Goal: Information Seeking & Learning: Compare options

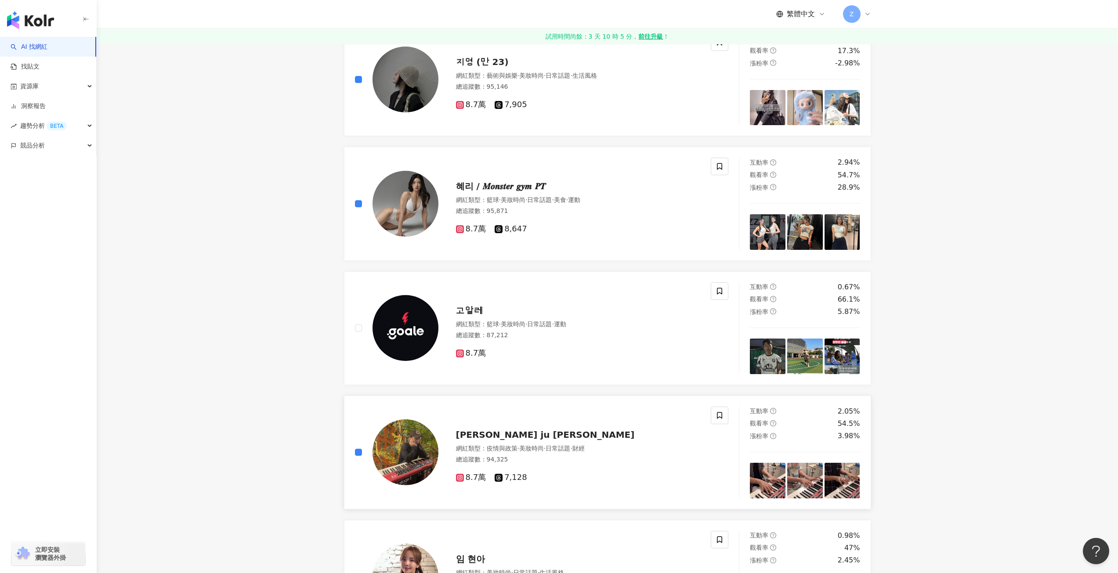
scroll to position [1230, 0]
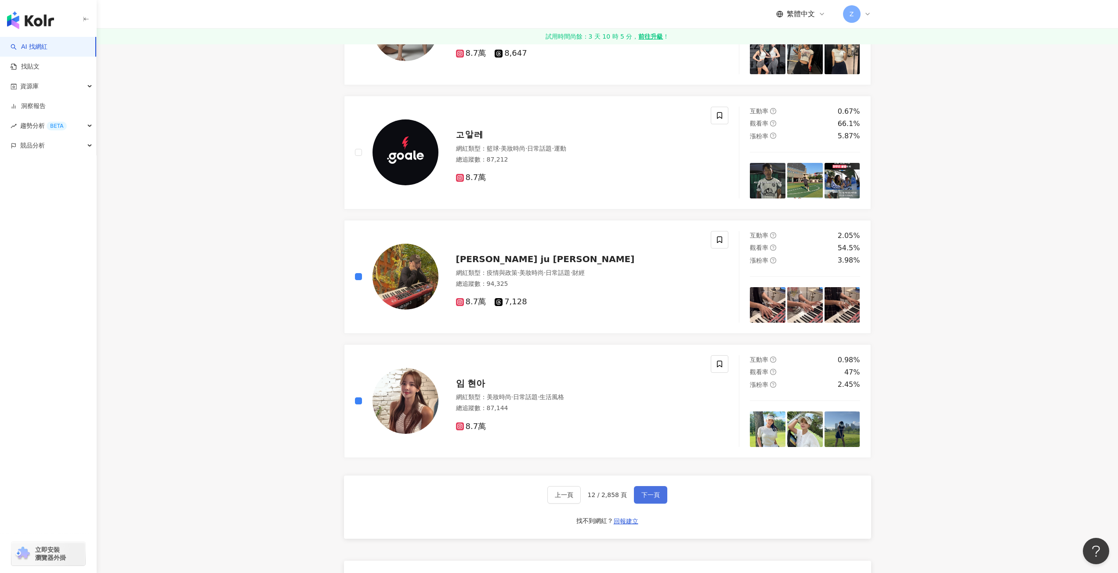
click at [651, 494] on span "下一頁" at bounding box center [650, 495] width 18 height 7
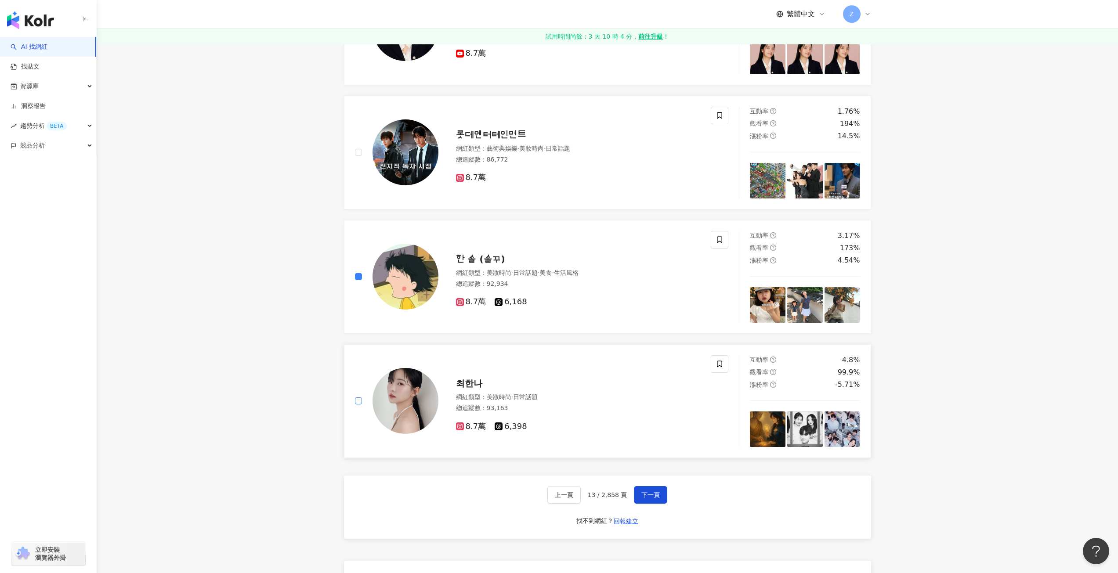
click at [357, 397] on label at bounding box center [358, 401] width 7 height 10
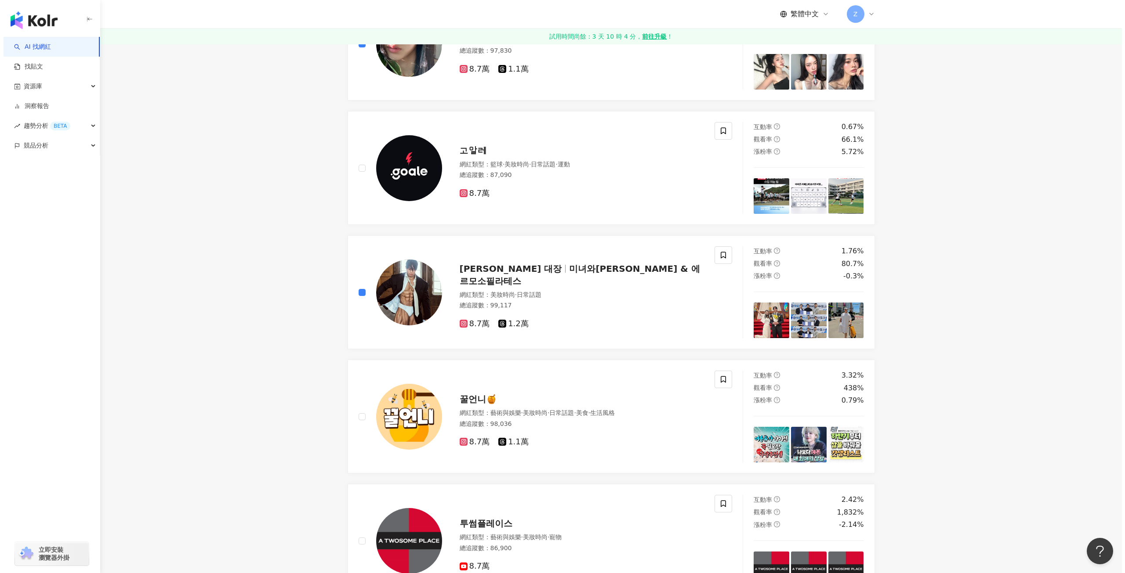
scroll to position [0, 0]
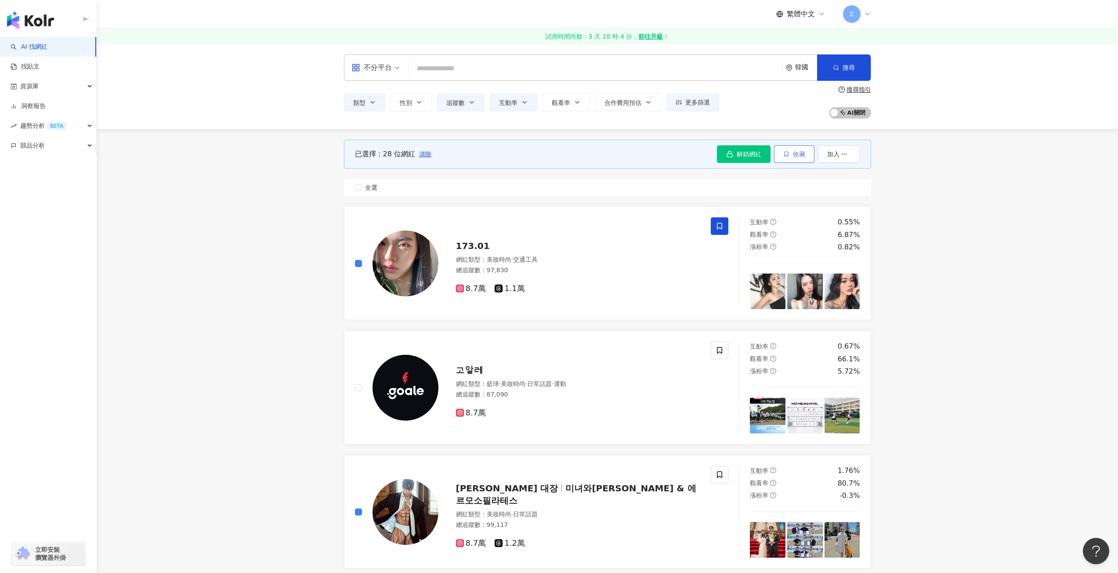
click at [802, 152] on span "收藏" at bounding box center [799, 154] width 12 height 7
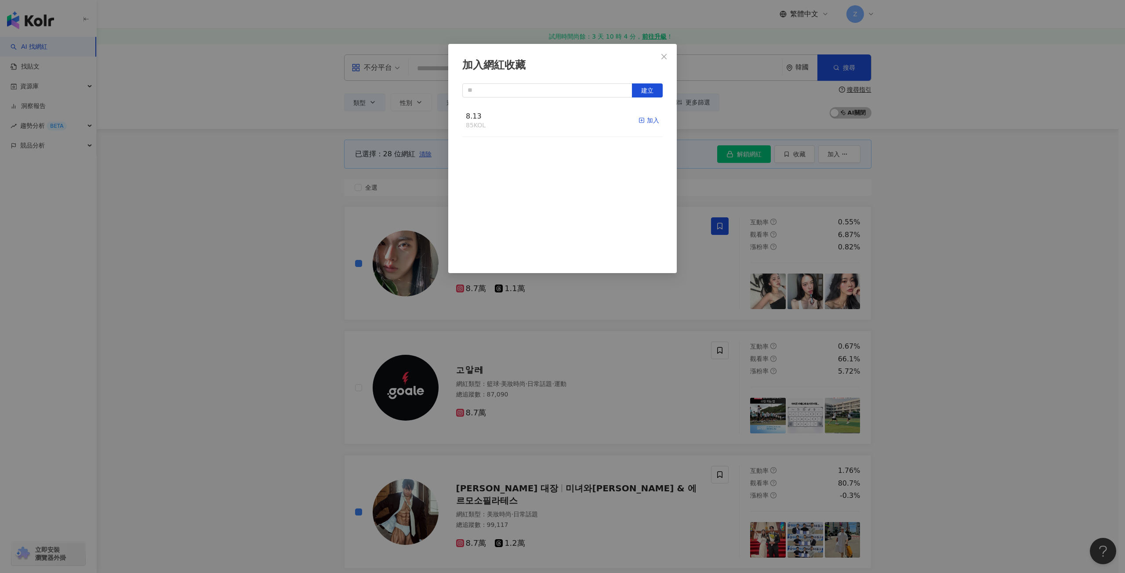
click at [638, 116] on div "加入" at bounding box center [648, 121] width 21 height 10
click at [638, 122] on icon "button" at bounding box center [641, 120] width 6 height 6
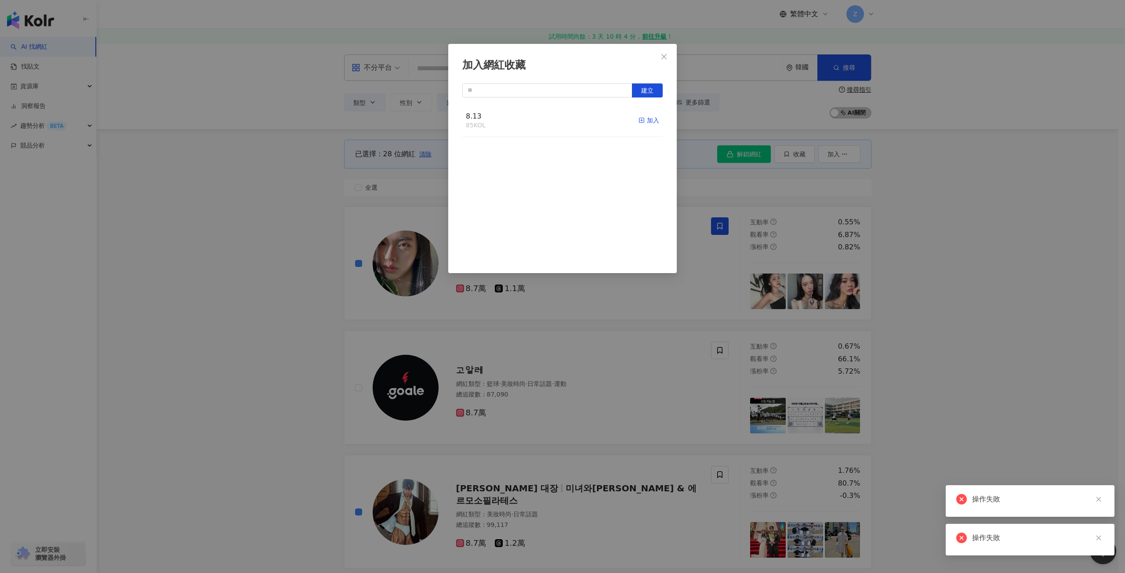
click at [638, 122] on icon "button" at bounding box center [641, 120] width 6 height 6
click at [665, 52] on button "Close" at bounding box center [664, 57] width 18 height 18
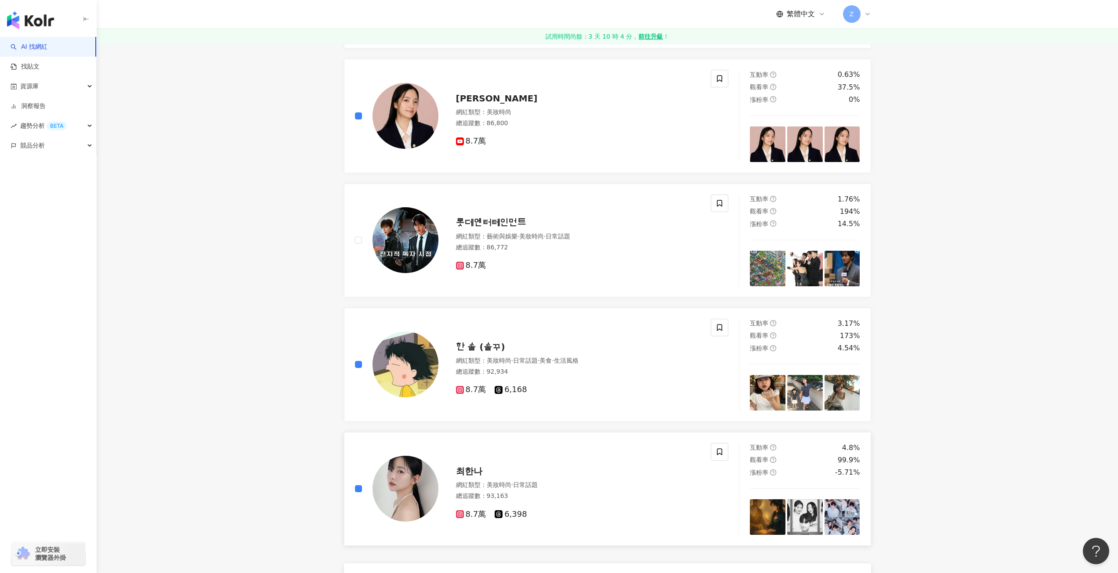
scroll to position [1362, 0]
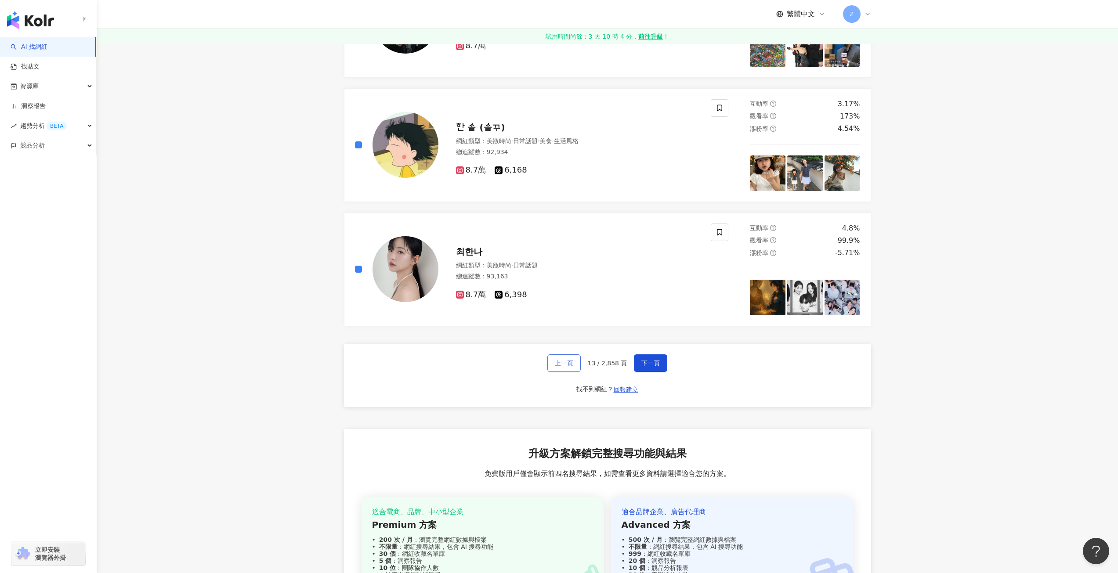
click at [576, 359] on button "上一頁" at bounding box center [563, 364] width 33 height 18
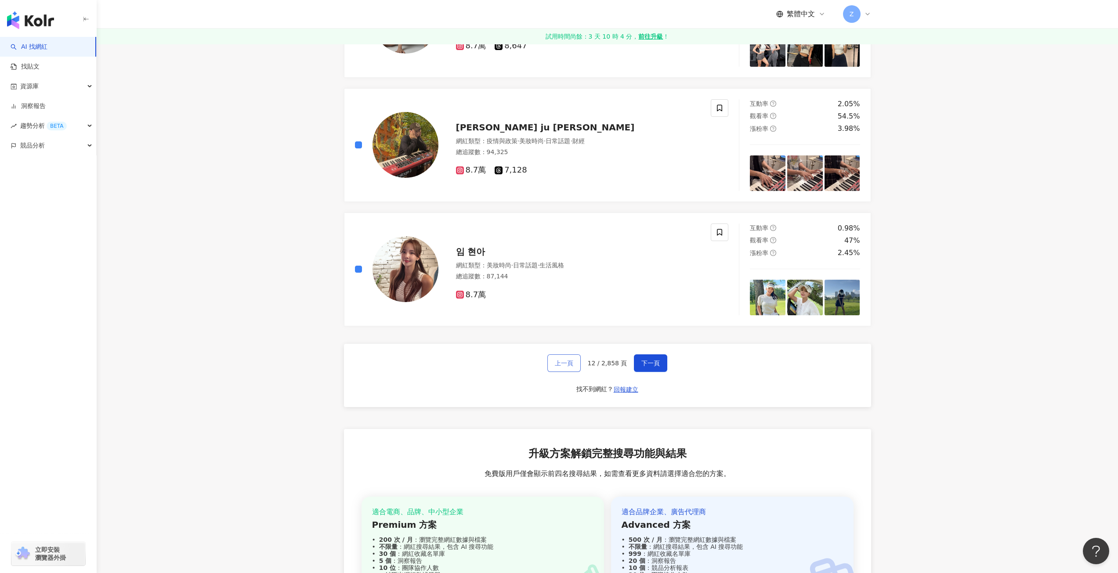
click at [568, 365] on span "上一頁" at bounding box center [564, 363] width 18 height 7
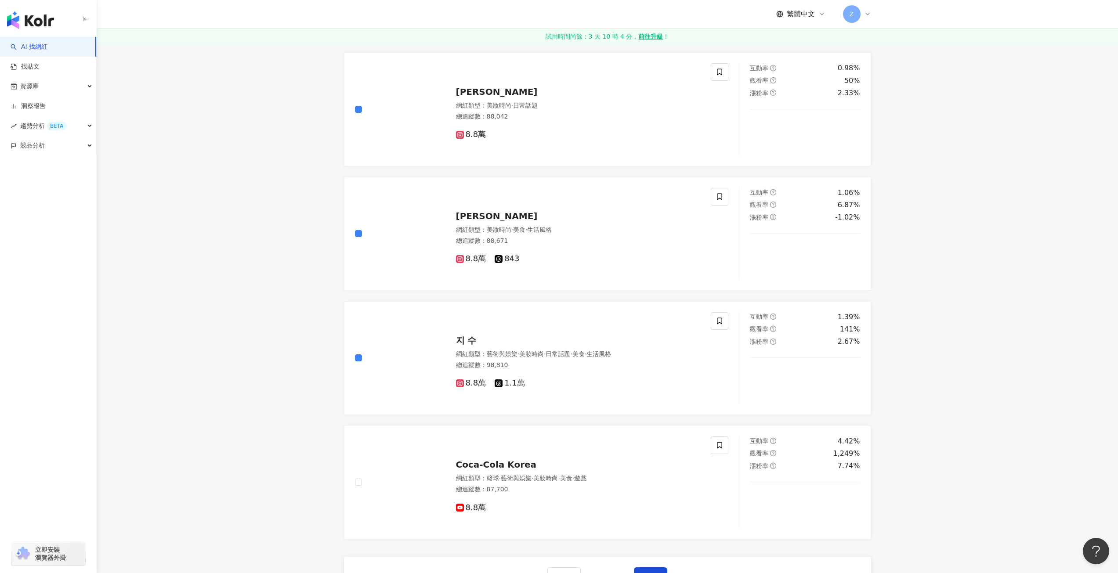
scroll to position [1325, 0]
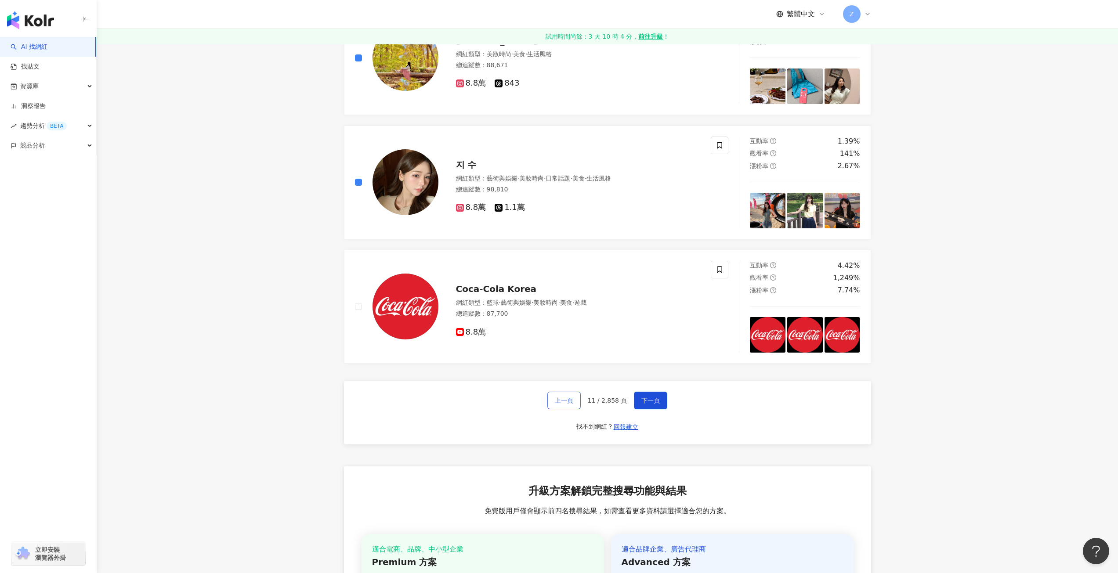
click at [568, 399] on span "上一頁" at bounding box center [564, 400] width 18 height 7
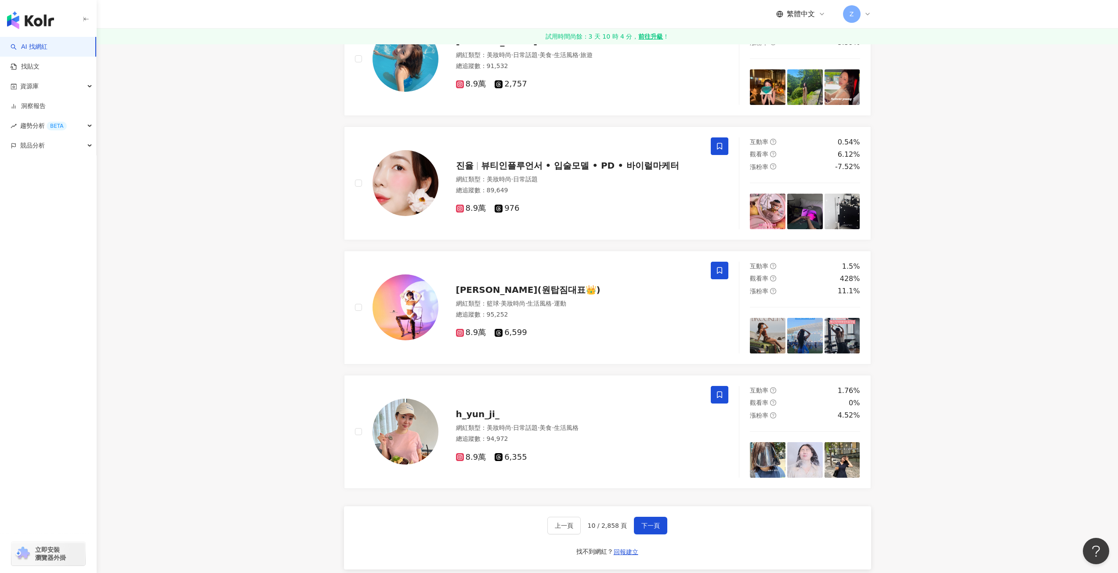
scroll to position [1375, 0]
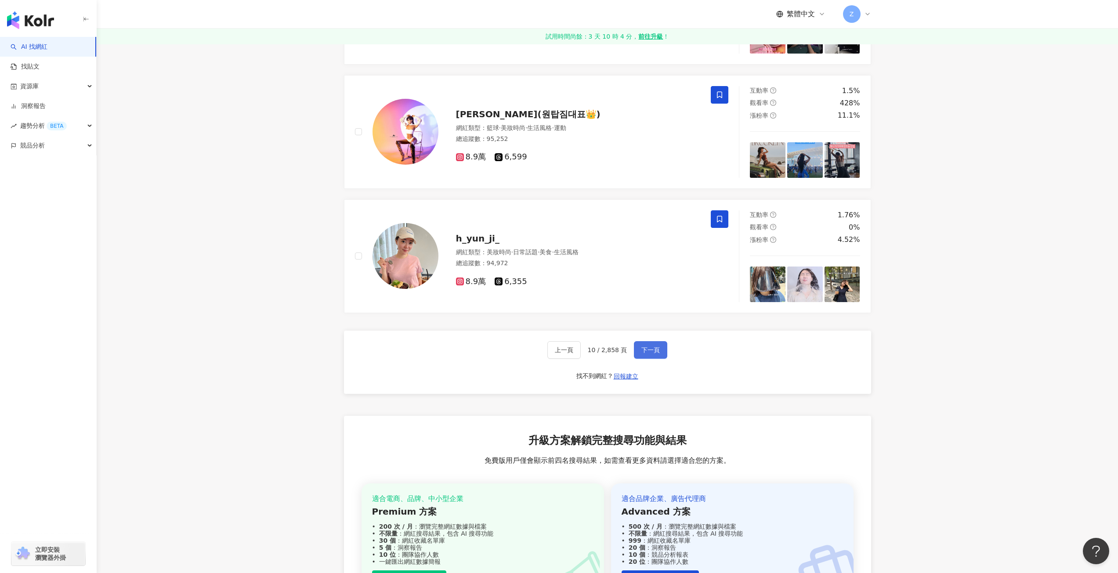
click at [646, 352] on span "下一頁" at bounding box center [650, 350] width 18 height 7
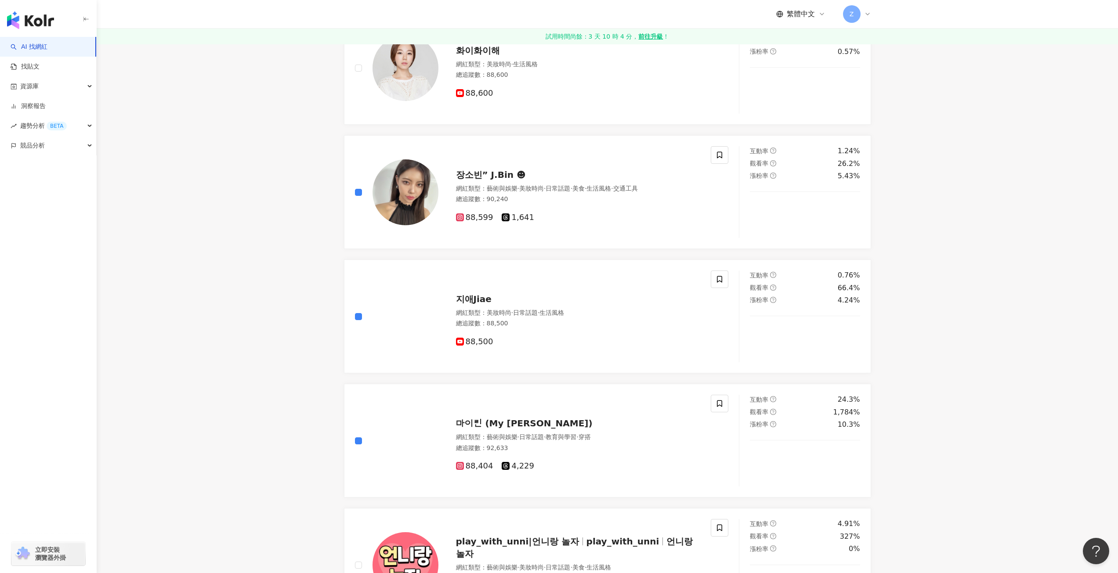
scroll to position [0, 0]
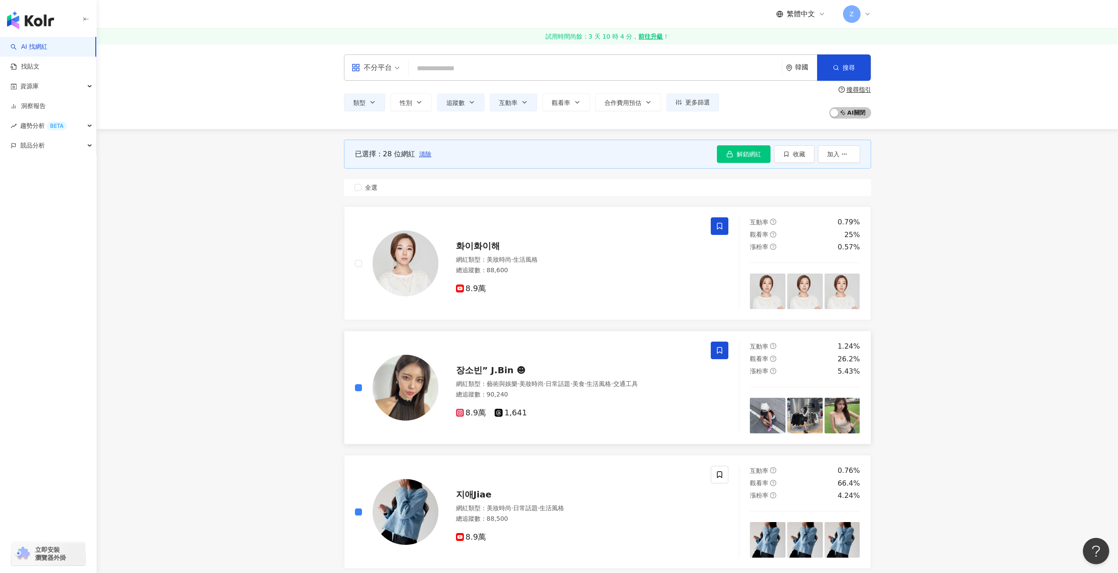
click at [727, 344] on span at bounding box center [720, 351] width 18 height 18
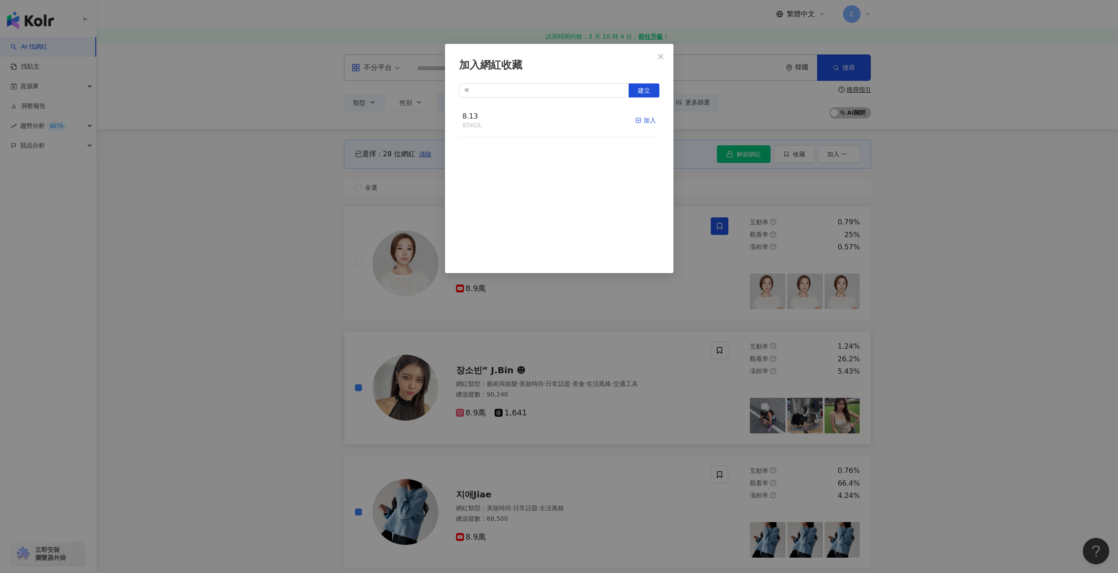
click at [638, 120] on line "button" at bounding box center [638, 121] width 0 height 2
click at [660, 56] on icon "close" at bounding box center [660, 56] width 5 height 5
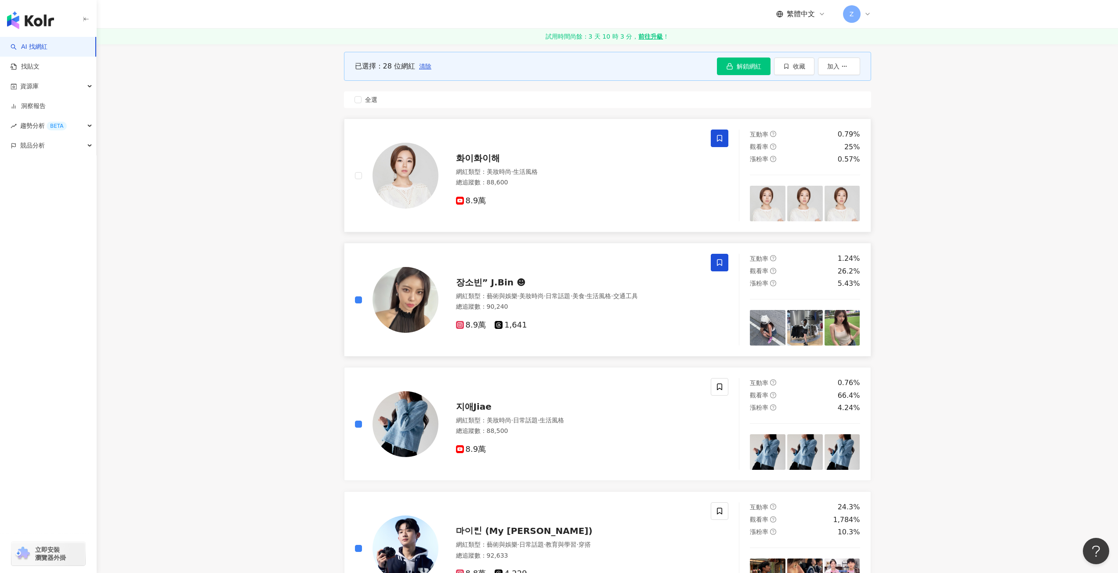
scroll to position [132, 0]
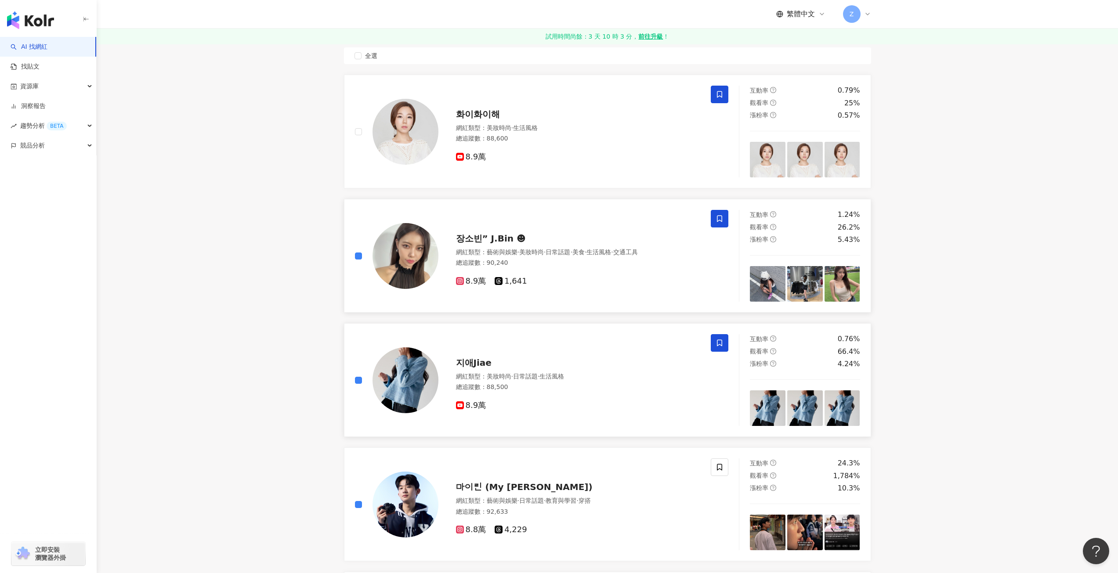
click at [720, 338] on span at bounding box center [720, 343] width 18 height 18
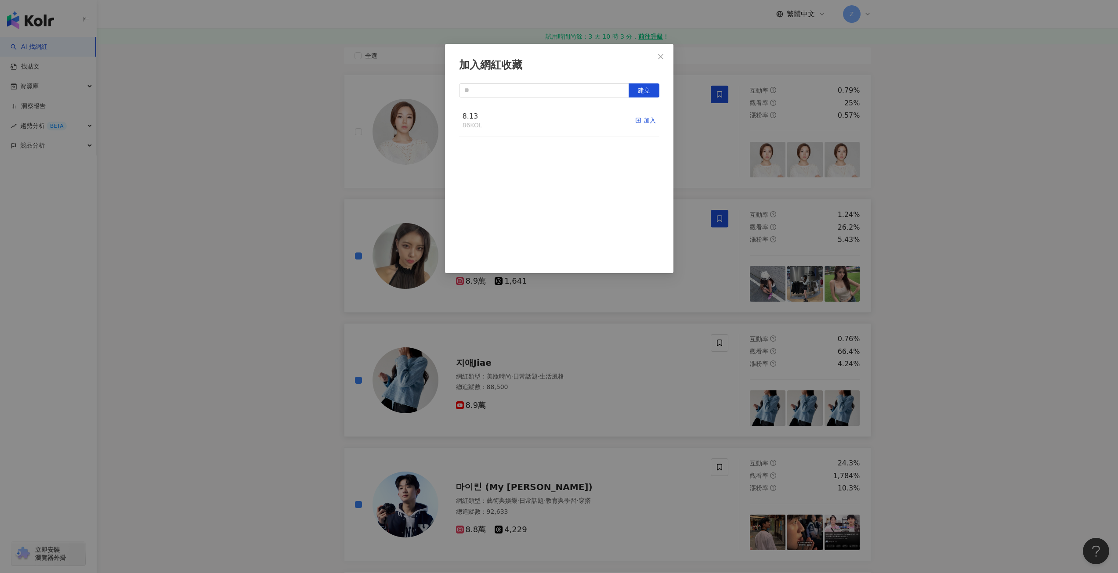
click at [637, 120] on div "加入" at bounding box center [645, 121] width 21 height 10
click at [656, 56] on span "Close" at bounding box center [661, 56] width 18 height 7
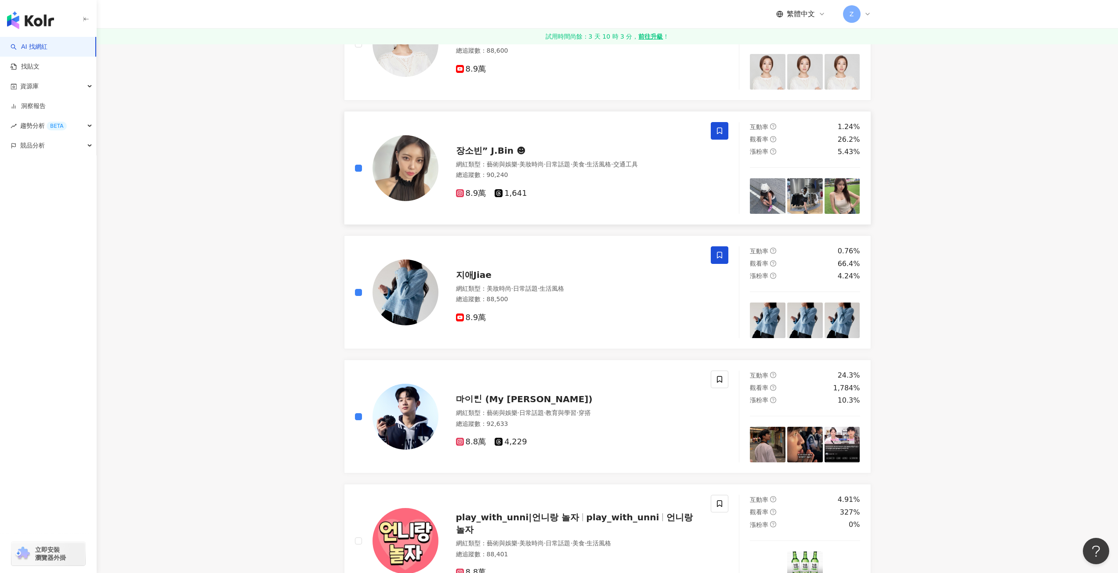
scroll to position [264, 0]
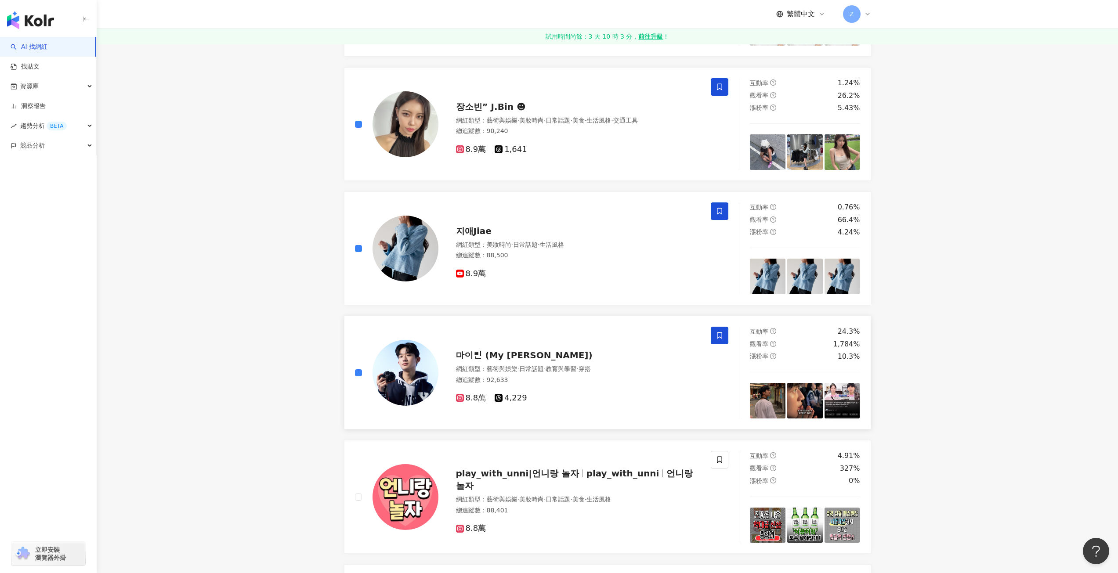
click at [717, 338] on icon at bounding box center [720, 336] width 8 height 8
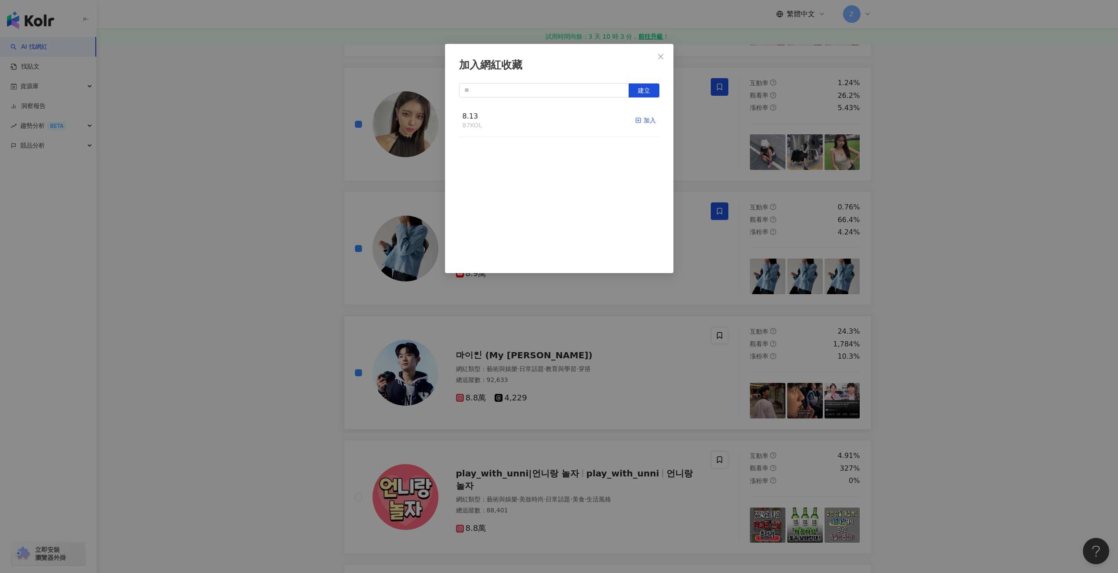
click at [641, 120] on div "加入" at bounding box center [645, 121] width 21 height 10
click at [662, 54] on icon "close" at bounding box center [660, 56] width 7 height 7
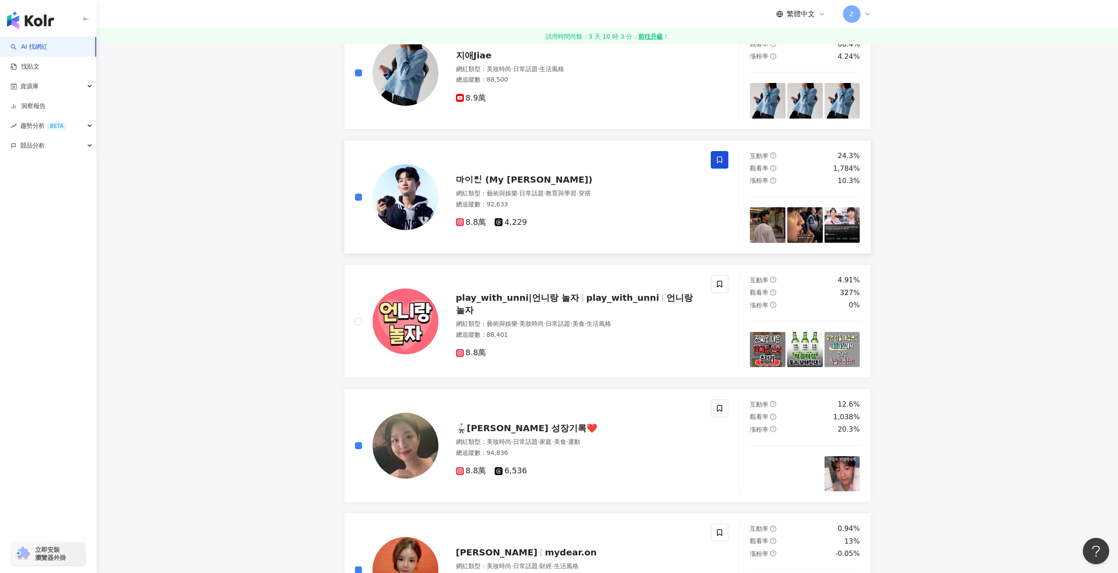
scroll to position [571, 0]
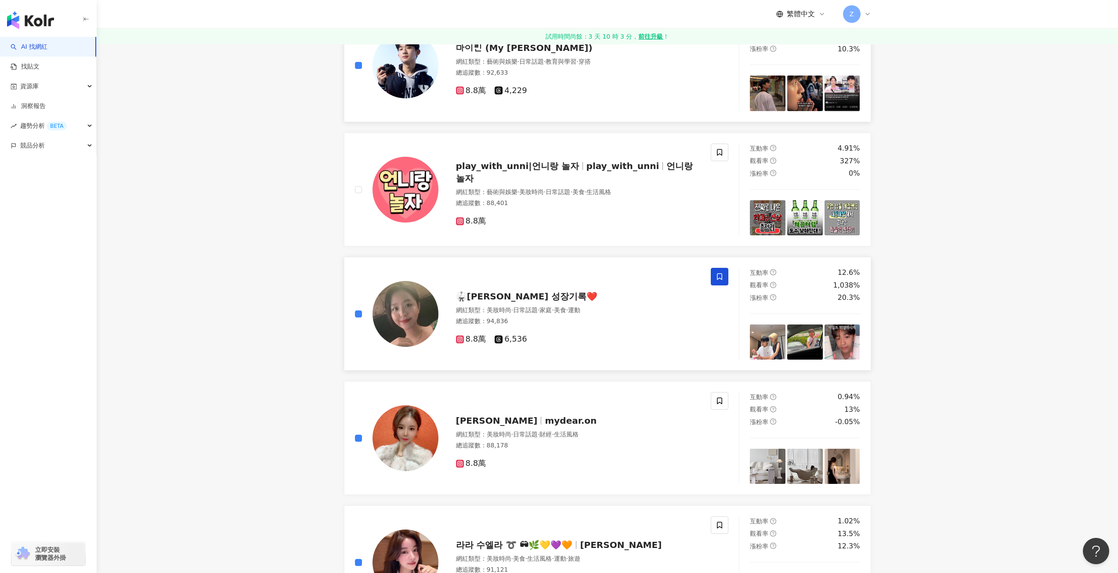
click at [721, 276] on icon at bounding box center [720, 277] width 8 height 8
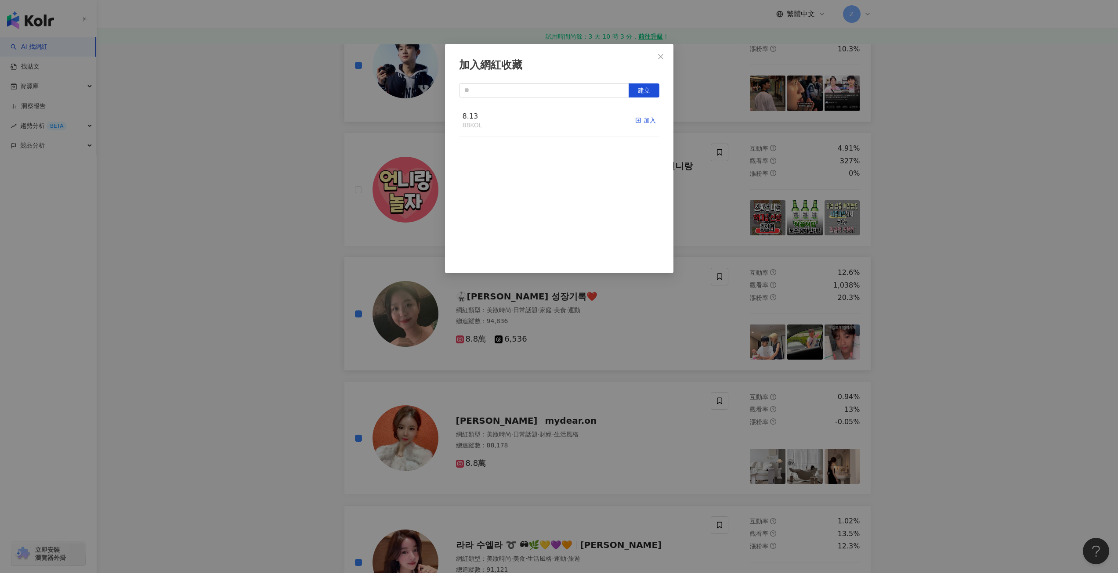
click at [639, 123] on div "加入" at bounding box center [645, 121] width 21 height 10
click at [660, 58] on icon "close" at bounding box center [660, 56] width 5 height 5
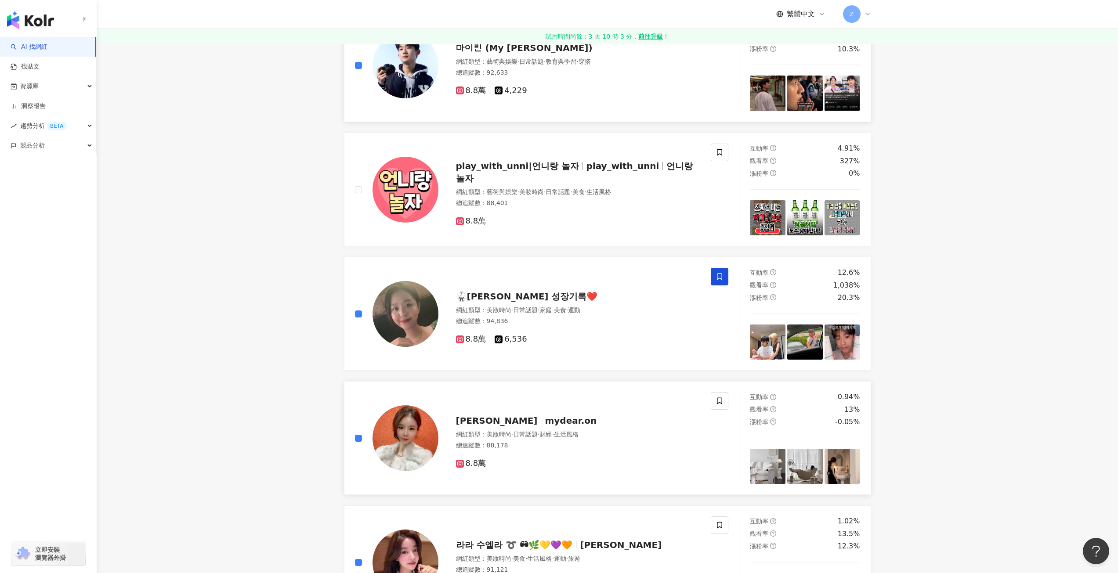
scroll to position [703, 0]
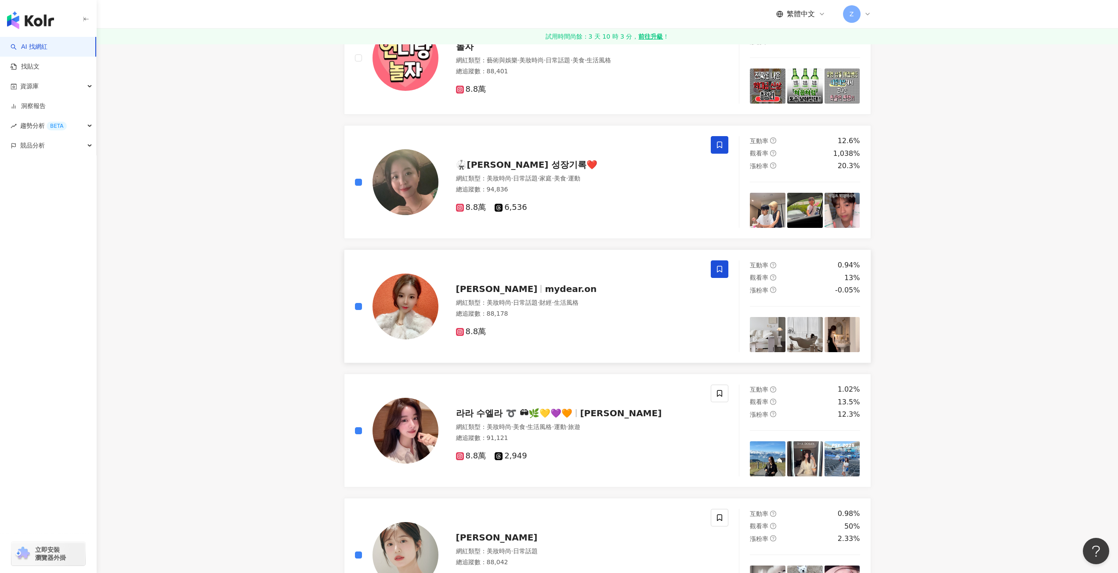
click at [725, 268] on span at bounding box center [720, 270] width 18 height 18
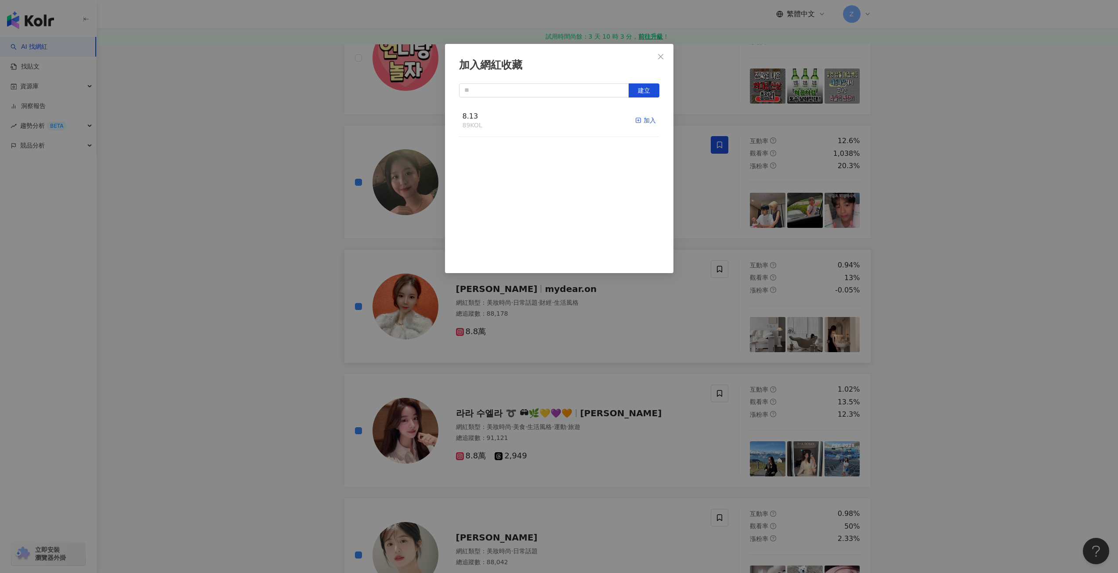
click at [637, 123] on div "加入" at bounding box center [645, 121] width 21 height 10
click at [658, 60] on button "Close" at bounding box center [661, 57] width 18 height 18
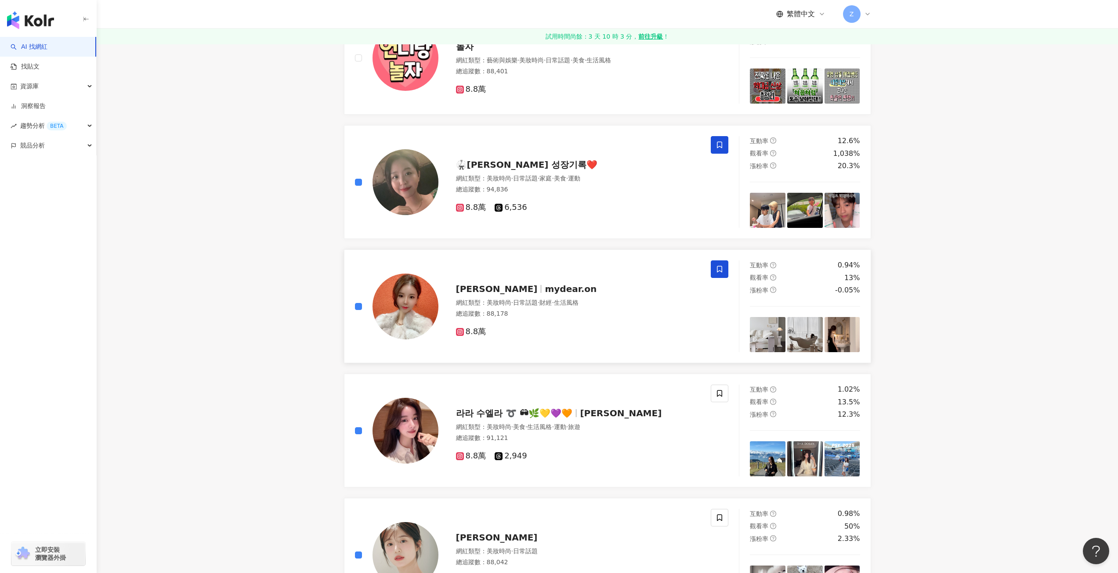
click at [714, 267] on span at bounding box center [720, 270] width 18 height 18
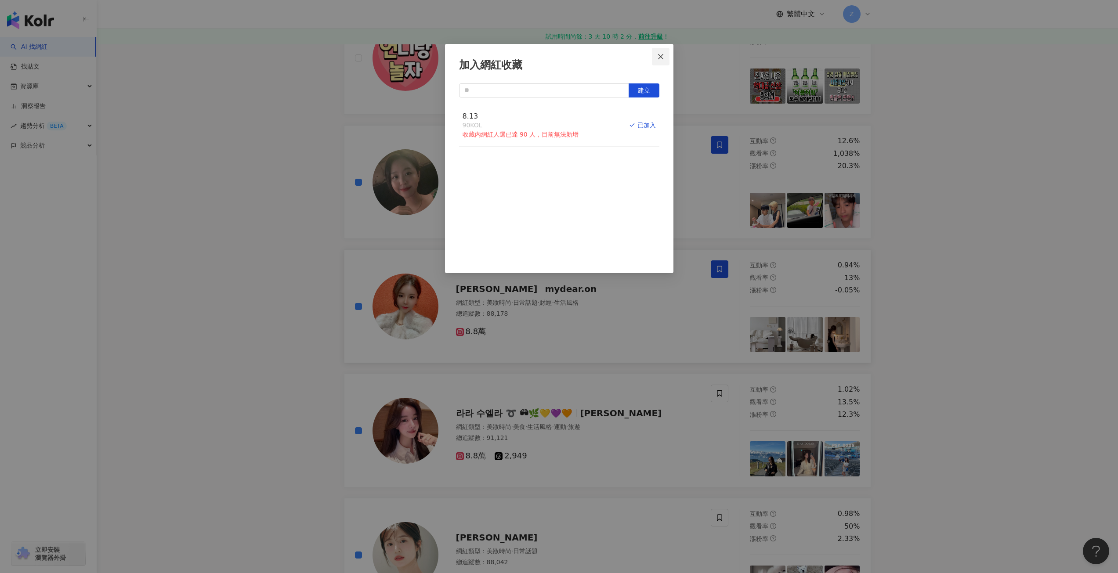
click at [659, 50] on button "Close" at bounding box center [661, 57] width 18 height 18
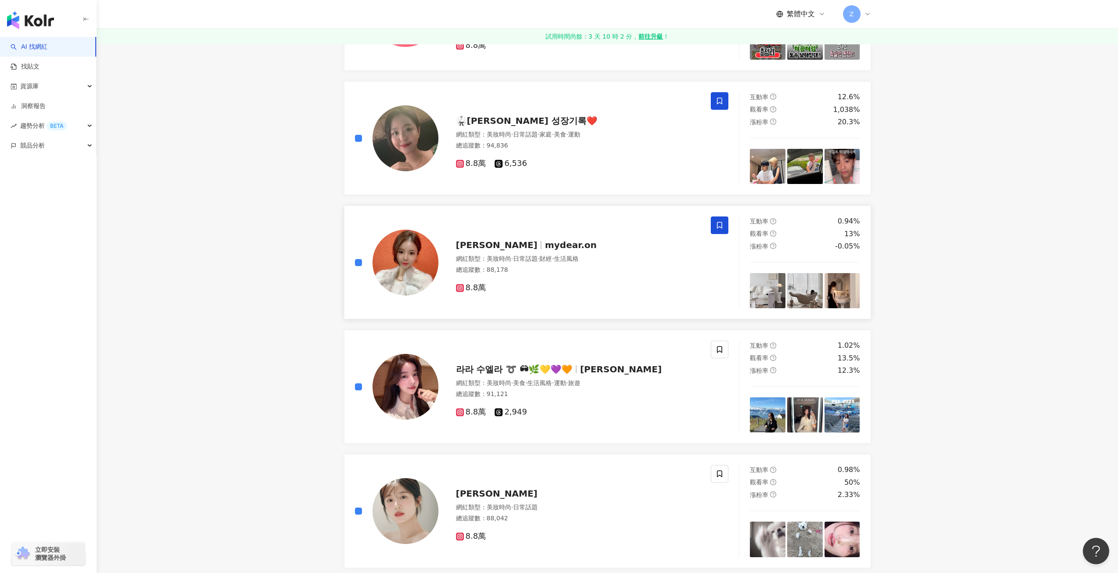
scroll to position [791, 0]
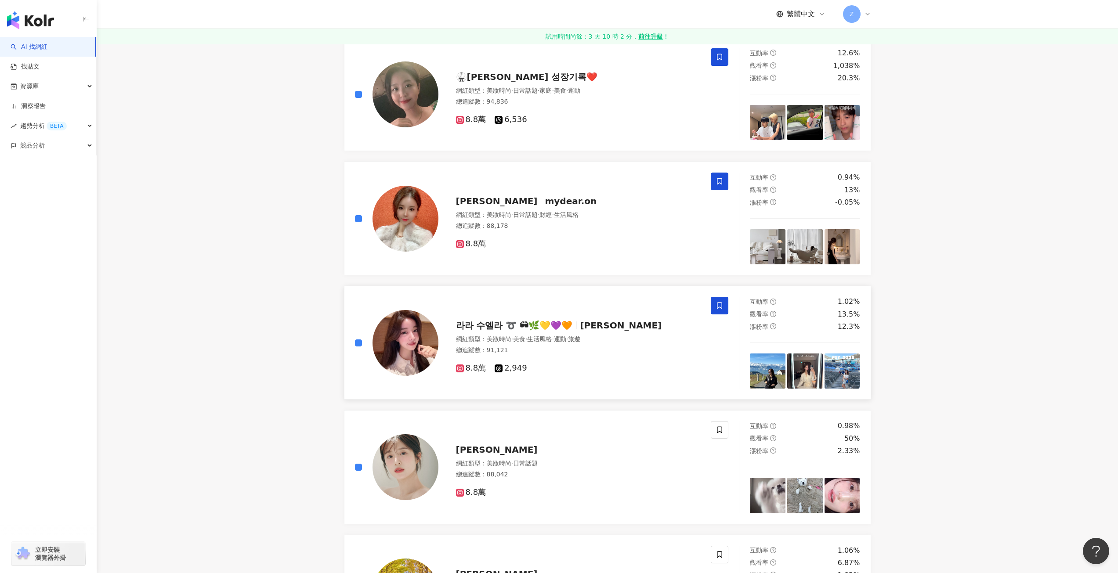
click at [720, 306] on icon at bounding box center [720, 306] width 8 height 8
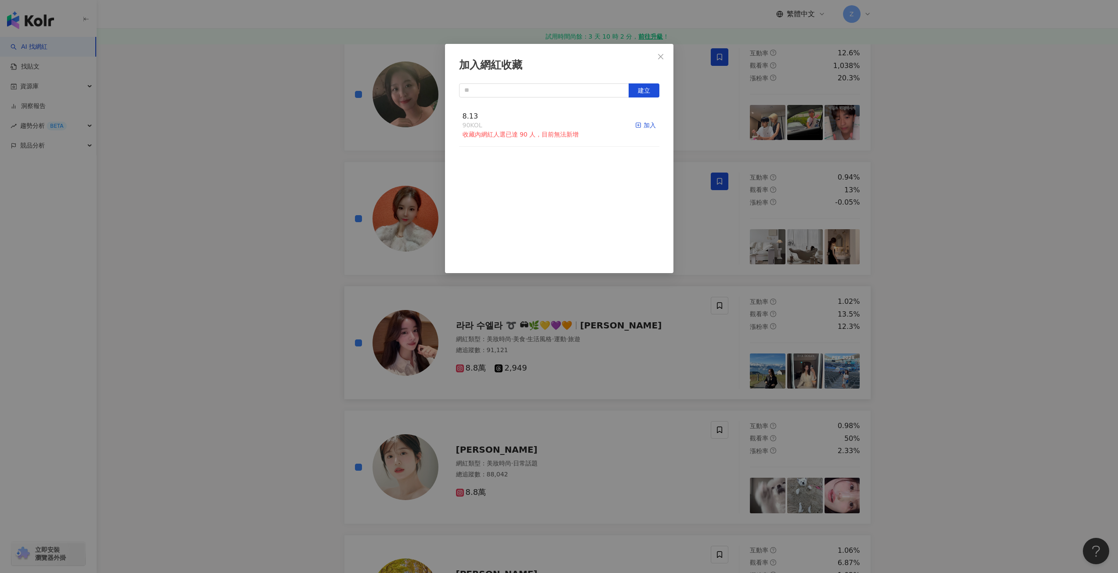
click at [647, 125] on div "加入" at bounding box center [645, 125] width 21 height 10
click at [661, 51] on button "Close" at bounding box center [661, 57] width 18 height 18
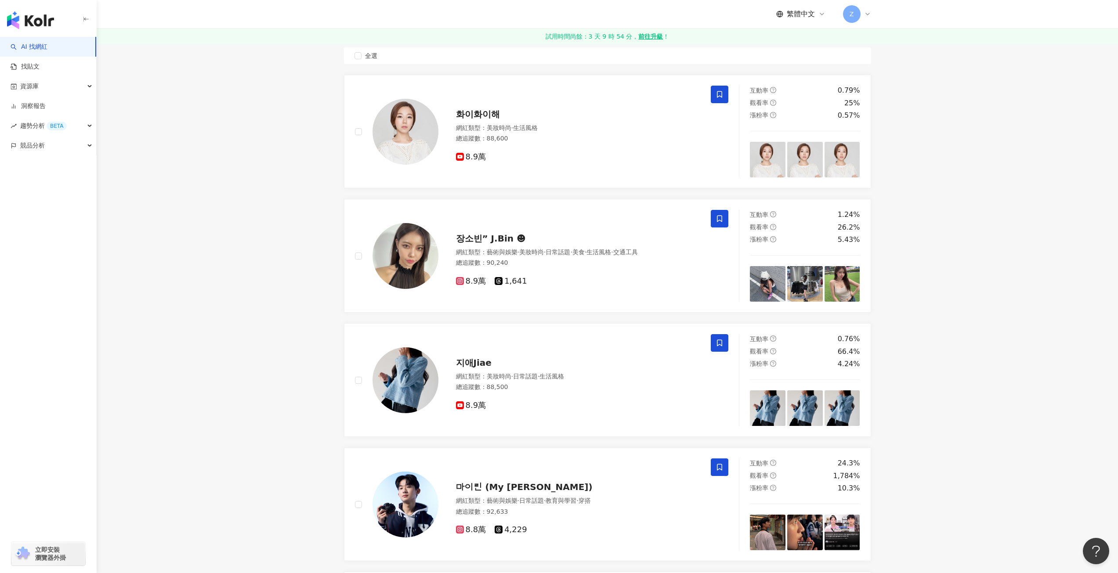
scroll to position [0, 0]
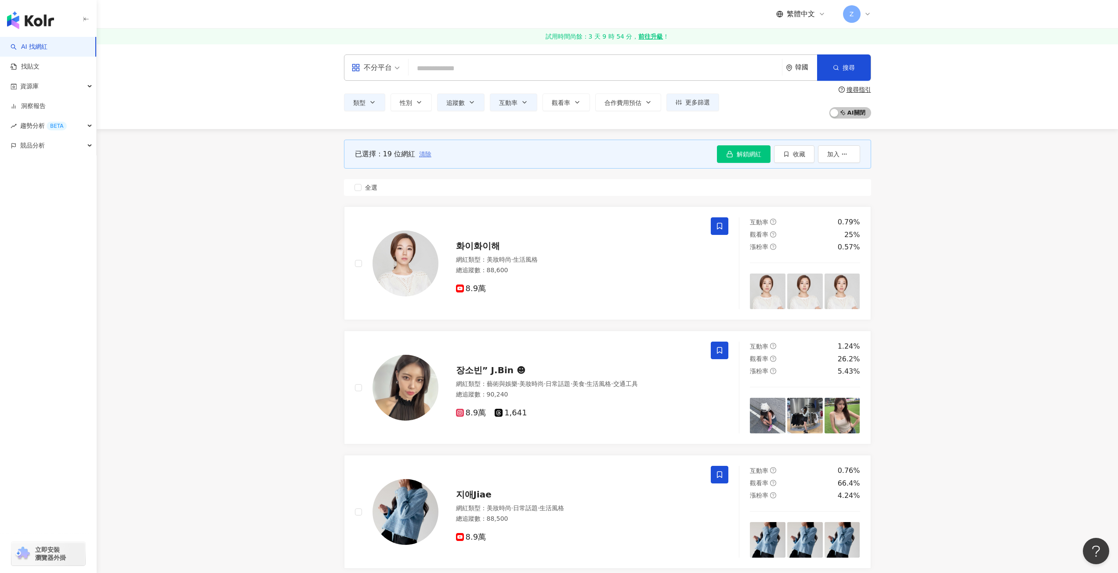
click at [422, 155] on span "清除" at bounding box center [425, 154] width 12 height 7
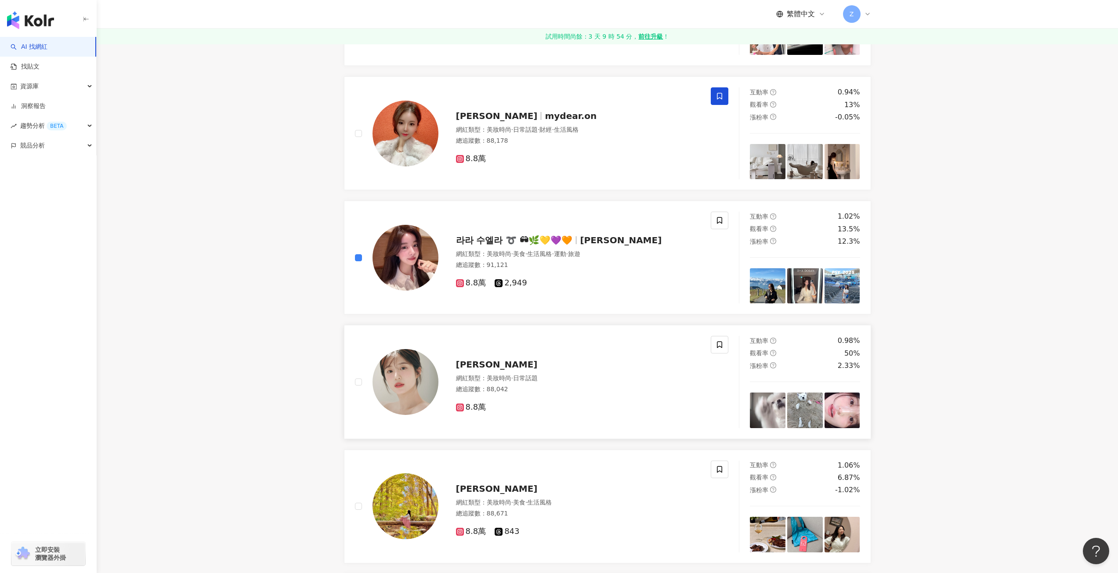
scroll to position [964, 0]
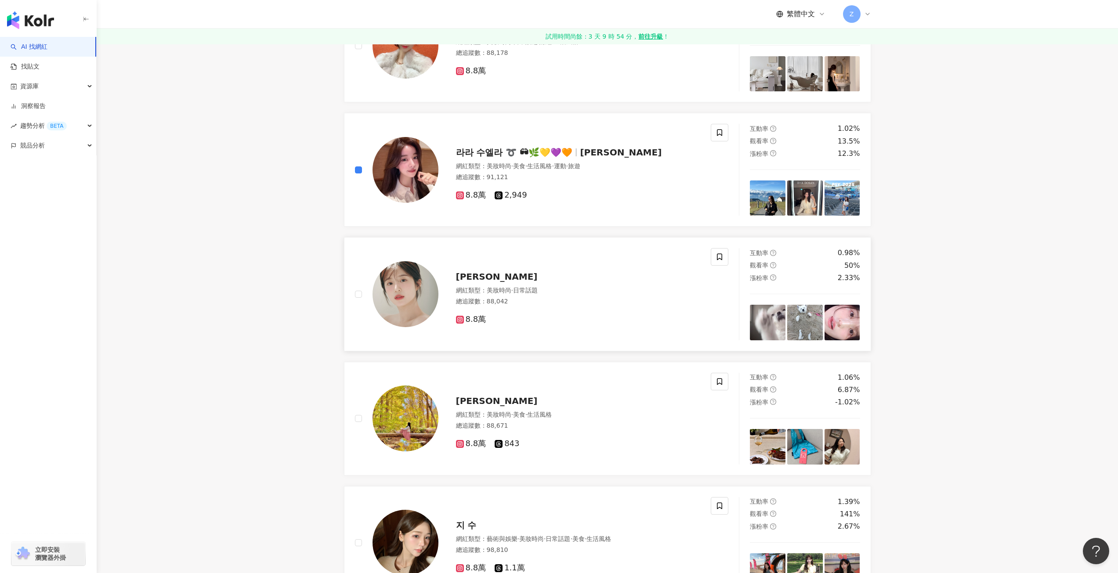
click at [352, 293] on div "강나영 網紅類型 ： 美妝時尚 · 日常話題 總追蹤數 ： 88,042 8.8萬" at bounding box center [541, 294] width 395 height 92
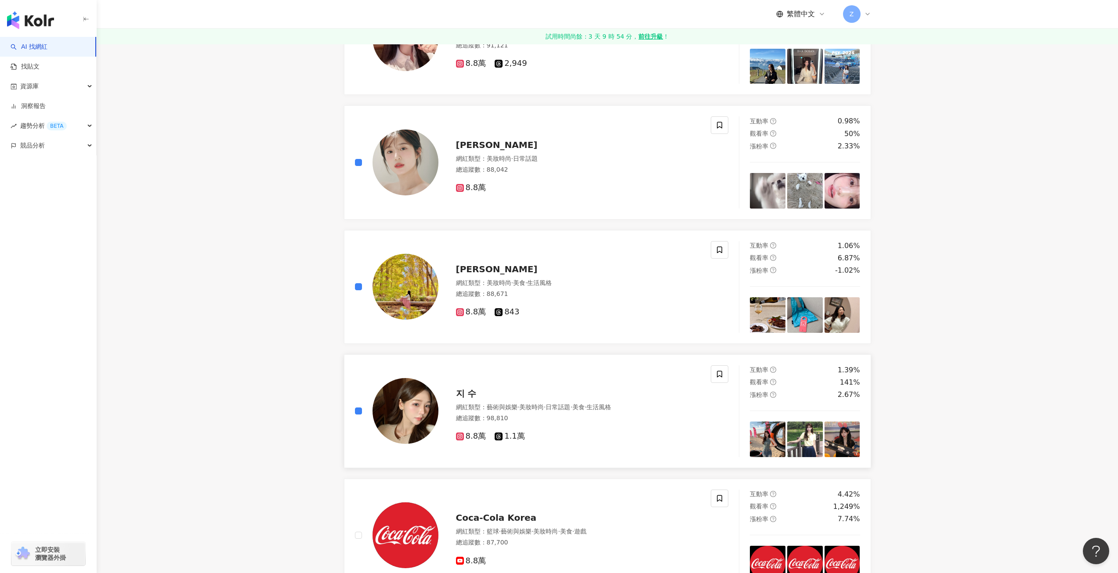
scroll to position [1228, 0]
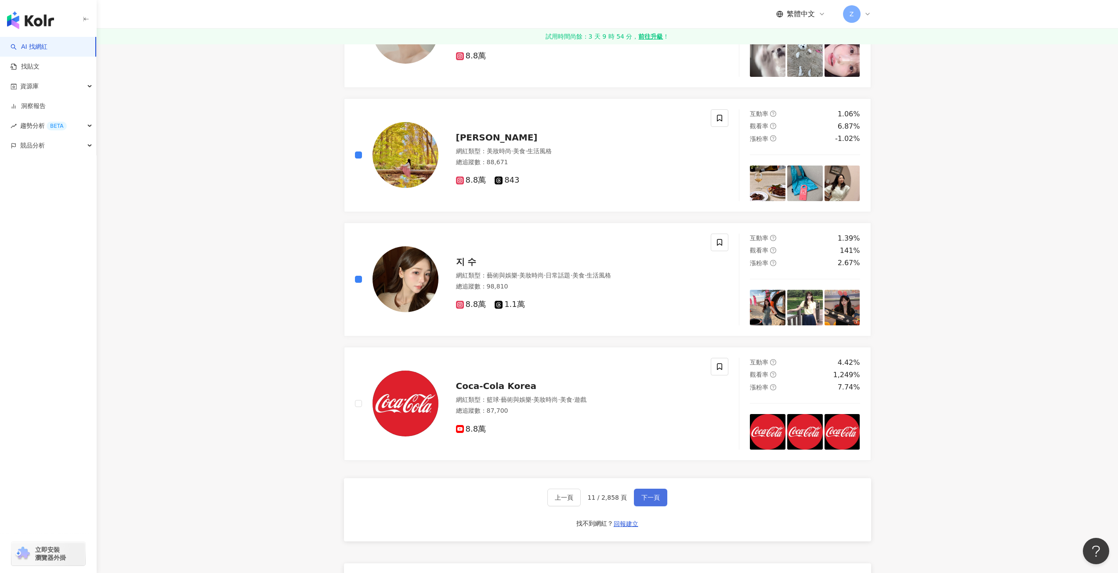
click at [640, 503] on button "下一頁" at bounding box center [650, 498] width 33 height 18
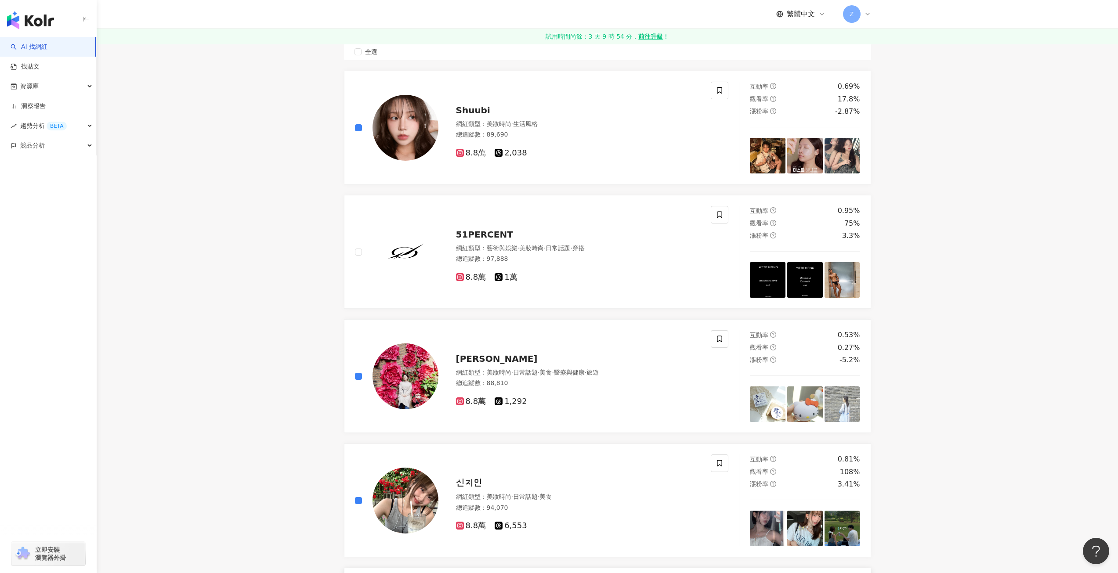
scroll to position [268, 0]
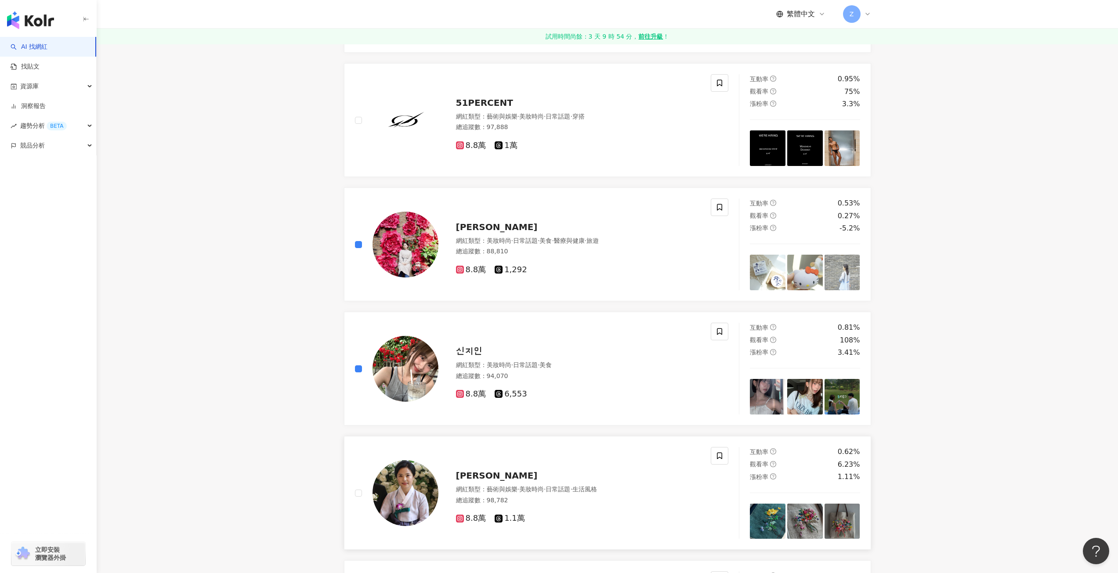
click at [356, 498] on div at bounding box center [396, 493] width 83 height 92
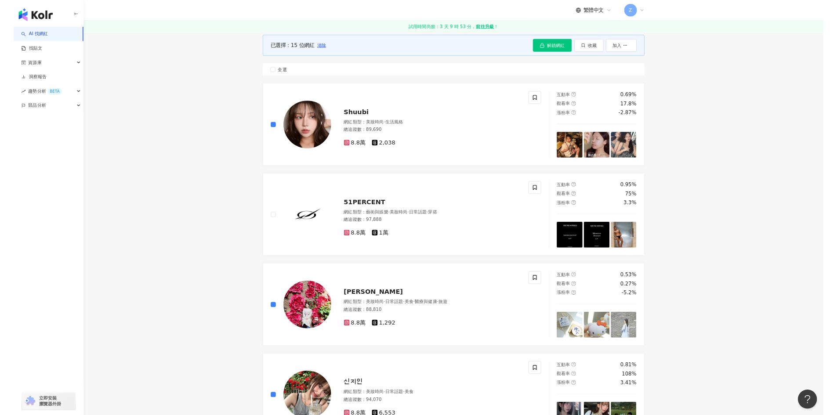
scroll to position [0, 0]
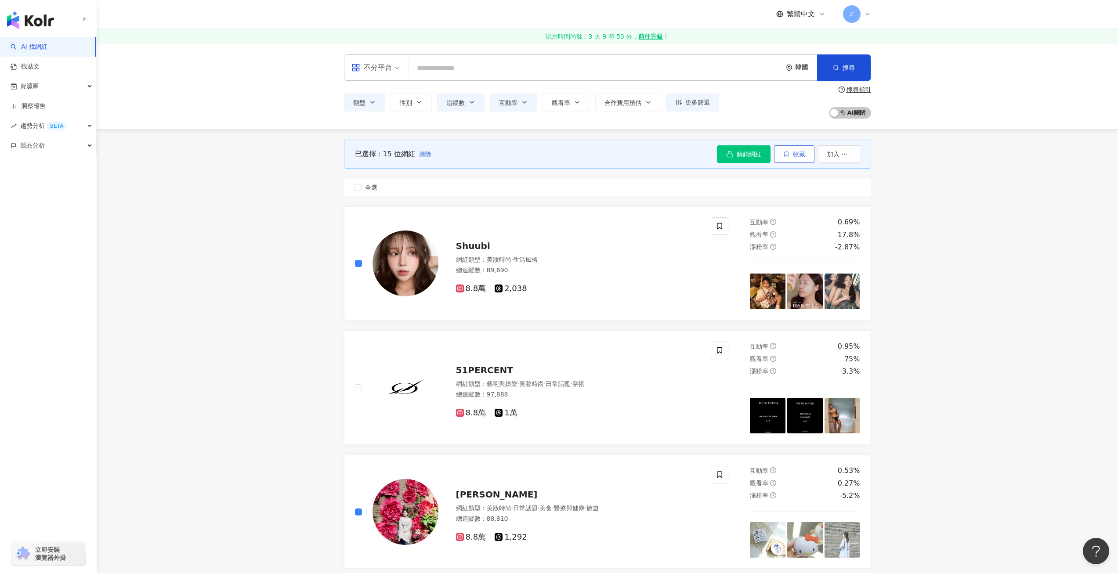
click at [797, 156] on span "收藏" at bounding box center [799, 154] width 12 height 7
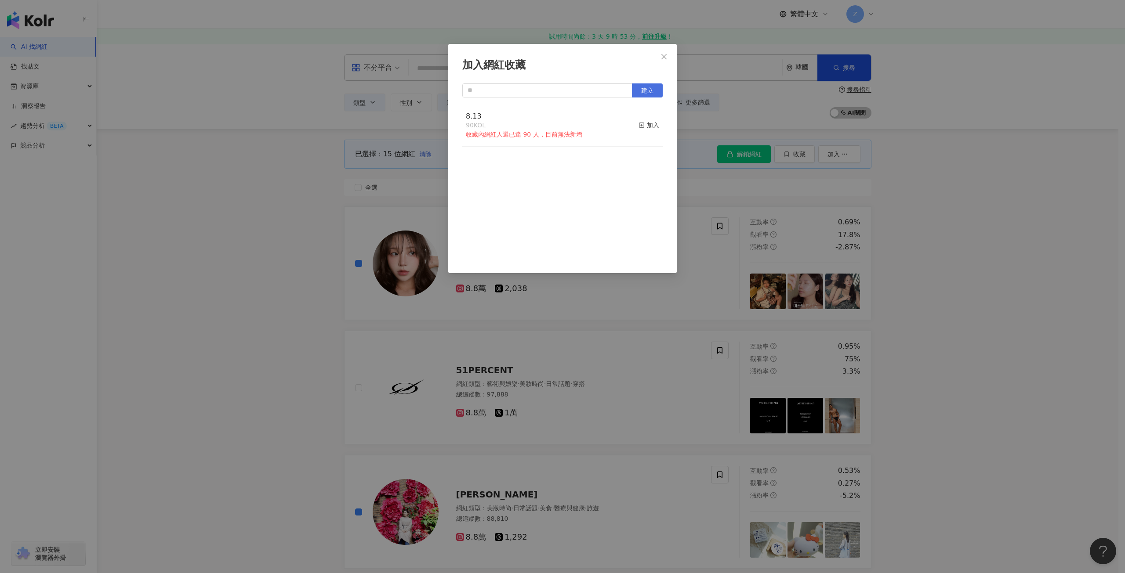
click at [652, 91] on span "建立" at bounding box center [647, 90] width 12 height 7
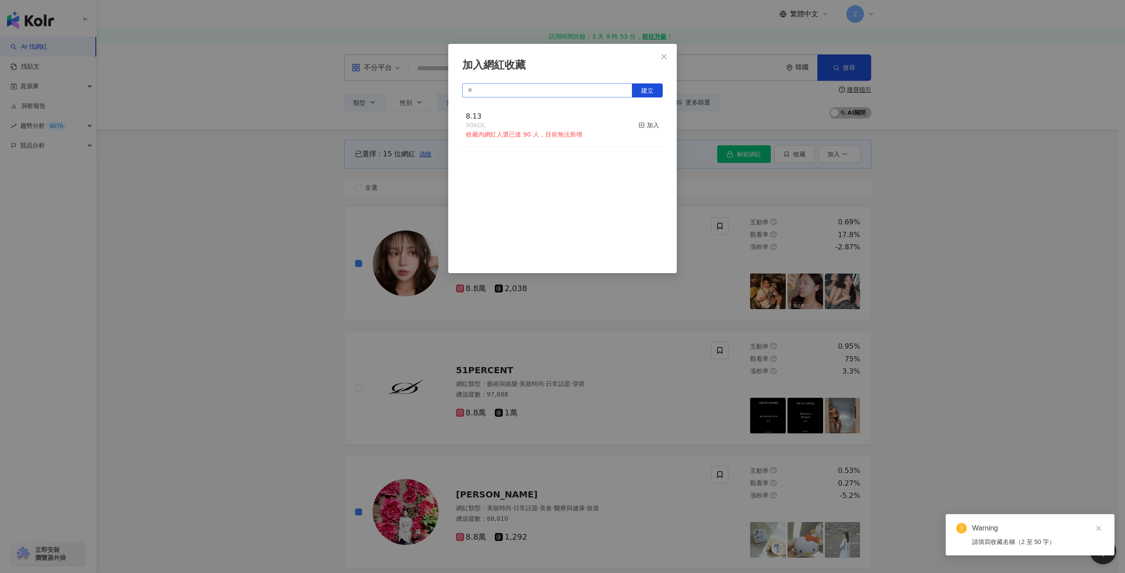
click at [586, 90] on input "text" at bounding box center [547, 90] width 170 height 14
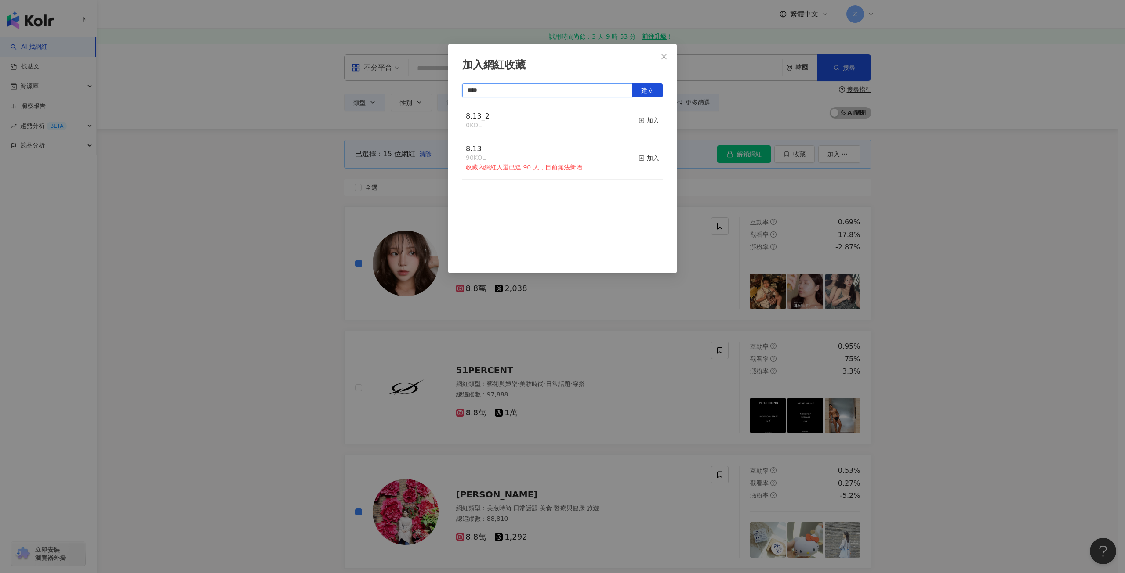
type input "****"
click at [638, 121] on icon "button" at bounding box center [641, 120] width 6 height 6
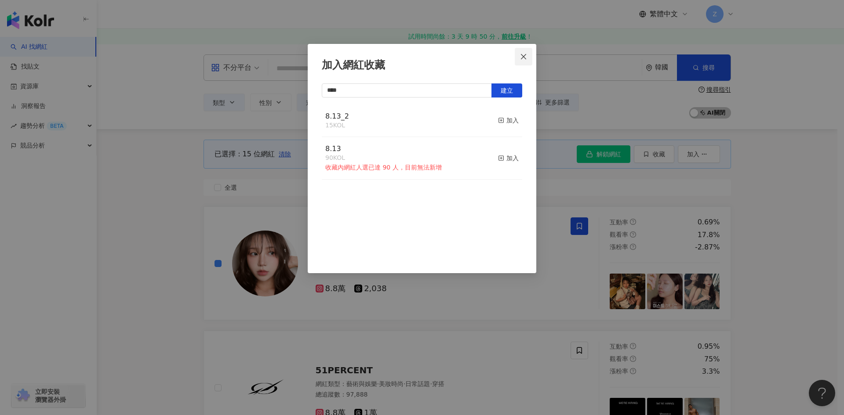
click at [526, 51] on button "Close" at bounding box center [524, 57] width 18 height 18
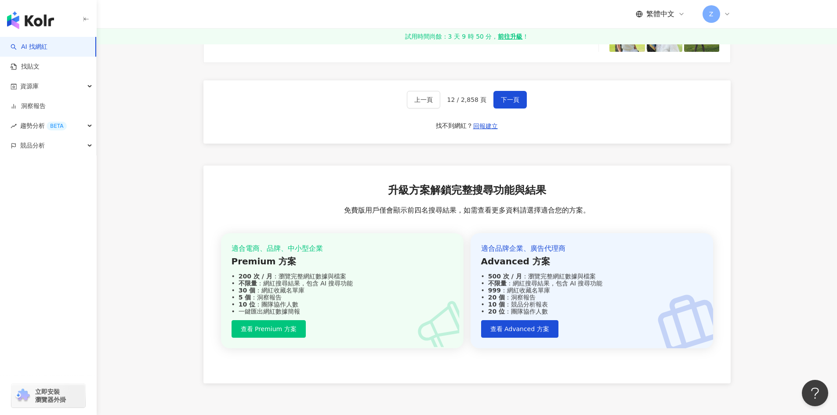
scroll to position [1494, 0]
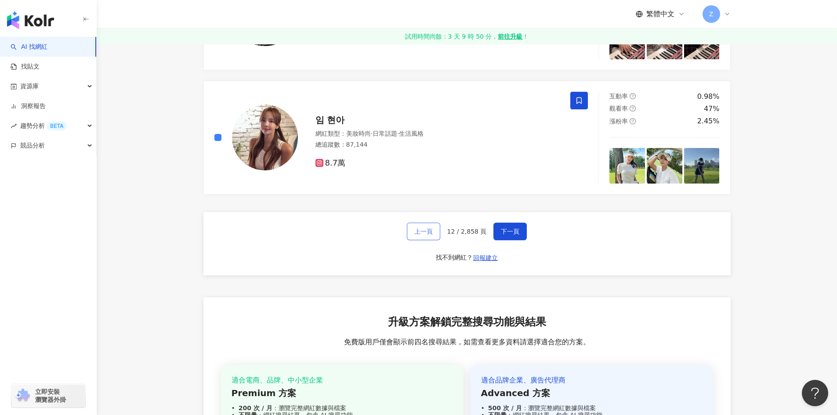
click at [432, 234] on span "上一頁" at bounding box center [423, 231] width 18 height 7
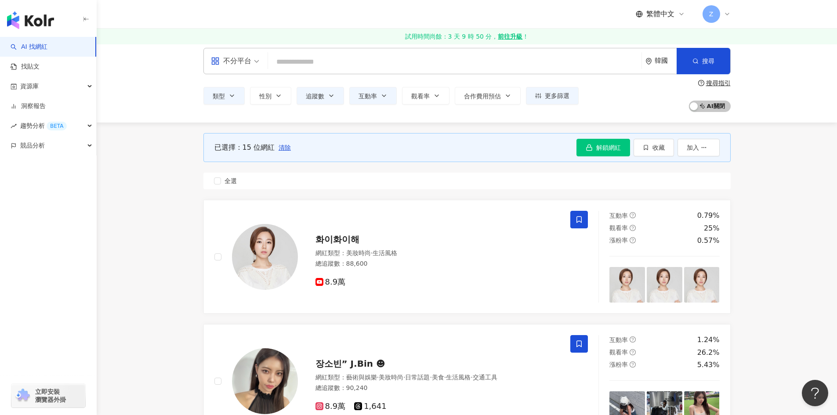
scroll to position [0, 0]
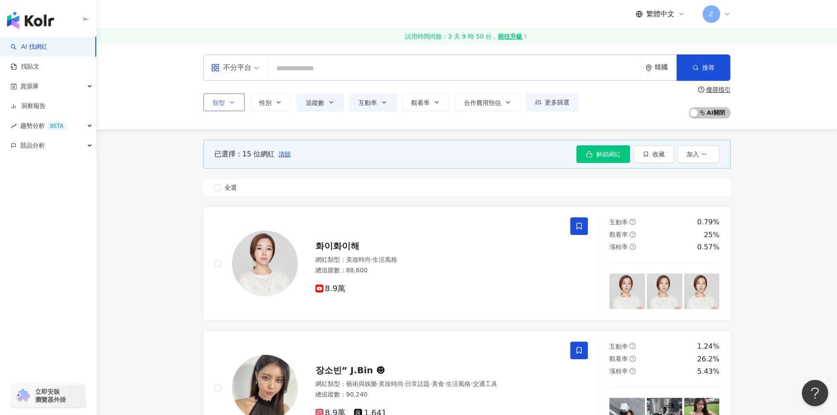
click at [232, 105] on icon "button" at bounding box center [231, 102] width 7 height 7
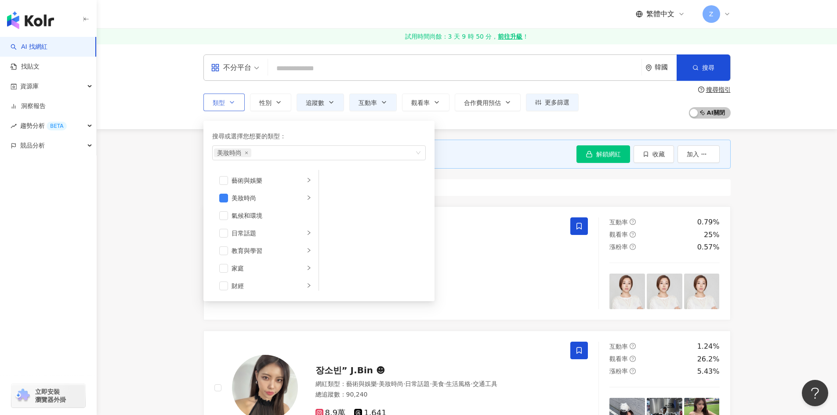
click at [232, 105] on icon "button" at bounding box center [231, 102] width 7 height 7
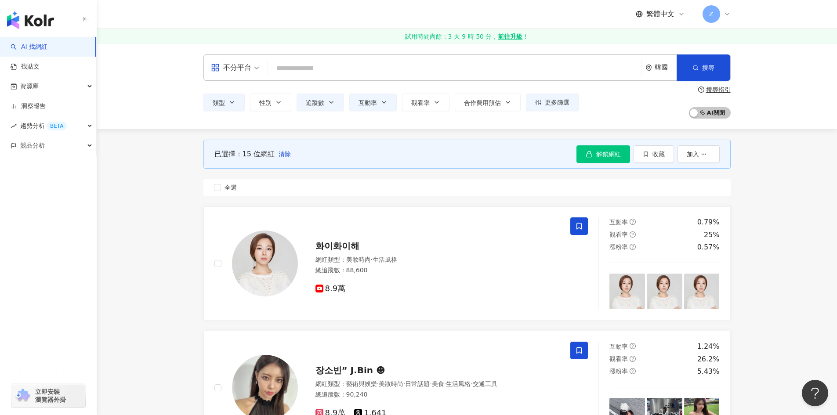
click at [243, 73] on div "不分平台" at bounding box center [231, 68] width 40 height 14
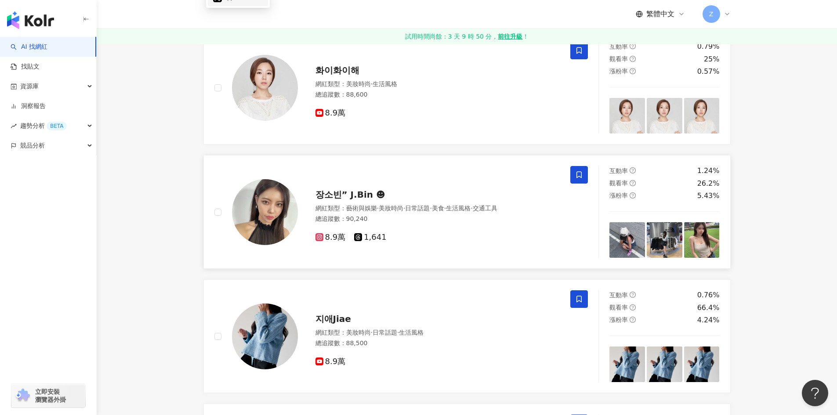
scroll to position [132, 0]
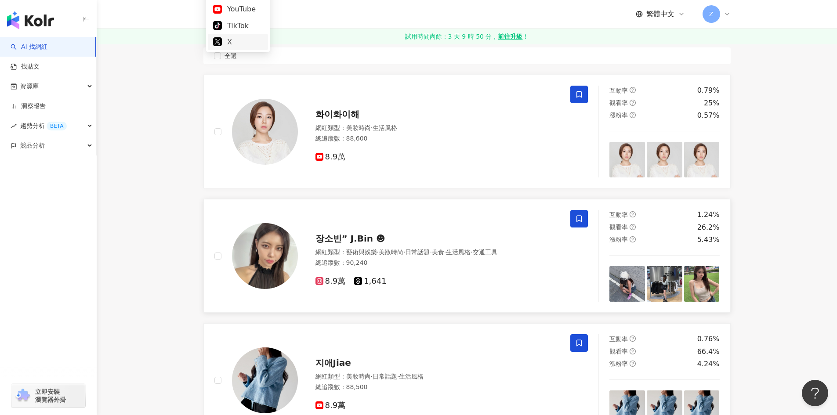
click at [490, 216] on div "장소빈” 𝗝.𝗕𝗶𝗻 ☻︎ 網紅類型 ： 藝術與娛樂 · 美妝時尚 · 日常話題 · 美食 · 生活風格 · 交通工具 總追蹤數 ： 90,240 8.…" at bounding box center [392, 256] width 356 height 92
click at [275, 132] on img at bounding box center [265, 132] width 66 height 66
click at [267, 265] on img at bounding box center [265, 256] width 66 height 66
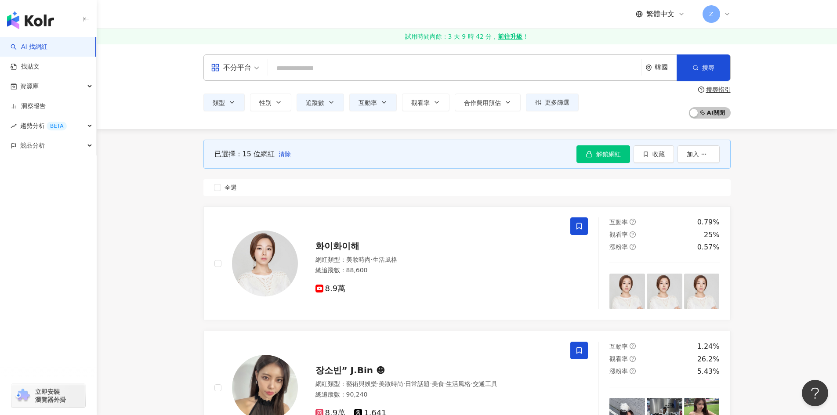
click at [249, 65] on div "不分平台" at bounding box center [231, 68] width 40 height 14
click at [211, 174] on div "X" at bounding box center [238, 174] width 60 height 16
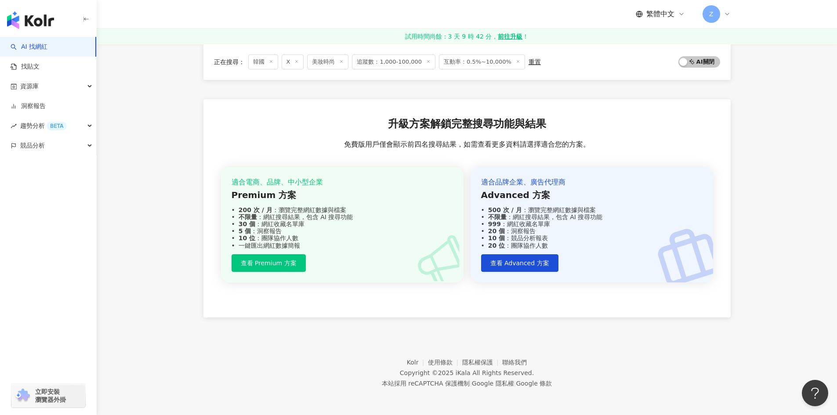
scroll to position [3, 0]
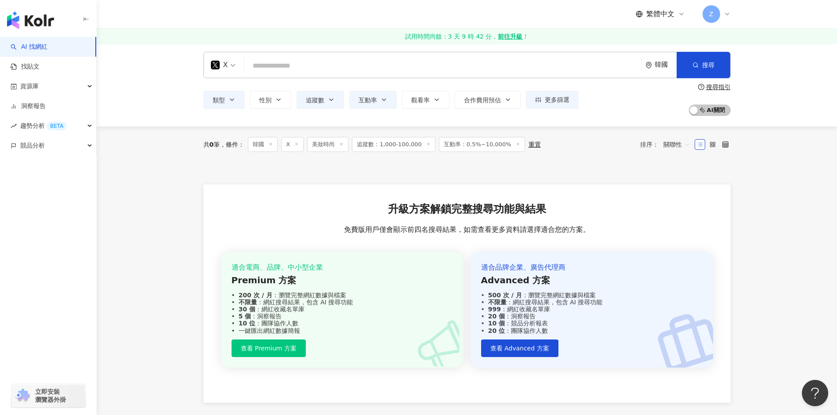
click at [231, 65] on span "X" at bounding box center [223, 65] width 25 height 14
click at [238, 120] on div "Facebook" at bounding box center [238, 121] width 50 height 11
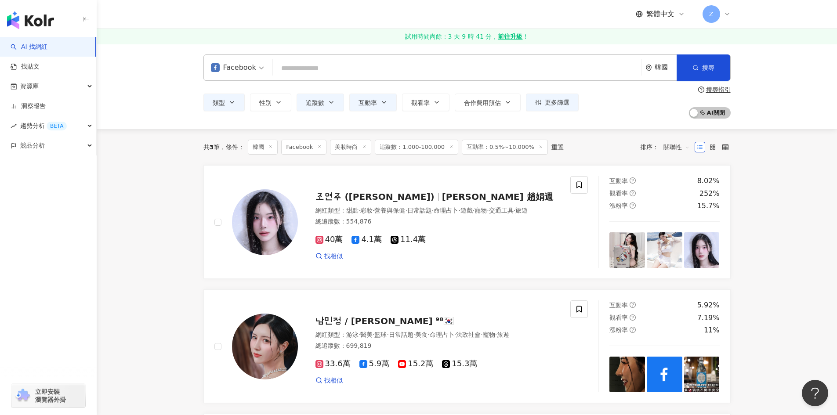
click at [231, 69] on div "Facebook" at bounding box center [233, 68] width 45 height 14
click at [236, 159] on div "TikTok" at bounding box center [238, 157] width 51 height 11
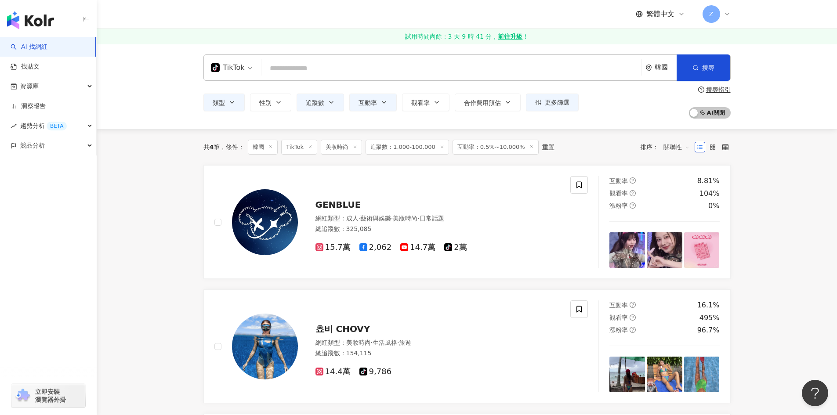
scroll to position [44, 0]
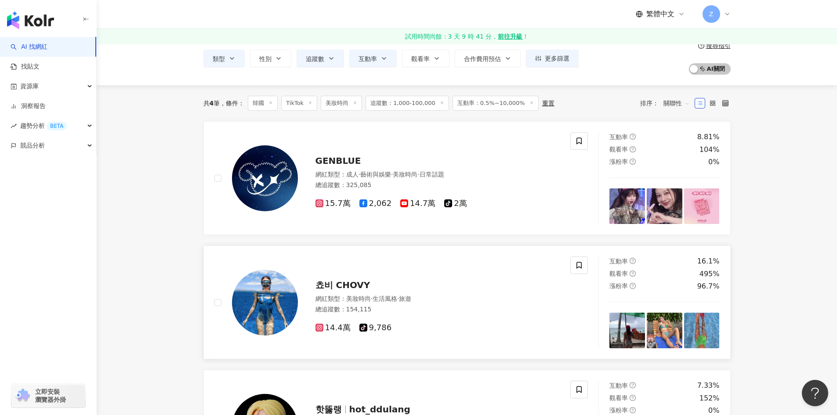
click at [328, 282] on span "쵸비 CHOVY" at bounding box center [342, 285] width 55 height 11
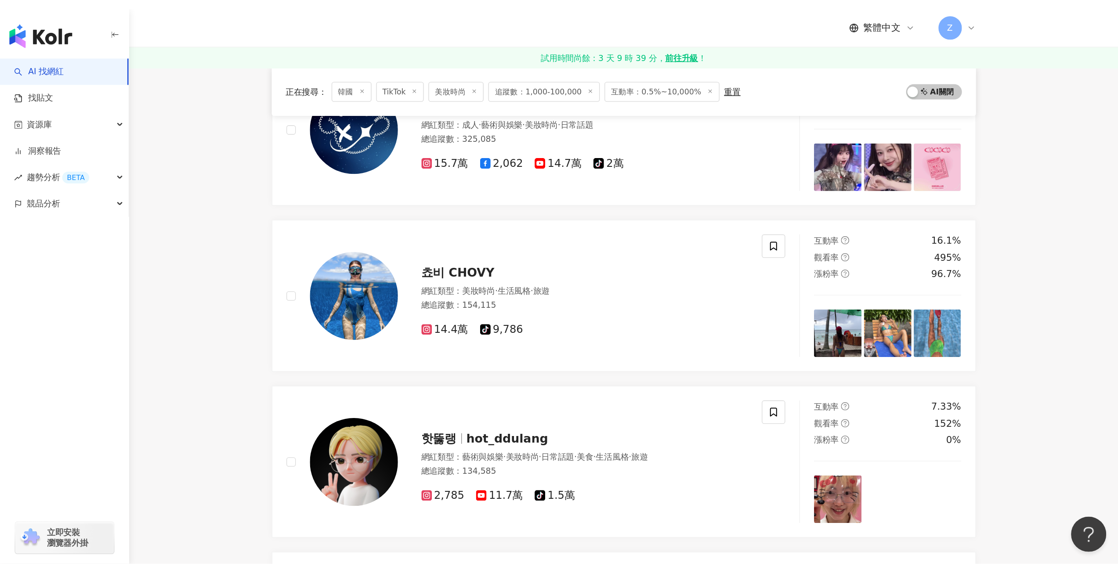
scroll to position [0, 0]
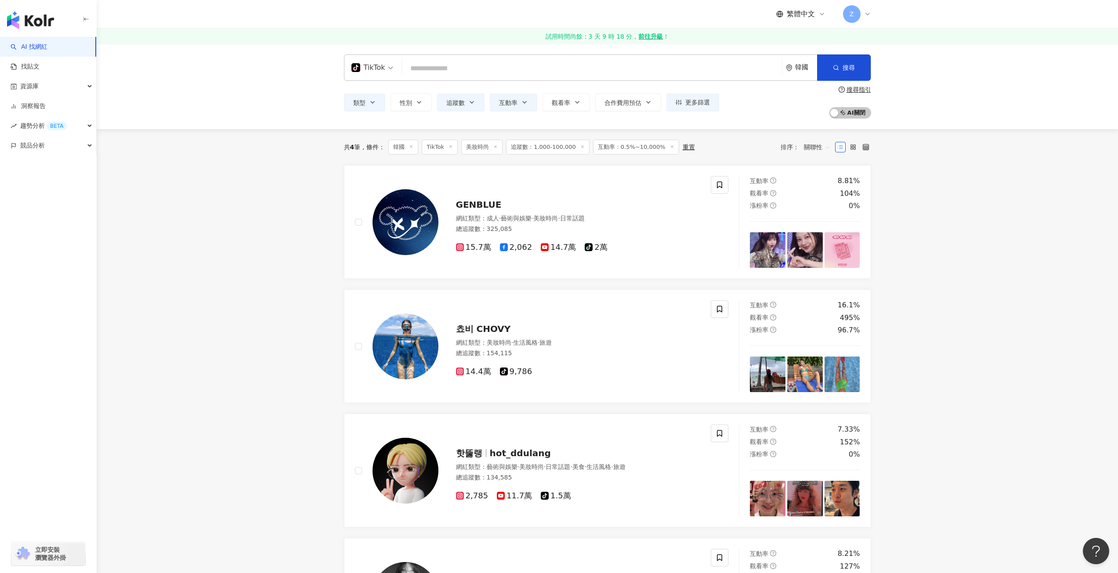
click at [388, 65] on span "TikTok" at bounding box center [373, 68] width 42 height 14
click at [381, 70] on div "TikTok" at bounding box center [369, 68] width 34 height 14
click at [380, 68] on div "TikTok" at bounding box center [369, 68] width 34 height 14
click at [387, 67] on span "TikTok" at bounding box center [373, 68] width 42 height 14
click at [387, 73] on span "TikTok" at bounding box center [373, 68] width 42 height 14
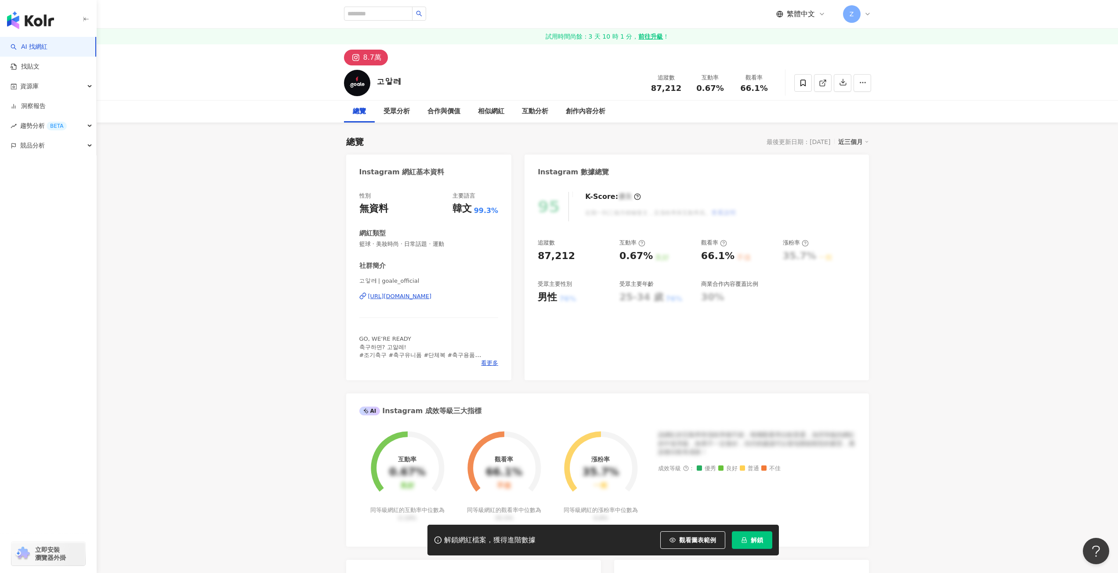
drag, startPoint x: 93, startPoint y: 95, endPoint x: 283, endPoint y: 247, distance: 243.3
click at [52, 85] on div "資源庫" at bounding box center [48, 86] width 96 height 20
click at [39, 128] on link "網紅收藏" at bounding box center [33, 126] width 25 height 9
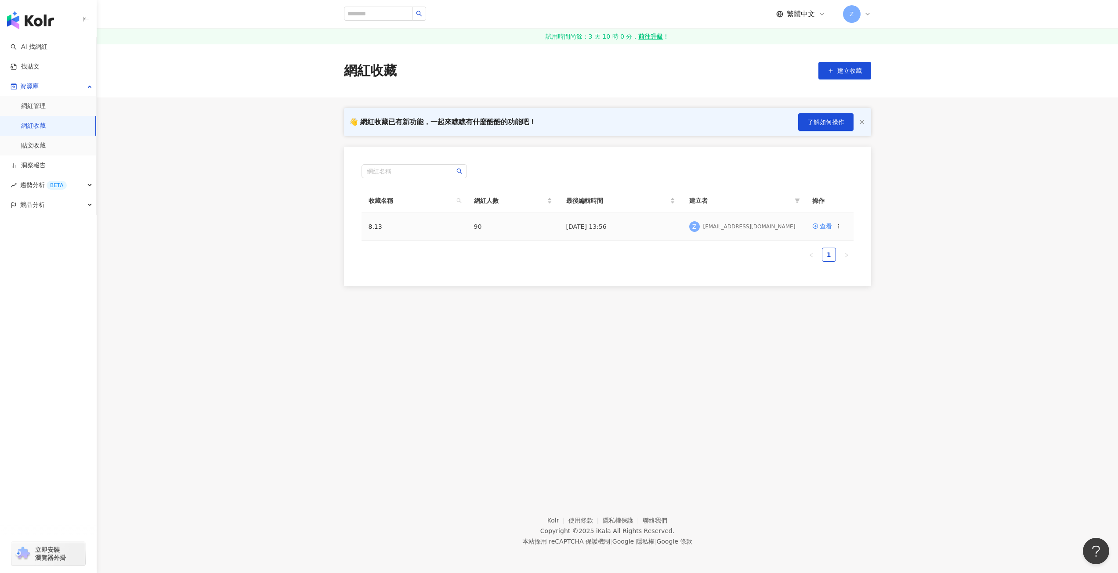
click at [841, 229] on icon at bounding box center [839, 226] width 6 height 6
click at [900, 192] on main "網紅收藏 建立收藏 👋 網紅收藏已有新功能，一起來瞧瞧有什麼酷酷的功能吧！ 了解如何操作 網紅名稱 收藏名稱 網紅人數 最後編輯時間 建立者 操作 8.13 …" at bounding box center [608, 165] width 1022 height 243
click at [817, 123] on span "了解如何操作" at bounding box center [826, 122] width 37 height 7
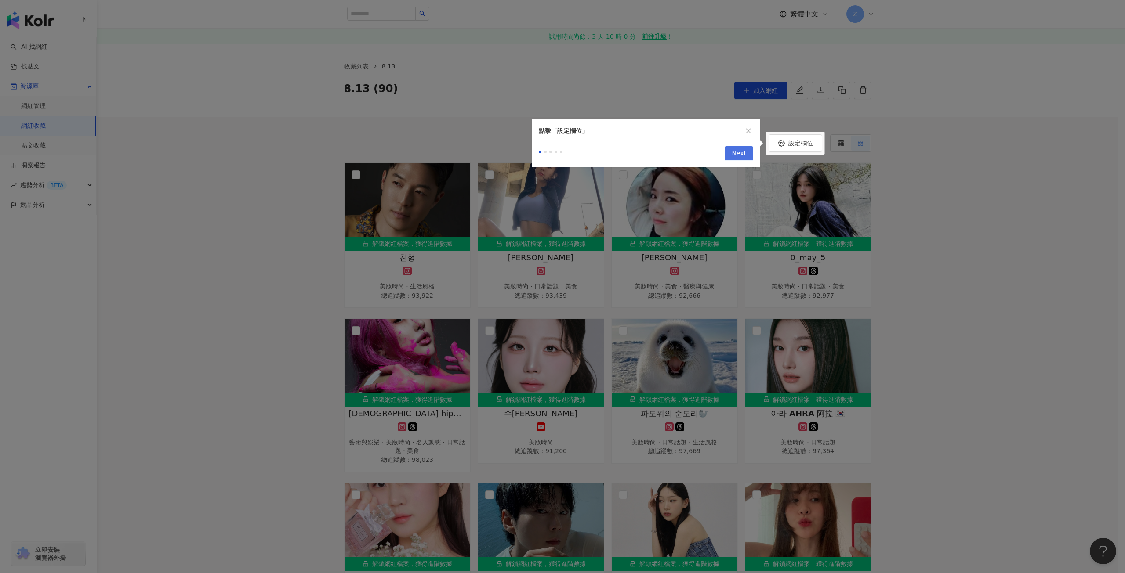
click at [734, 153] on span "Next" at bounding box center [739, 154] width 14 height 14
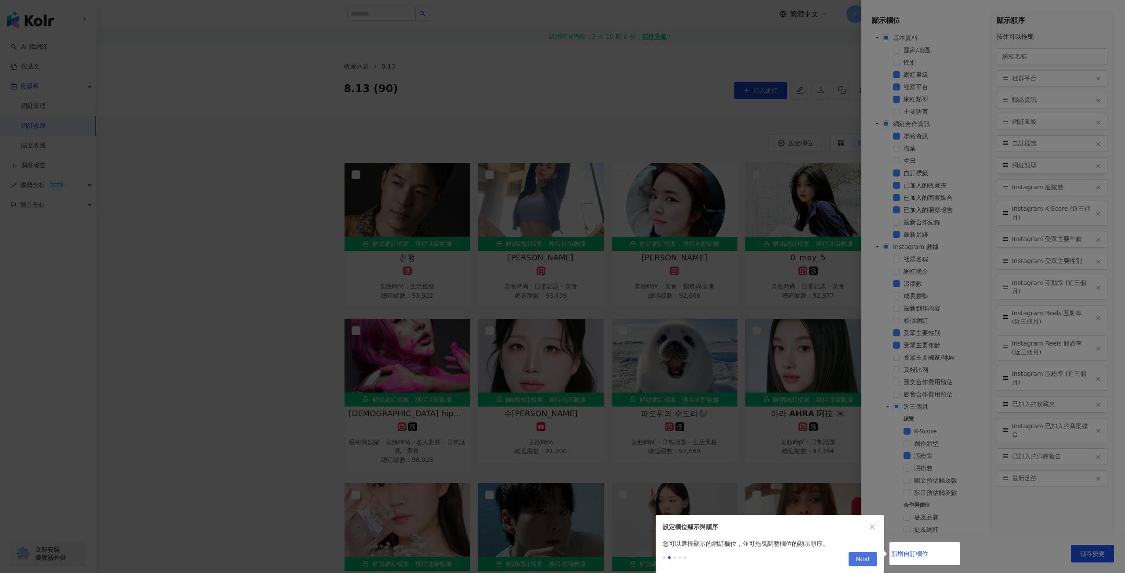
click at [873, 564] on button "Next" at bounding box center [862, 559] width 29 height 14
click at [872, 563] on button "Next" at bounding box center [862, 559] width 29 height 14
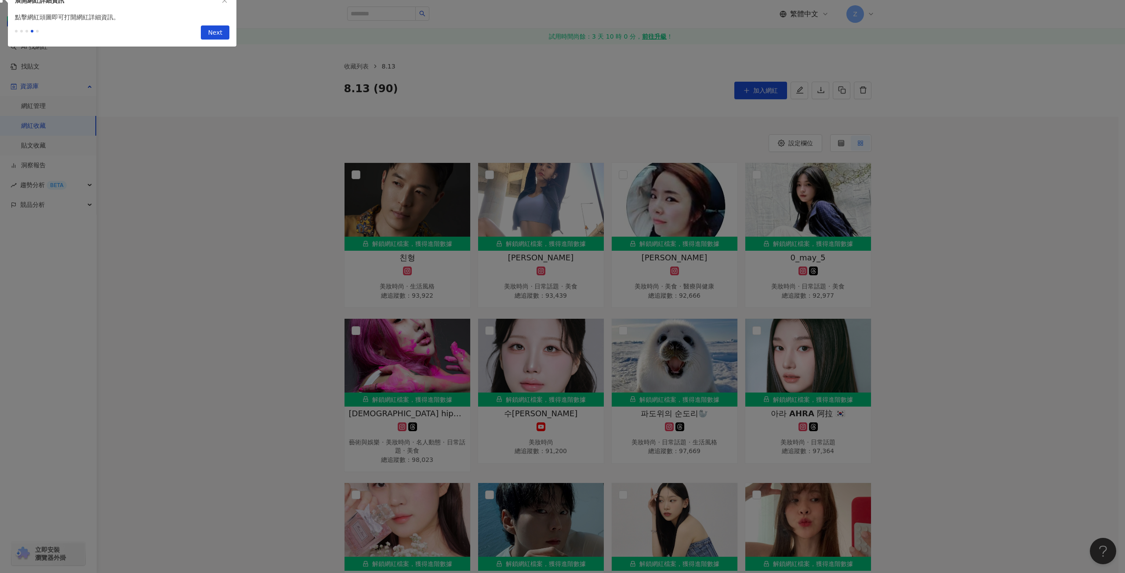
click at [208, 35] on button "Next" at bounding box center [215, 32] width 29 height 14
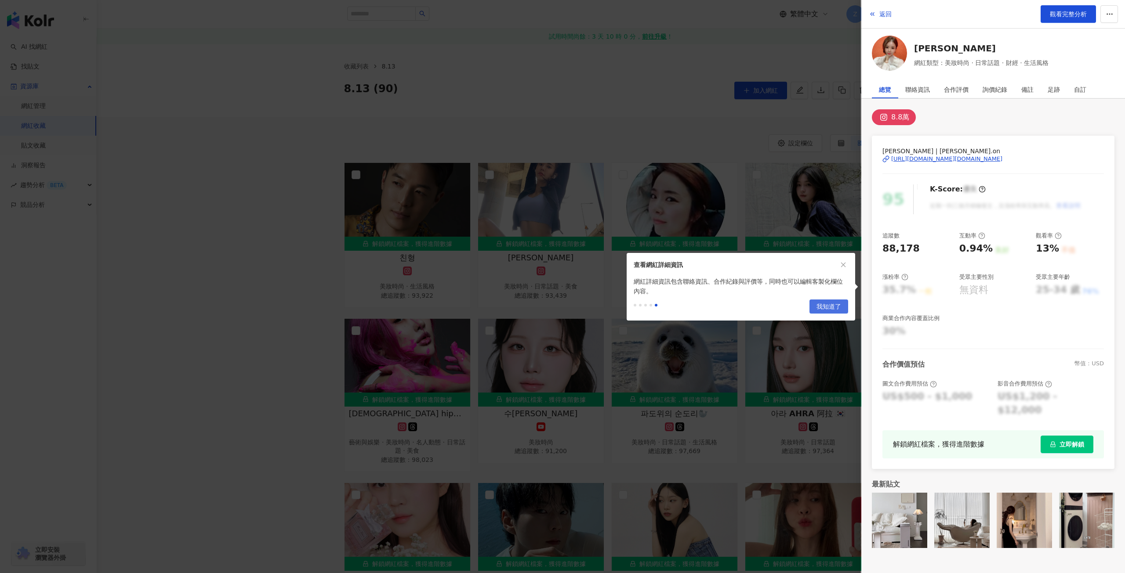
click at [829, 305] on span "我知道了" at bounding box center [828, 307] width 25 height 14
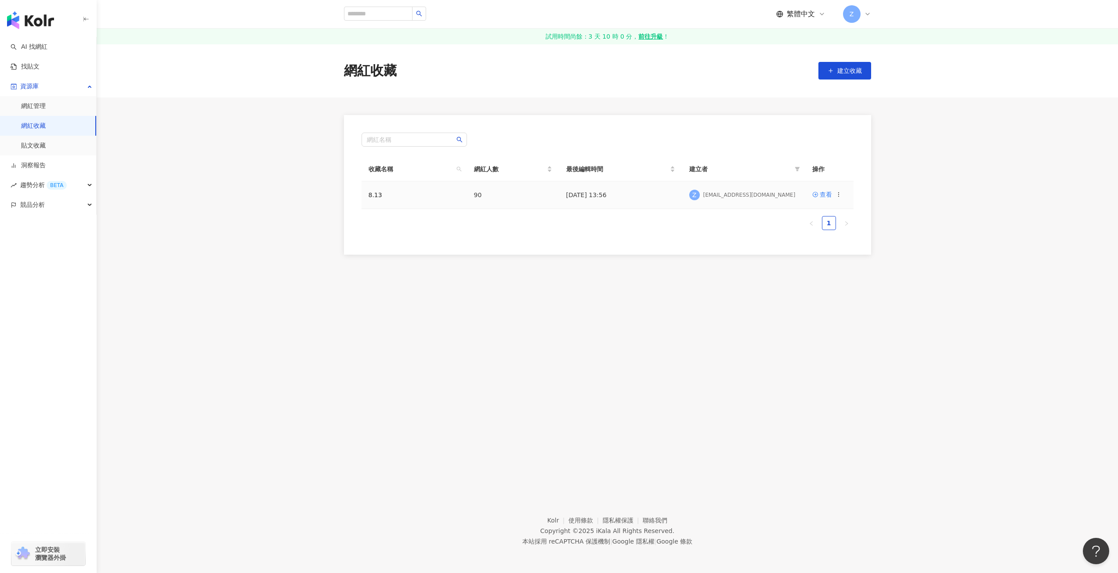
click at [838, 196] on icon at bounding box center [839, 195] width 6 height 6
click at [46, 129] on link "網紅收藏" at bounding box center [33, 126] width 25 height 9
click at [46, 148] on link "貼文收藏" at bounding box center [33, 145] width 25 height 9
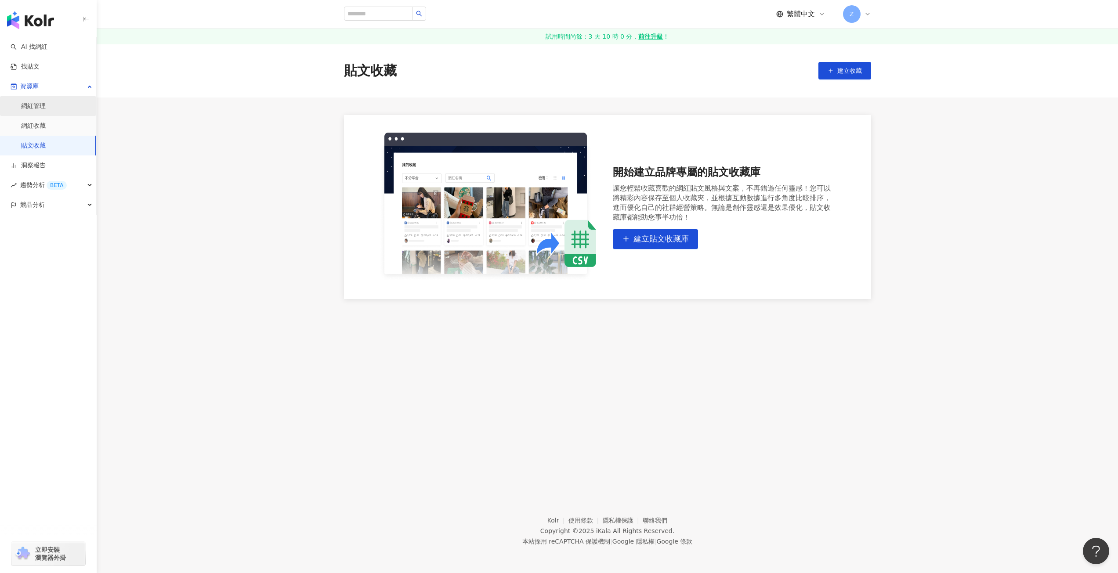
click at [46, 109] on link "網紅管理" at bounding box center [33, 106] width 25 height 9
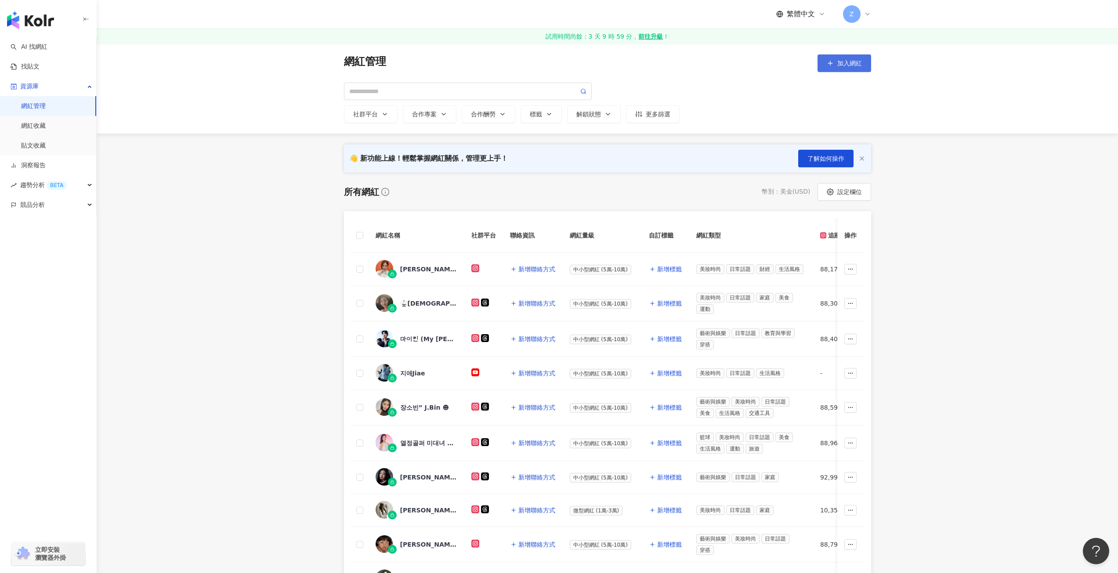
click at [836, 58] on button "加入網紅" at bounding box center [845, 63] width 54 height 18
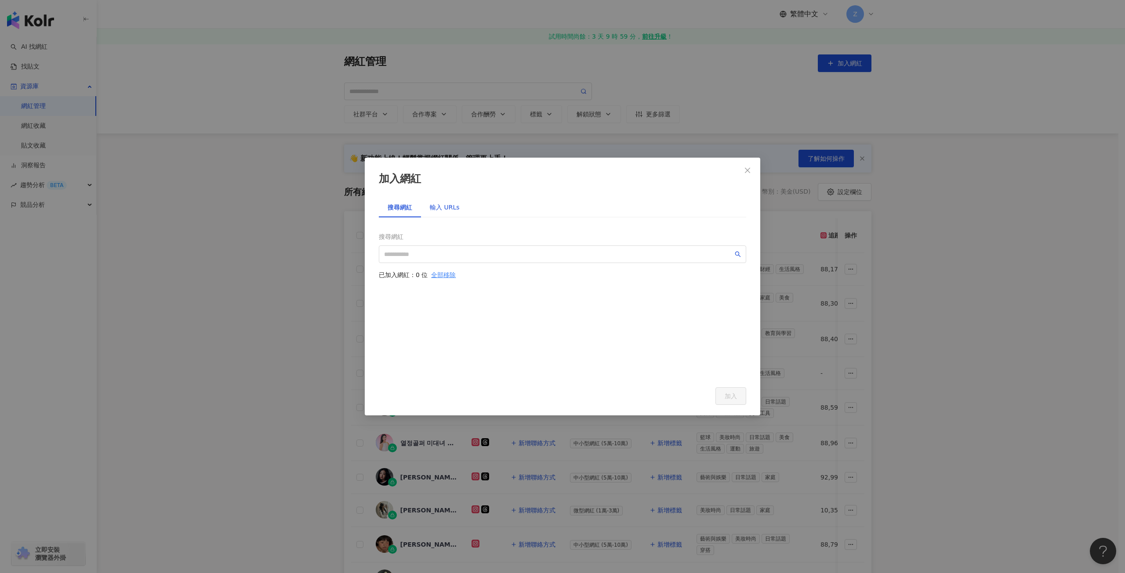
click at [430, 210] on div "輸入 URLs" at bounding box center [445, 208] width 30 height 10
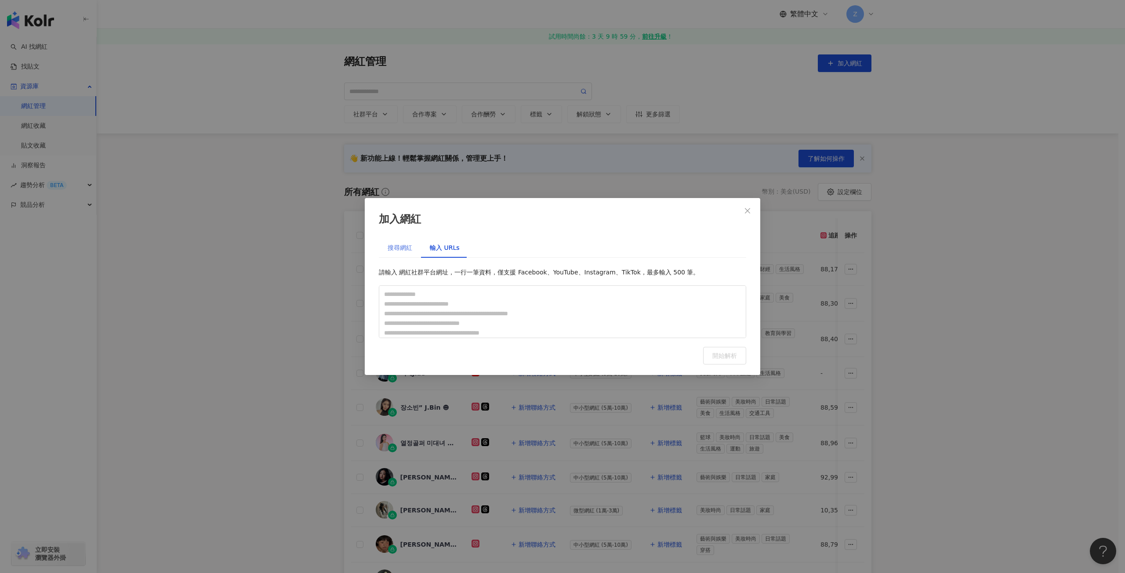
click at [388, 238] on div "搜尋網紅" at bounding box center [400, 248] width 42 height 20
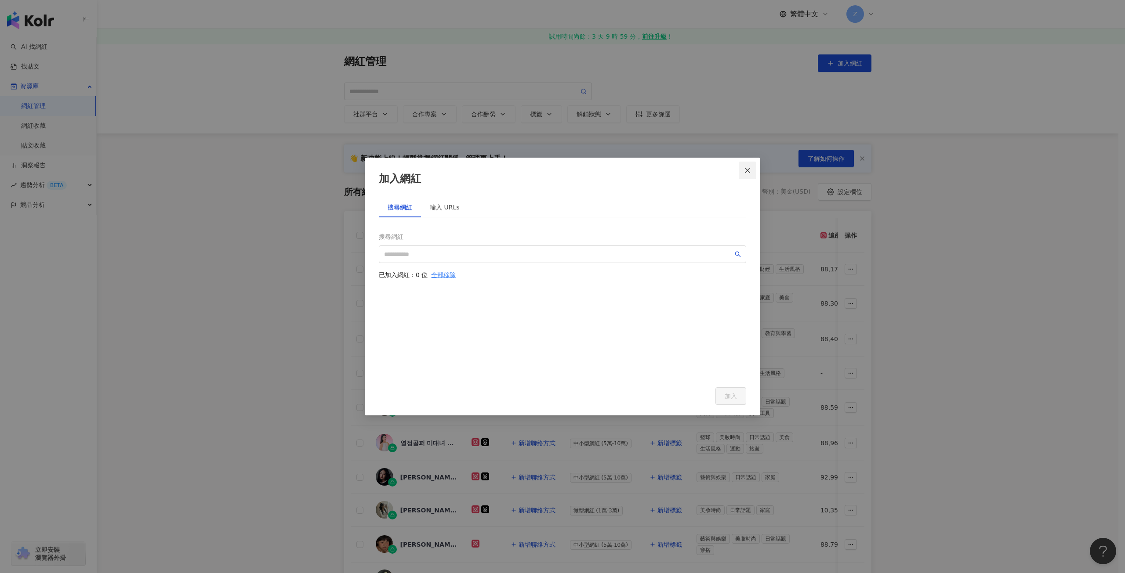
click at [749, 170] on icon "close" at bounding box center [747, 170] width 5 height 5
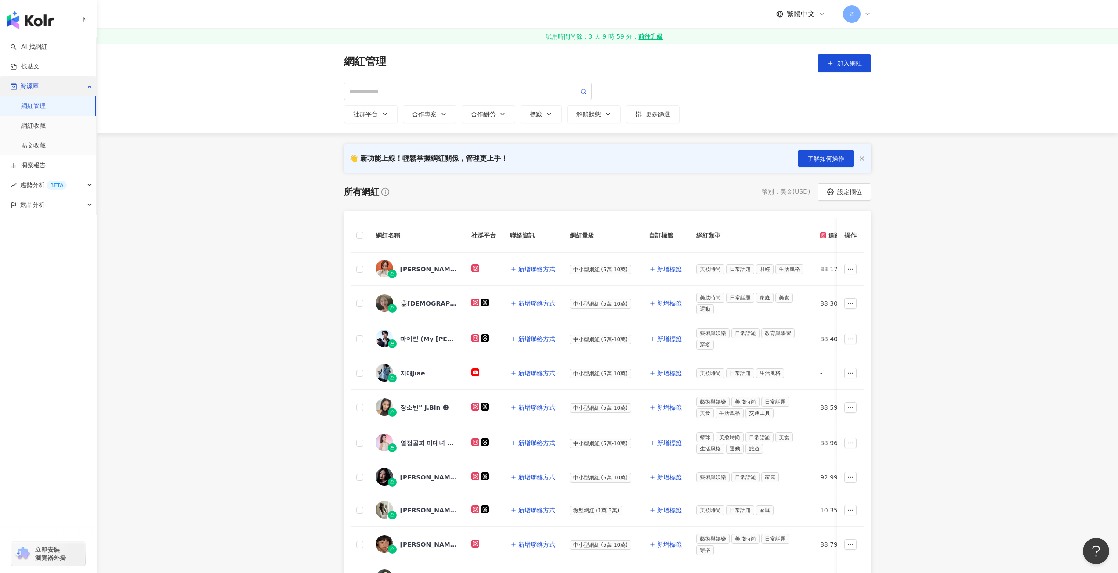
click at [62, 86] on div "資源庫" at bounding box center [48, 86] width 96 height 20
click at [46, 127] on link "網紅收藏" at bounding box center [33, 126] width 25 height 9
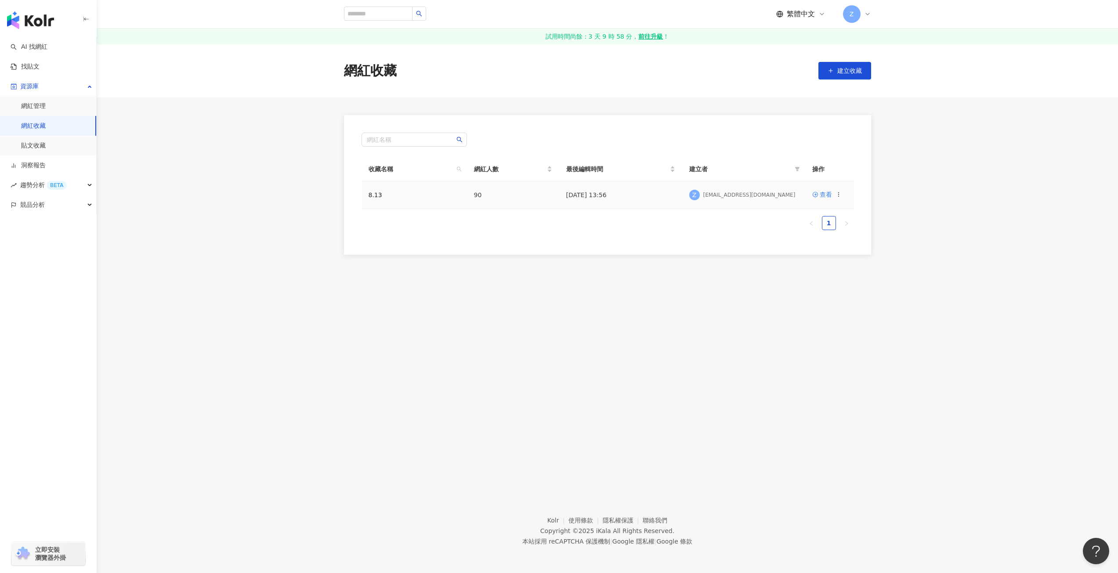
click at [838, 196] on icon at bounding box center [839, 195] width 6 height 6
click at [849, 78] on button "建立收藏" at bounding box center [845, 71] width 53 height 18
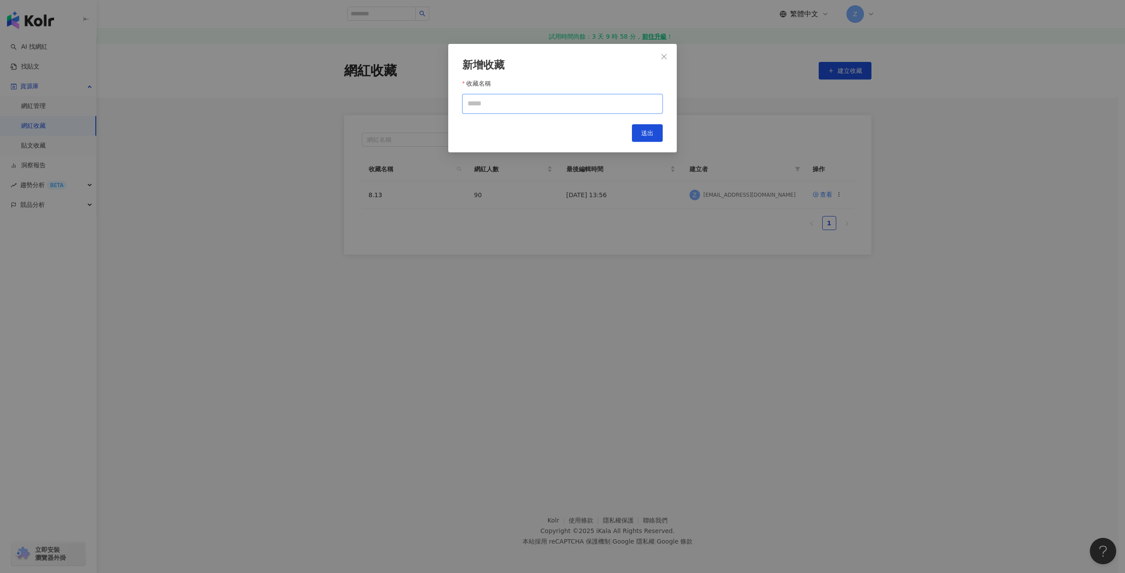
click at [568, 107] on input "收藏名稱" at bounding box center [562, 104] width 200 height 20
click at [483, 106] on input "******" at bounding box center [562, 104] width 200 height 20
type input "******"
click at [649, 128] on button "送出" at bounding box center [647, 133] width 31 height 18
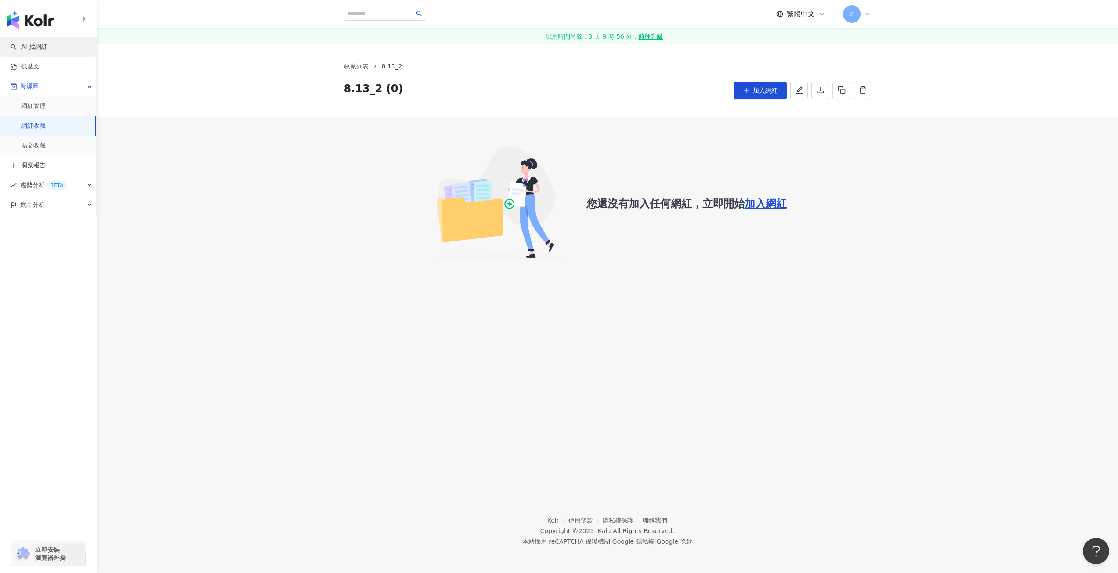
click at [44, 49] on link "AI 找網紅" at bounding box center [29, 47] width 37 height 9
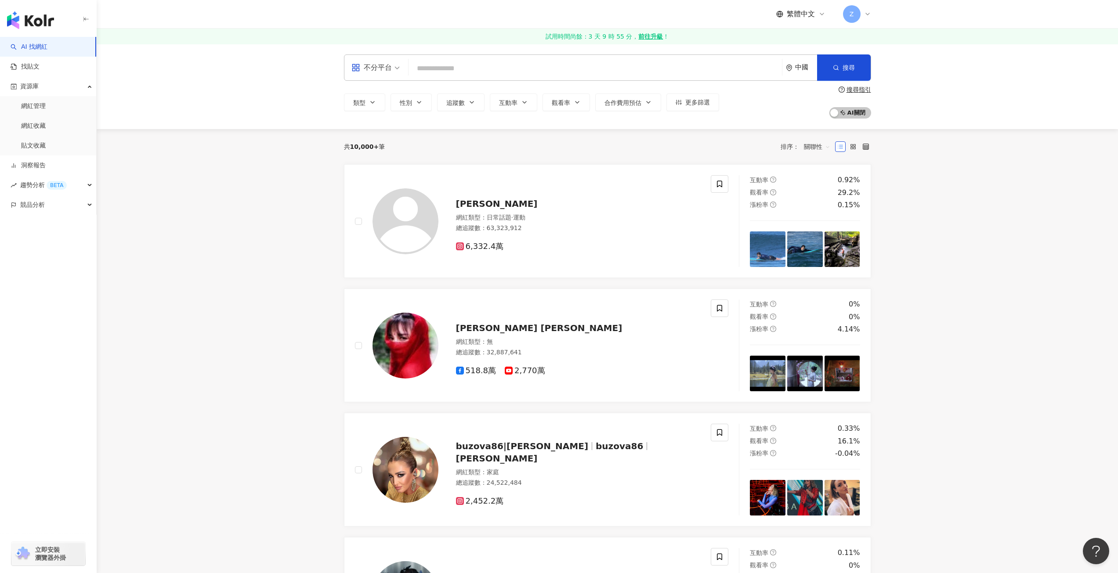
click at [801, 67] on div "中國" at bounding box center [806, 67] width 22 height 7
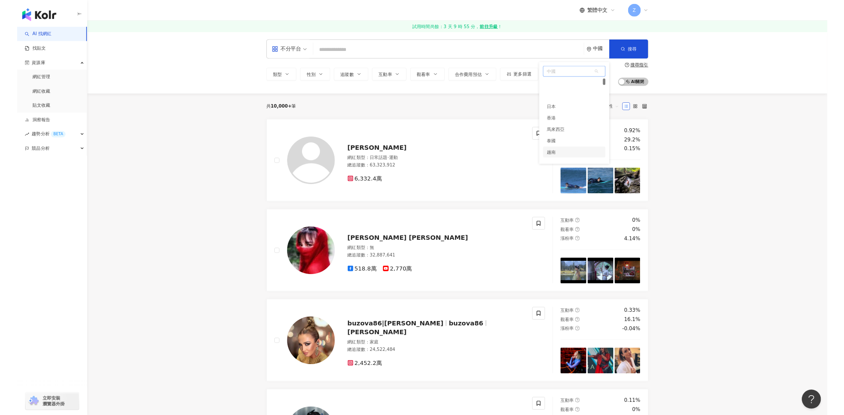
scroll to position [44, 0]
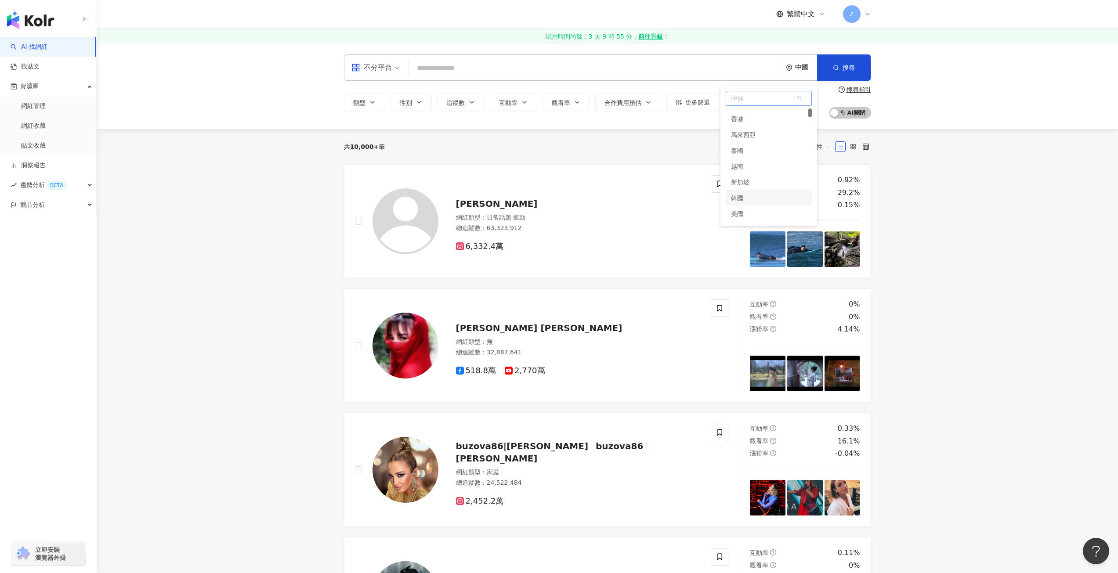
click at [743, 201] on div "韓國" at bounding box center [737, 198] width 12 height 16
click at [426, 104] on button "性別" at bounding box center [411, 103] width 41 height 18
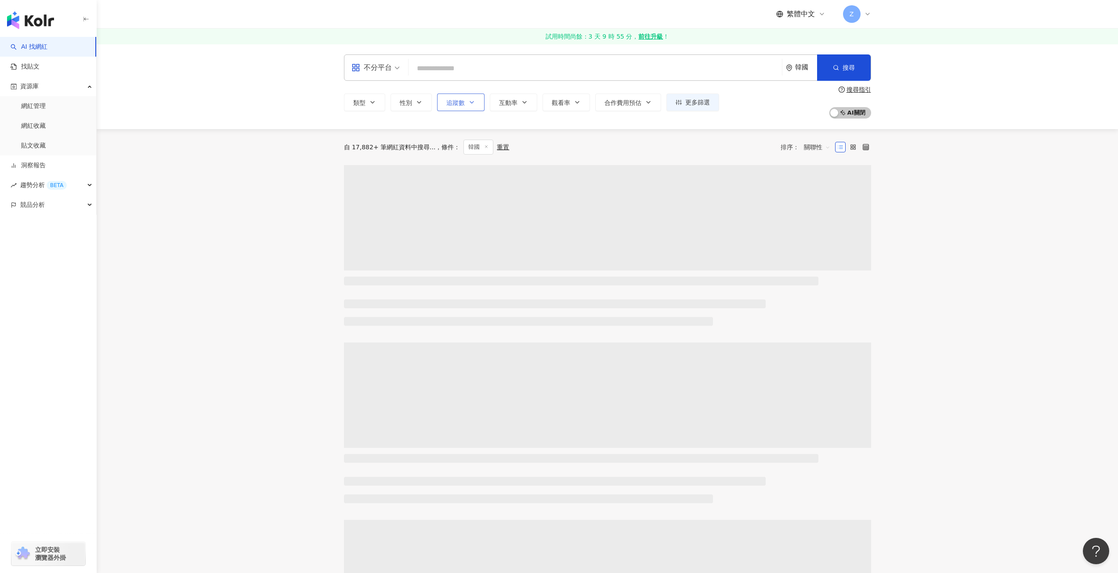
click at [468, 103] on button "追蹤數" at bounding box center [460, 103] width 47 height 18
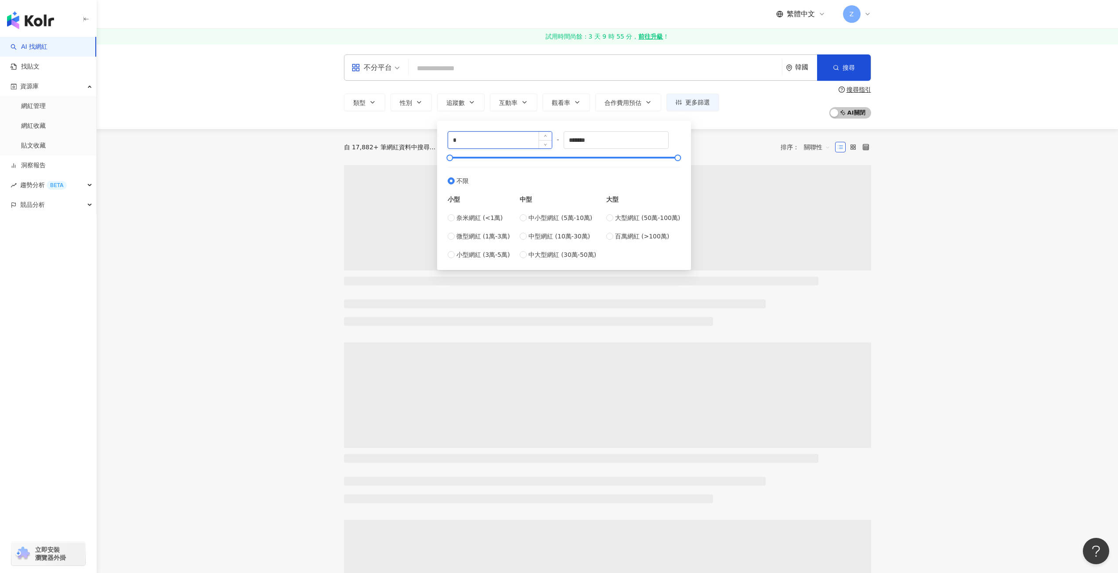
click at [472, 142] on input "*" at bounding box center [500, 140] width 104 height 17
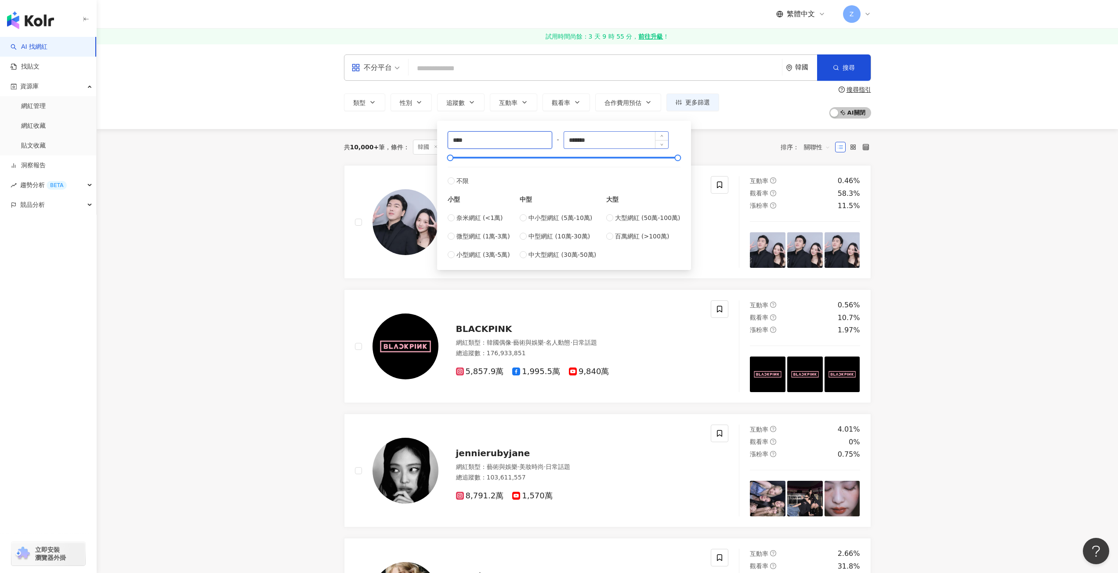
type input "****"
click at [603, 143] on input "*******" at bounding box center [616, 140] width 104 height 17
type input "******"
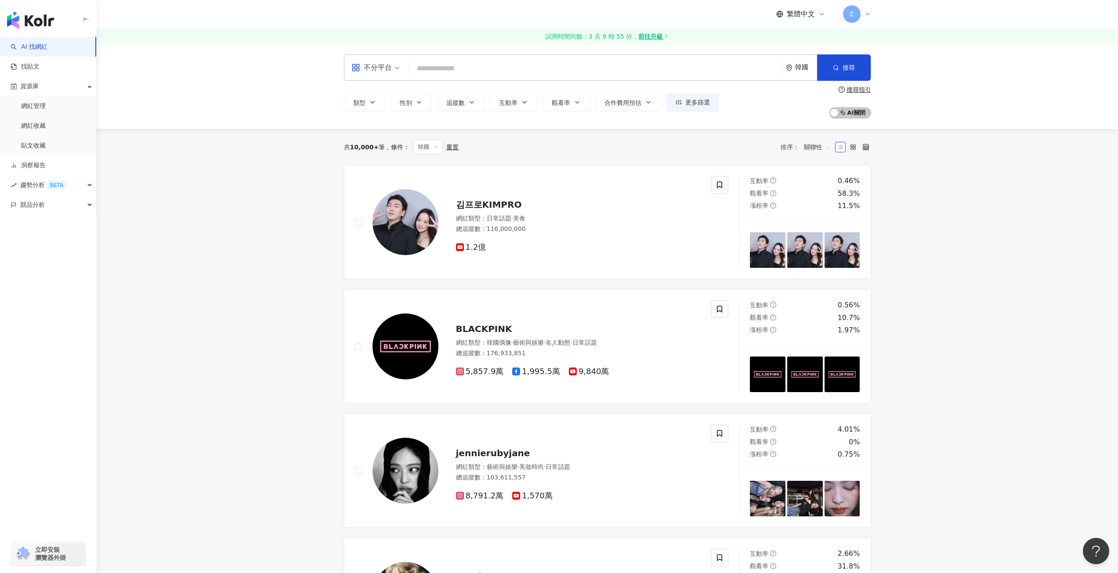
click at [738, 123] on div "不分平台 韓國 搜尋 類型 性別 追蹤數 互動率 觀看率 合作費用預估 更多篩選 不限 女 男 其他 **** - ****** 不限 小型 奈米網紅 (<1…" at bounding box center [608, 86] width 1022 height 85
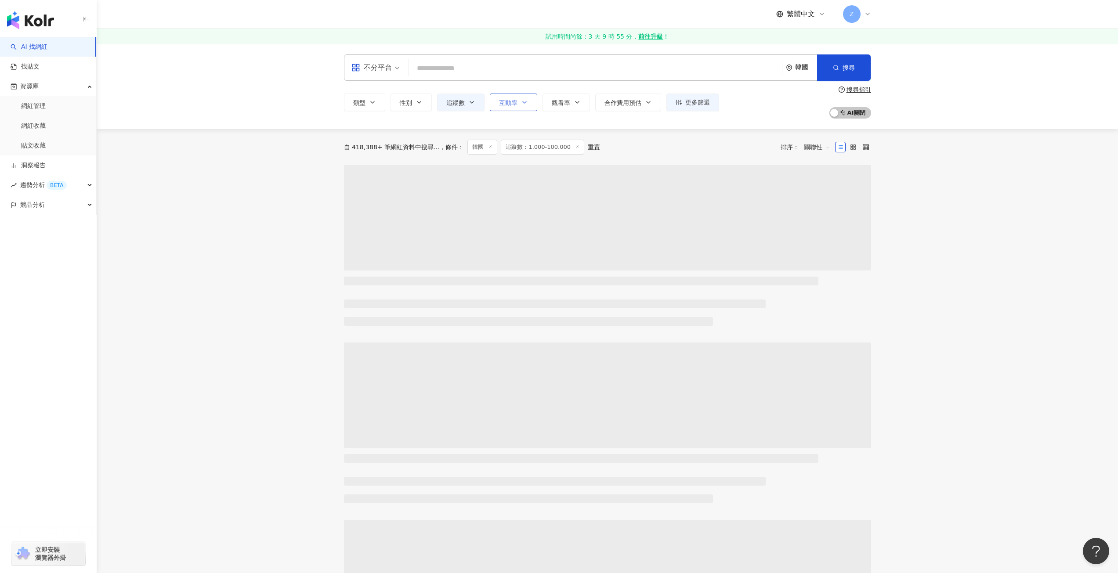
click at [513, 102] on span "互動率" at bounding box center [508, 102] width 18 height 7
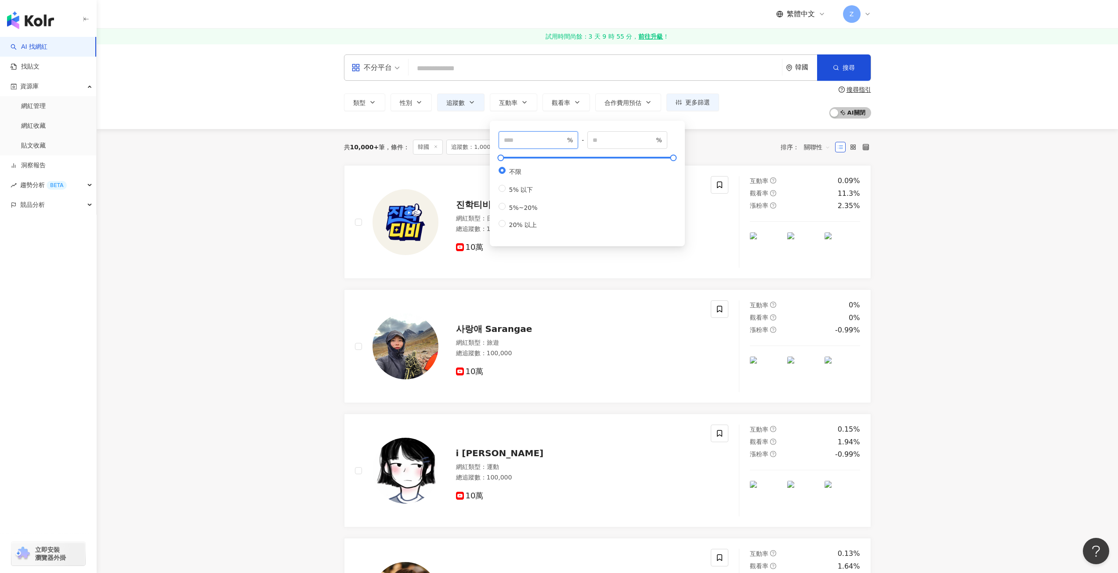
click at [546, 143] on input "number" at bounding box center [535, 140] width 62 height 10
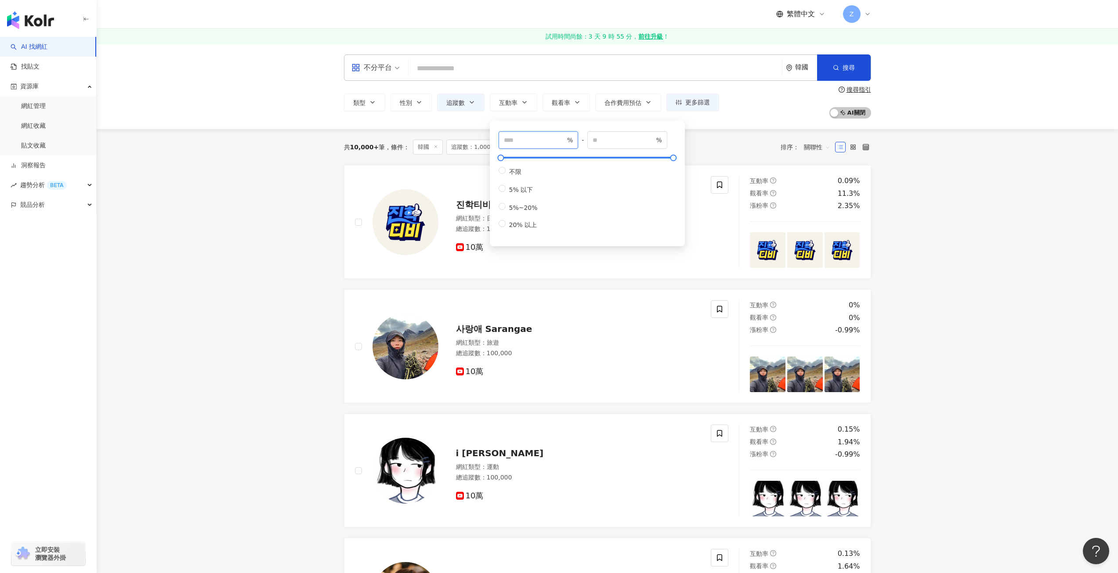
type input "***"
click at [736, 130] on div "共 10,000+ 筆 條件 ： 韓國 追蹤數：1,000-100,000 重置 排序： 關聯性" at bounding box center [607, 147] width 527 height 36
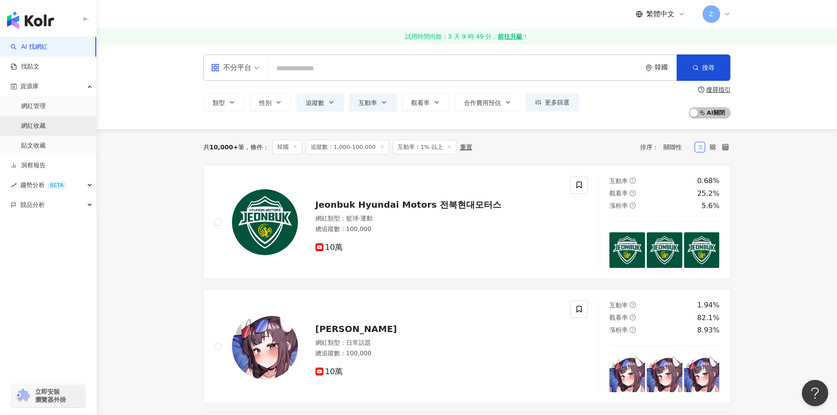
click at [46, 127] on link "網紅收藏" at bounding box center [33, 126] width 25 height 9
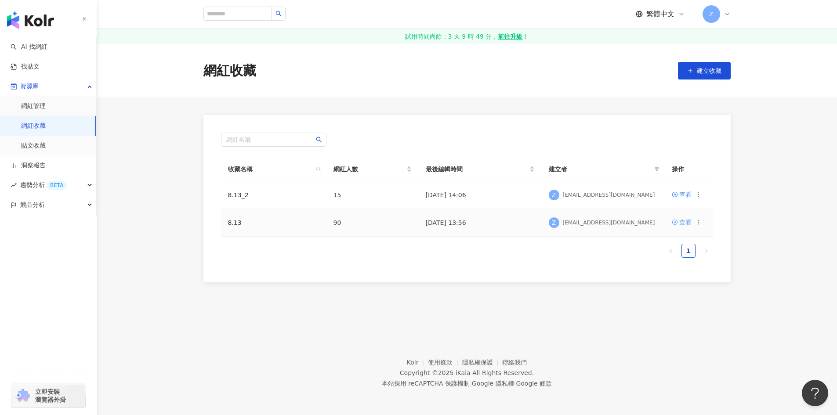
click at [677, 222] on icon at bounding box center [674, 222] width 5 height 5
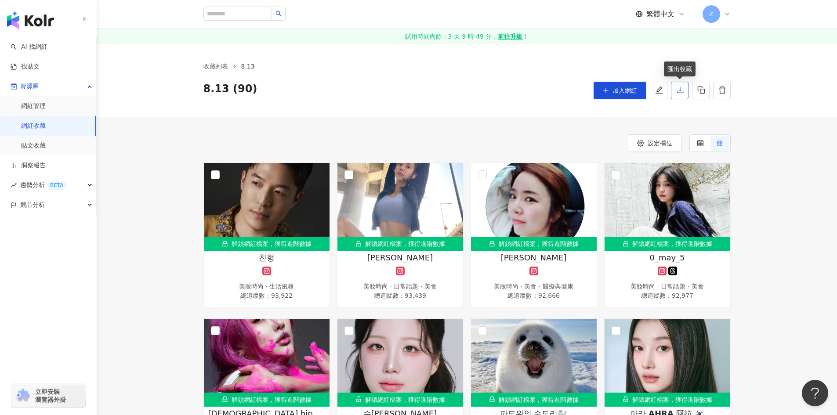
click at [677, 91] on icon "download" at bounding box center [680, 90] width 8 height 8
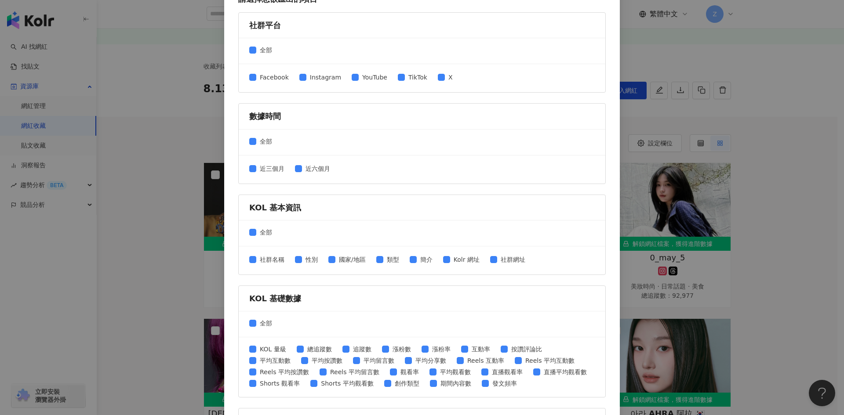
scroll to position [88, 0]
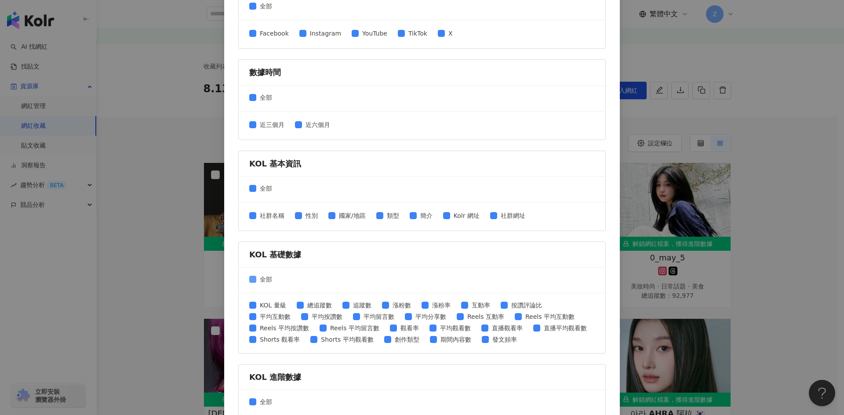
click at [249, 283] on label "全部" at bounding box center [262, 280] width 26 height 10
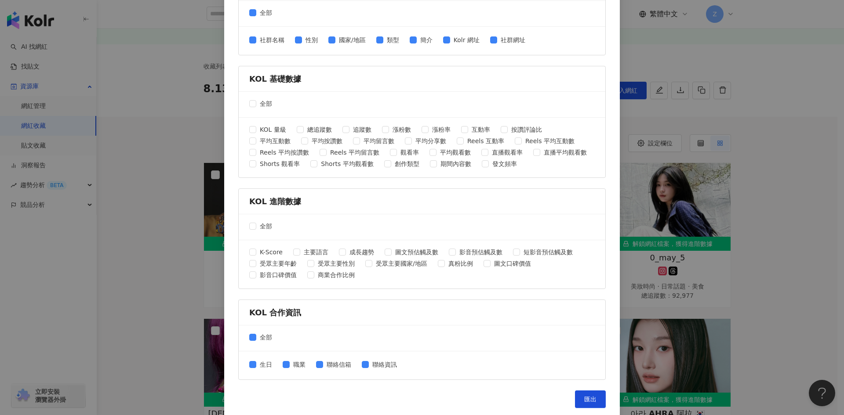
scroll to position [267, 0]
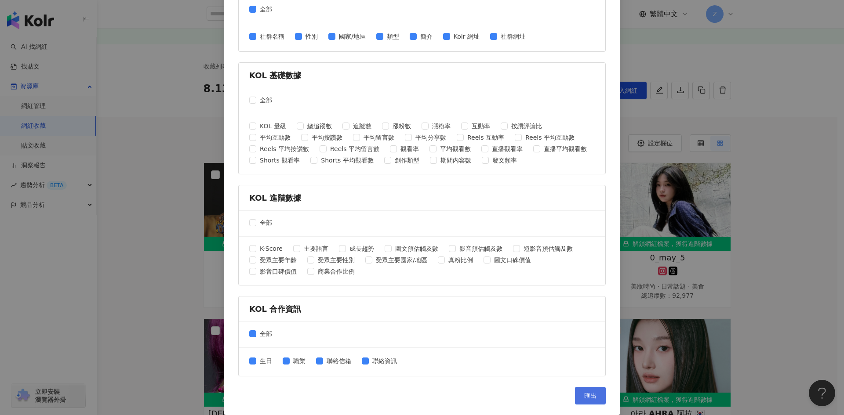
click at [594, 392] on button "匯出" at bounding box center [590, 396] width 31 height 18
click at [739, 154] on div "匯出收藏 請選擇您欲匯出的項目 社群平台 全部 Facebook Instagram YouTube TikTok X 數據時間 全部 近三個月 近六個月 K…" at bounding box center [422, 207] width 844 height 415
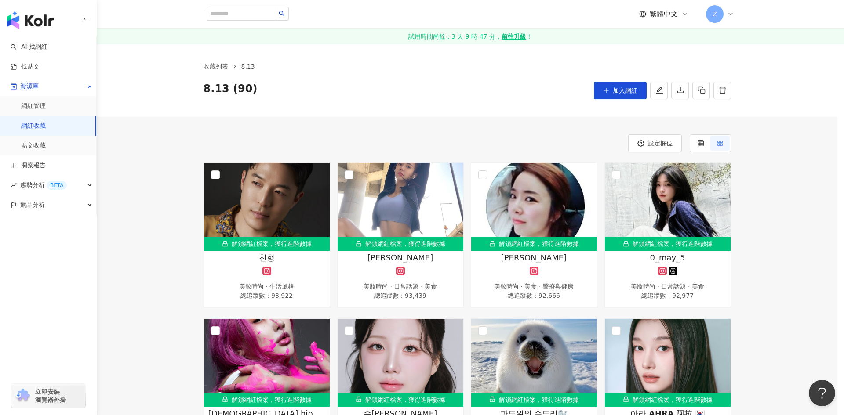
click at [769, 115] on div "匯出收藏 請選擇您欲匯出的項目 社群平台 全部 Facebook Instagram YouTube TikTok X 數據時間 全部 近三個月 近六個月 K…" at bounding box center [422, 207] width 844 height 415
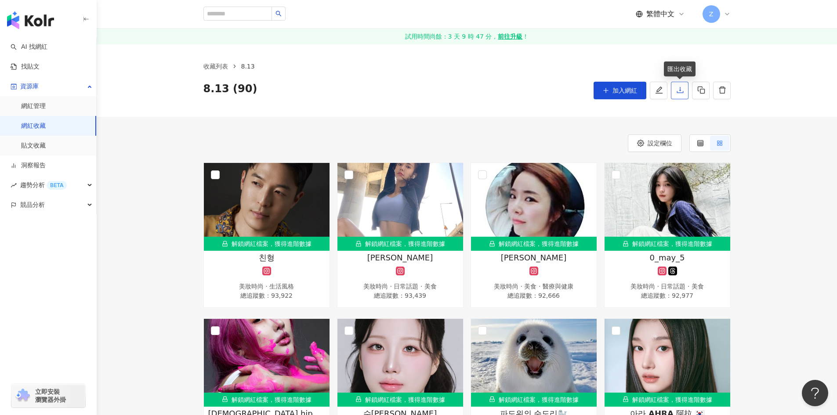
click at [682, 88] on icon "download" at bounding box center [680, 90] width 8 height 8
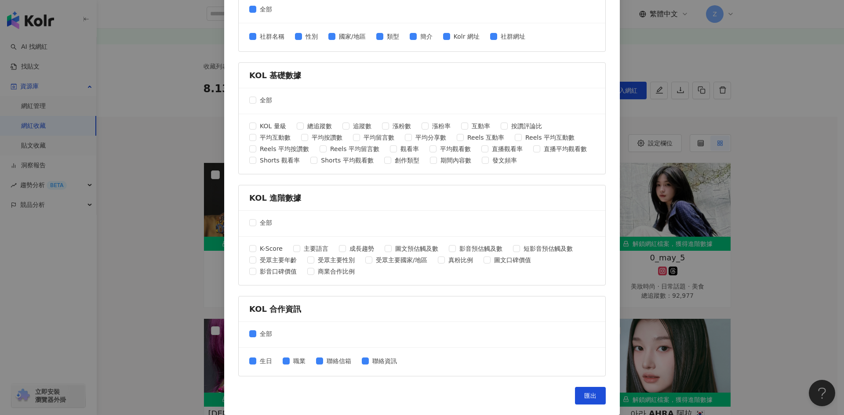
drag, startPoint x: 749, startPoint y: 184, endPoint x: 612, endPoint y: 262, distance: 157.7
click at [749, 183] on div "匯出收藏 請選擇您欲匯出的項目 社群平台 全部 Facebook Instagram YouTube TikTok X 數據時間 全部 近三個月 近六個月 K…" at bounding box center [422, 207] width 844 height 415
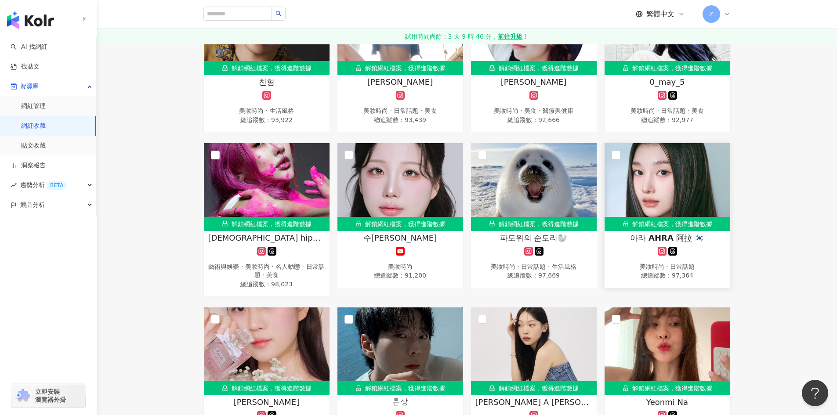
scroll to position [0, 0]
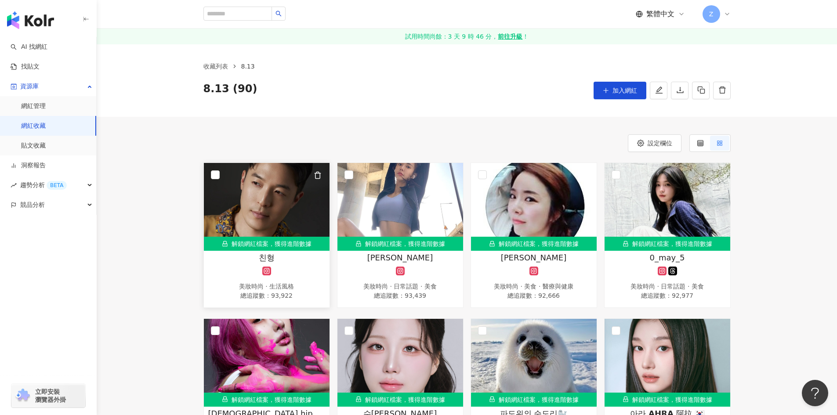
click at [253, 225] on img at bounding box center [267, 207] width 126 height 88
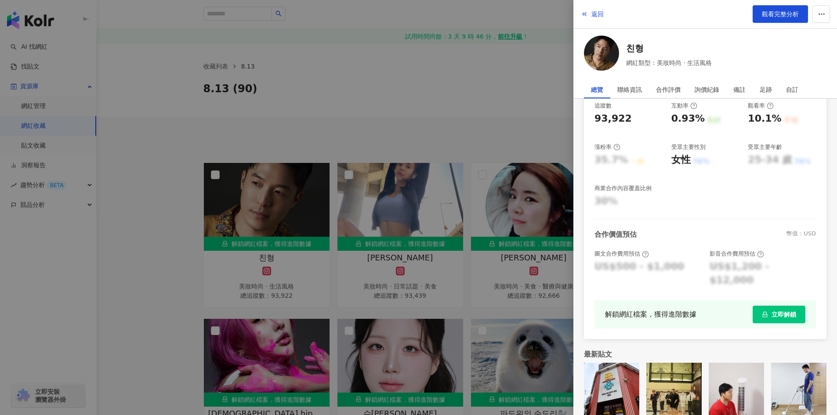
scroll to position [86, 0]
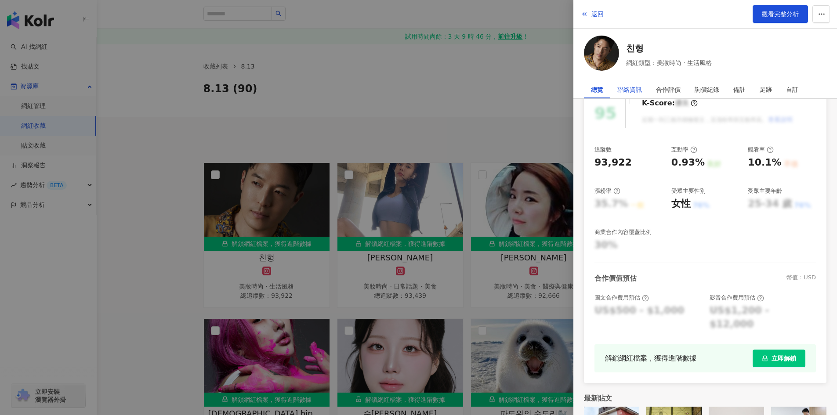
click at [630, 91] on div "聯絡資訊" at bounding box center [629, 90] width 25 height 18
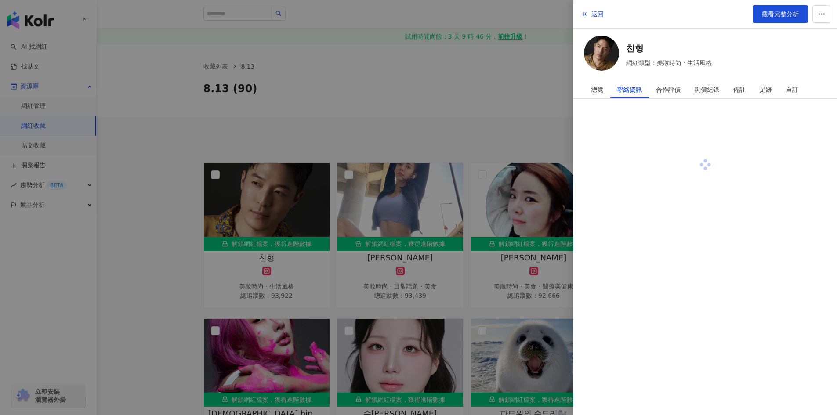
scroll to position [0, 0]
click at [446, 141] on div at bounding box center [418, 207] width 837 height 415
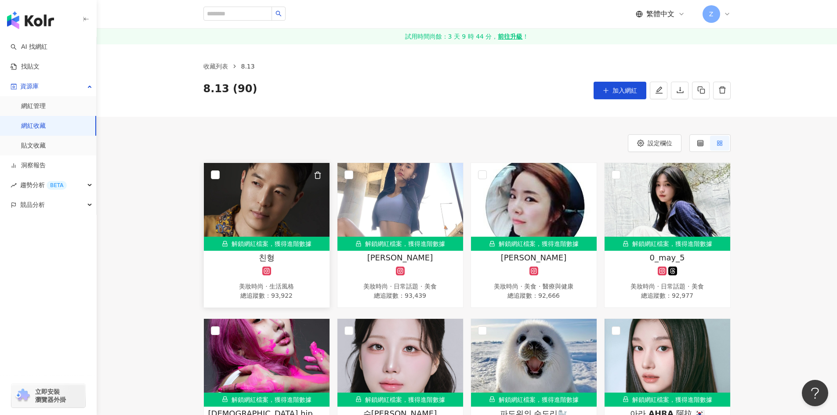
click at [256, 206] on img at bounding box center [267, 207] width 126 height 88
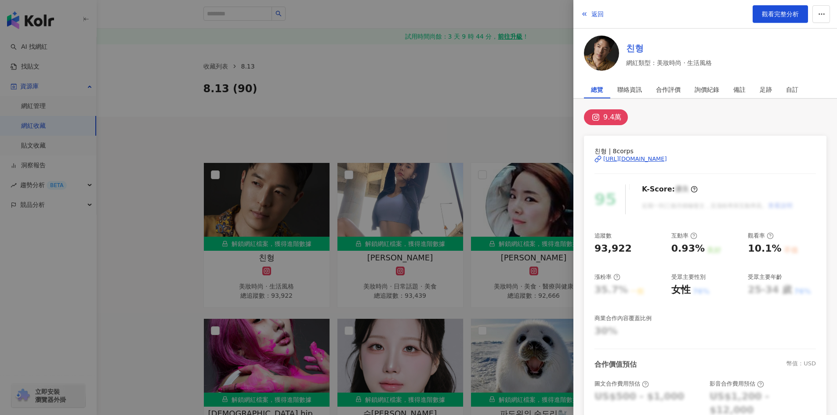
click at [633, 47] on link "친형" at bounding box center [669, 48] width 86 height 12
click at [671, 88] on div "合作評價" at bounding box center [668, 90] width 25 height 18
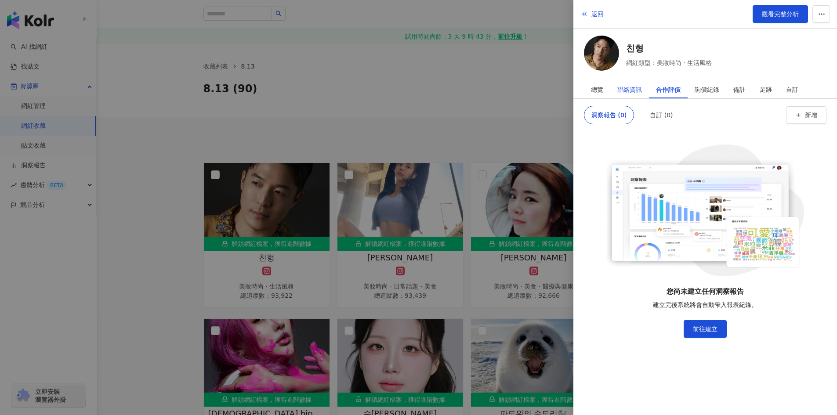
click at [634, 86] on div "聯絡資訊" at bounding box center [629, 90] width 25 height 18
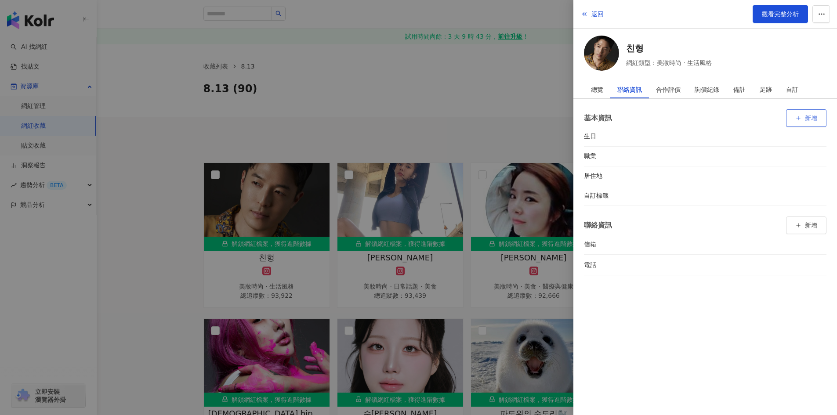
click at [797, 115] on icon "button" at bounding box center [798, 118] width 6 height 6
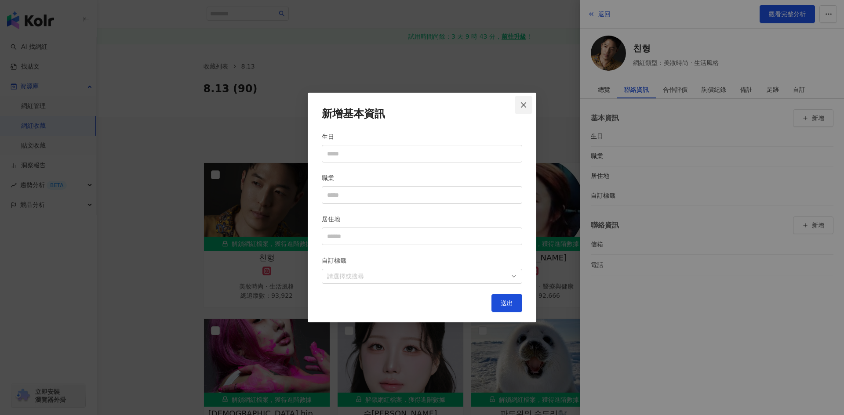
click at [520, 108] on icon "close" at bounding box center [523, 104] width 7 height 7
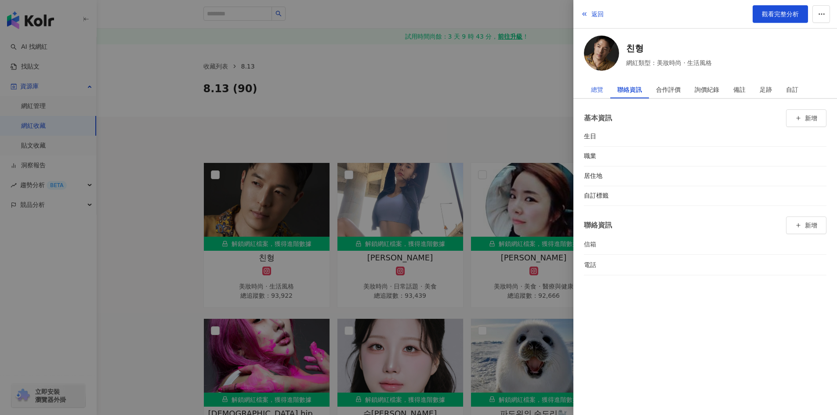
click at [589, 94] on div "總覽" at bounding box center [597, 90] width 26 height 18
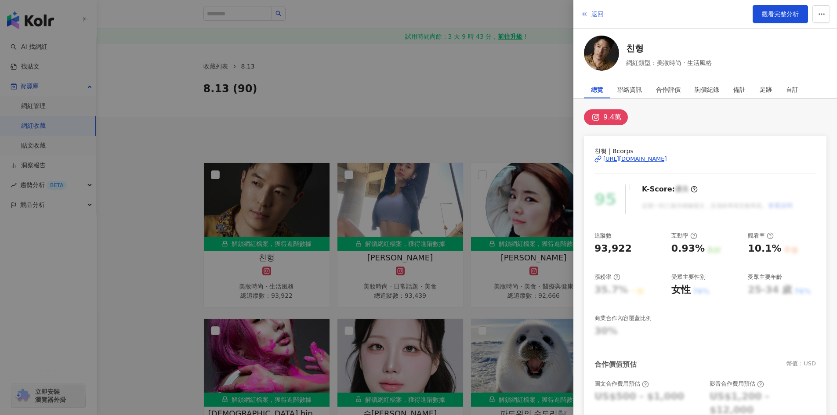
click at [600, 14] on span "返回" at bounding box center [597, 14] width 12 height 7
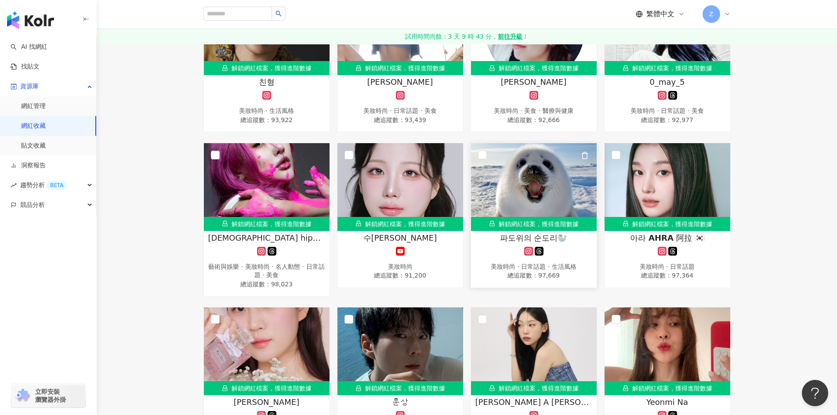
scroll to position [264, 0]
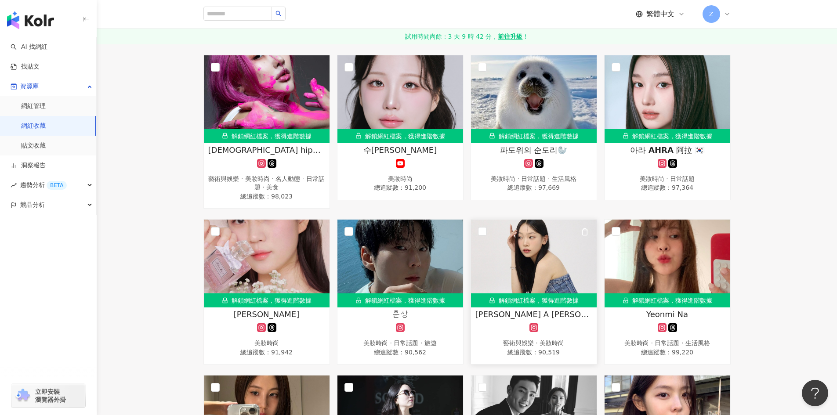
click at [552, 275] on img at bounding box center [534, 264] width 126 height 88
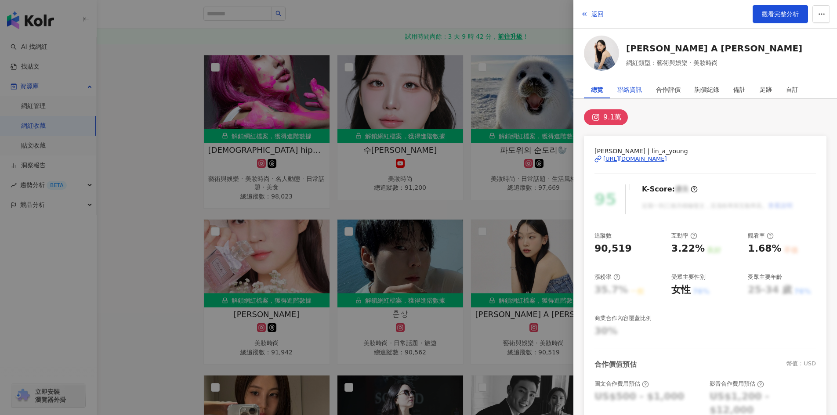
click at [634, 87] on div "聯絡資訊" at bounding box center [629, 90] width 25 height 18
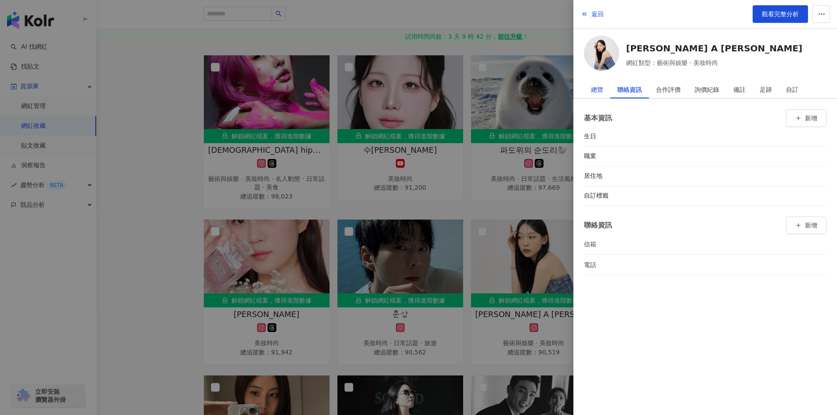
click at [602, 91] on div "總覽" at bounding box center [597, 90] width 12 height 18
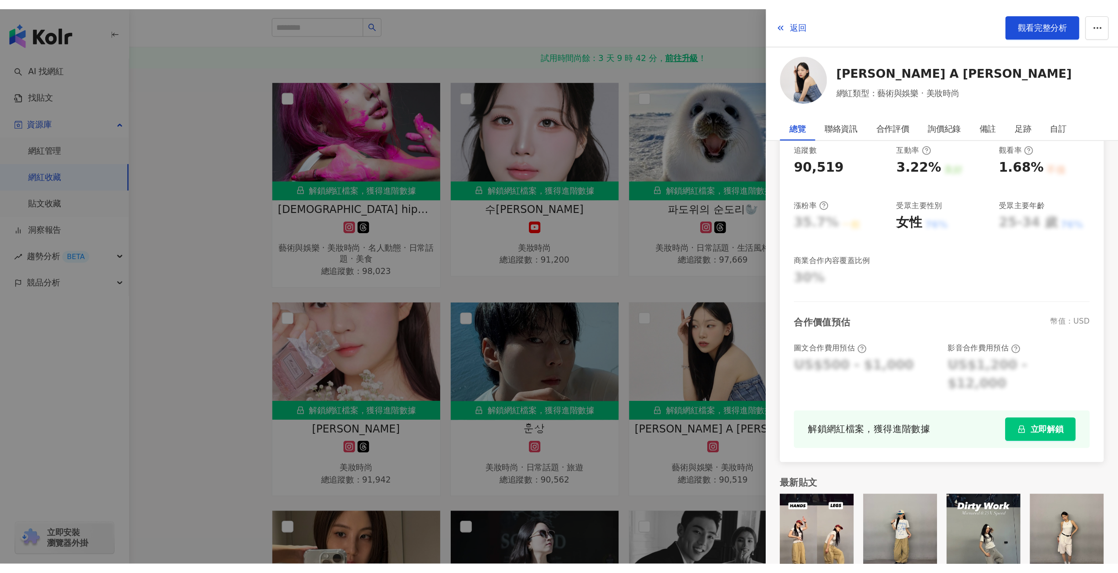
scroll to position [220, 0]
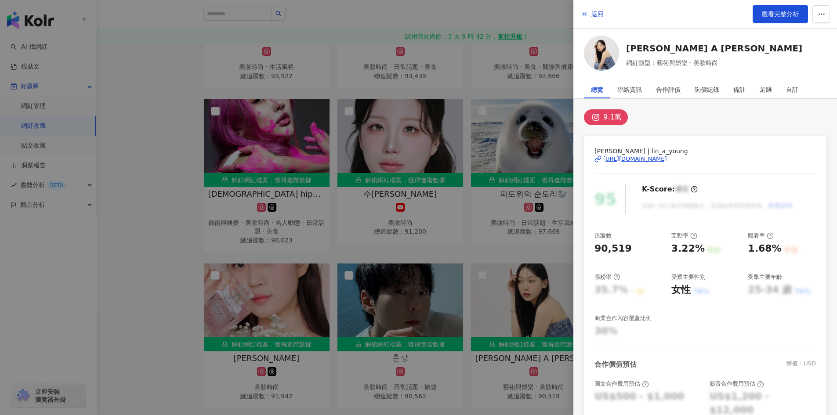
click at [609, 48] on img at bounding box center [601, 53] width 35 height 35
click at [556, 206] on div at bounding box center [418, 207] width 837 height 415
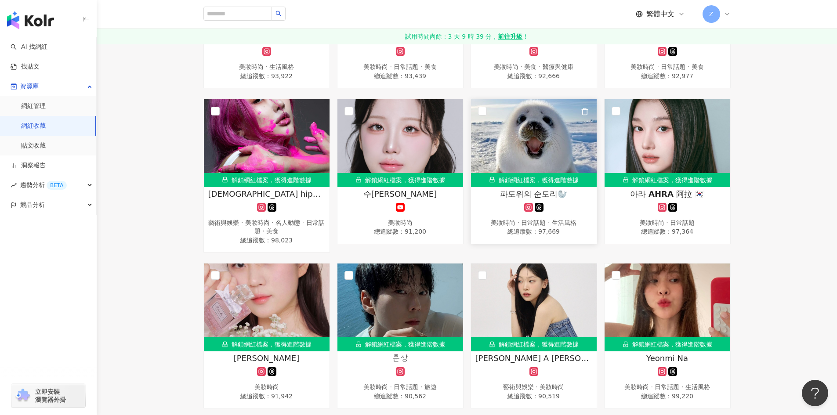
click at [538, 205] on icon at bounding box center [539, 207] width 9 height 9
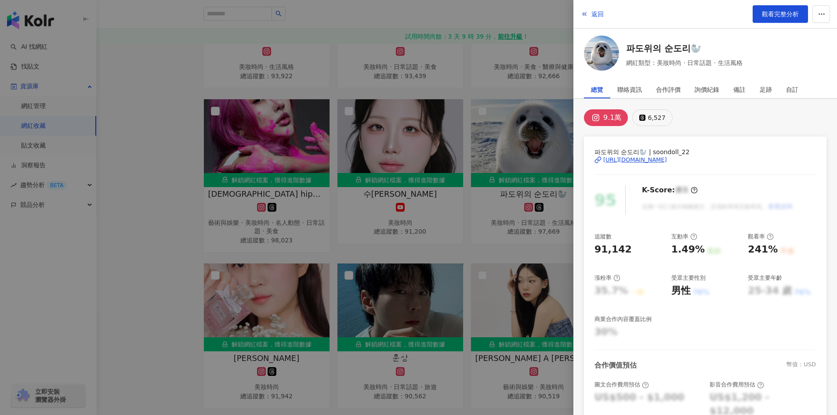
click at [651, 117] on div "6,527" at bounding box center [657, 118] width 18 height 12
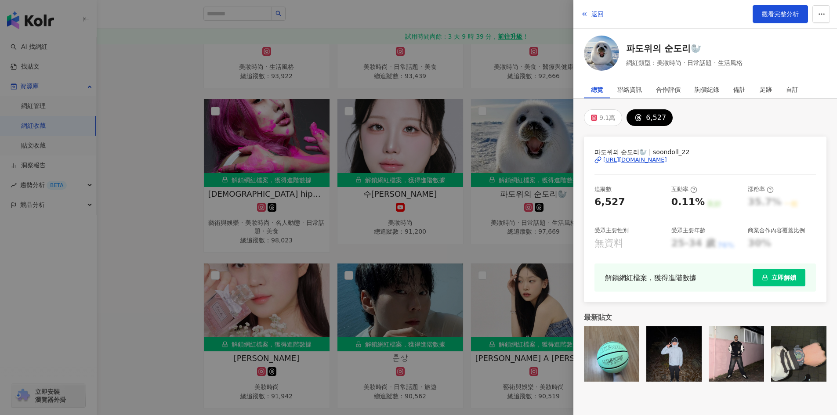
click at [659, 162] on div "https://www.threads.com/@soondoll_22" at bounding box center [635, 160] width 64 height 8
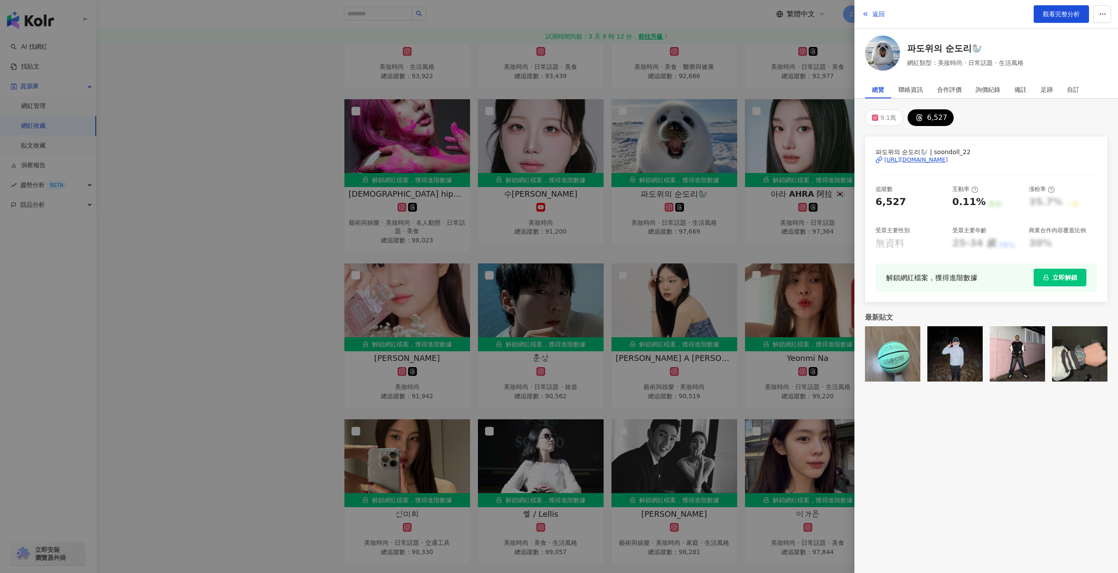
click at [268, 60] on div at bounding box center [559, 286] width 1118 height 573
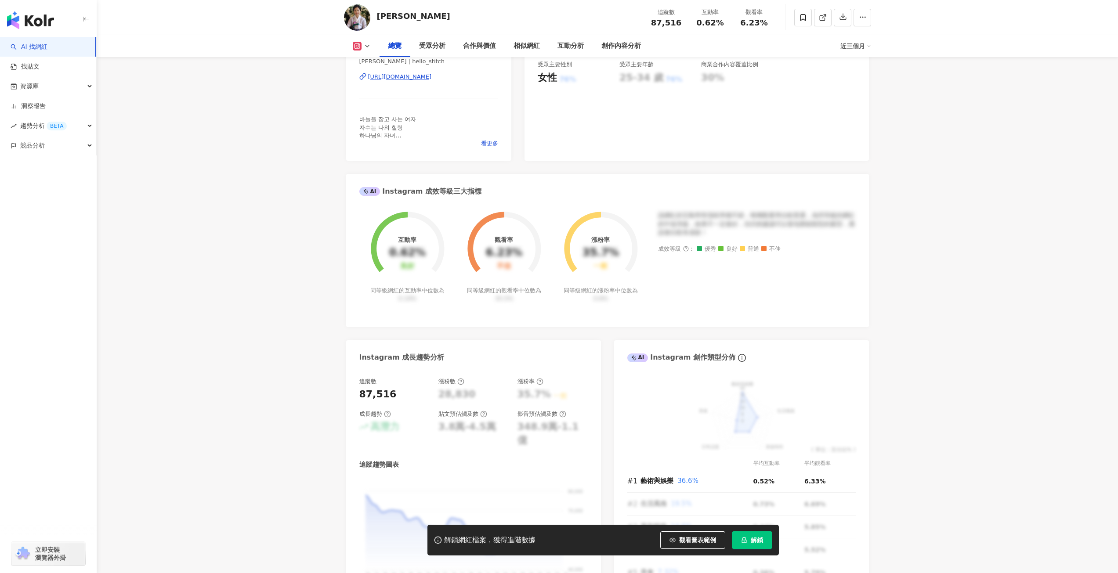
scroll to position [44, 0]
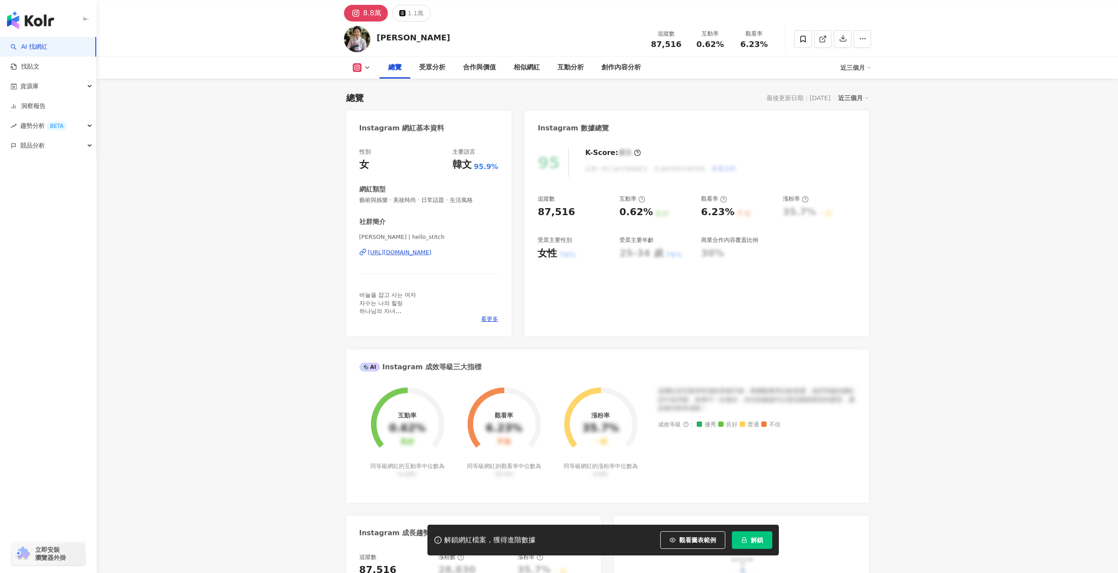
drag, startPoint x: 410, startPoint y: 251, endPoint x: 459, endPoint y: 3, distance: 253.0
click at [409, 251] on div "https://www.instagram.com/hello_stitch/" at bounding box center [400, 253] width 64 height 8
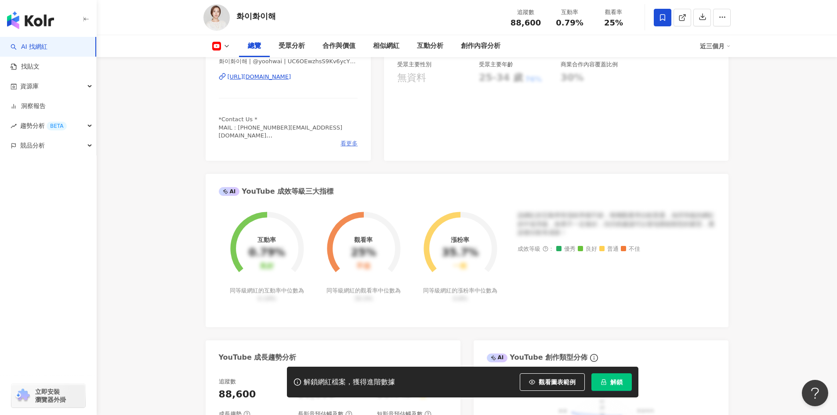
click at [349, 145] on span "看更多" at bounding box center [349, 144] width 17 height 8
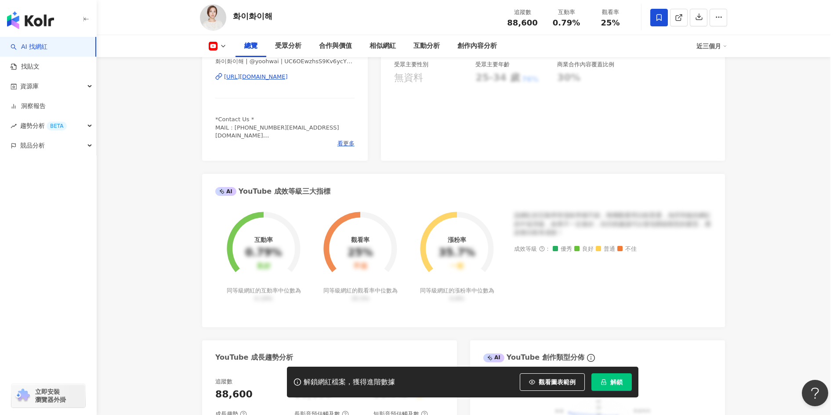
scroll to position [571, 0]
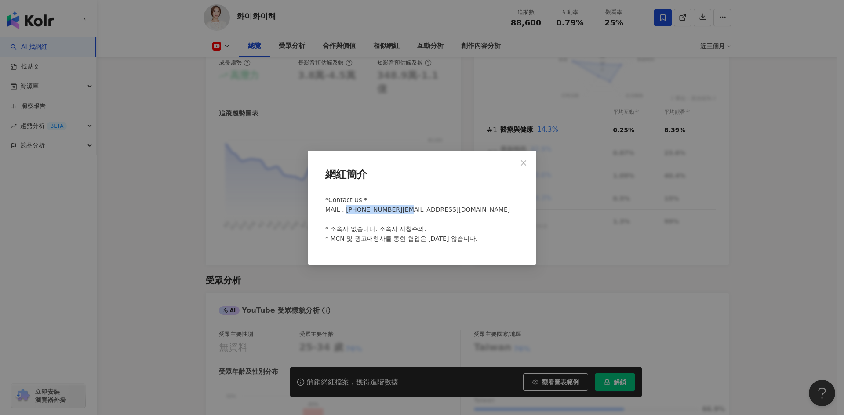
drag, startPoint x: 407, startPoint y: 210, endPoint x: 346, endPoint y: 210, distance: 60.6
click at [346, 210] on div "*Contact Us * MAIL : [PHONE_NUMBER][EMAIL_ADDRESS][DOMAIN_NAME] * 소속사 없습니다. 소속사…" at bounding box center [422, 223] width 200 height 63
click at [526, 162] on icon "close" at bounding box center [523, 162] width 7 height 7
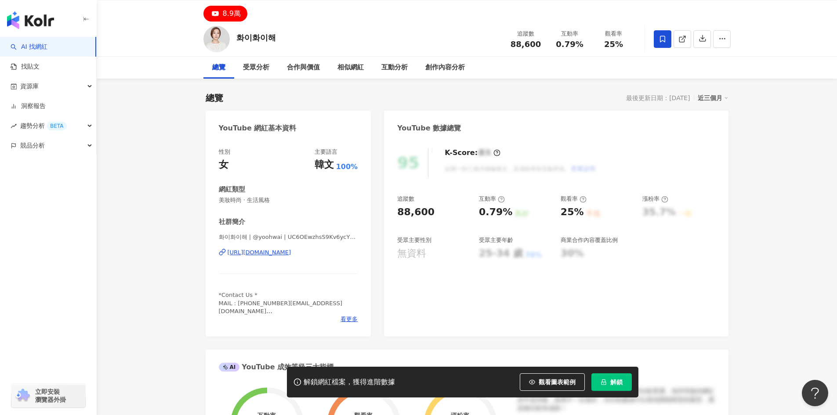
scroll to position [0, 0]
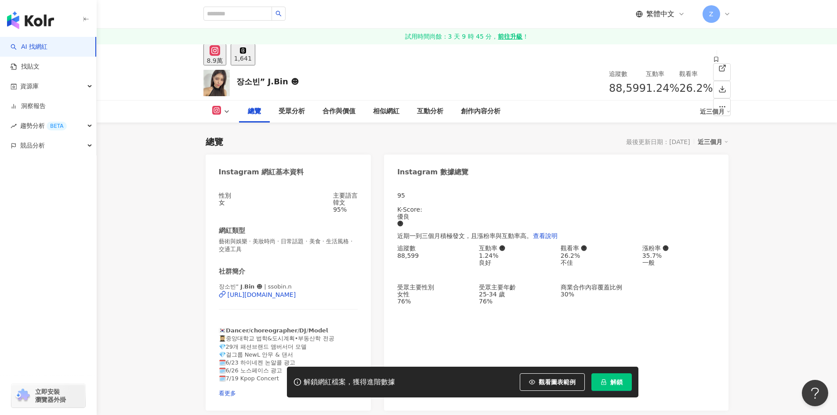
scroll to position [44, 0]
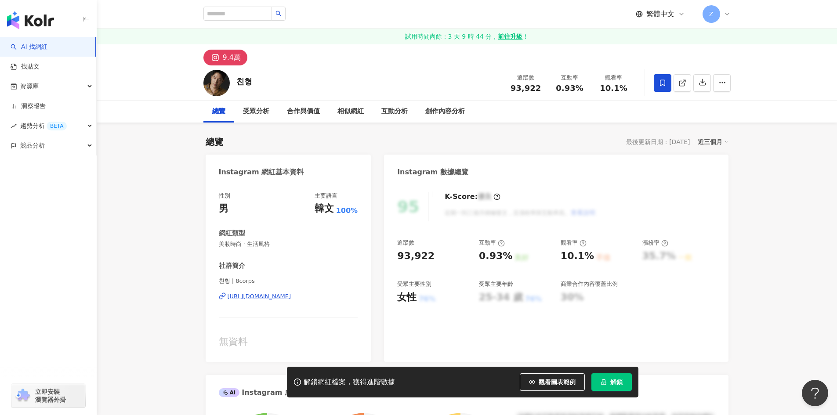
scroll to position [44, 0]
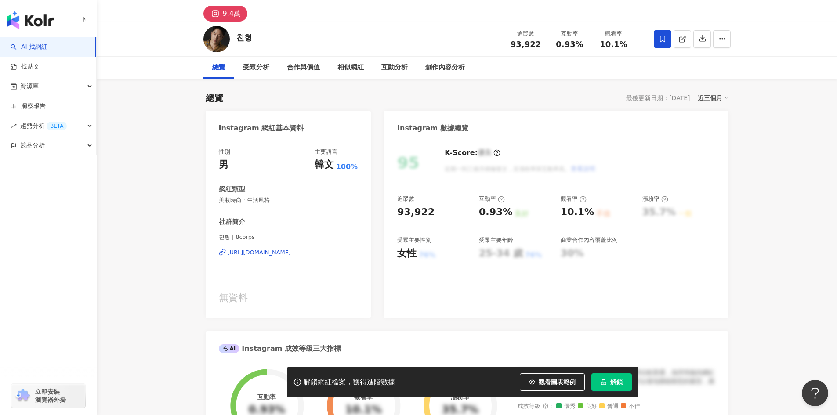
click at [291, 254] on div "https://www.instagram.com/8corps/" at bounding box center [260, 253] width 64 height 8
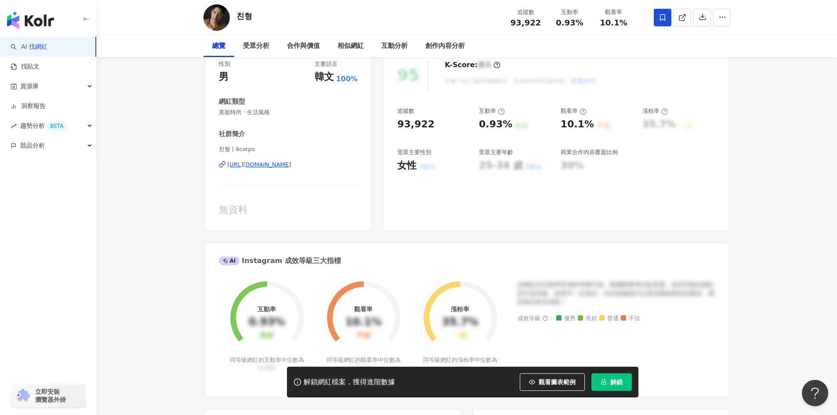
scroll to position [0, 0]
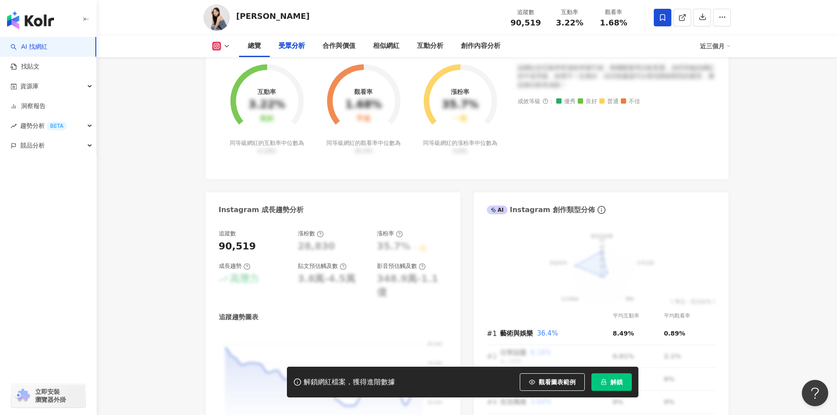
scroll to position [835, 0]
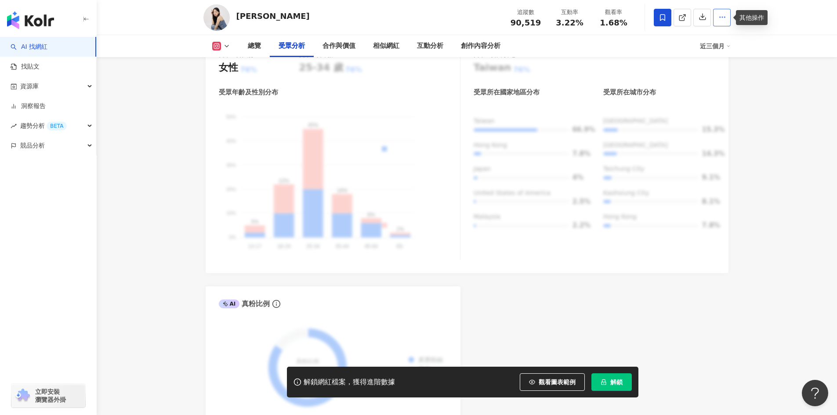
click at [725, 16] on icon "button" at bounding box center [722, 17] width 8 height 8
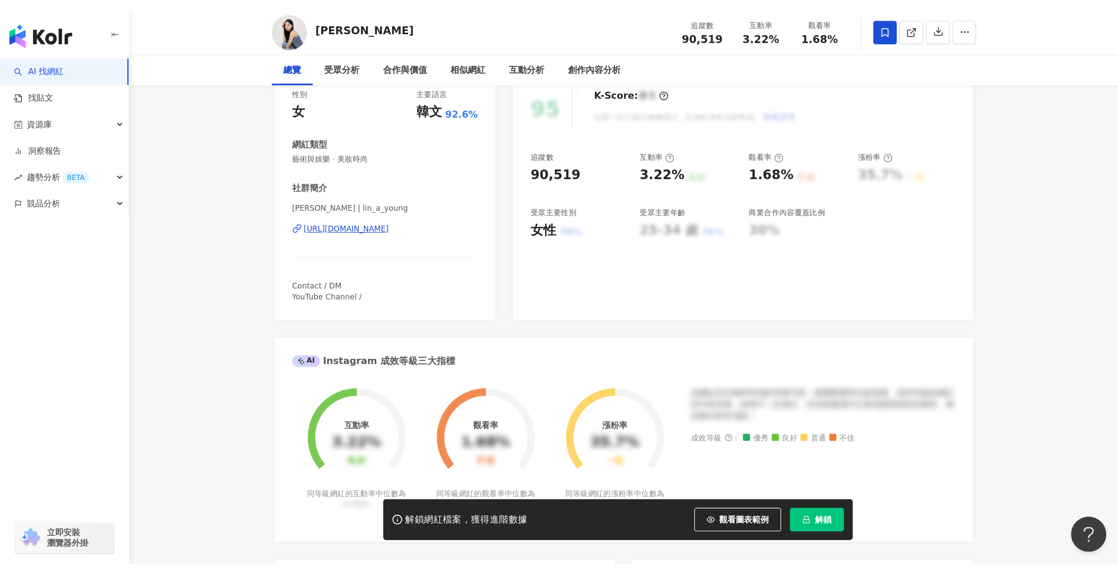
scroll to position [0, 0]
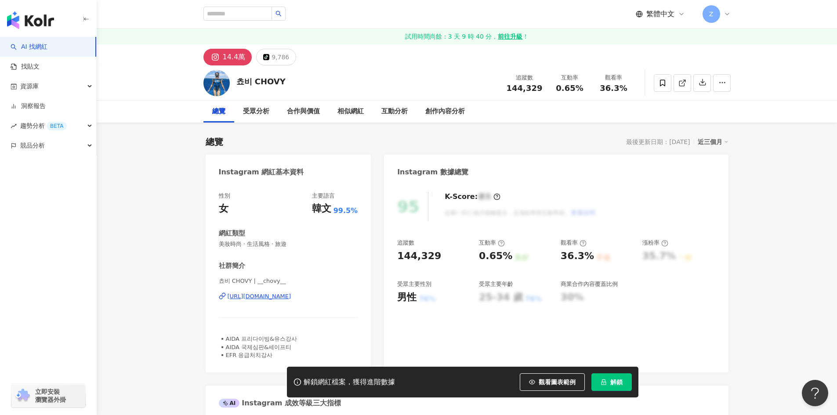
click at [291, 301] on div "https://www.instagram.com/__chovy__/" at bounding box center [260, 297] width 64 height 8
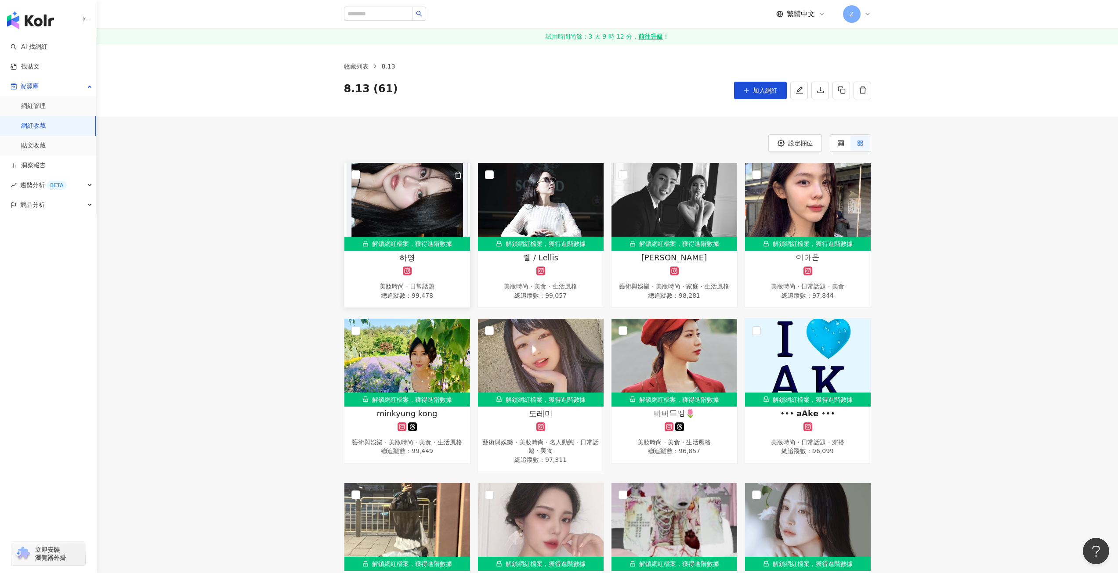
click at [420, 193] on img at bounding box center [407, 207] width 126 height 88
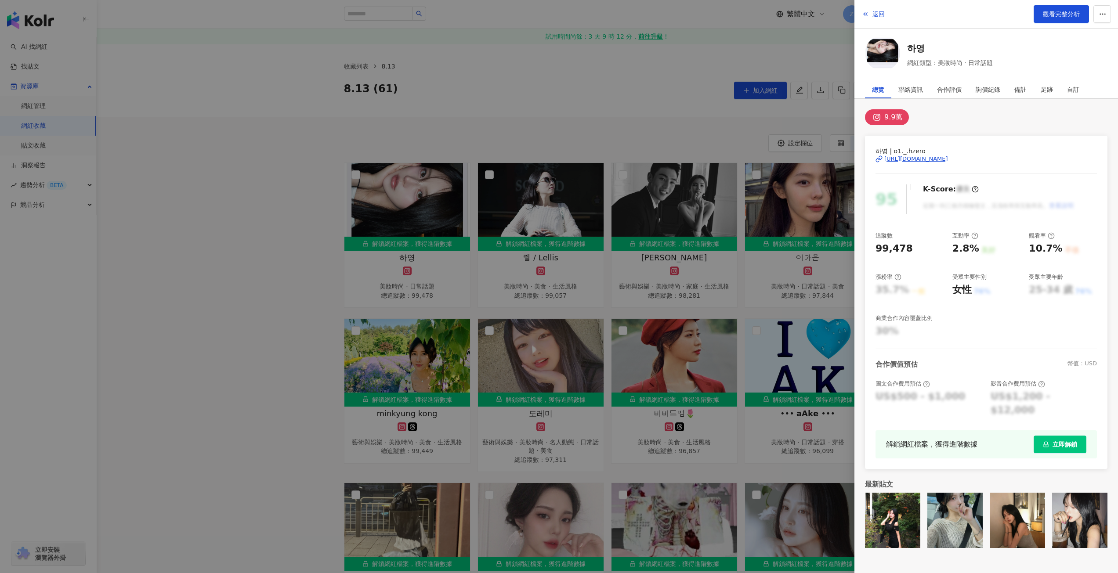
click at [930, 161] on div "[URL][DOMAIN_NAME]" at bounding box center [916, 159] width 64 height 8
click at [916, 160] on div "[URL][DOMAIN_NAME]" at bounding box center [916, 159] width 64 height 8
click at [617, 52] on div at bounding box center [559, 286] width 1118 height 573
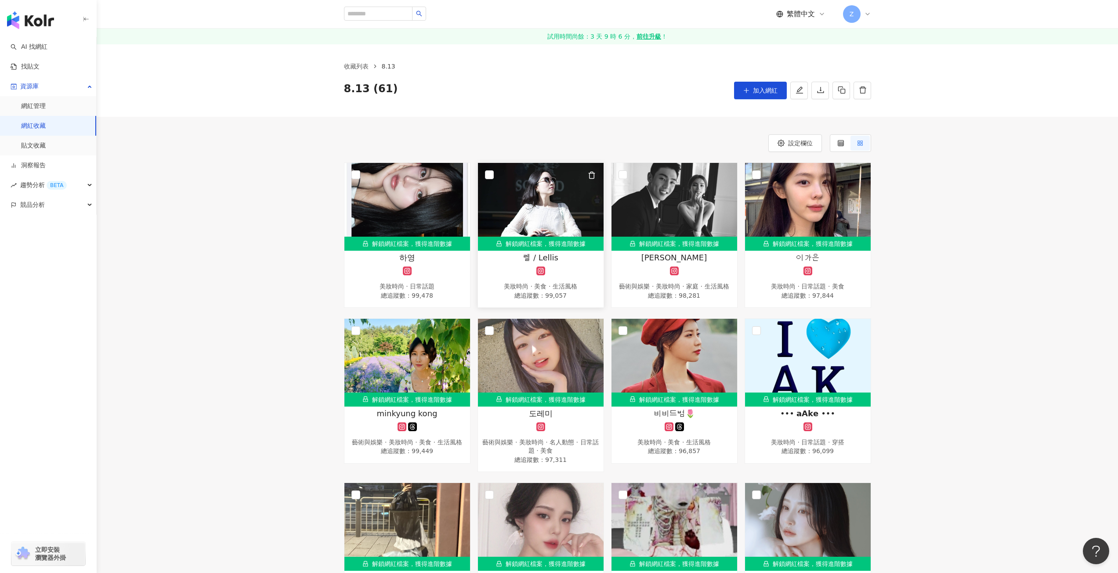
click at [548, 188] on img at bounding box center [541, 207] width 126 height 88
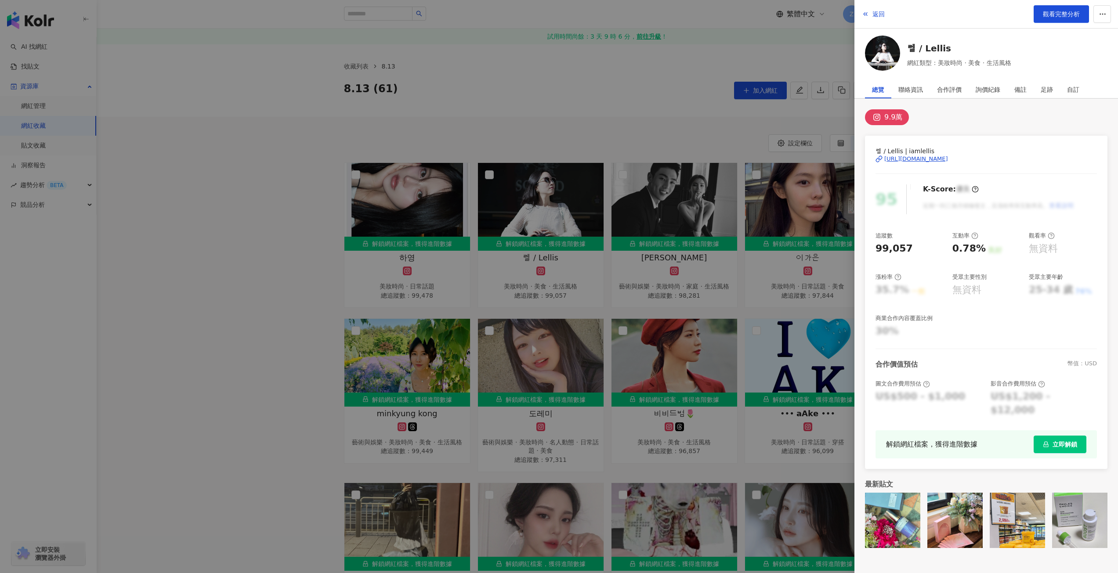
click at [912, 156] on div "[URL][DOMAIN_NAME]" at bounding box center [916, 159] width 64 height 8
click at [500, 132] on div at bounding box center [559, 286] width 1118 height 573
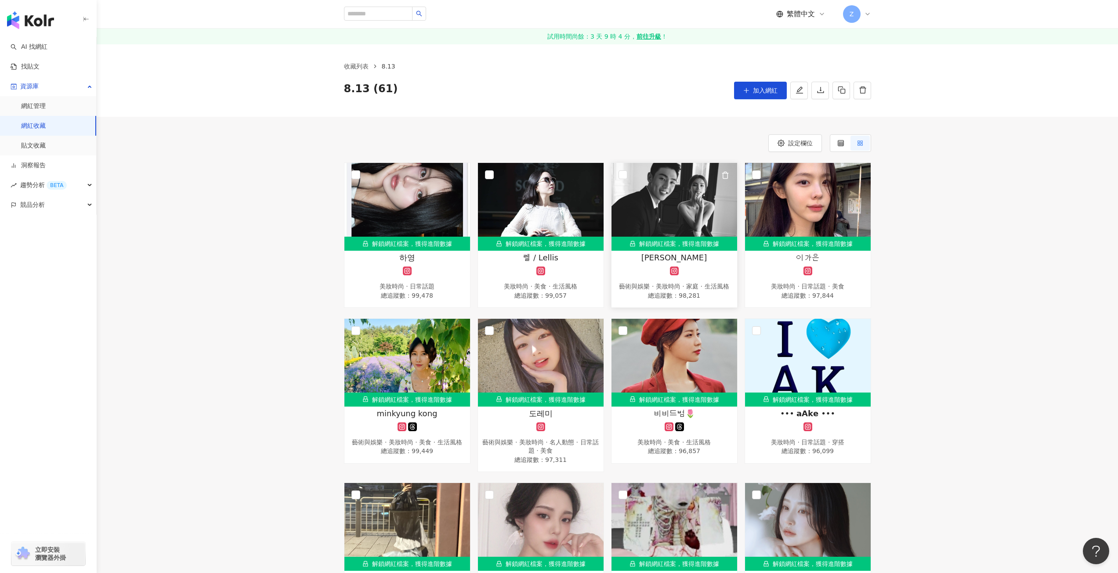
drag, startPoint x: 678, startPoint y: 259, endPoint x: 654, endPoint y: 272, distance: 26.8
click at [654, 272] on div at bounding box center [674, 271] width 117 height 9
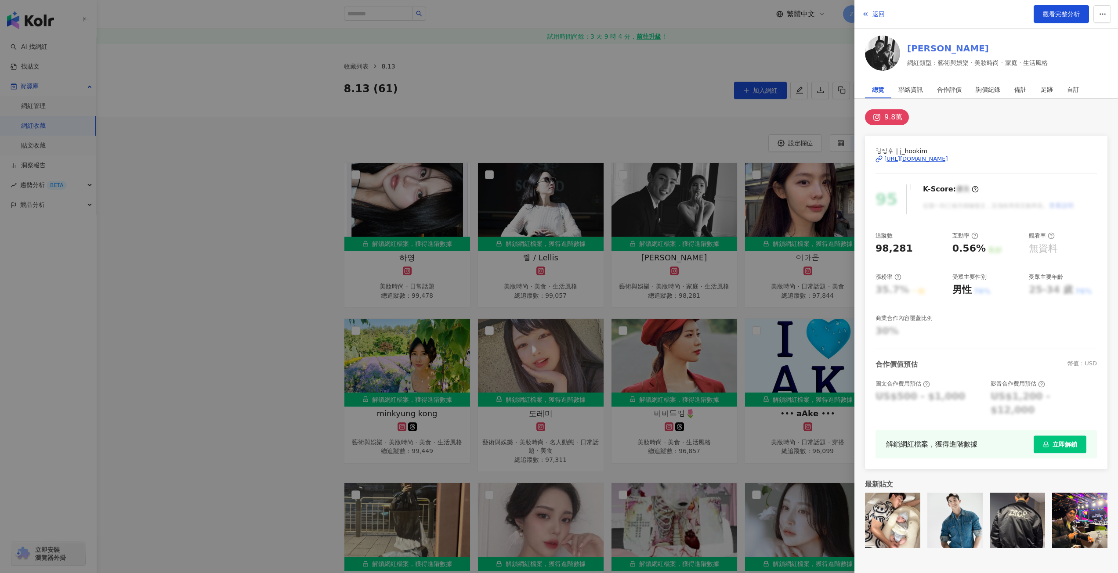
click at [912, 47] on link "[PERSON_NAME]" at bounding box center [977, 48] width 141 height 12
click at [909, 158] on div "[URL][DOMAIN_NAME]" at bounding box center [916, 159] width 64 height 8
drag, startPoint x: 669, startPoint y: 127, endPoint x: 689, endPoint y: 141, distance: 24.1
click at [669, 127] on div at bounding box center [559, 286] width 1118 height 573
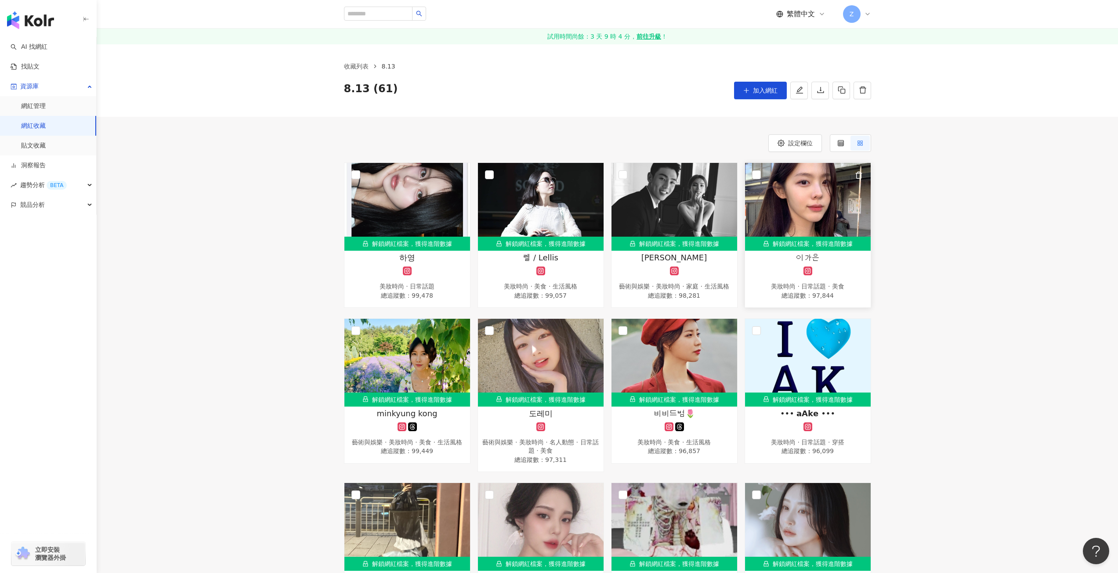
click at [817, 208] on img at bounding box center [808, 207] width 126 height 88
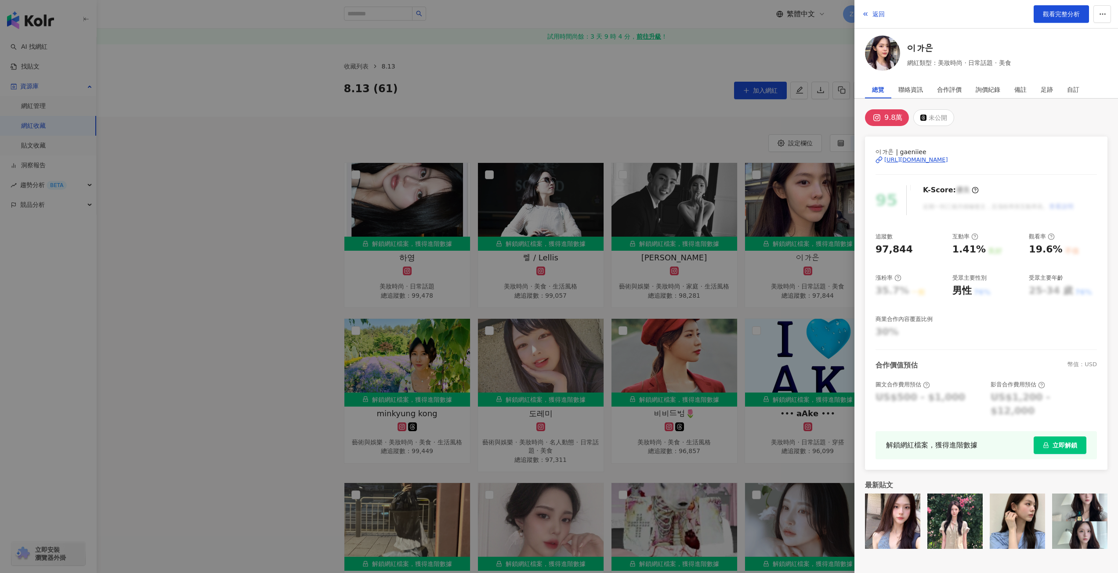
click at [906, 160] on div "https://www.instagram.com/gaeniiee/" at bounding box center [916, 160] width 64 height 8
click at [643, 120] on div at bounding box center [559, 286] width 1118 height 573
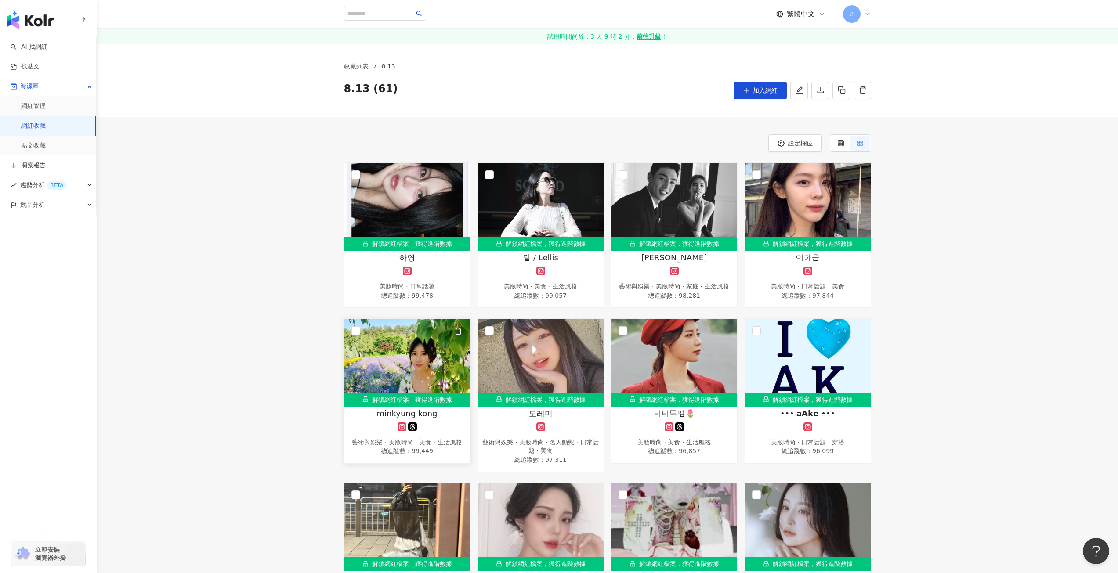
click at [424, 353] on img at bounding box center [407, 363] width 126 height 88
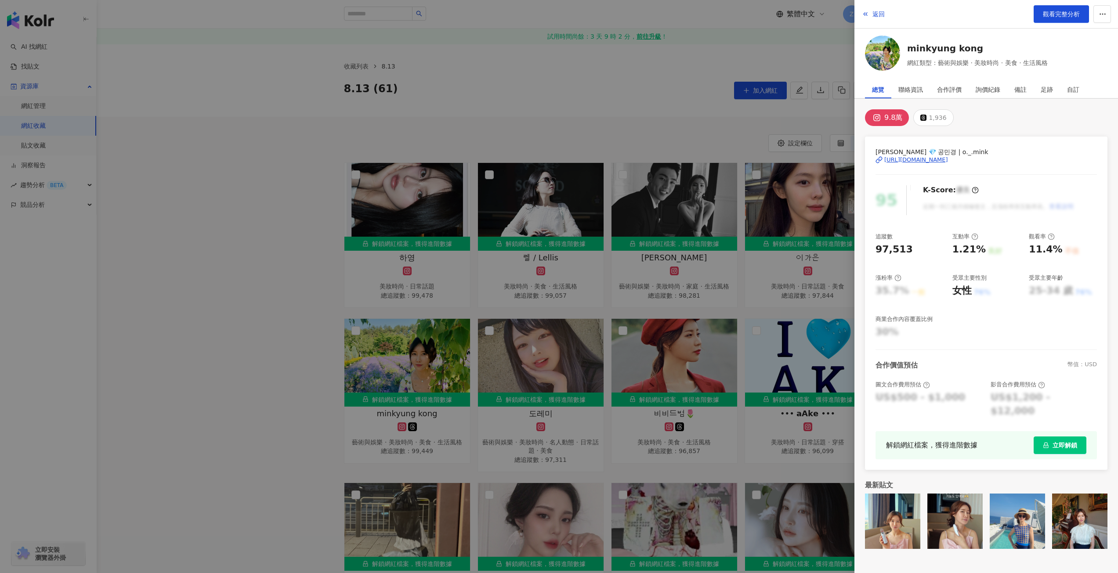
click at [921, 163] on div "https://www.instagram.com/o._.mink/" at bounding box center [916, 160] width 64 height 8
drag, startPoint x: 620, startPoint y: 129, endPoint x: 608, endPoint y: 145, distance: 20.7
click at [621, 129] on div at bounding box center [559, 286] width 1118 height 573
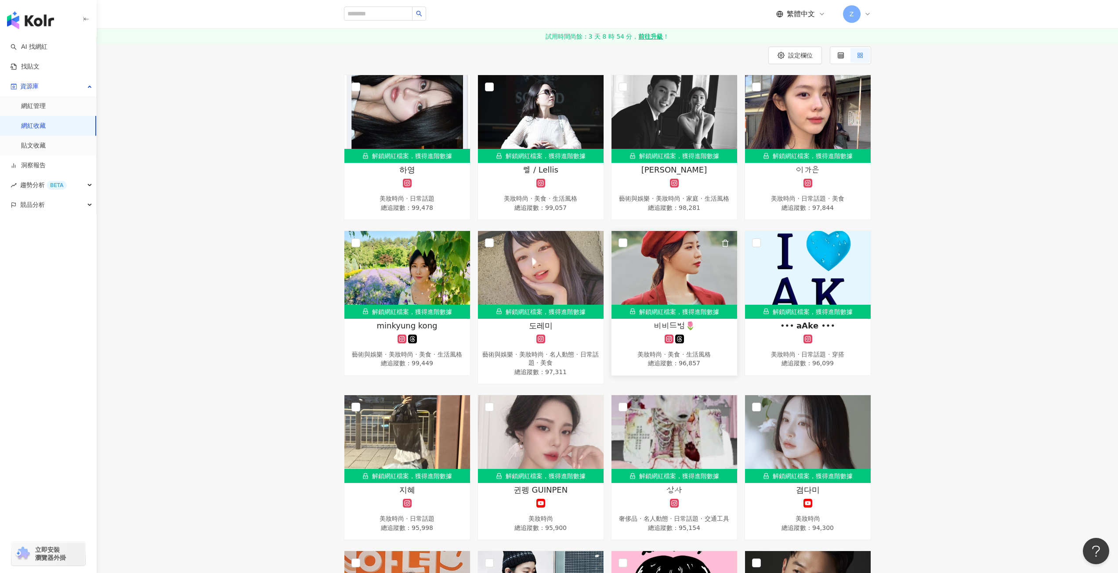
scroll to position [44, 0]
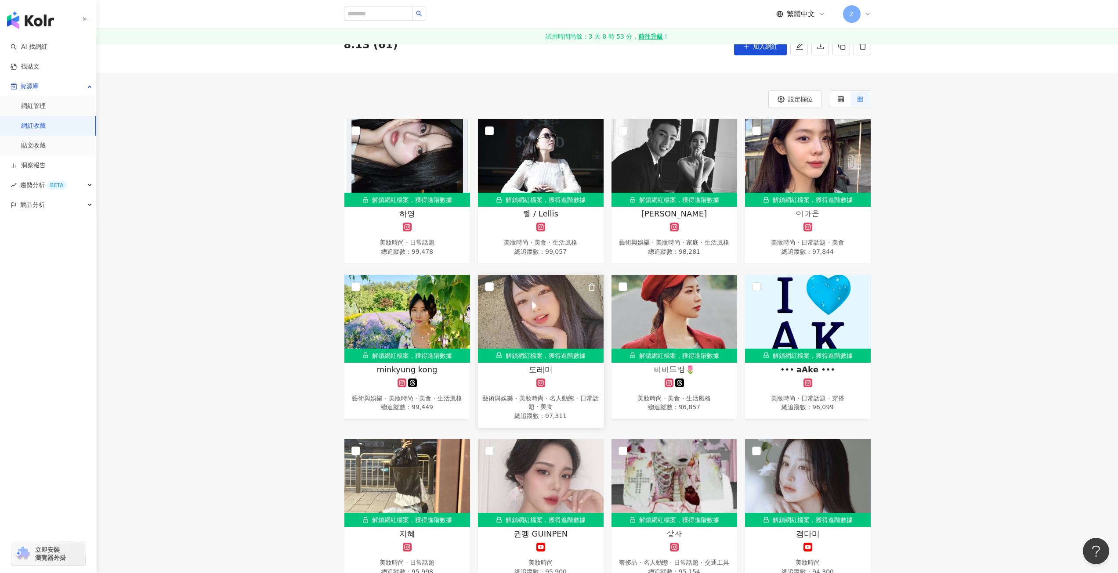
click at [555, 322] on img at bounding box center [541, 319] width 126 height 88
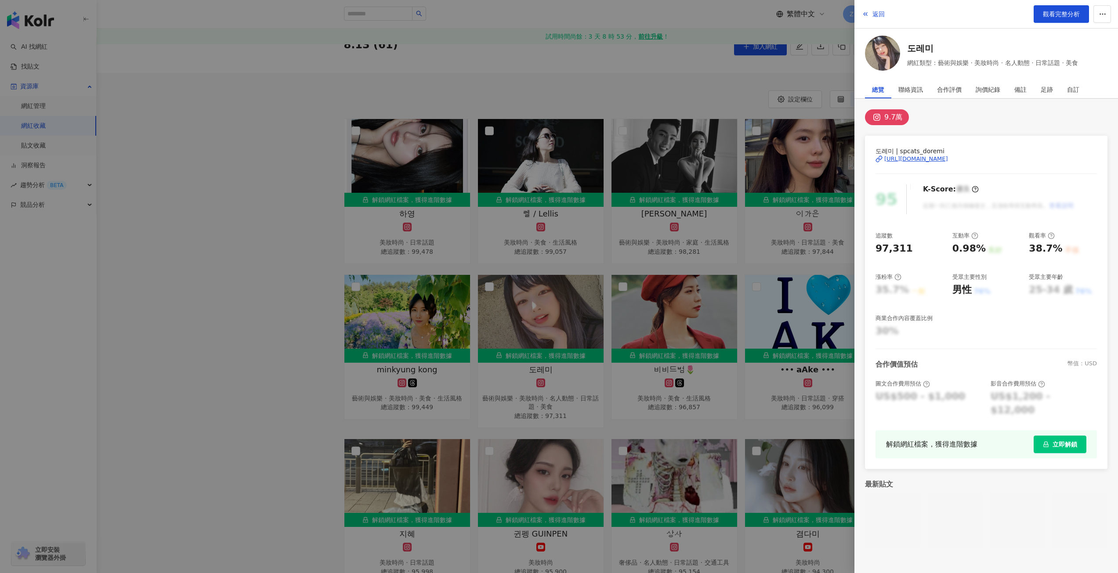
click at [925, 163] on div "도레미 | spcats_doremi https://www.instagram.com/spcats_doremi/" at bounding box center [986, 165] width 221 height 38
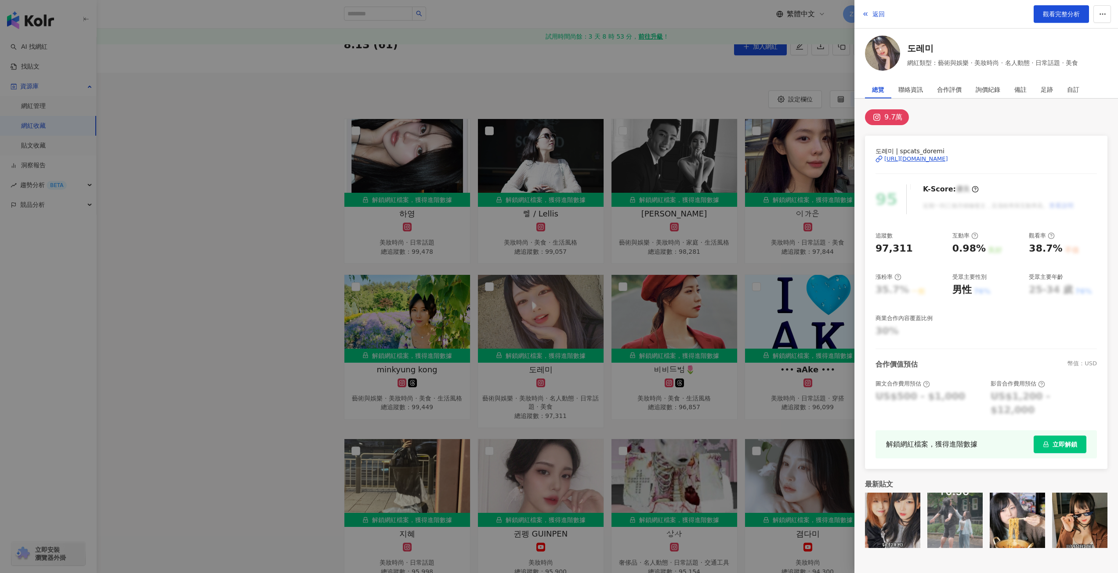
click at [920, 159] on div "https://www.instagram.com/spcats_doremi/" at bounding box center [916, 159] width 64 height 8
click at [922, 162] on div "https://www.instagram.com/spcats_doremi/" at bounding box center [916, 159] width 64 height 8
click at [540, 91] on div at bounding box center [559, 286] width 1118 height 573
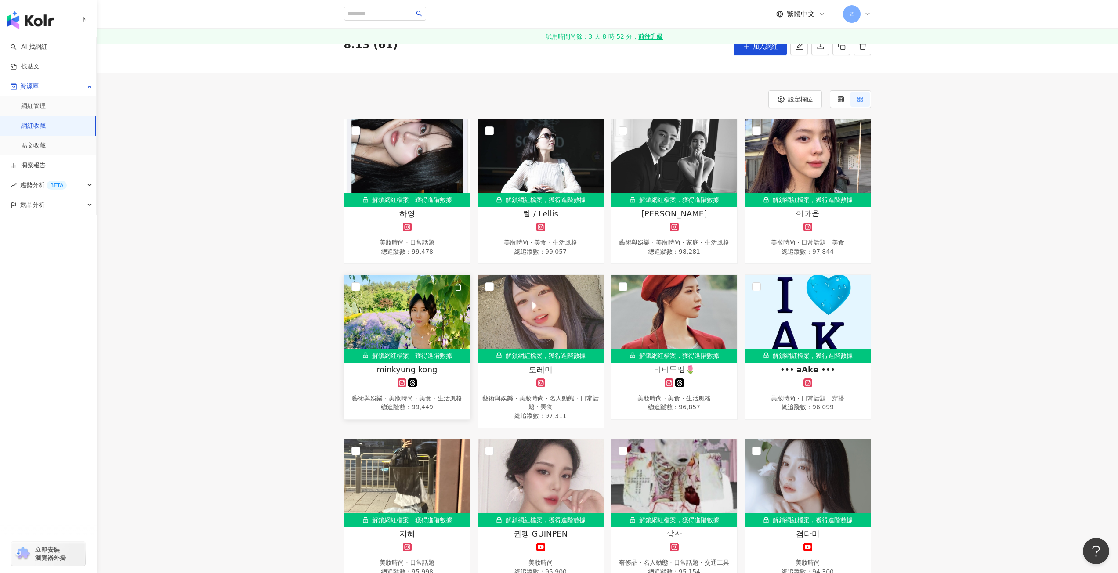
click at [431, 307] on img at bounding box center [407, 319] width 126 height 88
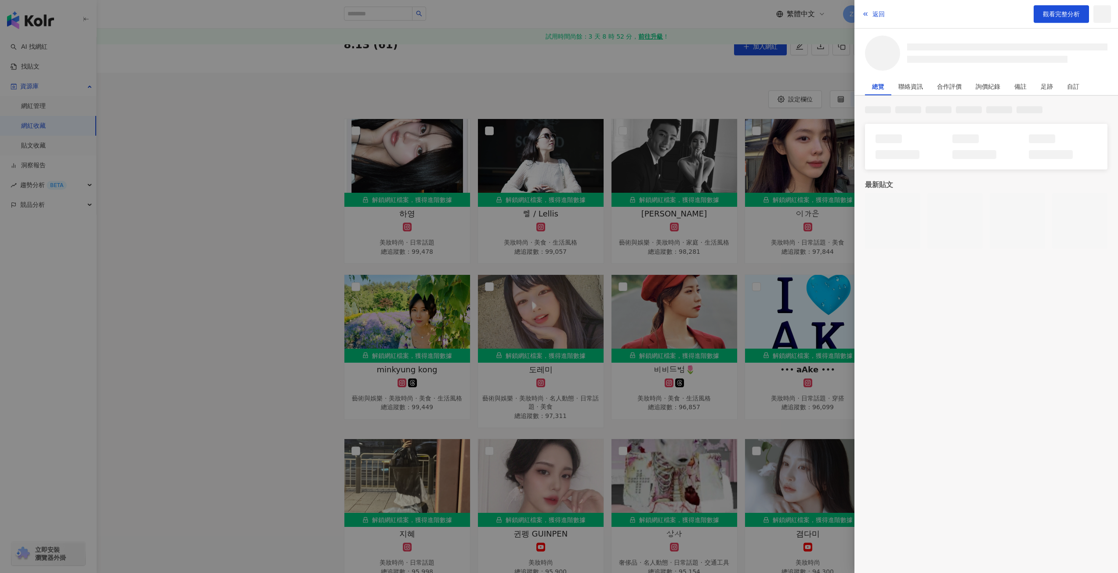
click at [556, 333] on div at bounding box center [559, 286] width 1118 height 573
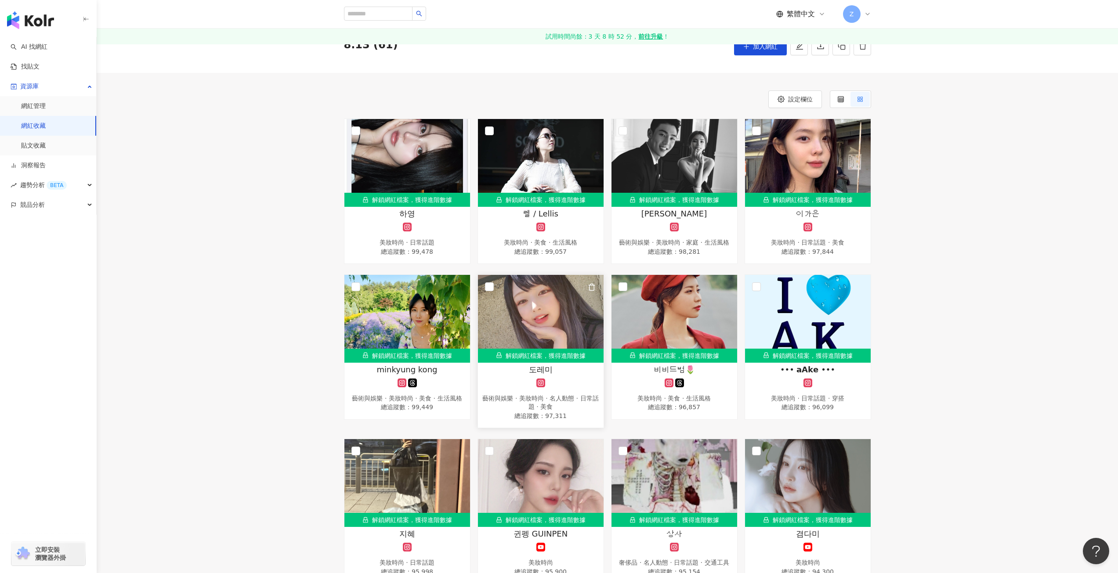
click at [553, 328] on img at bounding box center [541, 319] width 126 height 88
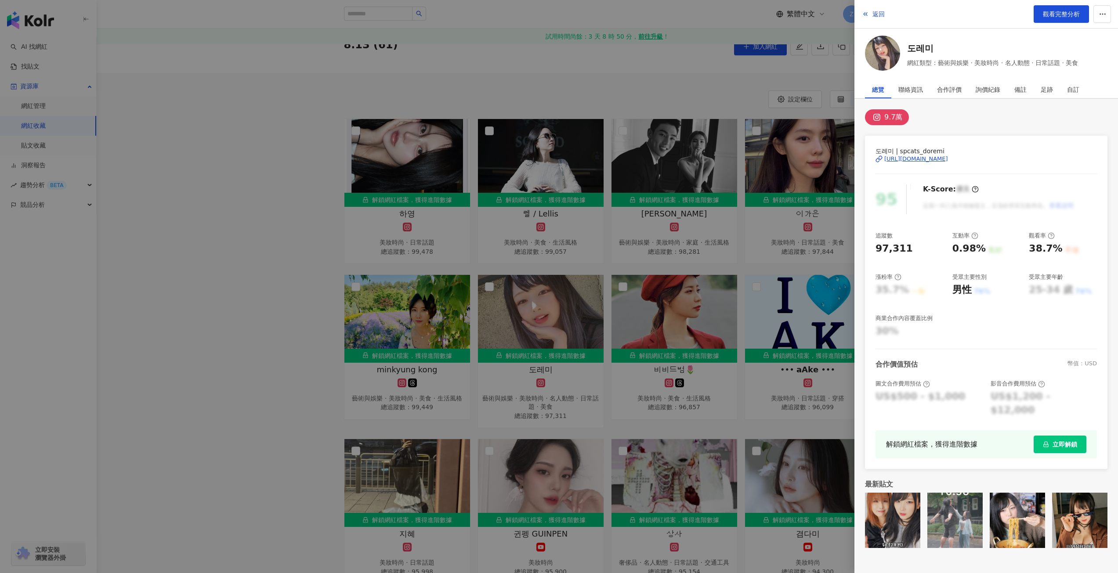
click at [681, 327] on div at bounding box center [559, 286] width 1118 height 573
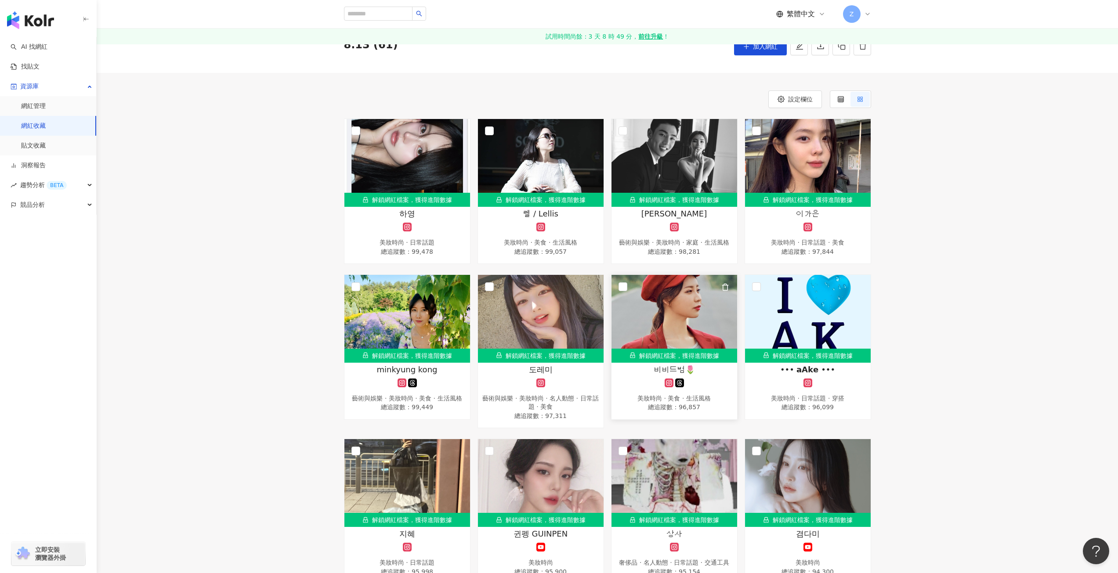
drag, startPoint x: 675, startPoint y: 335, endPoint x: 670, endPoint y: 331, distance: 6.2
click at [670, 331] on img at bounding box center [675, 319] width 126 height 88
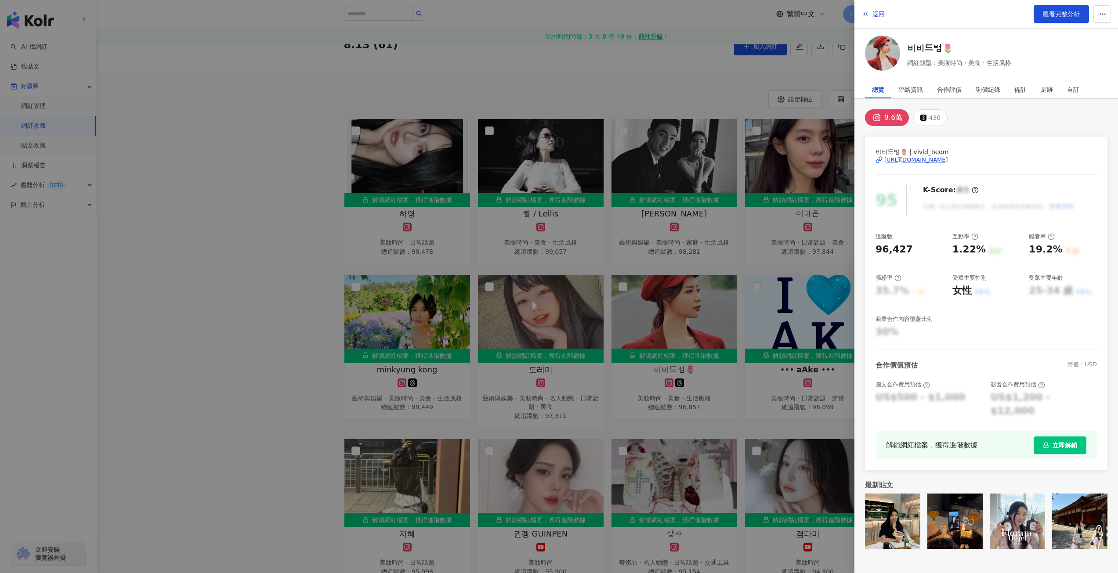
click at [936, 161] on div "https://www.instagram.com/vivid_beom/" at bounding box center [916, 160] width 64 height 8
drag, startPoint x: 87, startPoint y: 224, endPoint x: 127, endPoint y: 227, distance: 40.5
click at [87, 224] on div at bounding box center [559, 286] width 1118 height 573
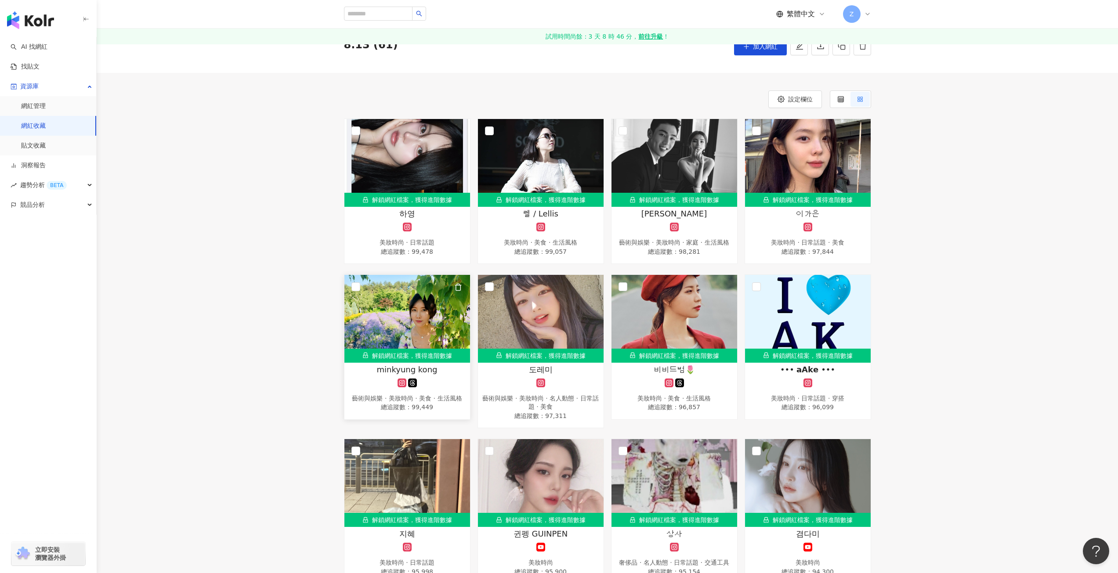
click at [416, 283] on img at bounding box center [407, 319] width 126 height 88
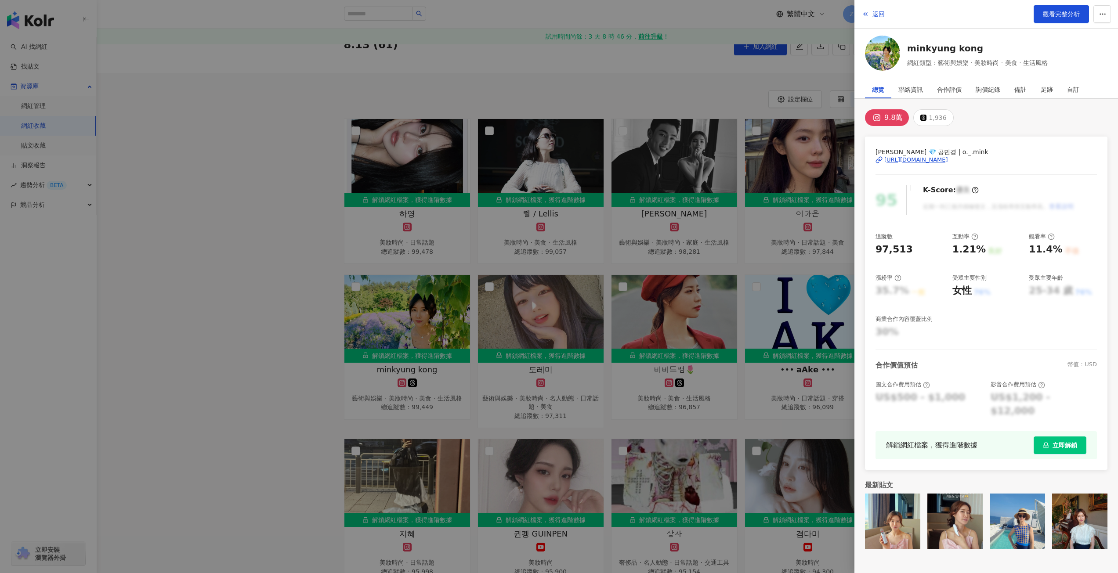
click at [553, 320] on div at bounding box center [559, 286] width 1118 height 573
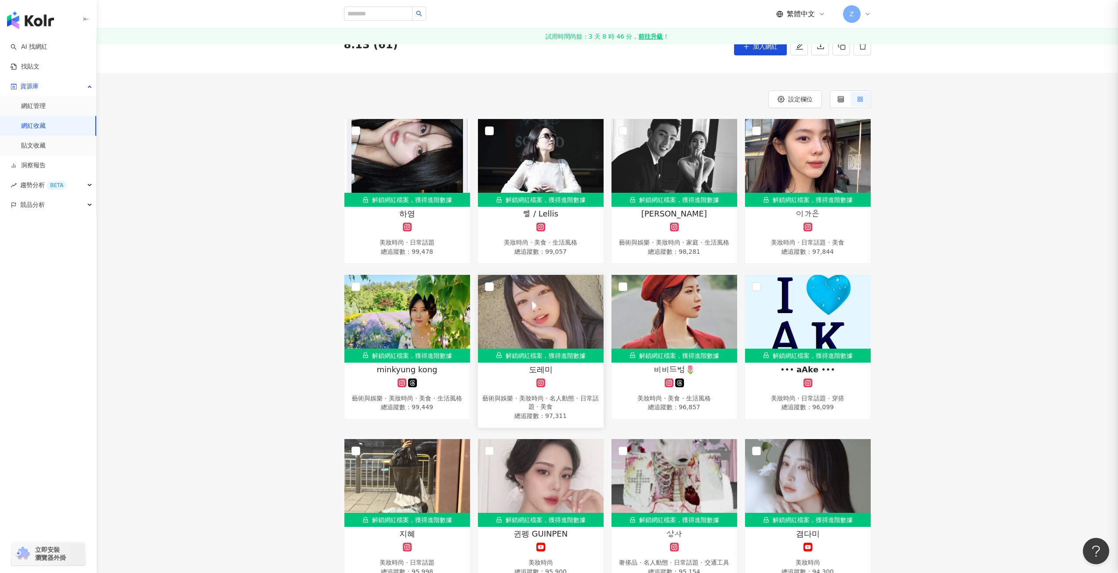
click at [551, 318] on img at bounding box center [541, 319] width 126 height 88
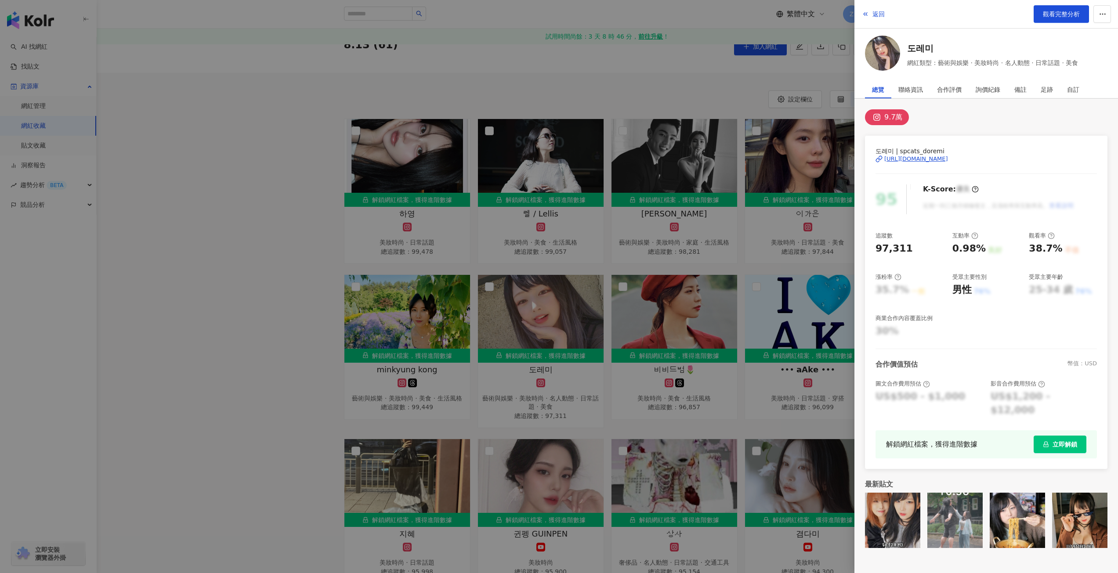
drag, startPoint x: 578, startPoint y: 133, endPoint x: 564, endPoint y: 156, distance: 27.0
click at [576, 133] on div at bounding box center [559, 286] width 1118 height 573
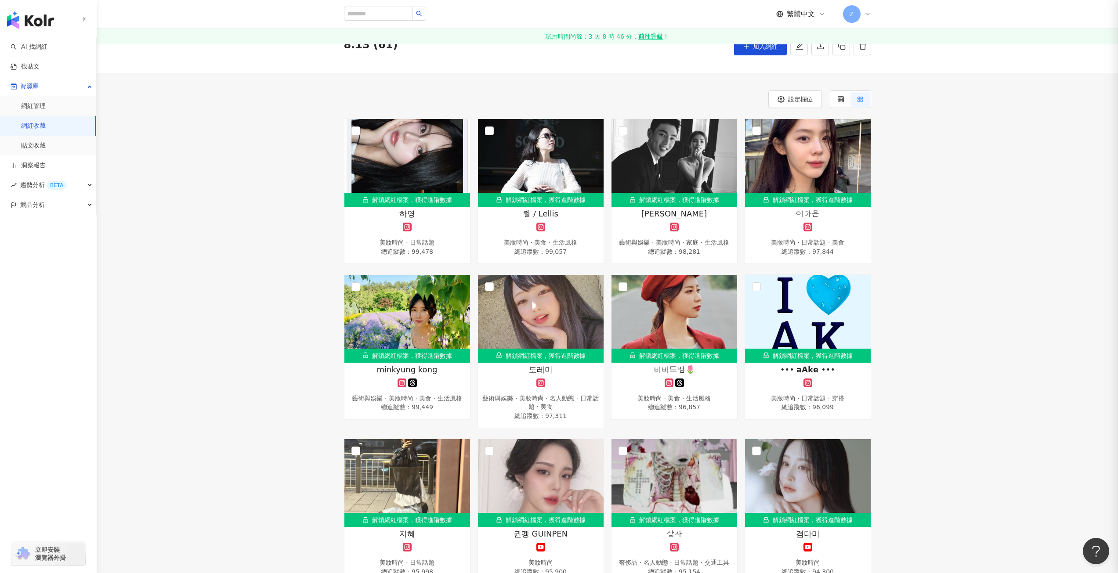
click at [558, 160] on img at bounding box center [541, 163] width 126 height 88
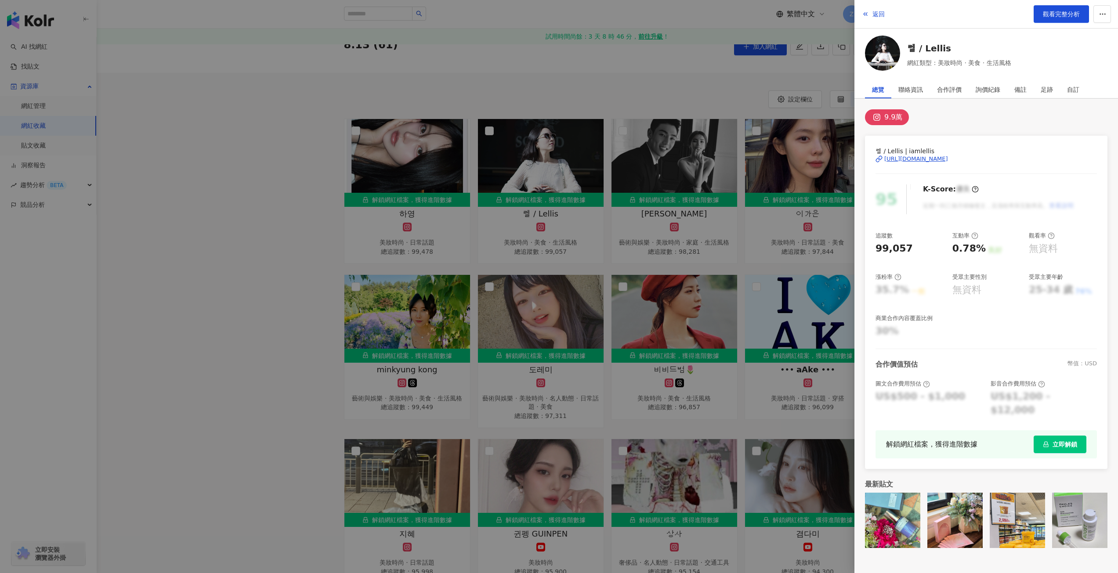
click at [307, 308] on div at bounding box center [559, 286] width 1118 height 573
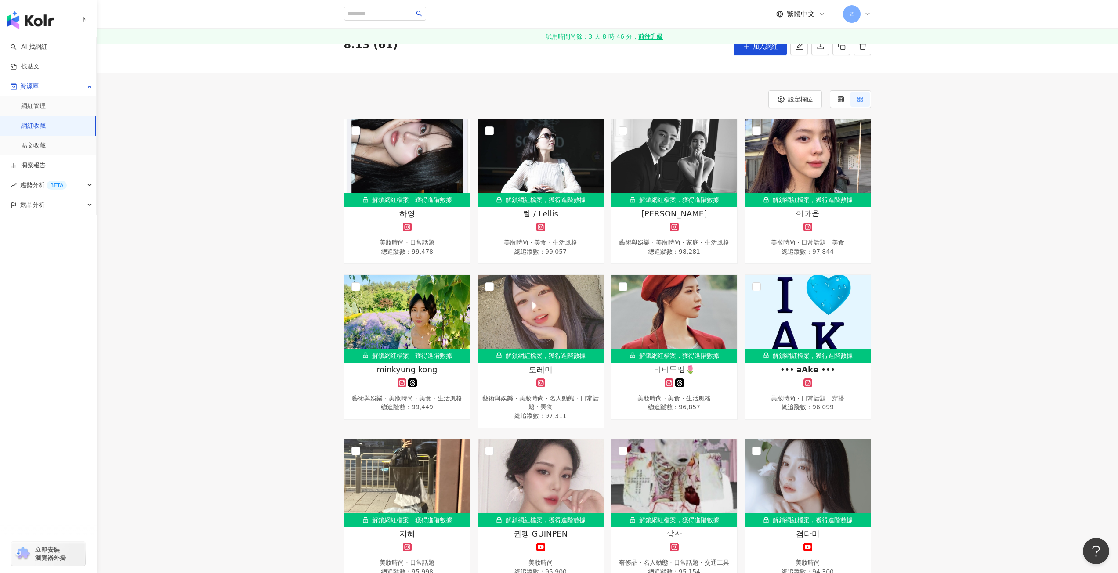
scroll to position [88, 0]
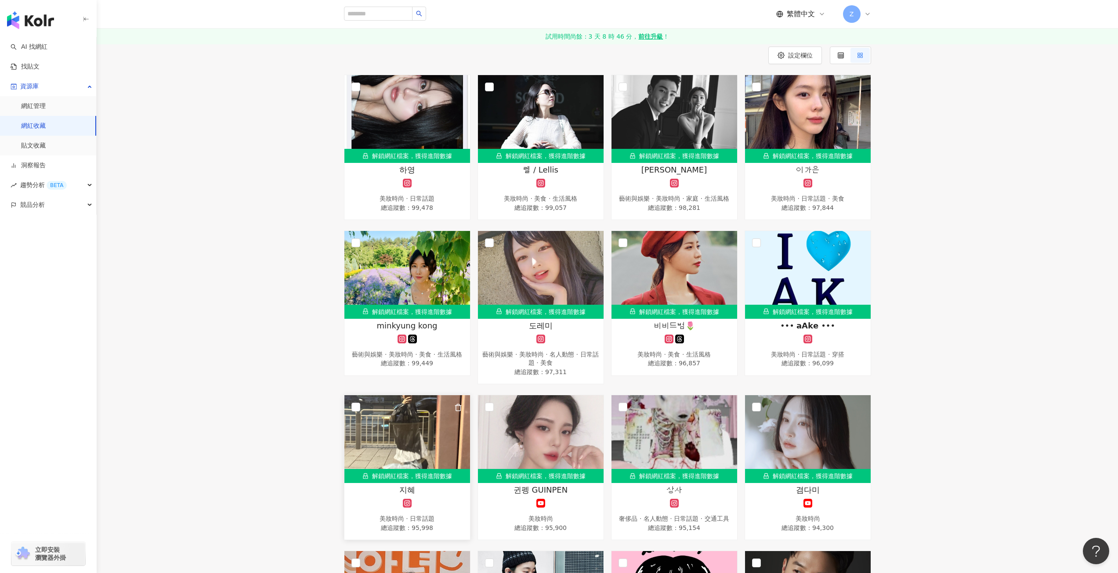
click at [391, 431] on img at bounding box center [407, 439] width 126 height 88
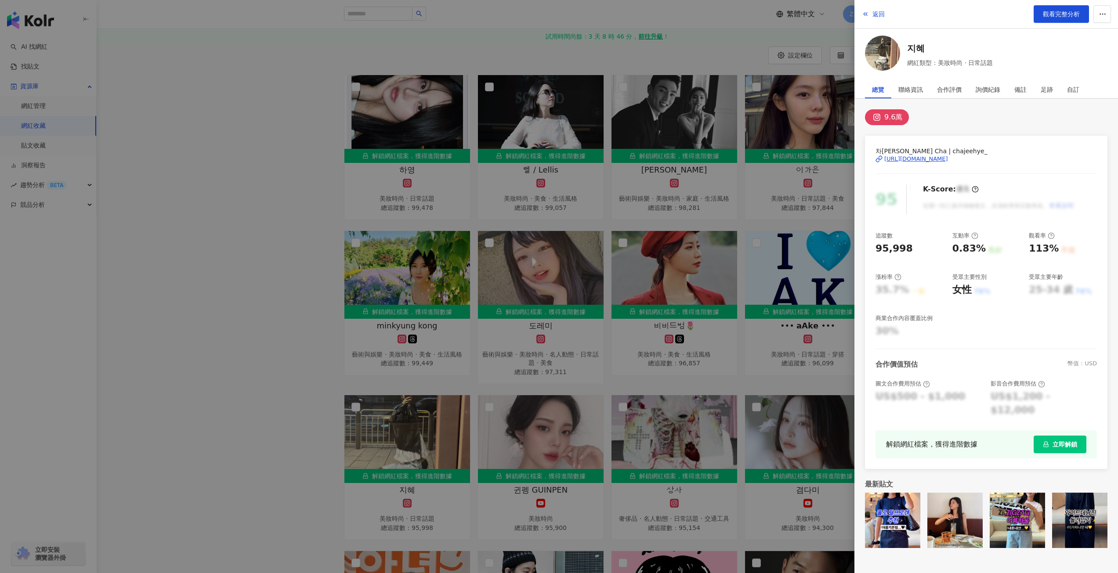
click at [901, 158] on div "https://www.instagram.com/chajeehye_/" at bounding box center [916, 159] width 64 height 8
click at [210, 257] on div at bounding box center [559, 286] width 1118 height 573
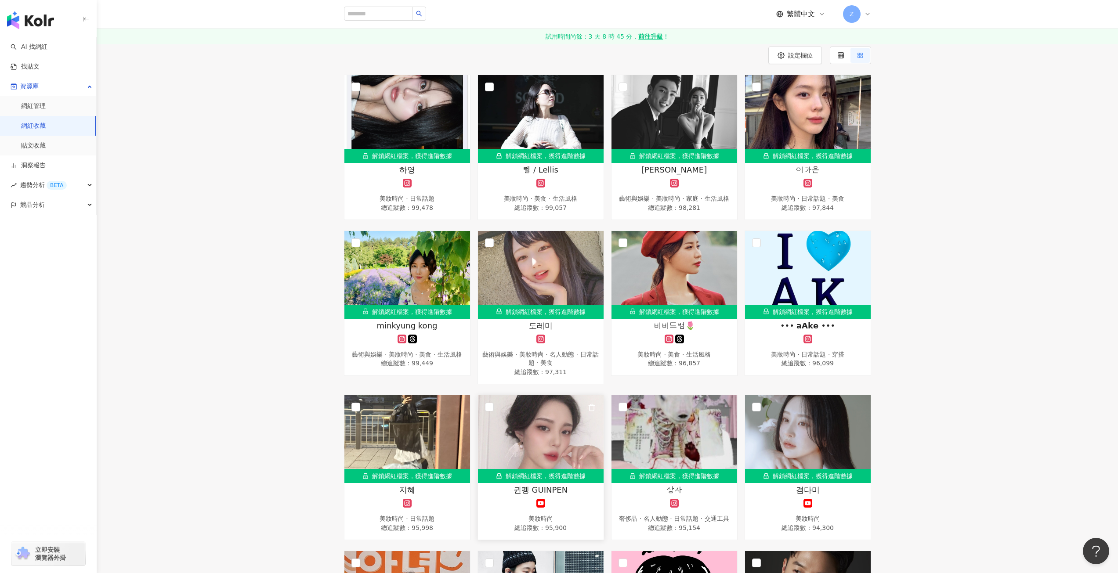
click at [530, 428] on img at bounding box center [541, 439] width 126 height 88
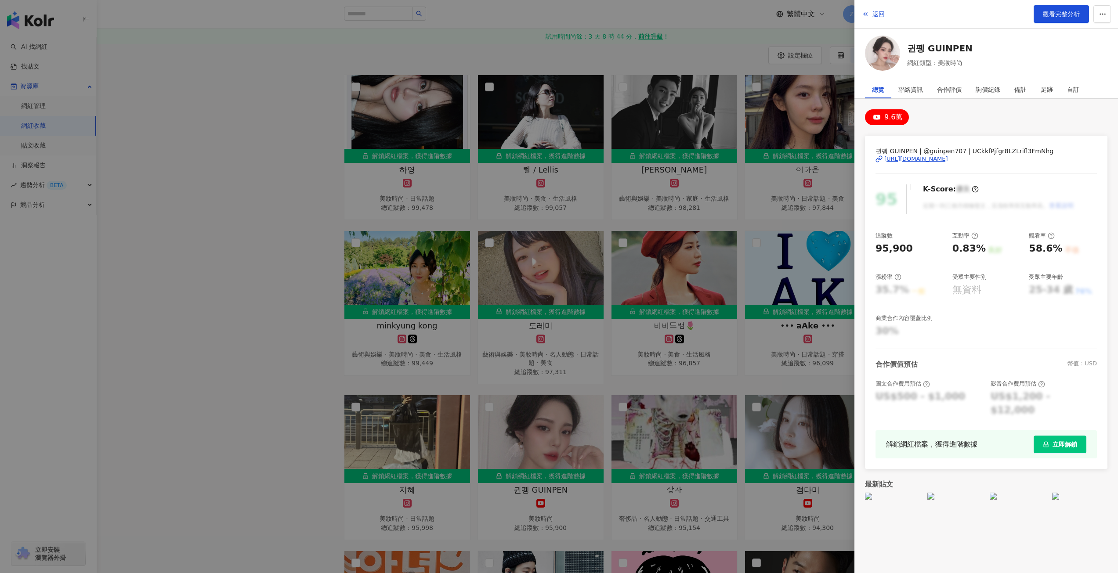
click at [934, 160] on div "https://www.youtube.com/channel/UCkkfPjfgr8LZLrifl3FmNhg" at bounding box center [916, 159] width 64 height 8
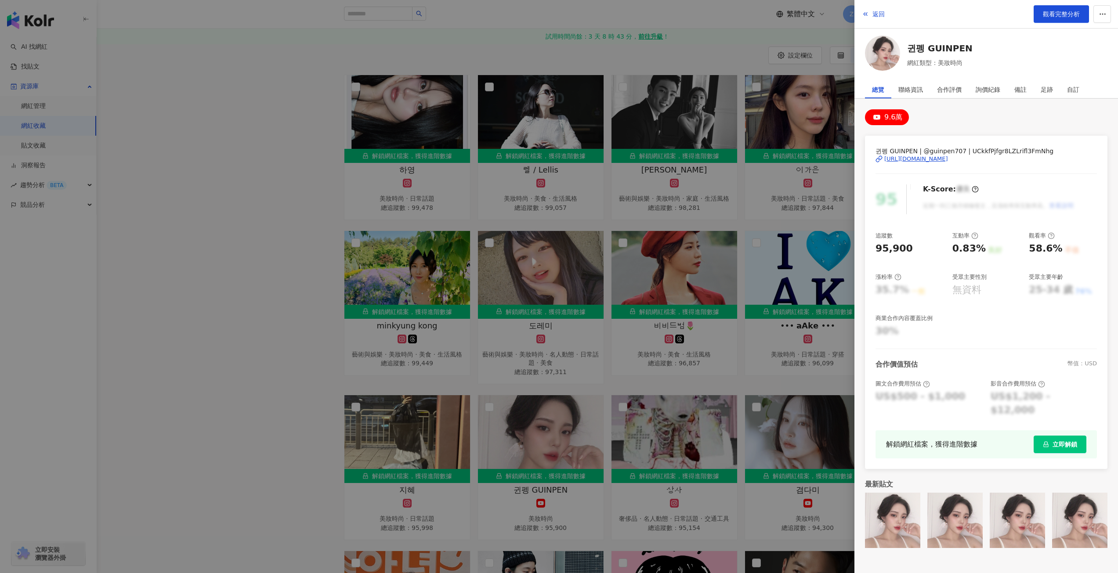
click at [217, 357] on div at bounding box center [559, 286] width 1118 height 573
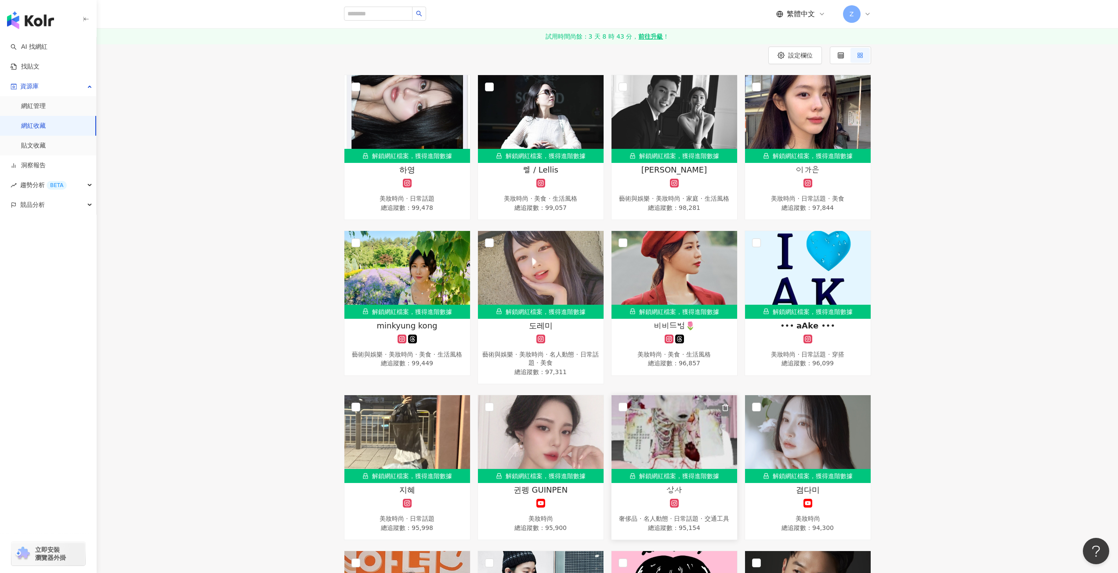
click at [694, 438] on img at bounding box center [675, 439] width 126 height 88
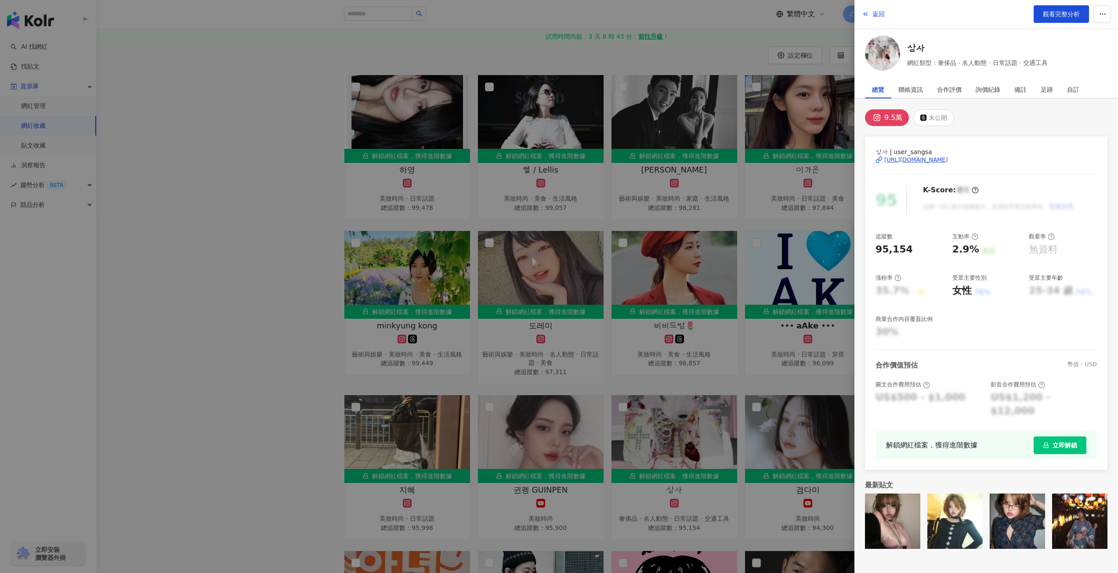
click at [904, 162] on div "https://www.instagram.com/user_sangsa/" at bounding box center [916, 160] width 64 height 8
click at [598, 358] on div at bounding box center [559, 286] width 1118 height 573
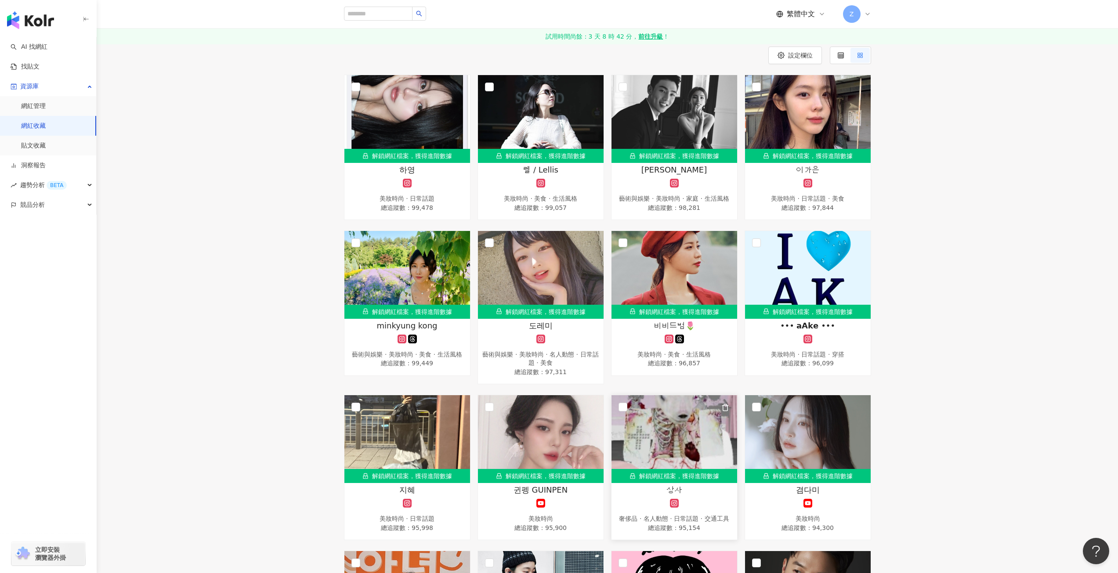
click at [652, 441] on img at bounding box center [675, 439] width 126 height 88
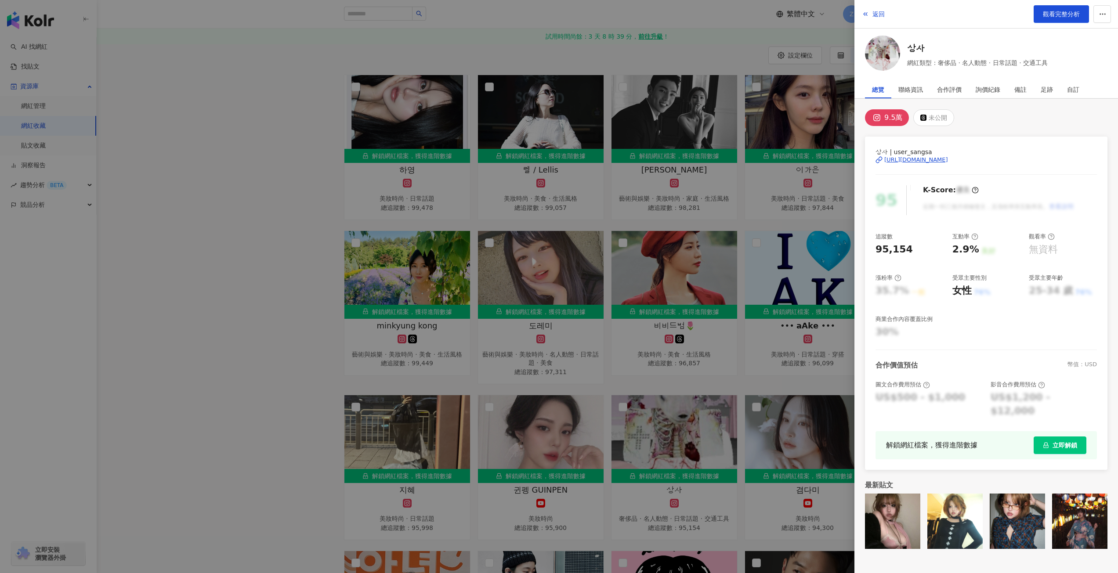
click at [661, 381] on div at bounding box center [559, 286] width 1118 height 573
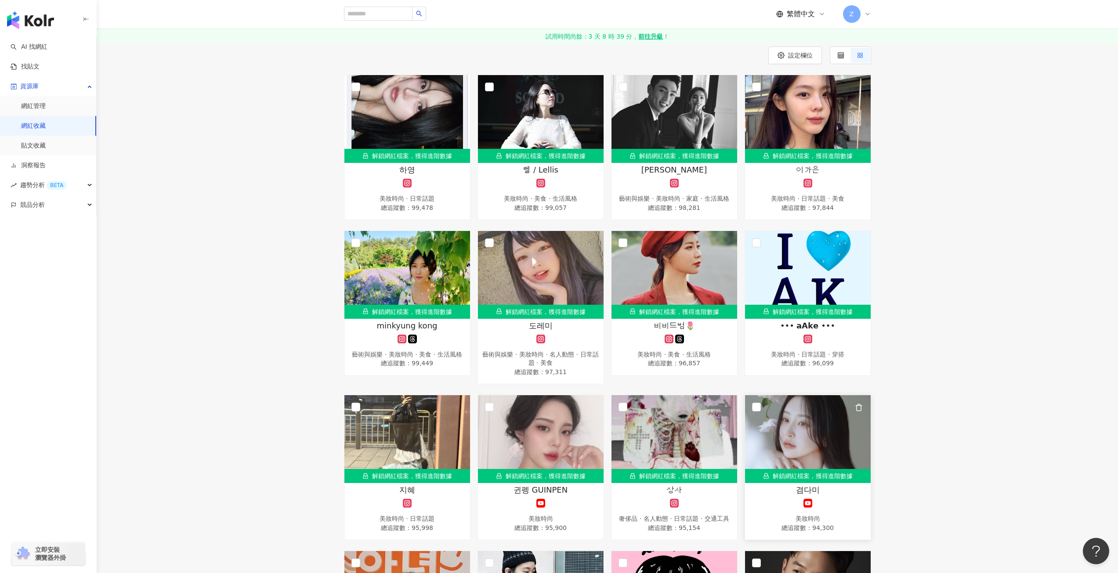
click at [789, 423] on img at bounding box center [808, 439] width 126 height 88
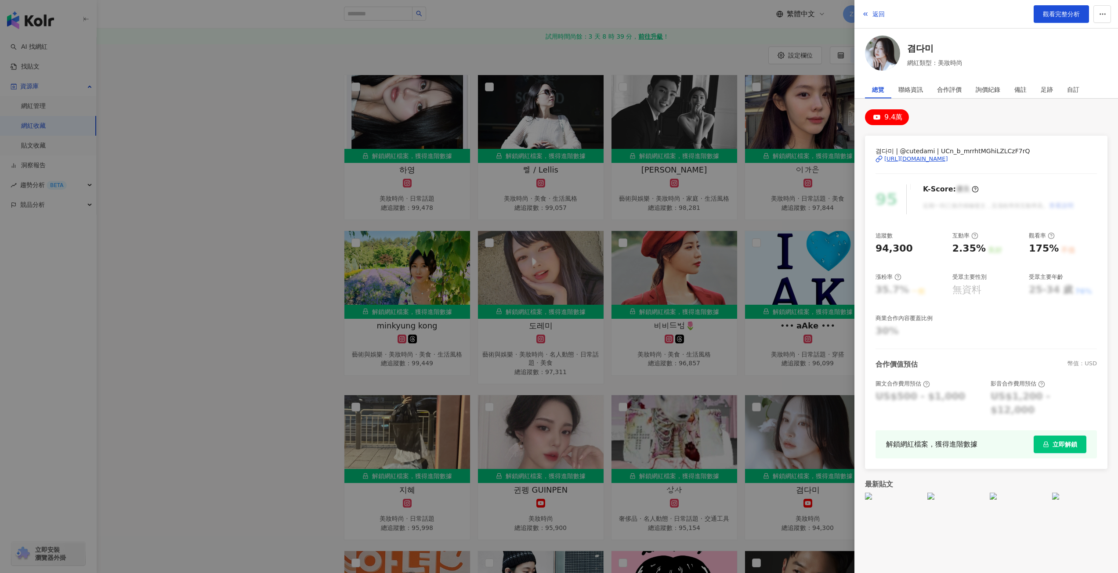
click at [934, 161] on div "https://www.youtube.com/channel/UCn_b_mrrhtMGhiLZLCzF7rQ" at bounding box center [916, 159] width 64 height 8
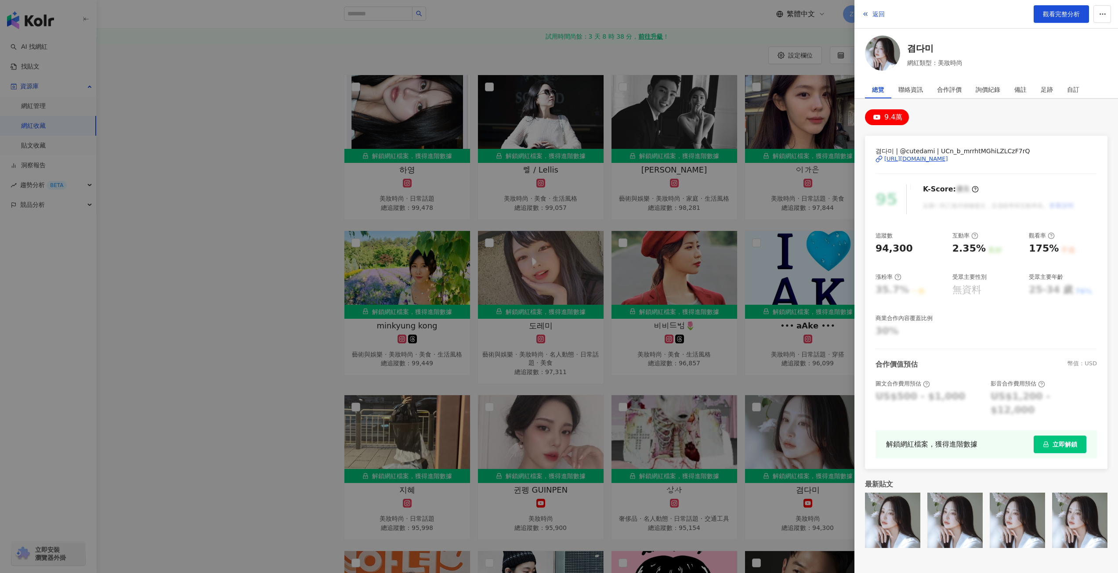
click at [221, 286] on div at bounding box center [559, 286] width 1118 height 573
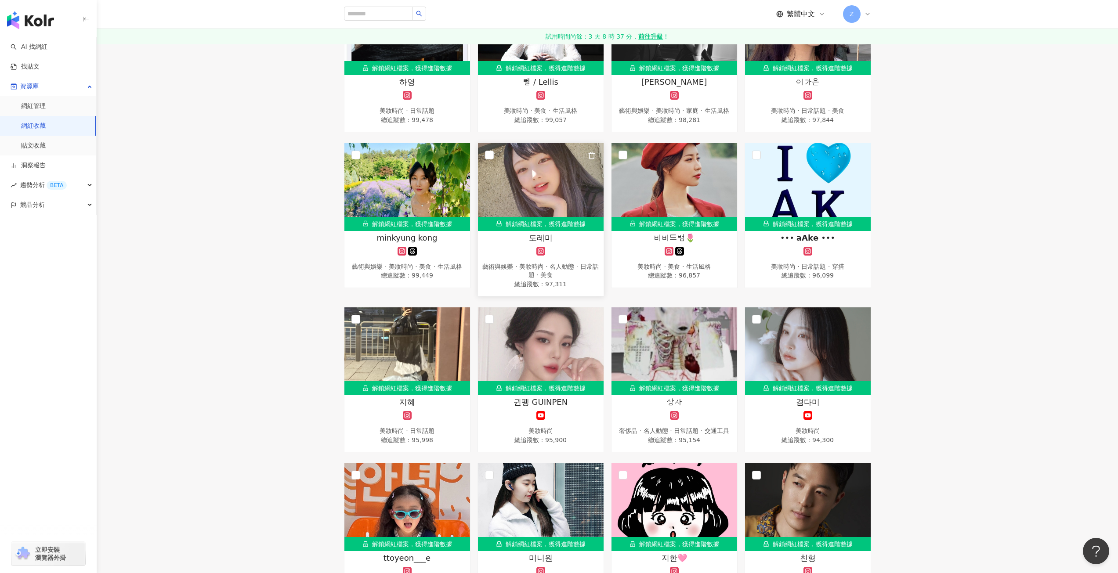
scroll to position [264, 0]
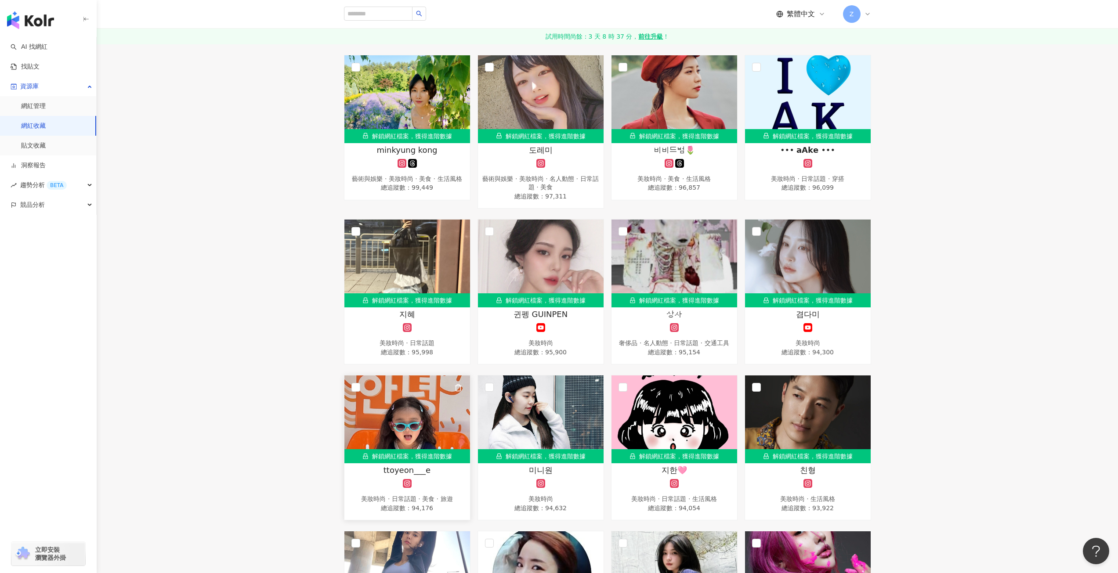
click at [402, 413] on img at bounding box center [407, 420] width 126 height 88
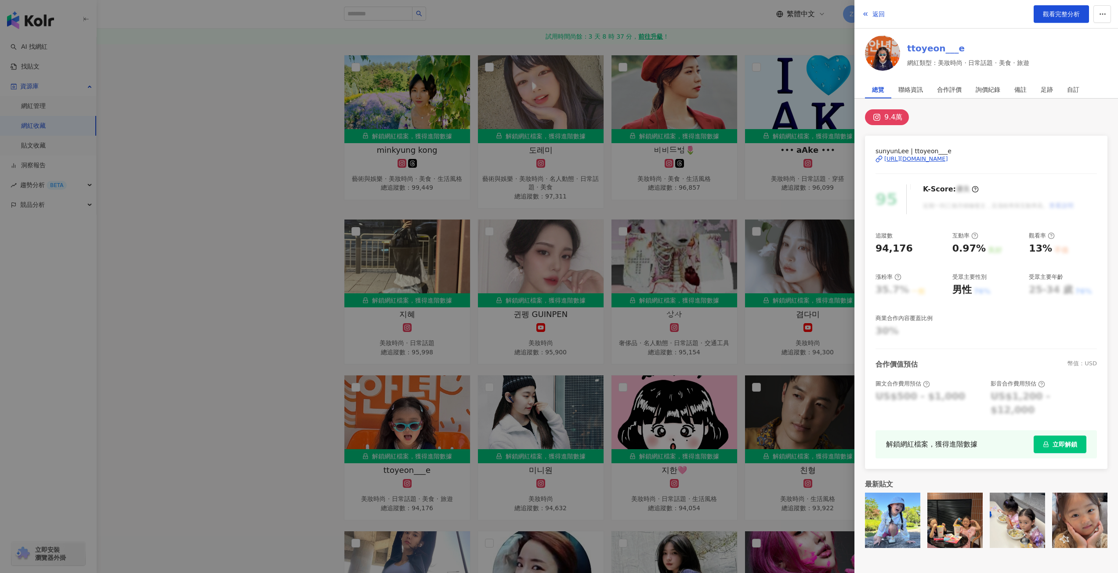
click at [924, 51] on link "ttoyeon___e" at bounding box center [968, 48] width 122 height 12
click at [441, 343] on div at bounding box center [559, 286] width 1118 height 573
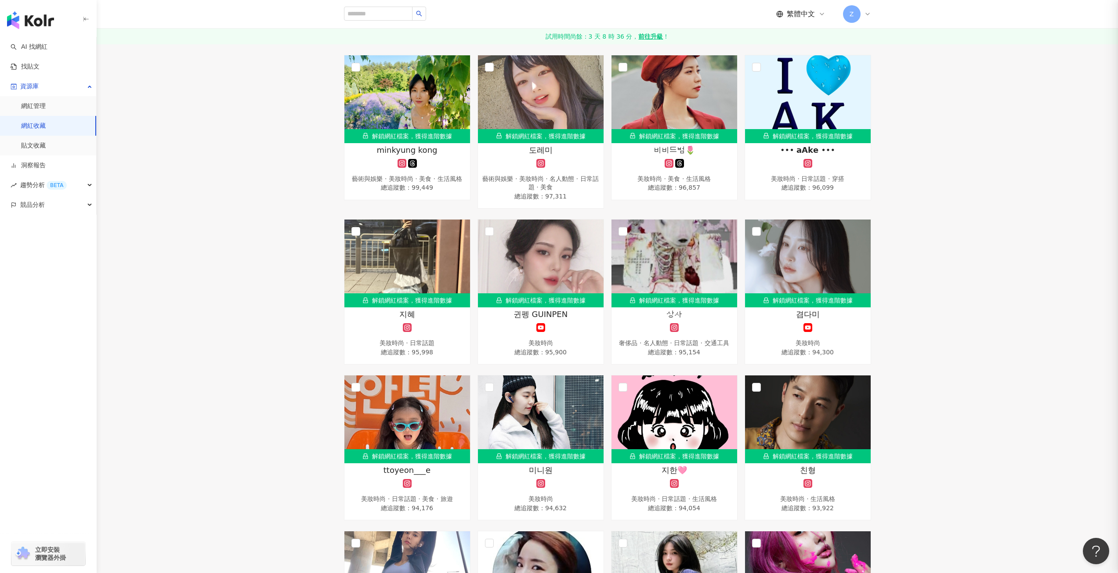
click at [534, 433] on img at bounding box center [541, 420] width 126 height 88
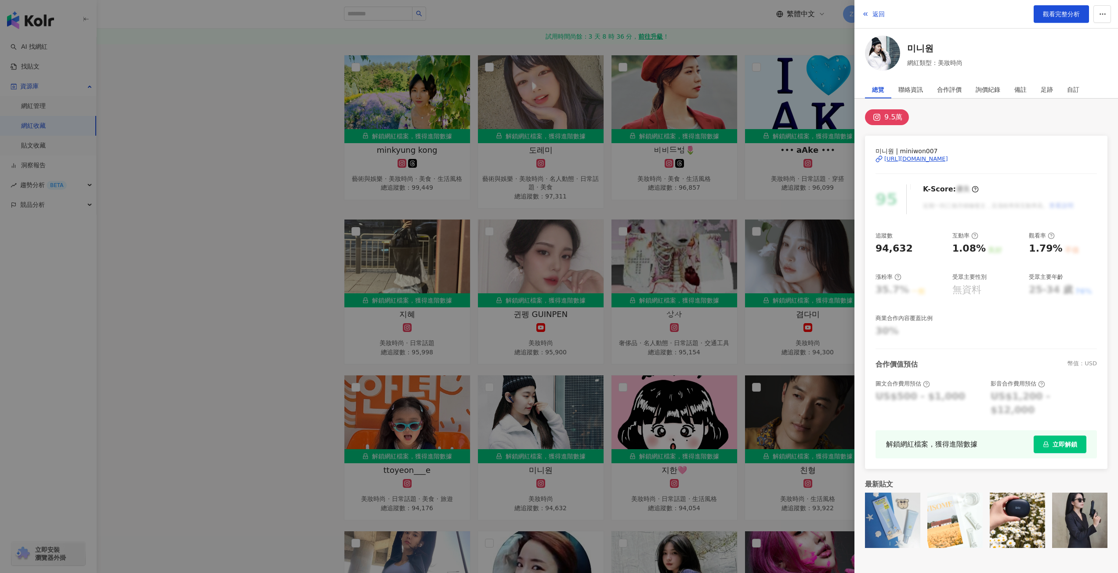
click at [928, 160] on div "https://www.instagram.com/miniwon007/" at bounding box center [916, 159] width 64 height 8
click at [247, 221] on div at bounding box center [559, 286] width 1118 height 573
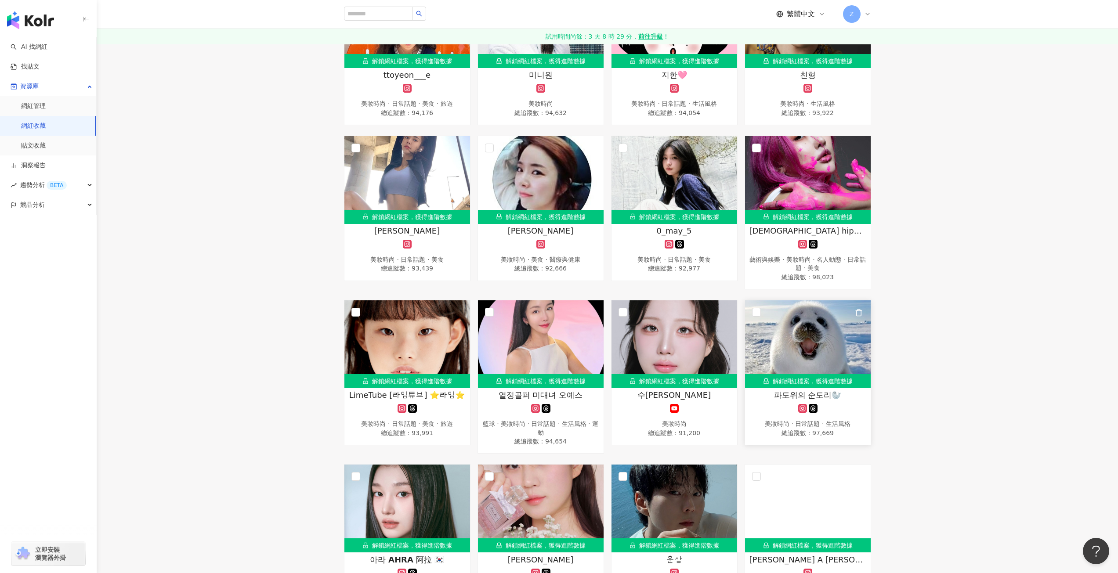
scroll to position [703, 0]
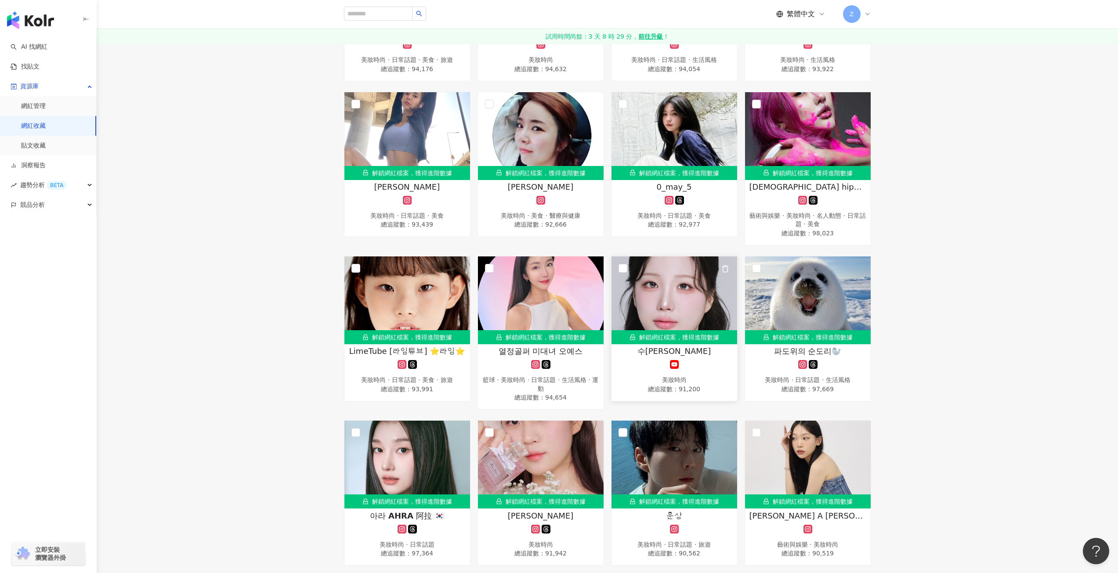
click at [659, 283] on img at bounding box center [675, 301] width 126 height 88
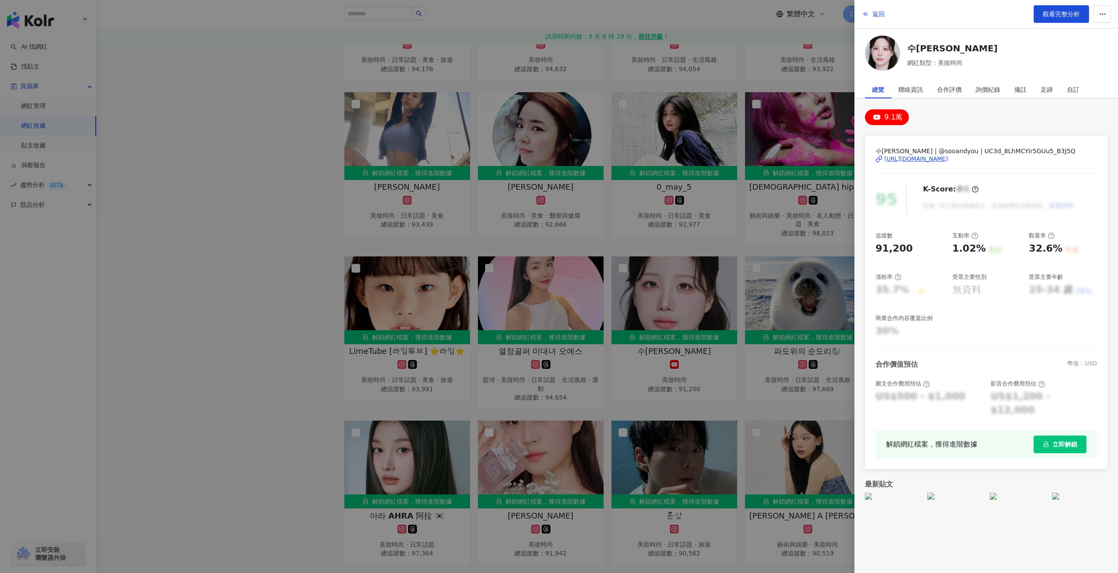
click at [910, 158] on div "https://www.youtube.com/channel/UC3d_8LhMCYir5GUu5_B3J5Q" at bounding box center [916, 159] width 64 height 8
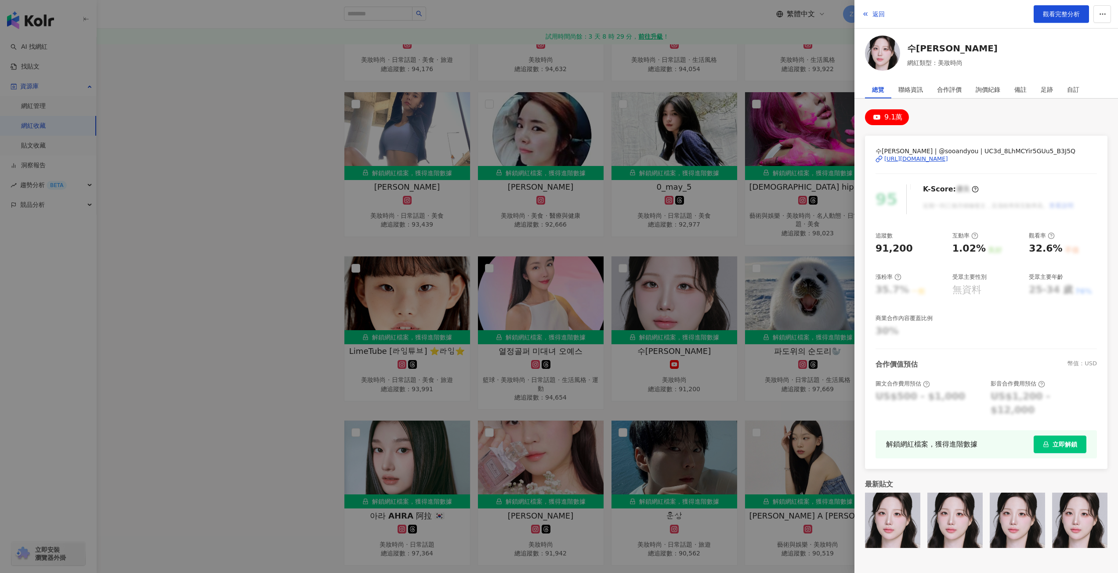
click at [525, 236] on div at bounding box center [559, 286] width 1118 height 573
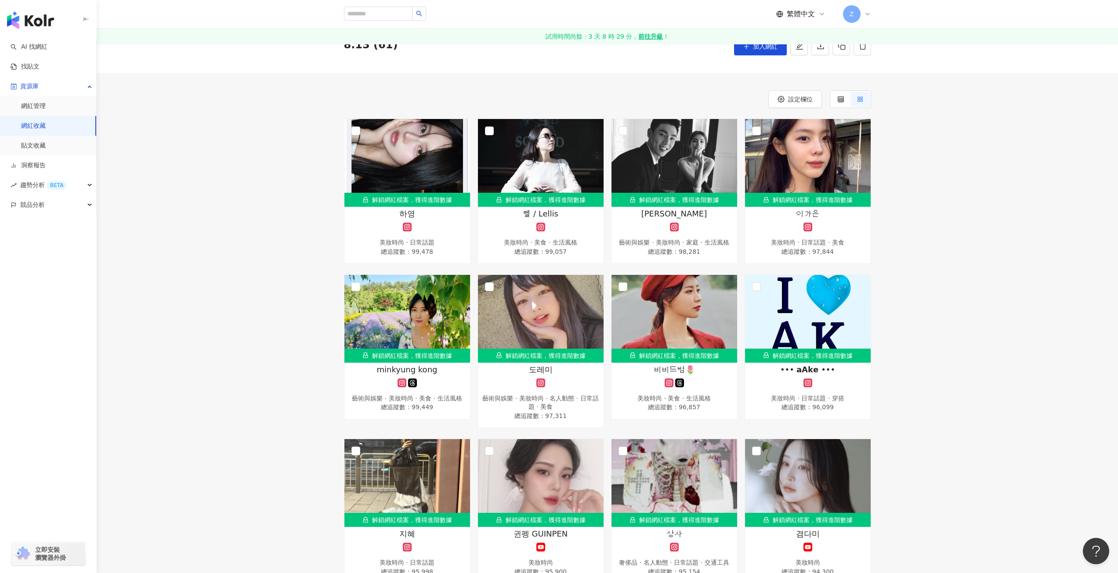
scroll to position [176, 0]
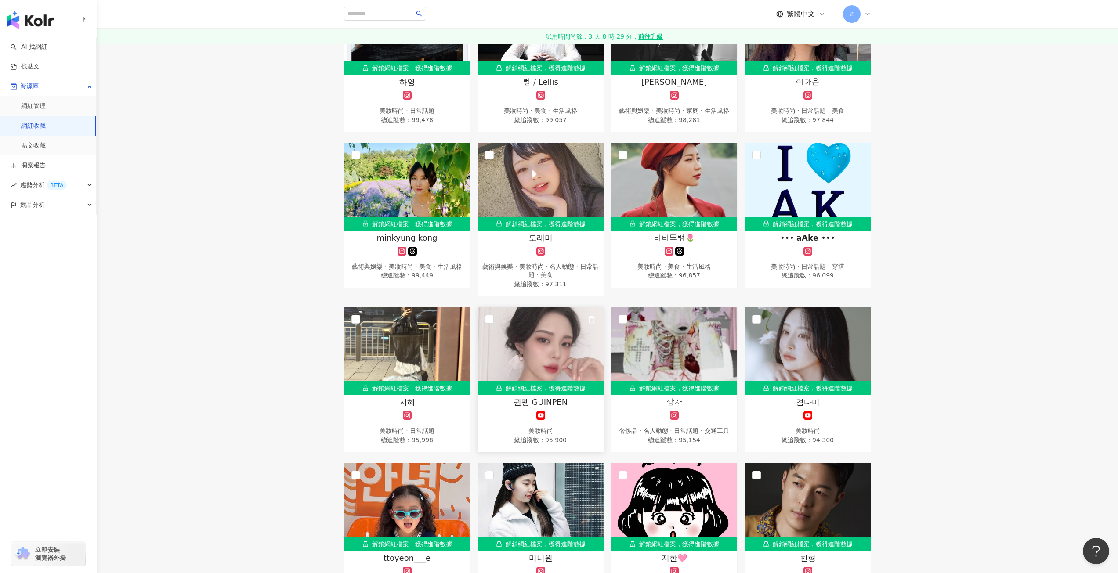
click at [549, 357] on img at bounding box center [541, 352] width 126 height 88
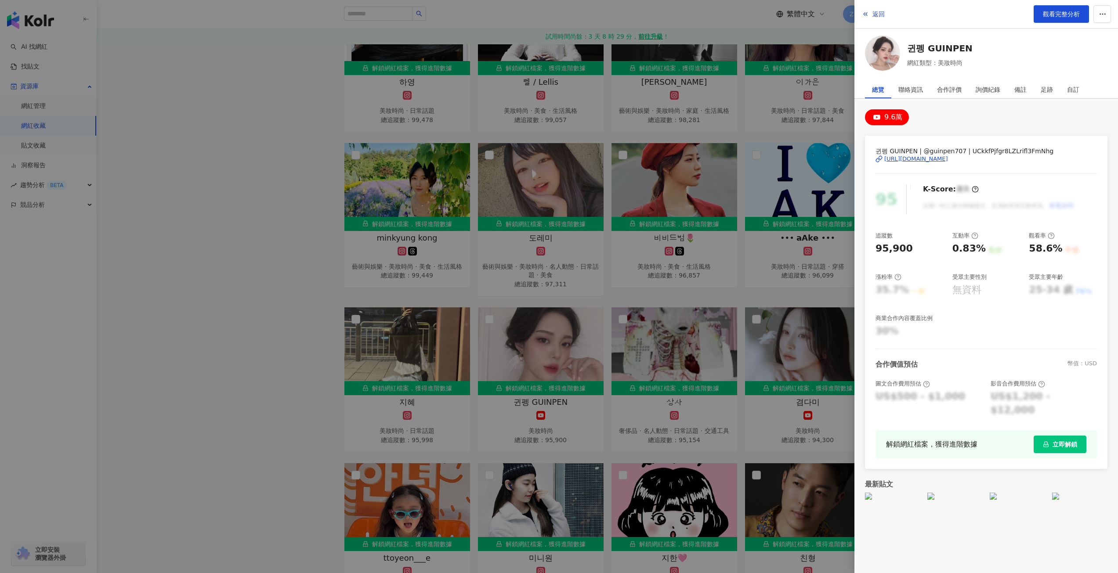
click at [917, 161] on div "https://www.youtube.com/channel/UCkkfPjfgr8LZLrifl3FmNhg" at bounding box center [916, 159] width 64 height 8
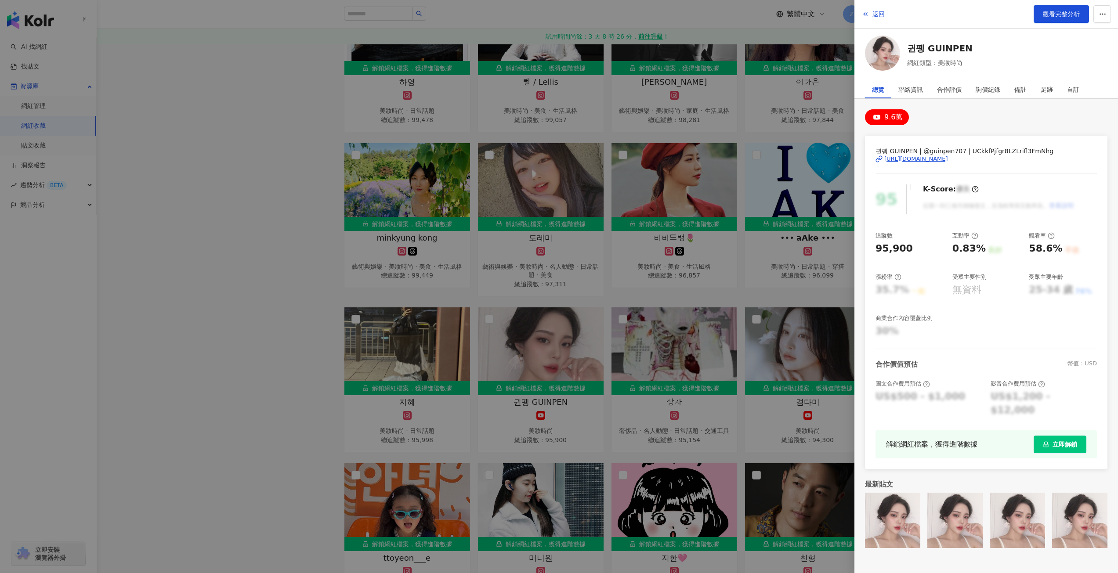
click at [732, 293] on div at bounding box center [559, 286] width 1118 height 573
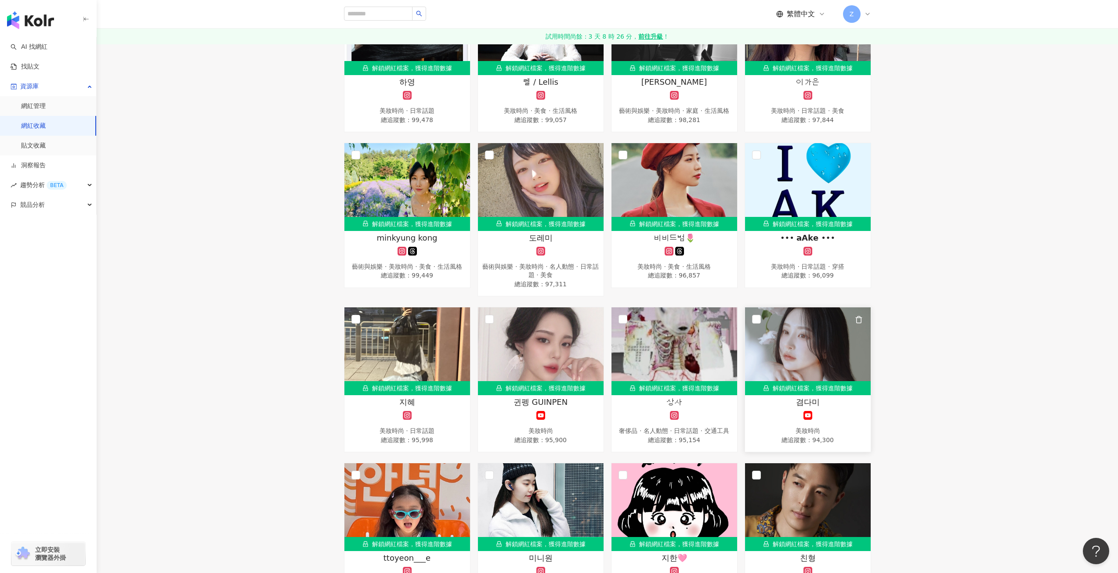
click at [800, 348] on img at bounding box center [808, 352] width 126 height 88
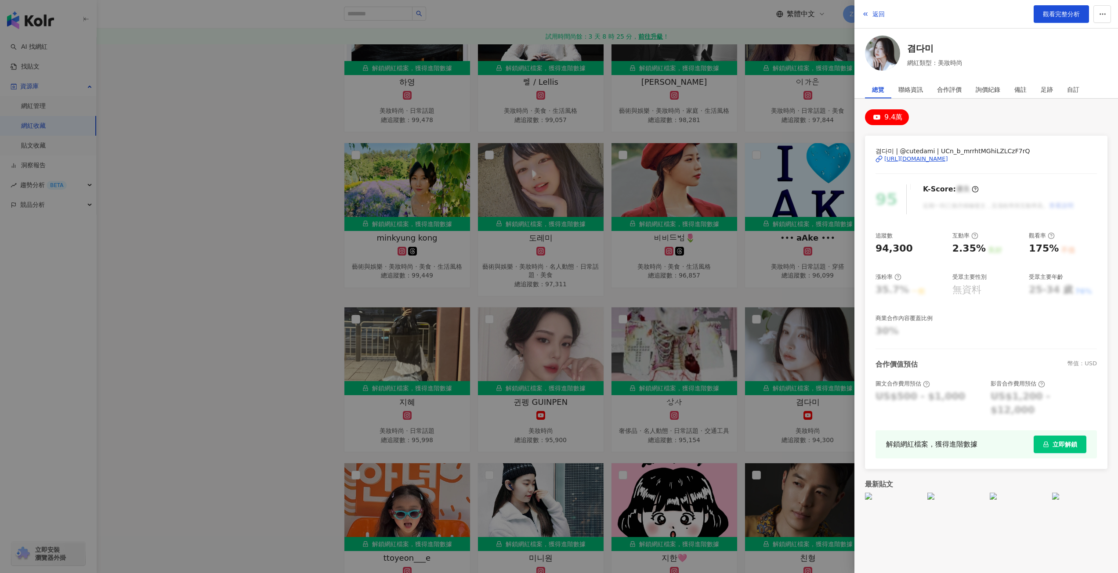
click at [907, 163] on div "https://www.youtube.com/channel/UCn_b_mrrhtMGhiLZLCzF7rQ" at bounding box center [916, 159] width 64 height 8
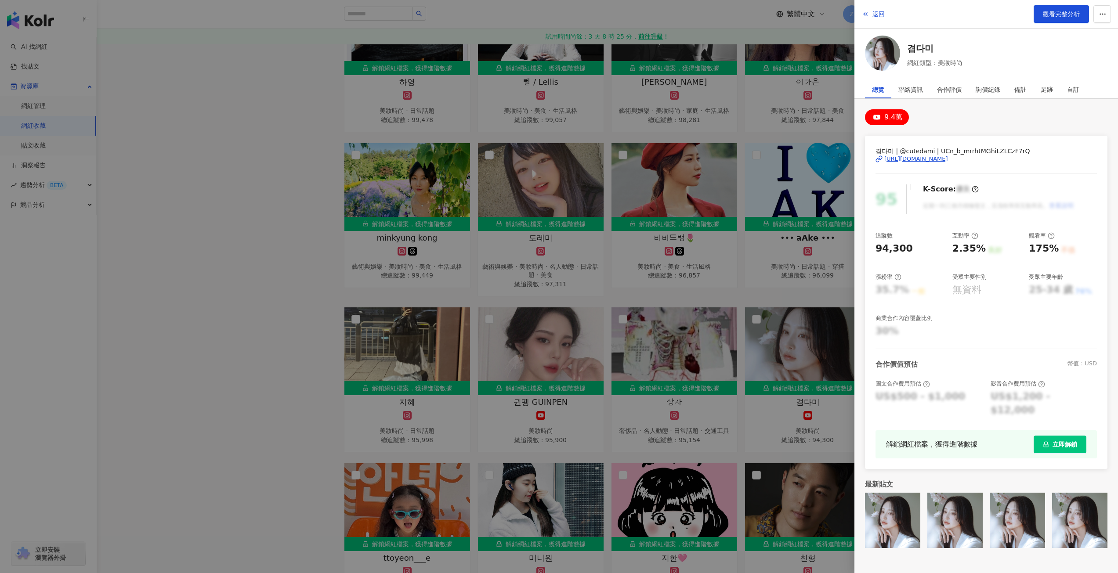
click at [240, 328] on div at bounding box center [559, 286] width 1118 height 573
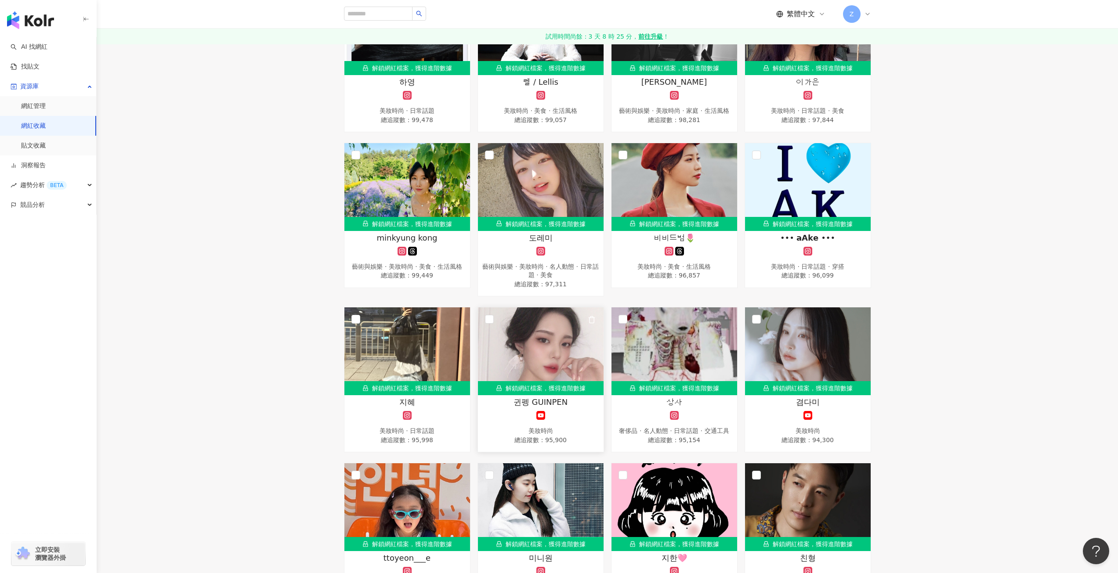
scroll to position [264, 0]
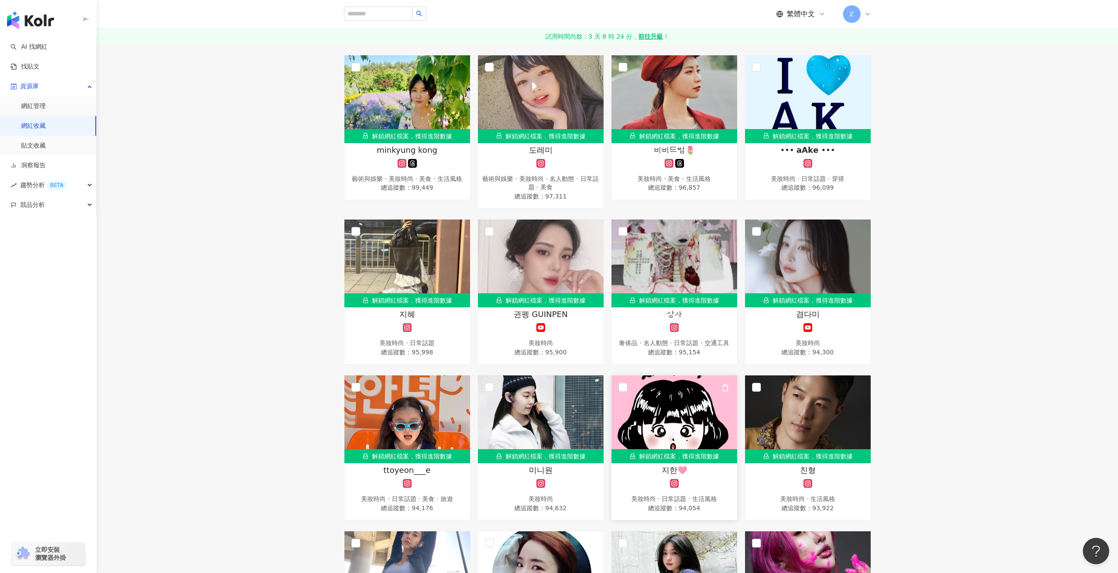
click at [672, 419] on img at bounding box center [675, 420] width 126 height 88
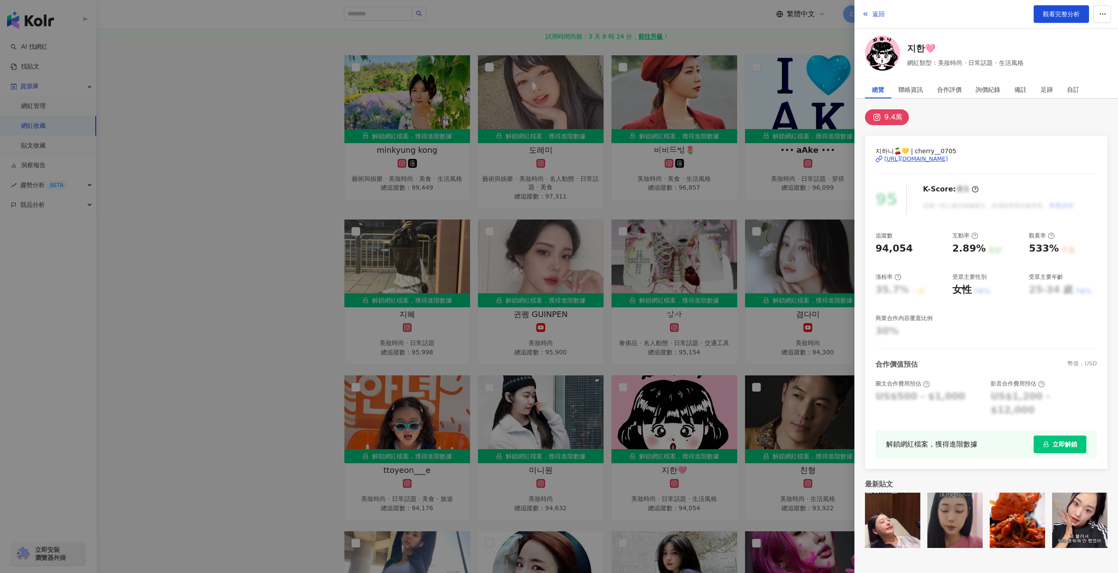
click at [922, 160] on div "https://www.instagram.com/cherry__0705/" at bounding box center [916, 159] width 64 height 8
click at [257, 304] on div at bounding box center [559, 286] width 1118 height 573
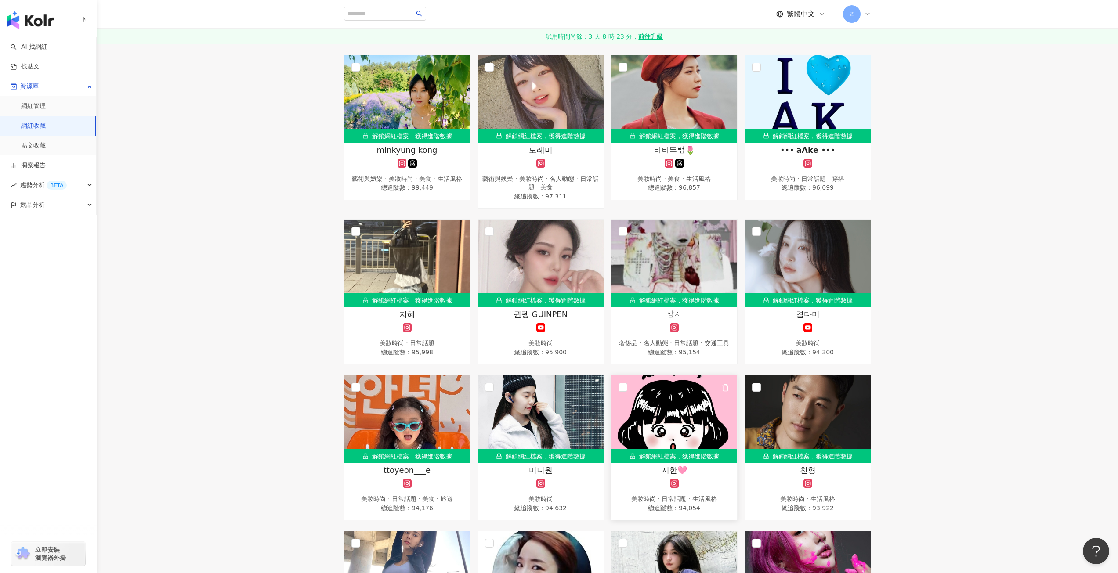
click at [714, 410] on img at bounding box center [675, 420] width 126 height 88
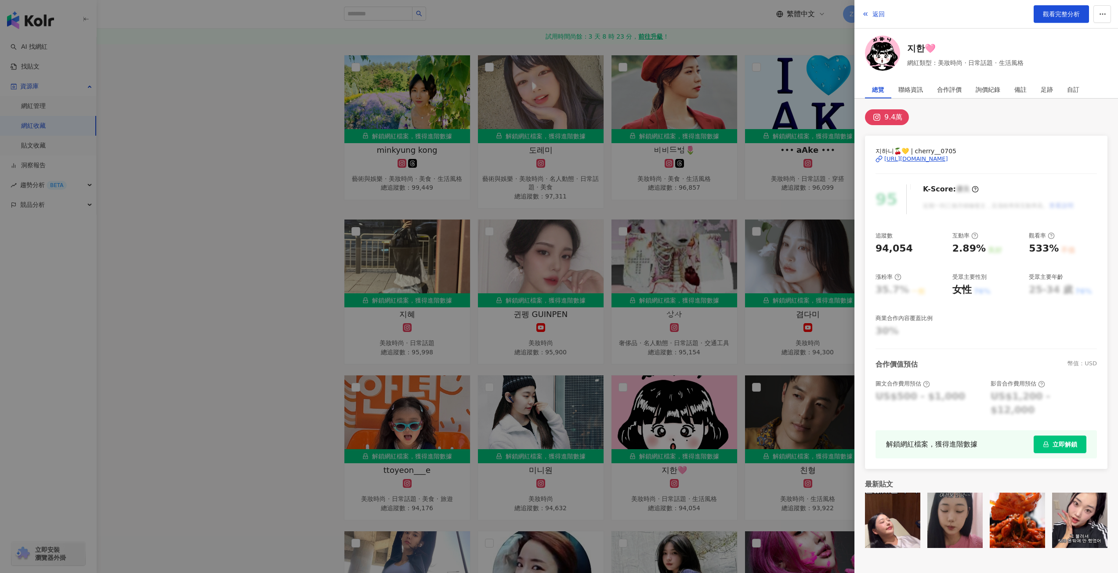
click at [342, 378] on div at bounding box center [559, 286] width 1118 height 573
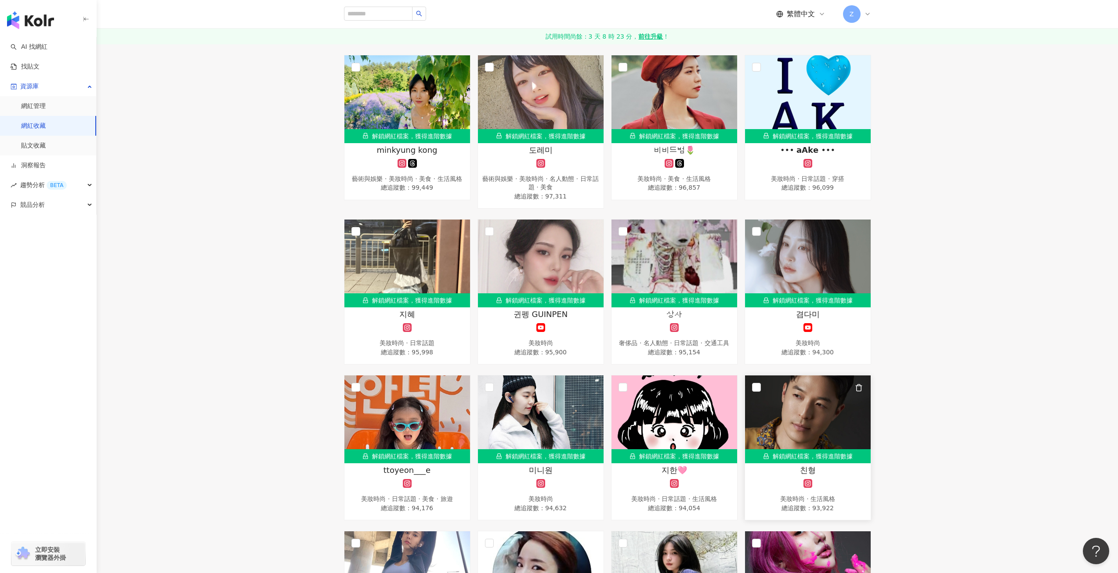
click at [803, 415] on img at bounding box center [808, 420] width 126 height 88
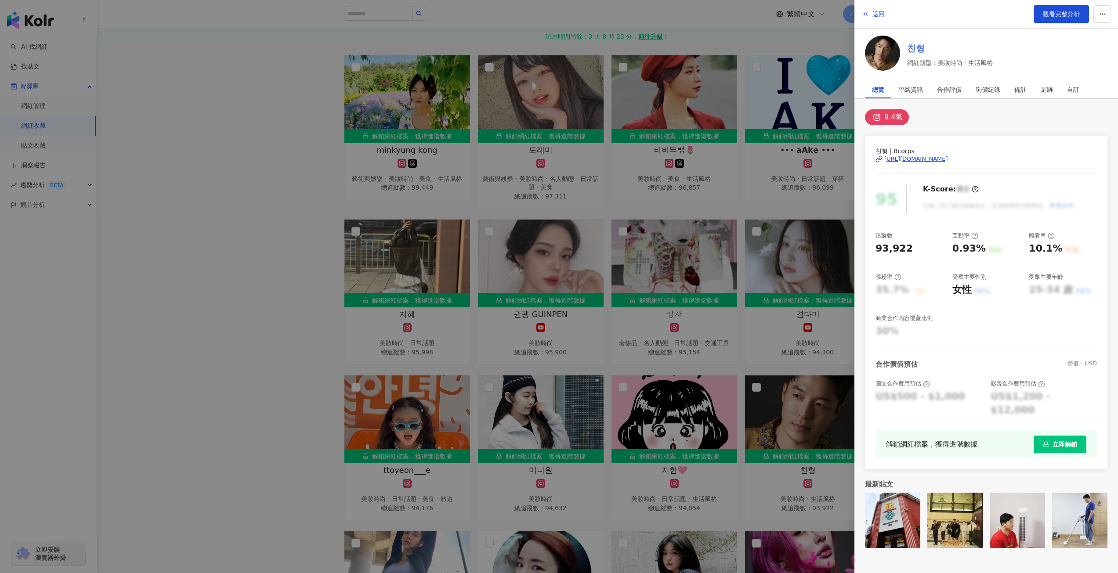
click at [914, 46] on link "친형" at bounding box center [950, 48] width 86 height 12
click at [928, 156] on div "https://www.instagram.com/8corps/" at bounding box center [916, 159] width 64 height 8
click at [212, 375] on div at bounding box center [559, 286] width 1118 height 573
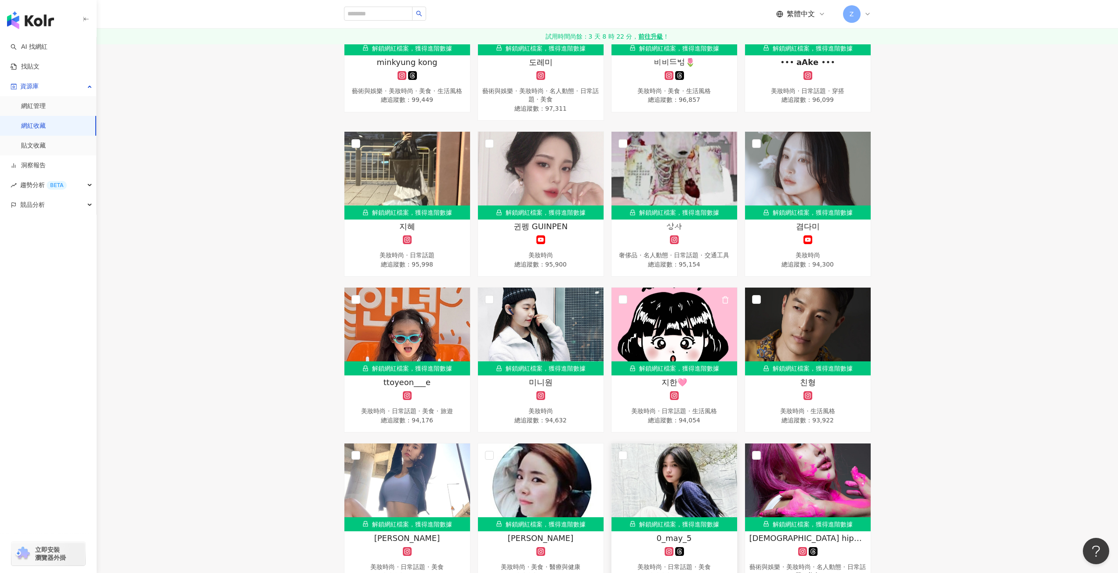
scroll to position [439, 0]
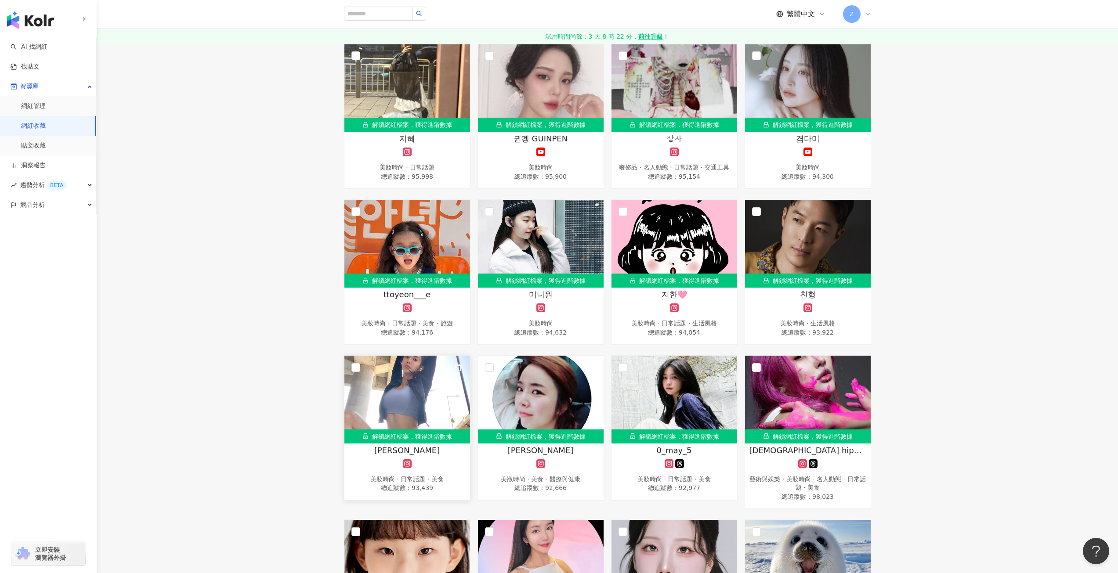
click at [421, 394] on img at bounding box center [407, 400] width 126 height 88
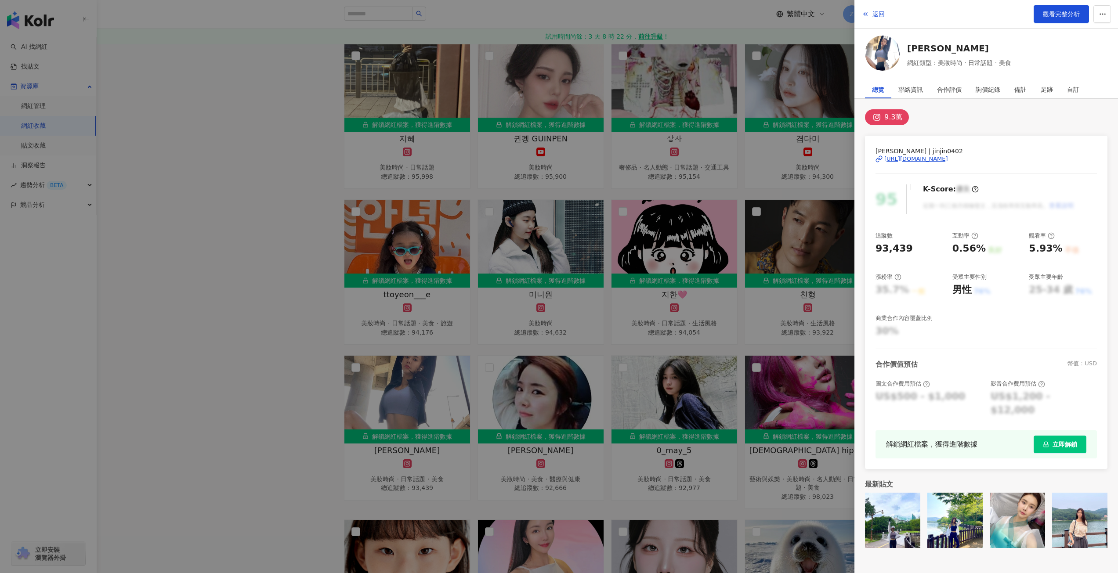
click at [913, 161] on div "https://www.instagram.com/jinjin0402/" at bounding box center [916, 159] width 64 height 8
click at [178, 393] on div at bounding box center [559, 286] width 1118 height 573
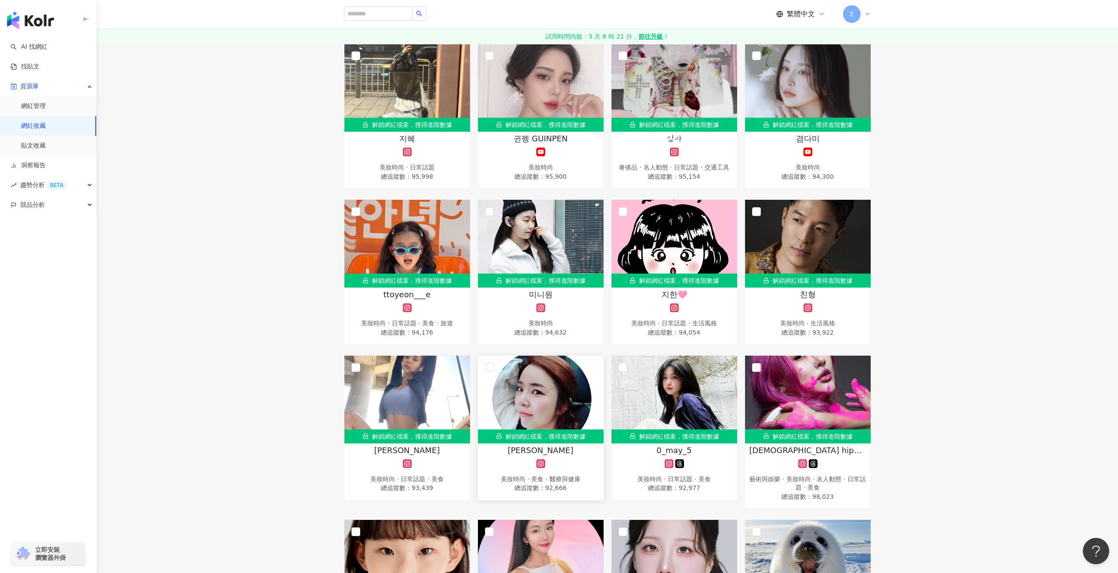
click at [555, 393] on img at bounding box center [541, 400] width 126 height 88
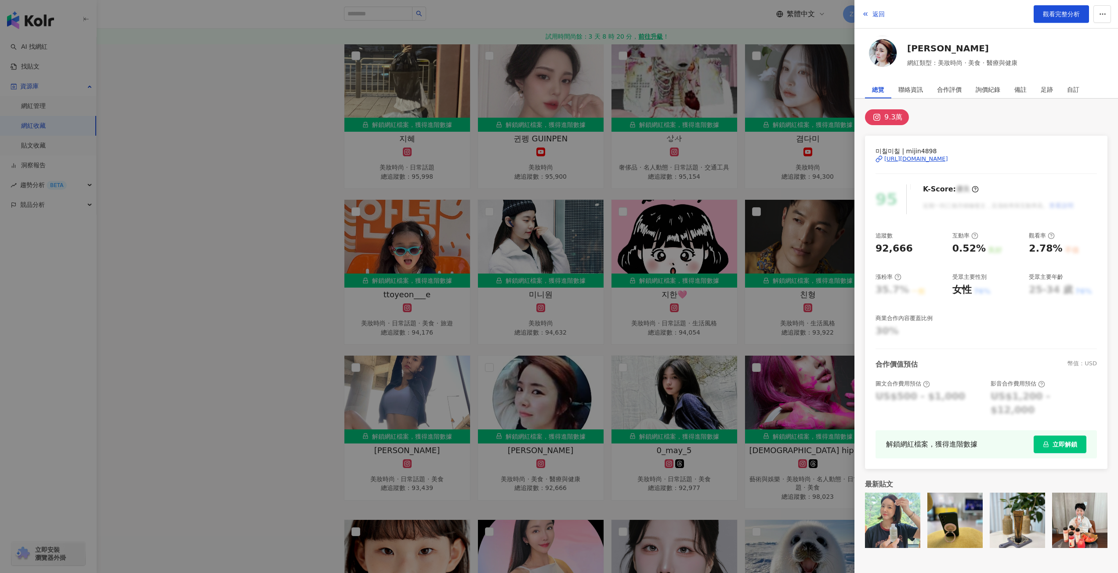
click at [929, 158] on div "https://www.instagram.com/mijin4898/" at bounding box center [916, 159] width 64 height 8
drag, startPoint x: 236, startPoint y: 374, endPoint x: 351, endPoint y: 376, distance: 115.6
click at [236, 374] on div at bounding box center [559, 286] width 1118 height 573
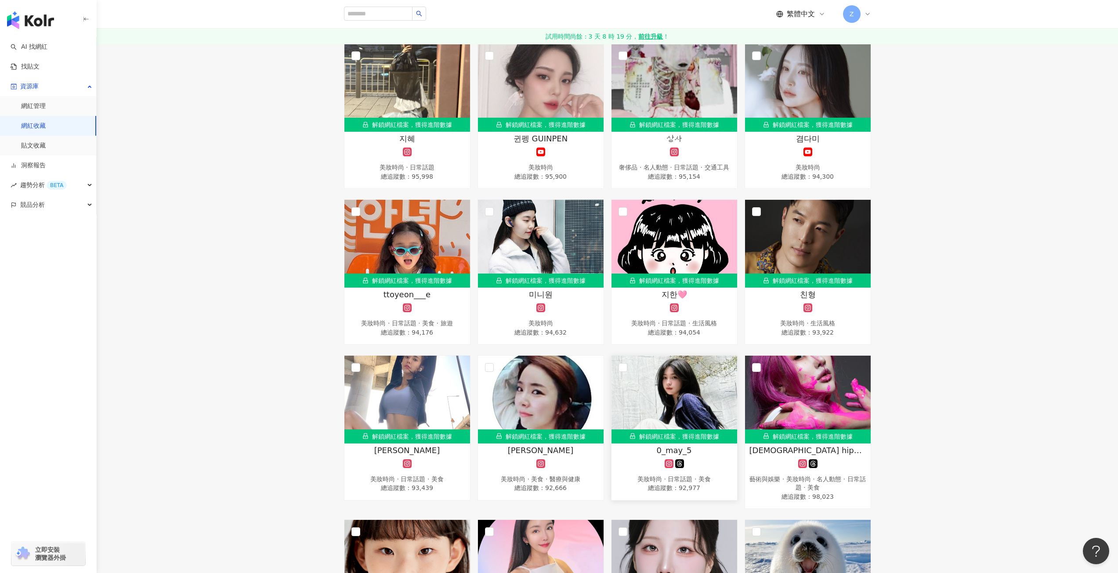
click at [676, 411] on img at bounding box center [675, 400] width 126 height 88
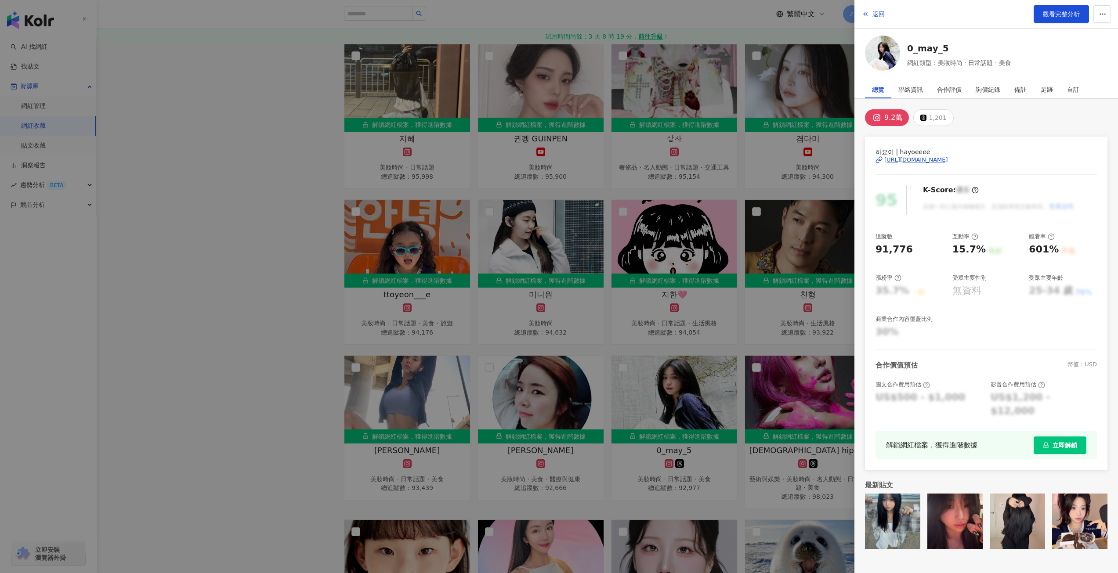
click at [929, 159] on div "https://www.instagram.com/hayoeeee/" at bounding box center [916, 160] width 64 height 8
drag, startPoint x: 223, startPoint y: 337, endPoint x: 228, endPoint y: 336, distance: 5.0
click at [225, 337] on div at bounding box center [559, 286] width 1118 height 573
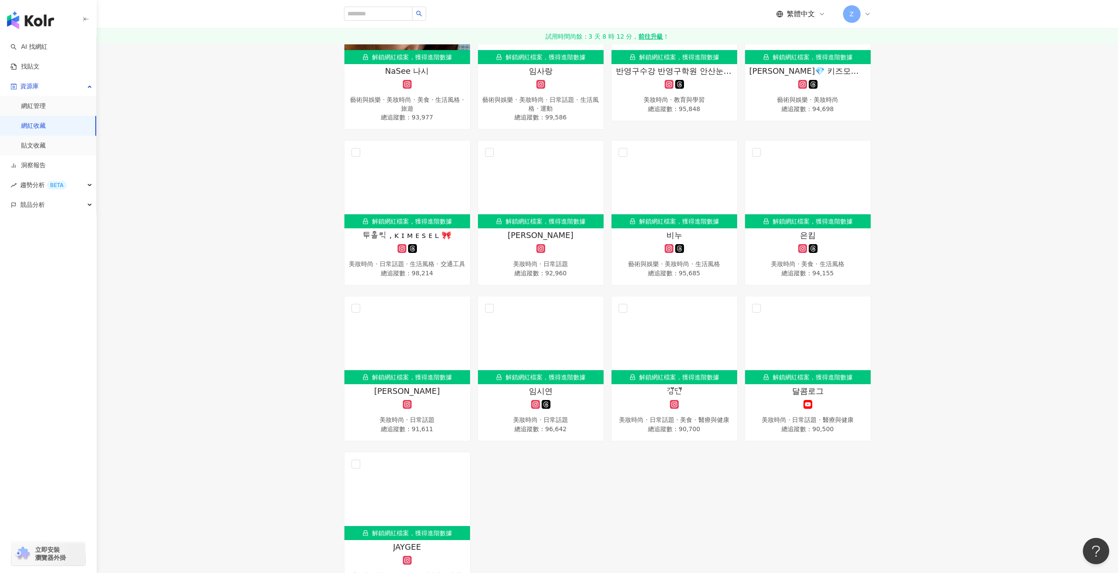
scroll to position [2241, 0]
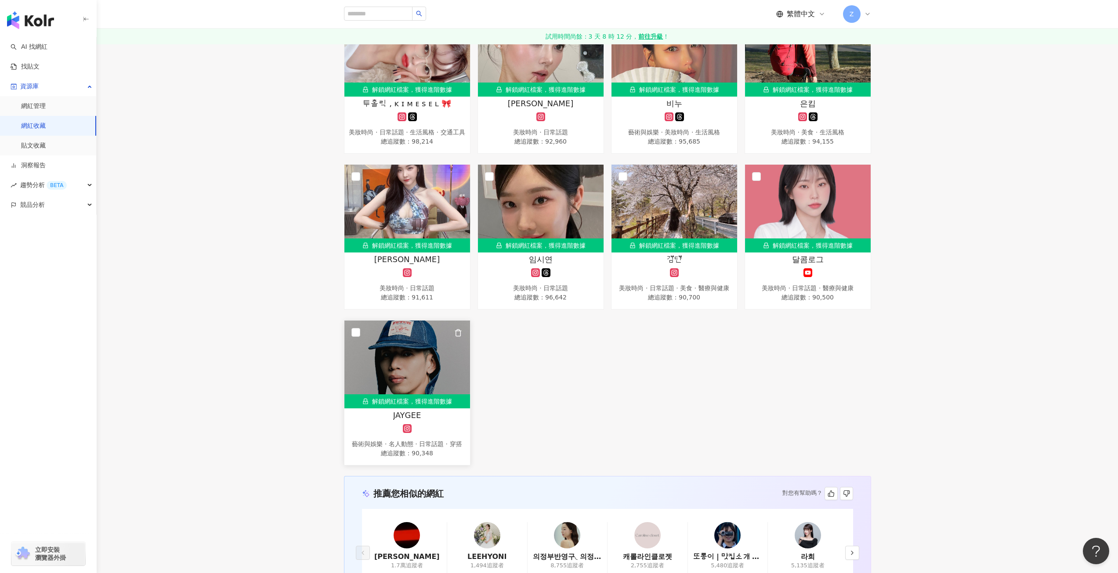
click at [423, 327] on img at bounding box center [407, 365] width 126 height 88
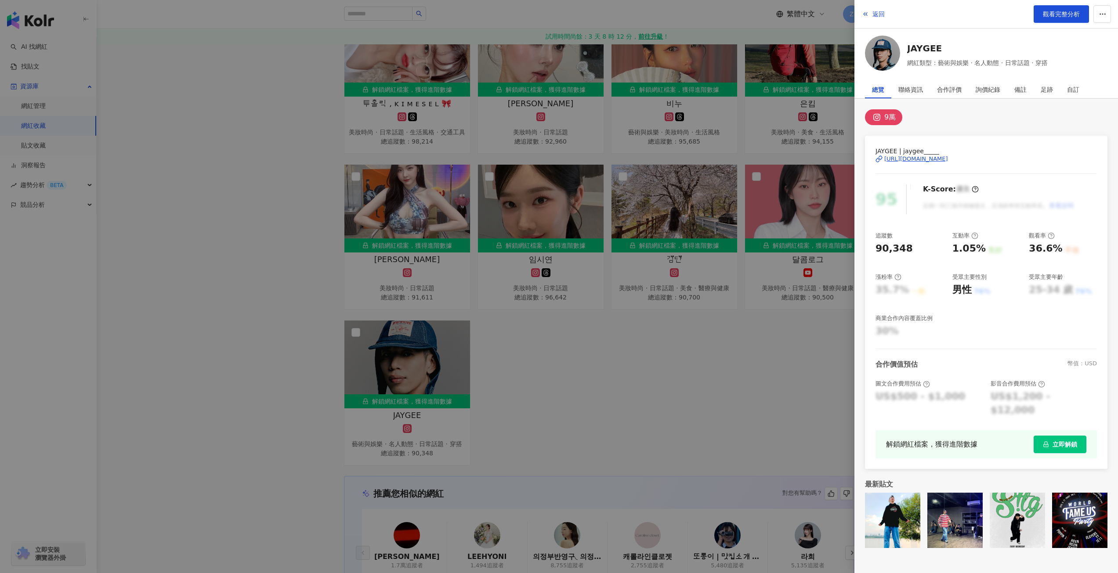
click at [913, 159] on div "https://www.instagram.com/jaygee_____/" at bounding box center [916, 159] width 64 height 8
click at [678, 420] on div at bounding box center [559, 286] width 1118 height 573
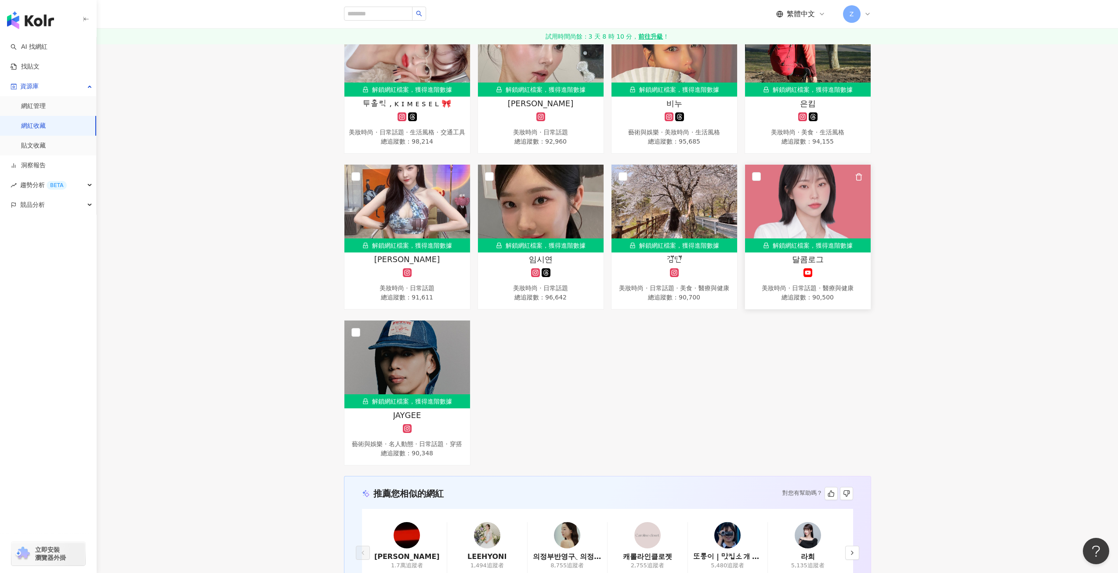
click at [776, 205] on img at bounding box center [808, 209] width 126 height 88
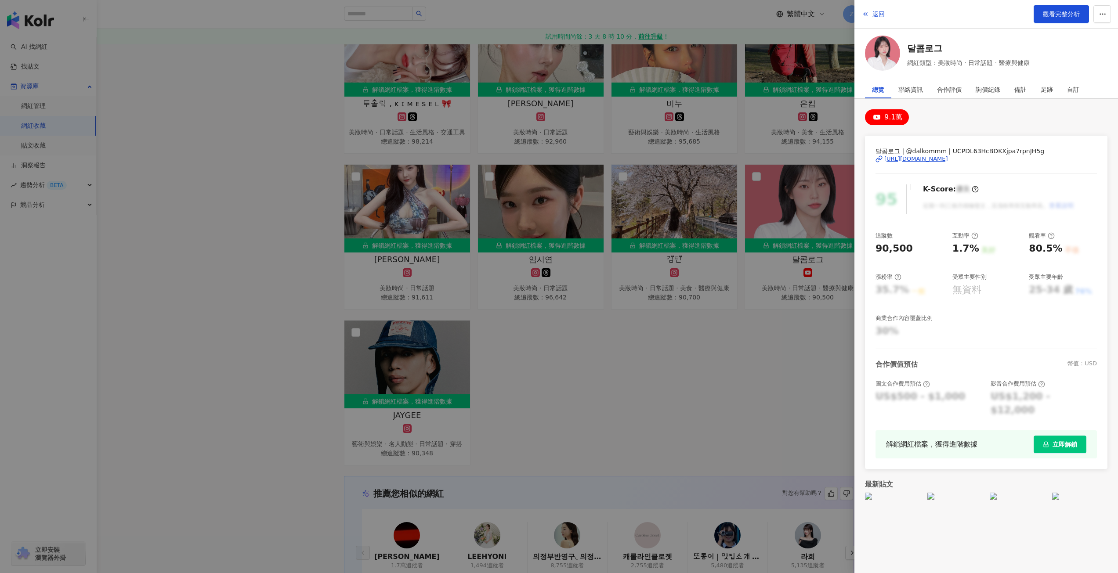
click at [938, 161] on div "https://www.youtube.com/channel/UCPDL63HcBDKXjpa7rpnJH5g" at bounding box center [916, 159] width 64 height 8
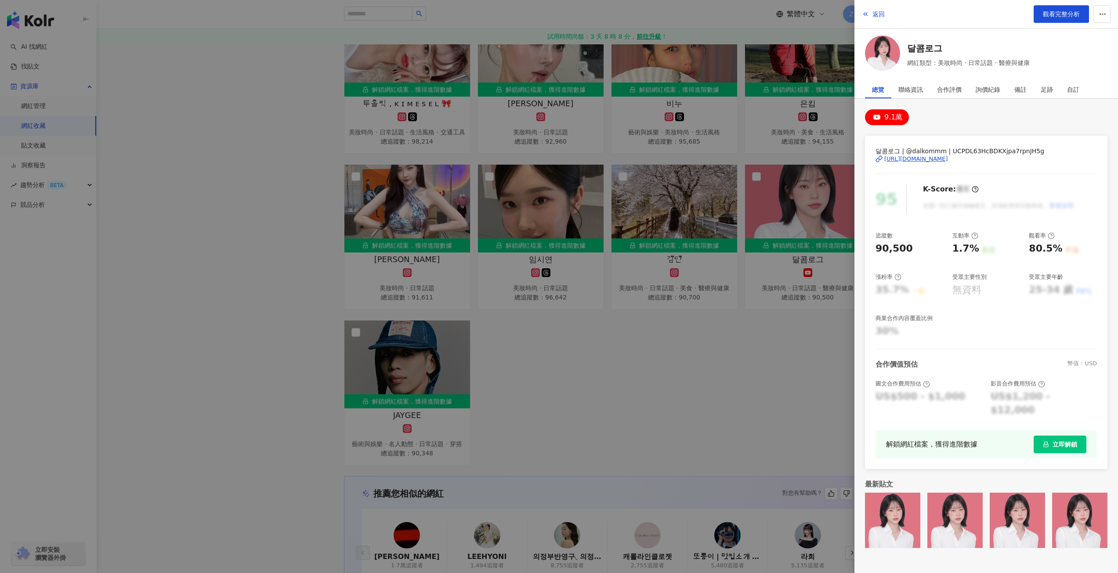
click at [948, 156] on div "https://www.youtube.com/channel/UCPDL63HcBDKXjpa7rpnJH5g" at bounding box center [916, 159] width 64 height 8
click at [709, 414] on div at bounding box center [559, 286] width 1118 height 573
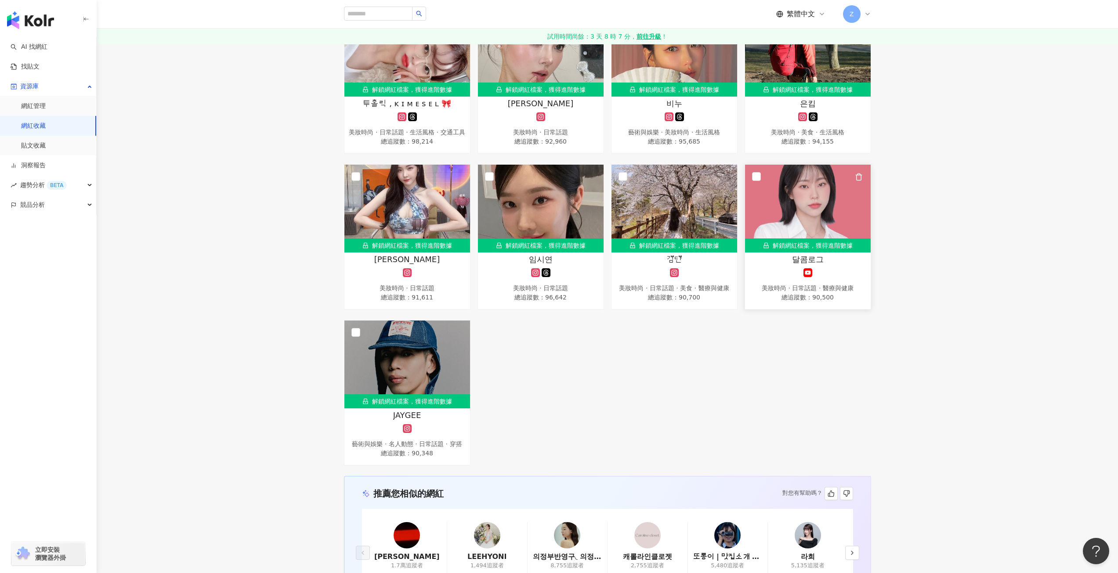
click at [861, 226] on img at bounding box center [808, 209] width 126 height 88
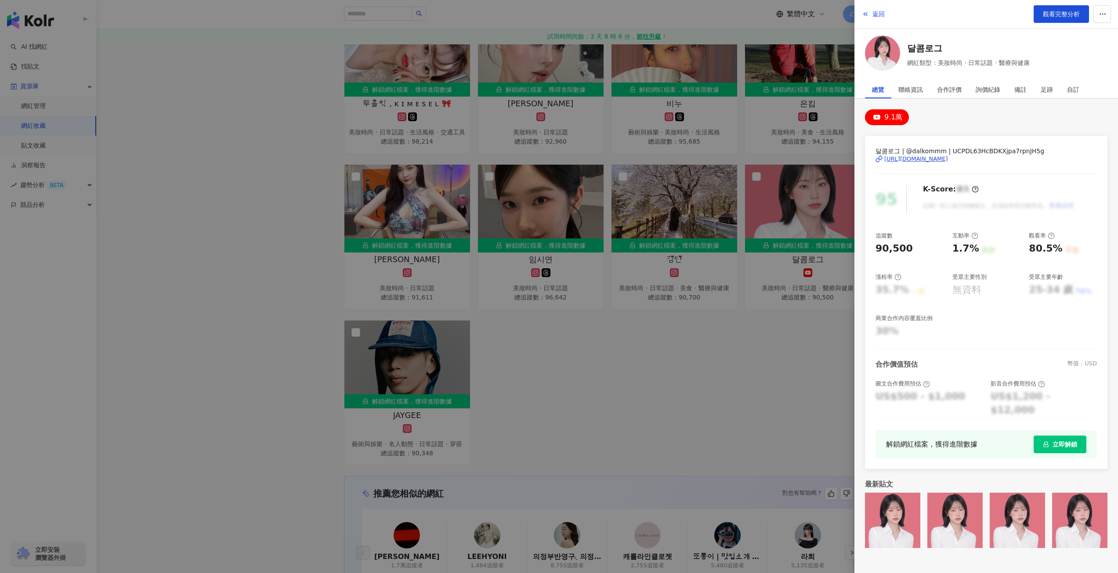
drag, startPoint x: 760, startPoint y: 202, endPoint x: 669, endPoint y: 236, distance: 97.0
click at [758, 203] on div at bounding box center [559, 286] width 1118 height 573
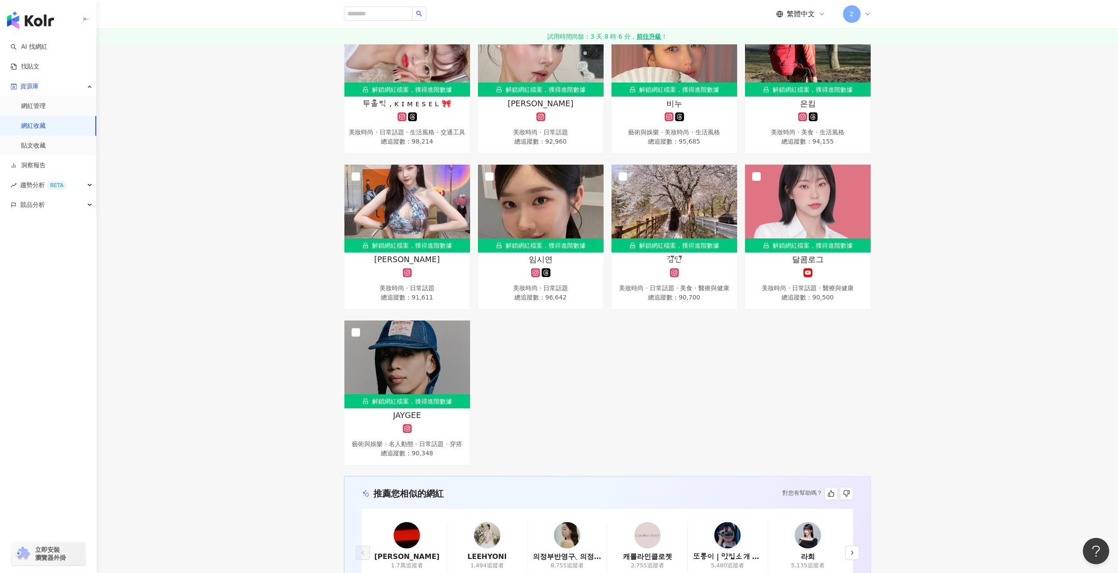
click at [675, 221] on img at bounding box center [675, 209] width 126 height 88
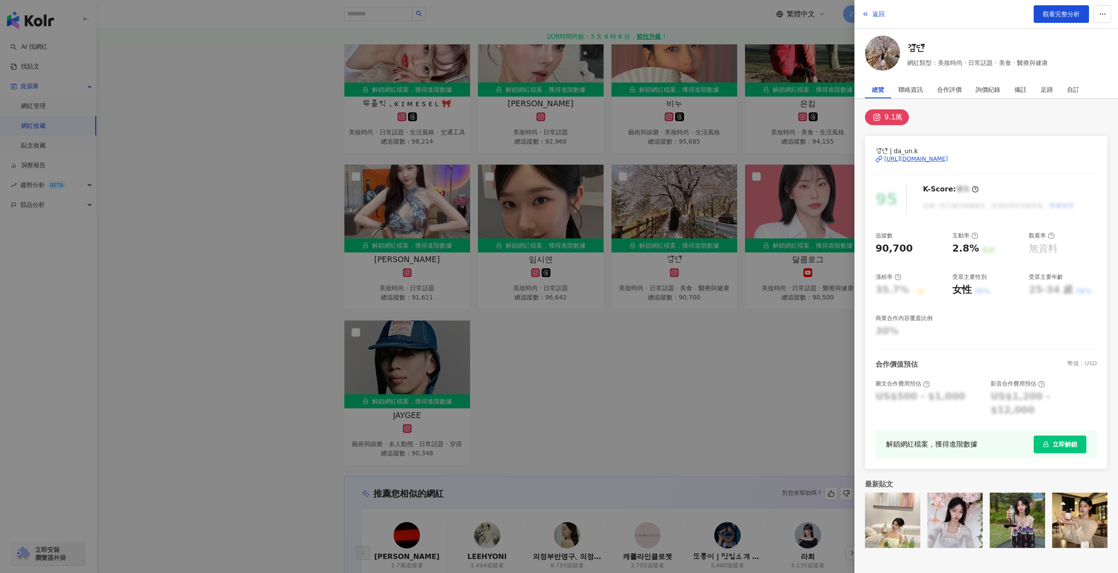
click at [942, 157] on div "https://www.instagram.com/da_un.k/" at bounding box center [916, 159] width 64 height 8
click at [685, 321] on div at bounding box center [559, 286] width 1118 height 573
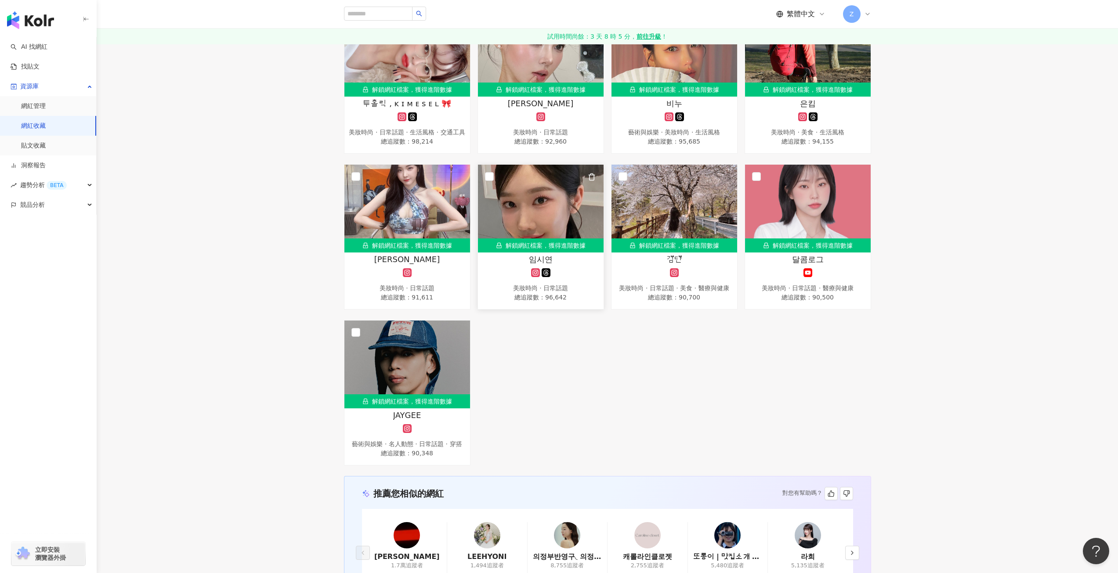
click at [537, 190] on img at bounding box center [541, 209] width 126 height 88
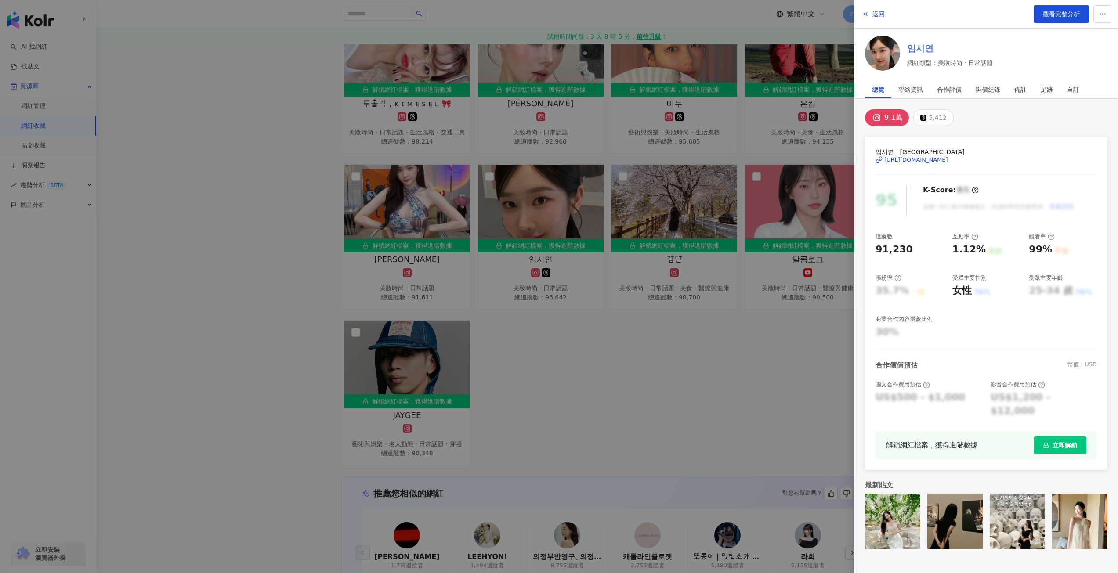
click at [914, 48] on link "임시연" at bounding box center [950, 48] width 86 height 12
click at [934, 161] on div "https://www.instagram.com/theyonia/" at bounding box center [916, 160] width 64 height 8
click at [645, 307] on div at bounding box center [559, 286] width 1118 height 573
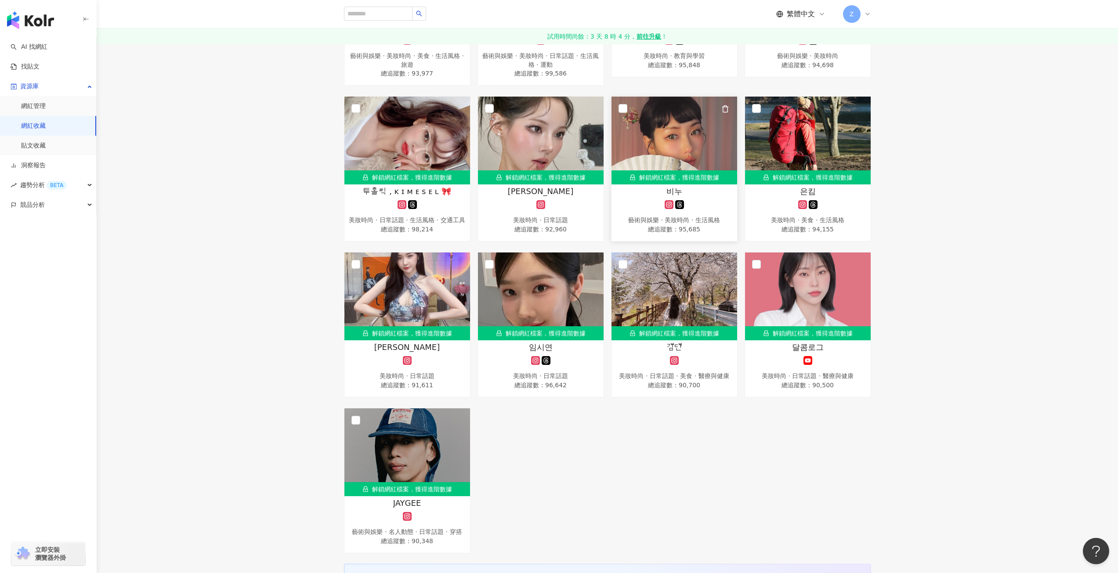
scroll to position [2109, 0]
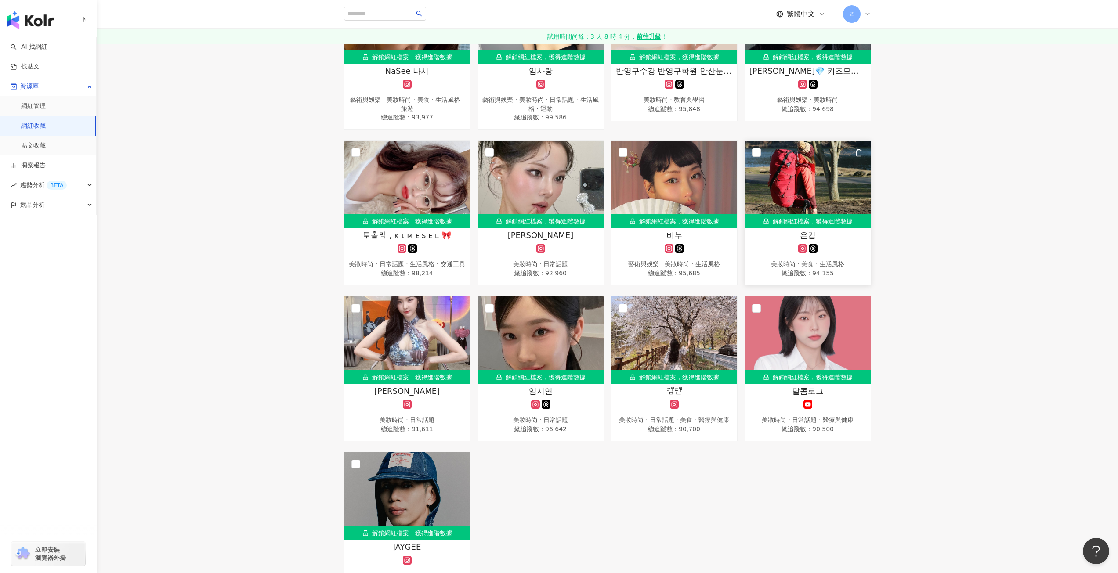
click at [790, 199] on img at bounding box center [808, 185] width 126 height 88
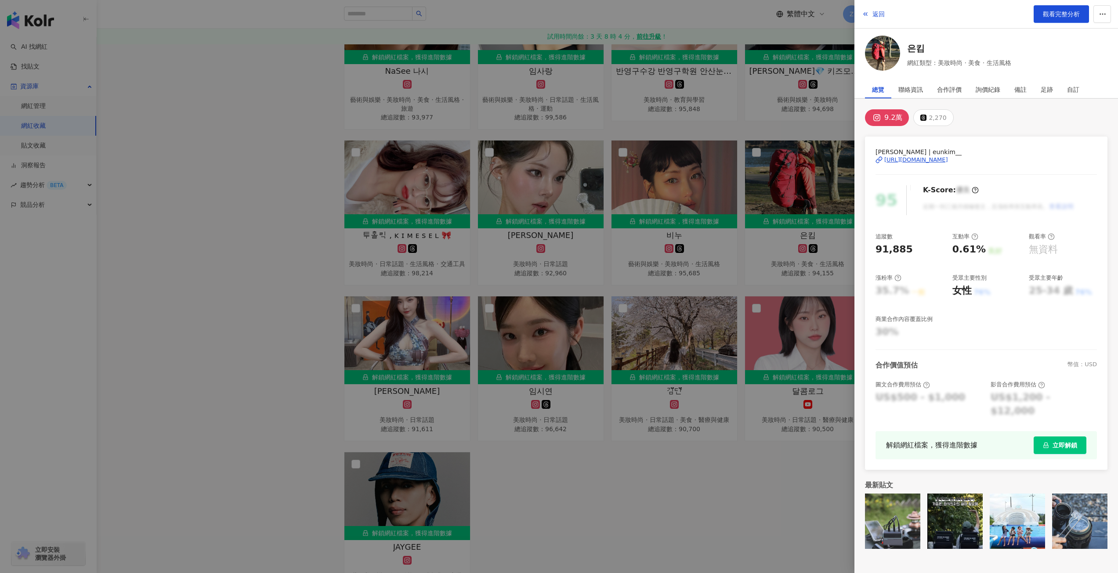
click at [891, 60] on img at bounding box center [882, 53] width 35 height 35
click at [939, 162] on div "https://www.instagram.com/eunkim__/" at bounding box center [916, 160] width 64 height 8
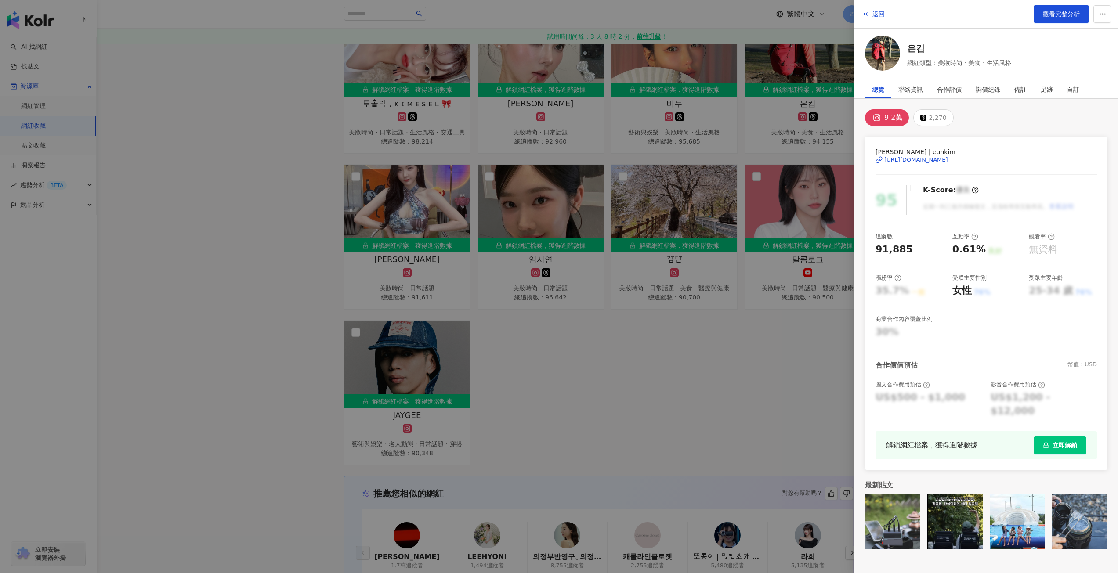
scroll to position [2285, 0]
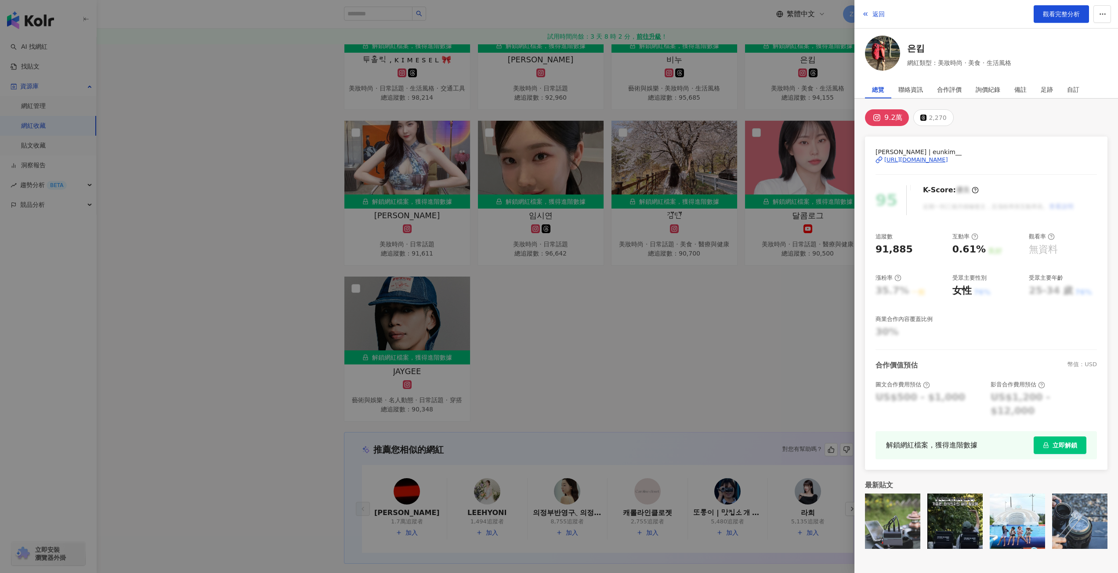
click at [622, 317] on div at bounding box center [559, 286] width 1118 height 573
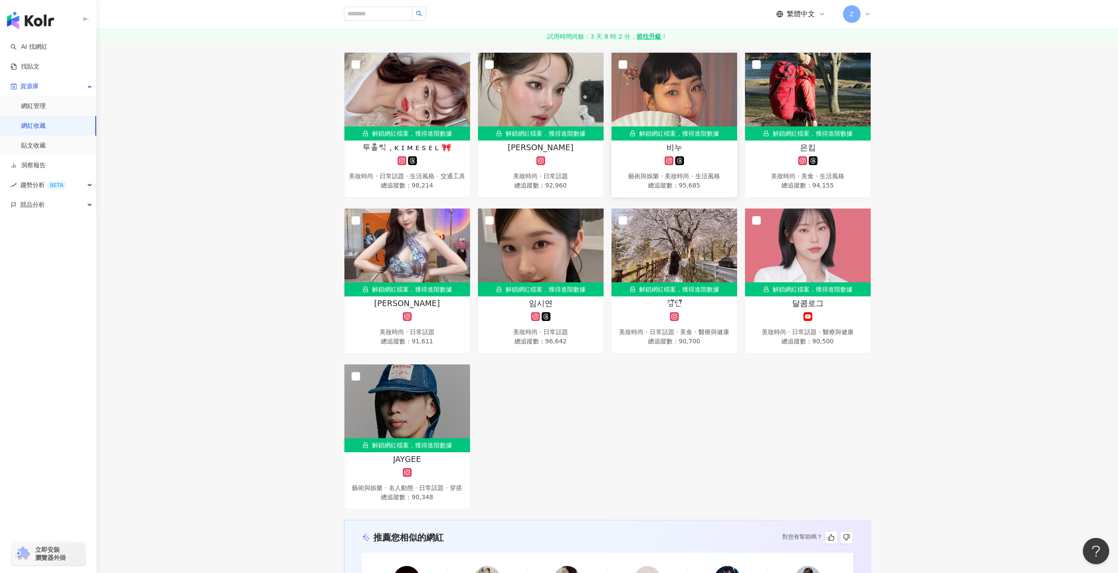
scroll to position [2109, 0]
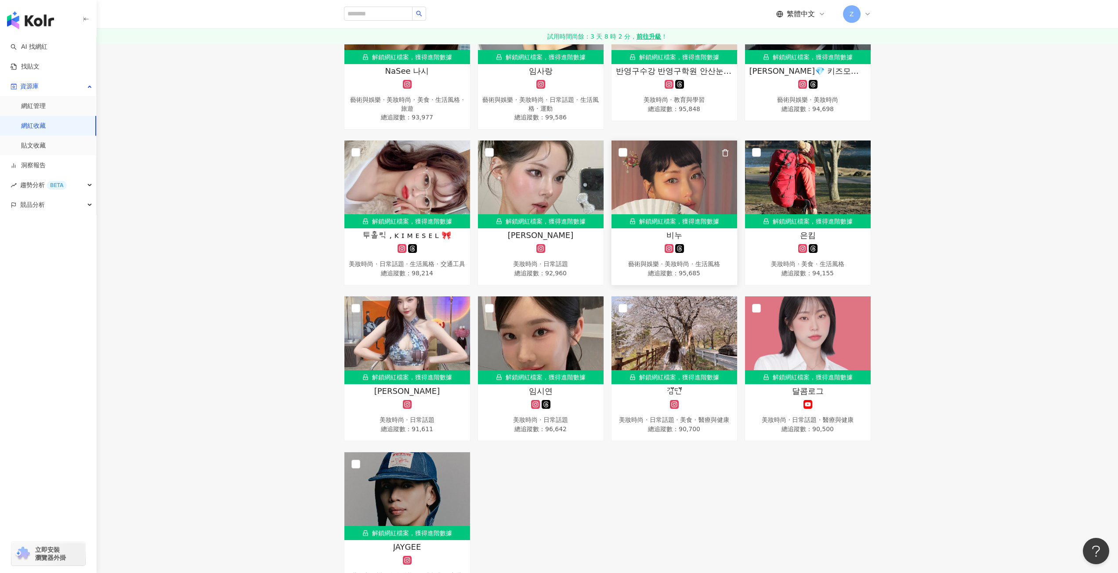
click at [689, 188] on img at bounding box center [675, 185] width 126 height 88
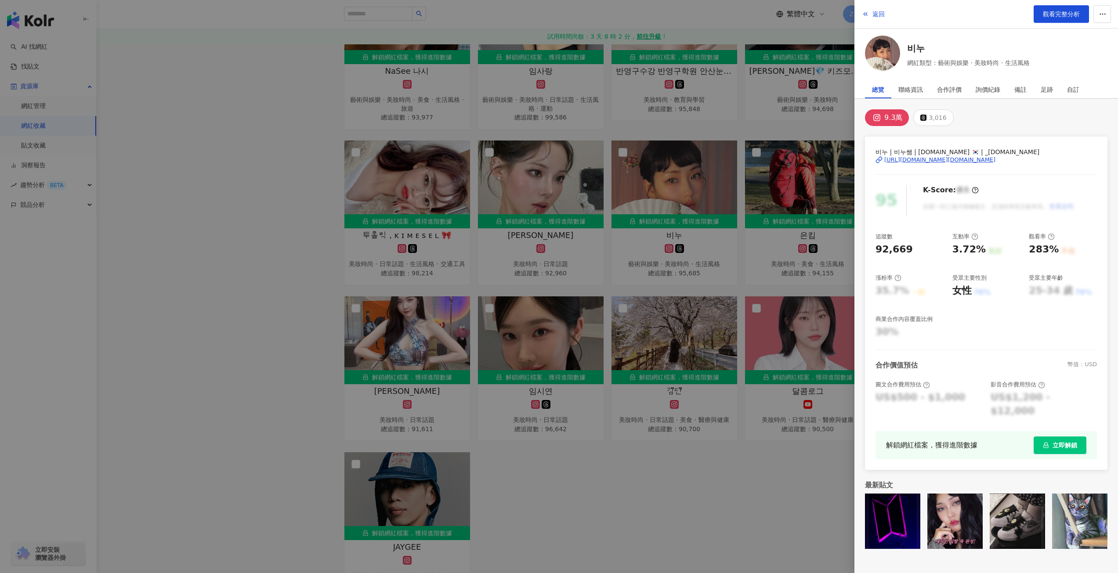
click at [950, 160] on div "https://www.instagram.com/_b.nu/" at bounding box center [939, 160] width 111 height 8
drag, startPoint x: 672, startPoint y: 234, endPoint x: 667, endPoint y: 236, distance: 4.7
click at [671, 234] on div at bounding box center [559, 286] width 1118 height 573
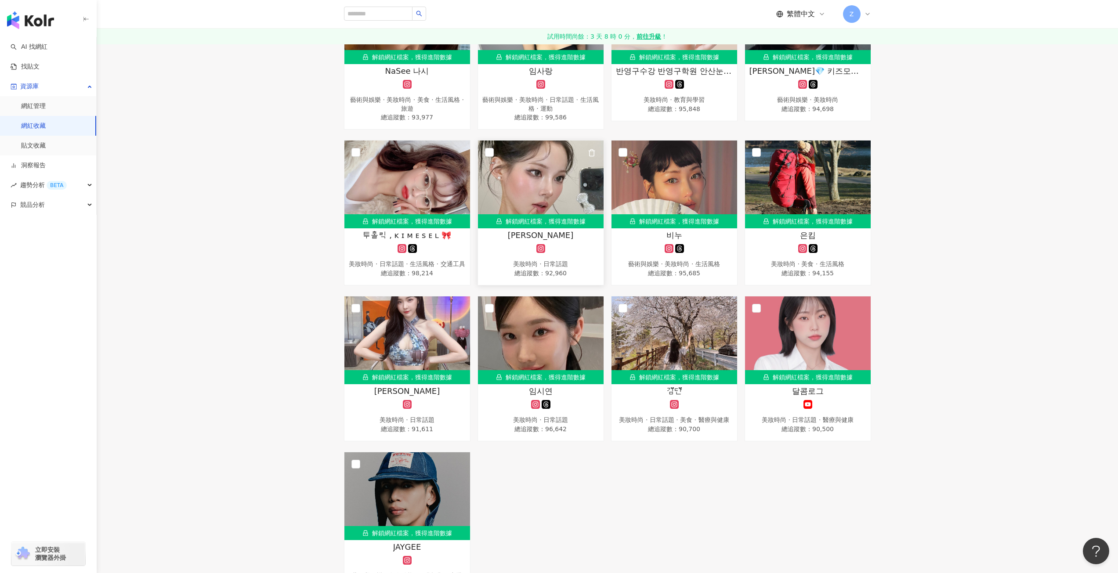
click at [570, 217] on link "解鎖網紅檔案，獲得進階數據 임혜진 美妝時尚 · 日常話題 總追蹤數 ： 92,960" at bounding box center [541, 212] width 127 height 145
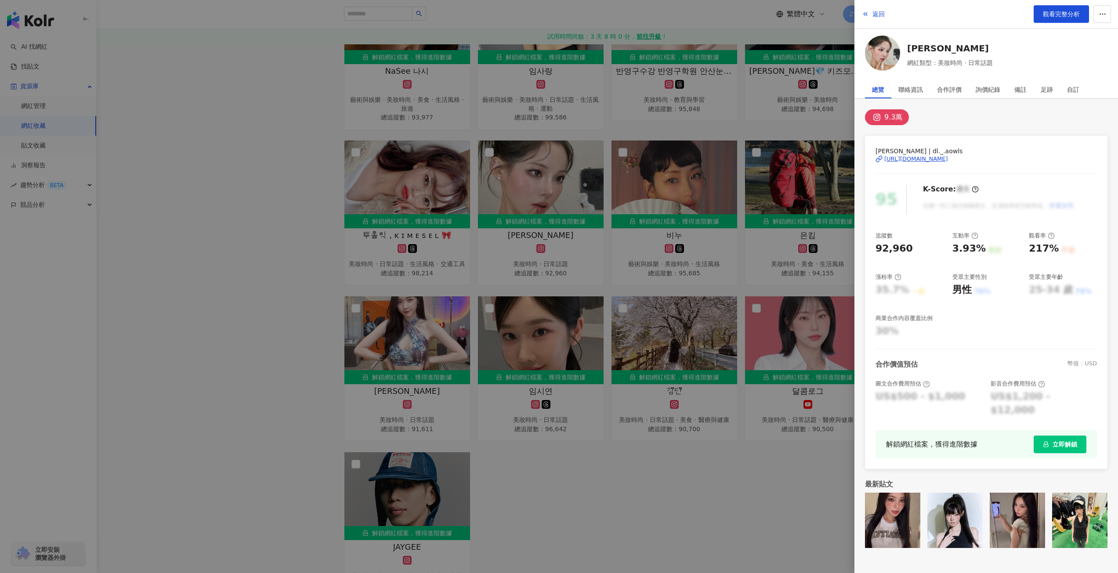
click at [928, 159] on div "https://www.instagram.com/dl._.aowls/" at bounding box center [916, 159] width 64 height 8
click at [287, 227] on div at bounding box center [559, 286] width 1118 height 573
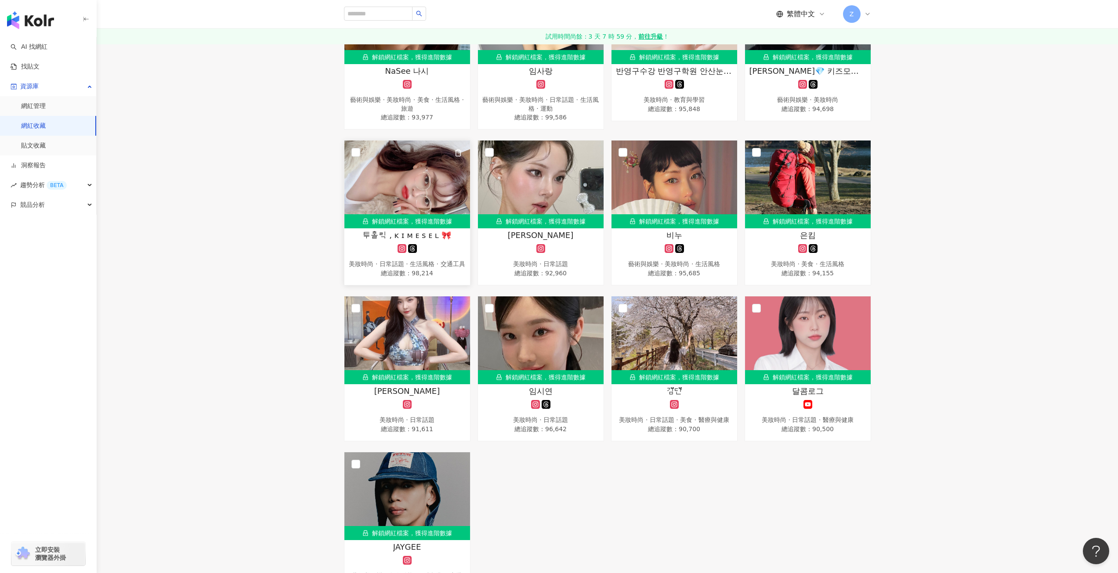
scroll to position [2021, 0]
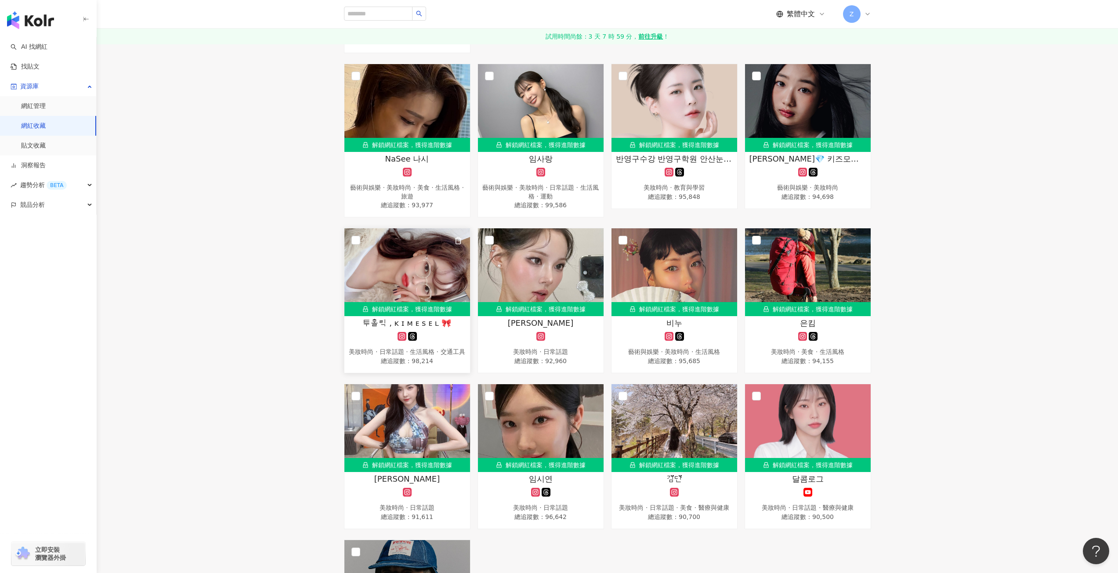
click at [425, 267] on img at bounding box center [407, 272] width 126 height 88
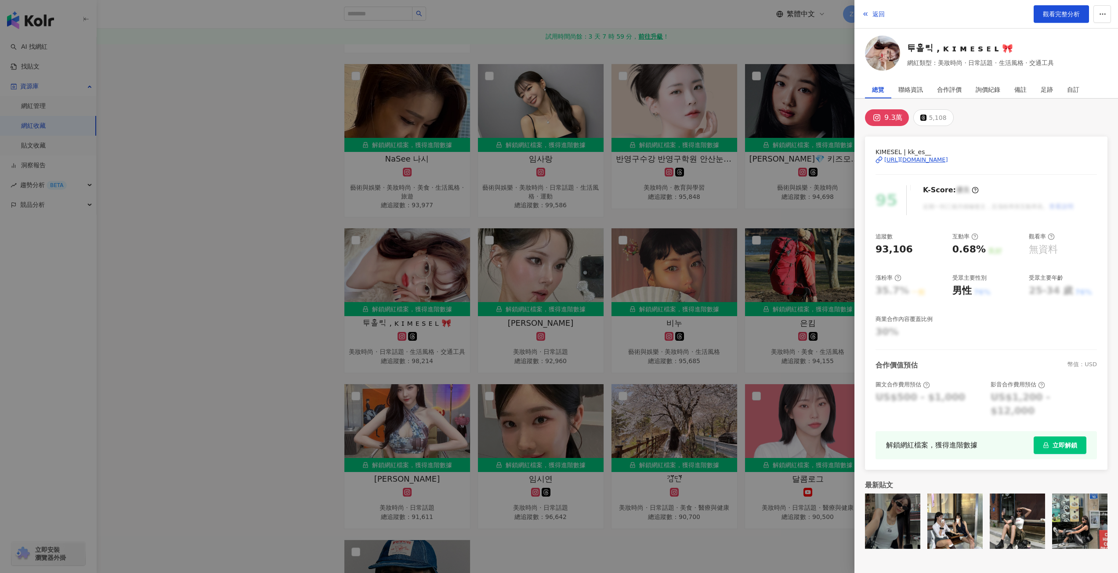
click at [933, 159] on div "https://www.instagram.com/kk_es__/" at bounding box center [916, 160] width 64 height 8
click at [517, 280] on div at bounding box center [559, 286] width 1118 height 573
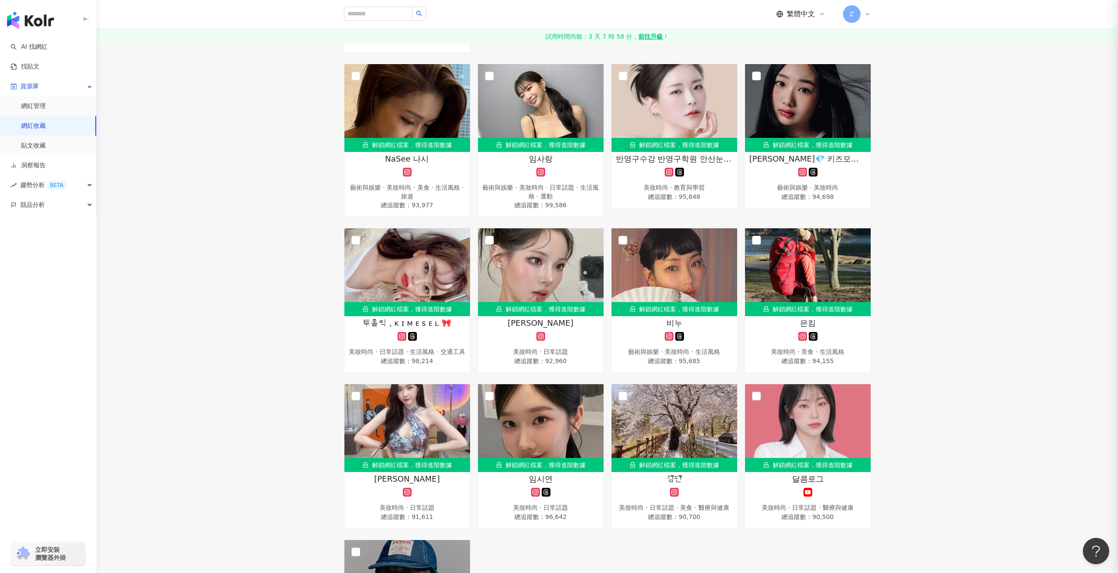
scroll to position [1977, 0]
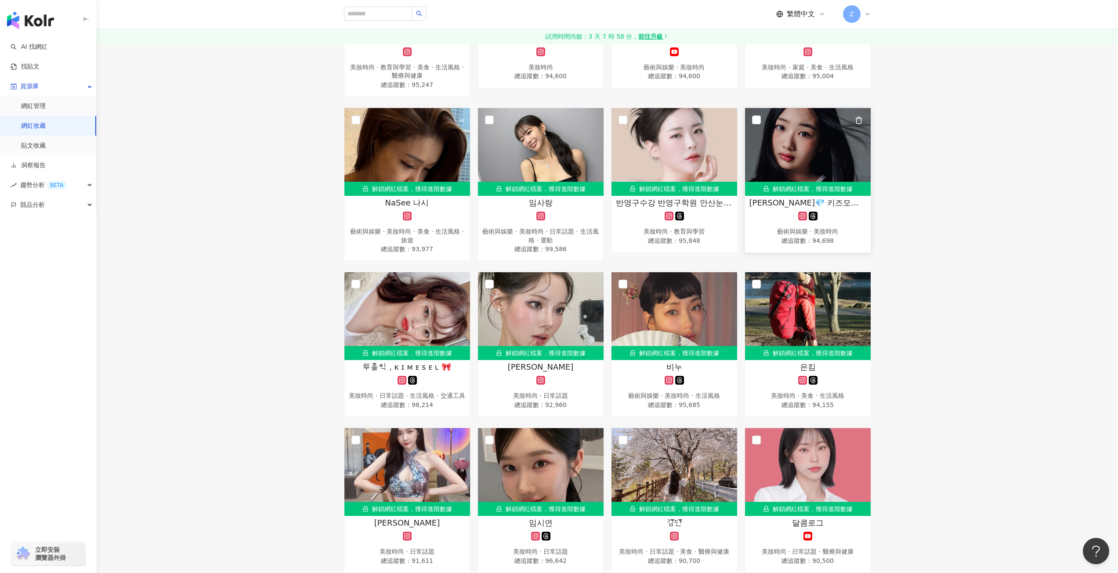
click at [805, 146] on img at bounding box center [808, 152] width 126 height 88
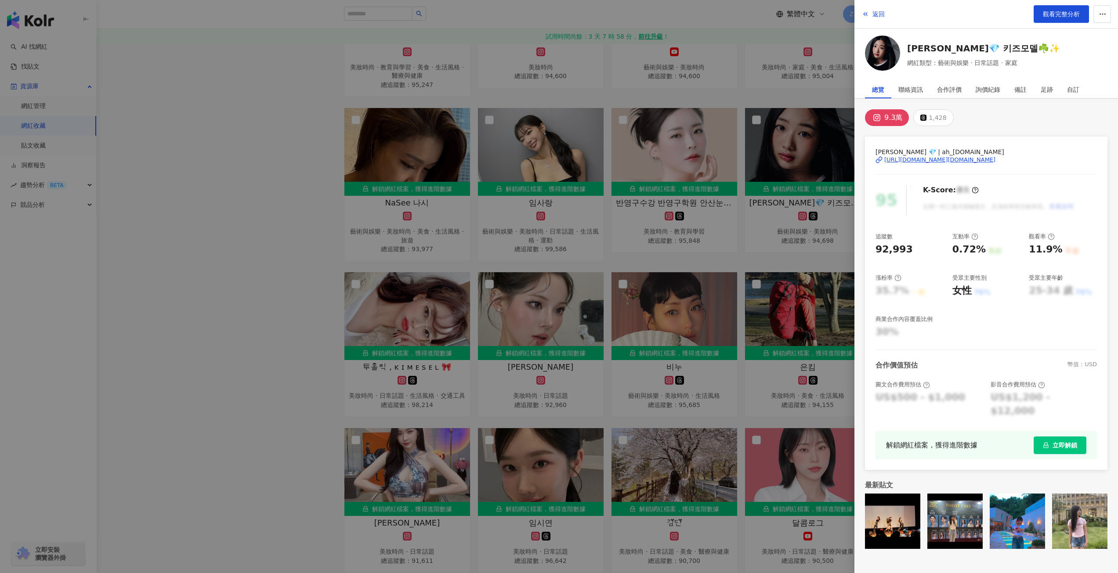
click at [939, 162] on div "https://www.instagram.com/ah_young.mom/" at bounding box center [939, 160] width 111 height 8
click at [259, 328] on div at bounding box center [559, 286] width 1118 height 573
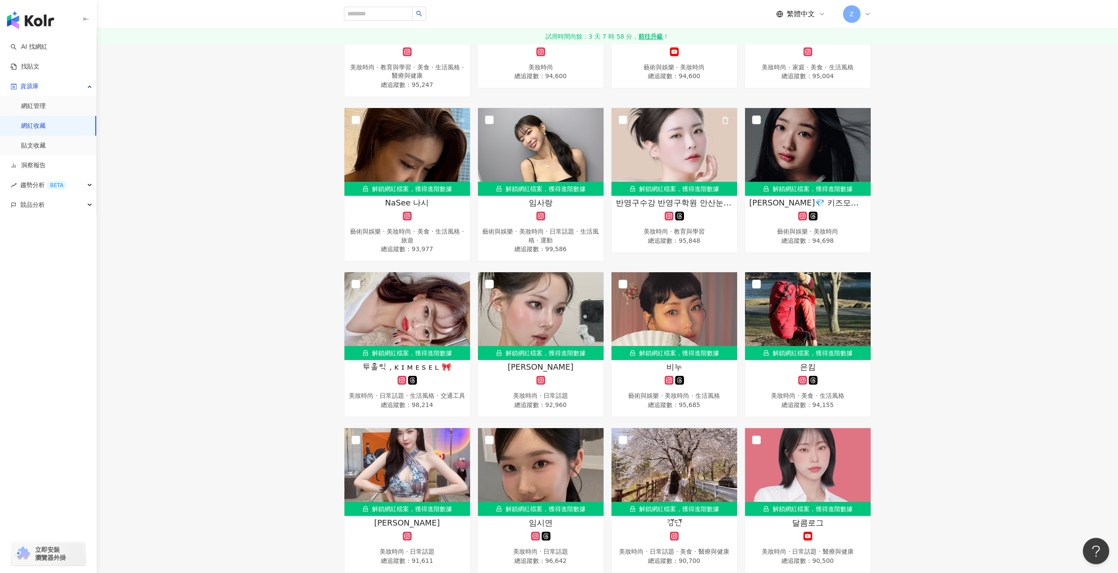
scroll to position [1889, 0]
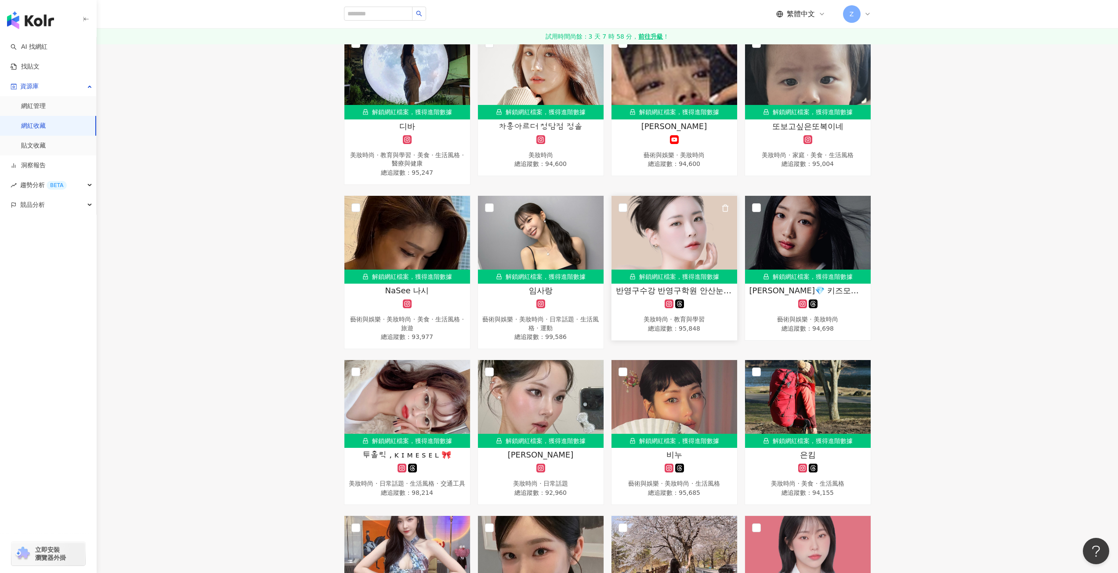
click at [690, 244] on img at bounding box center [675, 240] width 126 height 88
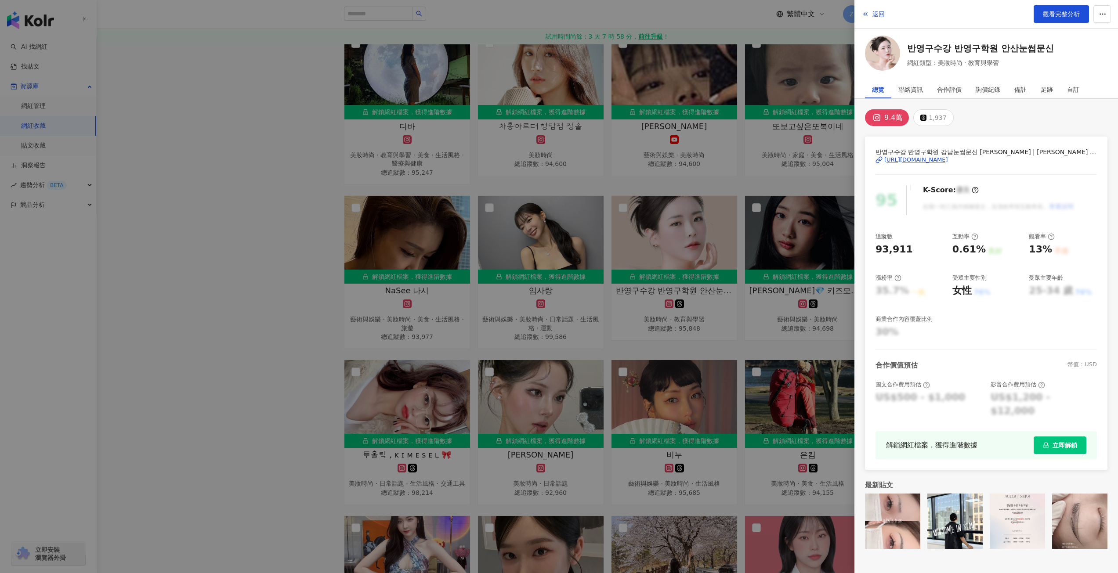
click at [909, 160] on div "https://www.instagram.com/_winsome__brow/" at bounding box center [916, 160] width 64 height 8
click at [571, 259] on div at bounding box center [559, 286] width 1118 height 573
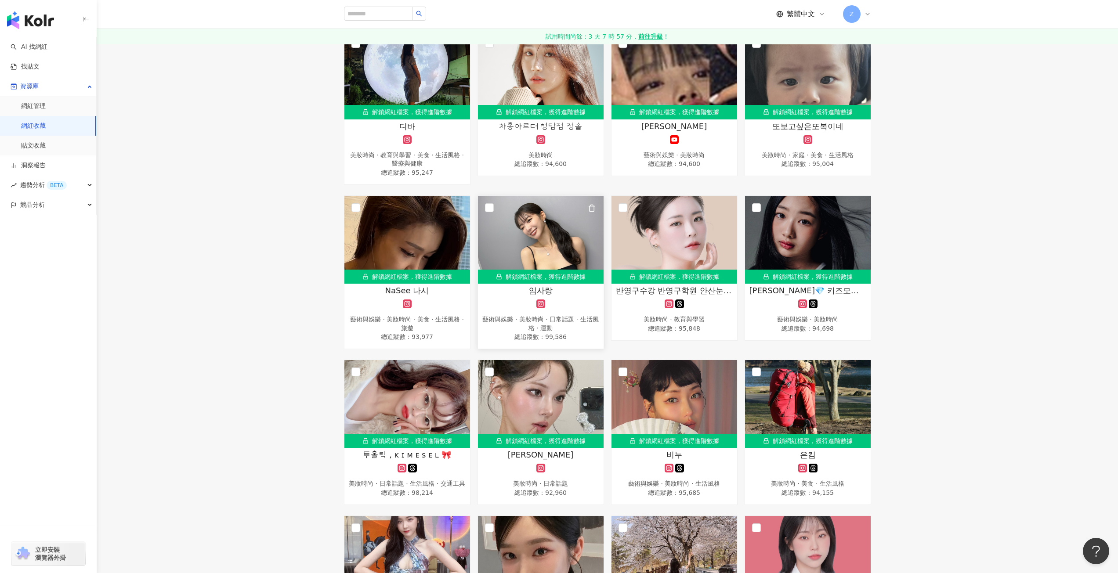
click at [562, 223] on img at bounding box center [541, 240] width 126 height 88
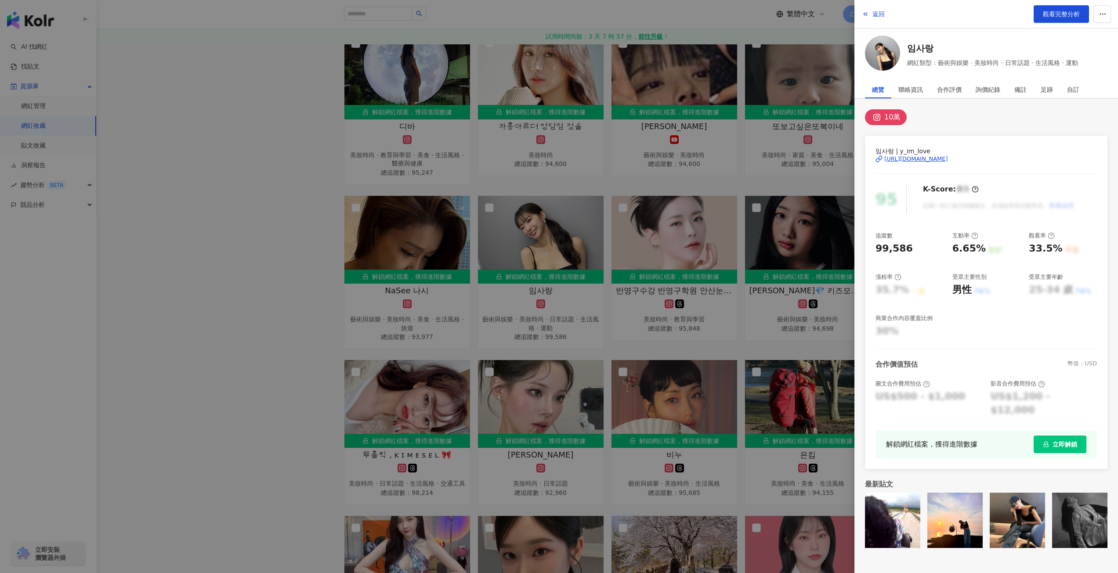
click at [936, 156] on div "https://www.instagram.com/y_im_love/" at bounding box center [916, 159] width 64 height 8
click at [463, 160] on div at bounding box center [559, 286] width 1118 height 573
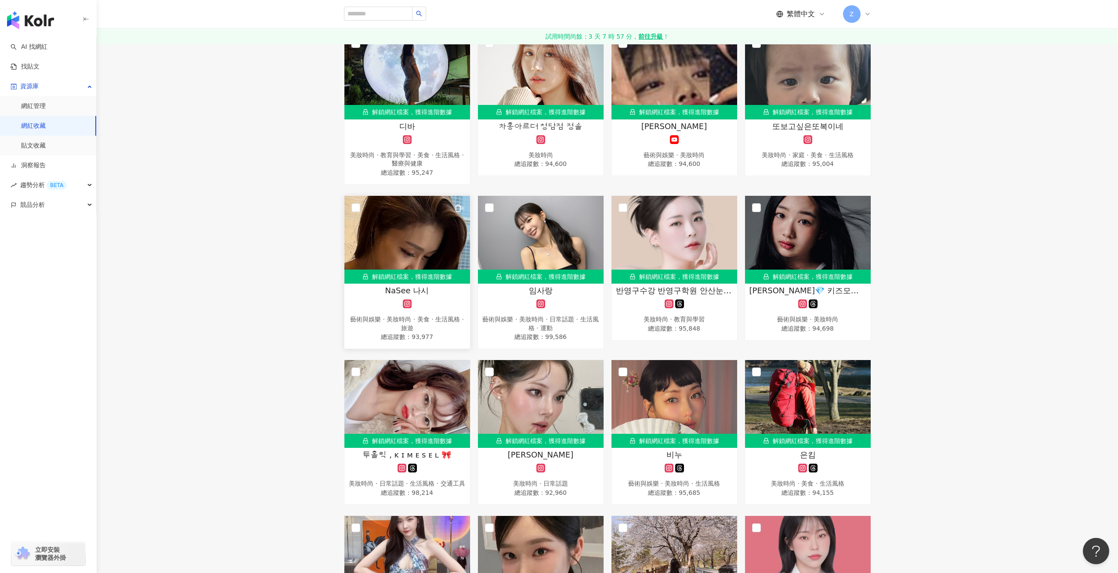
click at [412, 225] on img at bounding box center [407, 240] width 126 height 88
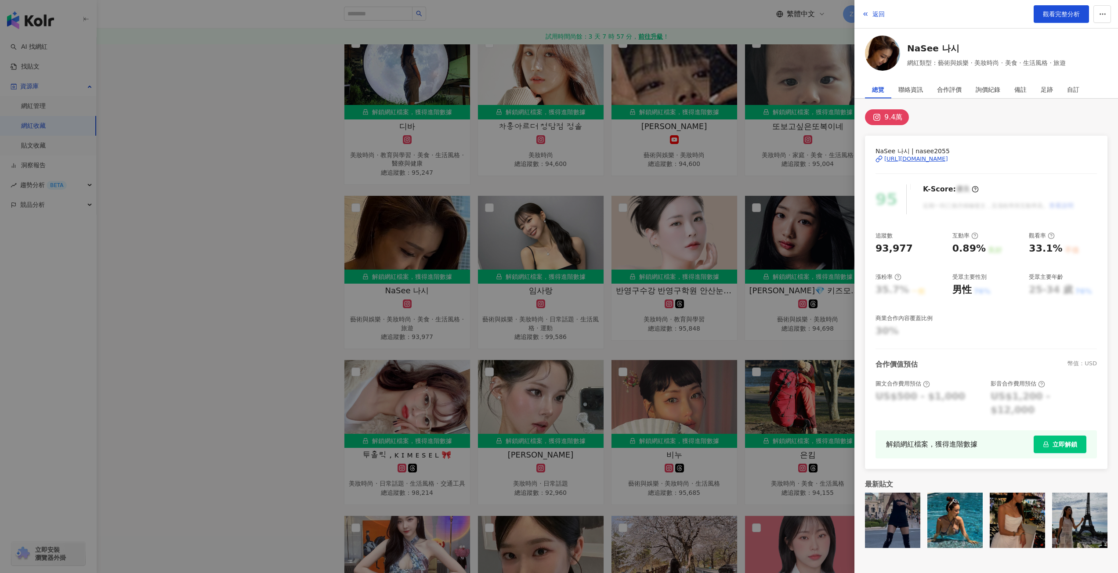
click at [941, 160] on div "https://www.instagram.com/nasee2055/" at bounding box center [916, 159] width 64 height 8
drag, startPoint x: 460, startPoint y: 176, endPoint x: 471, endPoint y: 173, distance: 11.8
click at [460, 177] on div at bounding box center [559, 286] width 1118 height 573
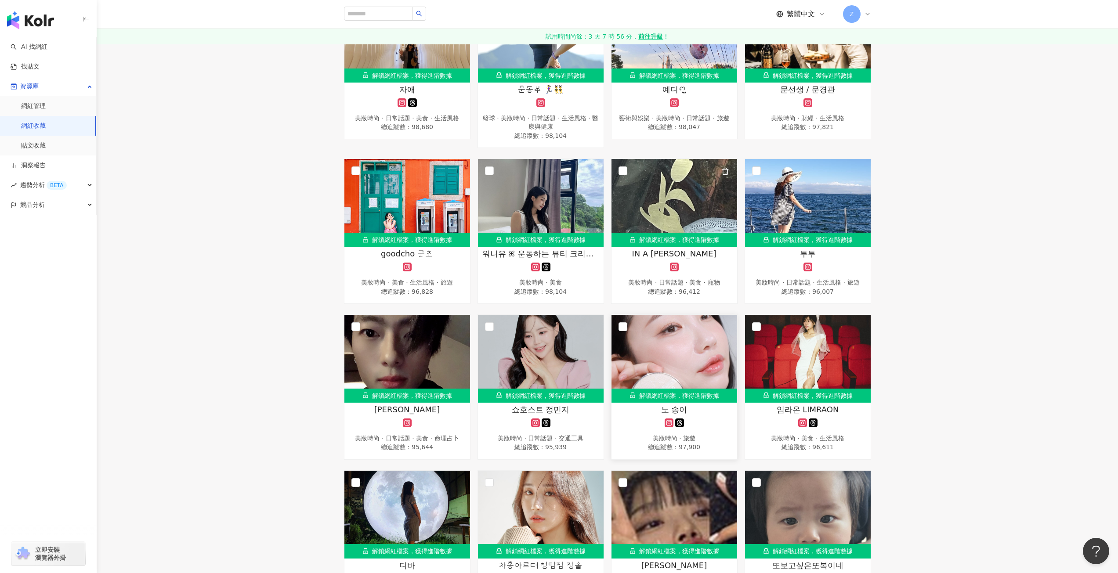
scroll to position [1626, 0]
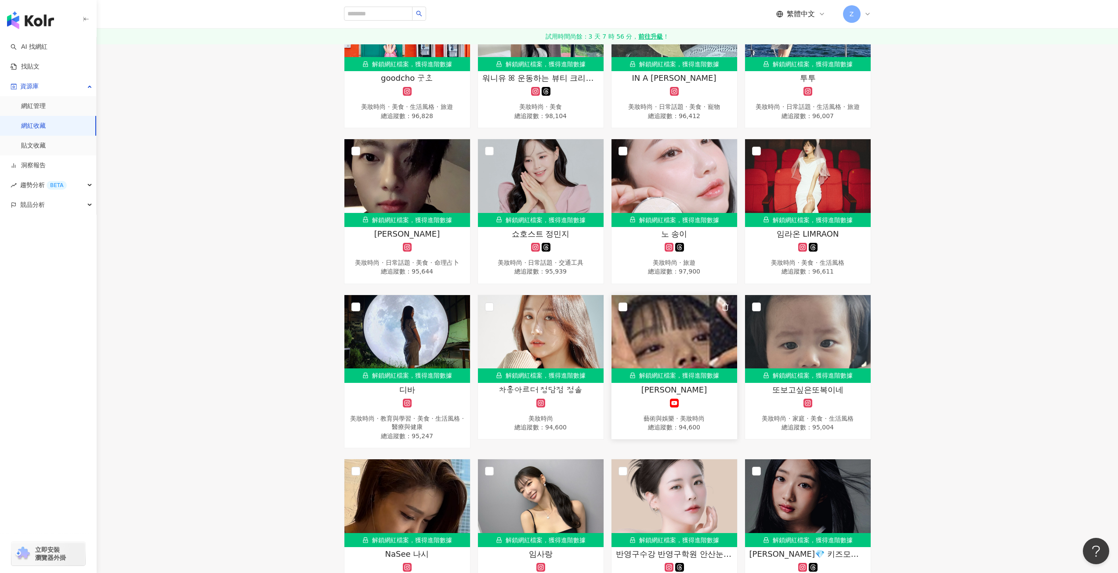
click at [666, 322] on img at bounding box center [675, 339] width 126 height 88
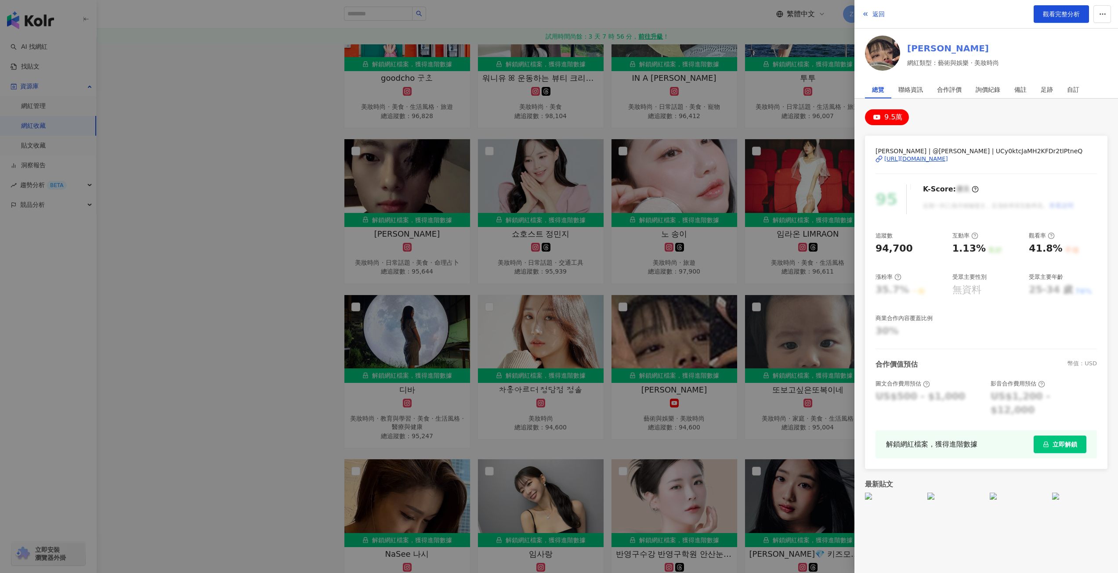
click at [928, 49] on link "아네딘" at bounding box center [953, 48] width 92 height 12
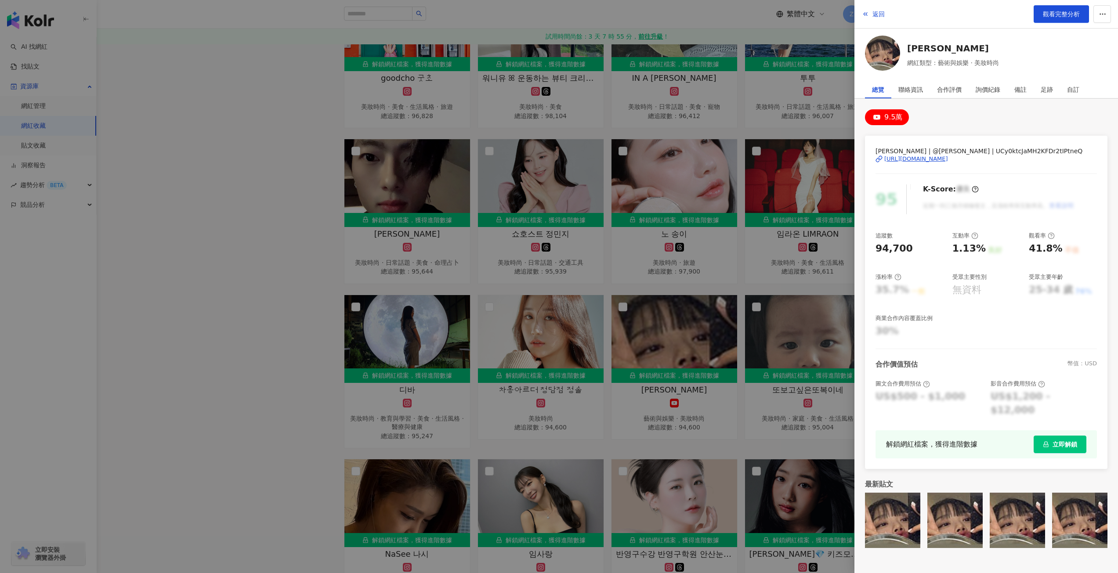
click at [246, 356] on div at bounding box center [559, 286] width 1118 height 573
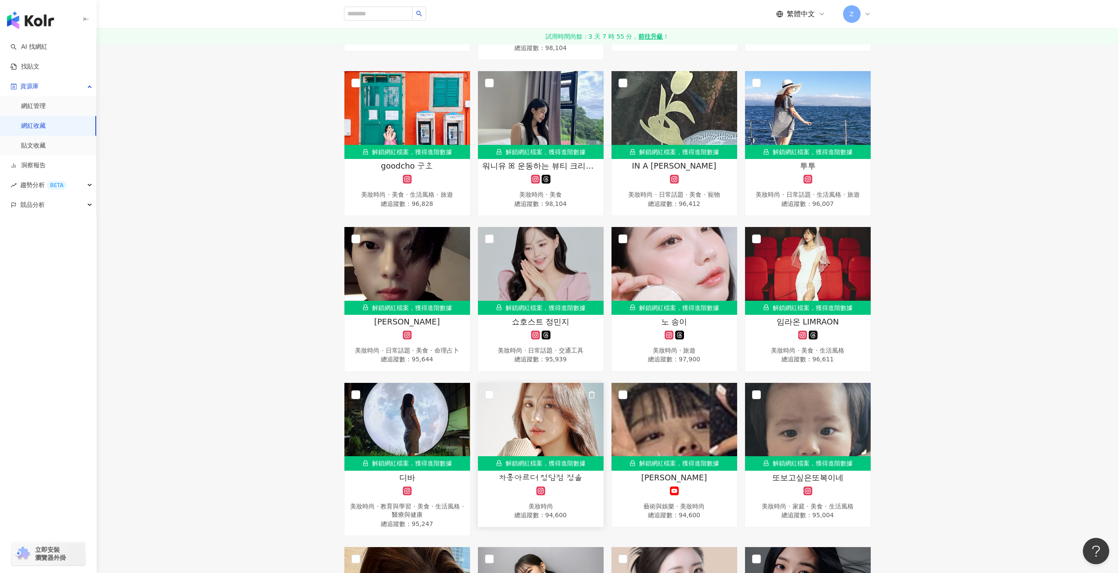
scroll to position [1582, 0]
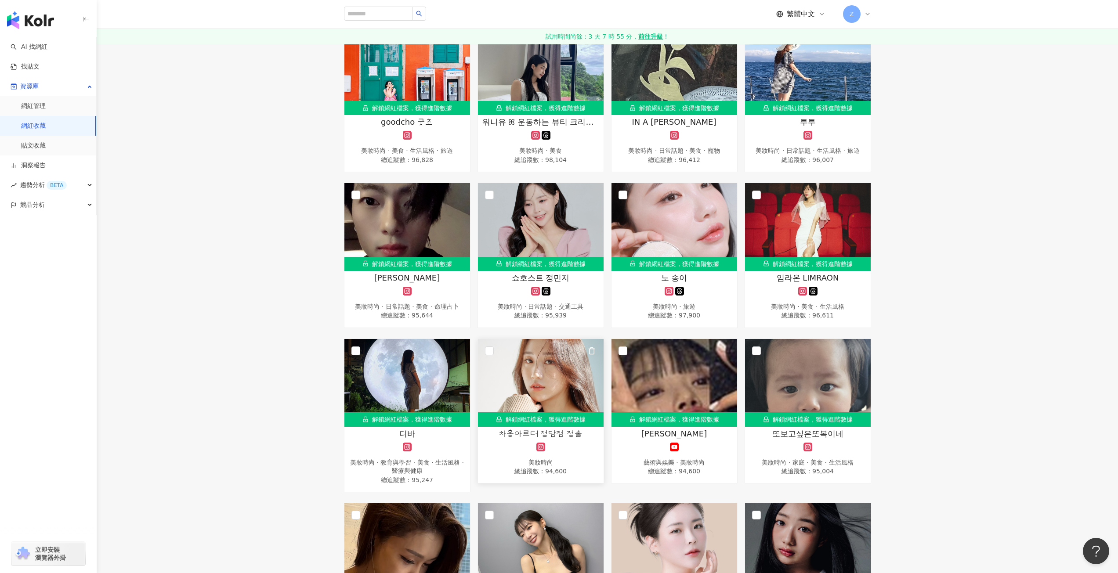
click at [540, 370] on img at bounding box center [541, 383] width 126 height 88
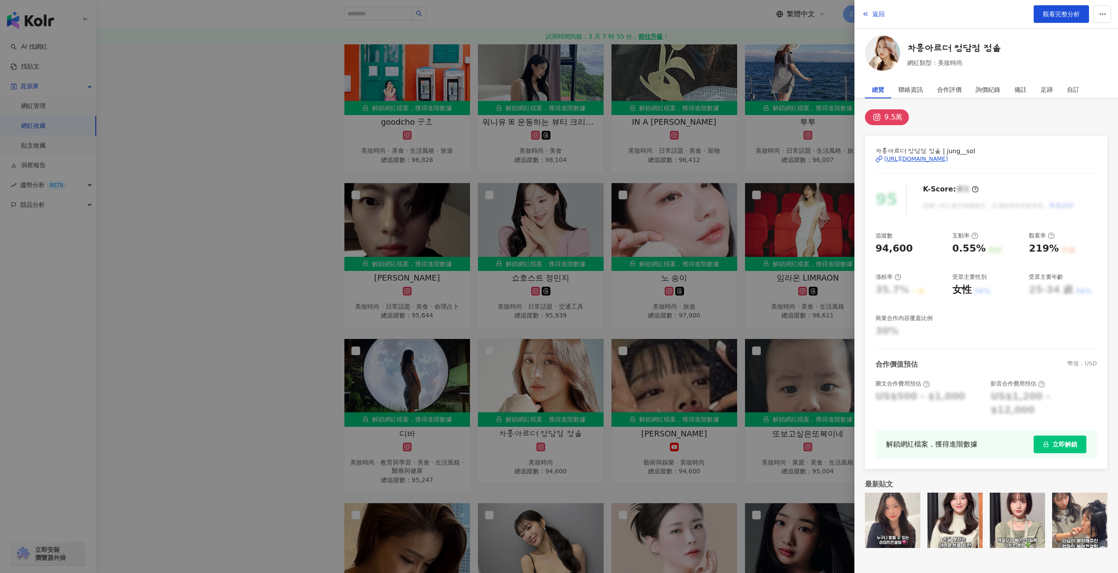
click at [920, 160] on div "https://www.instagram.com/jung__sol/" at bounding box center [916, 159] width 64 height 8
click at [510, 267] on div at bounding box center [559, 286] width 1118 height 573
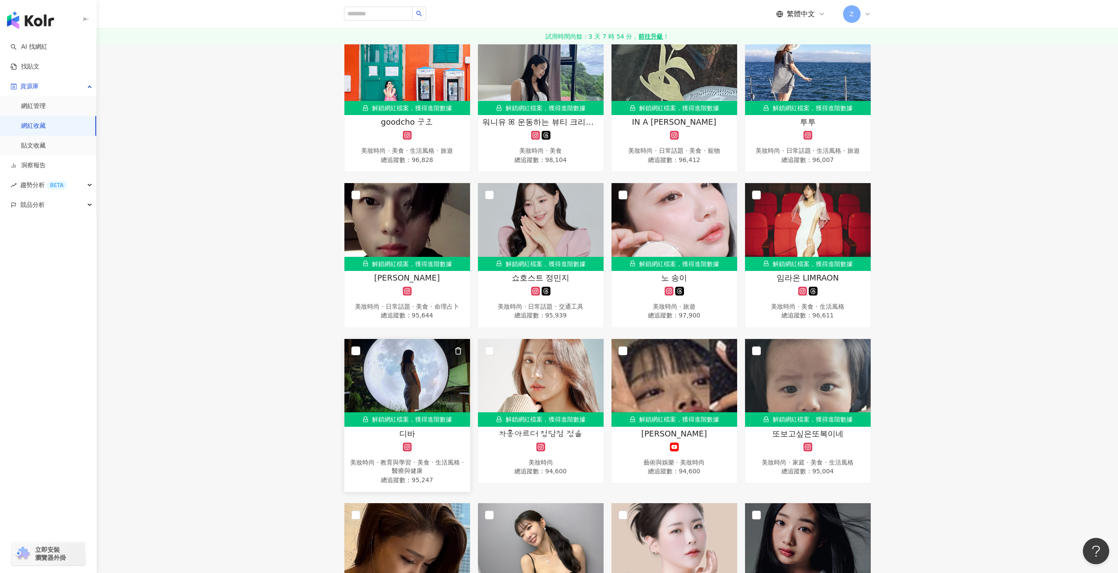
click at [415, 367] on img at bounding box center [407, 383] width 126 height 88
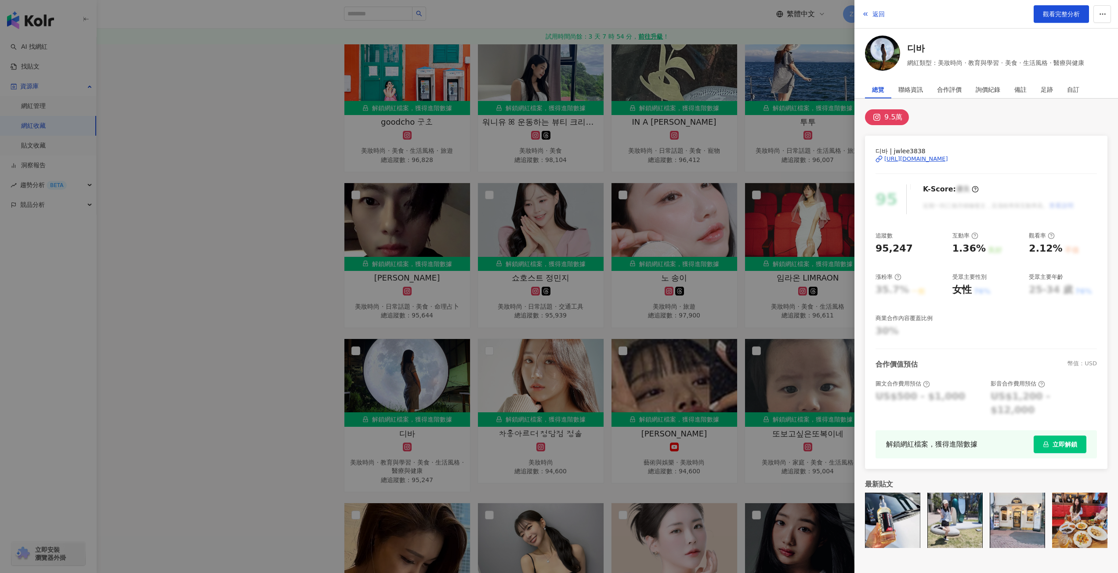
click at [920, 156] on div "https://www.instagram.com/jwlee3838/" at bounding box center [916, 159] width 64 height 8
click at [464, 279] on div at bounding box center [559, 286] width 1118 height 573
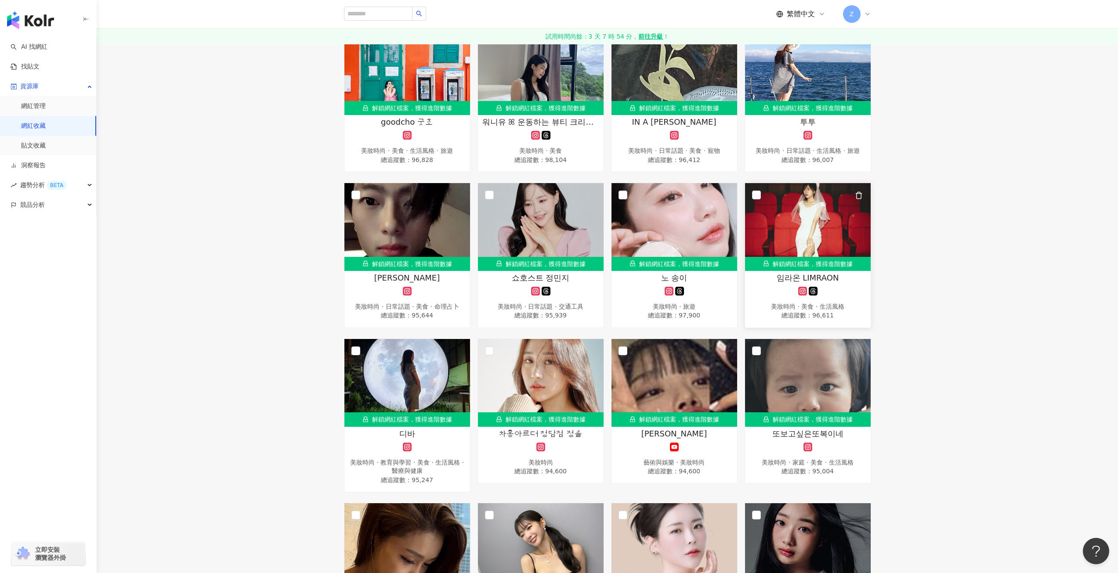
click at [785, 234] on img at bounding box center [808, 227] width 126 height 88
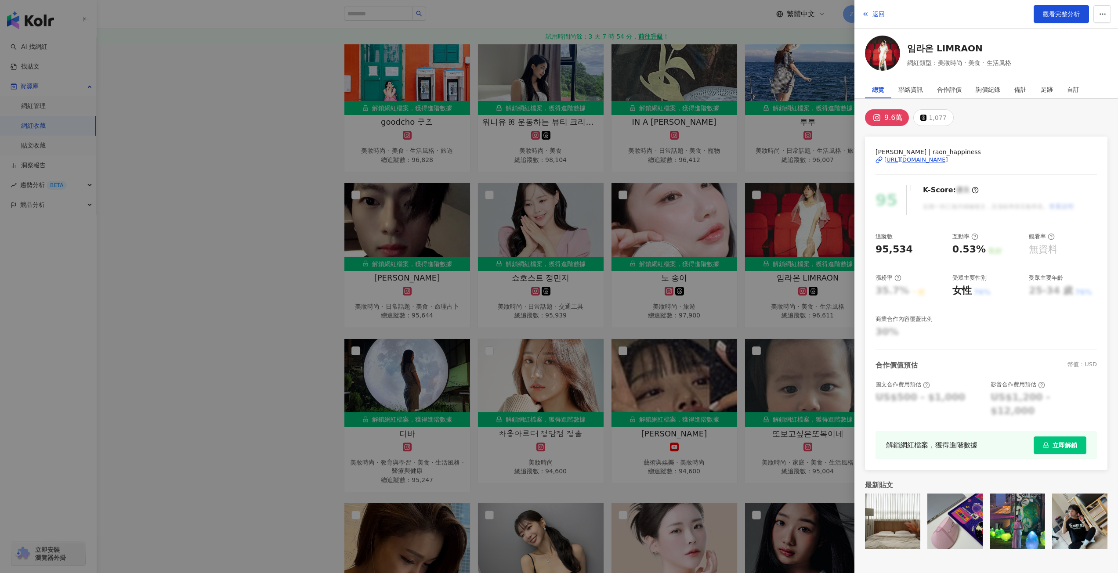
click at [928, 160] on div "https://www.instagram.com/raon_happiness/" at bounding box center [916, 160] width 64 height 8
click at [673, 191] on div at bounding box center [559, 286] width 1118 height 573
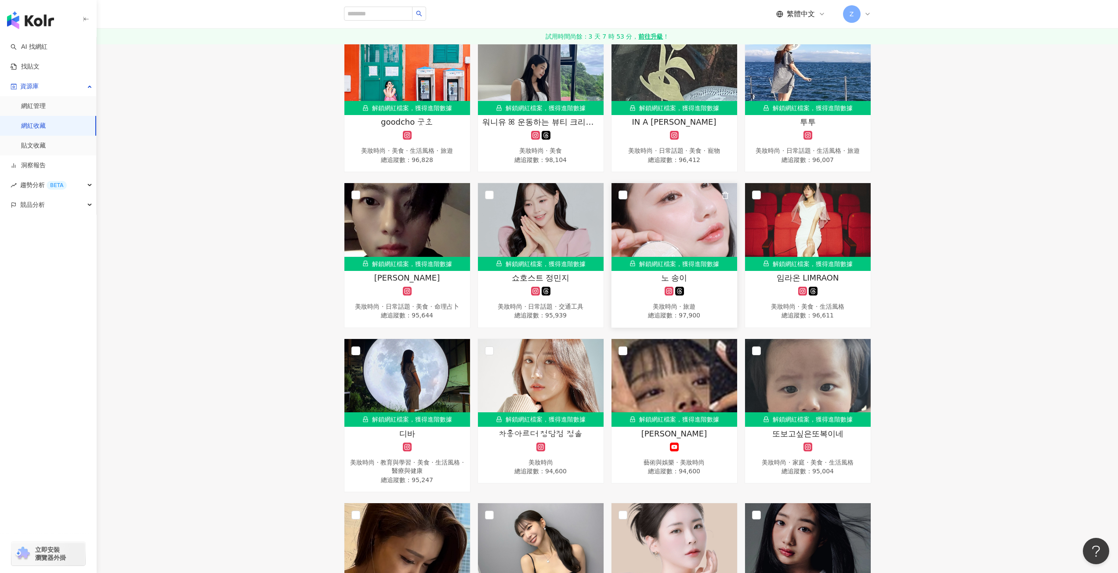
click at [685, 217] on img at bounding box center [675, 227] width 126 height 88
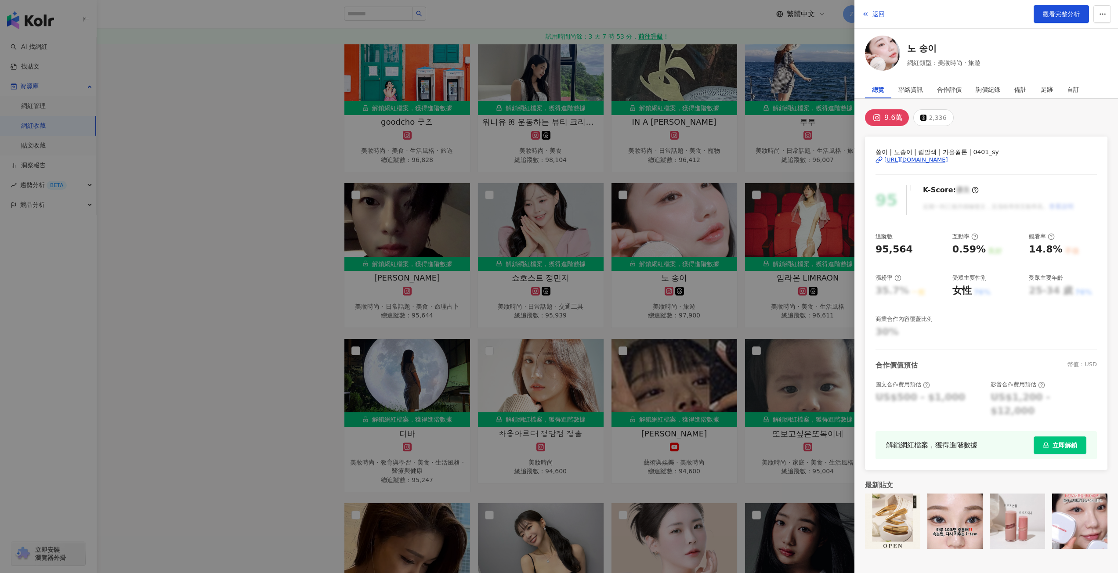
click at [935, 163] on div "https://www.instagram.com/0401_sy/" at bounding box center [916, 160] width 64 height 8
click at [525, 235] on div at bounding box center [559, 286] width 1118 height 573
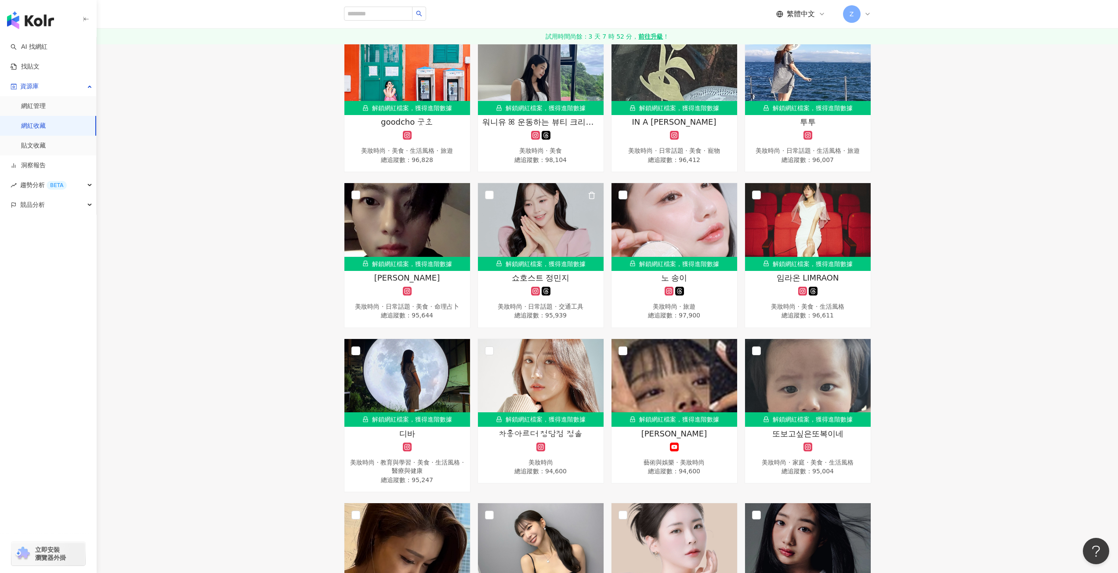
click at [558, 224] on img at bounding box center [541, 227] width 126 height 88
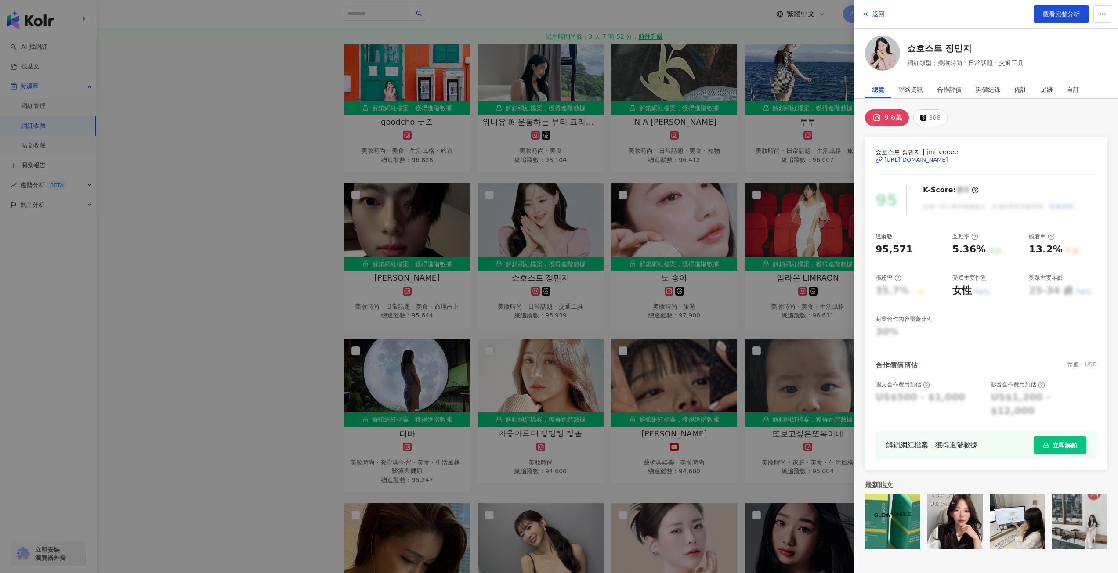
click at [948, 159] on div "https://www.instagram.com/jmj_eeeee/" at bounding box center [916, 160] width 64 height 8
click at [442, 250] on div at bounding box center [559, 286] width 1118 height 573
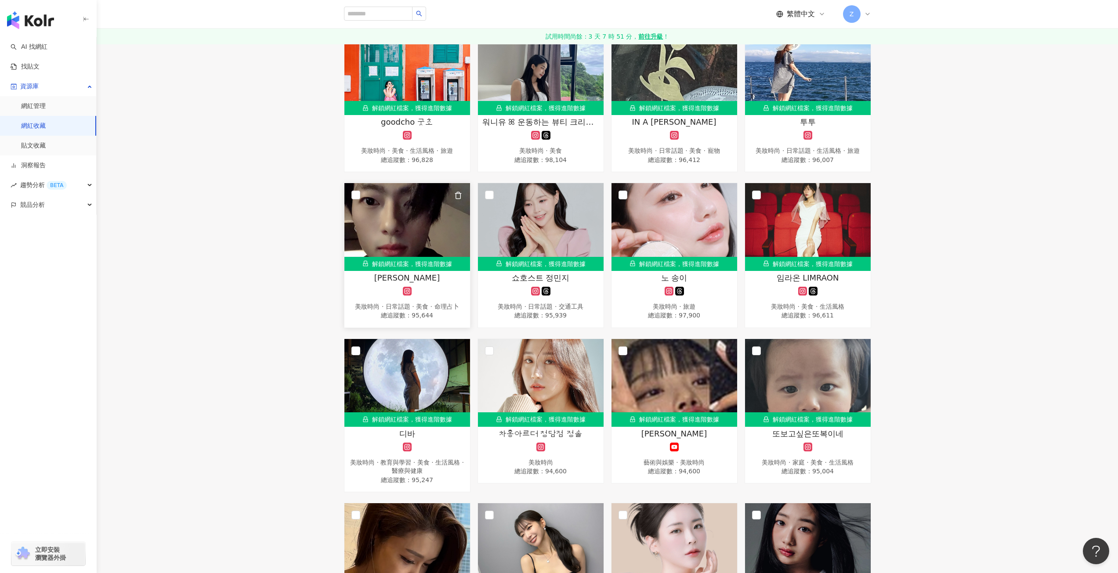
click at [430, 235] on img at bounding box center [407, 227] width 126 height 88
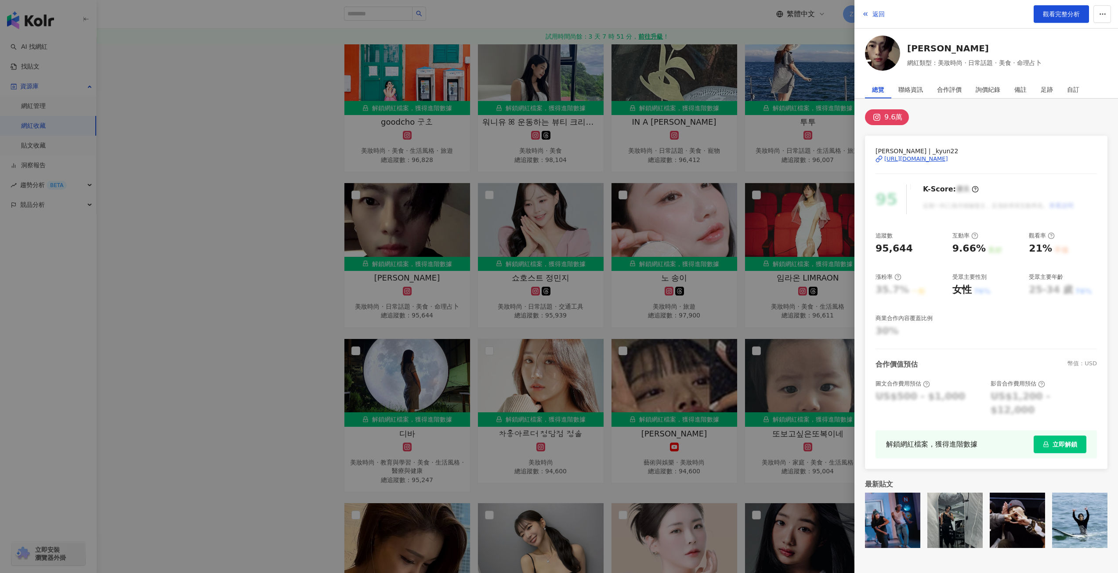
click at [914, 161] on div "https://www.instagram.com/_kyun22/" at bounding box center [916, 159] width 64 height 8
click at [289, 275] on div at bounding box center [559, 286] width 1118 height 573
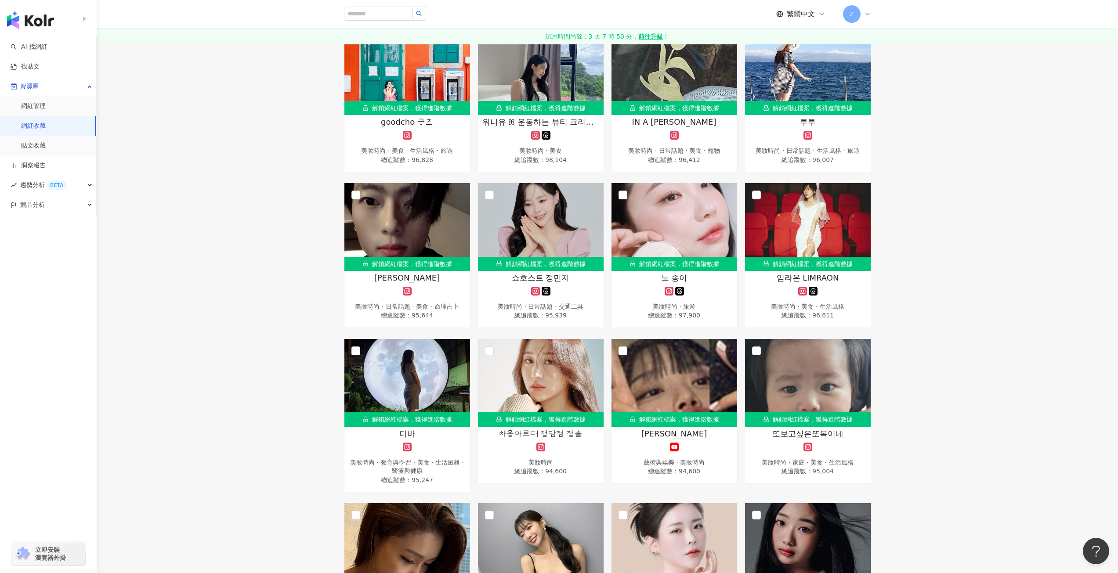
scroll to position [1450, 0]
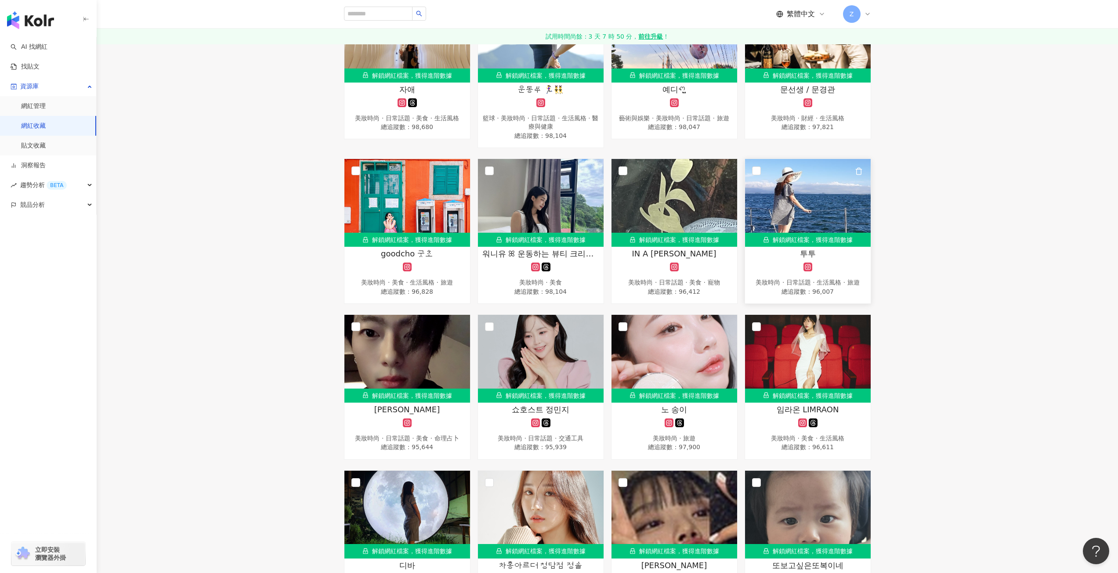
click at [788, 201] on img at bounding box center [808, 203] width 126 height 88
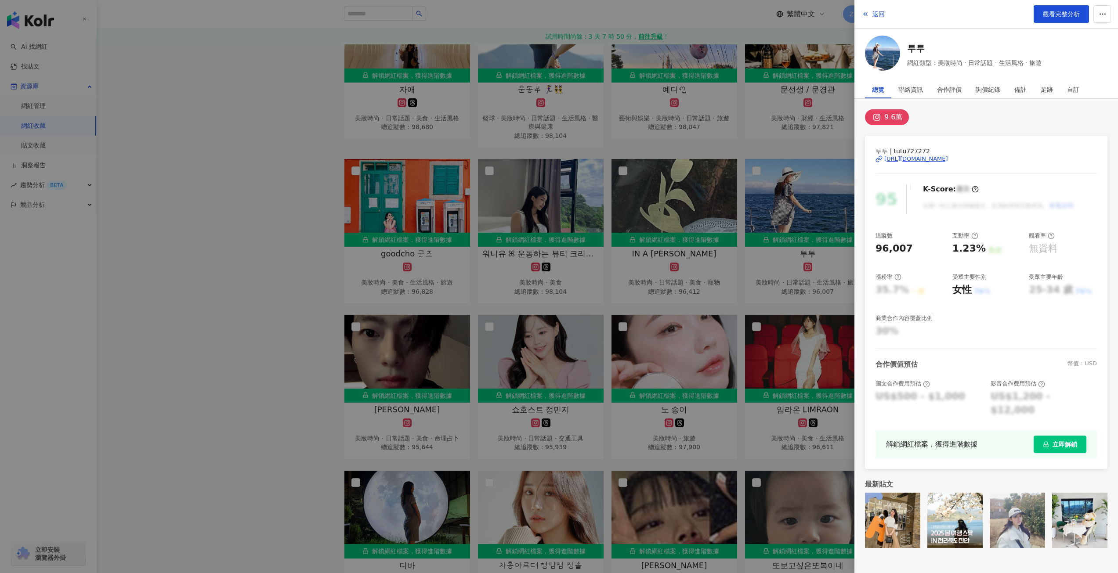
click at [945, 156] on div "https://www.instagram.com/tutu727272/" at bounding box center [916, 159] width 64 height 8
click at [623, 275] on div at bounding box center [559, 286] width 1118 height 573
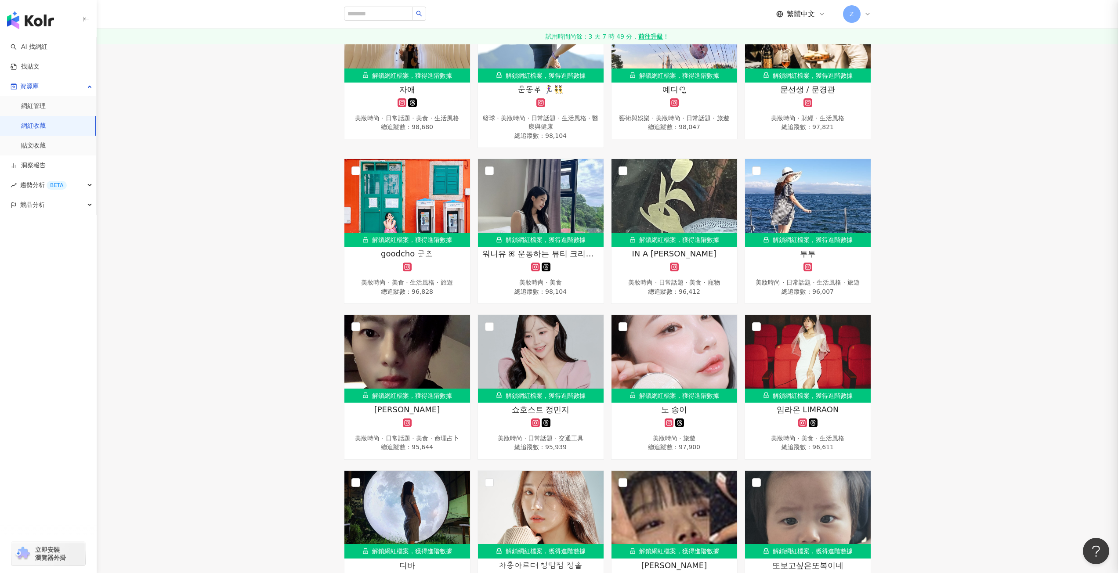
click at [627, 276] on div at bounding box center [559, 286] width 1118 height 573
click at [631, 279] on div "美妝時尚 · 日常話題 · 美食 · 寵物" at bounding box center [674, 283] width 117 height 9
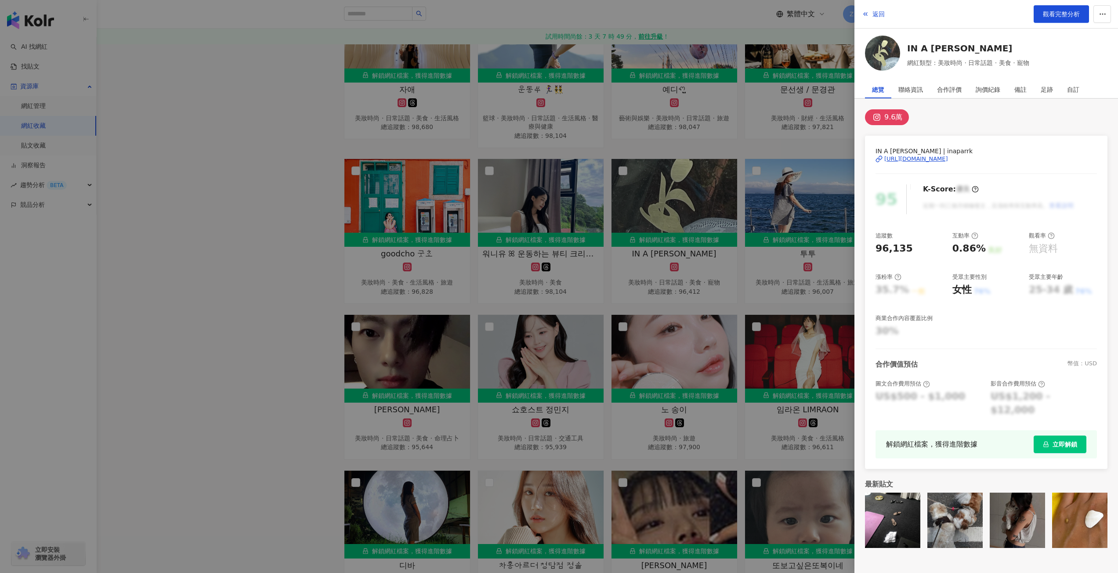
click at [924, 156] on div "https://www.instagram.com/inaparrk/" at bounding box center [916, 159] width 64 height 8
click at [778, 335] on div at bounding box center [559, 286] width 1118 height 573
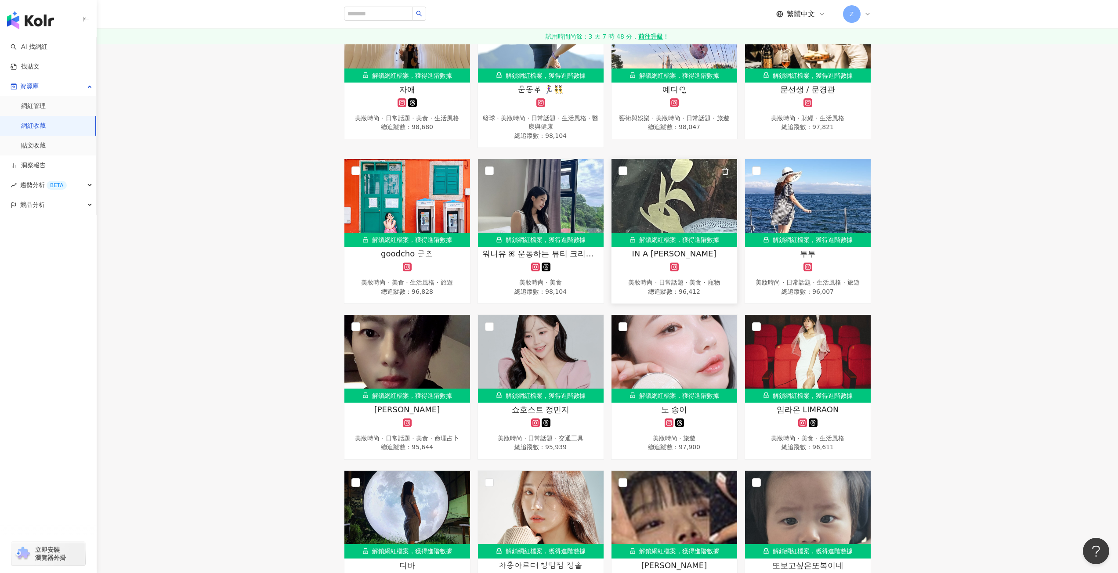
scroll to position [1406, 0]
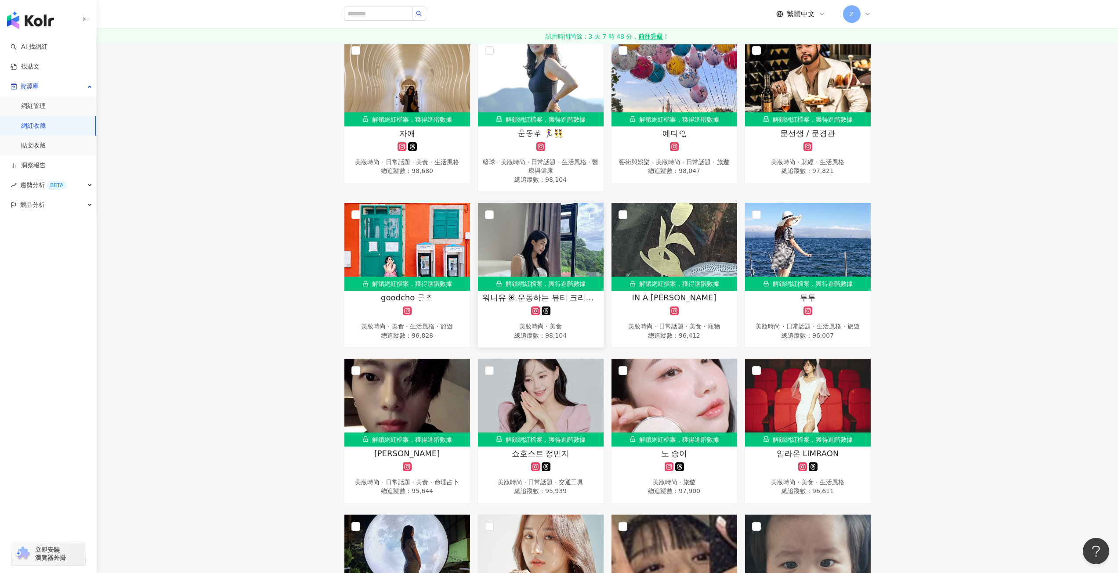
click at [554, 254] on img at bounding box center [541, 247] width 126 height 88
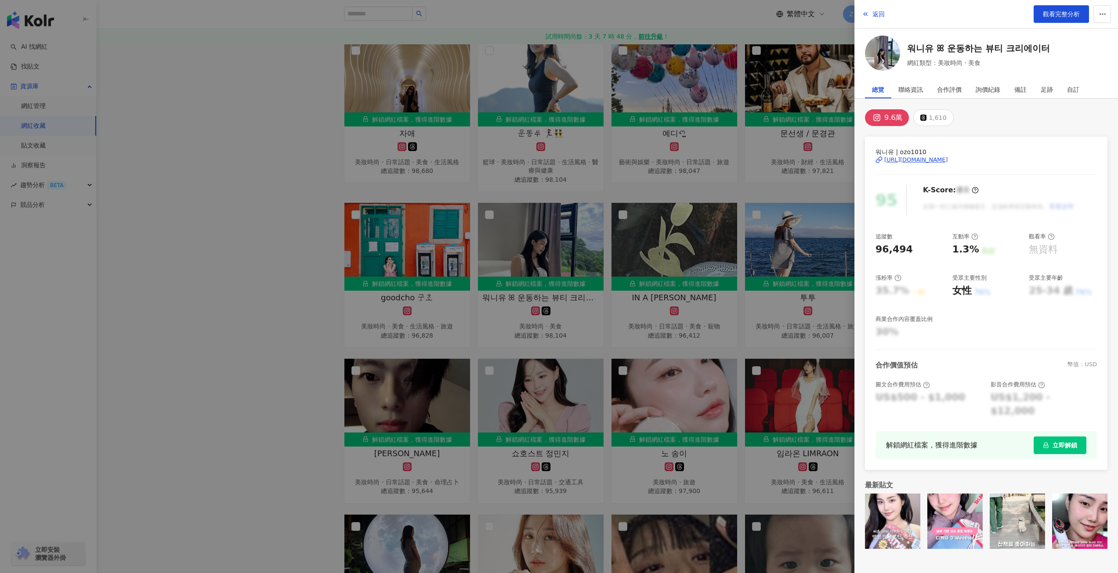
click at [942, 160] on div "https://www.instagram.com/ozo1010/" at bounding box center [916, 160] width 64 height 8
drag, startPoint x: 330, startPoint y: 234, endPoint x: 344, endPoint y: 236, distance: 14.2
click at [330, 234] on div at bounding box center [559, 286] width 1118 height 573
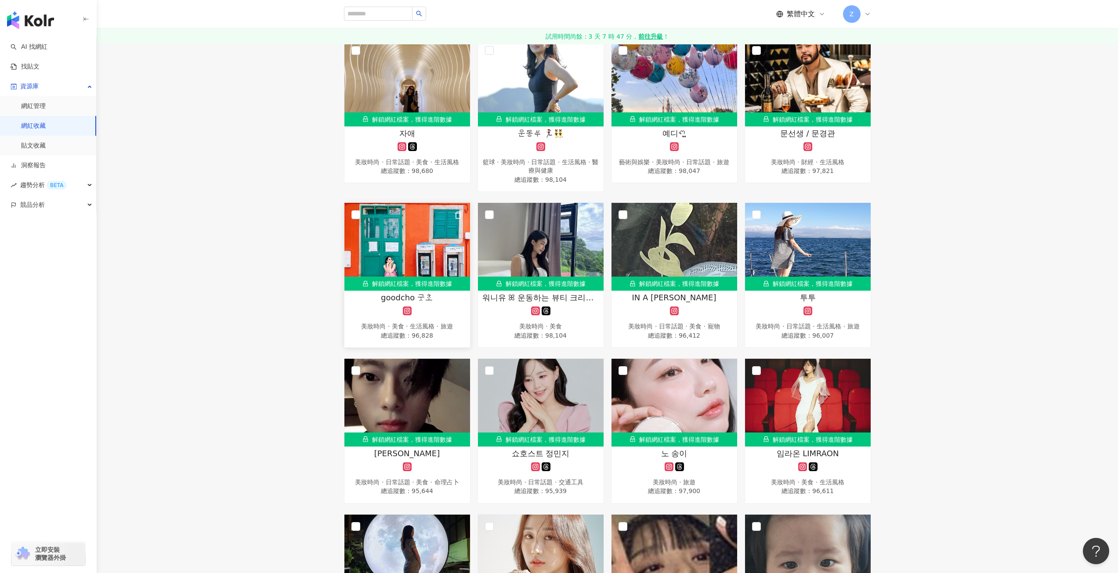
click at [436, 234] on img at bounding box center [407, 247] width 126 height 88
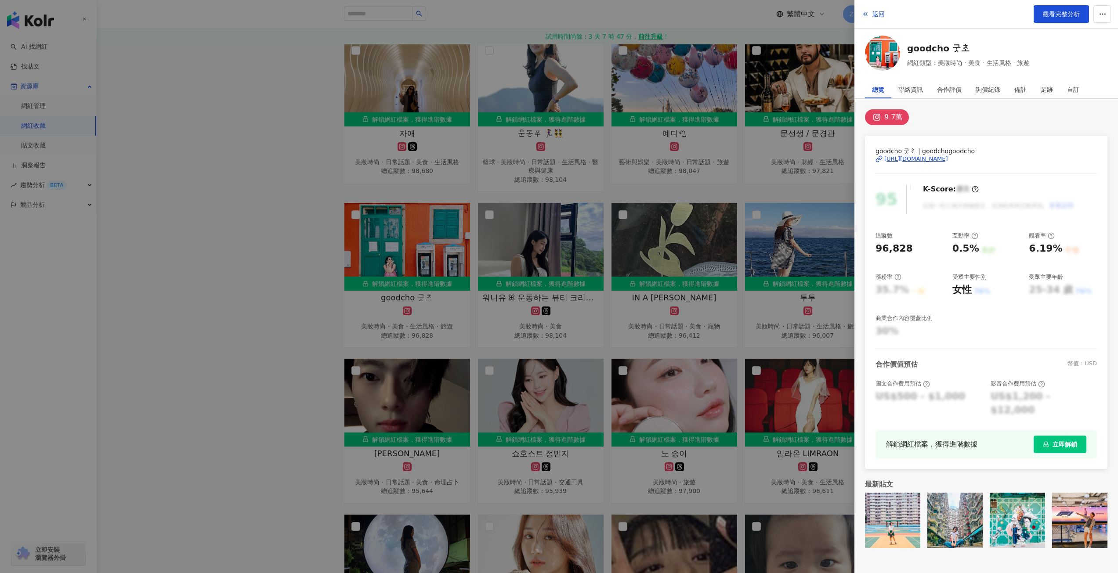
click at [904, 159] on div "https://www.instagram.com/goodchogoodcho/" at bounding box center [916, 159] width 64 height 8
click at [228, 269] on div at bounding box center [559, 286] width 1118 height 573
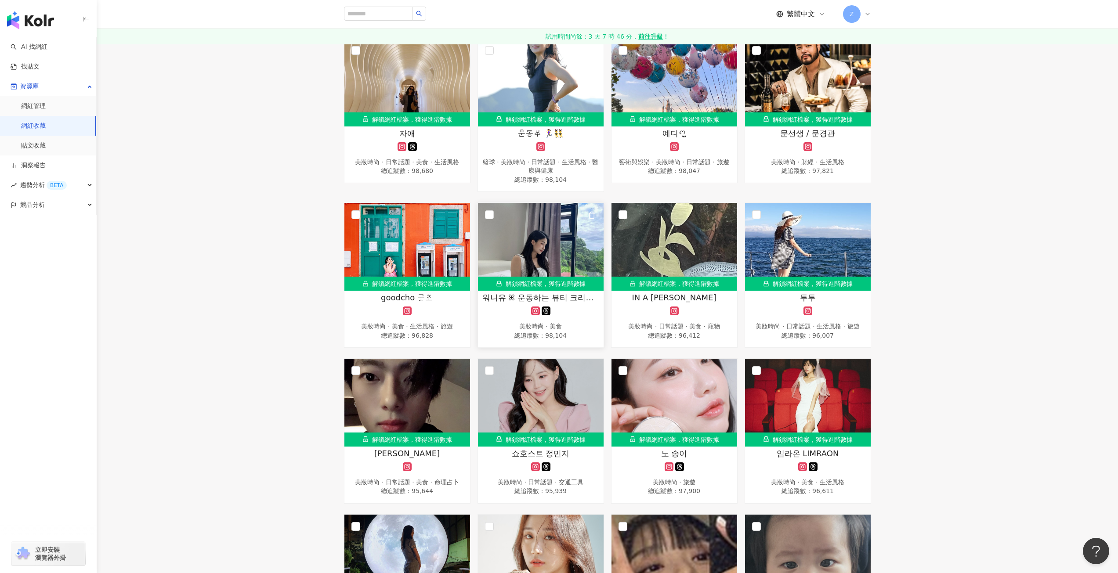
click at [535, 261] on img at bounding box center [541, 247] width 126 height 88
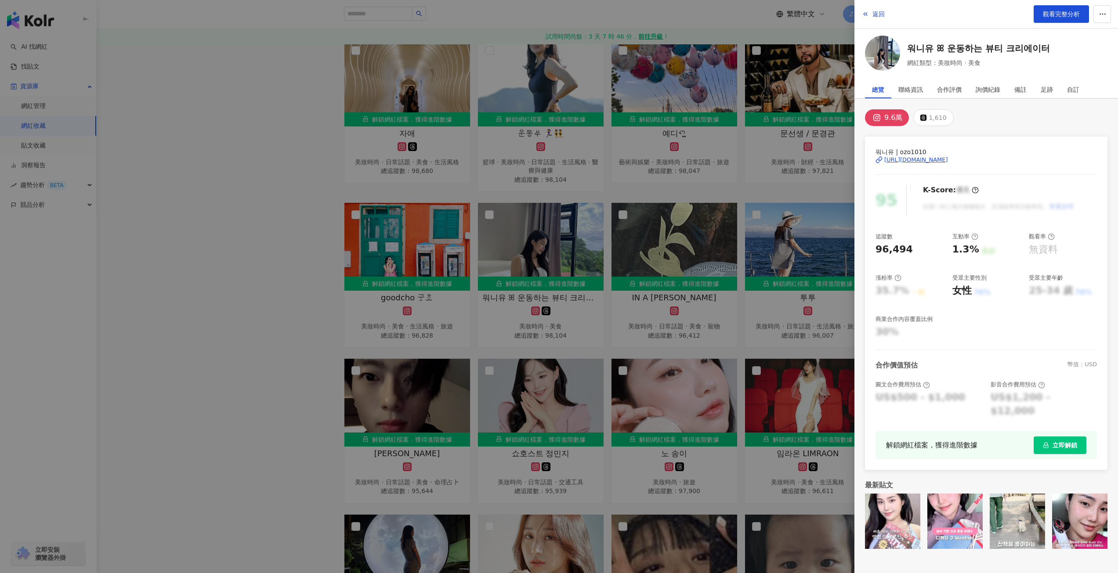
click at [936, 158] on div "https://www.instagram.com/ozo1010/" at bounding box center [916, 160] width 64 height 8
click at [289, 244] on div at bounding box center [559, 286] width 1118 height 573
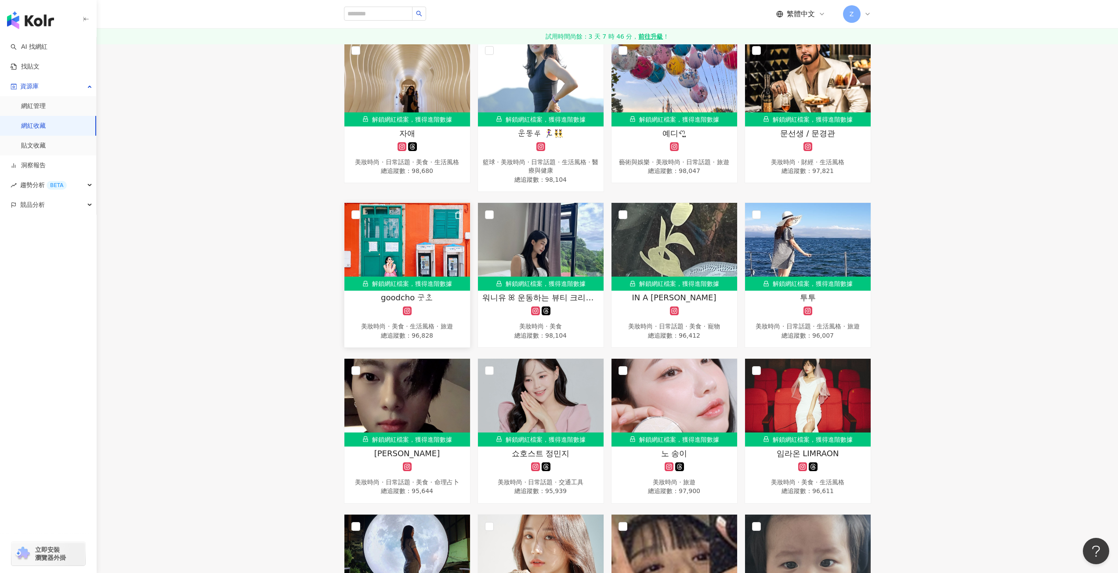
click at [434, 247] on img at bounding box center [407, 247] width 126 height 88
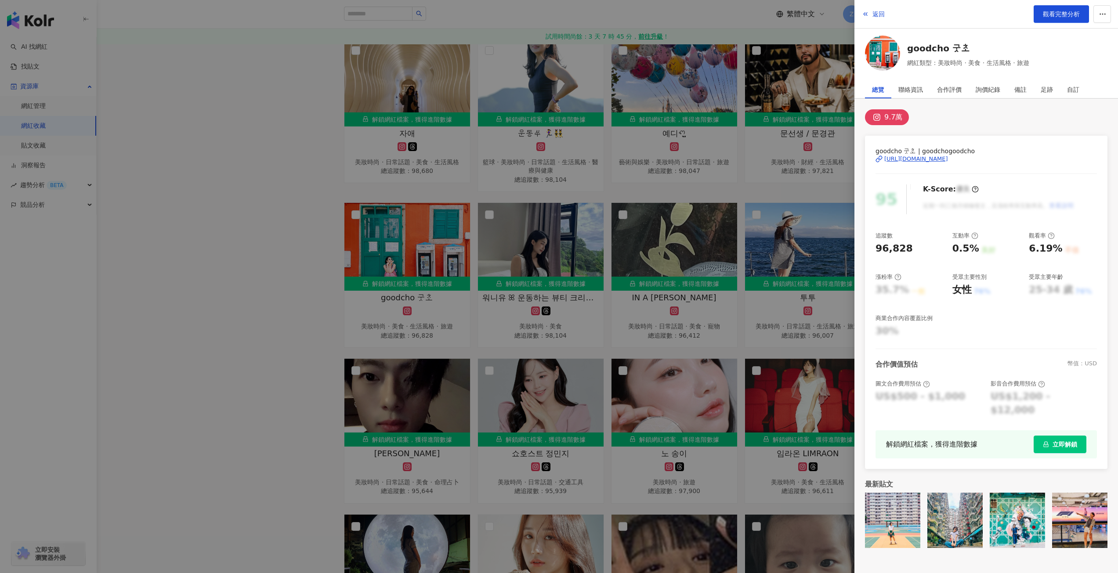
drag, startPoint x: 391, startPoint y: 208, endPoint x: 440, endPoint y: 185, distance: 54.4
click at [391, 207] on div at bounding box center [559, 286] width 1118 height 573
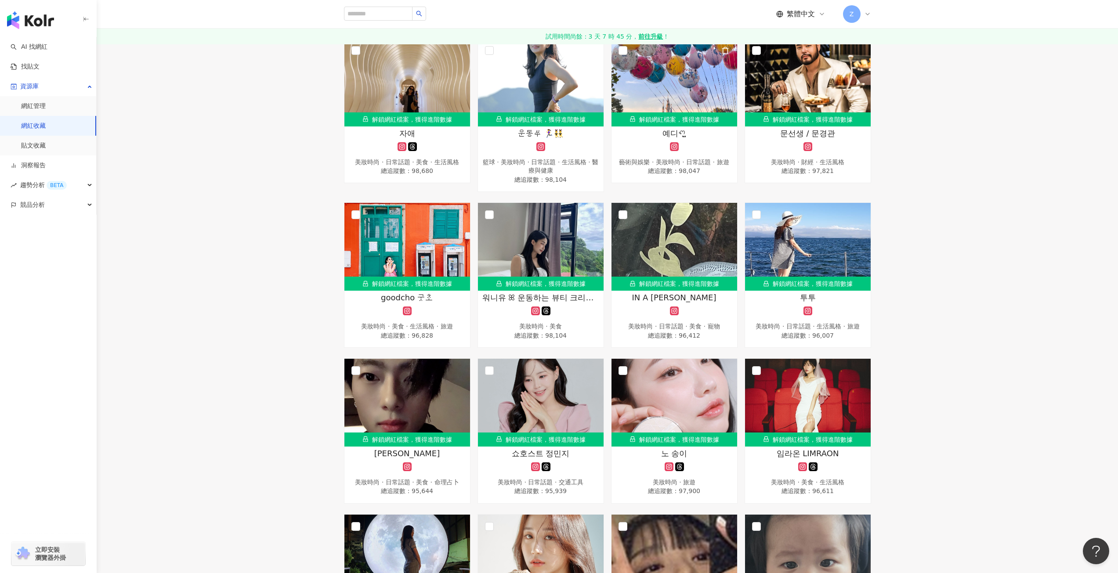
scroll to position [1318, 0]
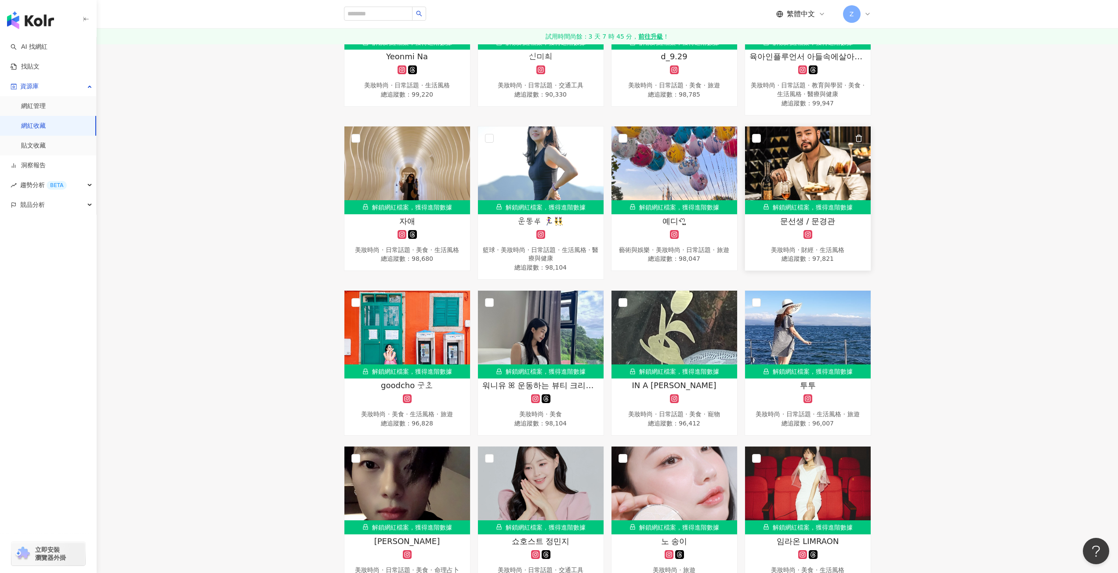
click at [779, 191] on img at bounding box center [808, 171] width 126 height 88
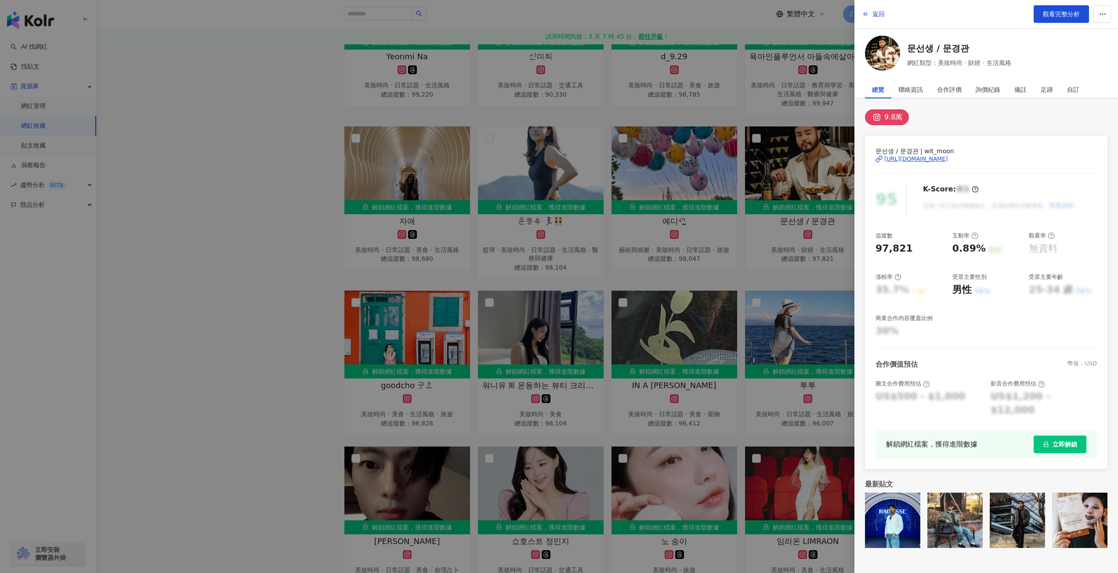
click at [925, 158] on div "https://www.instagram.com/wit_moon/" at bounding box center [916, 159] width 64 height 8
click at [292, 197] on div at bounding box center [559, 286] width 1118 height 573
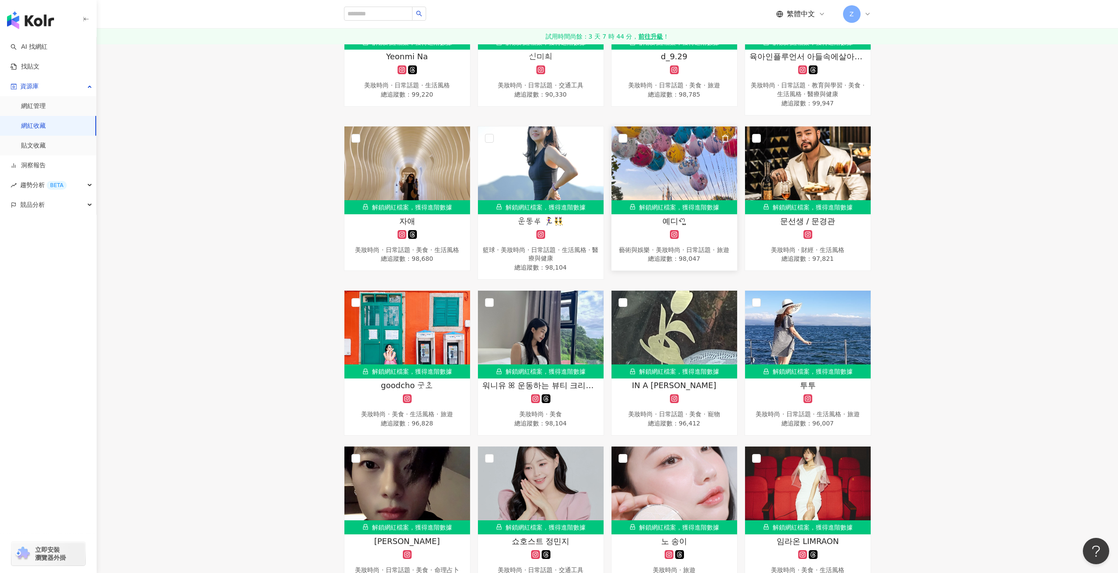
click at [681, 166] on img at bounding box center [675, 171] width 126 height 88
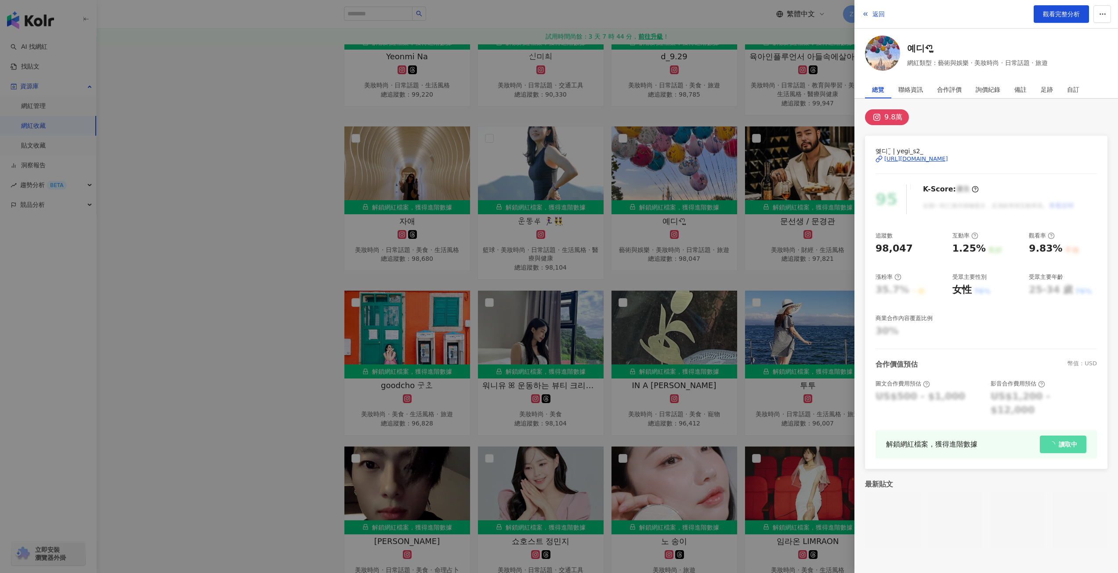
click at [919, 156] on div "https://www.instagram.com/yegi_s2_/" at bounding box center [916, 159] width 64 height 8
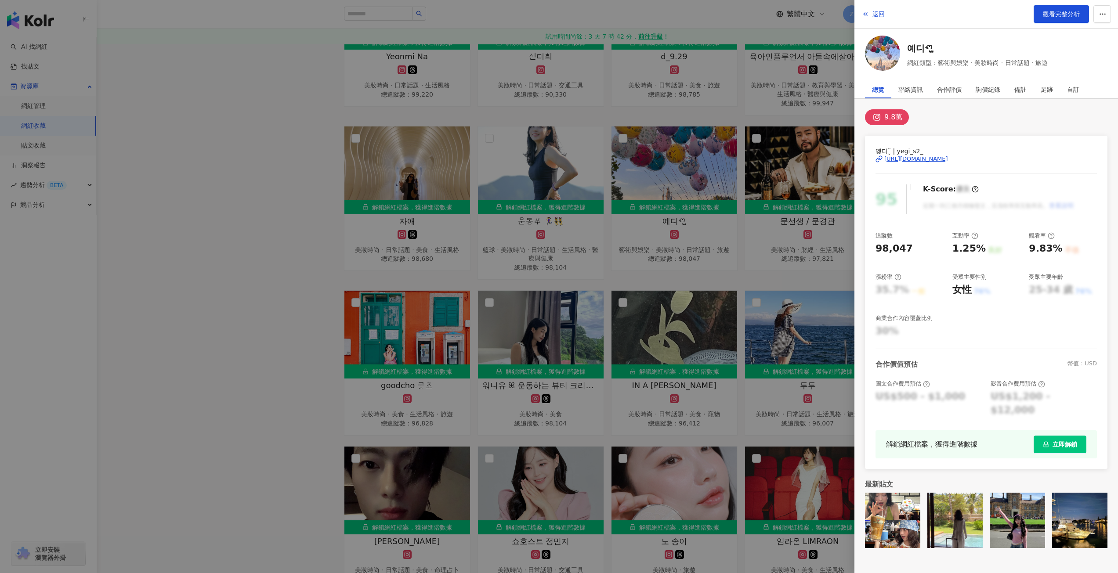
click at [607, 191] on div at bounding box center [559, 286] width 1118 height 573
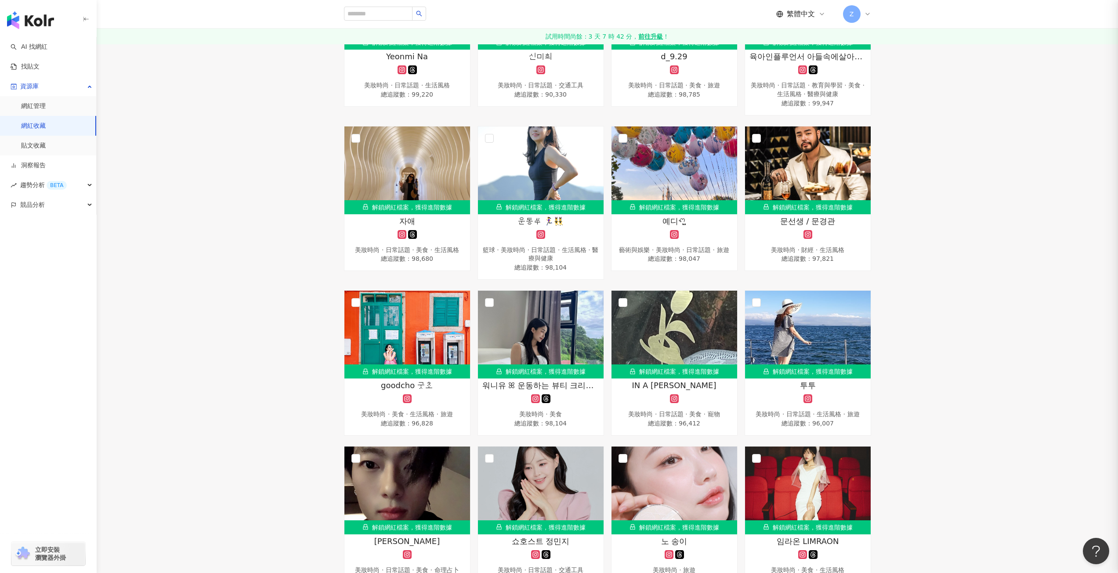
click at [559, 173] on div at bounding box center [559, 286] width 1118 height 573
click at [556, 169] on img at bounding box center [541, 171] width 126 height 88
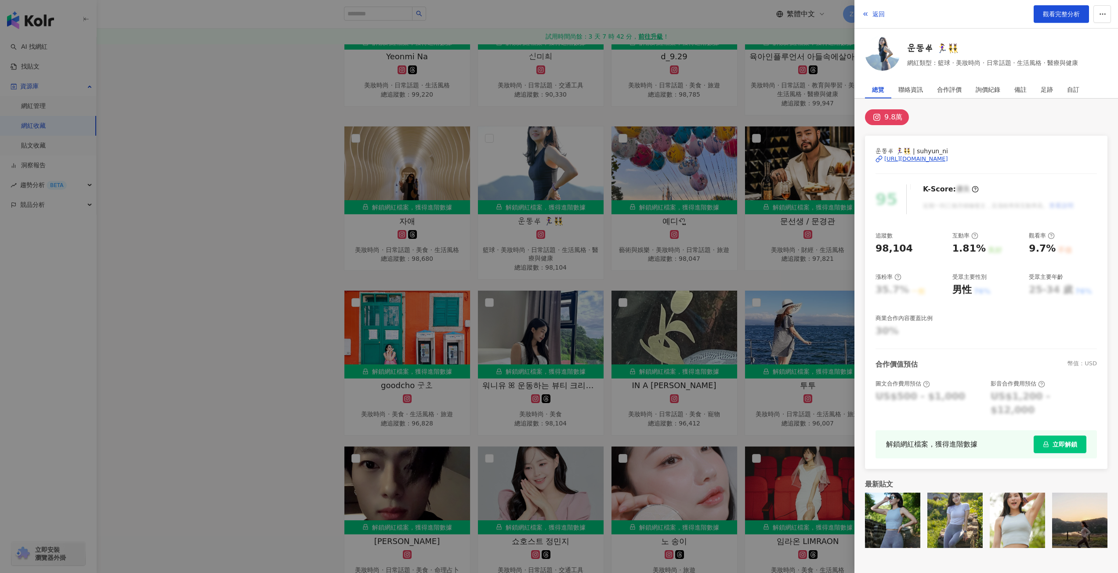
click at [942, 158] on div "https://www.instagram.com/suhyun_ni/" at bounding box center [916, 159] width 64 height 8
click at [641, 259] on div at bounding box center [559, 286] width 1118 height 573
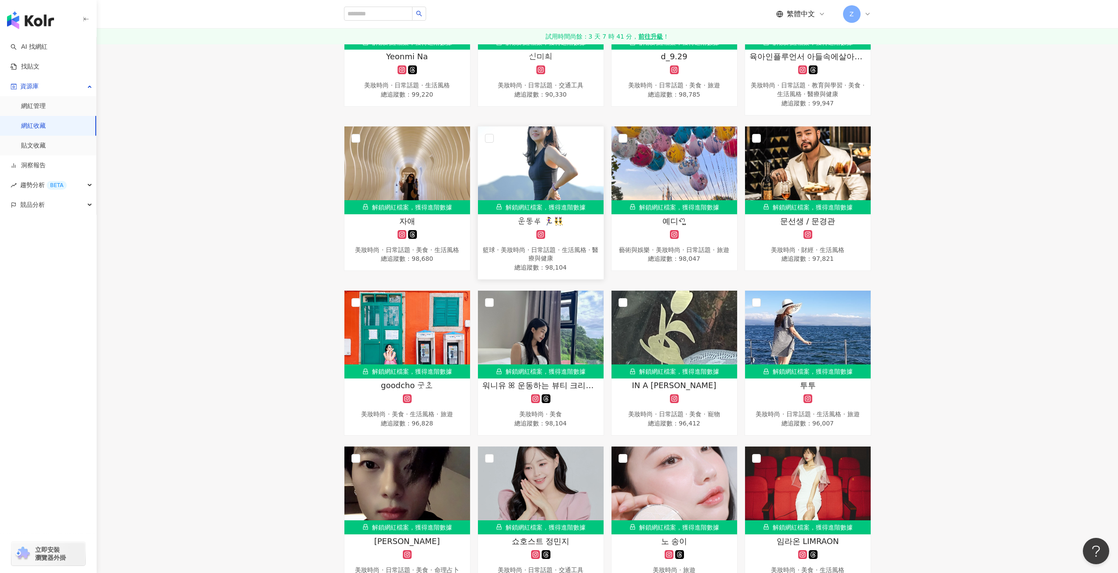
click at [547, 178] on img at bounding box center [541, 171] width 126 height 88
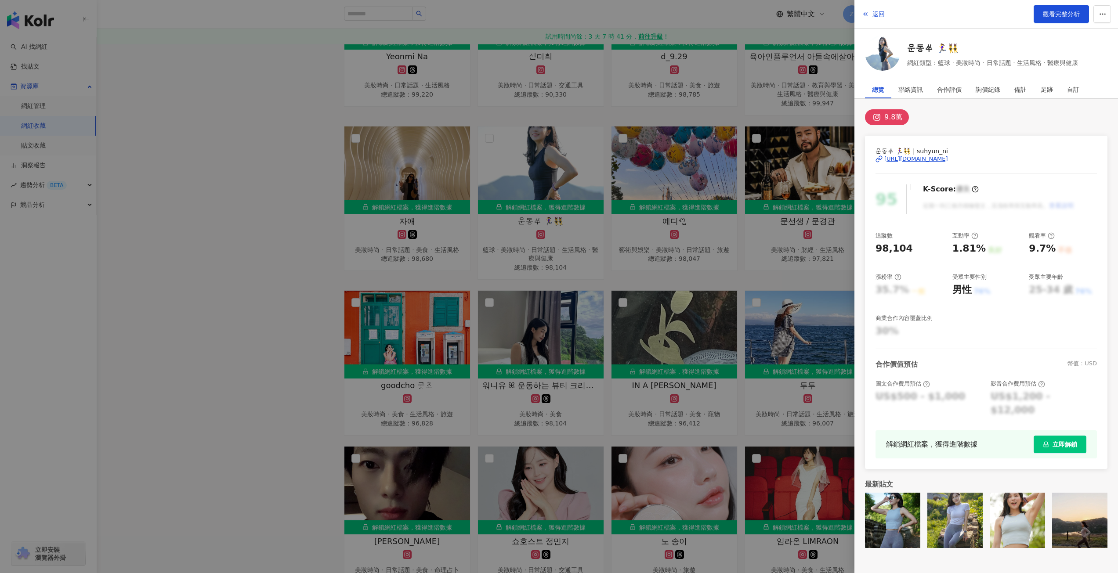
click at [913, 160] on div "https://www.instagram.com/suhyun_ni/" at bounding box center [916, 159] width 64 height 8
click at [385, 203] on div at bounding box center [559, 286] width 1118 height 573
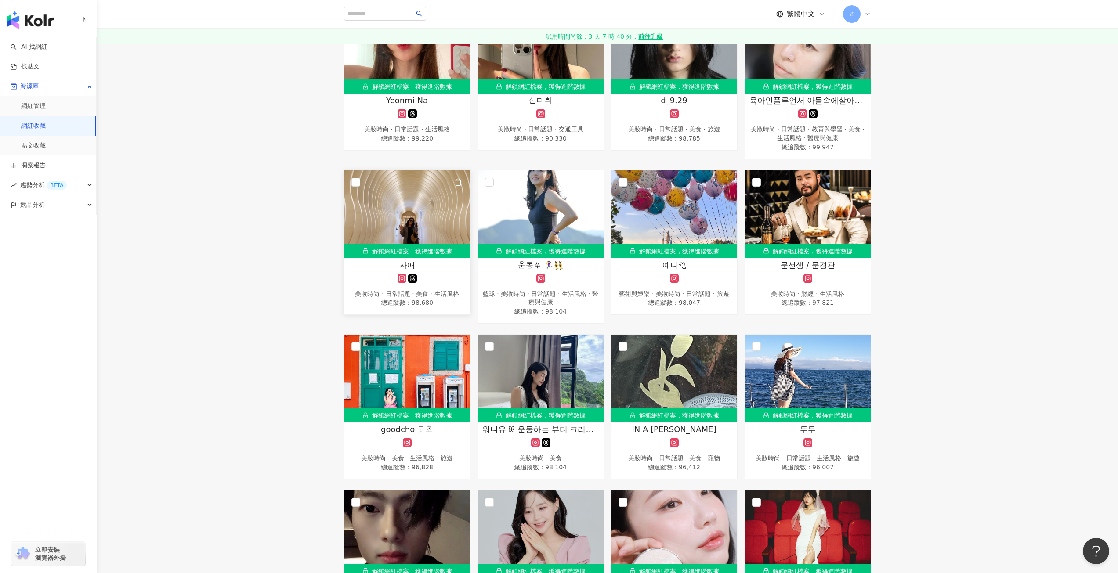
scroll to position [1186, 0]
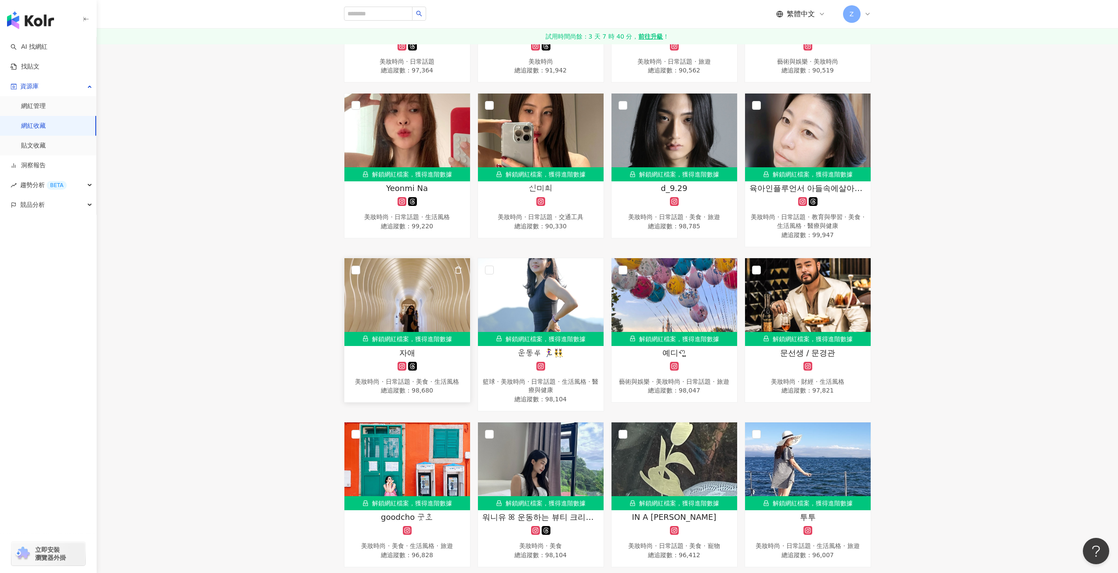
click at [383, 295] on img at bounding box center [407, 302] width 126 height 88
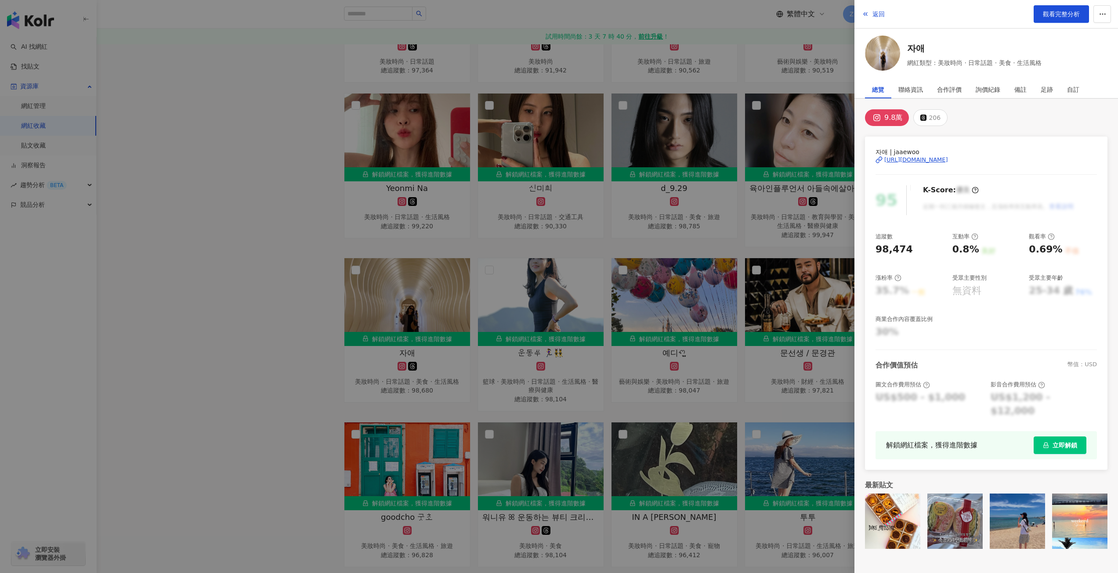
click at [939, 160] on div "https://www.instagram.com/jaaewoo/" at bounding box center [916, 160] width 64 height 8
click at [390, 161] on div at bounding box center [559, 286] width 1118 height 573
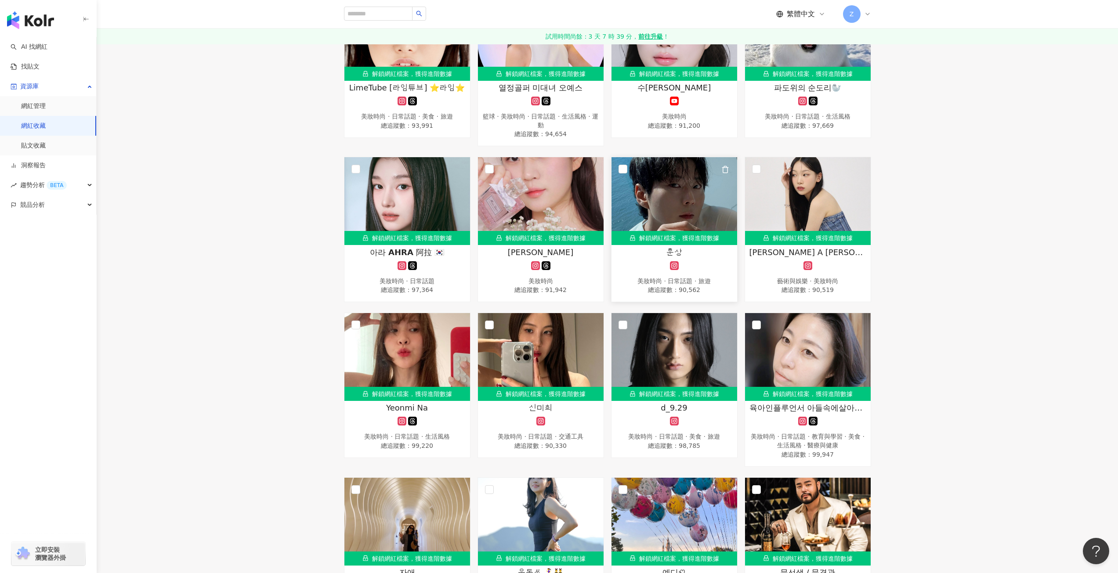
scroll to position [1055, 0]
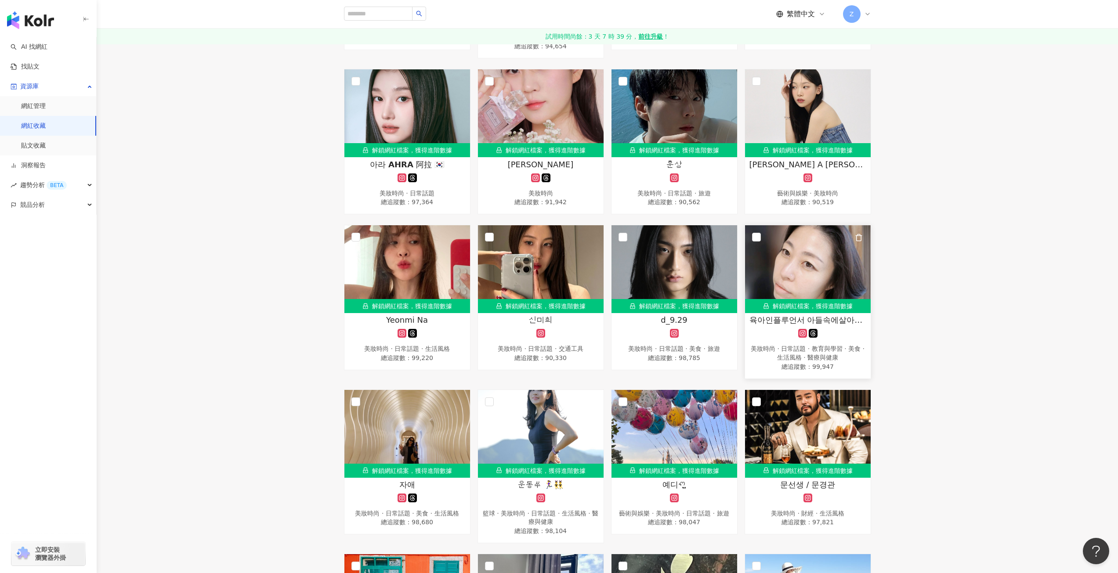
click at [799, 266] on img at bounding box center [808, 269] width 126 height 88
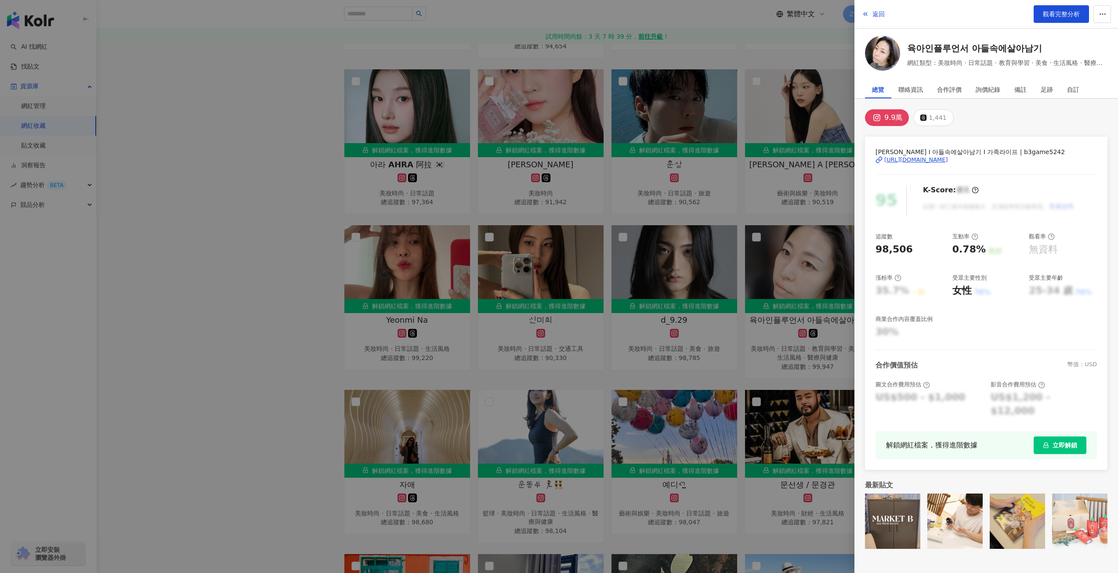
click at [924, 159] on div "https://www.instagram.com/b3game5242/" at bounding box center [916, 160] width 64 height 8
click at [126, 320] on div at bounding box center [559, 286] width 1118 height 573
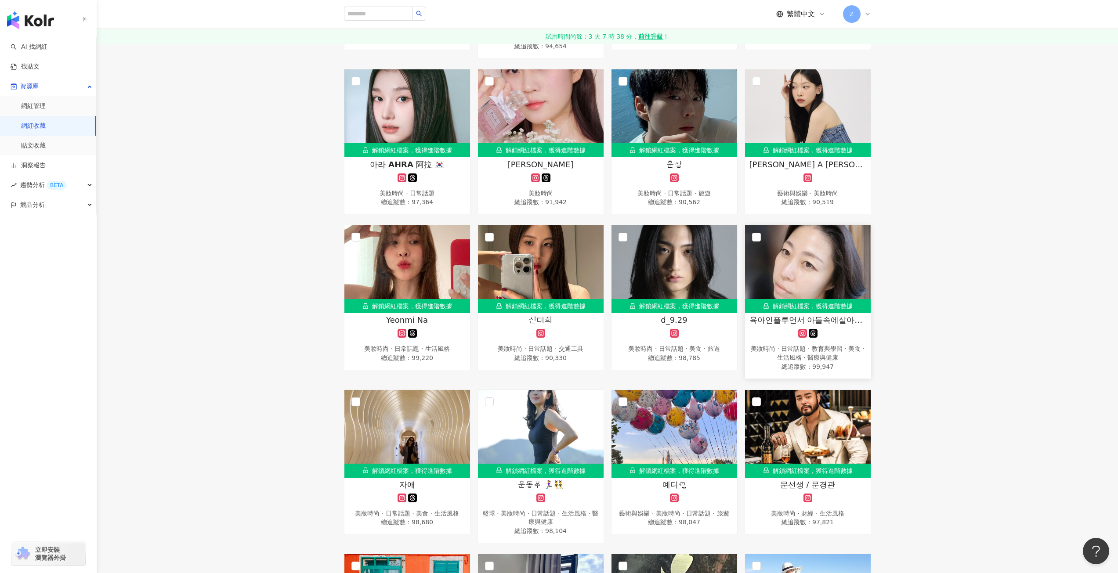
click at [808, 263] on img at bounding box center [808, 269] width 126 height 88
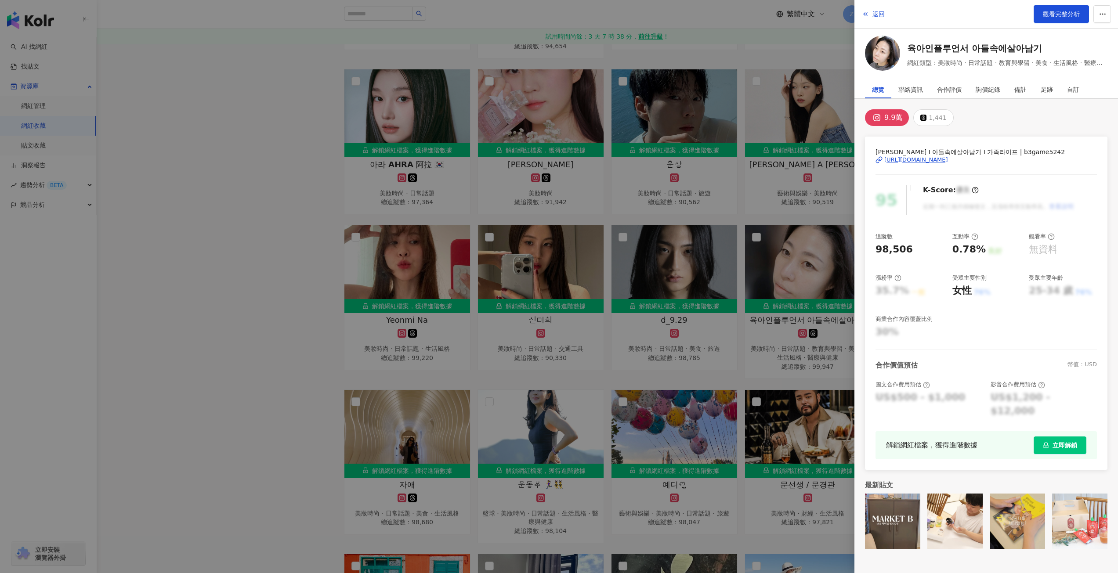
click at [610, 286] on div at bounding box center [559, 286] width 1118 height 573
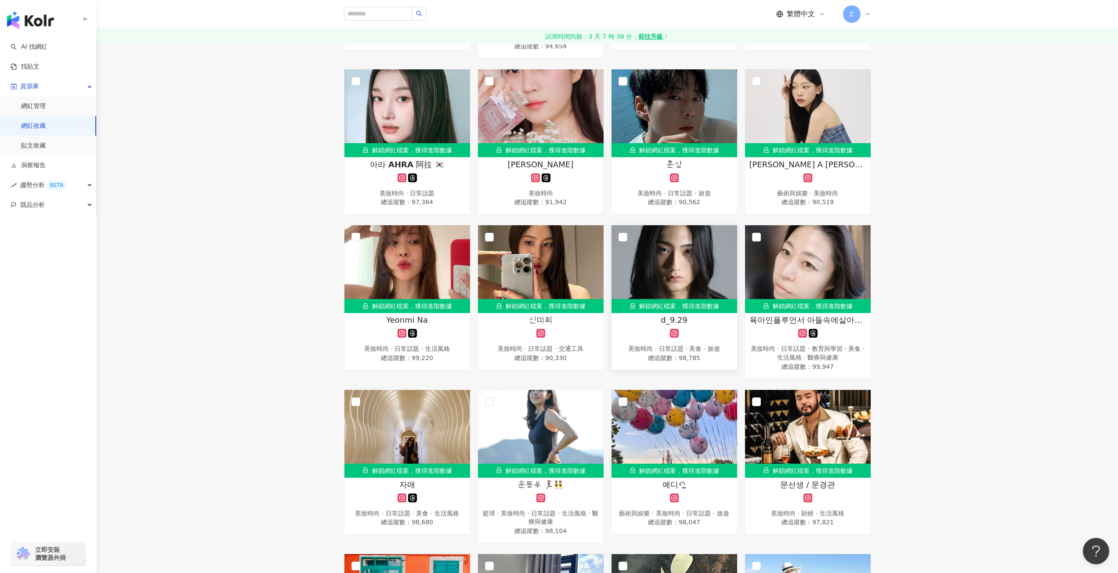
click at [656, 269] on img at bounding box center [675, 269] width 126 height 88
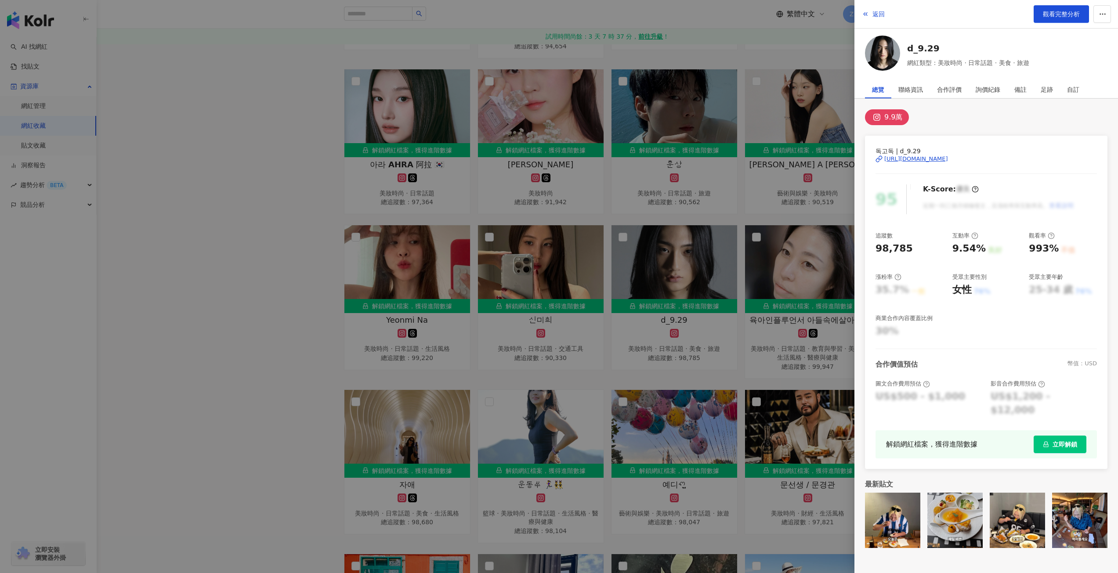
click at [910, 156] on div "https://www.instagram.com/d_9.29/" at bounding box center [916, 159] width 64 height 8
click at [266, 239] on div at bounding box center [559, 286] width 1118 height 573
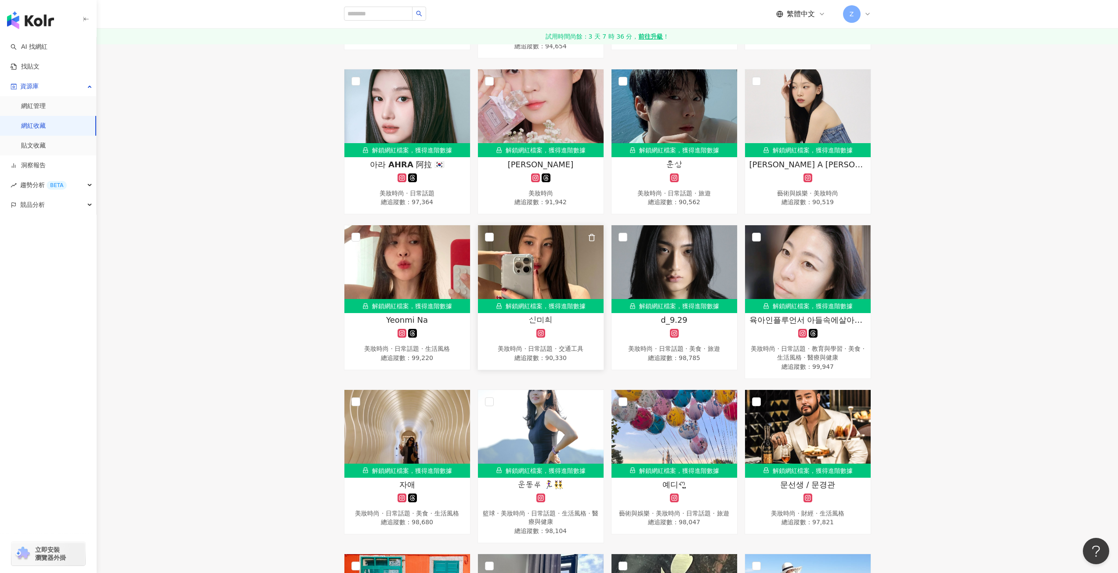
click at [513, 259] on img at bounding box center [541, 269] width 126 height 88
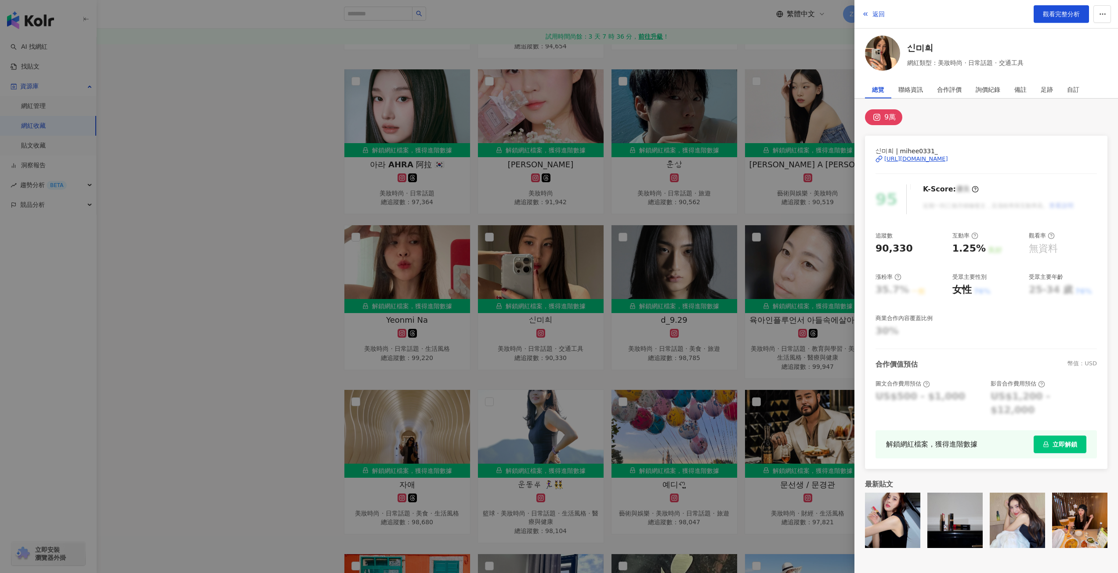
click at [915, 162] on div "https://www.instagram.com/mihee0331_/" at bounding box center [916, 159] width 64 height 8
click at [220, 84] on div at bounding box center [559, 286] width 1118 height 573
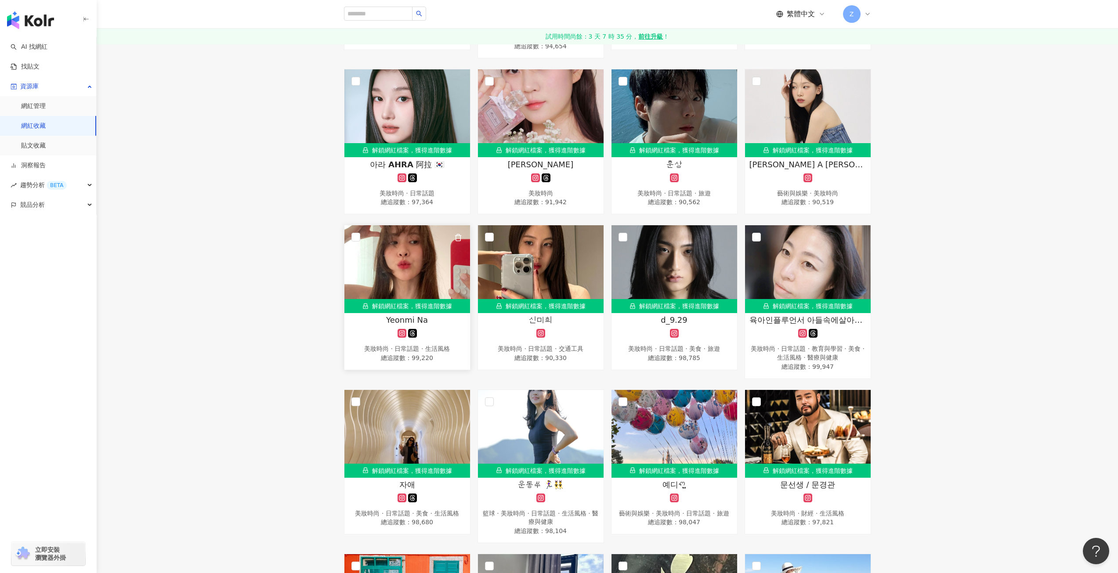
drag, startPoint x: 410, startPoint y: 251, endPoint x: 380, endPoint y: 246, distance: 30.8
click at [380, 246] on img at bounding box center [407, 269] width 126 height 88
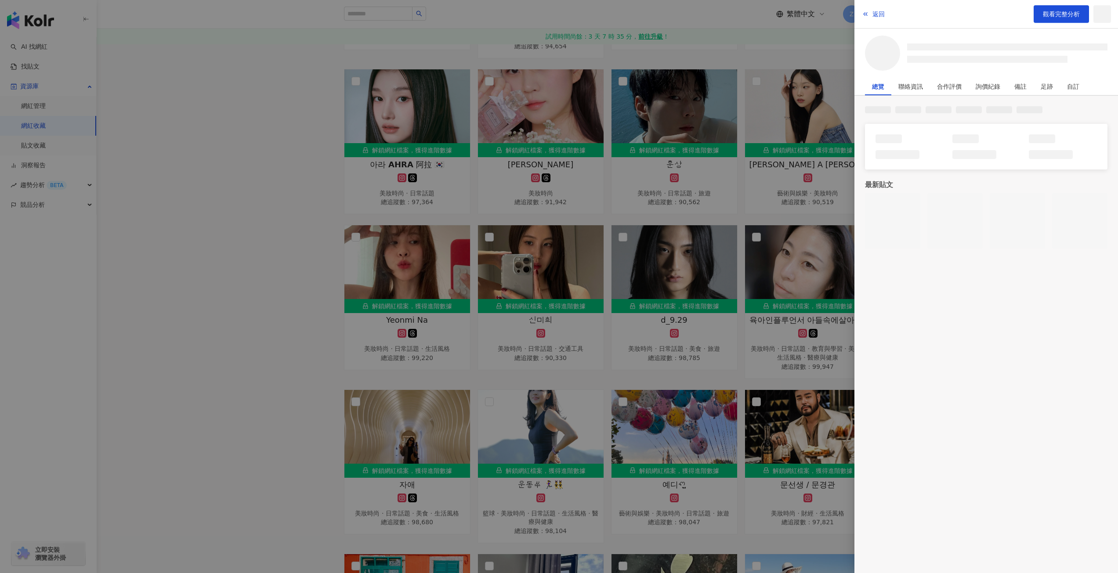
click at [396, 265] on div at bounding box center [559, 286] width 1118 height 573
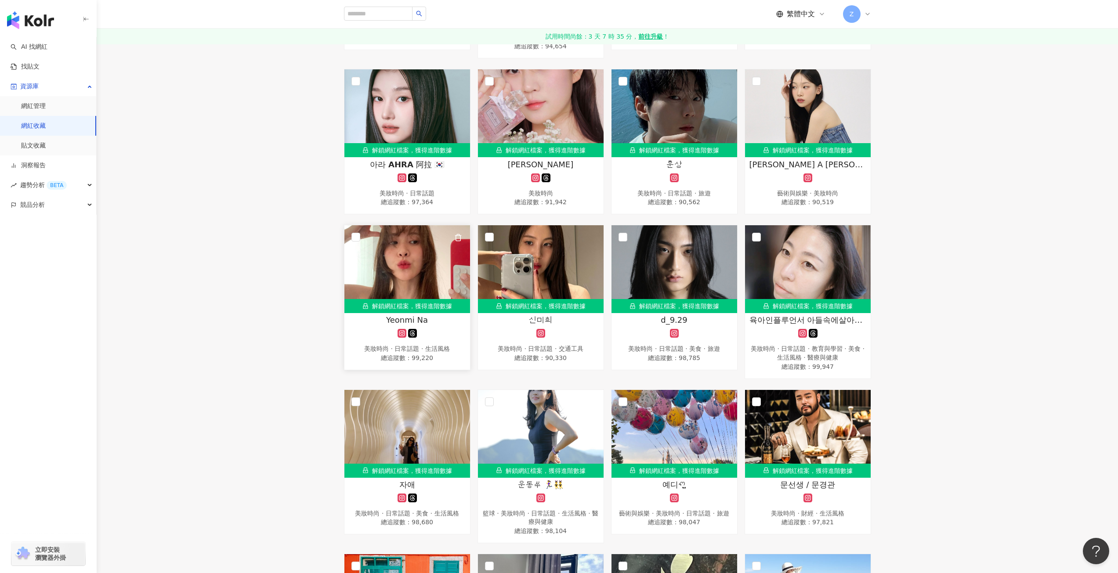
click at [442, 258] on img at bounding box center [407, 269] width 126 height 88
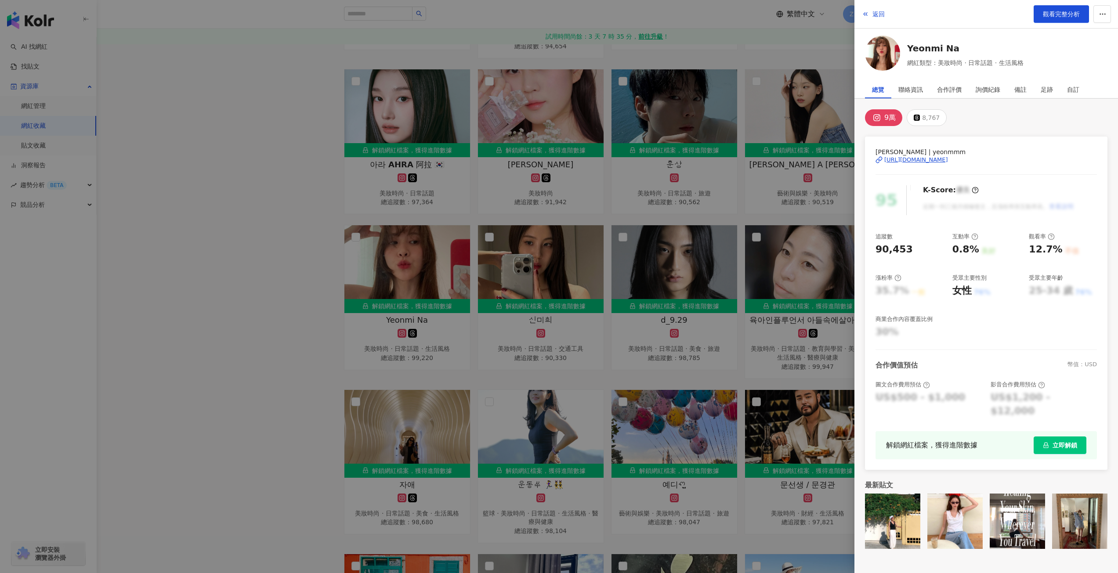
click at [936, 159] on div "https://www.instagram.com/yeonmmm/" at bounding box center [916, 160] width 64 height 8
click at [234, 167] on div at bounding box center [559, 286] width 1118 height 573
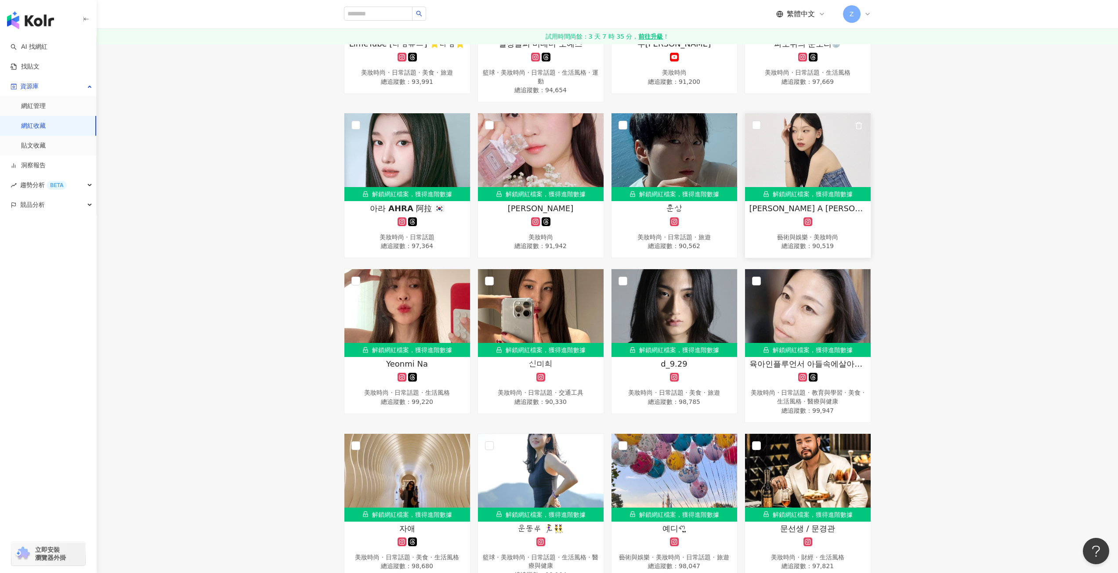
scroll to position [923, 0]
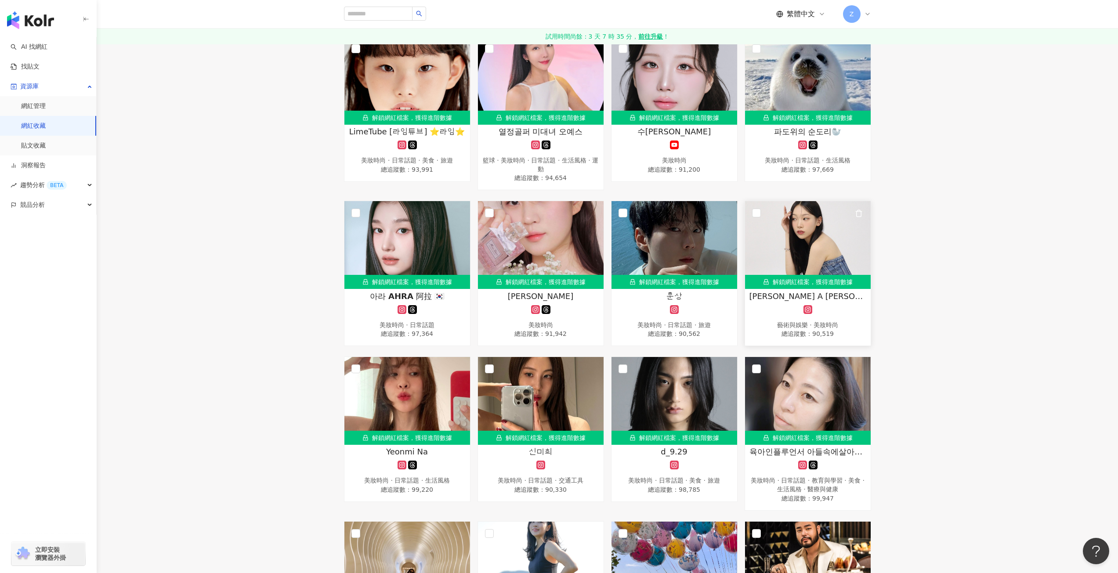
click at [819, 249] on img at bounding box center [808, 245] width 126 height 88
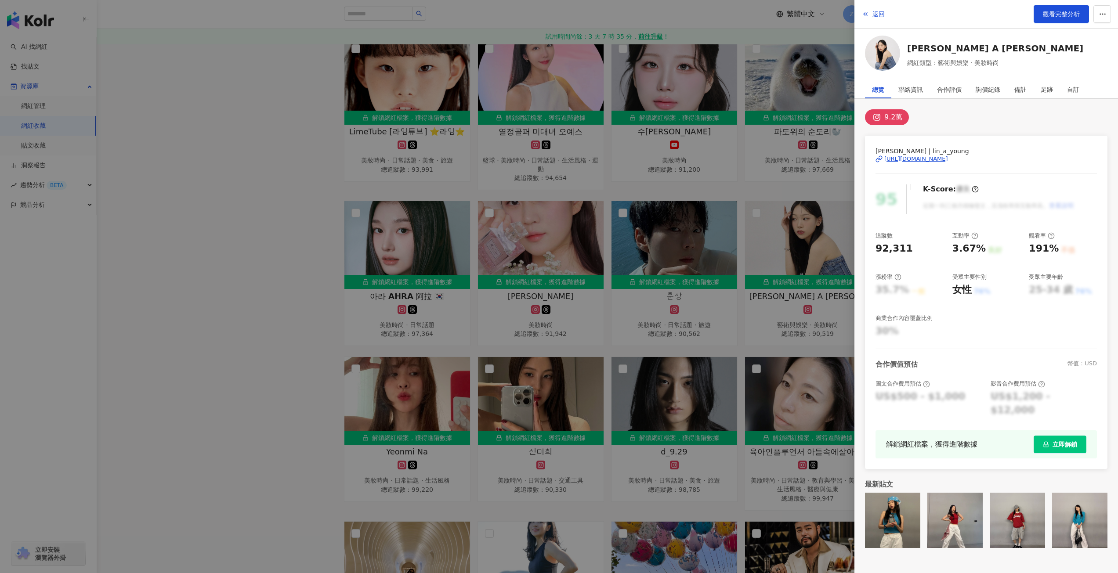
click at [906, 157] on div "https://www.instagram.com/lin_a_young/" at bounding box center [916, 159] width 64 height 8
click at [643, 249] on div at bounding box center [559, 286] width 1118 height 573
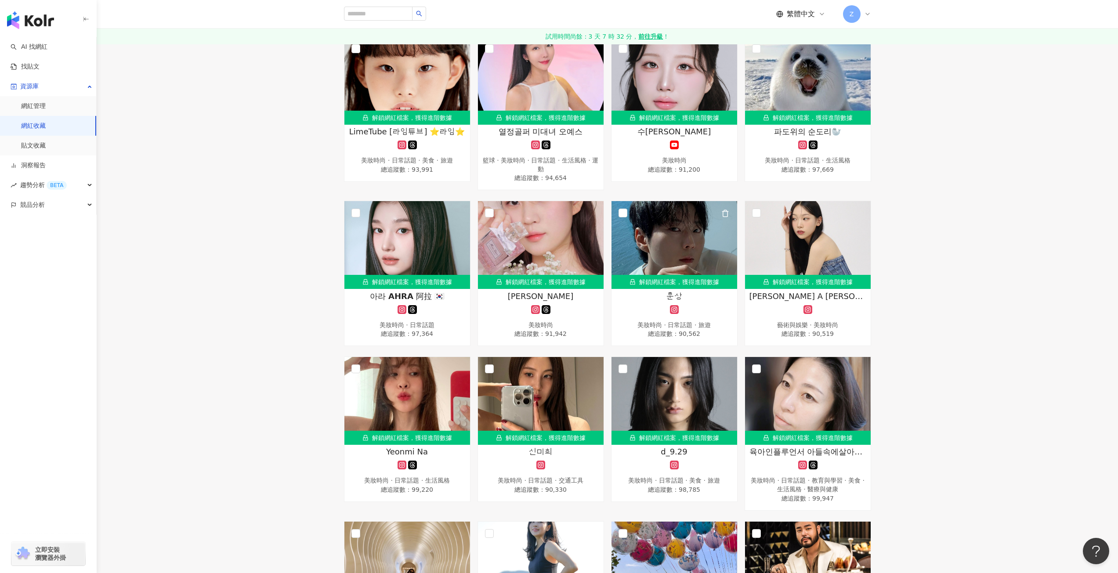
click at [654, 247] on img at bounding box center [675, 245] width 126 height 88
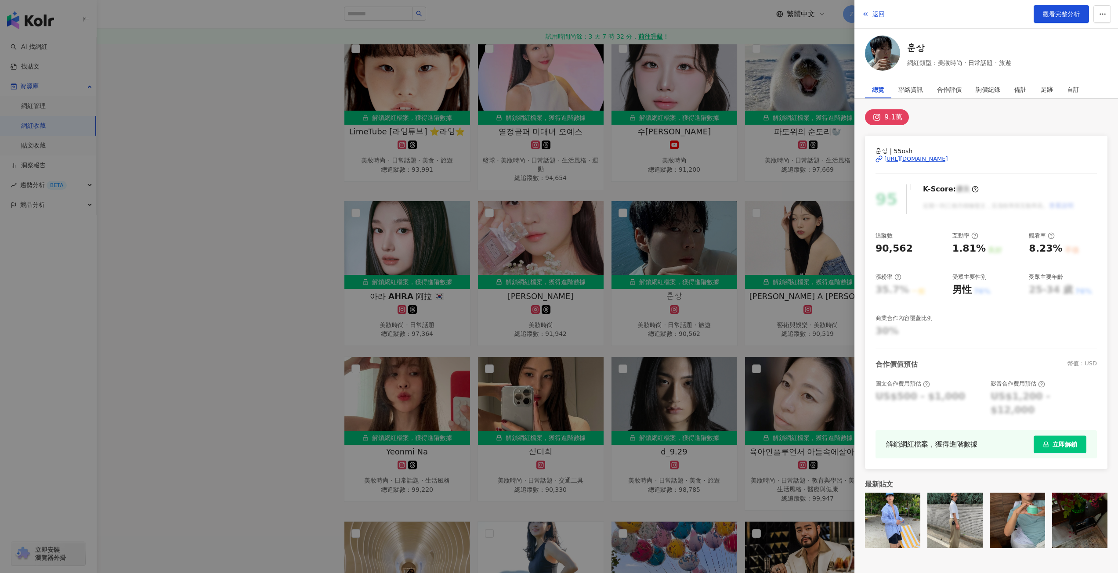
click at [893, 160] on div "https://www.instagram.com/55osh/" at bounding box center [916, 159] width 64 height 8
drag, startPoint x: 268, startPoint y: 341, endPoint x: 287, endPoint y: 327, distance: 24.0
click at [268, 341] on div at bounding box center [559, 286] width 1118 height 573
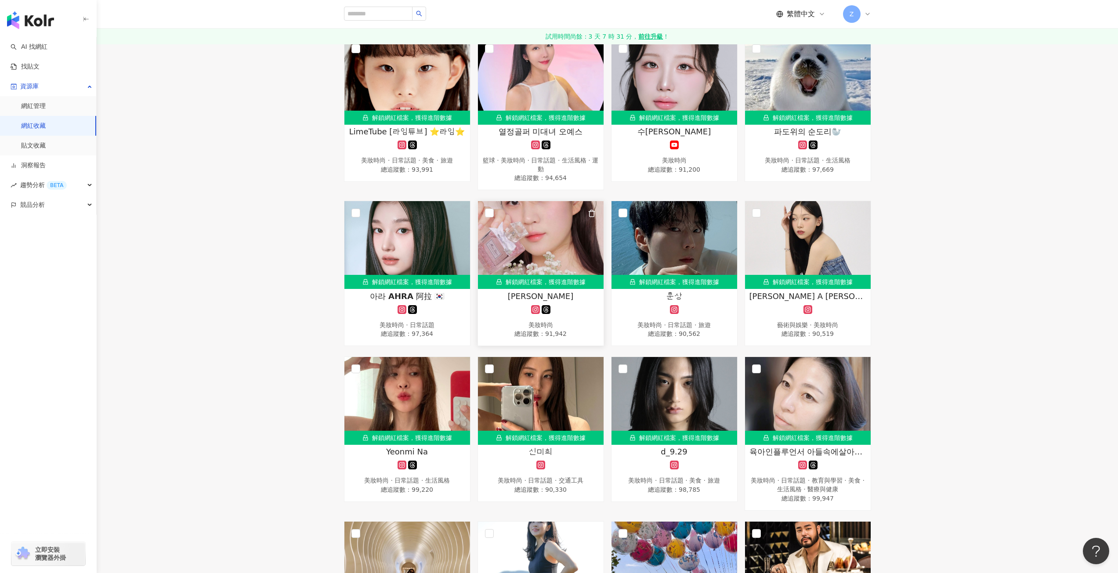
click at [565, 236] on img at bounding box center [541, 245] width 126 height 88
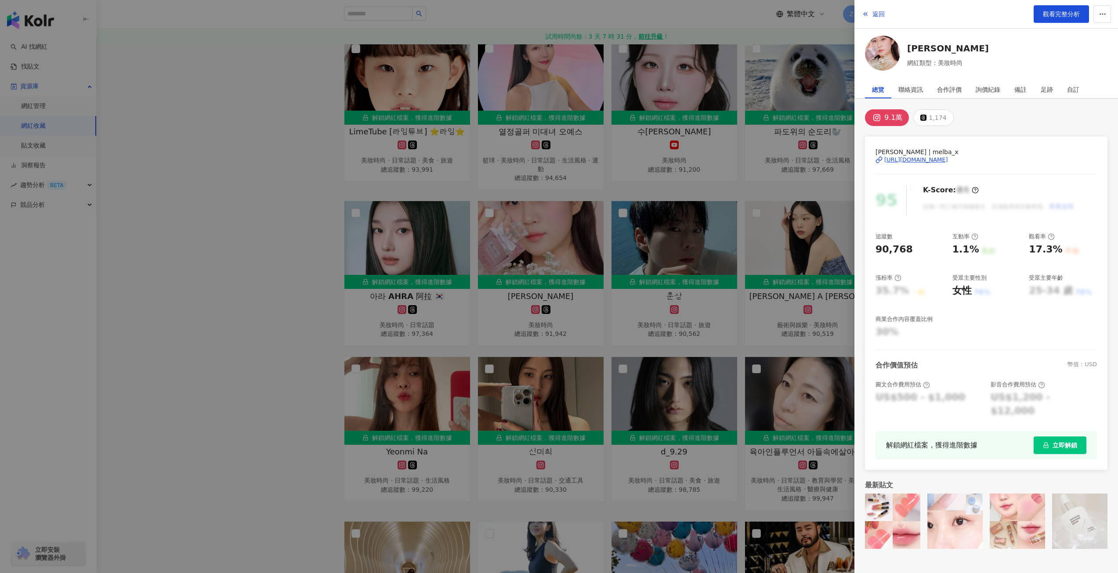
click at [931, 161] on div "https://www.instagram.com/melba_x/" at bounding box center [916, 160] width 64 height 8
click at [333, 260] on div at bounding box center [559, 286] width 1118 height 573
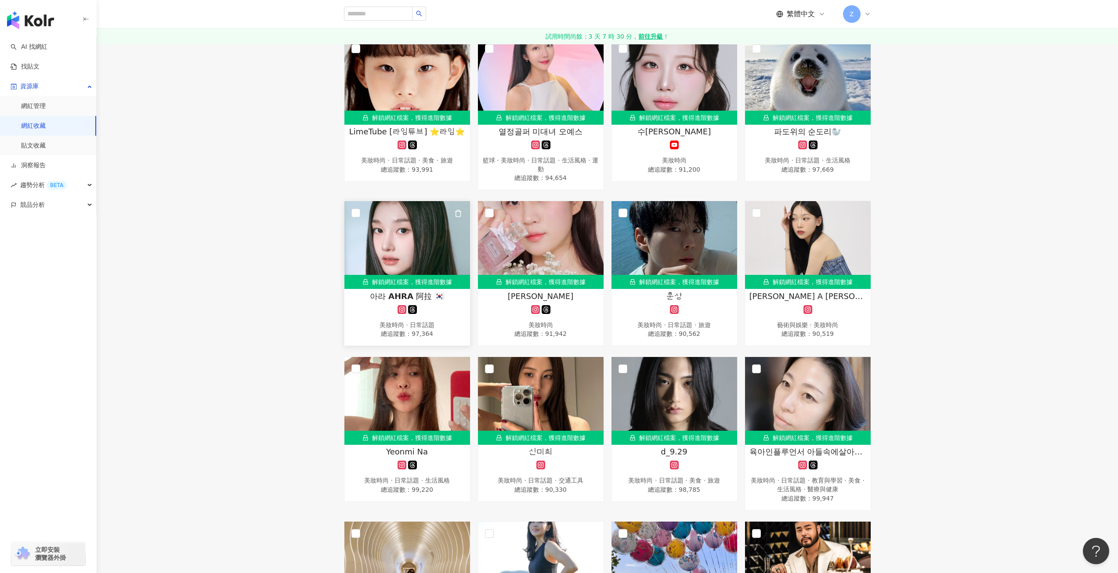
click at [442, 228] on img at bounding box center [407, 245] width 126 height 88
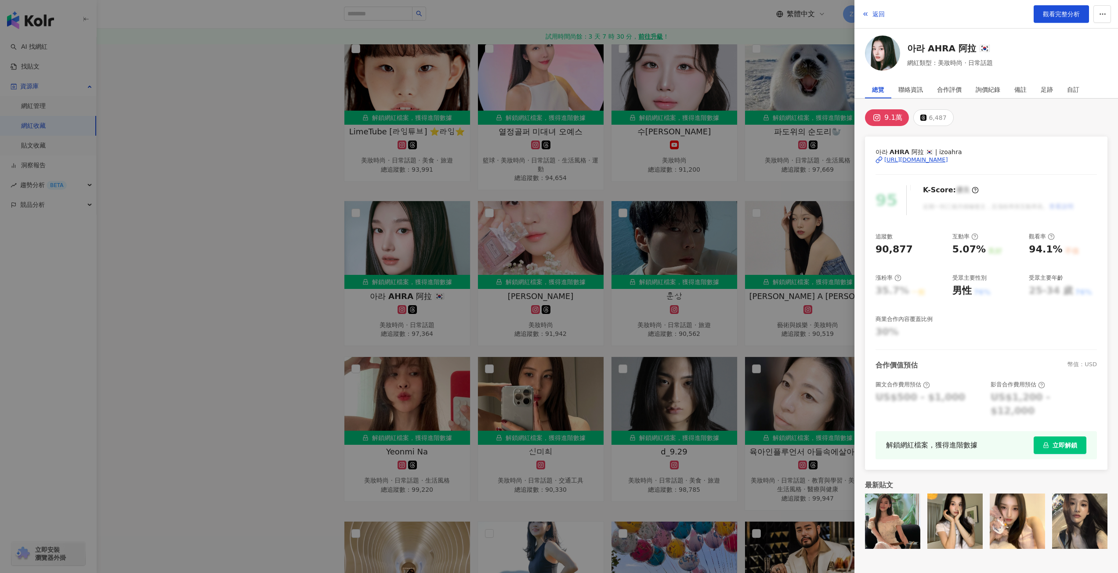
click at [937, 159] on div "https://www.instagram.com/izoahra/" at bounding box center [916, 160] width 64 height 8
click at [747, 343] on div at bounding box center [559, 286] width 1118 height 573
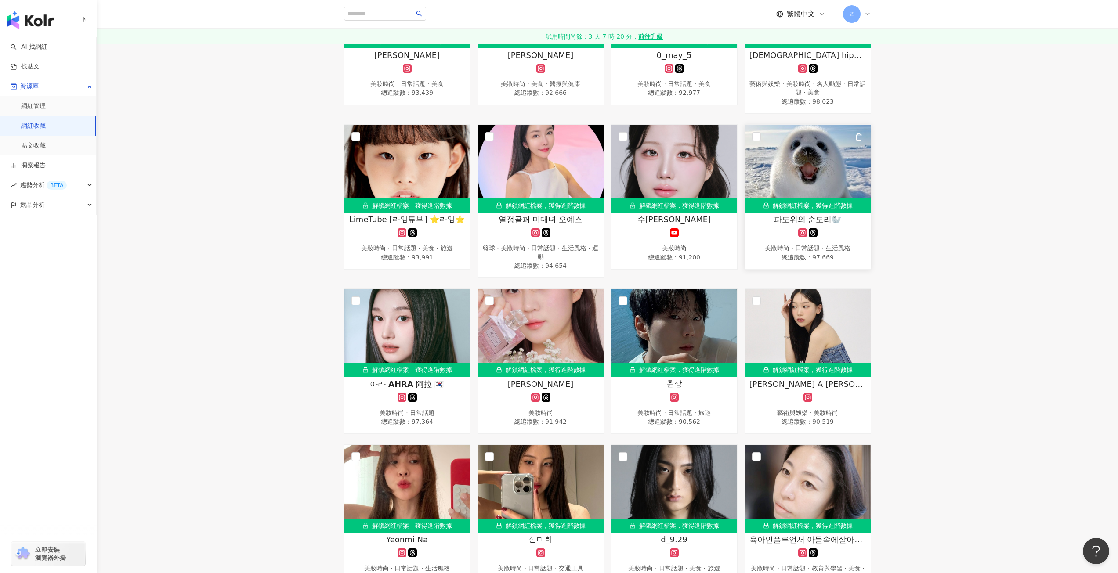
scroll to position [747, 0]
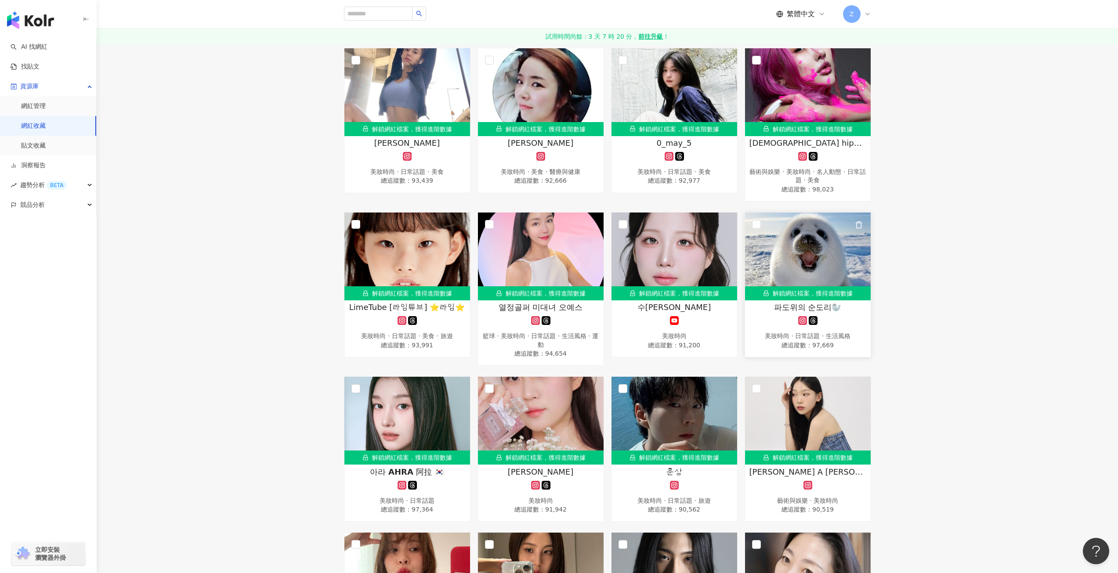
click at [812, 251] on img at bounding box center [808, 257] width 126 height 88
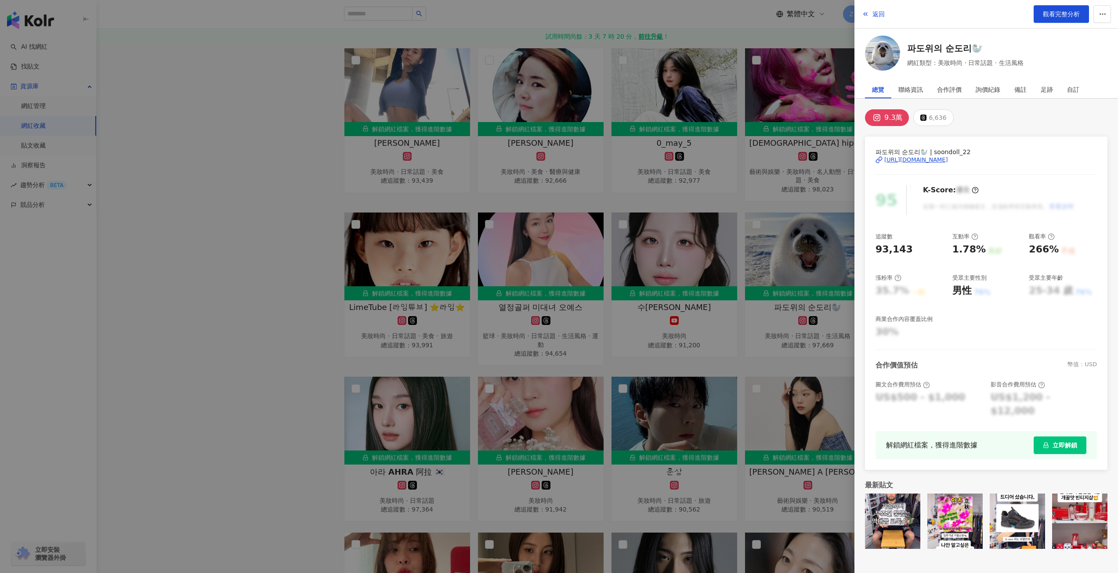
click at [904, 159] on div "https://www.instagram.com/soondoll_22/" at bounding box center [916, 160] width 64 height 8
click at [298, 253] on div at bounding box center [559, 286] width 1118 height 573
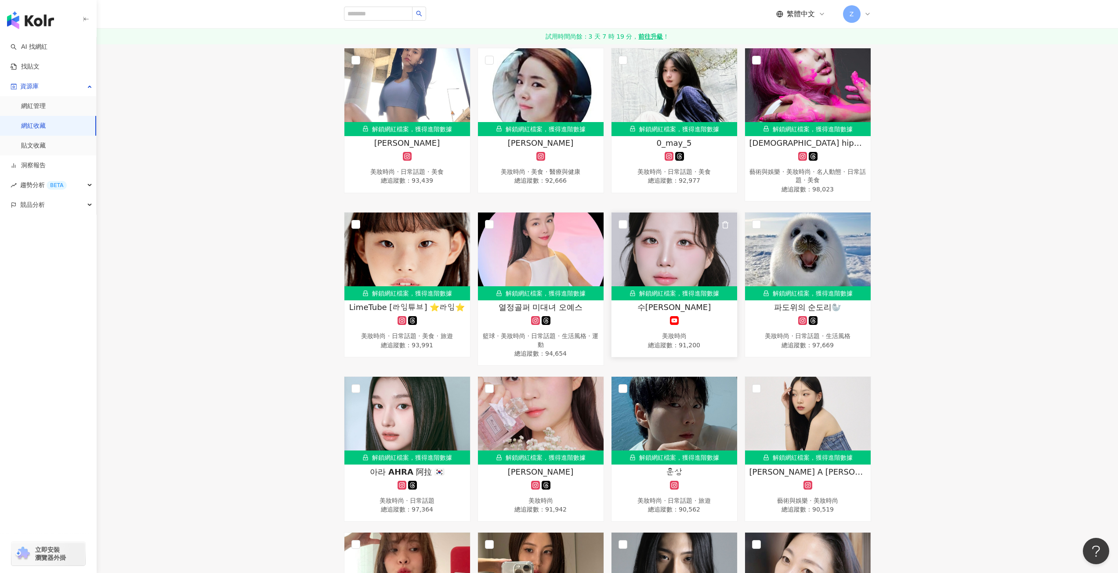
click at [678, 250] on img at bounding box center [675, 257] width 126 height 88
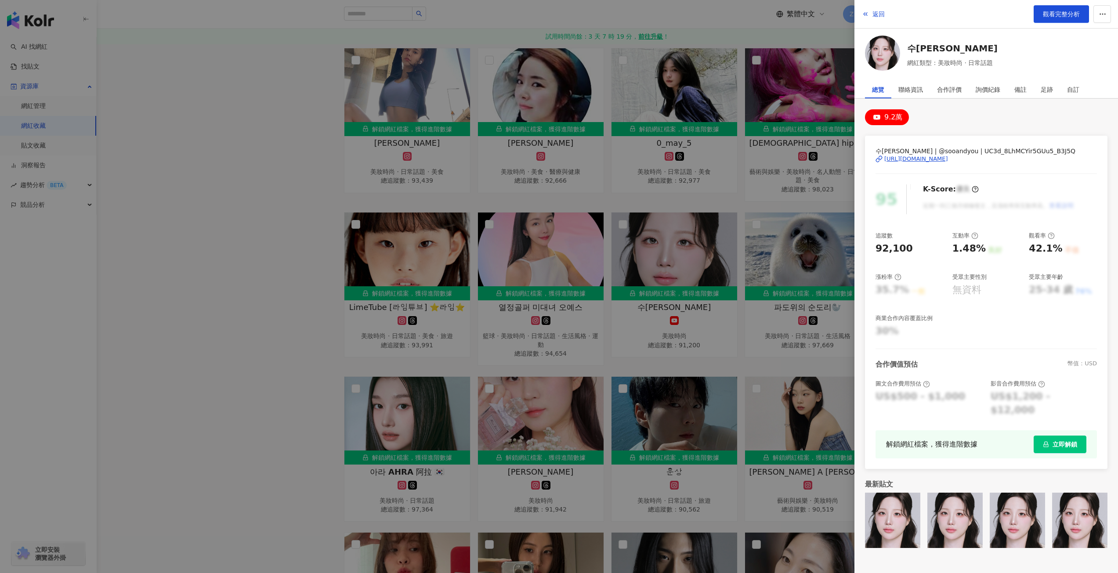
click at [808, 271] on div at bounding box center [559, 286] width 1118 height 573
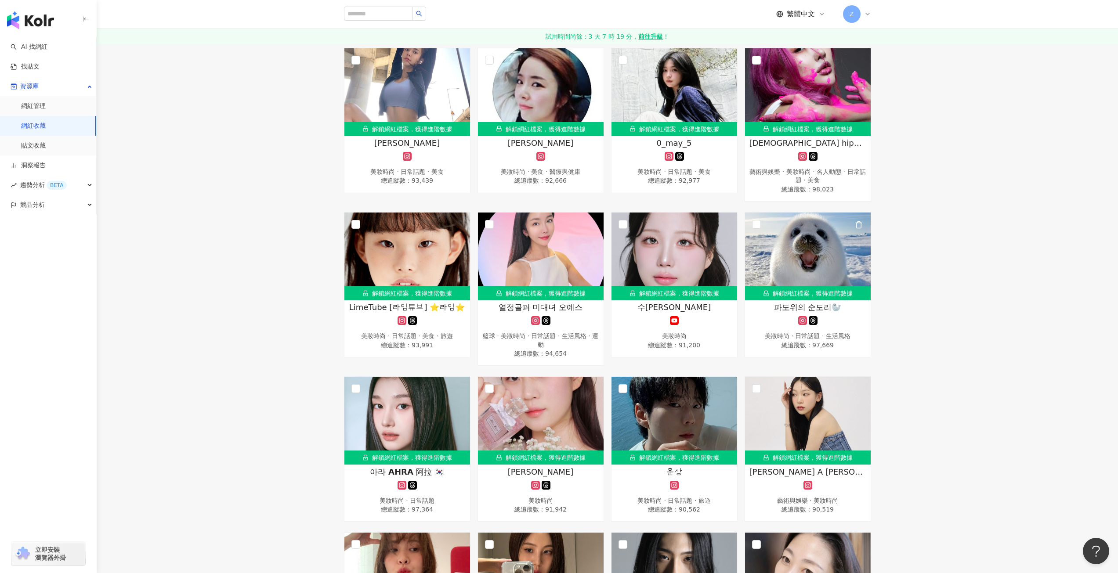
click at [811, 259] on img at bounding box center [808, 257] width 126 height 88
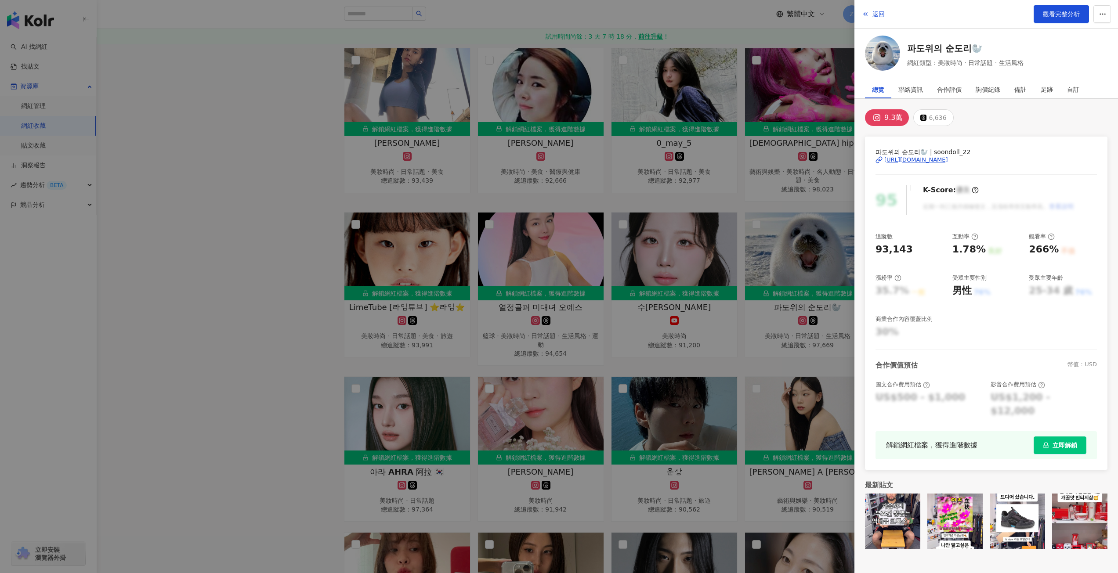
drag, startPoint x: 651, startPoint y: 326, endPoint x: 722, endPoint y: 297, distance: 76.8
click at [652, 326] on div at bounding box center [559, 286] width 1118 height 573
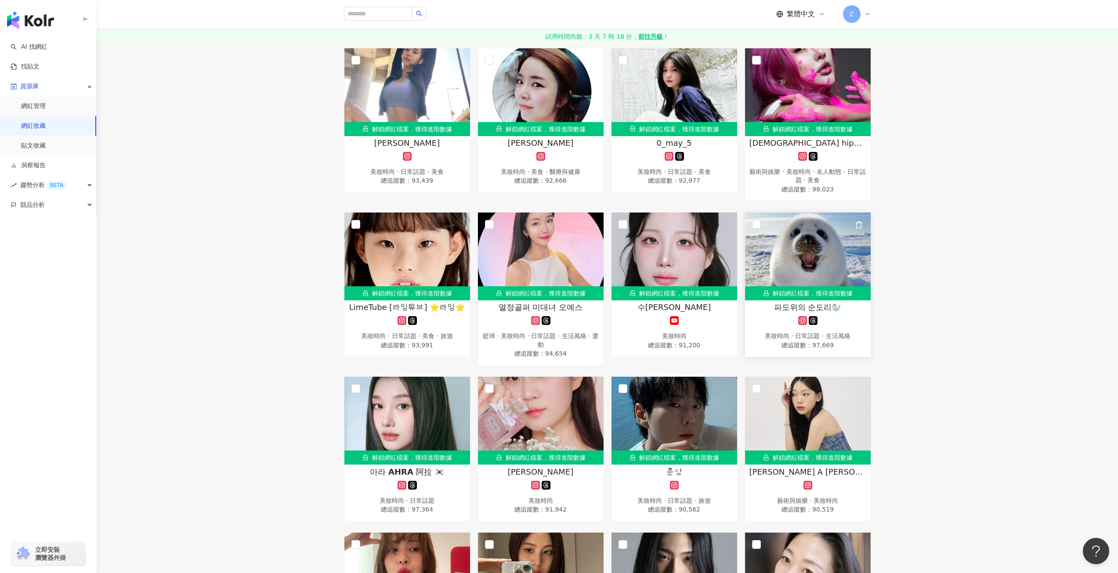
click at [802, 255] on img at bounding box center [808, 257] width 126 height 88
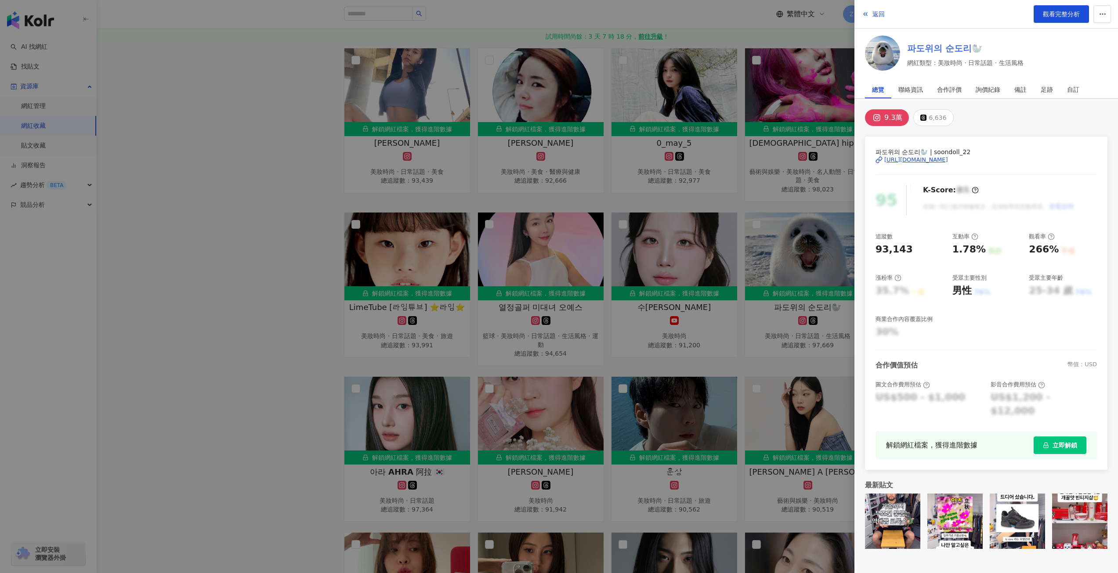
click at [932, 47] on link "파도위의 순도리🦭" at bounding box center [965, 48] width 116 height 12
click at [440, 342] on div at bounding box center [559, 286] width 1118 height 573
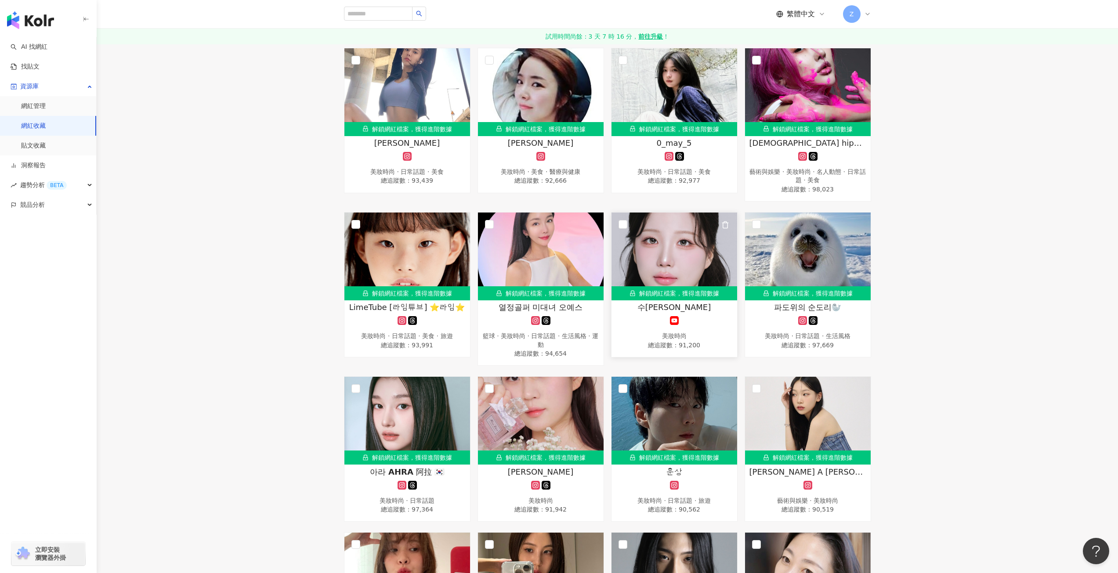
click at [657, 241] on img at bounding box center [675, 257] width 126 height 88
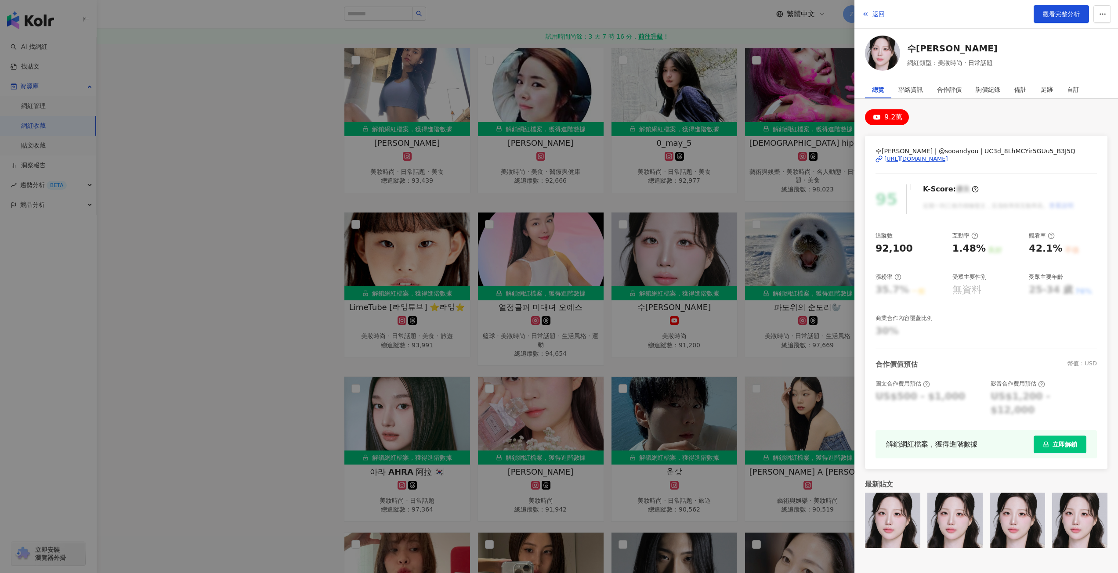
click at [933, 156] on div "https://www.youtube.com/channel/UC3d_8LhMCYir5GUu5_B3J5Q" at bounding box center [916, 159] width 64 height 8
click at [535, 248] on div at bounding box center [559, 286] width 1118 height 573
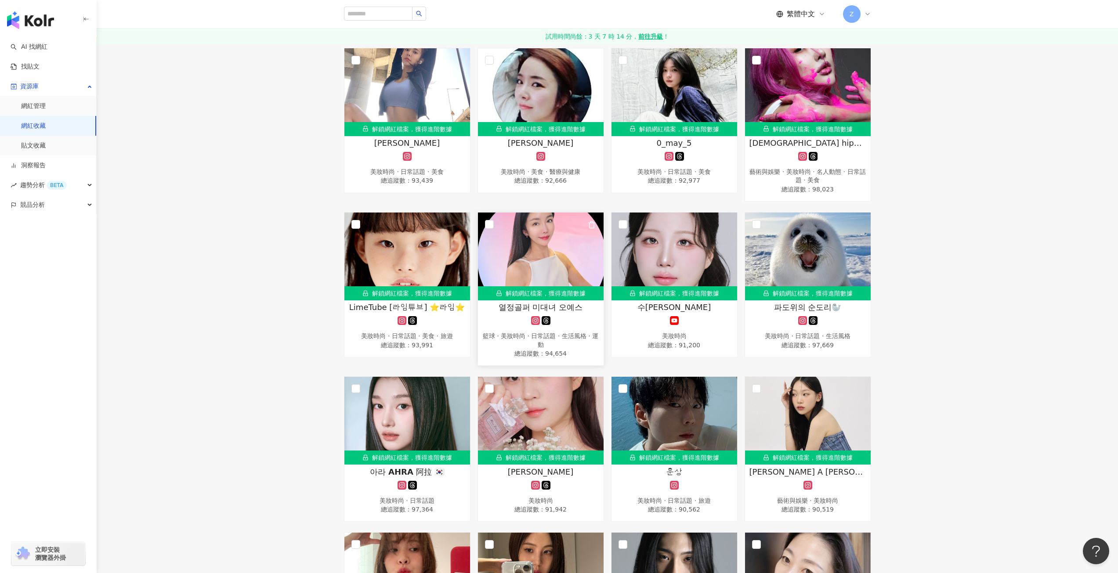
click at [562, 260] on img at bounding box center [541, 257] width 126 height 88
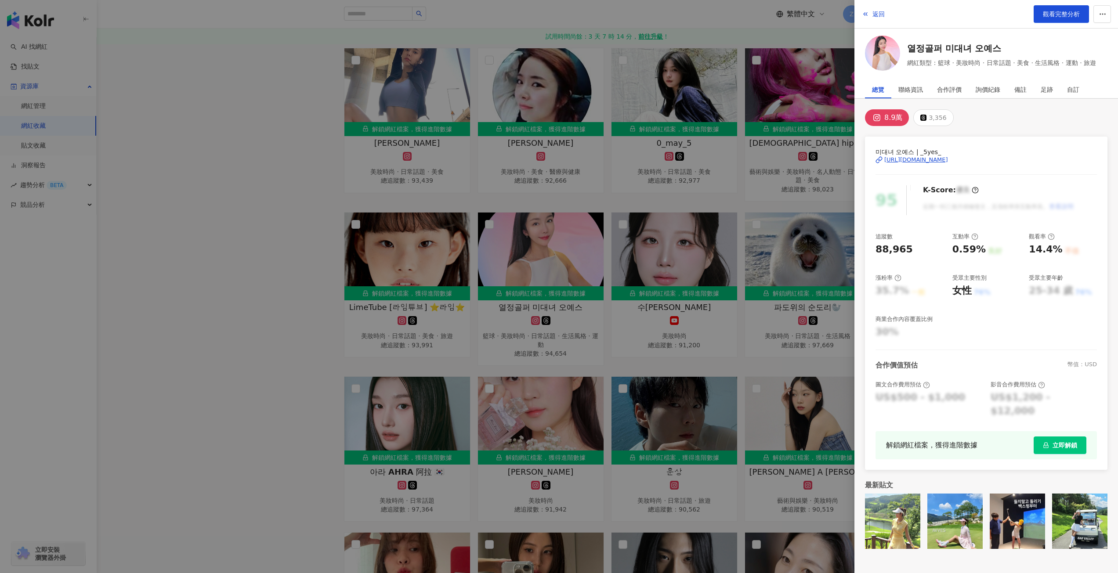
click at [917, 160] on div "https://www.instagram.com/_5yes_/" at bounding box center [916, 160] width 64 height 8
click at [210, 257] on div at bounding box center [559, 286] width 1118 height 573
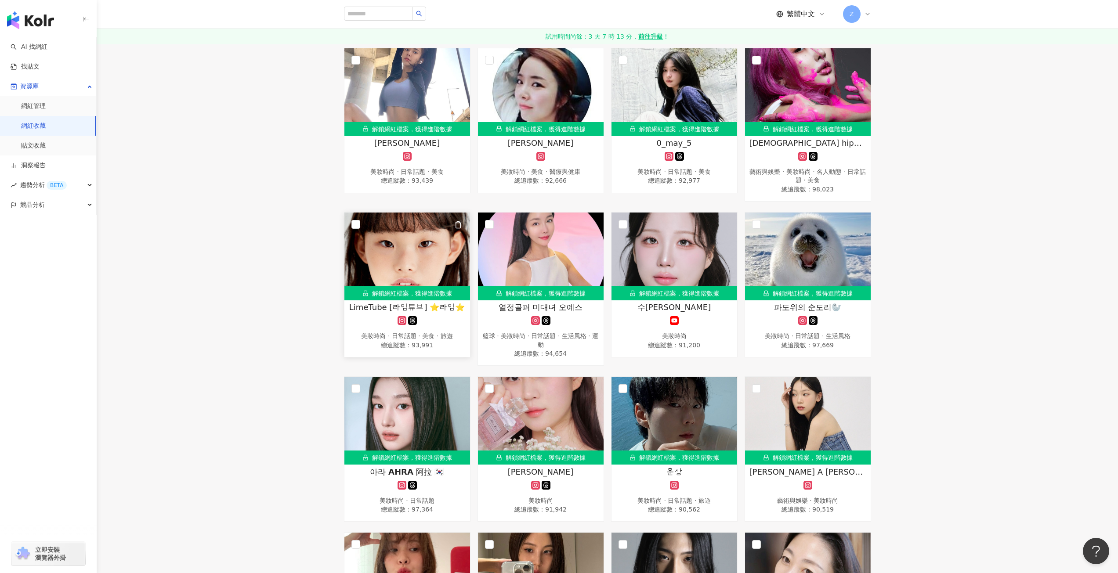
click at [419, 241] on img at bounding box center [407, 257] width 126 height 88
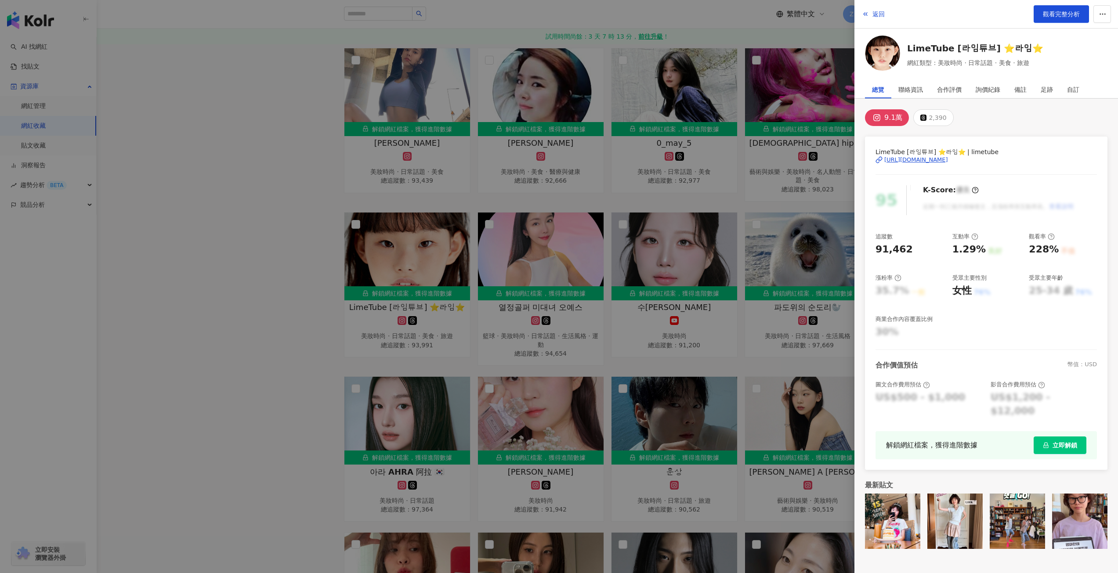
click at [910, 160] on div "https://www.instagram.com/limetube/" at bounding box center [916, 160] width 64 height 8
click at [266, 313] on div at bounding box center [559, 286] width 1118 height 573
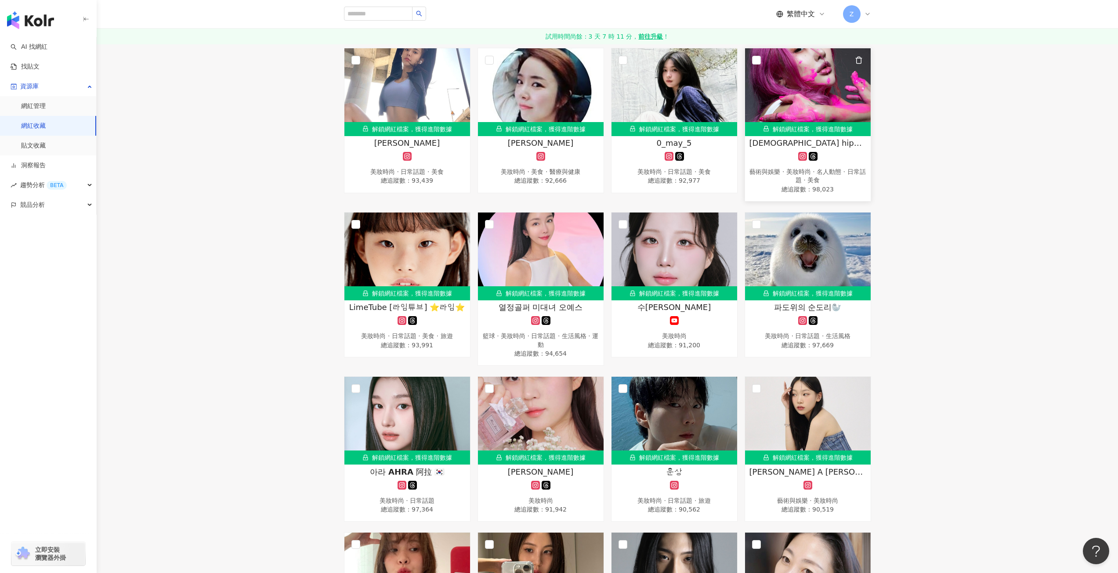
scroll to position [615, 0]
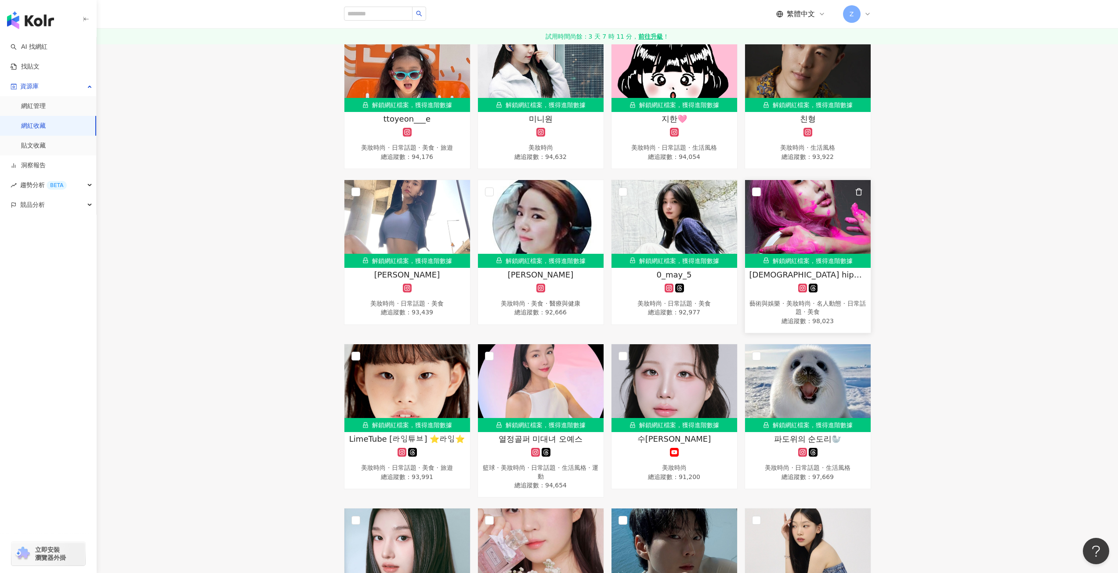
click at [822, 232] on img at bounding box center [808, 224] width 126 height 88
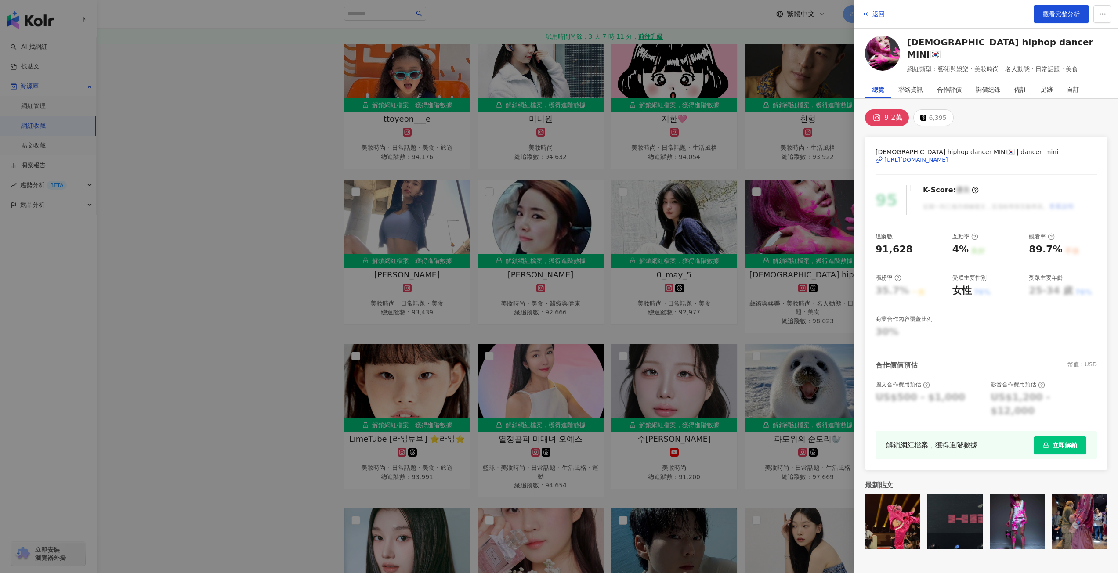
click at [703, 238] on div at bounding box center [559, 286] width 1118 height 573
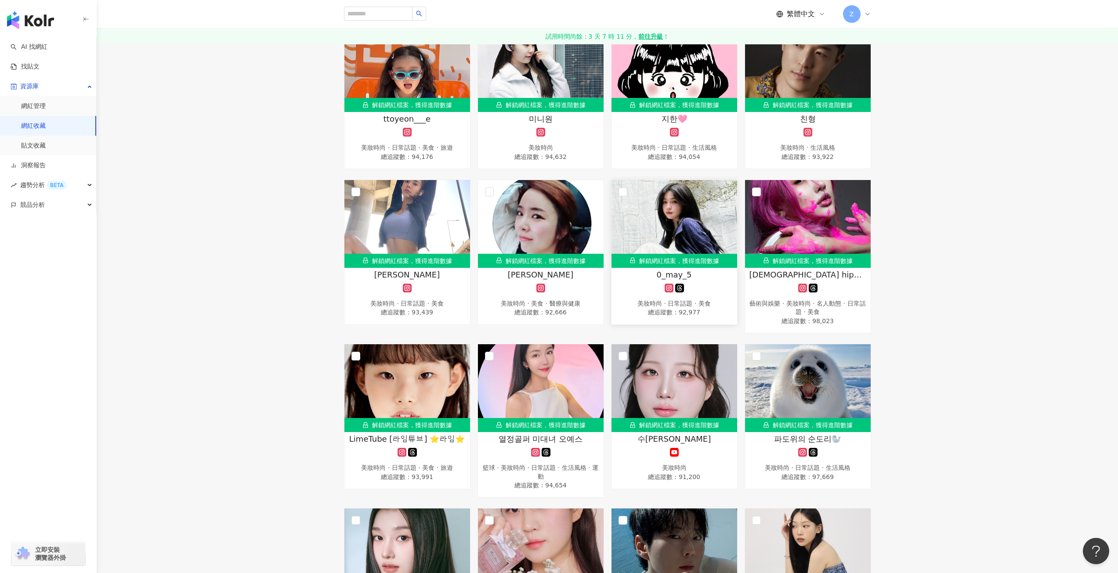
click at [699, 235] on img at bounding box center [675, 224] width 126 height 88
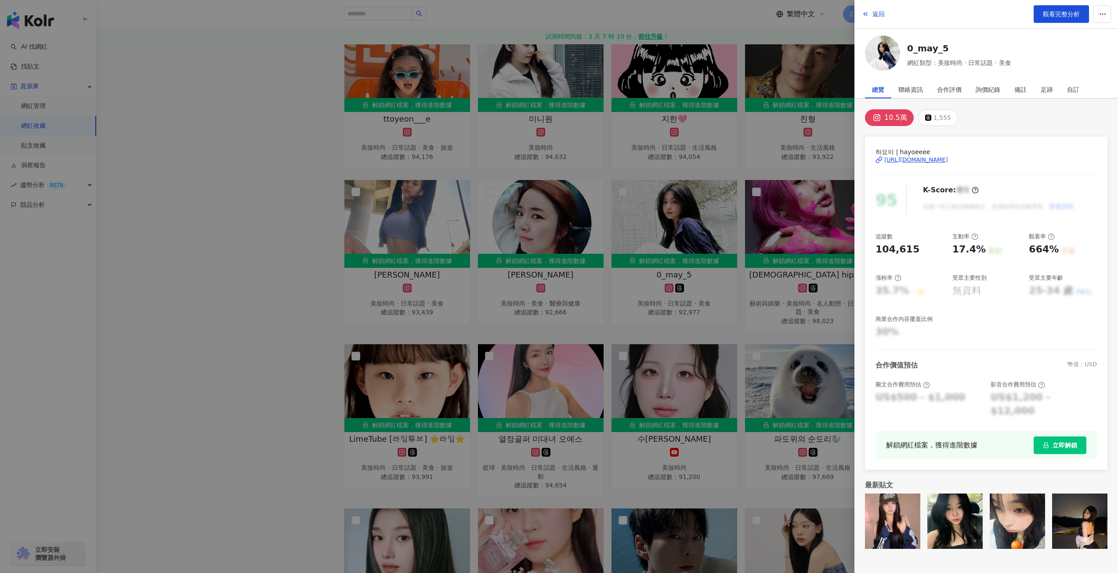
click at [948, 159] on div "https://www.instagram.com/hayoeeee/" at bounding box center [916, 160] width 64 height 8
click at [335, 210] on div at bounding box center [559, 286] width 1118 height 573
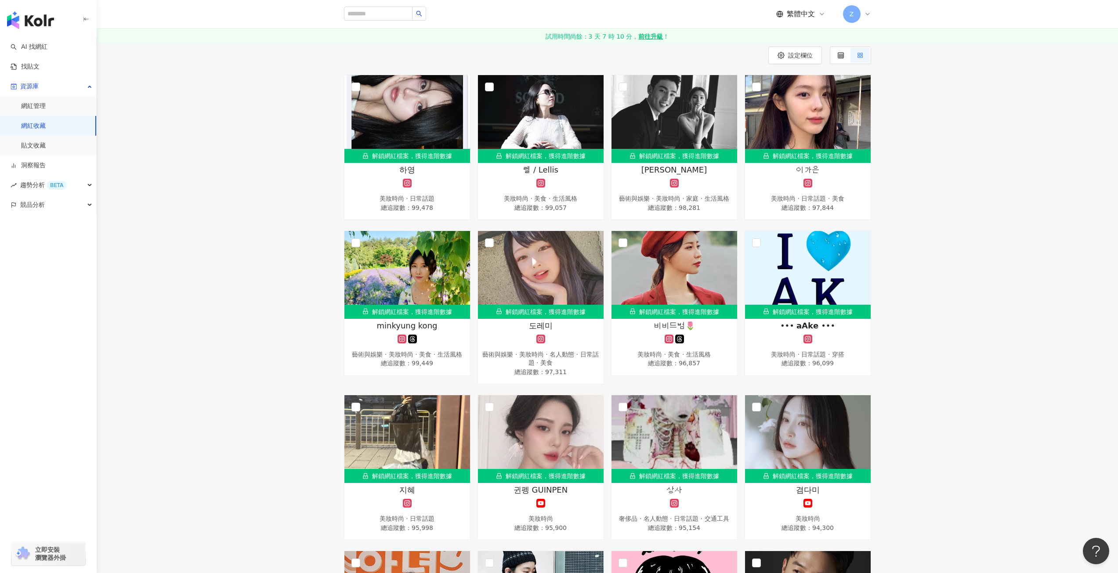
scroll to position [0, 0]
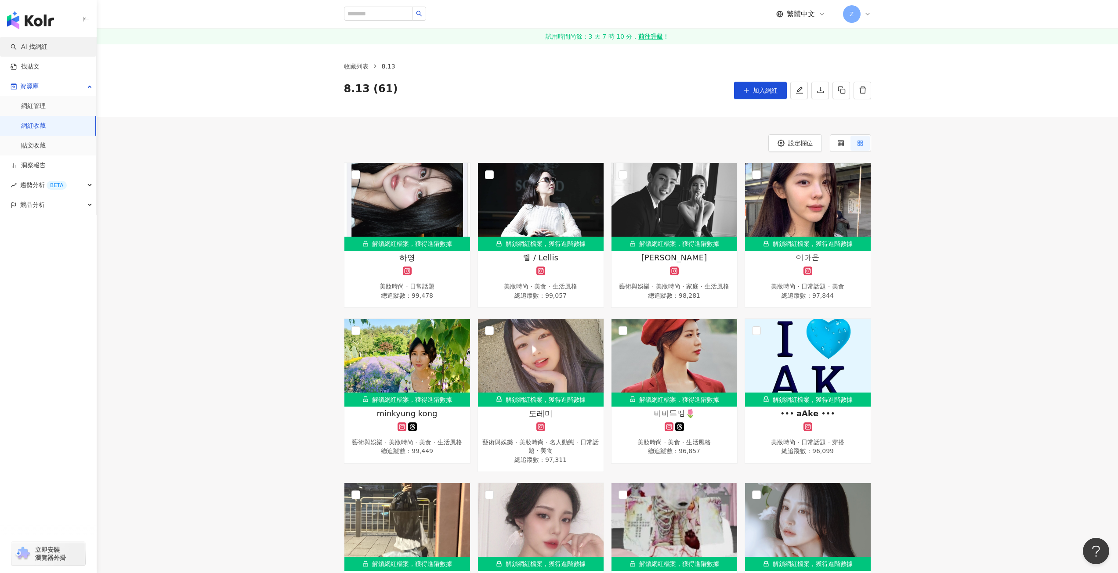
click at [39, 43] on link "AI 找網紅" at bounding box center [29, 47] width 37 height 9
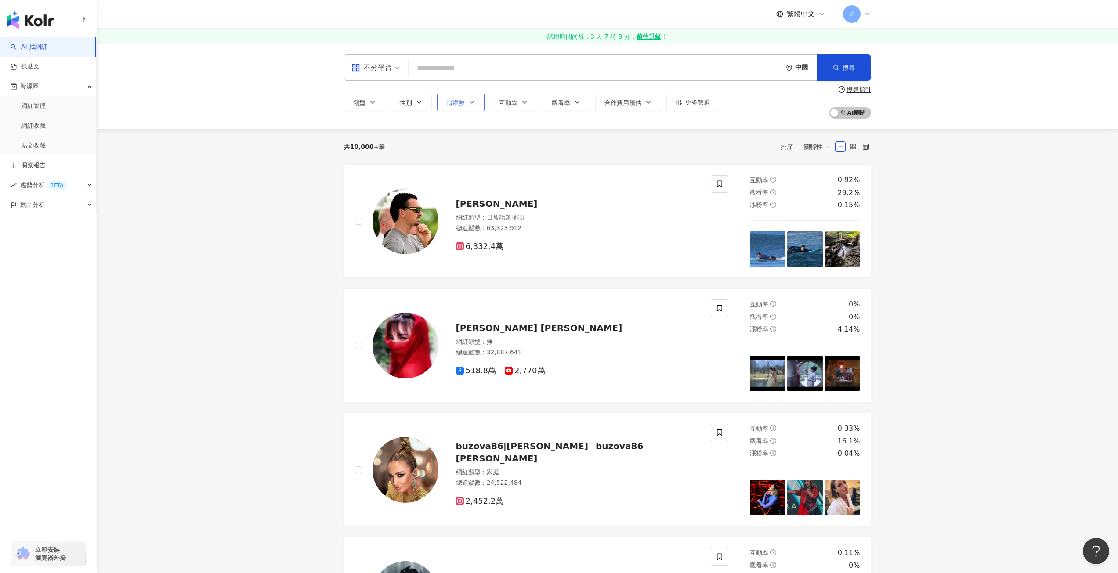
click at [460, 103] on span "追蹤數" at bounding box center [455, 102] width 18 height 7
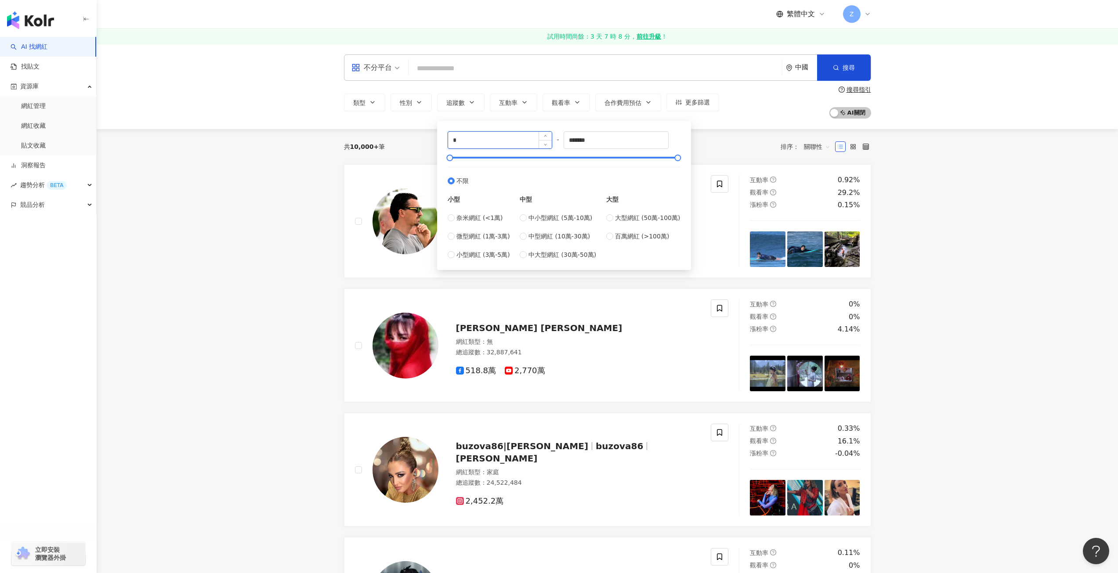
click at [465, 145] on input "*" at bounding box center [500, 140] width 104 height 17
type input "****"
click at [642, 132] on input "*******" at bounding box center [616, 140] width 104 height 17
type input "******"
click at [769, 118] on div "類型 性別 追蹤數 互動率 觀看率 合作費用預估 更多篩選 **** - ****** 不限 小型 奈米網紅 (<1萬) 微型網紅 (1萬-3萬) 小型網紅 …" at bounding box center [607, 102] width 527 height 33
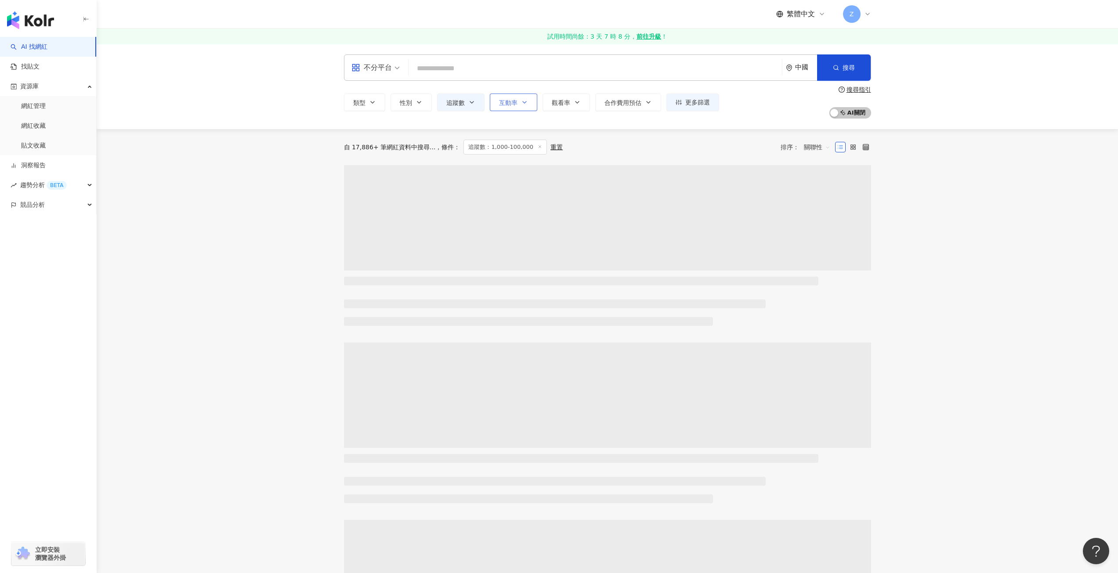
click at [527, 107] on button "互動率" at bounding box center [513, 103] width 47 height 18
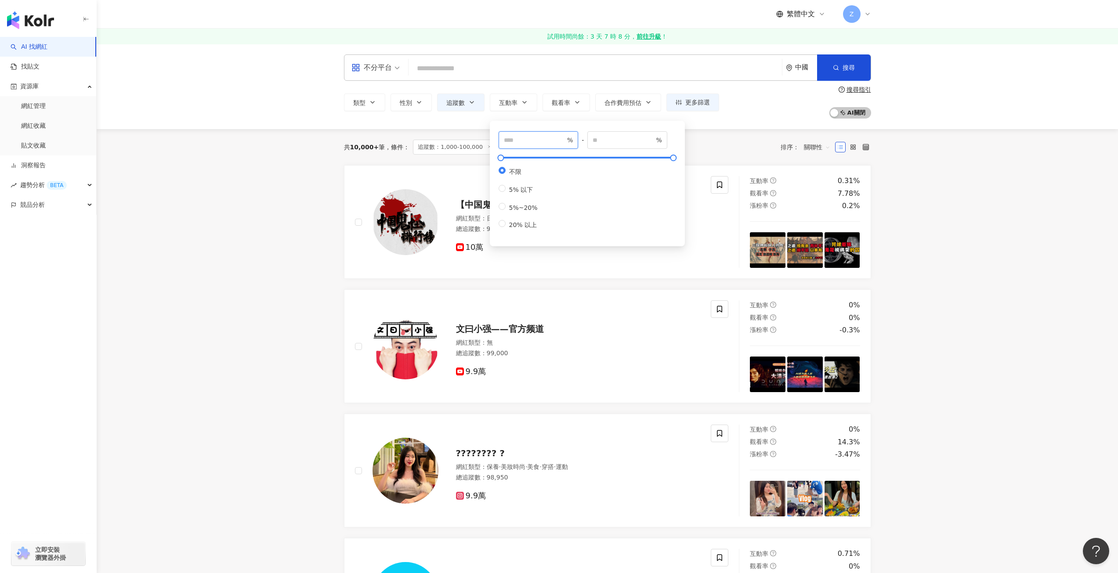
click at [548, 136] on input "number" at bounding box center [535, 140] width 62 height 10
type input "***"
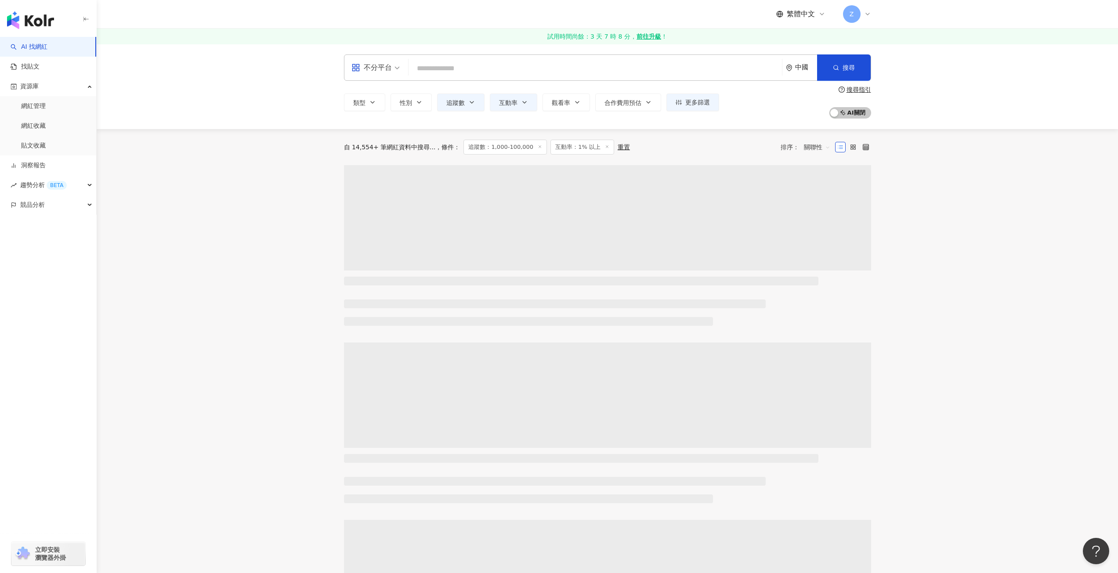
click at [804, 72] on div "中國" at bounding box center [801, 67] width 31 height 25
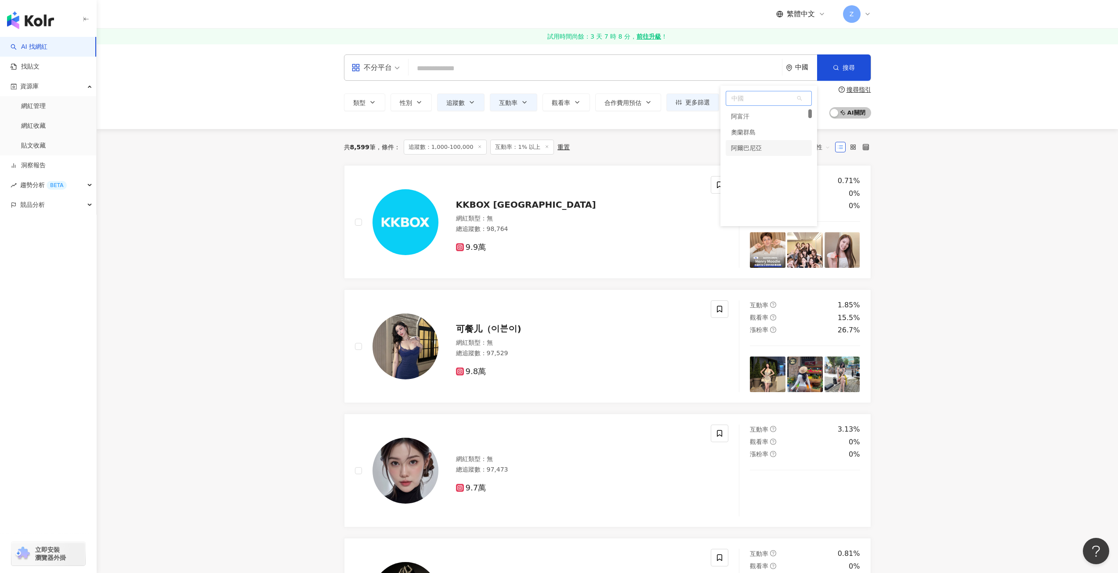
scroll to position [31, 0]
click at [743, 209] on div "韓國" at bounding box center [737, 211] width 12 height 16
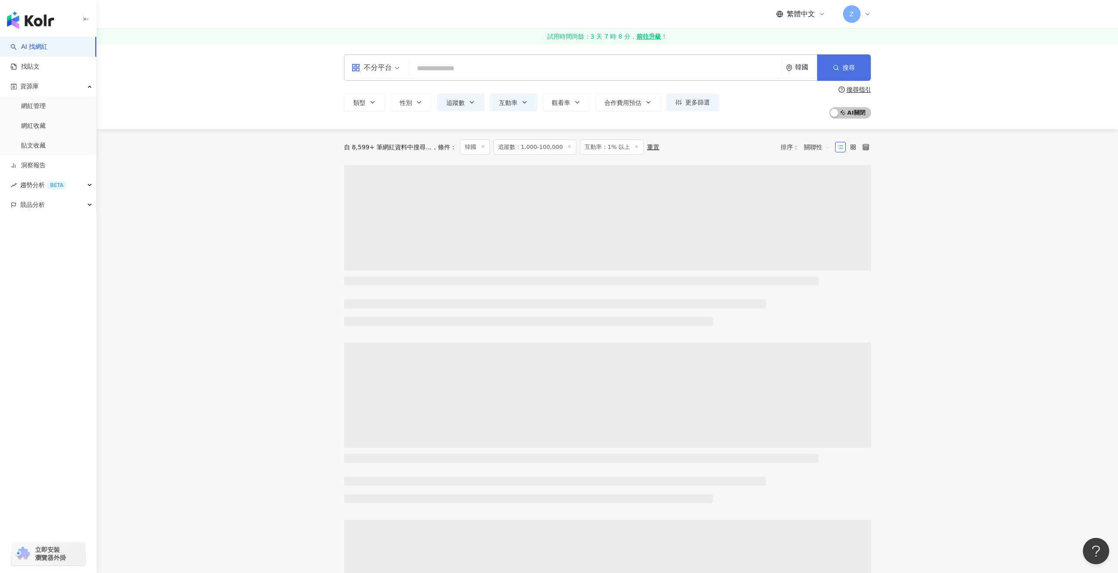
click at [846, 71] on span "搜尋" at bounding box center [849, 67] width 12 height 7
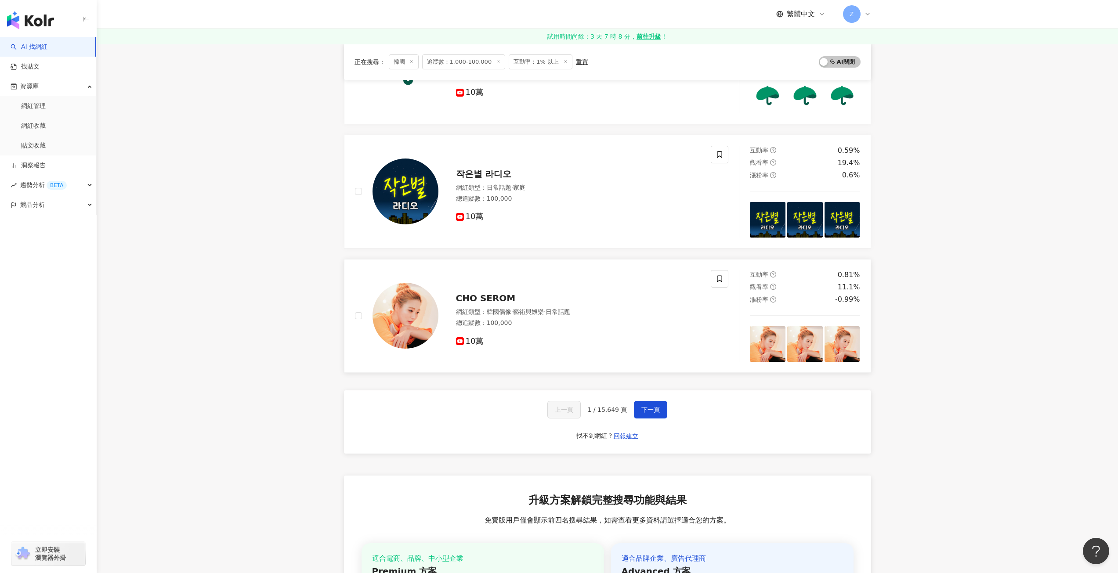
scroll to position [1362, 0]
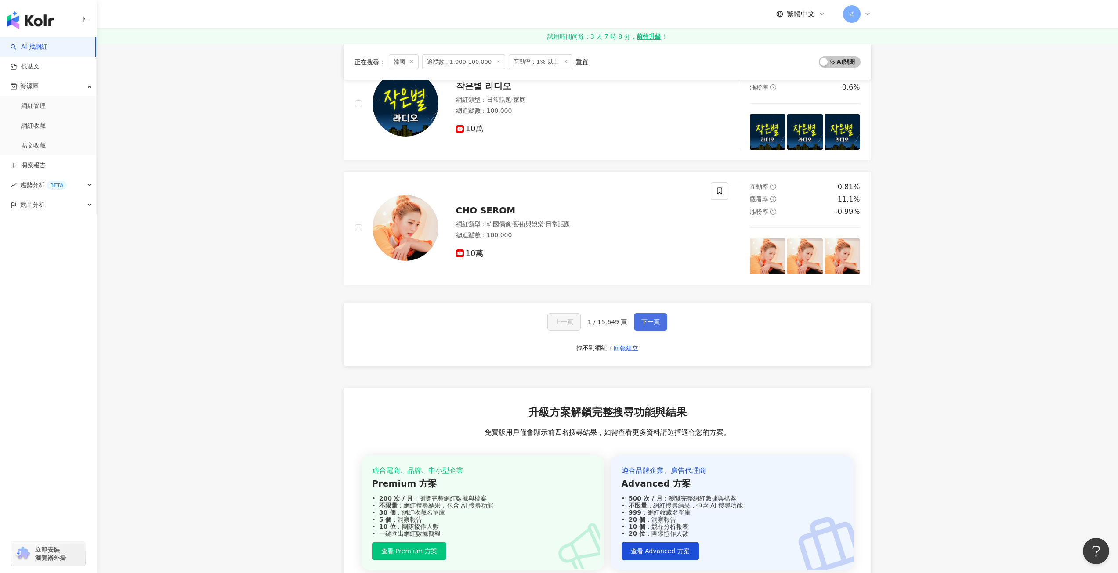
click at [634, 326] on button "下一頁" at bounding box center [650, 322] width 33 height 18
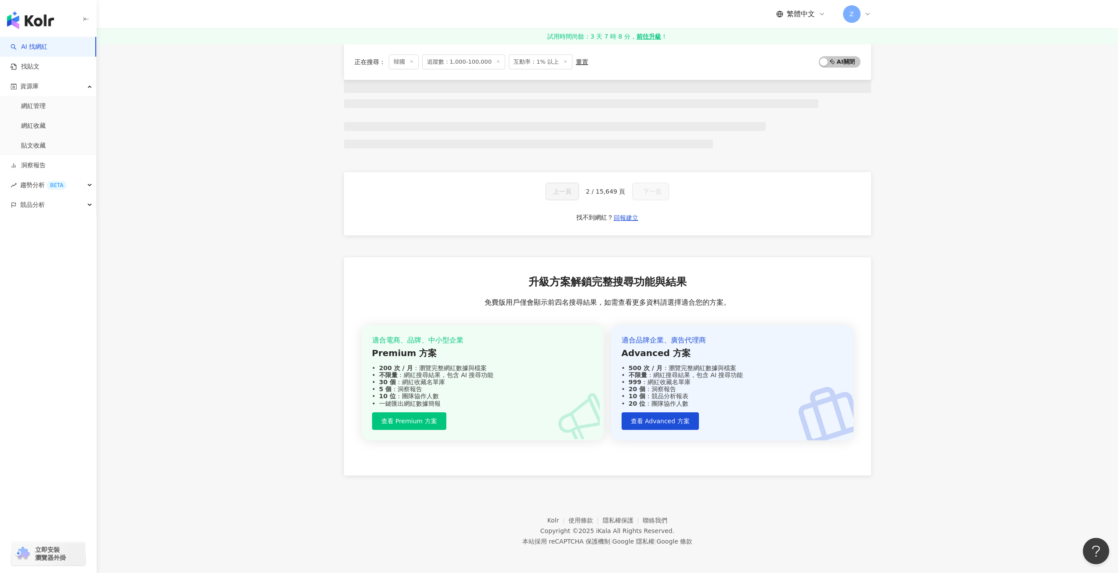
scroll to position [402, 0]
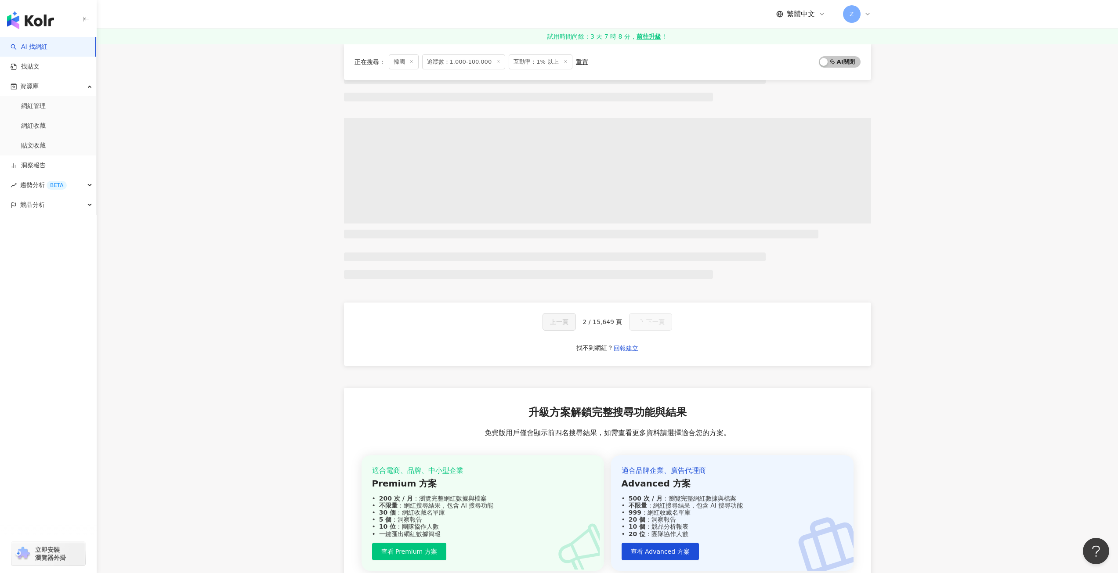
click at [644, 326] on button "下一頁" at bounding box center [650, 322] width 43 height 18
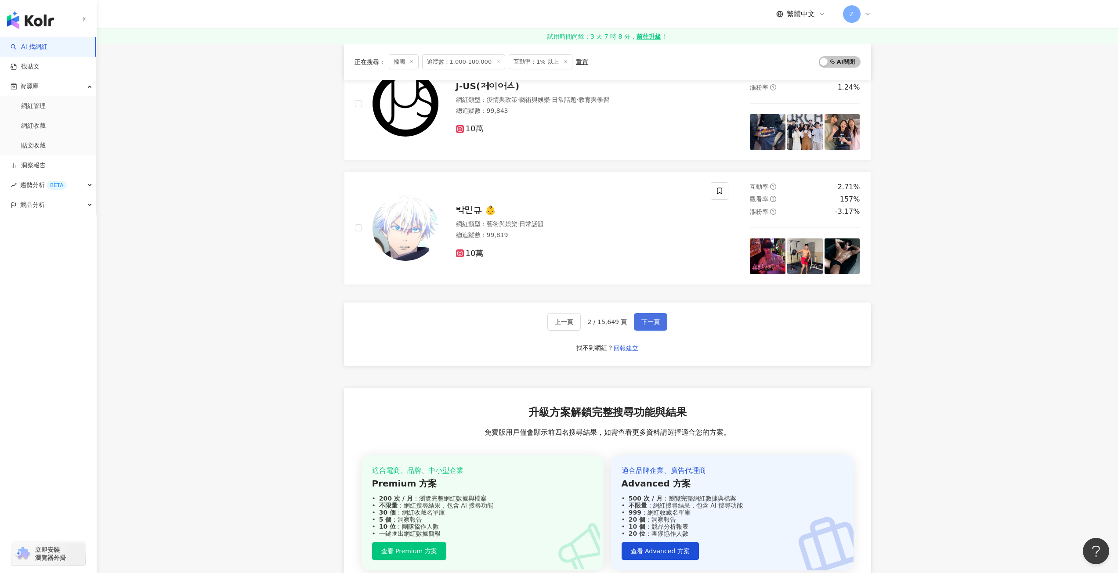
click at [643, 326] on span "下一頁" at bounding box center [650, 322] width 18 height 7
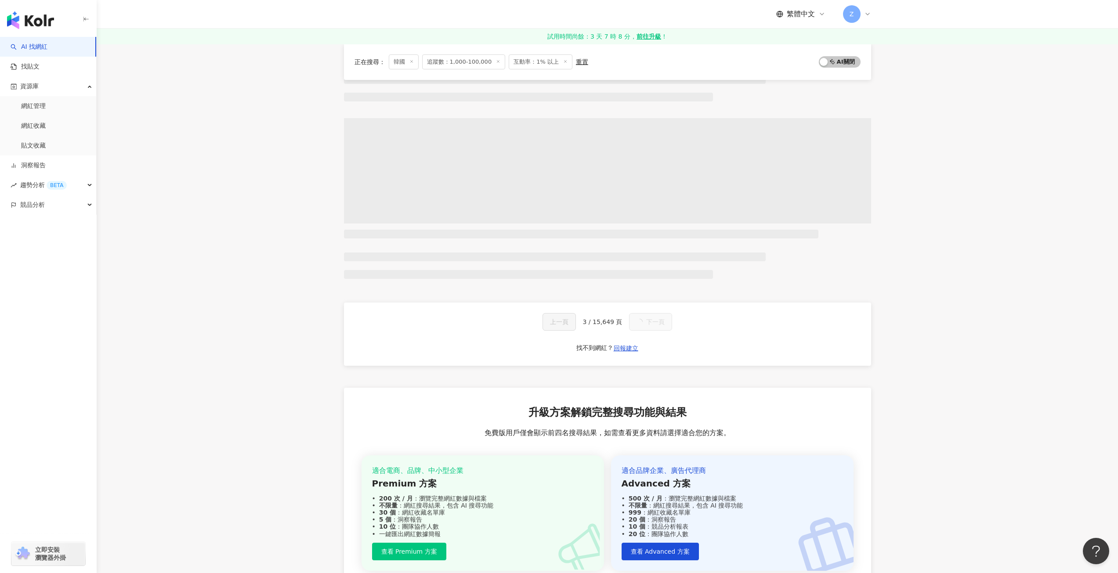
click at [642, 324] on button "下一頁" at bounding box center [650, 322] width 43 height 18
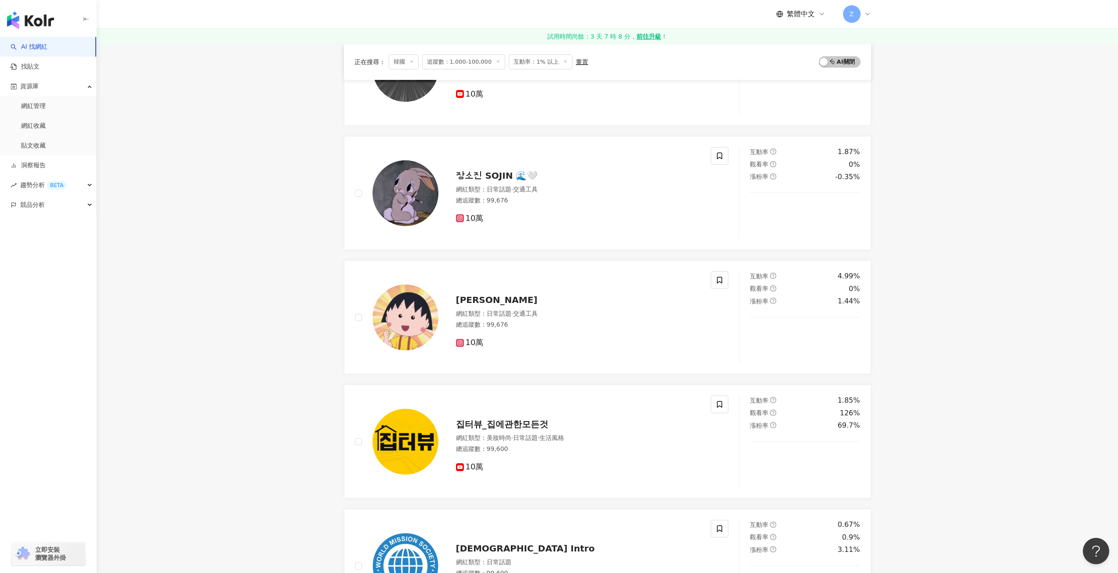
scroll to position [1362, 0]
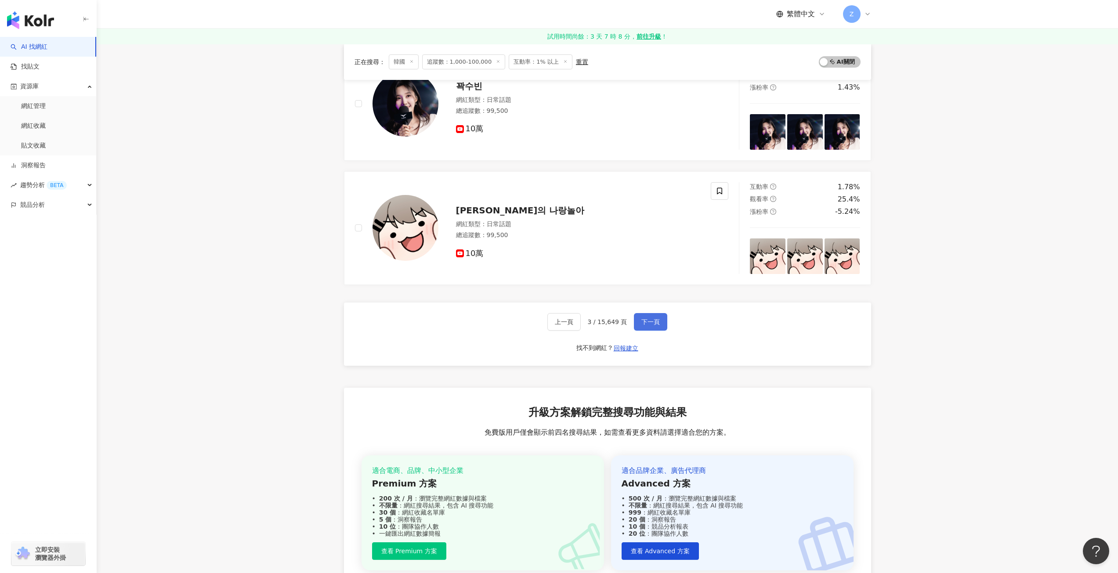
click at [653, 320] on span "下一頁" at bounding box center [650, 322] width 18 height 7
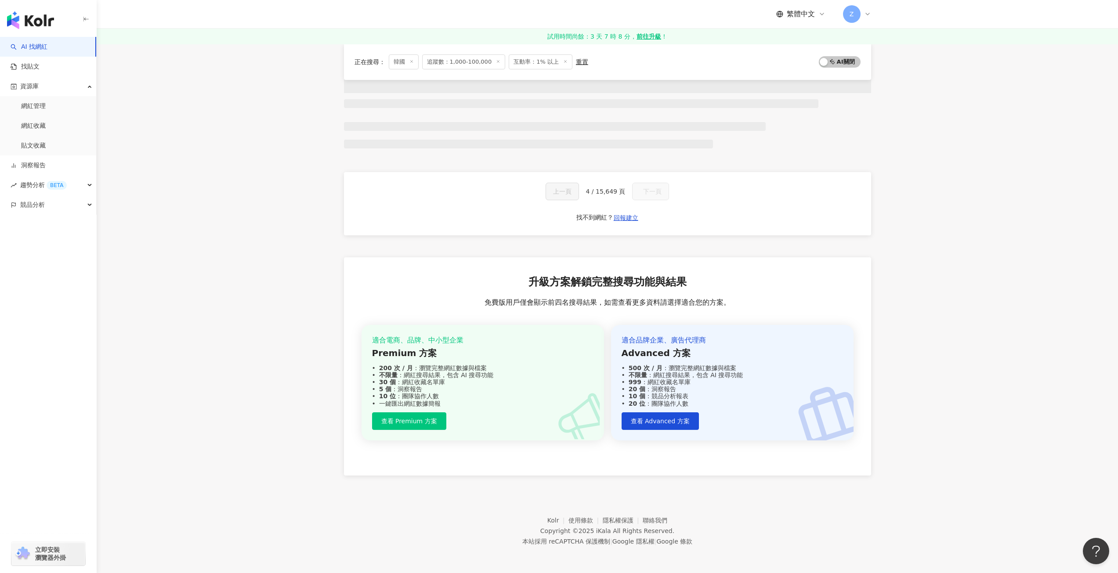
scroll to position [402, 0]
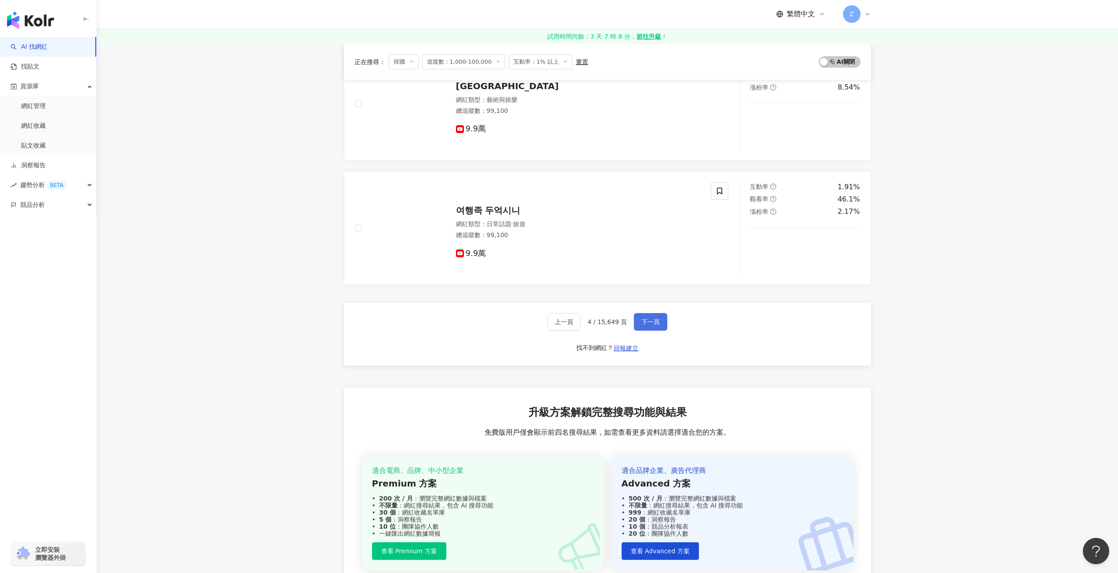
click at [656, 323] on span "下一頁" at bounding box center [650, 322] width 18 height 7
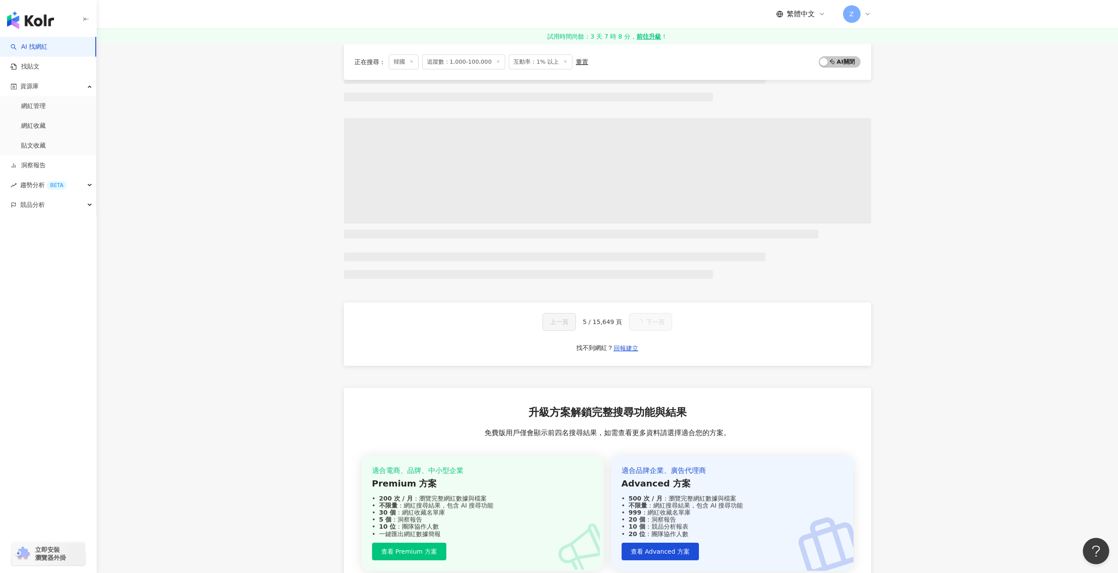
click at [656, 323] on span "下一頁" at bounding box center [655, 322] width 18 height 7
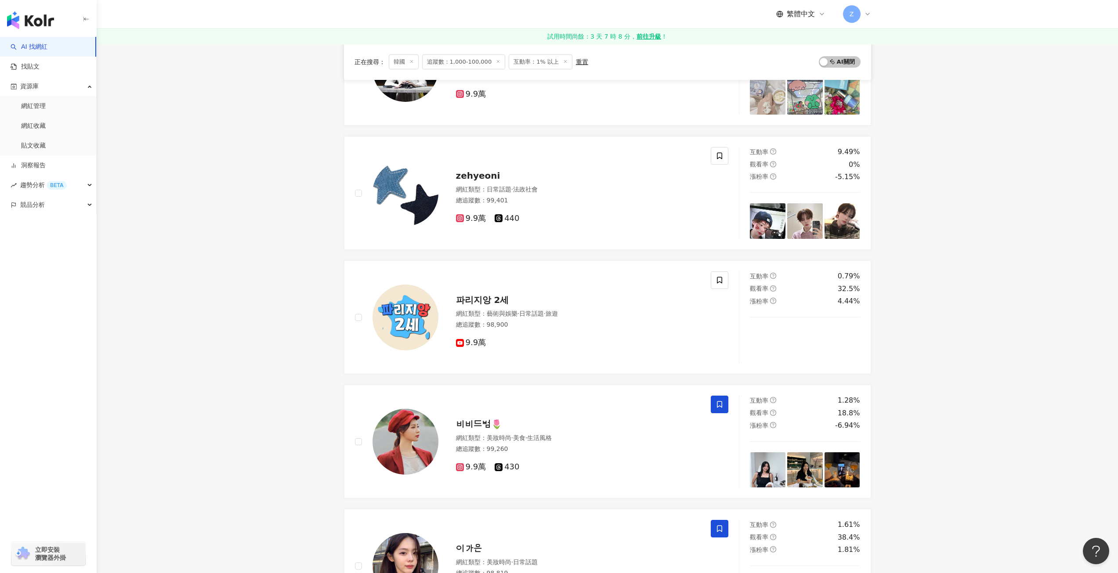
scroll to position [1362, 0]
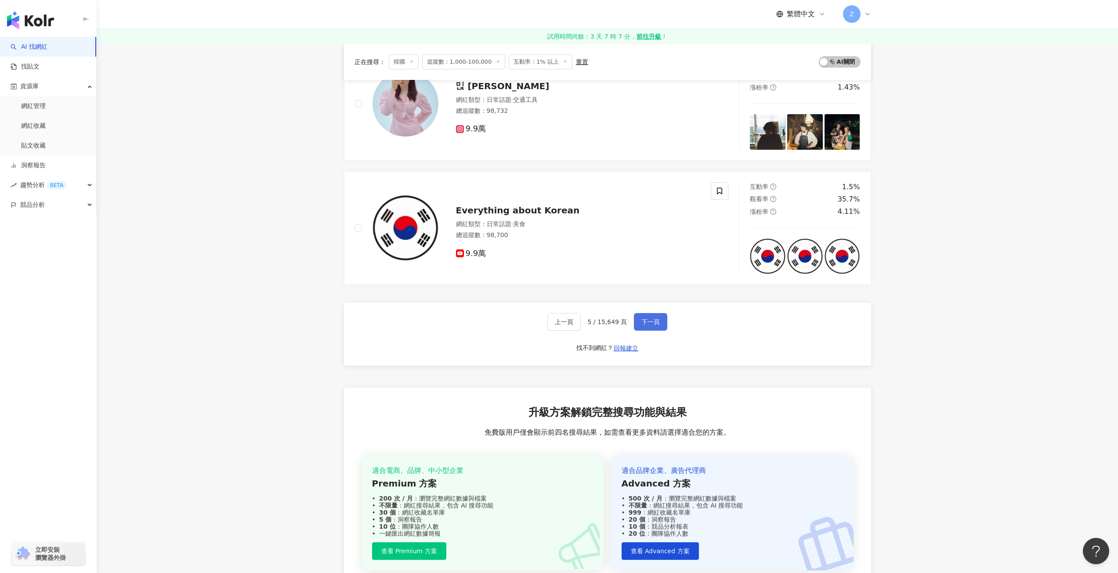
click at [656, 323] on span "下一頁" at bounding box center [650, 322] width 18 height 7
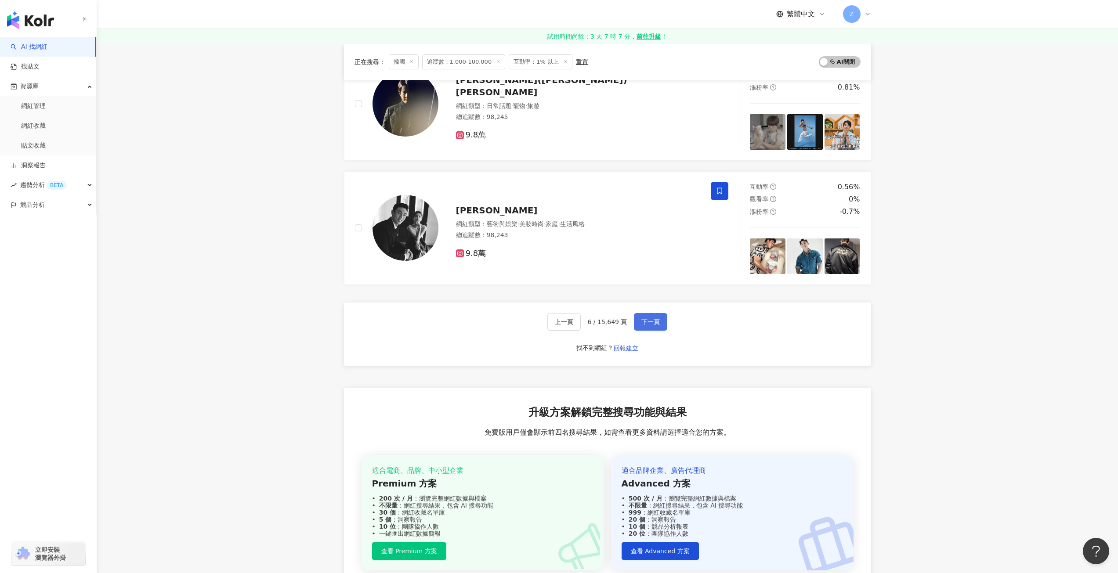
click at [648, 320] on span "下一頁" at bounding box center [650, 322] width 18 height 7
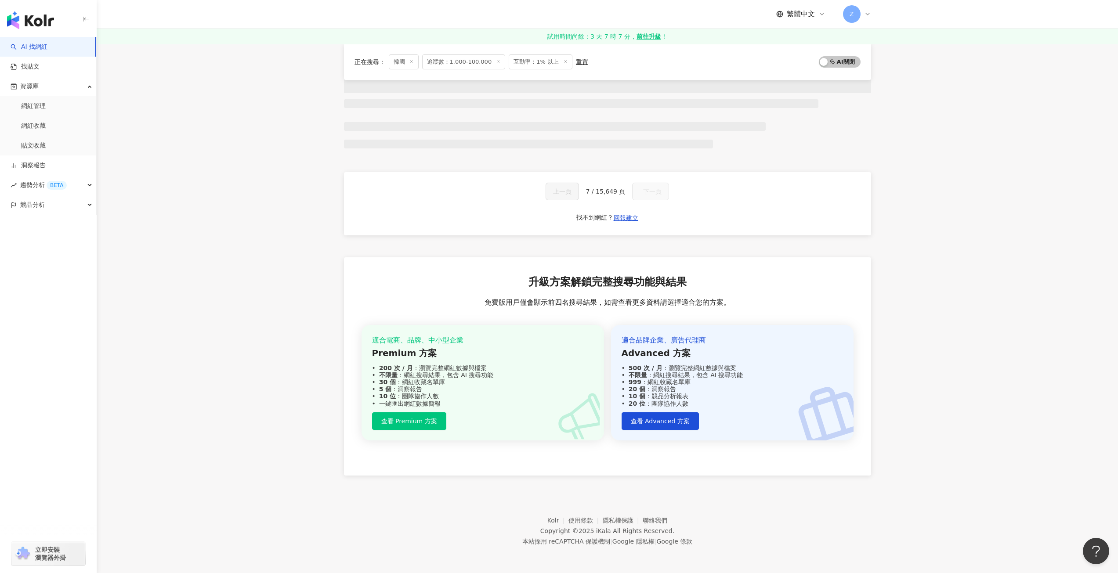
scroll to position [402, 0]
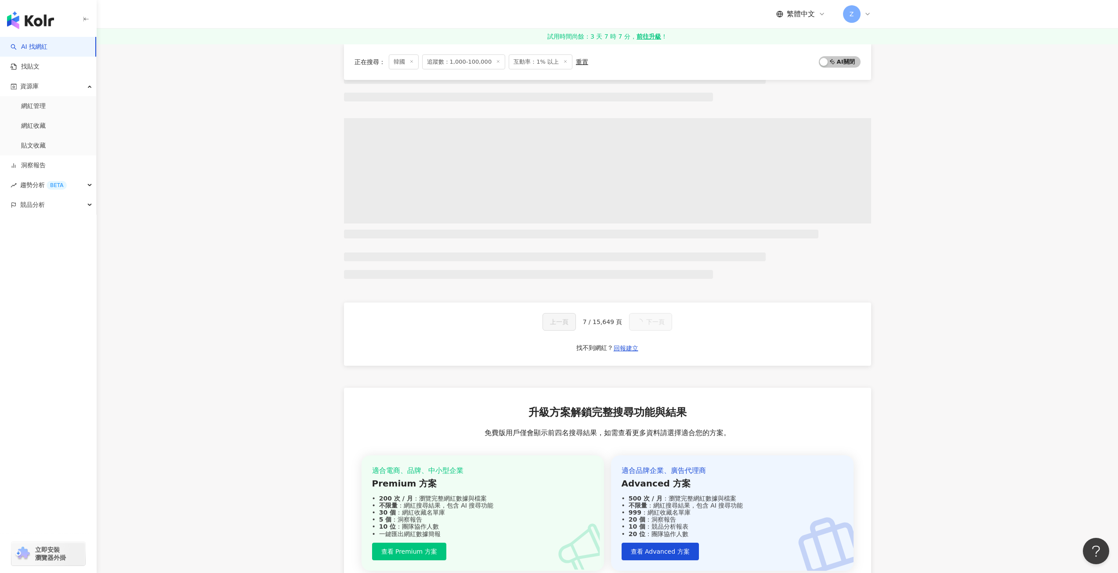
click at [649, 323] on button "下一頁" at bounding box center [650, 322] width 43 height 18
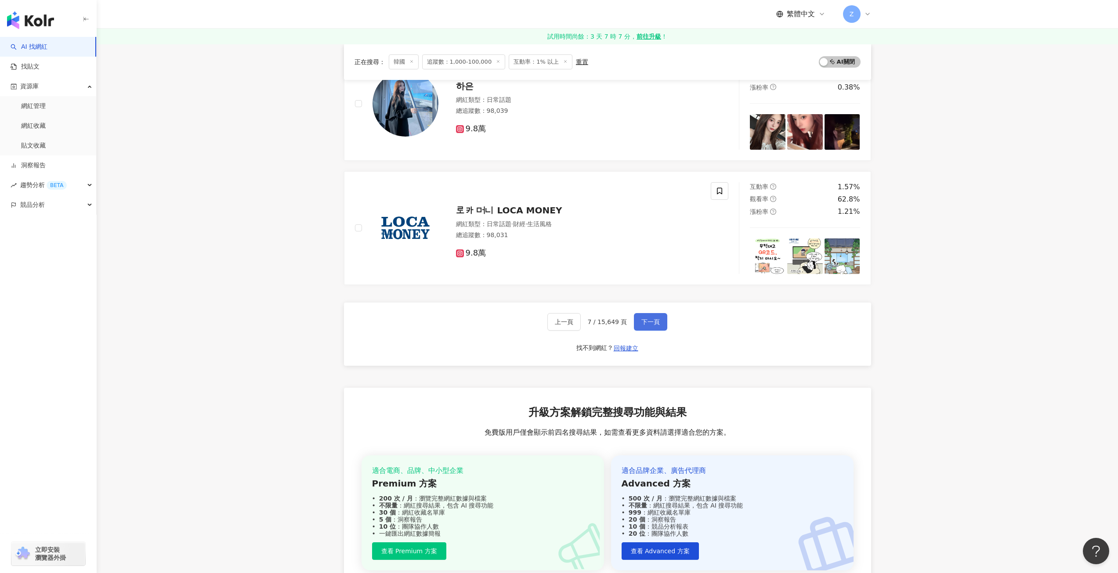
click at [649, 323] on span "下一頁" at bounding box center [650, 322] width 18 height 7
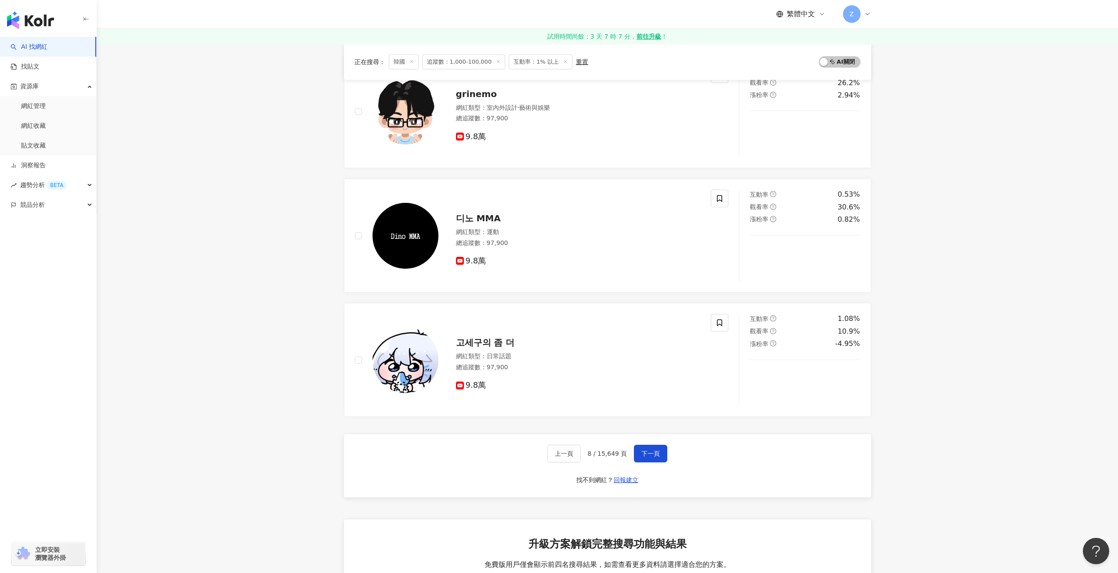
scroll to position [1392, 0]
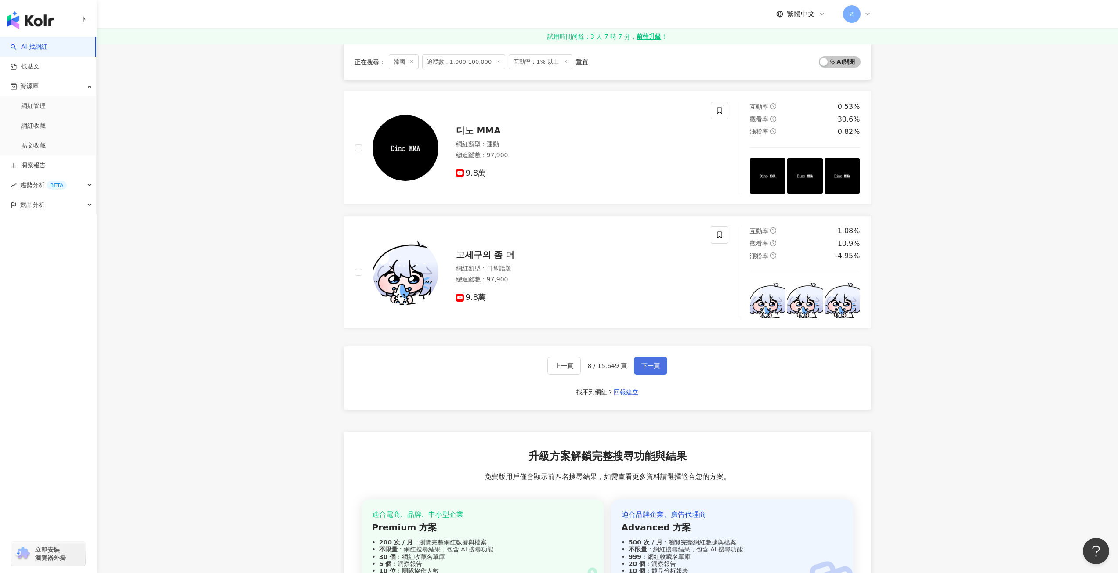
click at [643, 366] on span "下一頁" at bounding box center [650, 365] width 18 height 7
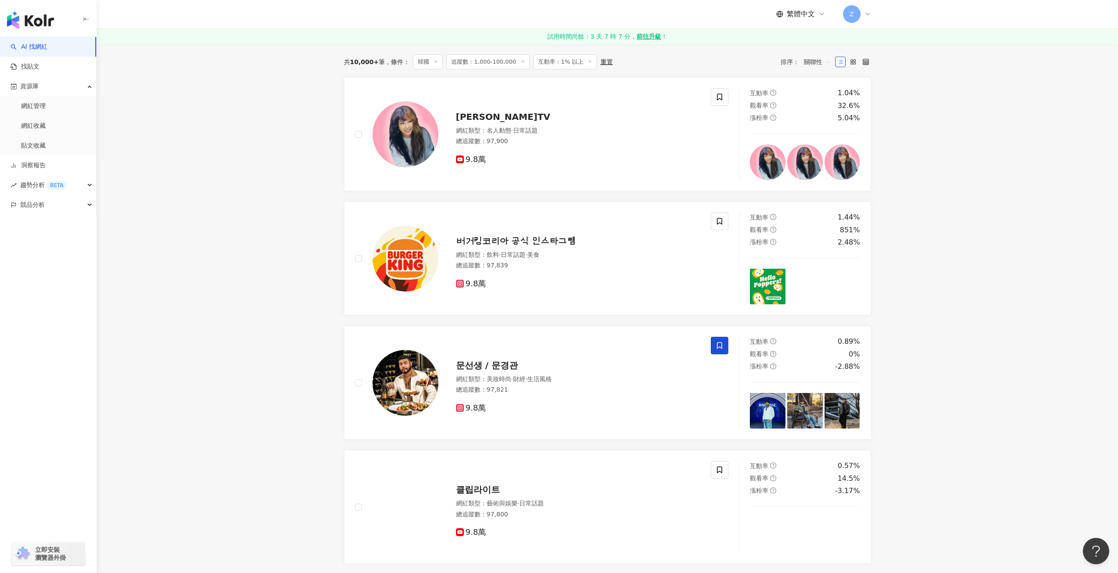
scroll to position [0, 0]
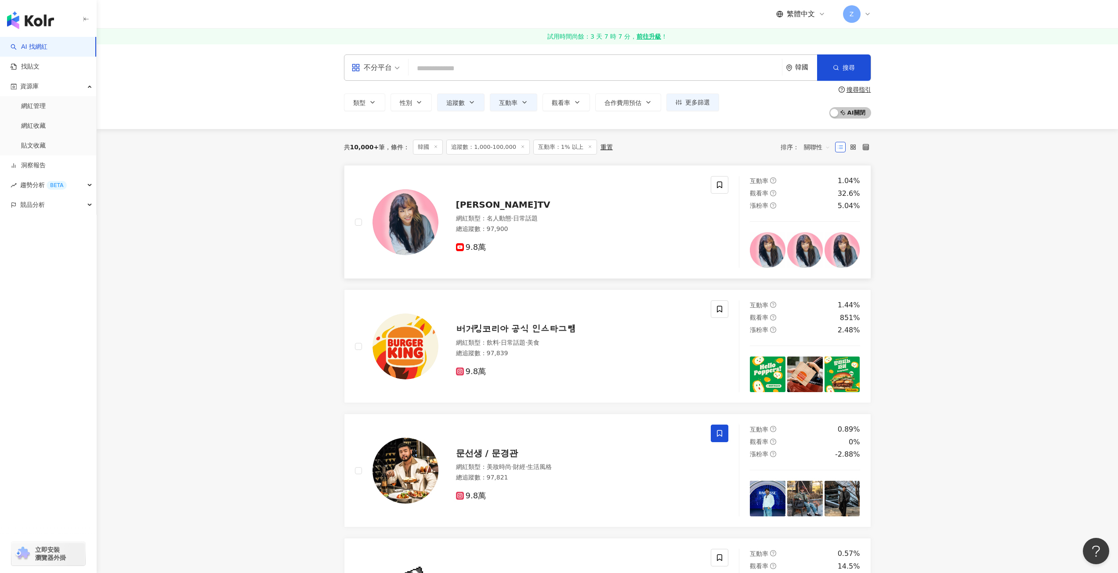
drag, startPoint x: 566, startPoint y: 221, endPoint x: 554, endPoint y: 219, distance: 12.0
click at [554, 219] on div "網紅類型 ： 名人動態 · 日常話題" at bounding box center [578, 218] width 245 height 9
click at [826, 144] on span "關聯性" at bounding box center [817, 147] width 26 height 14
click at [855, 144] on label at bounding box center [853, 147] width 11 height 11
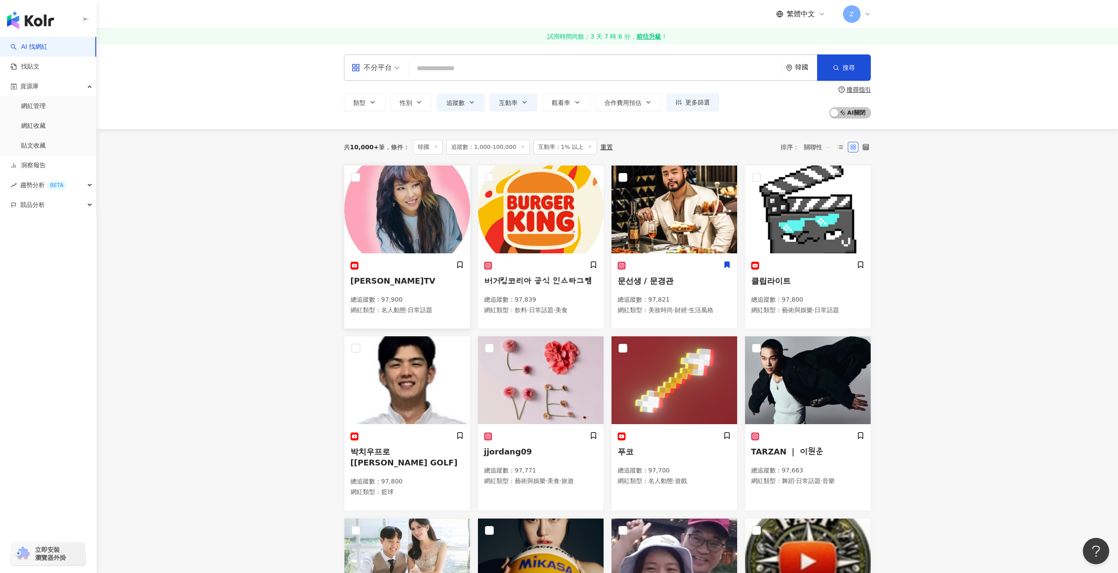
click at [403, 211] on img at bounding box center [407, 210] width 126 height 88
click at [865, 146] on icon at bounding box center [866, 147] width 6 height 6
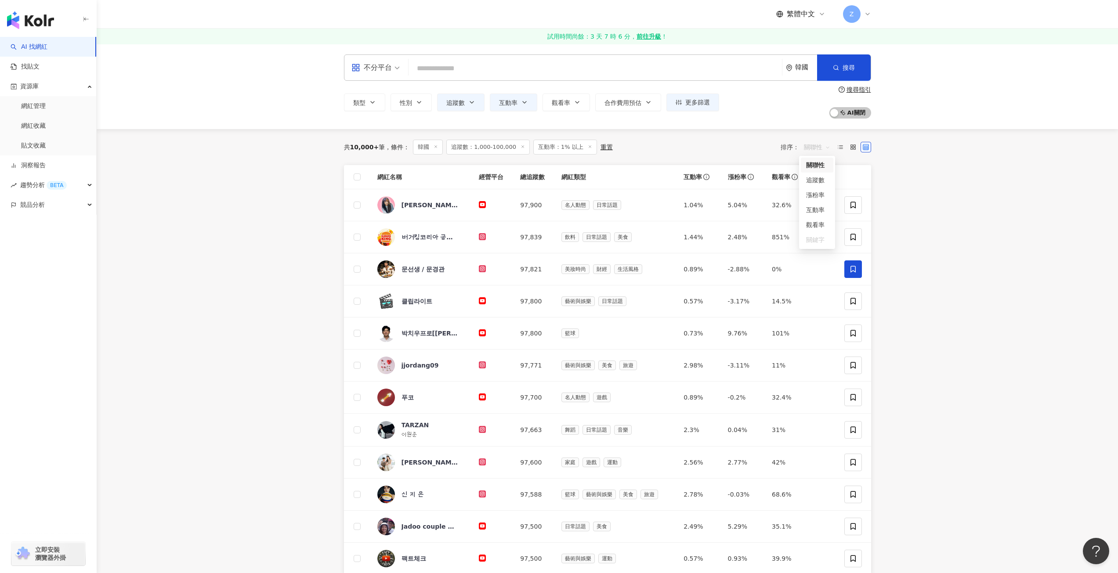
click at [820, 149] on span "關聯性" at bounding box center [817, 147] width 26 height 14
click at [824, 185] on div "追蹤數" at bounding box center [817, 180] width 22 height 10
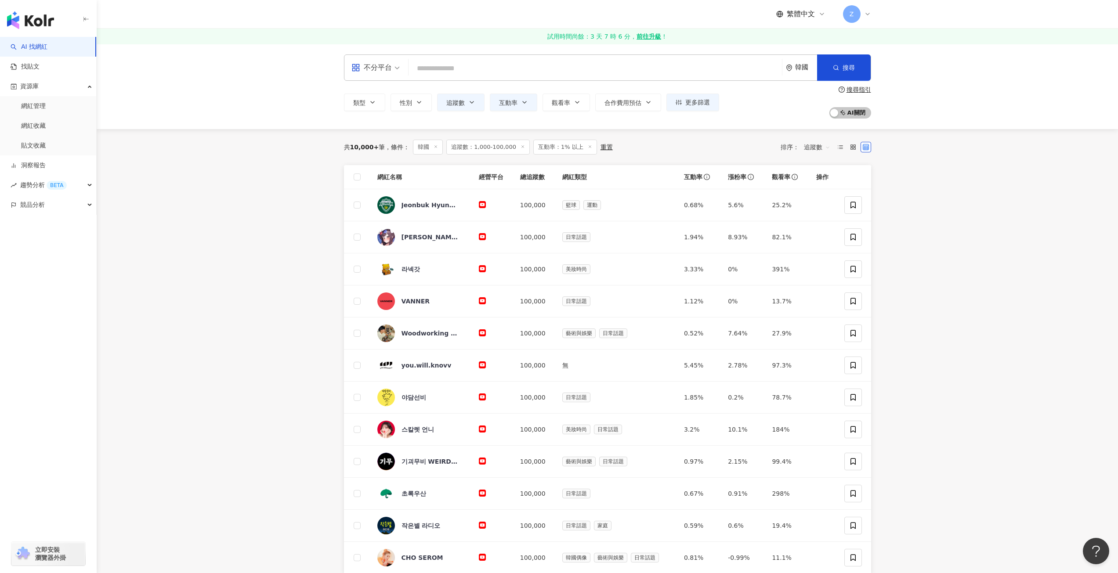
click at [815, 150] on span "追蹤數" at bounding box center [817, 147] width 26 height 14
click at [825, 223] on div "觀看率" at bounding box center [817, 225] width 22 height 10
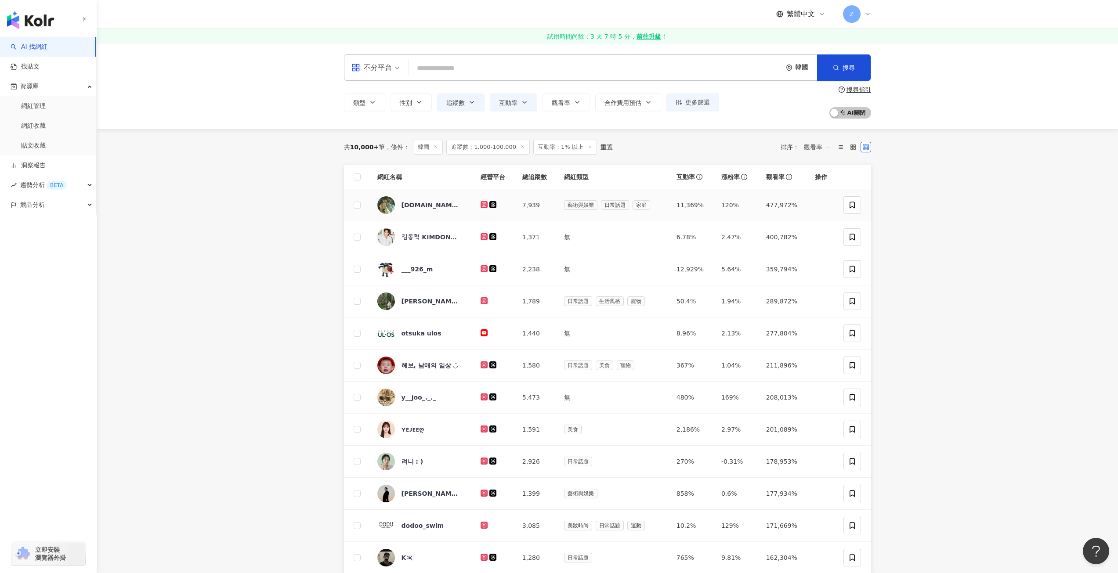
click at [390, 207] on img at bounding box center [386, 205] width 18 height 18
click at [438, 237] on div "김동혁 KIMDONGHYUCK." at bounding box center [430, 237] width 57 height 9
click at [451, 271] on span "___926_m" at bounding box center [430, 269] width 57 height 9
click at [386, 304] on img at bounding box center [386, 302] width 18 height 18
click at [449, 370] on div "헤보, 남매의 일상 ◡̈" at bounding box center [430, 365] width 57 height 9
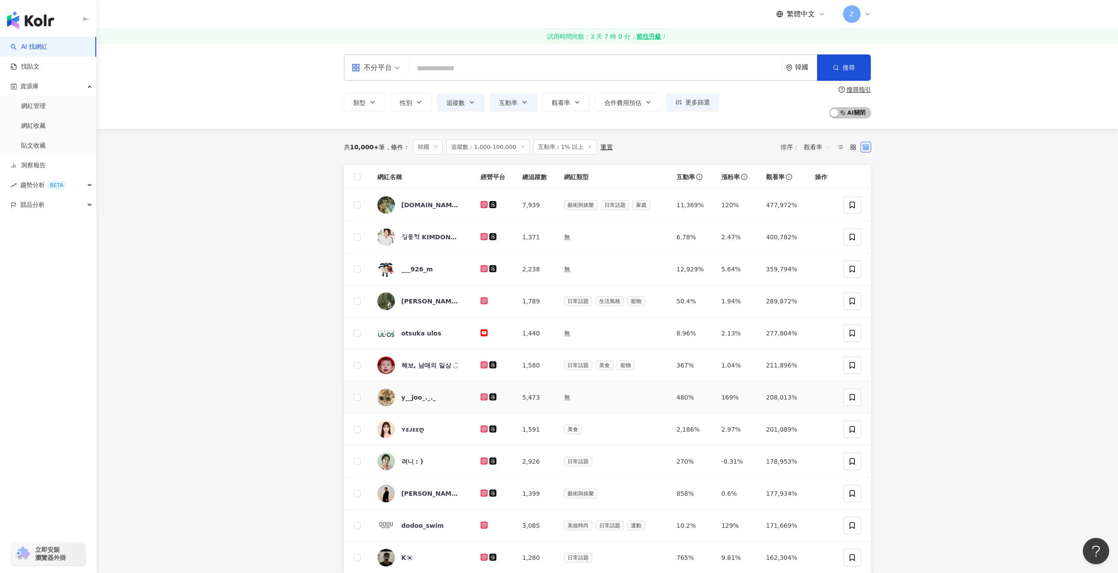
click at [447, 396] on span "y__joo_._._" at bounding box center [430, 397] width 57 height 9
click at [430, 431] on span "ʏᴇᴊᴇᴇღ" at bounding box center [430, 429] width 57 height 9
click at [389, 459] on img at bounding box center [386, 462] width 18 height 18
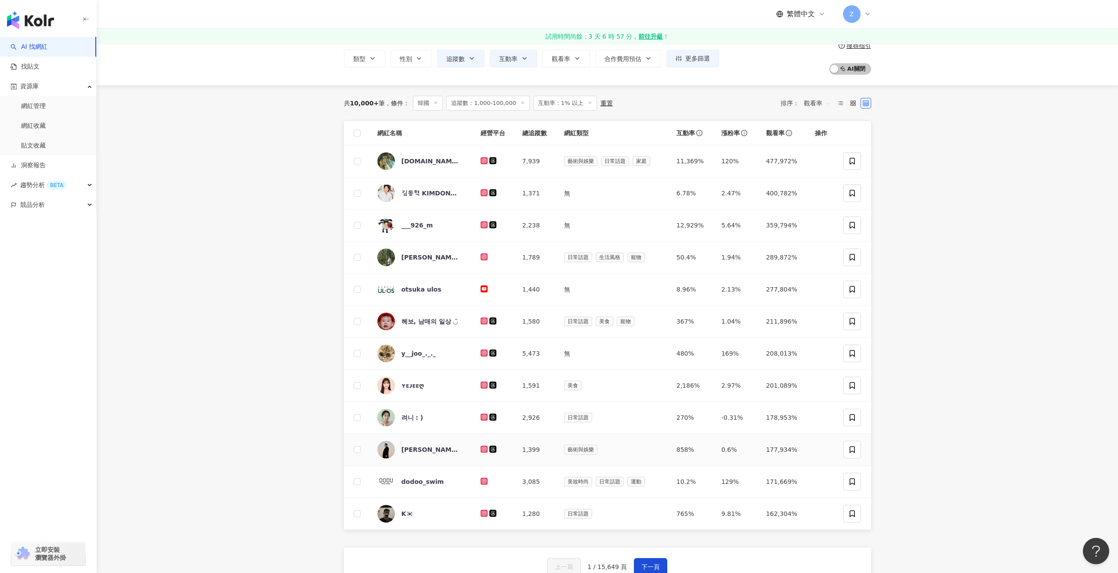
click at [455, 453] on span "ByungJoon Jeon" at bounding box center [430, 450] width 57 height 9
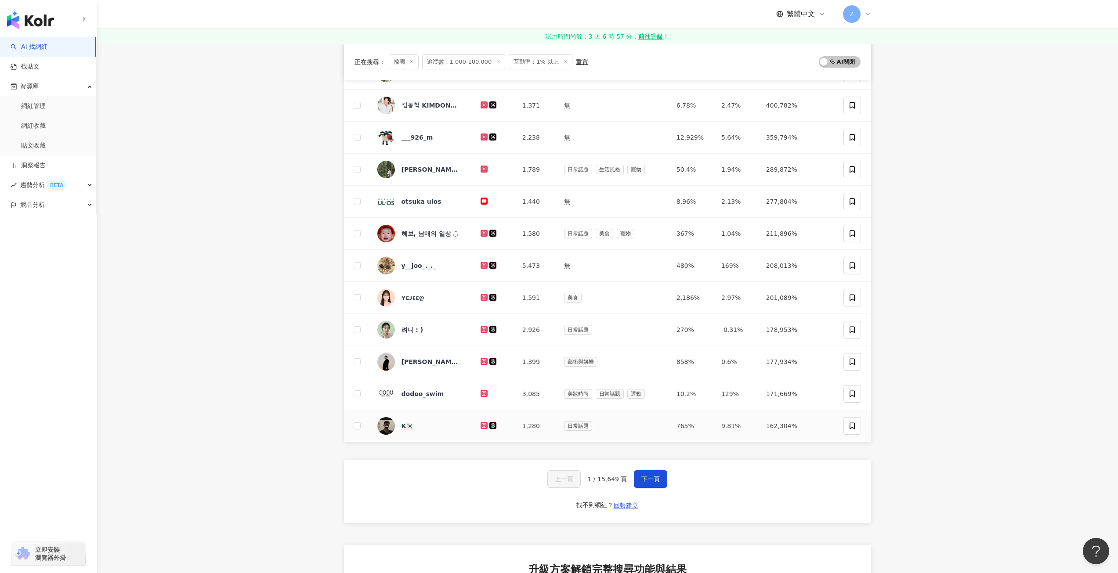
click at [459, 424] on div "K🇰🇷" at bounding box center [421, 426] width 89 height 18
click at [658, 484] on button "下一頁" at bounding box center [650, 480] width 33 height 18
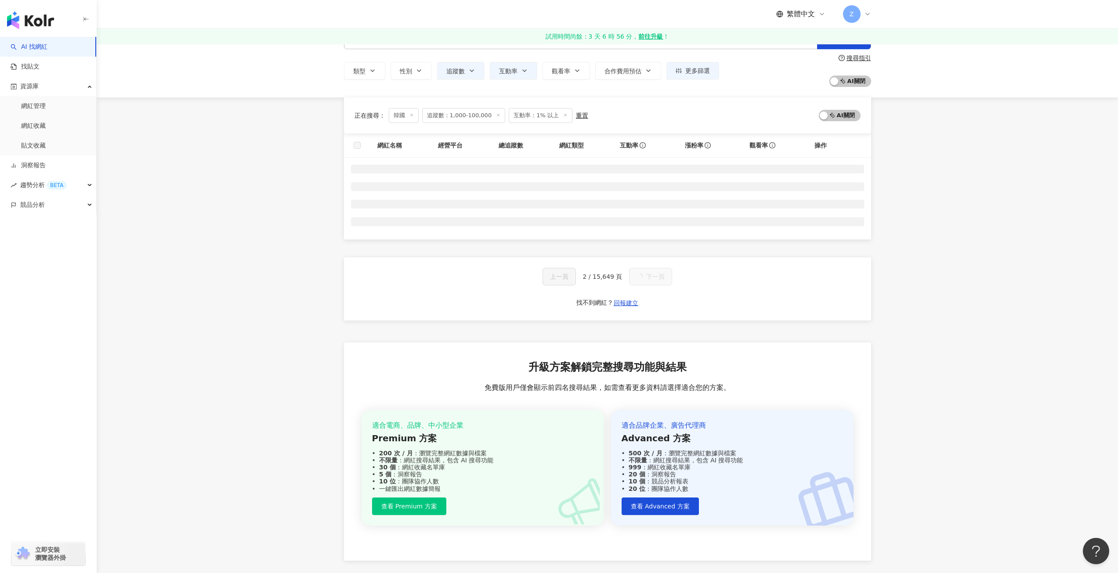
scroll to position [0, 0]
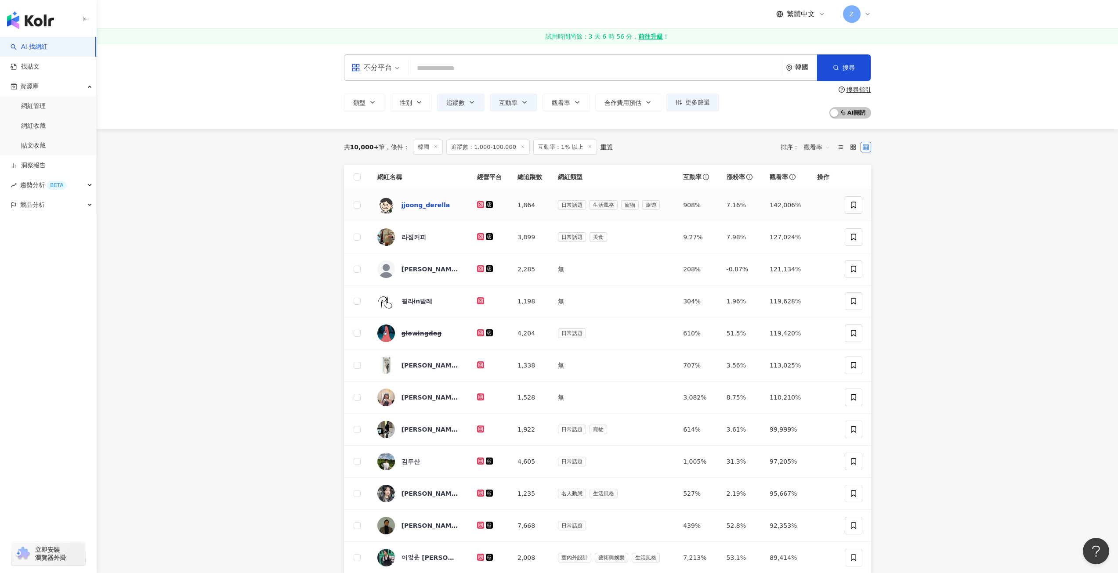
click at [424, 209] on div "jjoong_derella" at bounding box center [426, 205] width 49 height 9
click at [817, 145] on span "觀看率" at bounding box center [817, 147] width 26 height 14
click at [819, 178] on div "追蹤數" at bounding box center [817, 180] width 22 height 10
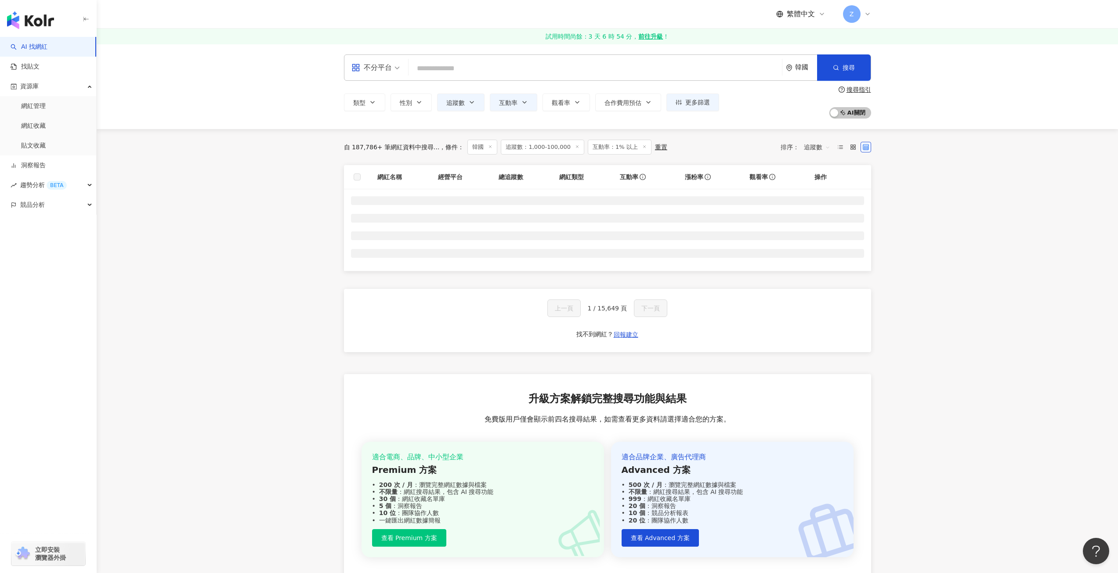
click at [815, 148] on span "追蹤數" at bounding box center [817, 147] width 26 height 14
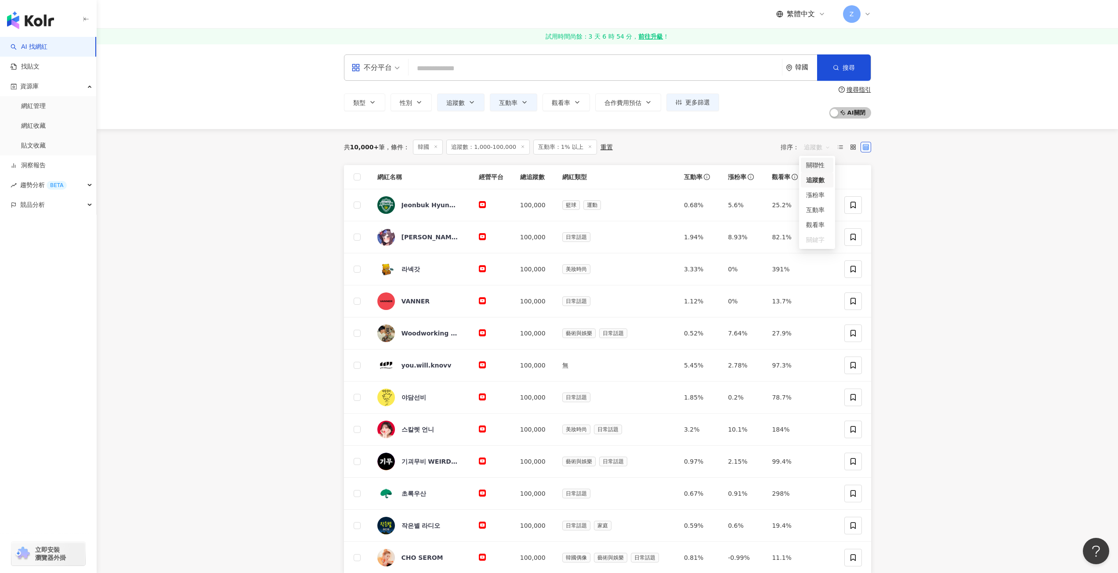
click at [818, 163] on div "關聯性" at bounding box center [817, 165] width 22 height 10
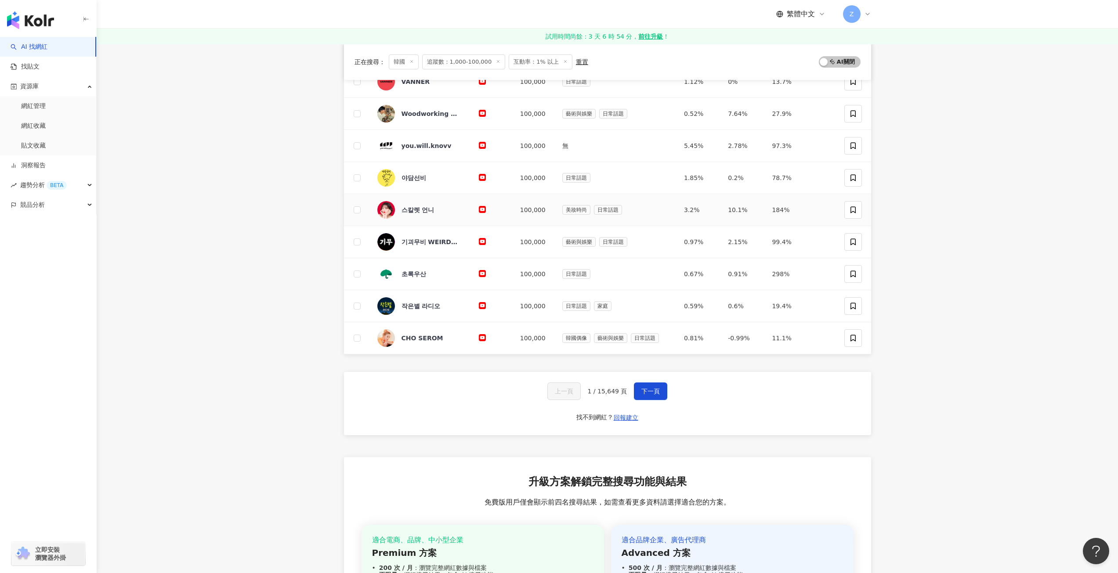
scroll to position [264, 0]
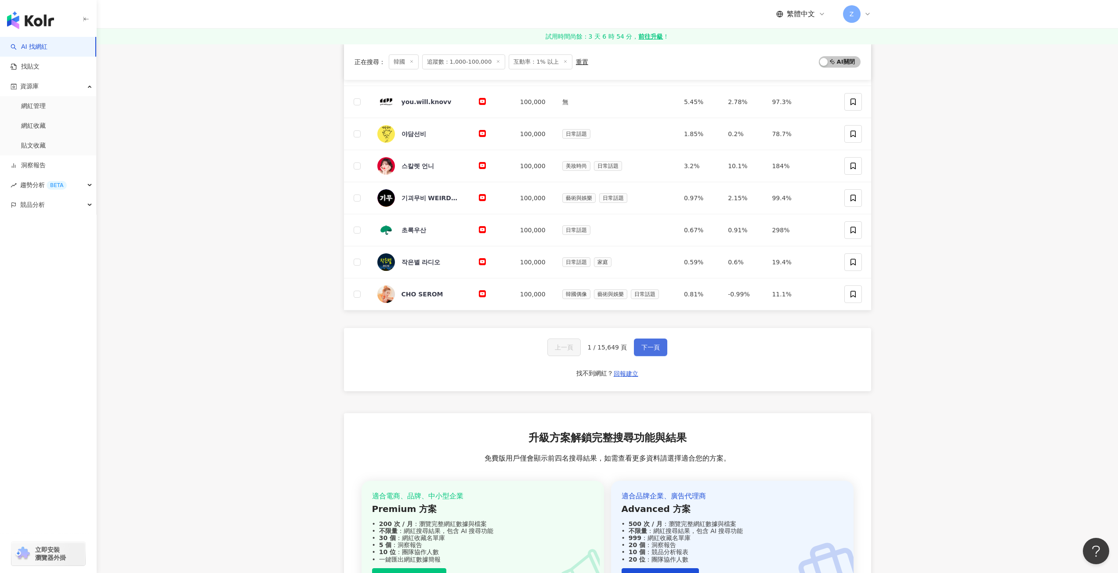
click at [650, 344] on span "下一頁" at bounding box center [650, 347] width 18 height 7
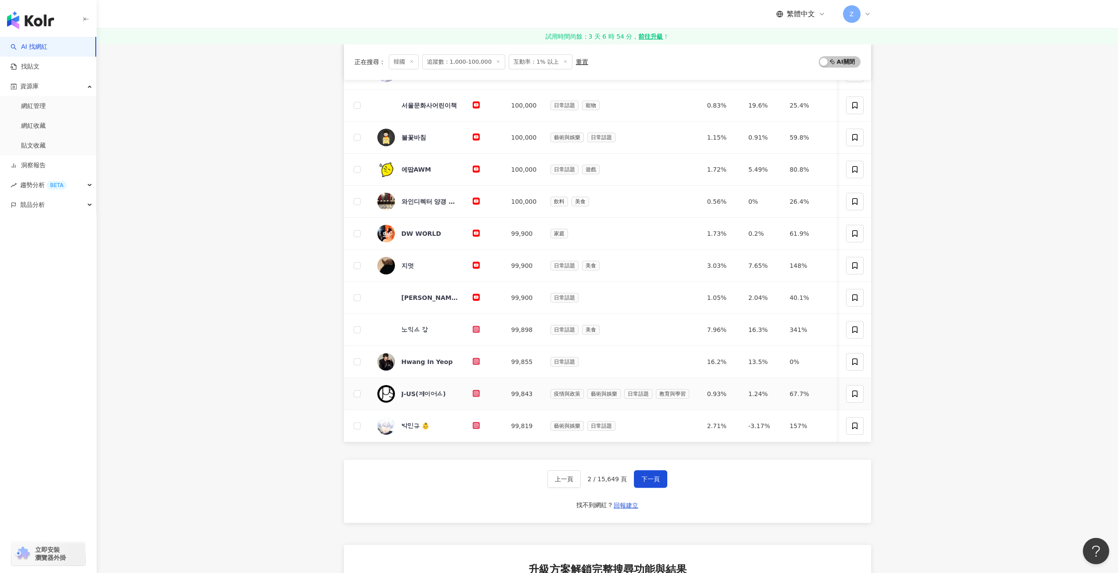
scroll to position [220, 0]
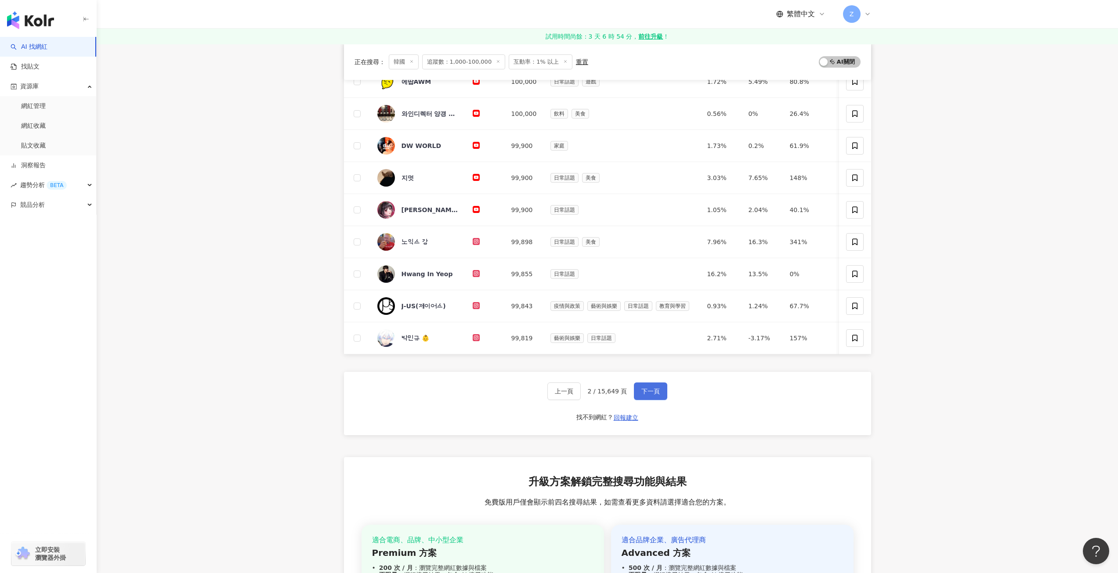
click at [651, 395] on span "下一頁" at bounding box center [650, 391] width 18 height 7
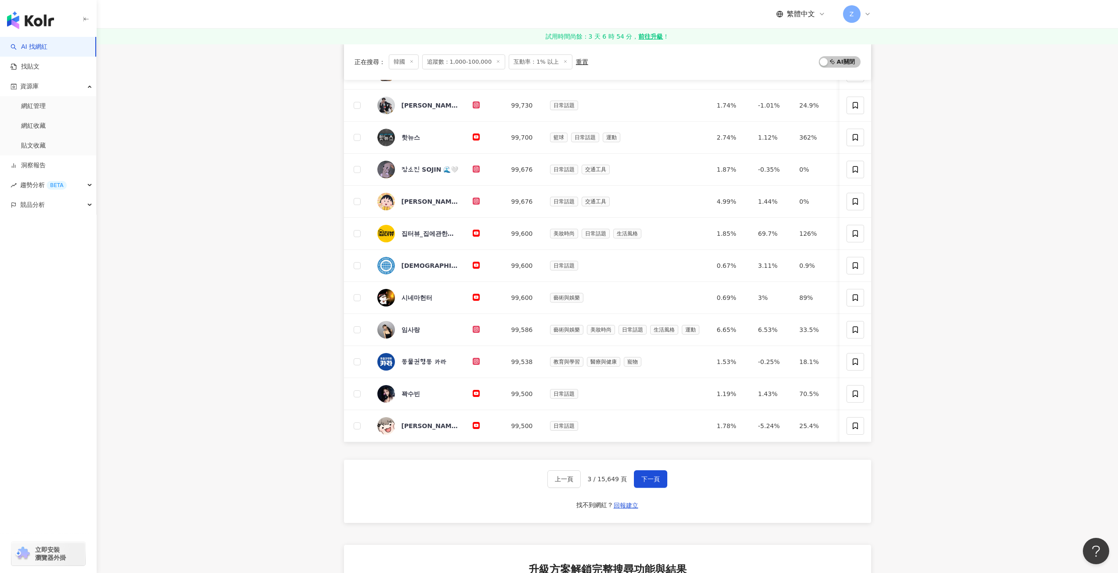
scroll to position [176, 0]
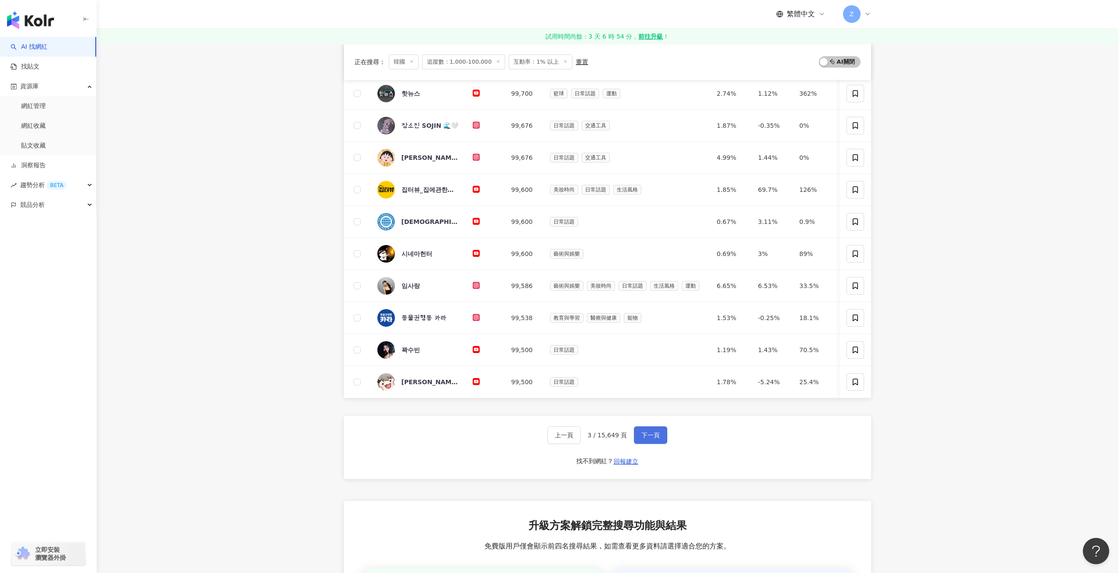
click at [654, 439] on span "下一頁" at bounding box center [650, 435] width 18 height 7
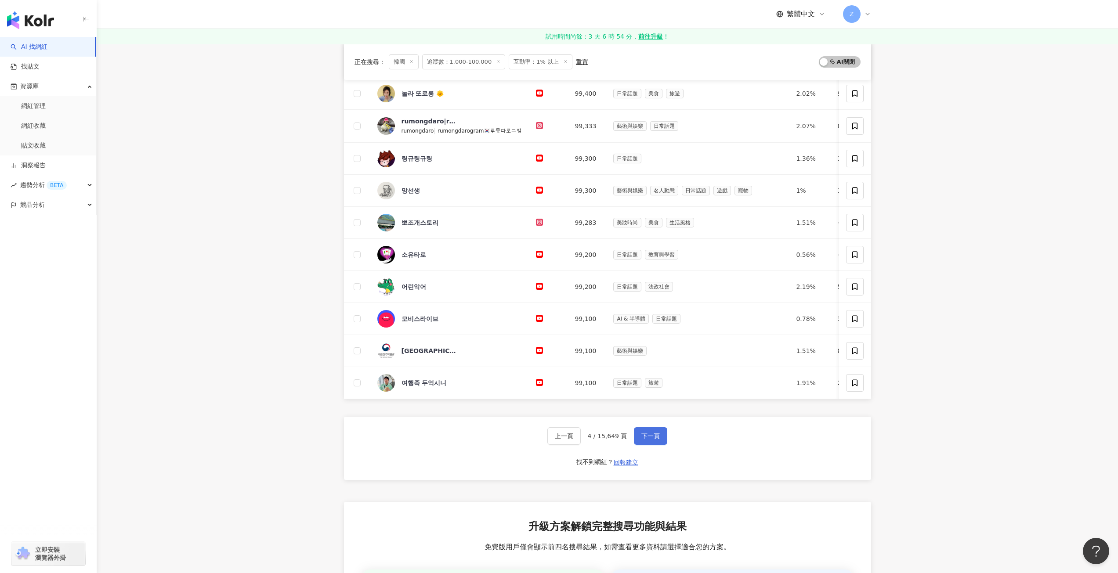
click at [657, 439] on span "下一頁" at bounding box center [650, 436] width 18 height 7
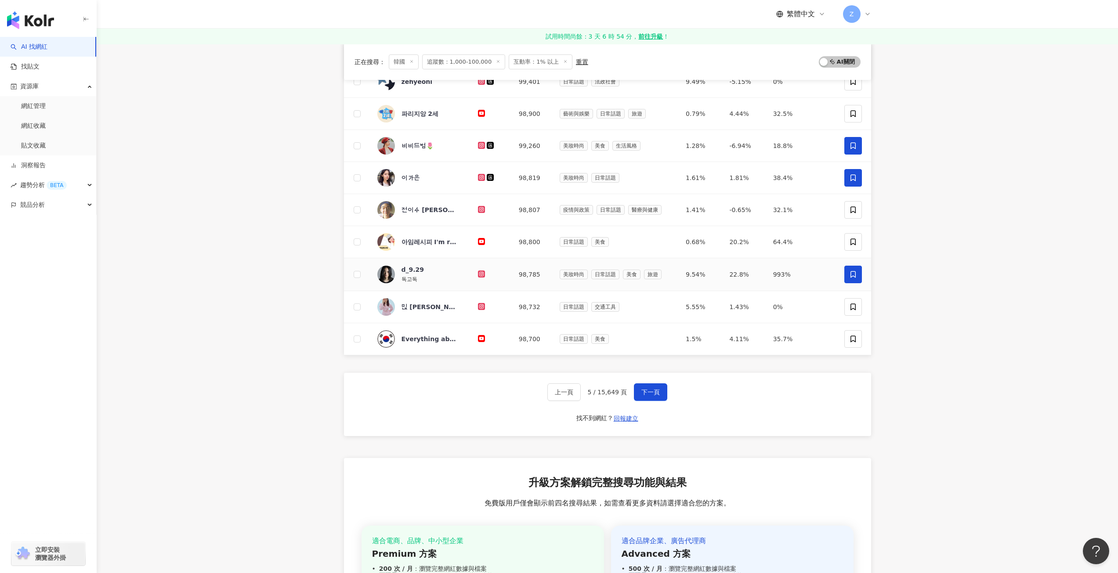
scroll to position [308, 0]
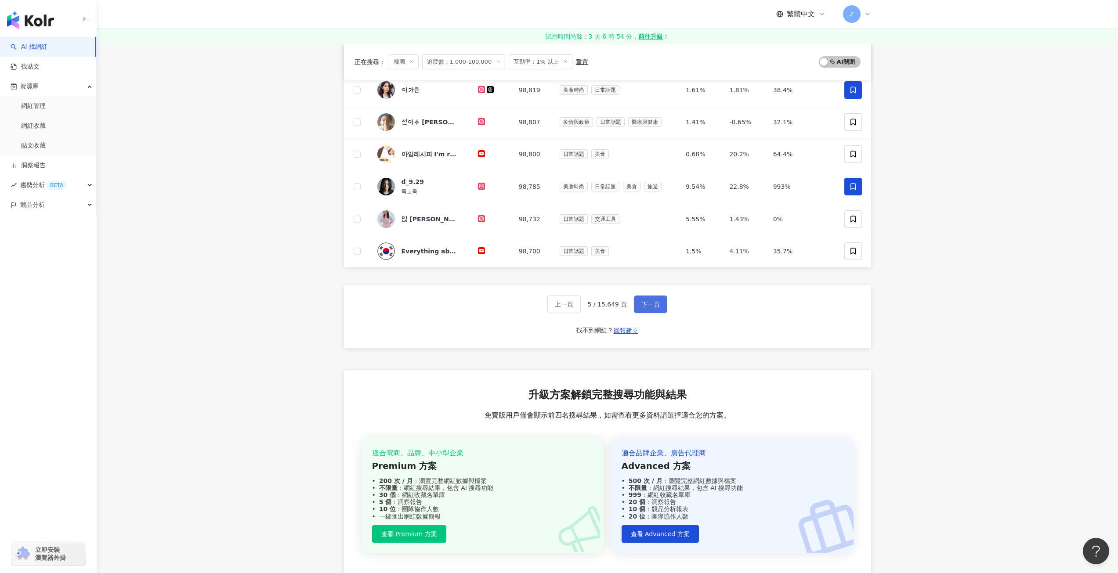
click at [657, 301] on span "下一頁" at bounding box center [650, 304] width 18 height 7
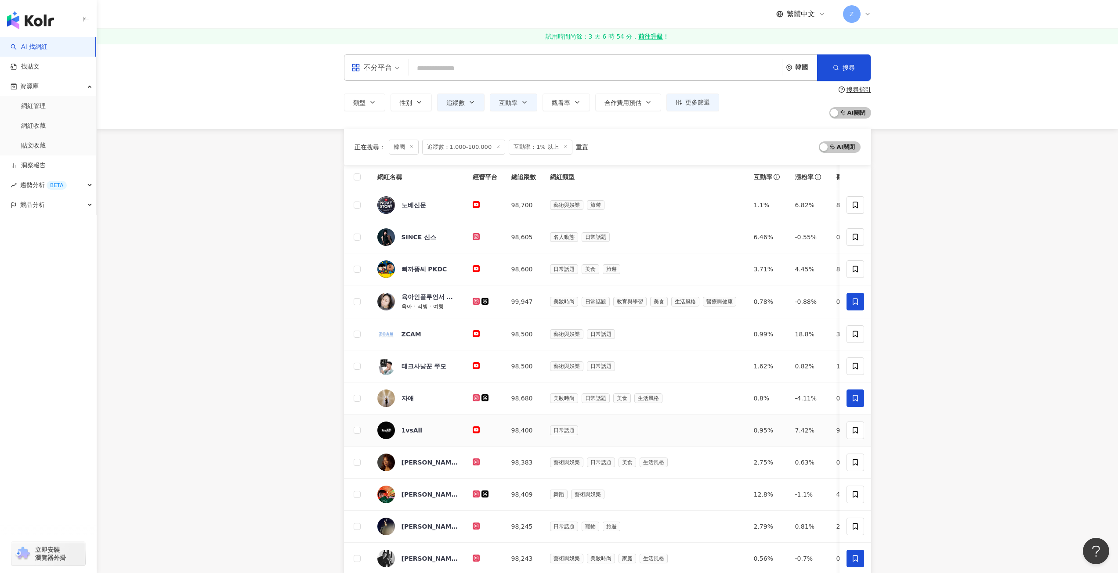
scroll to position [220, 0]
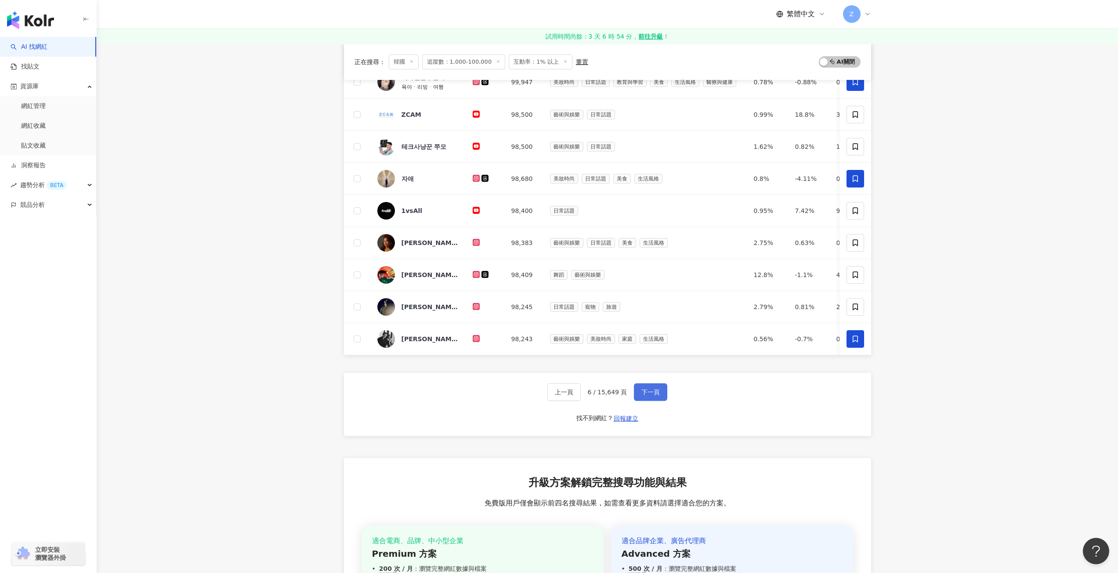
click at [653, 396] on span "下一頁" at bounding box center [650, 392] width 18 height 7
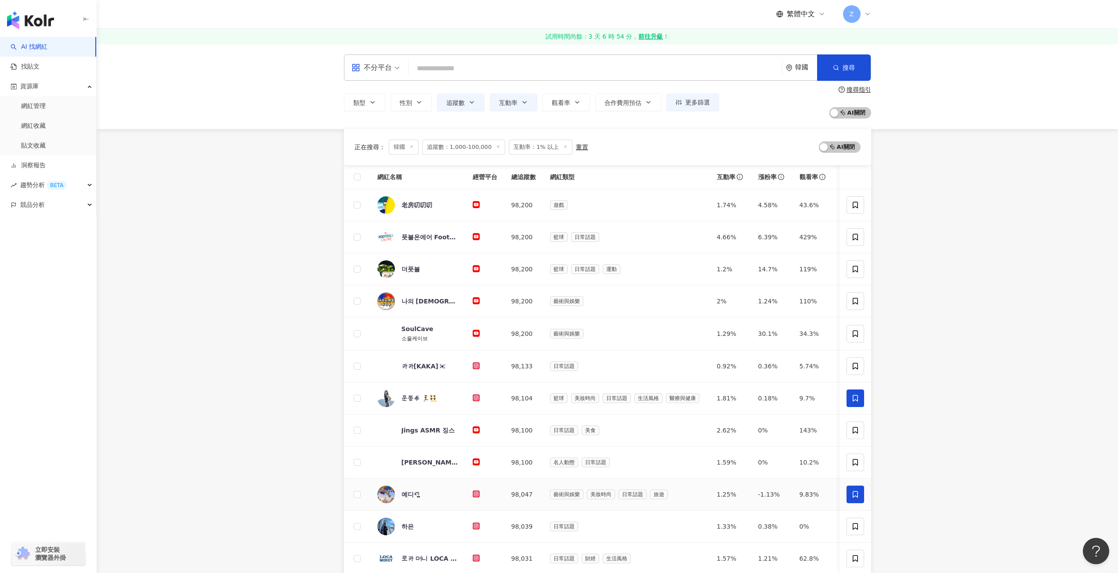
scroll to position [176, 0]
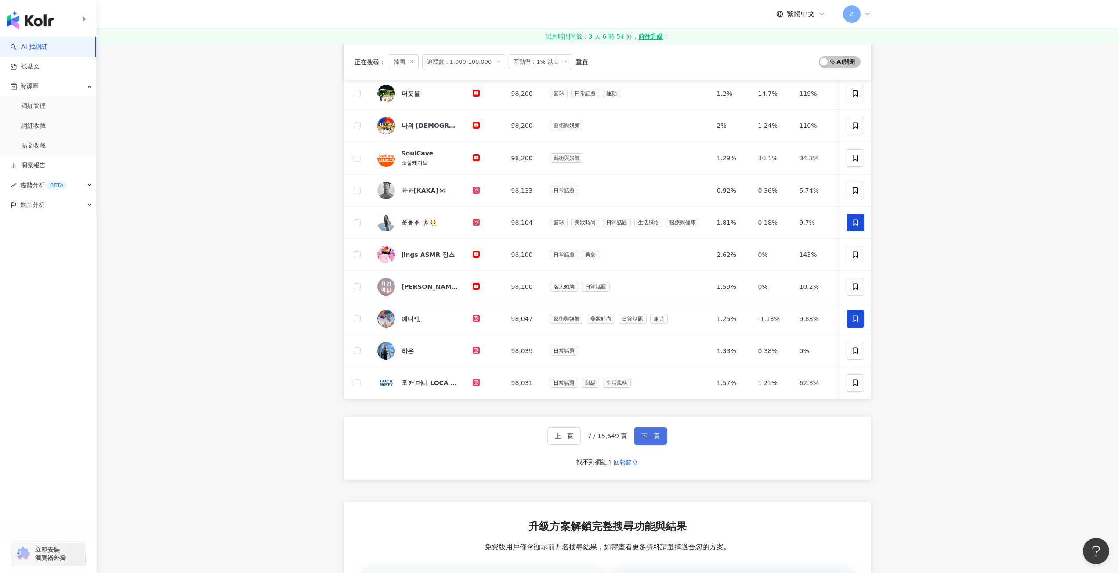
click at [642, 440] on span "下一頁" at bounding box center [650, 436] width 18 height 7
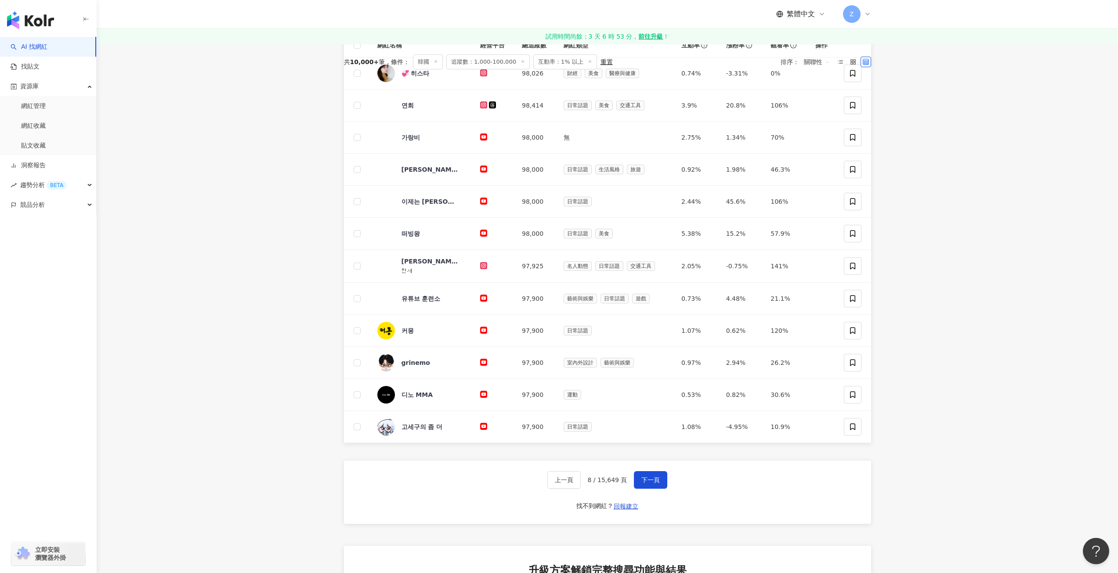
scroll to position [0, 0]
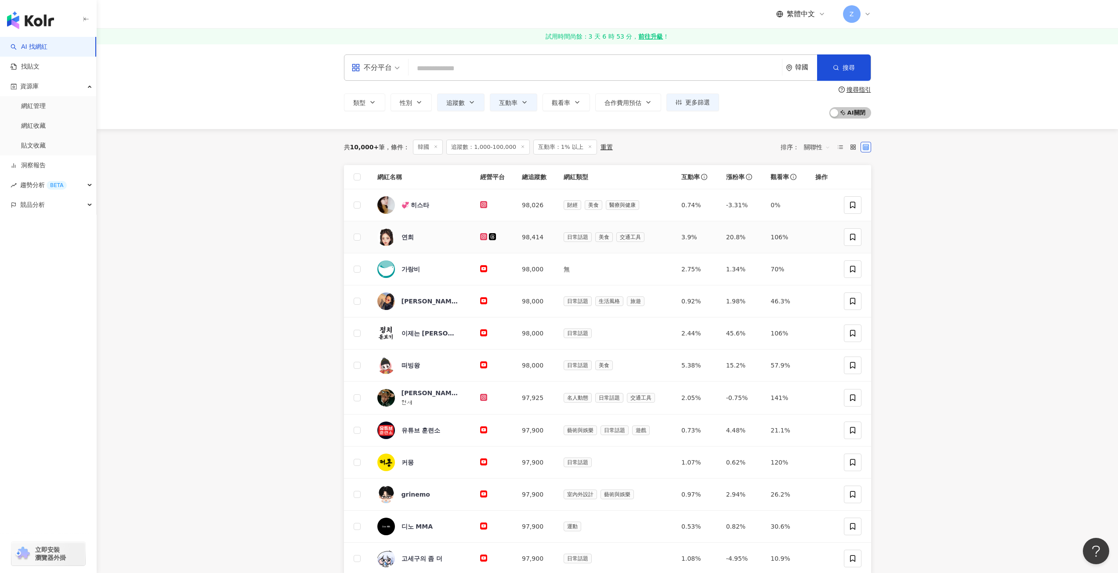
click at [512, 242] on td at bounding box center [494, 237] width 42 height 32
click at [506, 236] on div at bounding box center [494, 237] width 28 height 10
click at [799, 235] on div "106%" at bounding box center [786, 237] width 31 height 10
drag, startPoint x: 462, startPoint y: 238, endPoint x: 454, endPoint y: 241, distance: 8.9
click at [454, 241] on span "연희" at bounding box center [430, 237] width 57 height 9
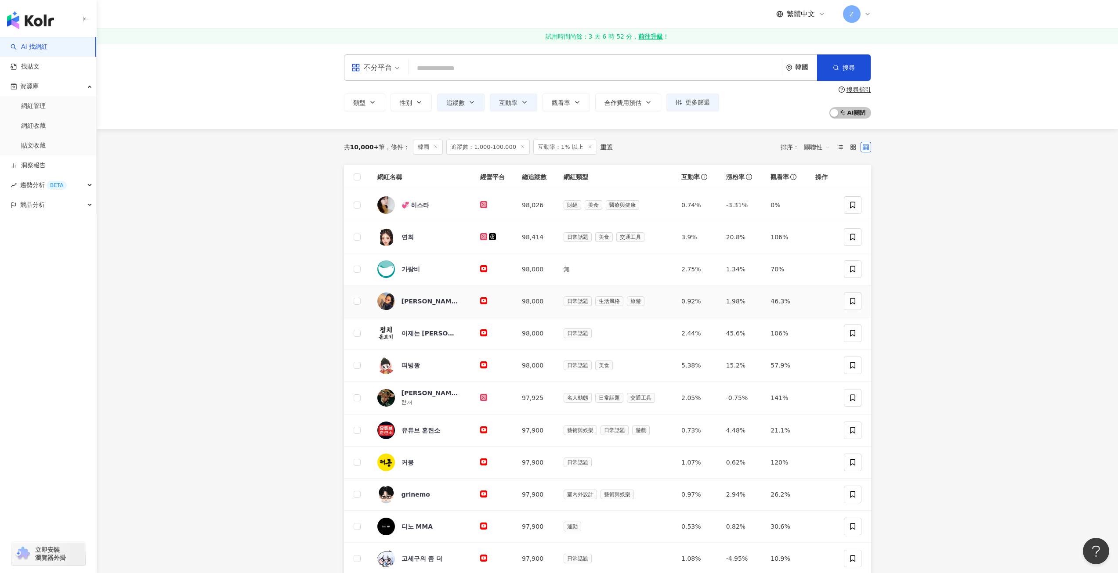
click at [424, 303] on span "김더티_" at bounding box center [430, 301] width 57 height 9
click at [436, 202] on span "💞 히스타" at bounding box center [430, 205] width 57 height 9
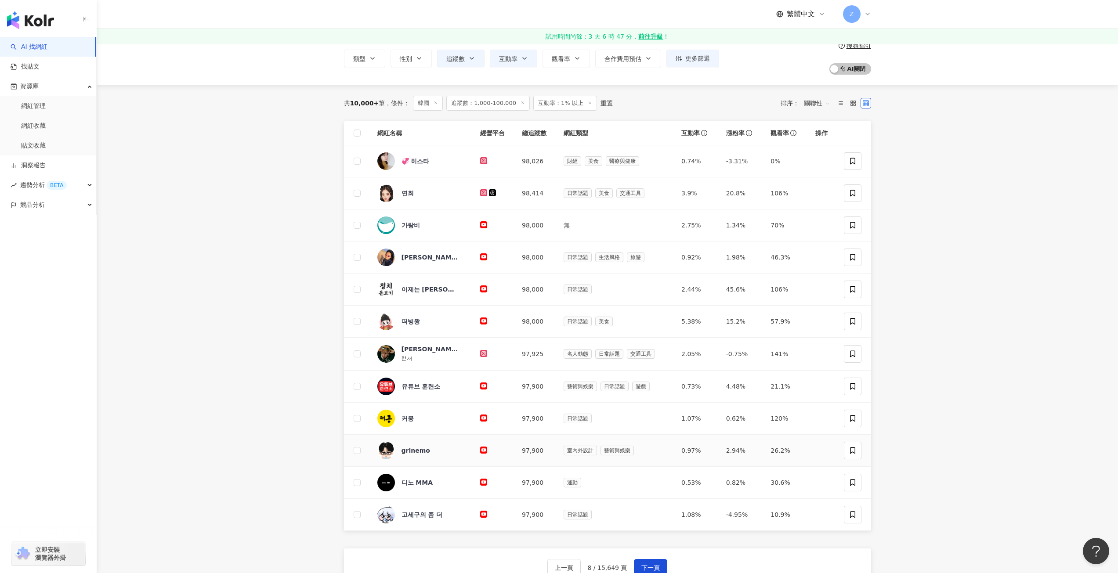
click at [437, 455] on span "grinemo" at bounding box center [430, 450] width 57 height 9
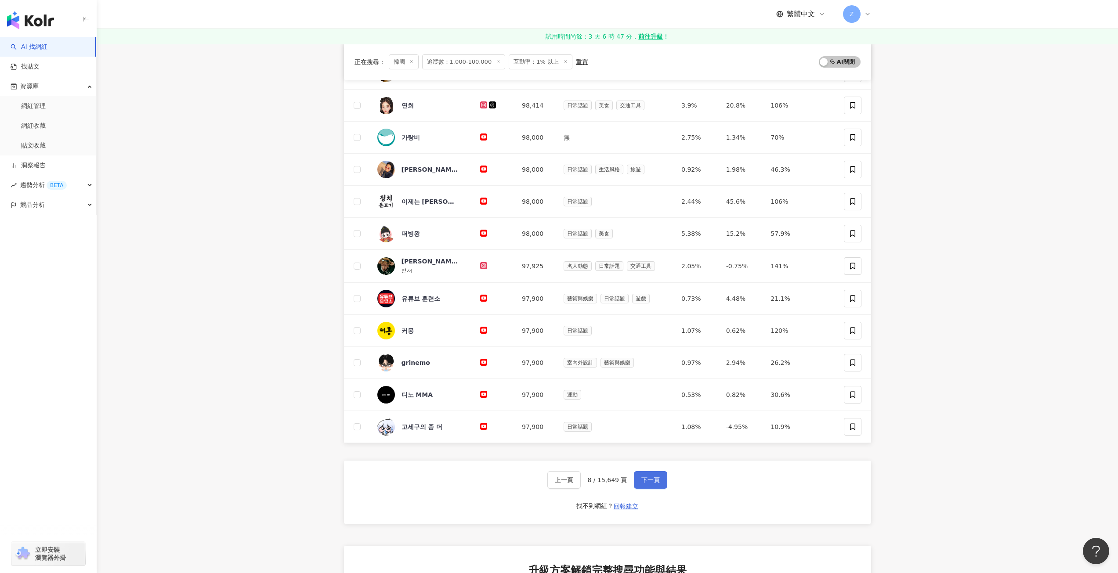
click at [636, 482] on button "下一頁" at bounding box center [650, 480] width 33 height 18
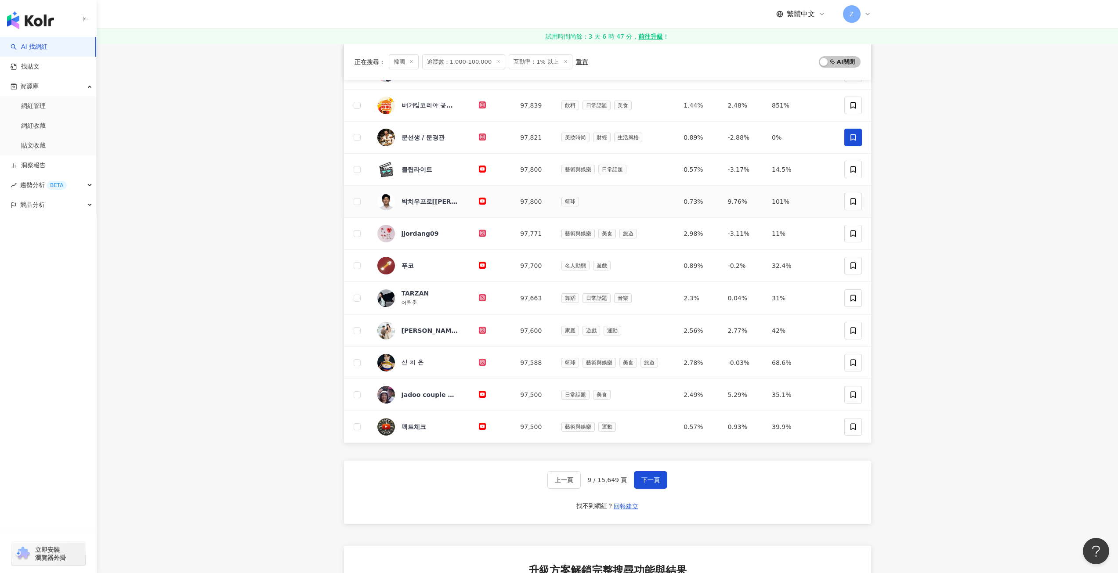
scroll to position [0, 0]
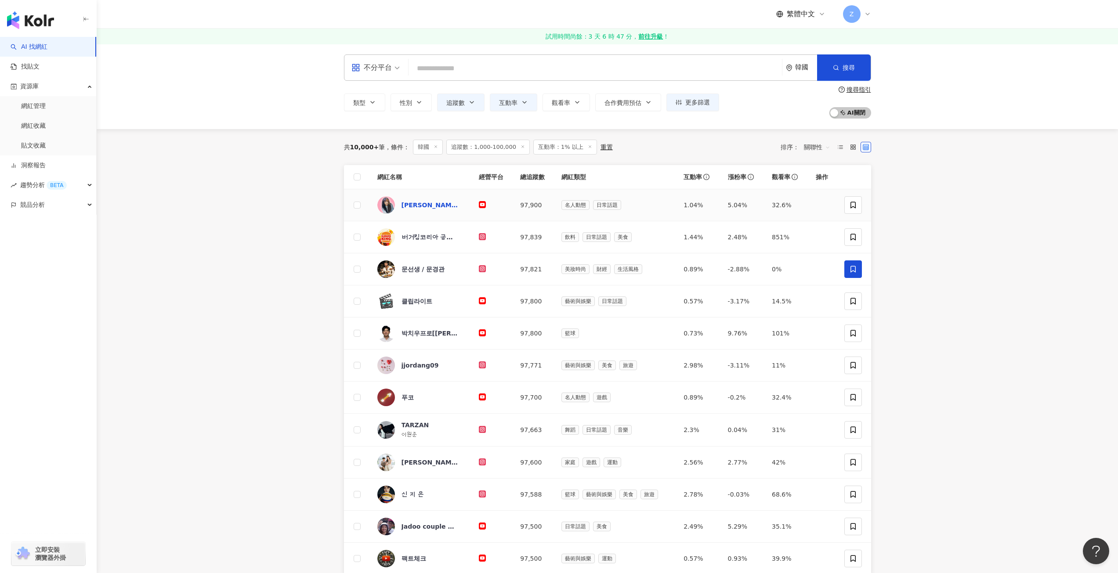
click at [415, 208] on div "김완선TV" at bounding box center [430, 205] width 57 height 9
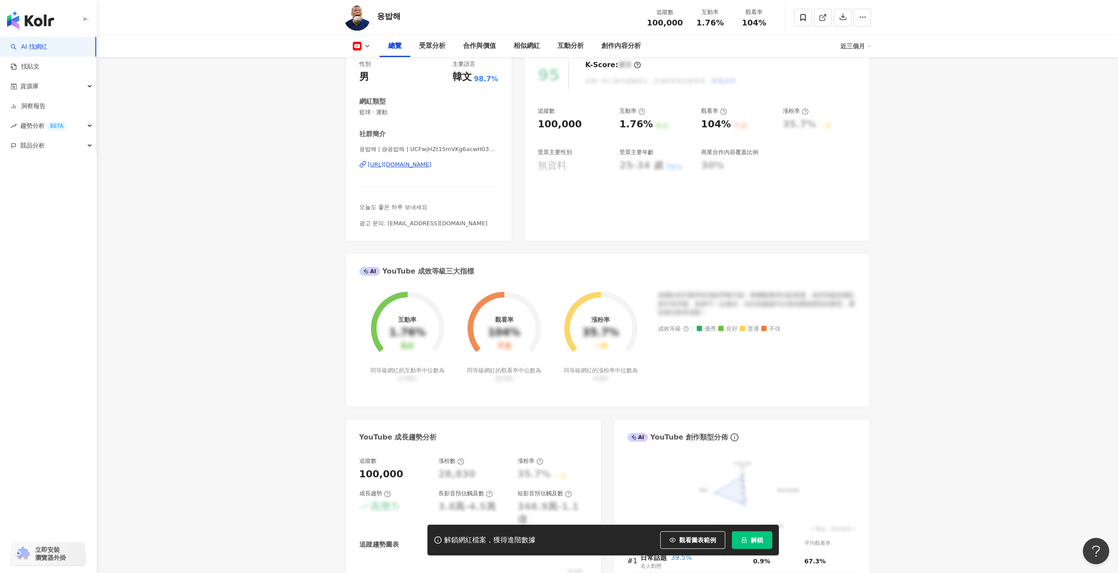
scroll to position [132, 0]
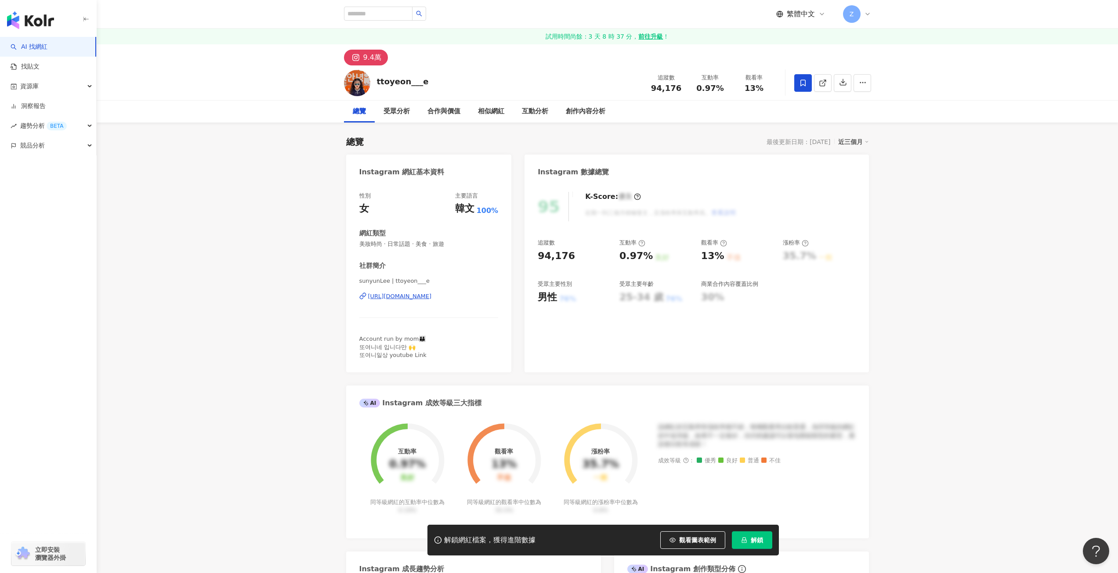
click at [432, 297] on div "https://www.instagram.com/ttoyeon___e/" at bounding box center [400, 297] width 64 height 8
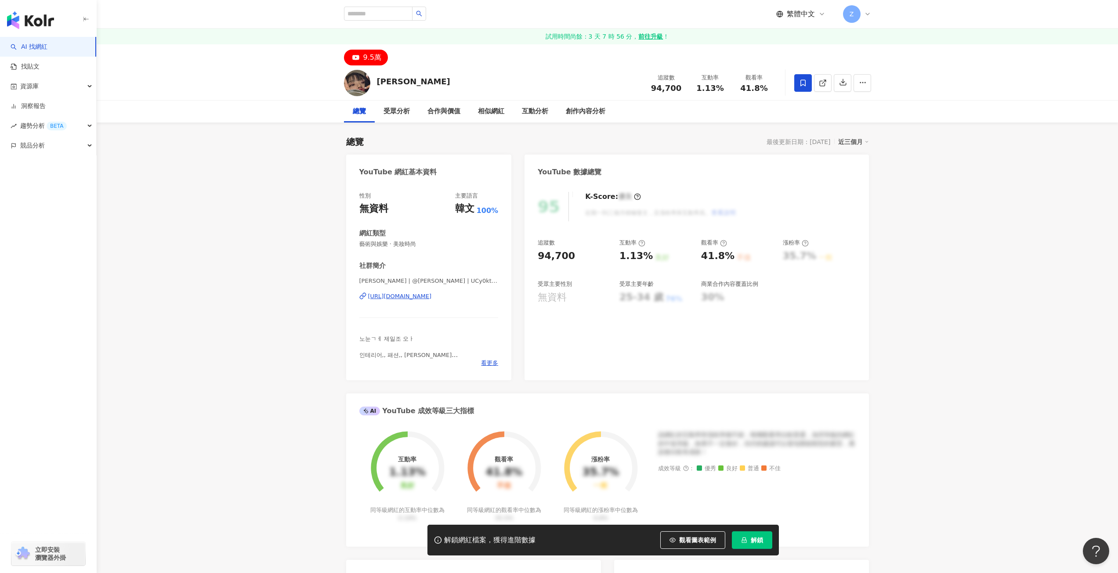
click at [426, 297] on div "[URL][DOMAIN_NAME]" at bounding box center [400, 297] width 64 height 8
click at [432, 295] on div "[URL][DOMAIN_NAME]" at bounding box center [400, 297] width 64 height 8
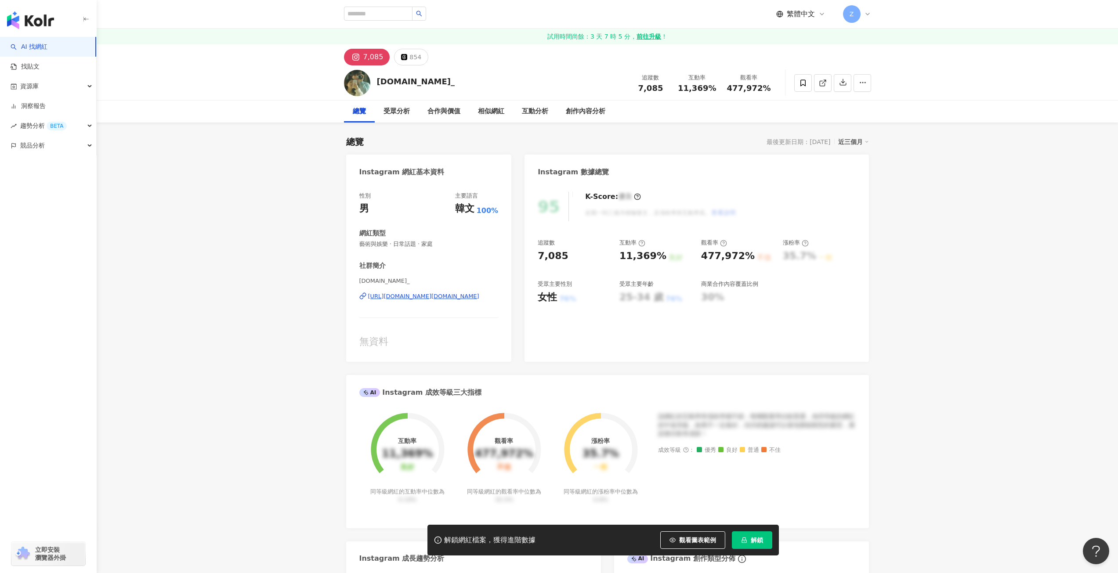
click at [401, 297] on div "https://www.instagram.com/to.day_/" at bounding box center [423, 297] width 111 height 8
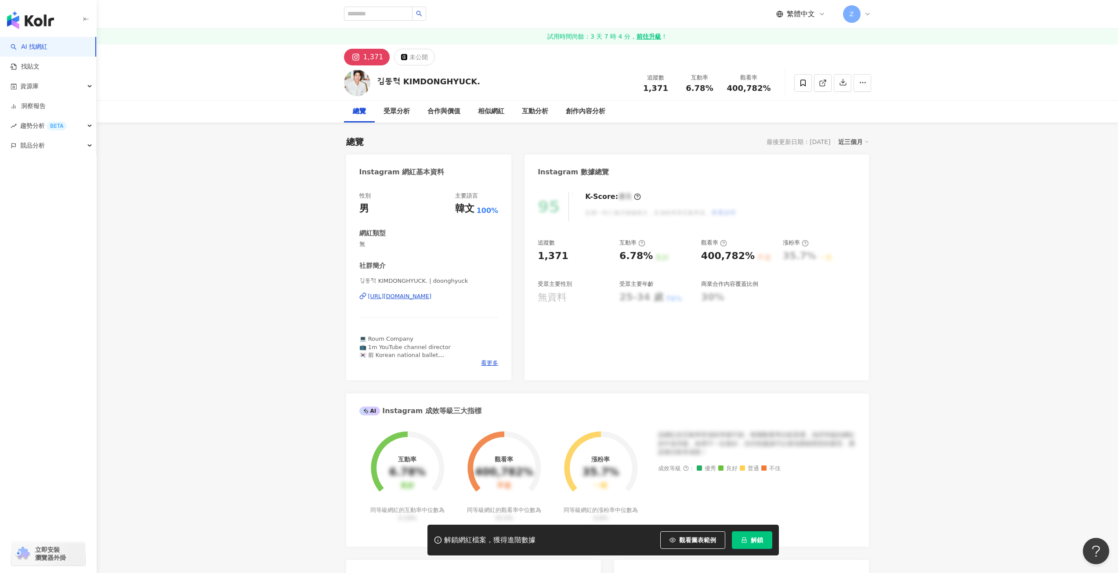
click at [432, 298] on div "[URL][DOMAIN_NAME]" at bounding box center [400, 297] width 64 height 8
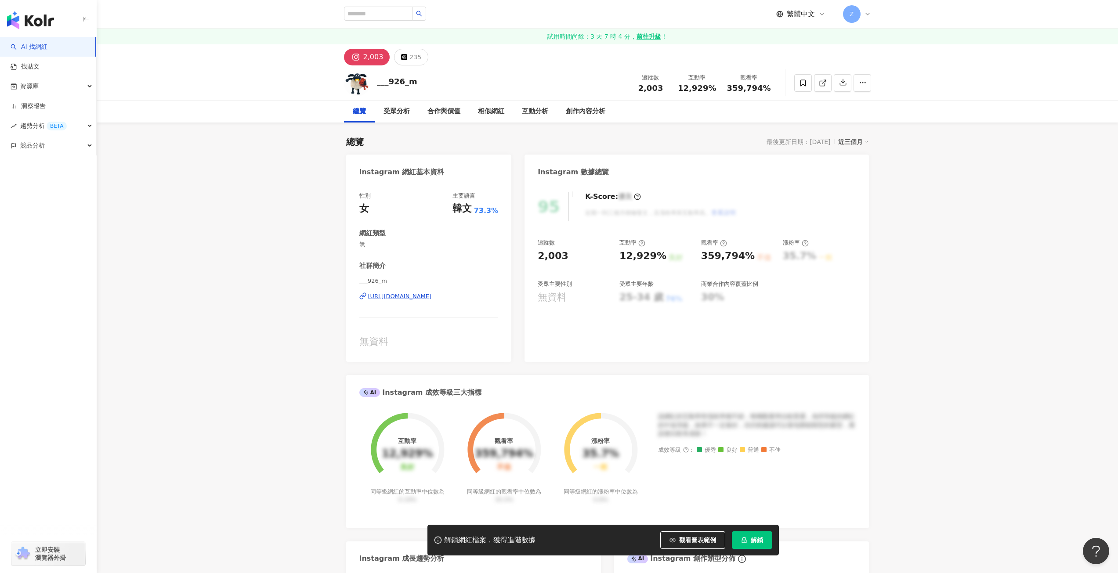
click at [416, 296] on div "https://www.instagram.com/___926_m/" at bounding box center [400, 297] width 64 height 8
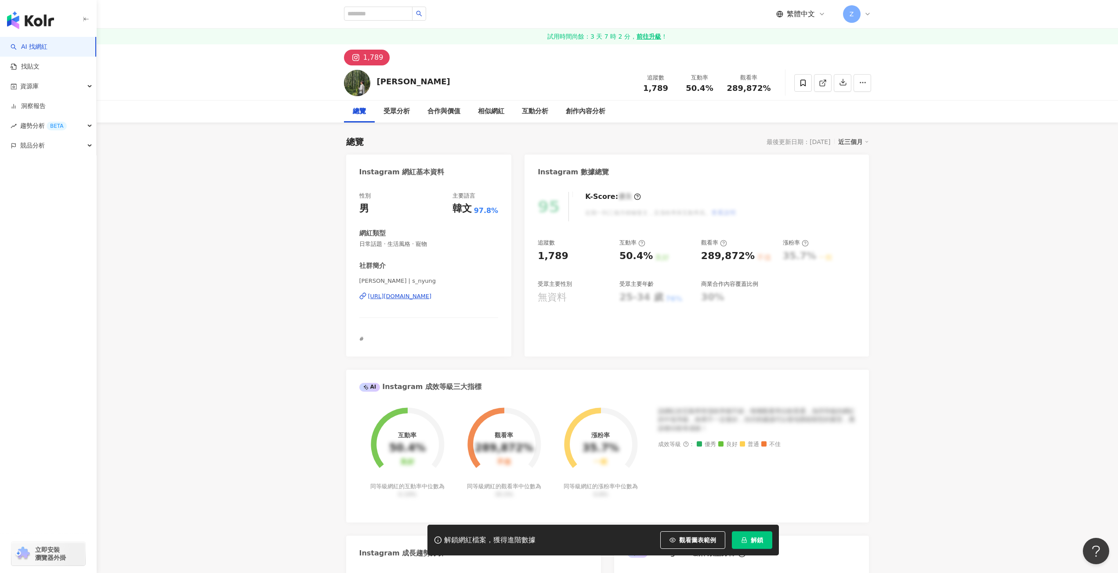
click at [428, 298] on div "[URL][DOMAIN_NAME]" at bounding box center [400, 297] width 64 height 8
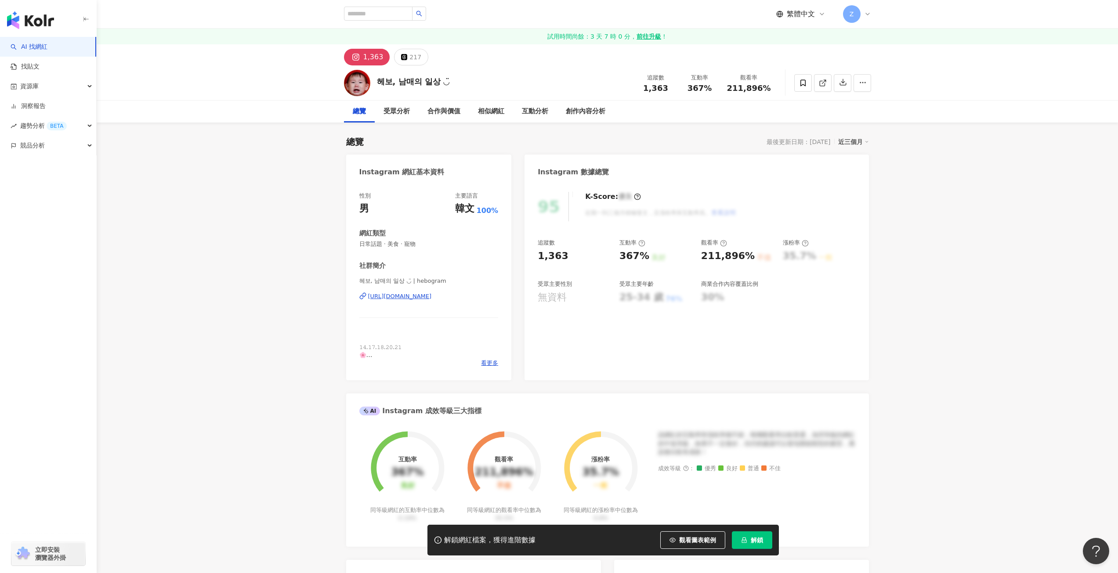
click at [418, 298] on div "https://www.instagram.com/hebogram/" at bounding box center [400, 297] width 64 height 8
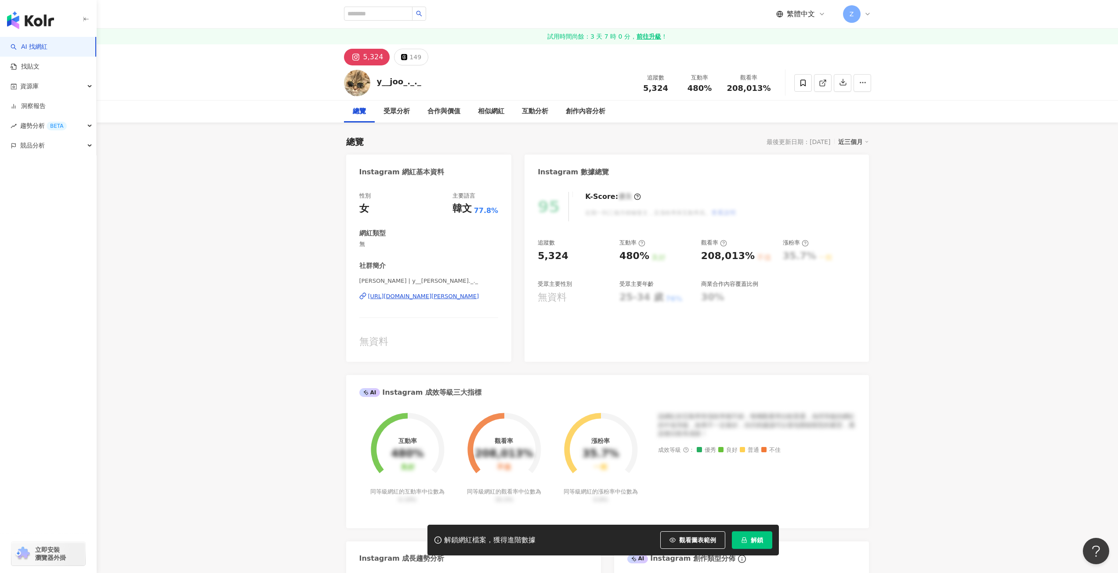
click at [418, 299] on div "[URL][DOMAIN_NAME][PERSON_NAME]" at bounding box center [423, 297] width 111 height 8
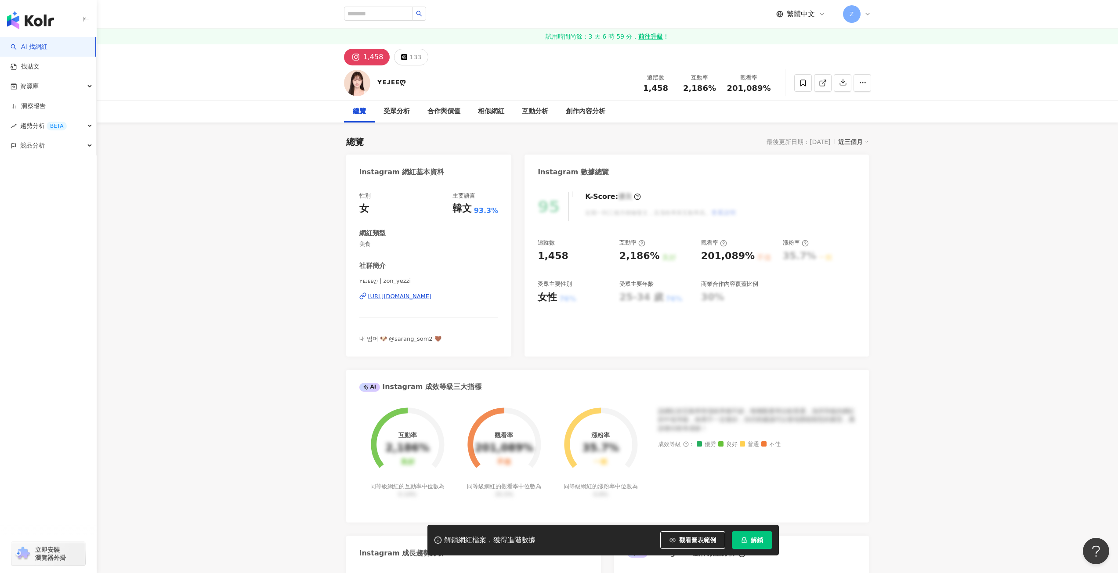
click at [637, 258] on div "2,186%" at bounding box center [640, 257] width 40 height 14
drag, startPoint x: 624, startPoint y: 256, endPoint x: 631, endPoint y: 257, distance: 6.3
click at [631, 257] on div "2,186%" at bounding box center [640, 257] width 40 height 14
click at [707, 257] on div "201,089%" at bounding box center [728, 257] width 54 height 14
click at [432, 297] on div "https://www.instagram.com/zon_yezzi/" at bounding box center [400, 297] width 64 height 8
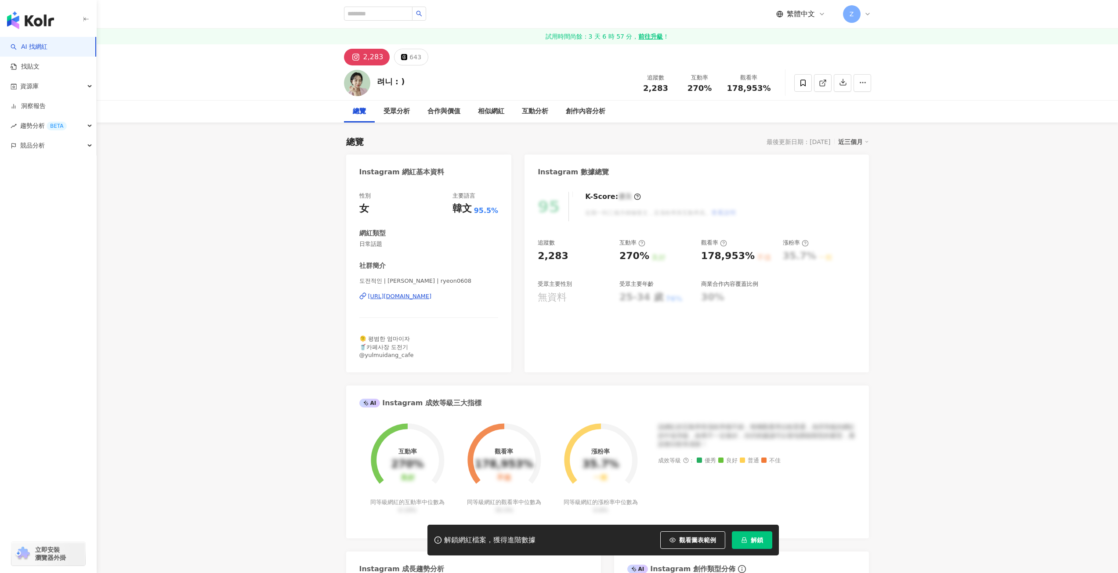
click at [432, 296] on div "[URL][DOMAIN_NAME]" at bounding box center [400, 297] width 64 height 8
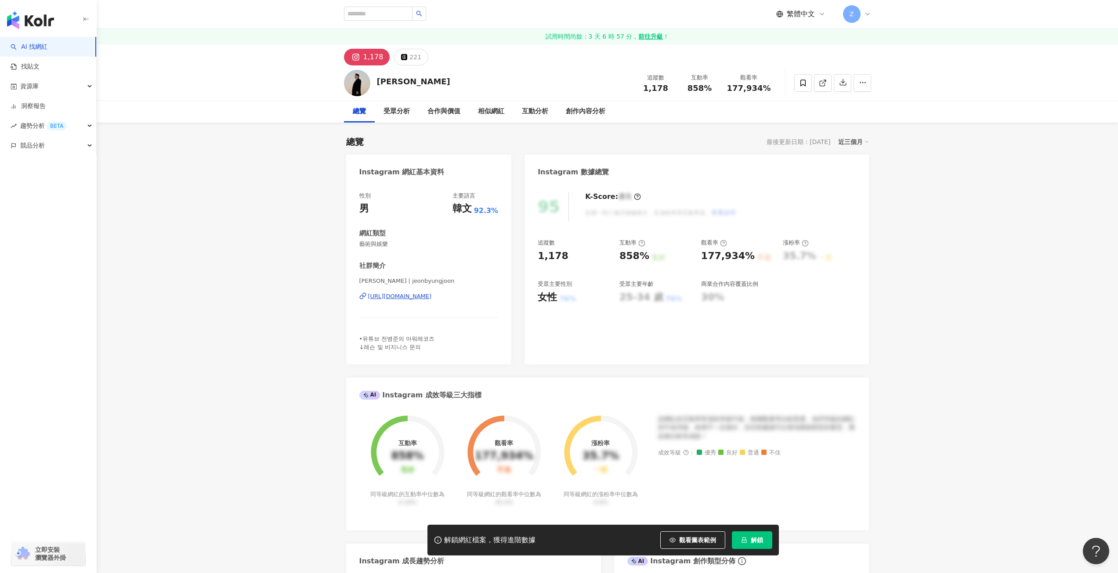
click at [404, 297] on div "[URL][DOMAIN_NAME]" at bounding box center [400, 297] width 64 height 8
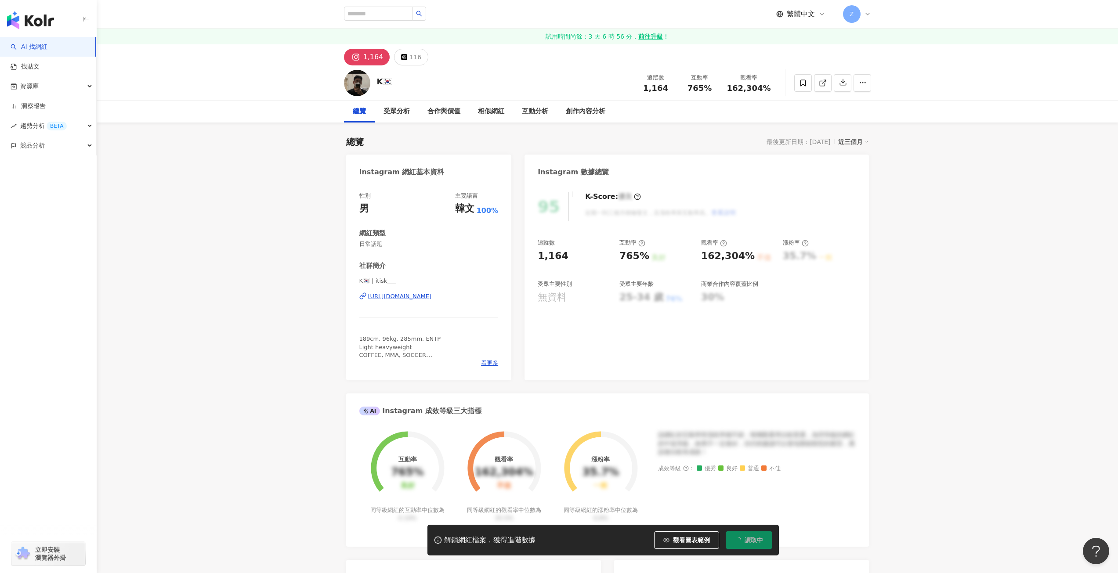
click at [415, 296] on div "[URL][DOMAIN_NAME]" at bounding box center [400, 297] width 64 height 8
click at [420, 295] on div "[URL][DOMAIN_NAME]" at bounding box center [400, 297] width 64 height 8
click at [47, 46] on link "AI 找網紅" at bounding box center [29, 47] width 37 height 9
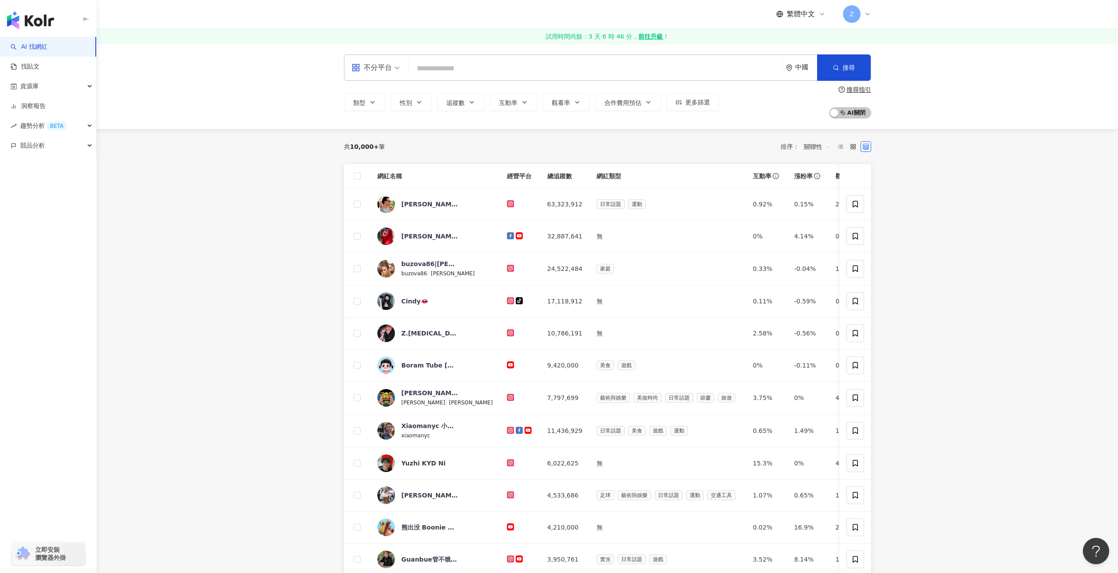
click at [47, 49] on link "AI 找網紅" at bounding box center [29, 47] width 37 height 9
click at [802, 71] on div "中國" at bounding box center [806, 67] width 22 height 7
drag, startPoint x: 744, startPoint y: 196, endPoint x: 740, endPoint y: 187, distance: 10.2
click at [744, 196] on div "韓國" at bounding box center [769, 198] width 86 height 16
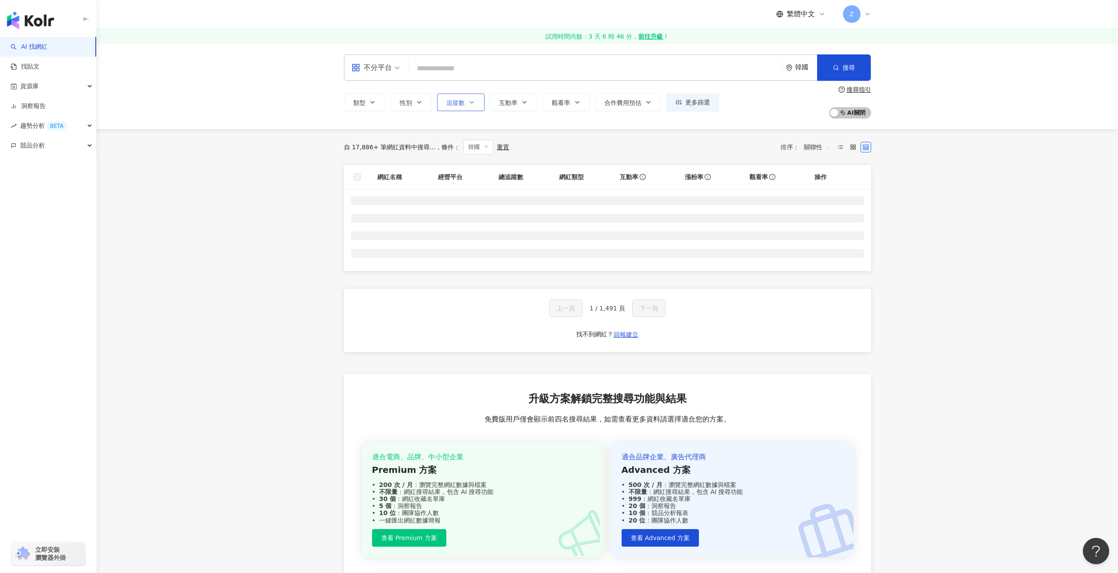
drag, startPoint x: 461, startPoint y: 106, endPoint x: 473, endPoint y: 106, distance: 11.9
click at [461, 105] on span "追蹤數" at bounding box center [455, 102] width 18 height 7
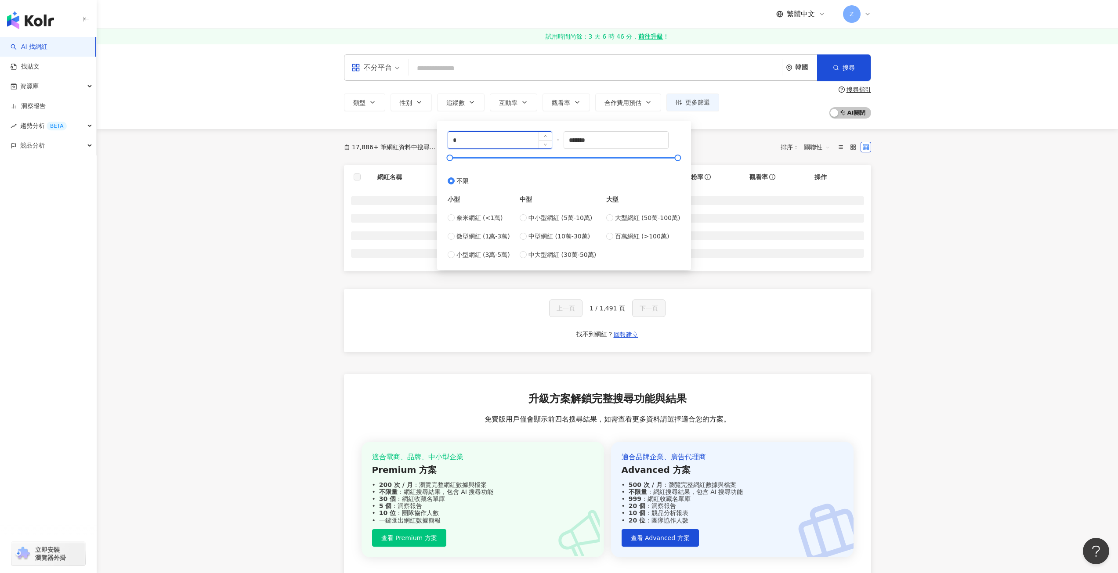
click at [467, 142] on input "*" at bounding box center [500, 140] width 104 height 17
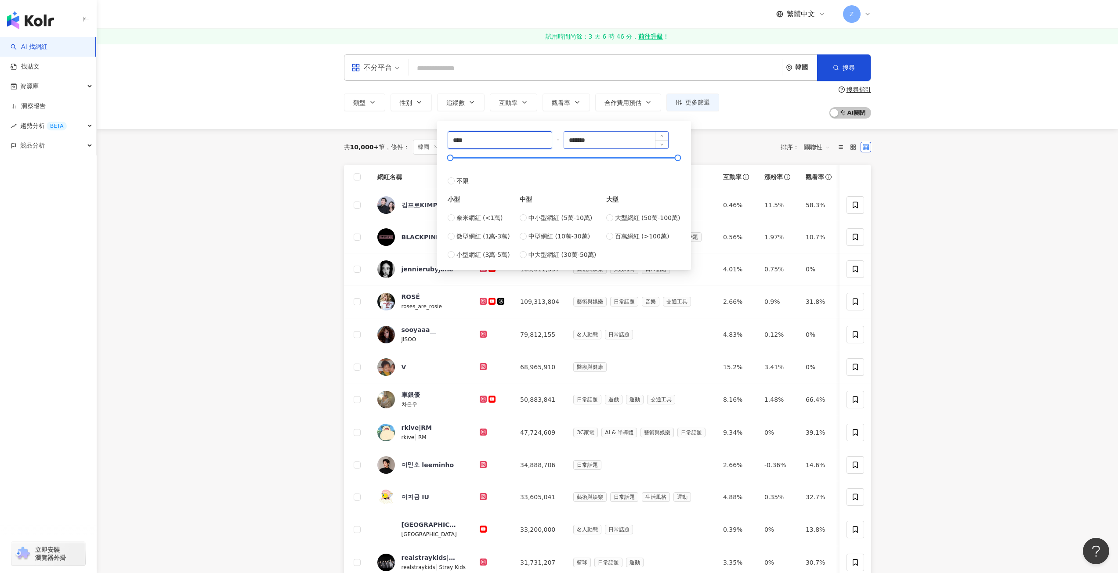
type input "****"
drag, startPoint x: 641, startPoint y: 143, endPoint x: 623, endPoint y: 140, distance: 17.3
click at [639, 143] on input "*******" at bounding box center [616, 140] width 104 height 17
type input "******"
click at [704, 133] on div "共 10,000+ 筆 條件 ： 韓國 重置 排序： 關聯性" at bounding box center [607, 147] width 527 height 36
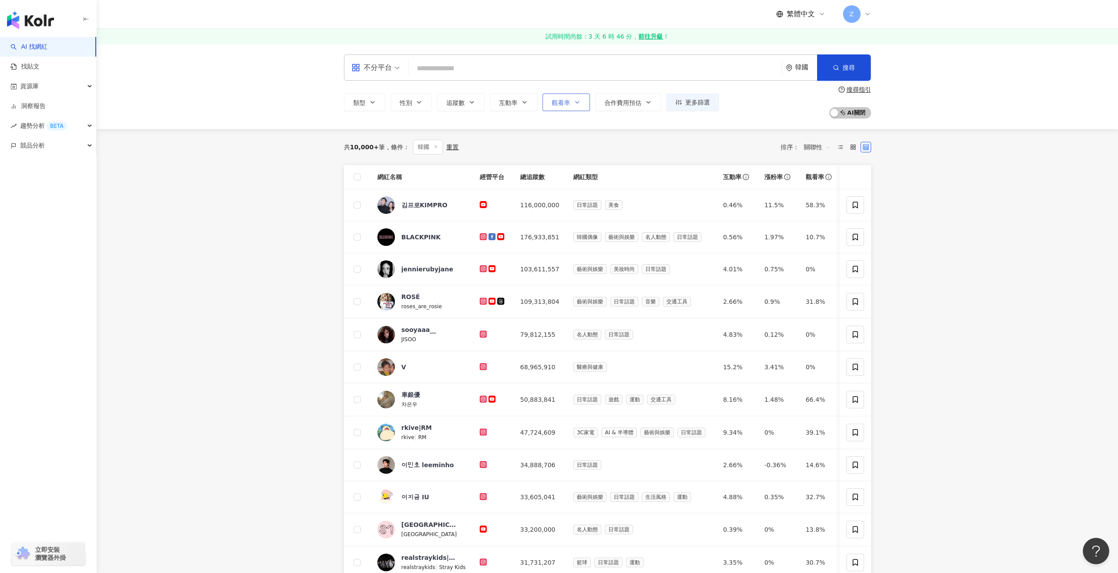
click at [551, 101] on button "觀看率" at bounding box center [566, 103] width 47 height 18
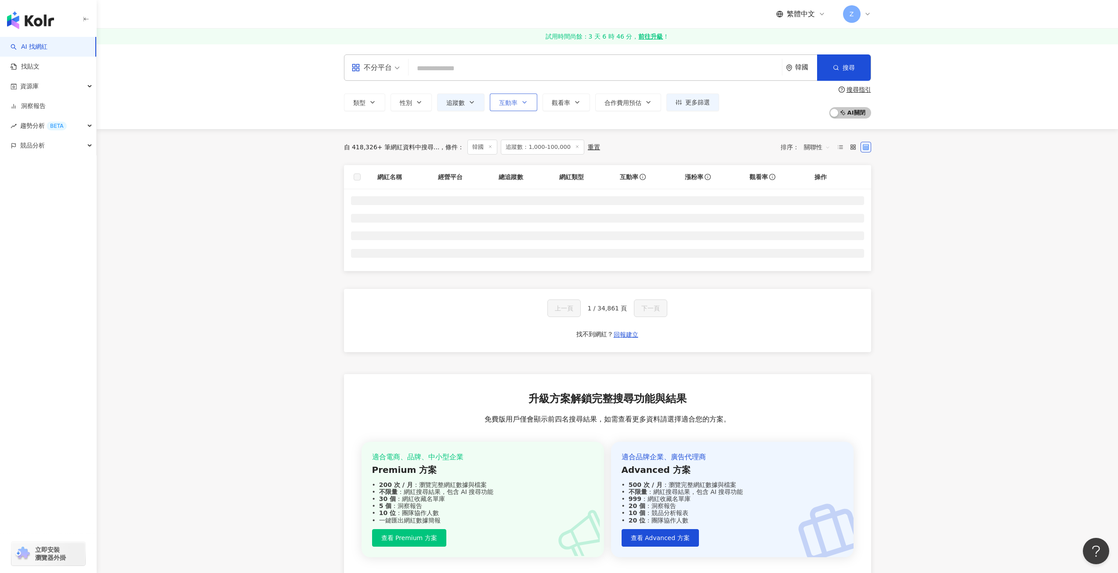
click at [516, 104] on span "互動率" at bounding box center [508, 102] width 18 height 7
click at [515, 147] on span "%" at bounding box center [539, 140] width 80 height 18
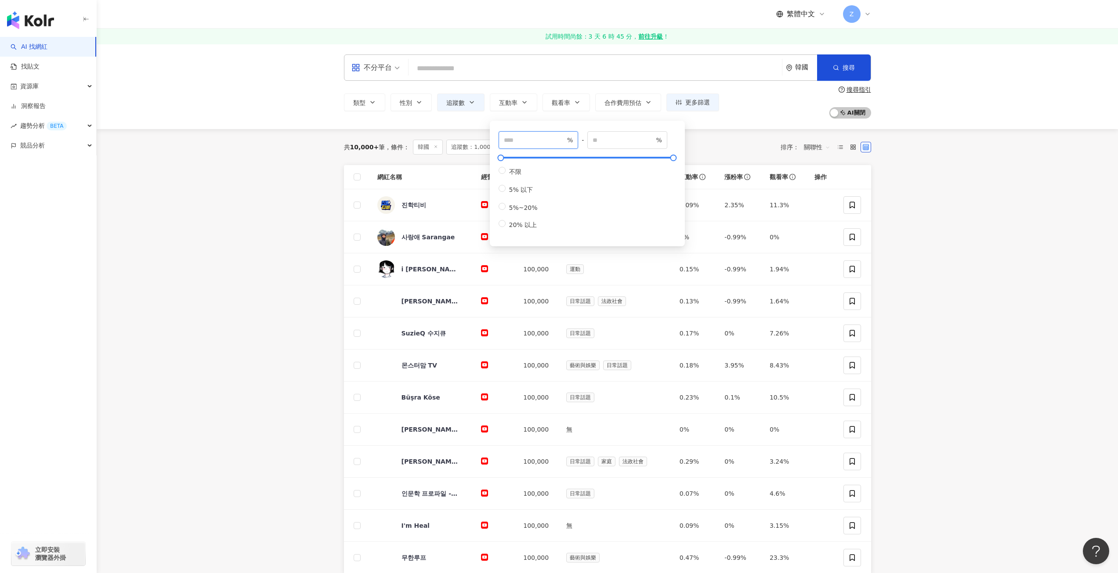
type input "***"
click at [714, 125] on div "不分平台 韓國 搜尋 類型 性別 追蹤數 互動率 觀看率 合作費用預估 更多篩選 **** - ****** 不限 小型 奈米網紅 (<1萬) 微型網紅 (1…" at bounding box center [608, 86] width 1022 height 85
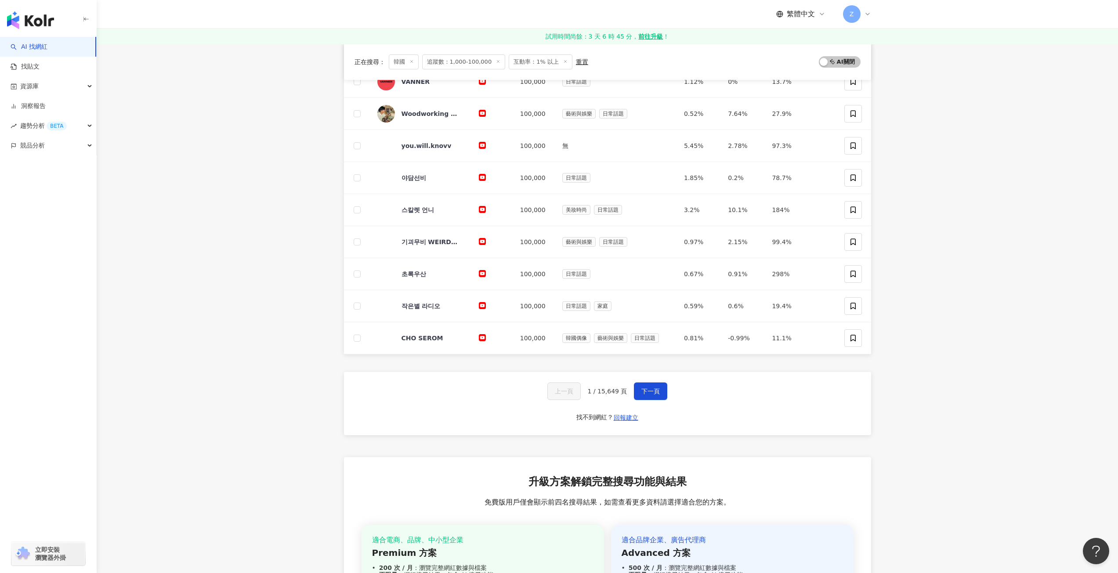
scroll to position [264, 0]
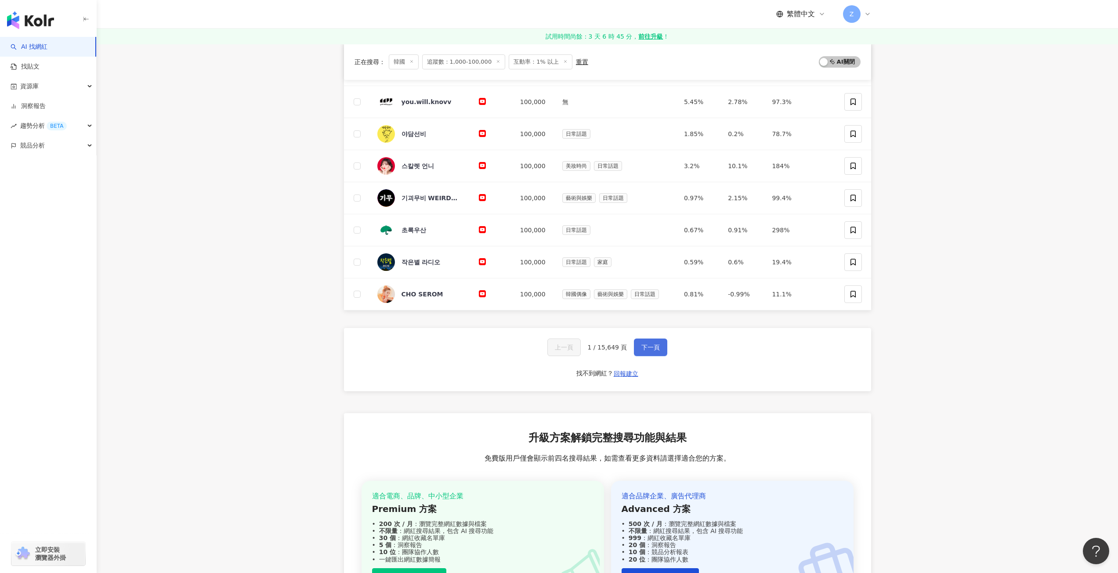
click at [656, 344] on span "下一頁" at bounding box center [650, 347] width 18 height 7
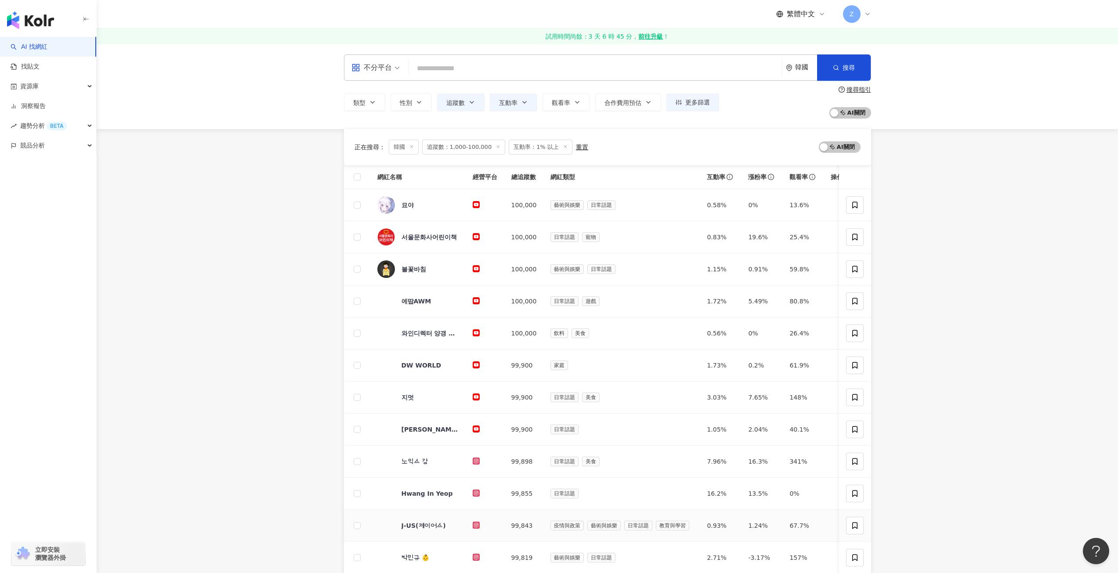
scroll to position [220, 0]
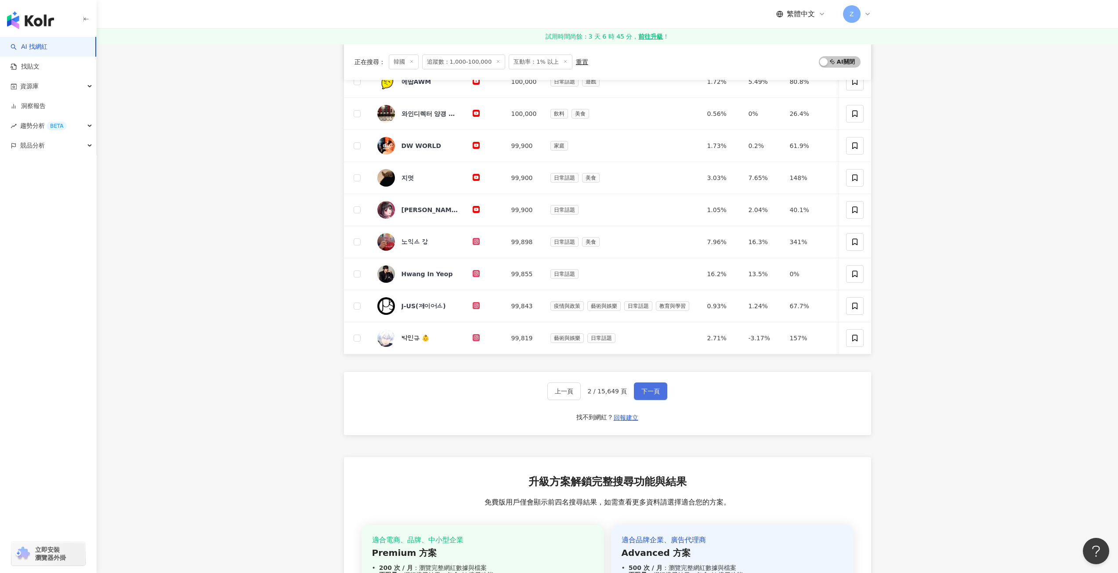
click at [649, 390] on button "下一頁" at bounding box center [650, 392] width 33 height 18
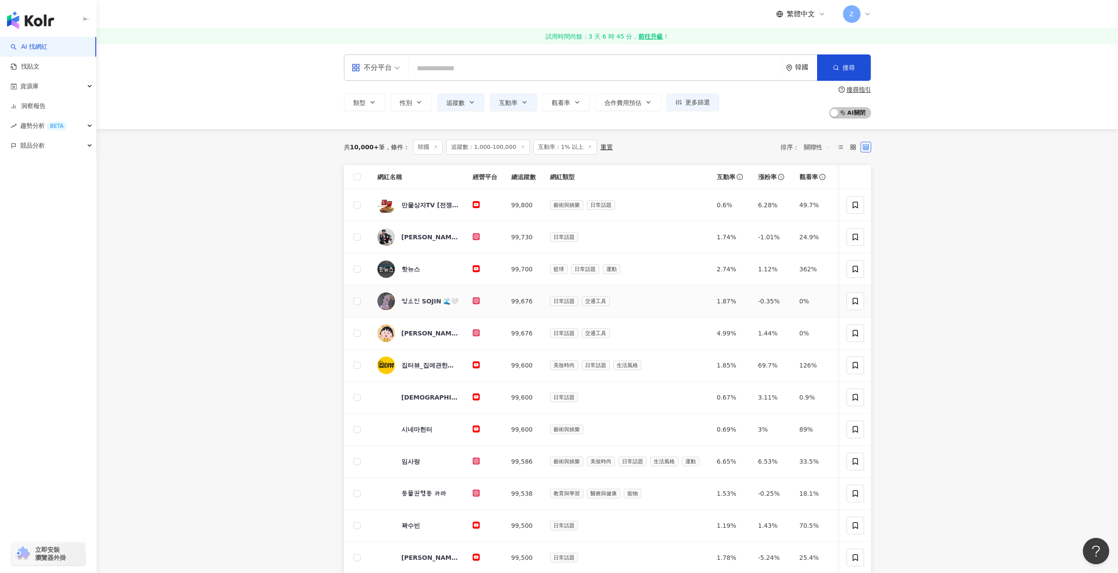
scroll to position [88, 0]
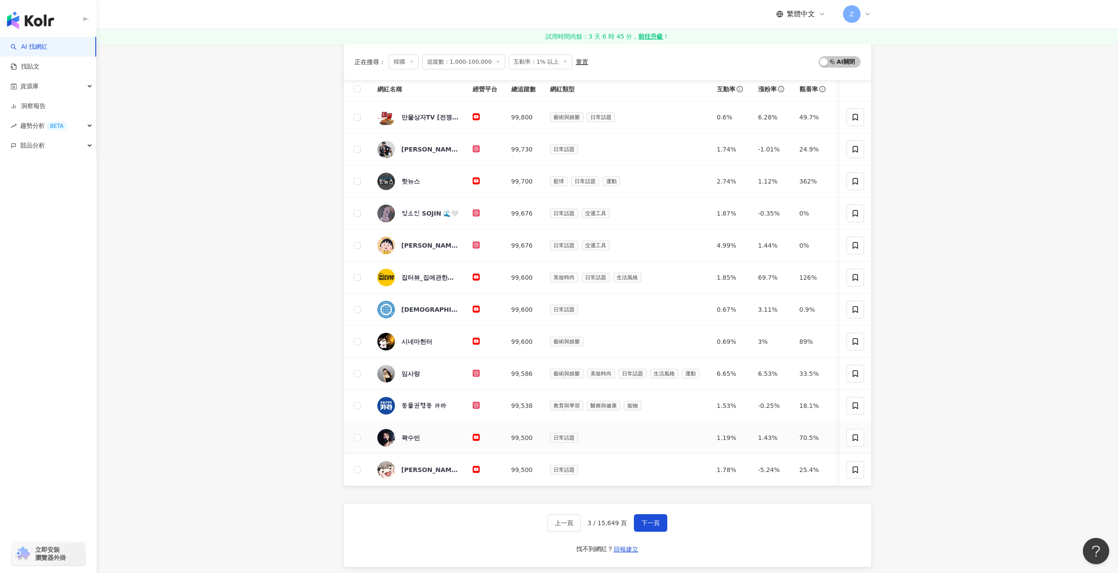
click at [441, 439] on span "꽉수빈" at bounding box center [430, 438] width 57 height 9
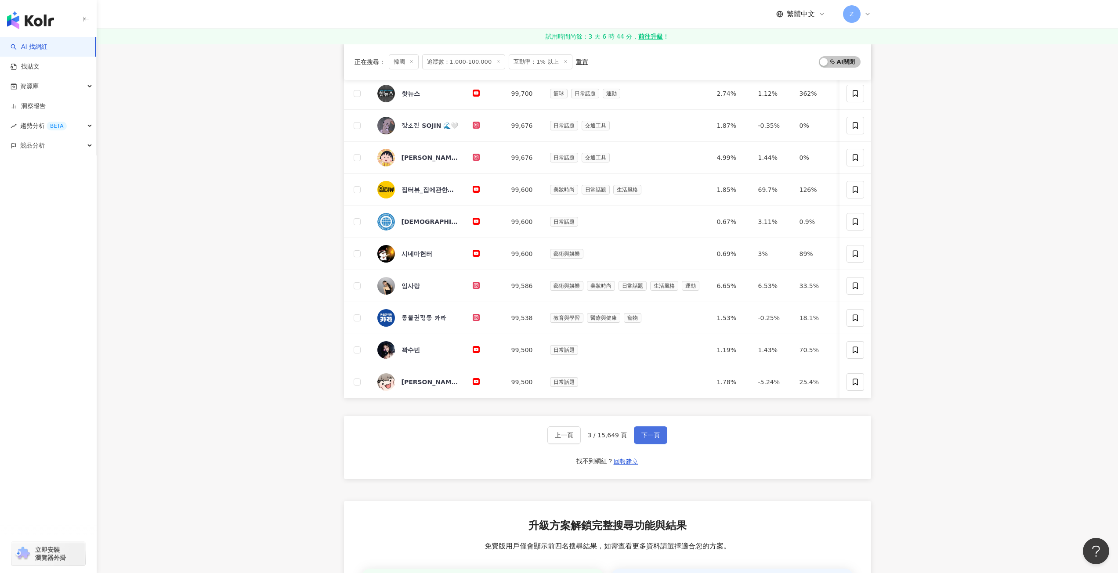
click at [641, 438] on span "下一頁" at bounding box center [650, 435] width 18 height 7
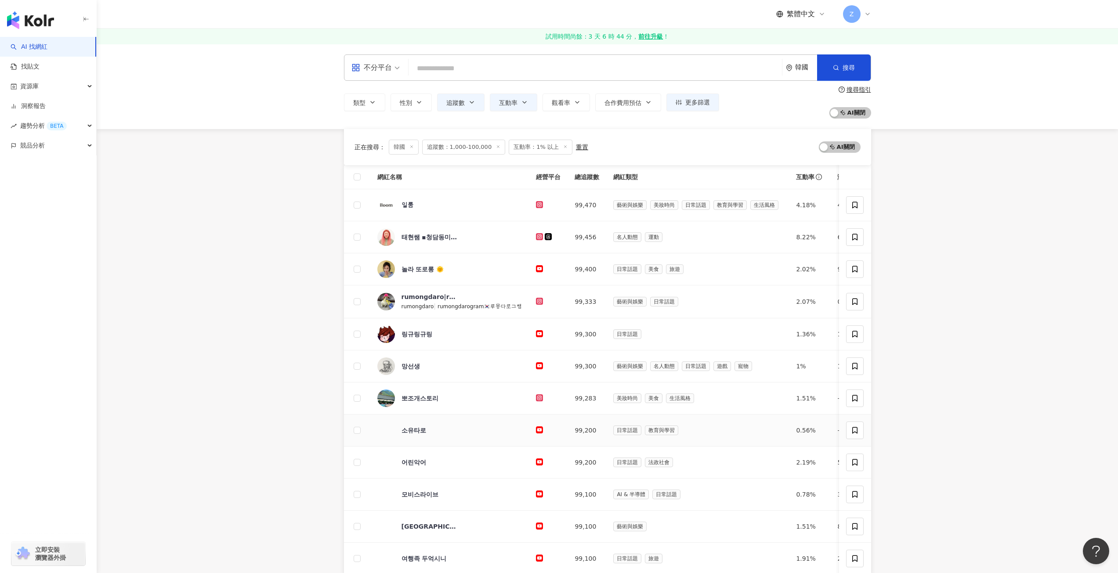
scroll to position [132, 0]
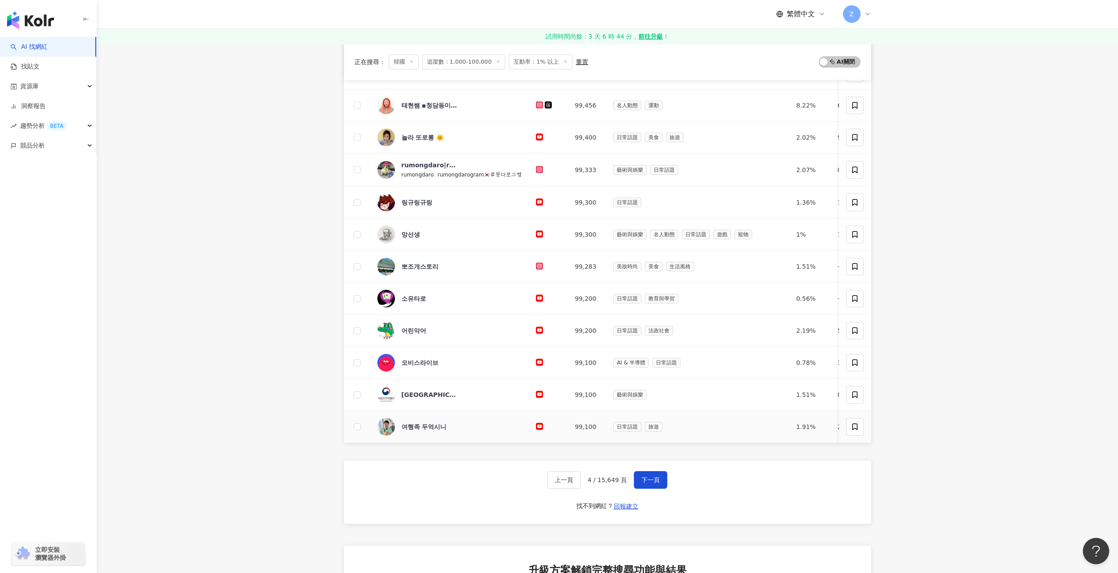
click at [514, 421] on div "여행족 두억시니" at bounding box center [449, 427] width 145 height 18
click at [646, 496] on div "上一頁 4 / 15,649 頁 下一頁 找不到網紅？ 回報建立" at bounding box center [607, 492] width 527 height 63
click at [435, 160] on td "rumongdaro|rumongdarogram🇰🇷루몽다로그램 rumongdaro | rumongdarogram🇰🇷루몽다ᄅ…" at bounding box center [449, 170] width 159 height 33
click at [437, 163] on div "rumongdaro|rumongdarogram🇰🇷루몽다로그램" at bounding box center [430, 165] width 57 height 9
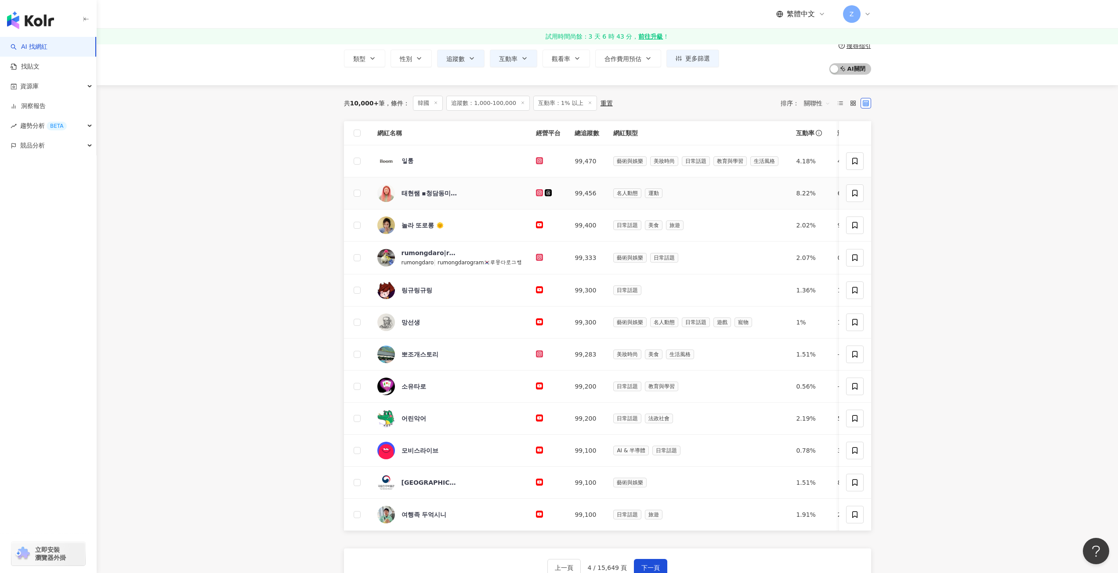
click at [740, 189] on div "名人動態 運動" at bounding box center [697, 193] width 169 height 10
click at [439, 192] on div "태현쌤 ▪︎청담동미용실▪︎강남미용실▪︎청담미용실" at bounding box center [430, 193] width 57 height 9
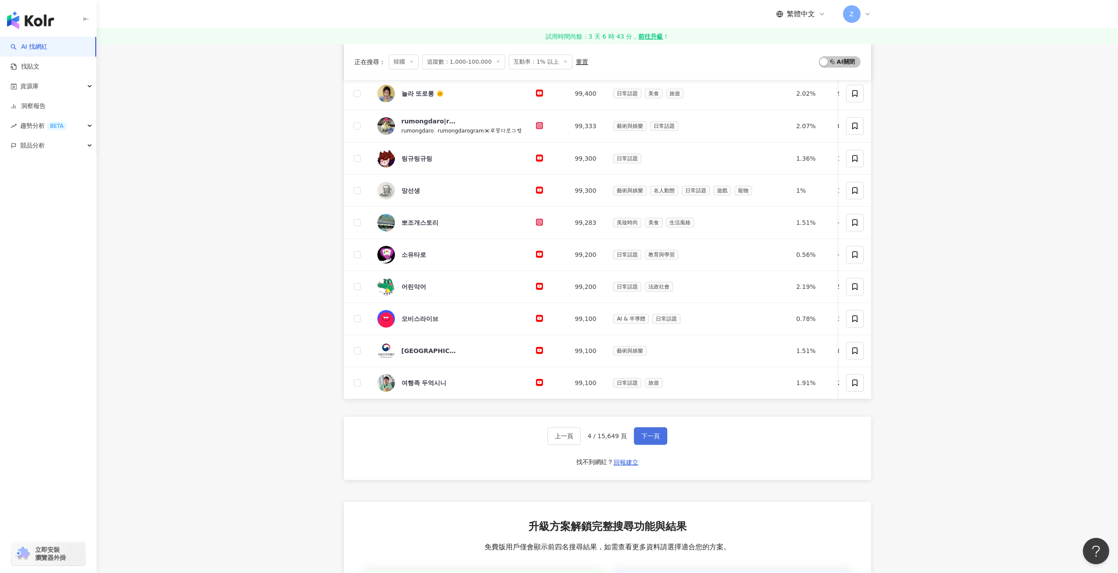
click at [641, 440] on span "下一頁" at bounding box center [650, 436] width 18 height 7
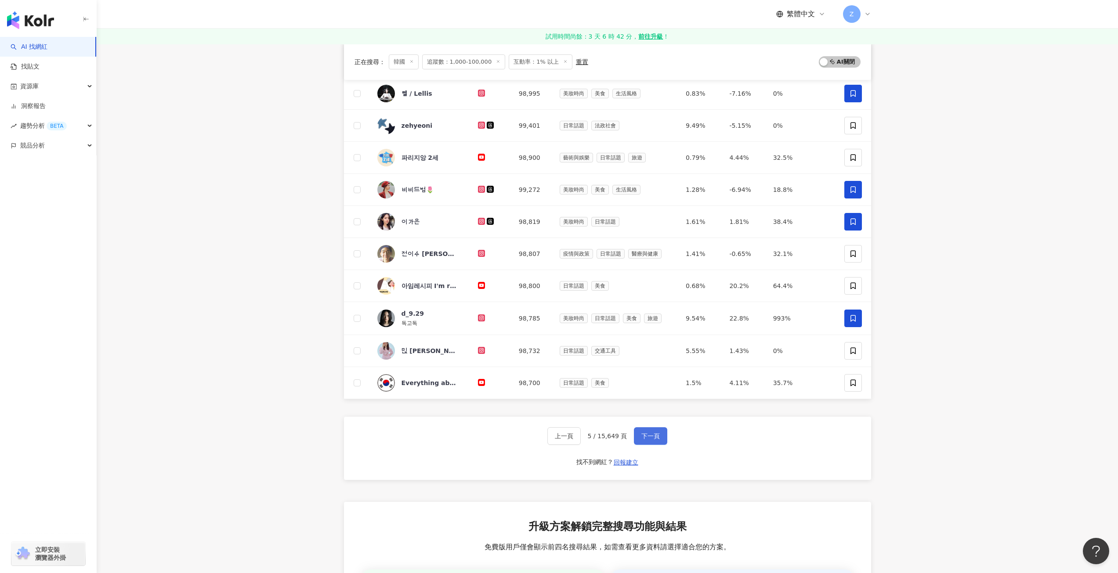
click at [647, 442] on button "下一頁" at bounding box center [650, 437] width 33 height 18
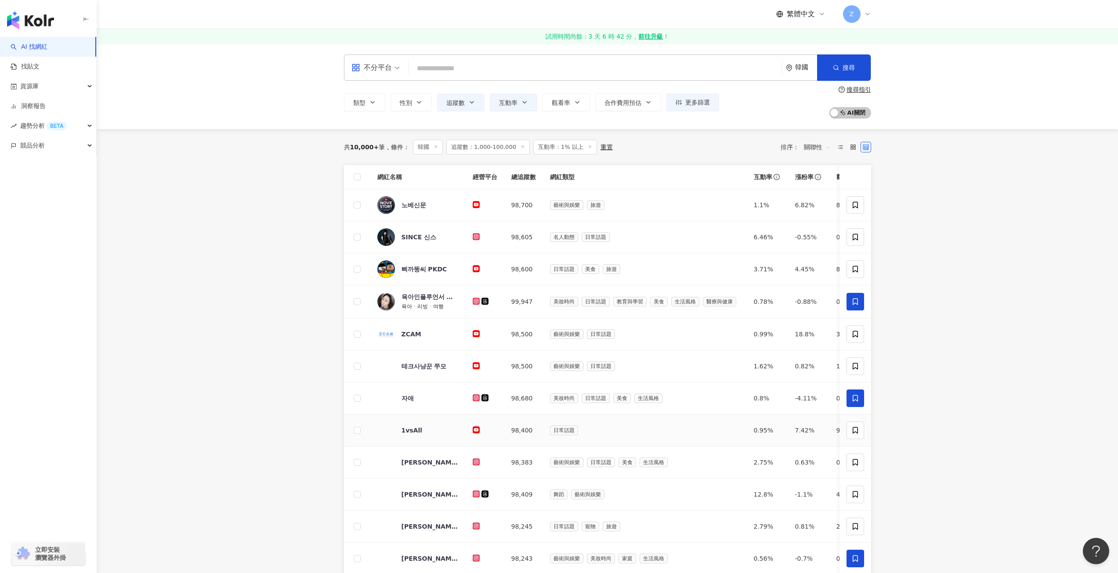
scroll to position [88, 0]
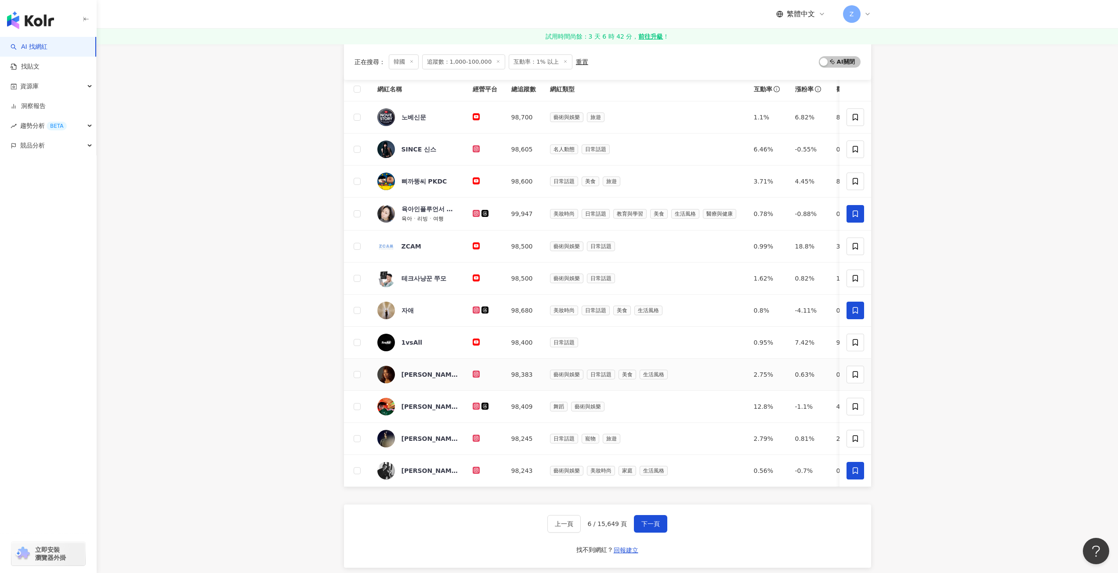
click at [438, 378] on span "정영주" at bounding box center [430, 374] width 57 height 9
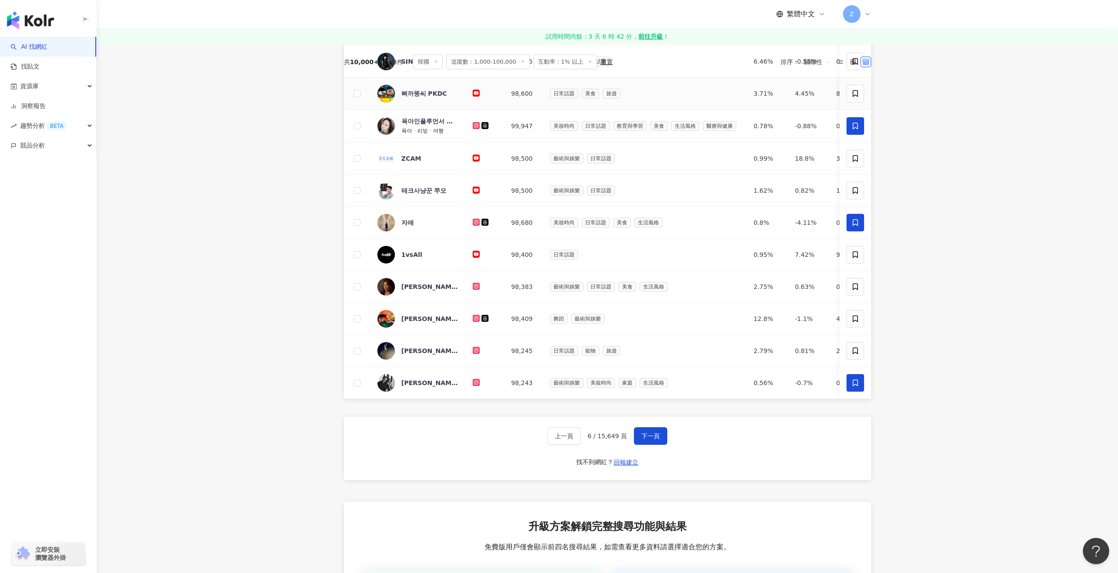
scroll to position [44, 0]
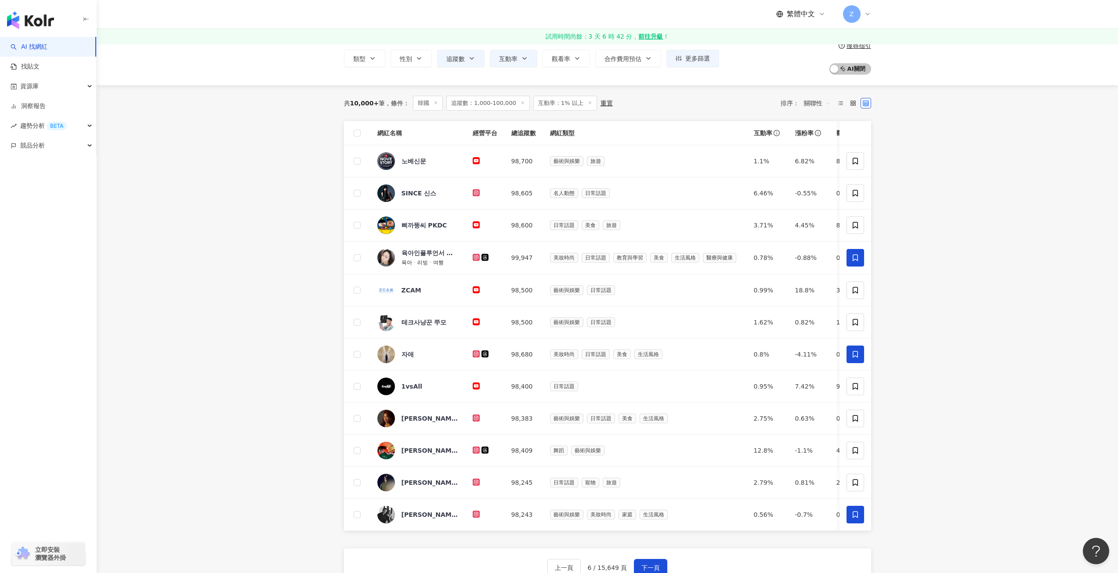
drag, startPoint x: 843, startPoint y: 100, endPoint x: 826, endPoint y: 116, distance: 22.7
click at [843, 100] on label at bounding box center [840, 103] width 11 height 11
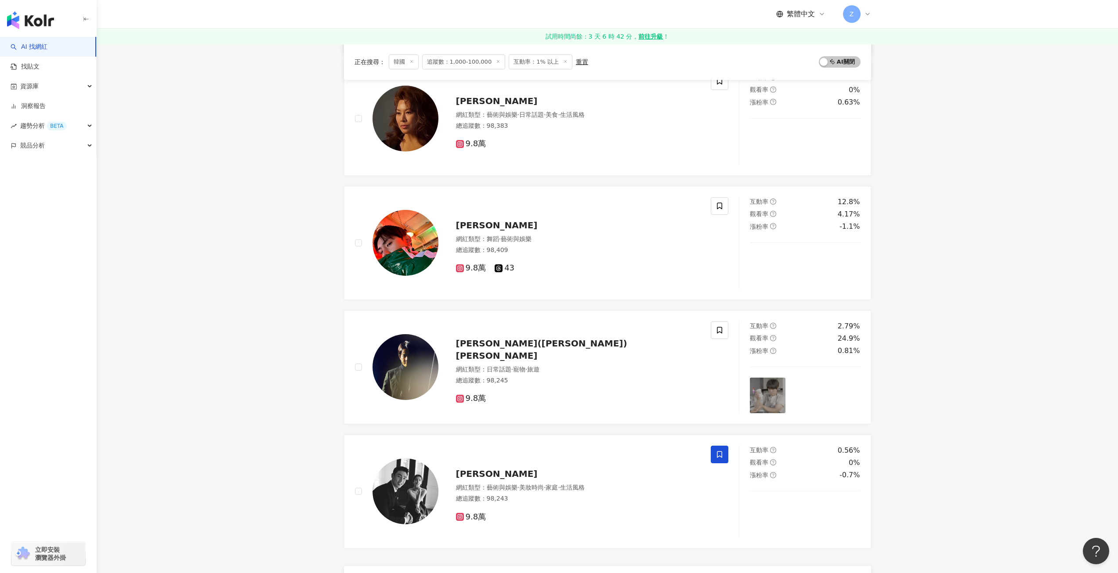
scroll to position [1230, 0]
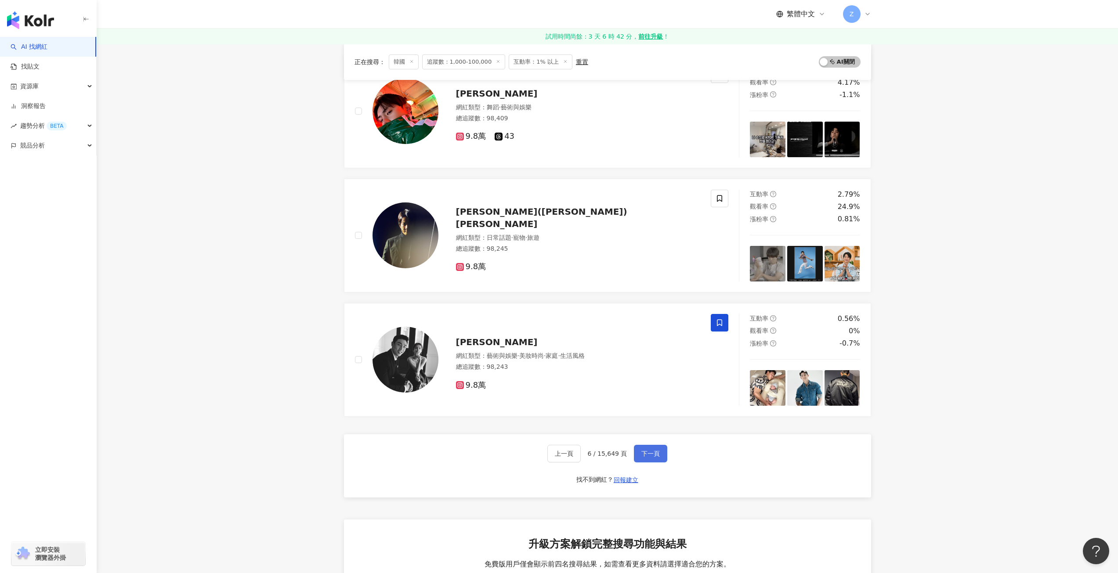
click at [656, 458] on button "下一頁" at bounding box center [650, 454] width 33 height 18
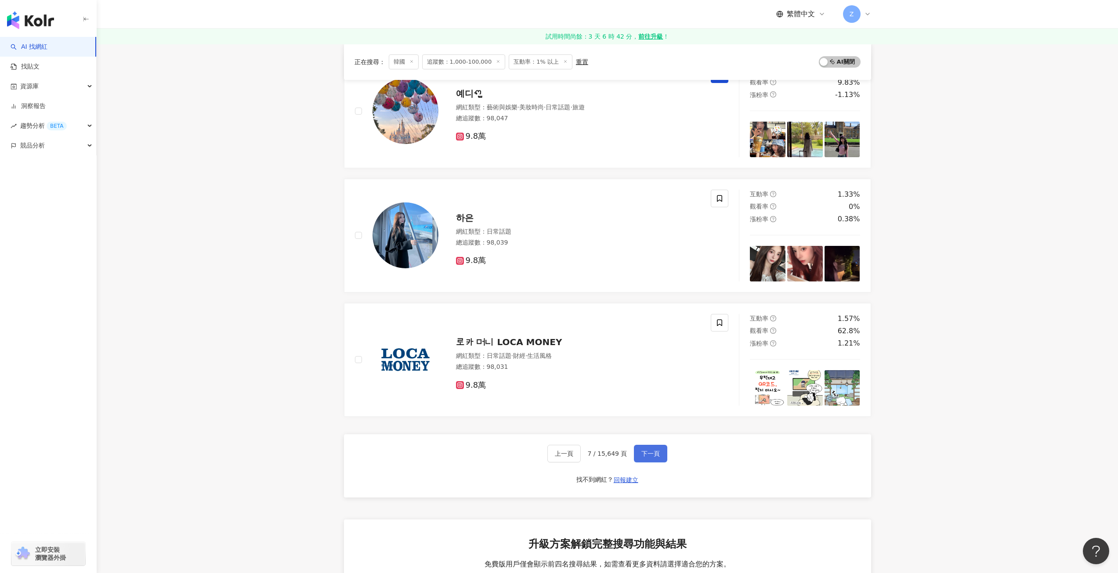
click at [656, 458] on button "下一頁" at bounding box center [650, 454] width 33 height 18
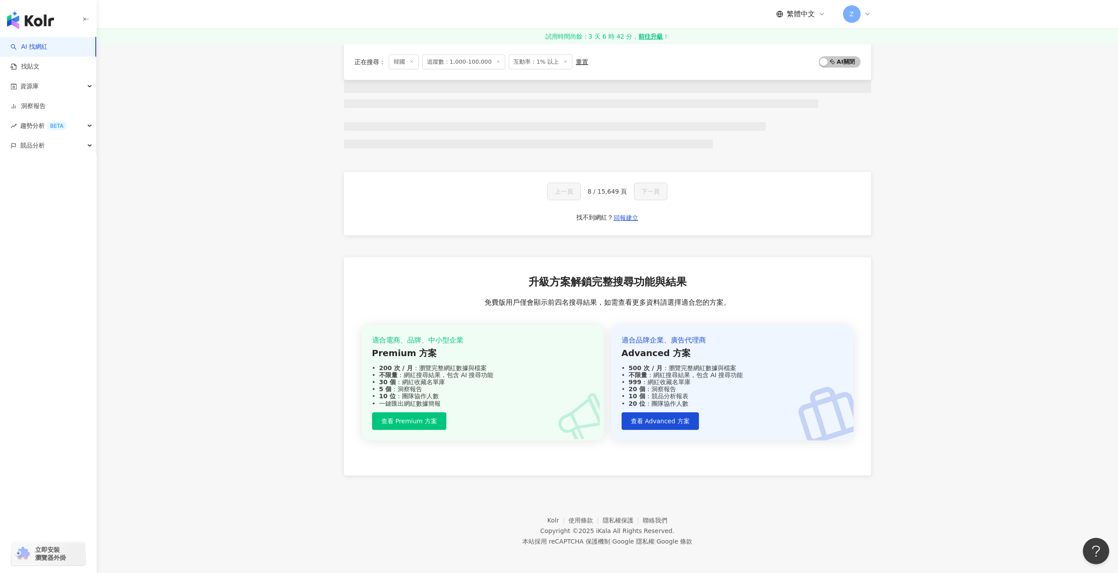
scroll to position [270, 0]
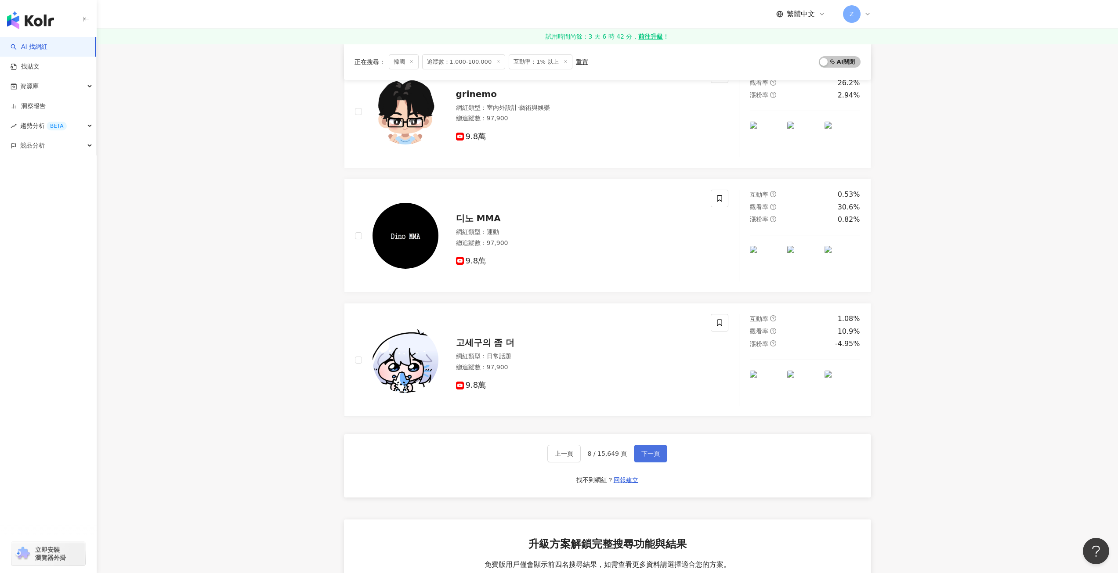
click at [656, 458] on button "下一頁" at bounding box center [650, 454] width 33 height 18
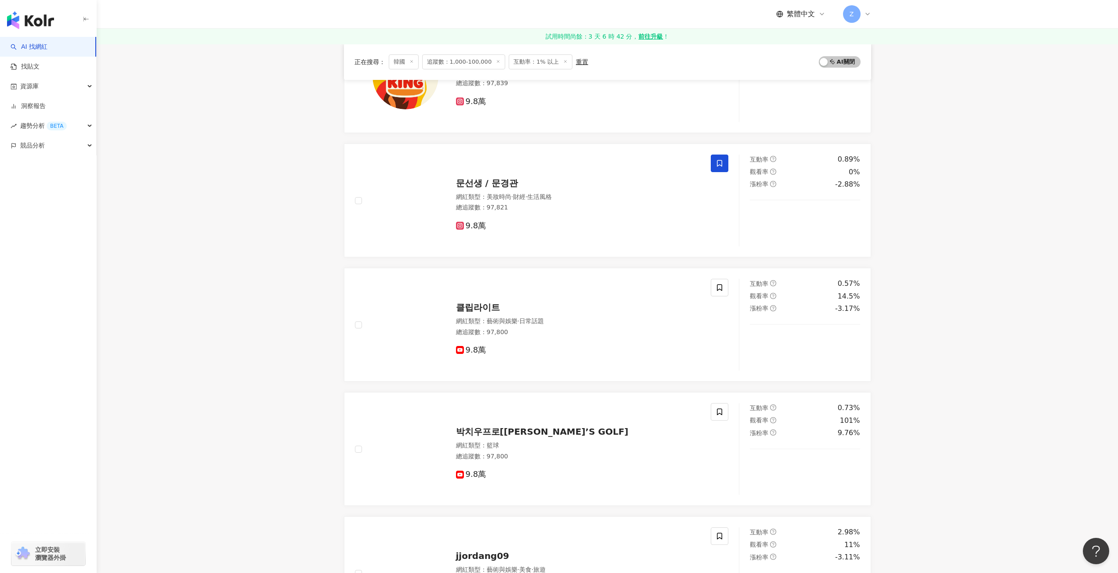
scroll to position [1230, 0]
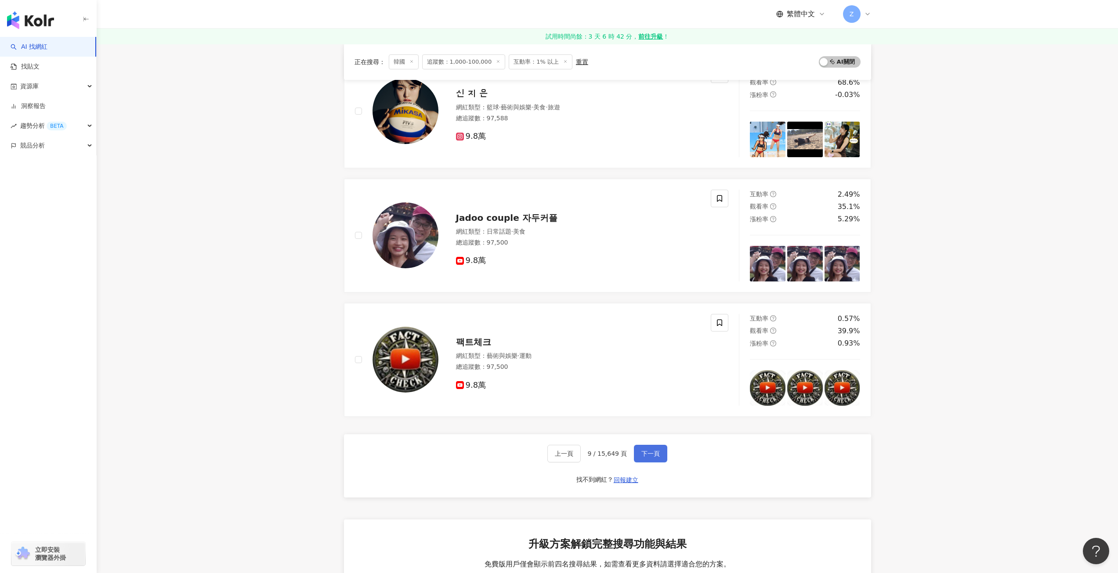
click at [656, 459] on button "下一頁" at bounding box center [650, 454] width 33 height 18
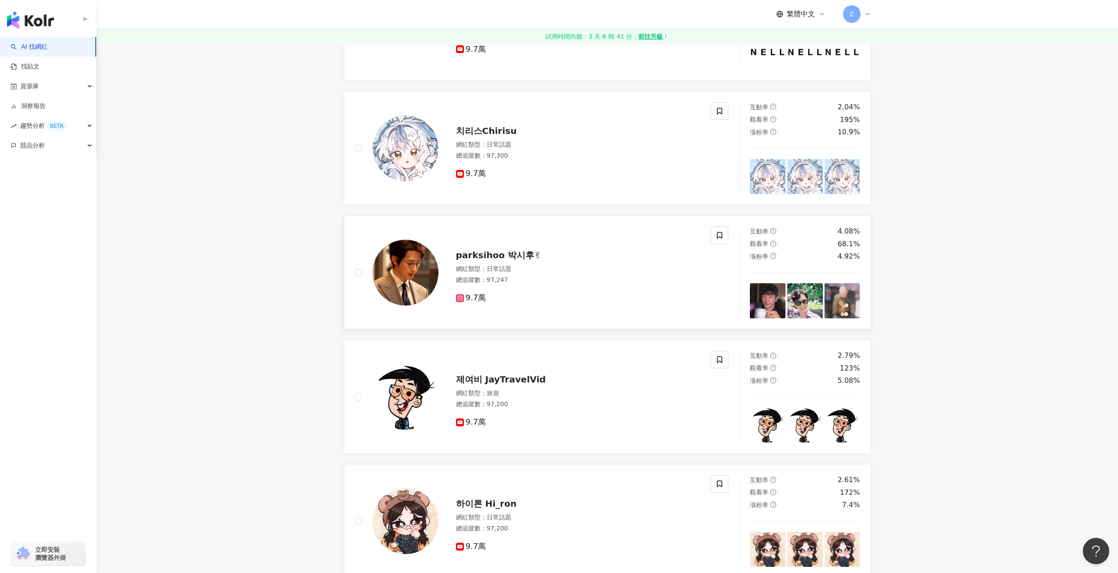
scroll to position [569, 0]
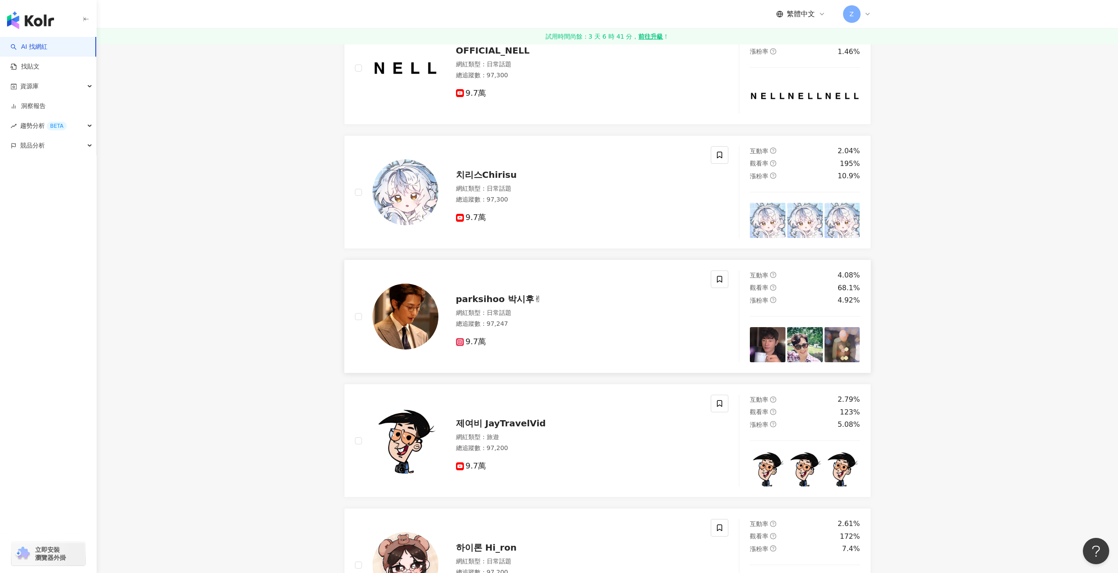
click at [352, 319] on div "parksihoo 박시후✌ 網紅類型 ： 日常話題 總追蹤數 ： 97,247 9.7萬" at bounding box center [541, 317] width 395 height 92
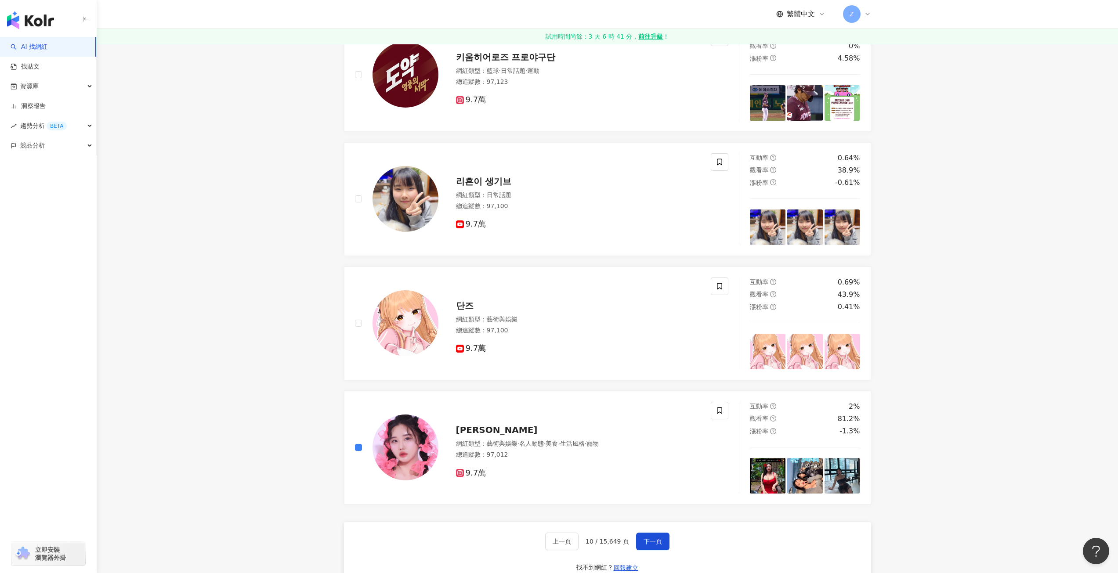
scroll to position [1359, 0]
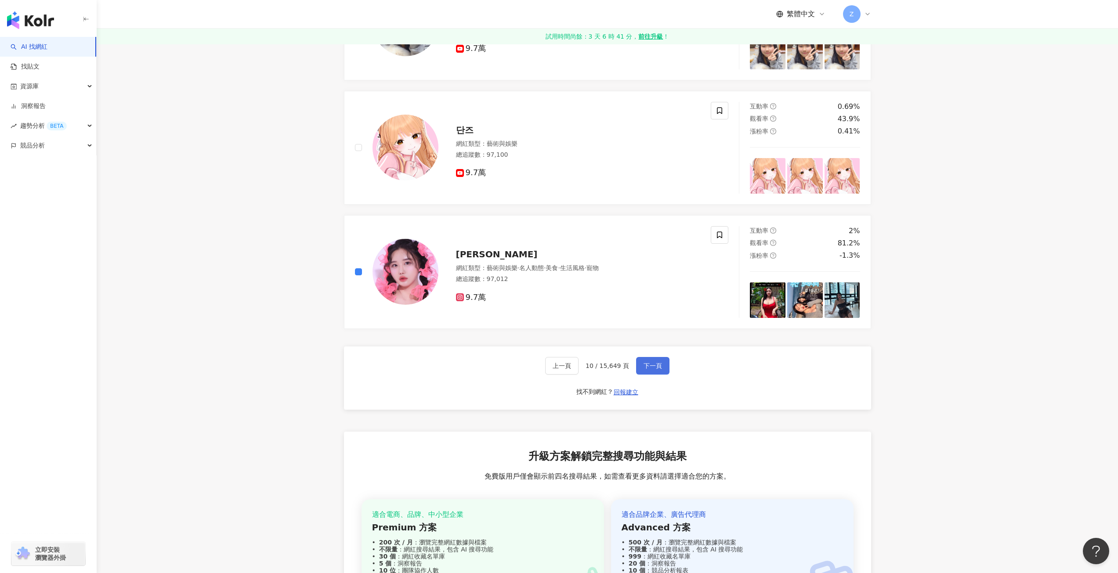
click at [650, 362] on span "下一頁" at bounding box center [653, 365] width 18 height 7
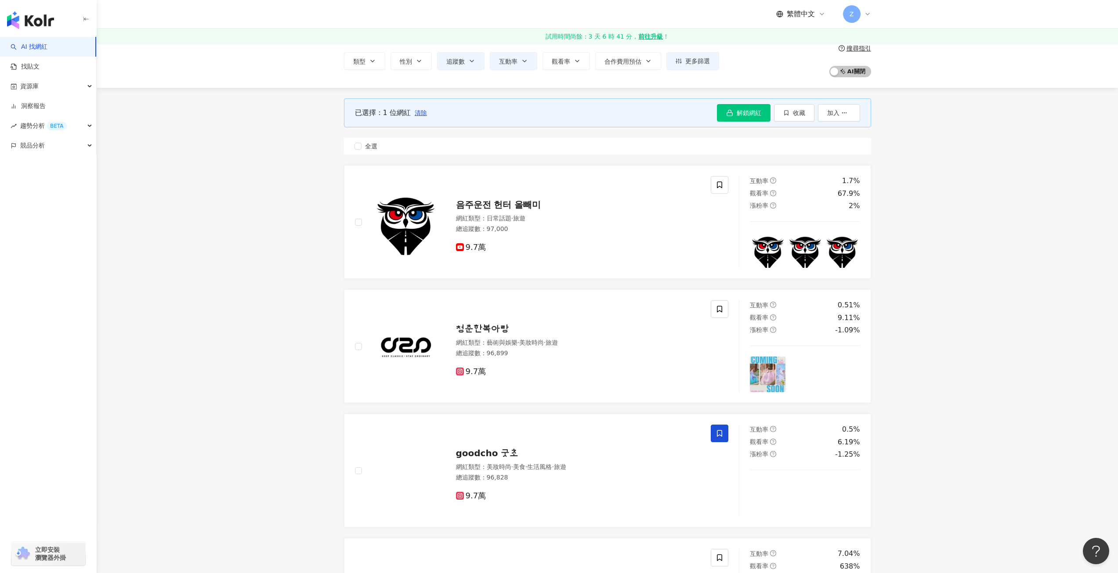
scroll to position [0, 0]
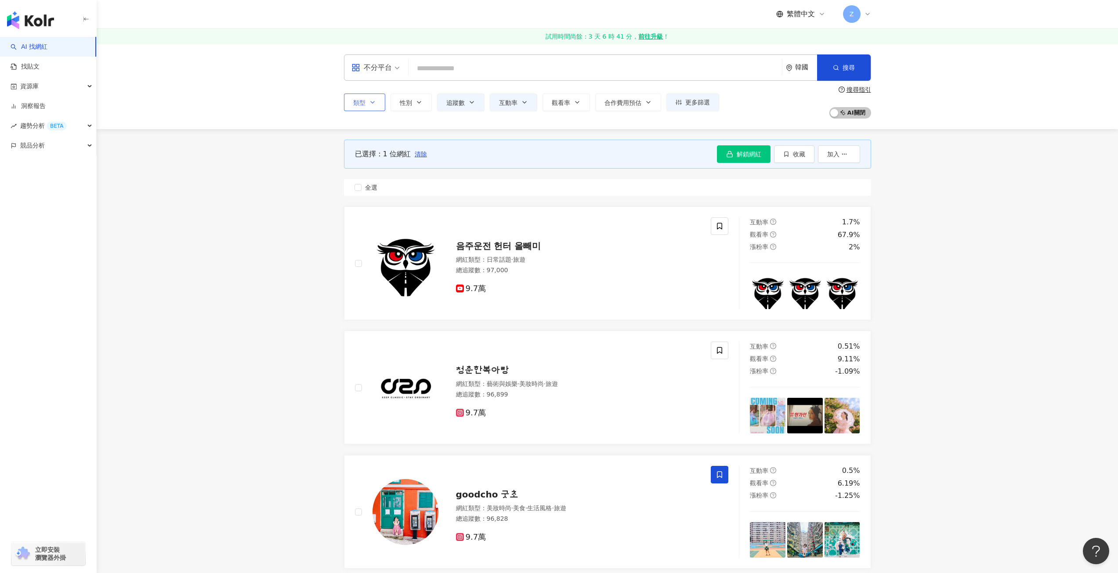
click at [368, 103] on button "類型" at bounding box center [364, 103] width 41 height 18
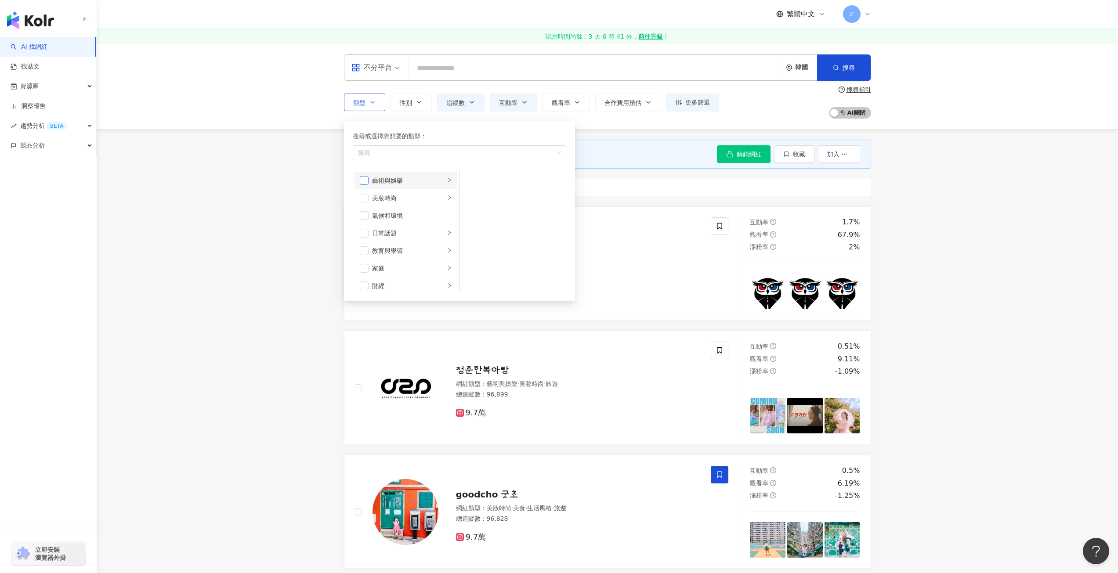
click at [365, 183] on span "button" at bounding box center [364, 180] width 9 height 9
drag, startPoint x: 367, startPoint y: 181, endPoint x: 364, endPoint y: 189, distance: 9.5
click at [367, 181] on span "button" at bounding box center [364, 180] width 9 height 9
click at [363, 192] on li "美妝時尚" at bounding box center [406, 198] width 103 height 18
click at [365, 201] on span "button" at bounding box center [364, 198] width 9 height 9
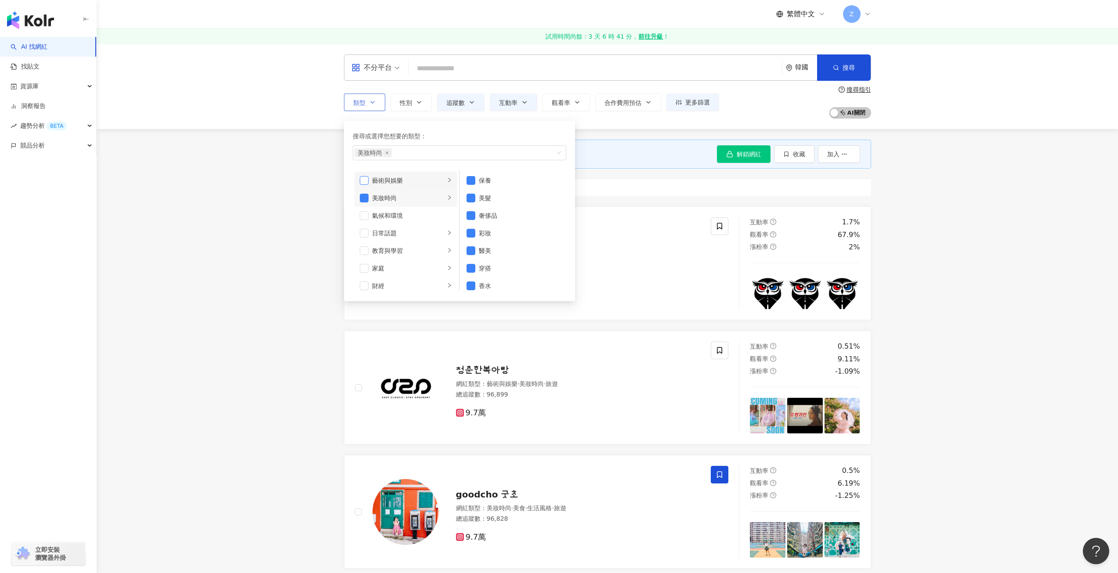
click at [364, 181] on span "button" at bounding box center [364, 180] width 9 height 9
click at [405, 177] on div "藝術與娛樂" at bounding box center [408, 181] width 73 height 10
click at [364, 180] on span "button" at bounding box center [364, 180] width 9 height 9
click at [396, 232] on div "日常話題" at bounding box center [408, 233] width 73 height 10
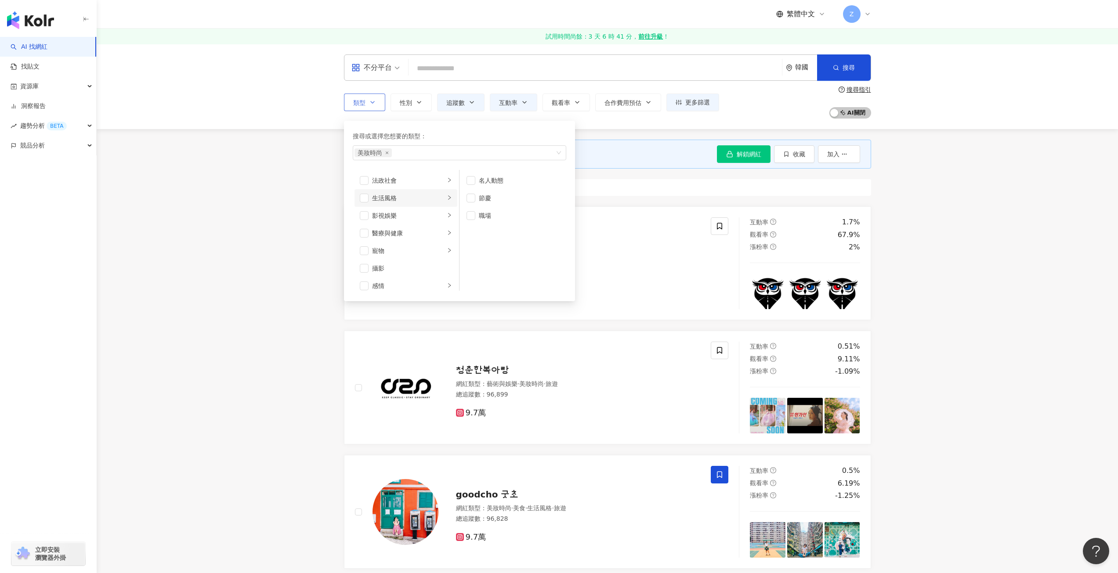
click at [395, 200] on div "生活風格" at bounding box center [408, 198] width 73 height 10
click at [362, 199] on span "button" at bounding box center [364, 198] width 9 height 9
click at [397, 217] on div "影視娛樂" at bounding box center [408, 216] width 73 height 10
click at [400, 286] on li "成人" at bounding box center [406, 281] width 103 height 18
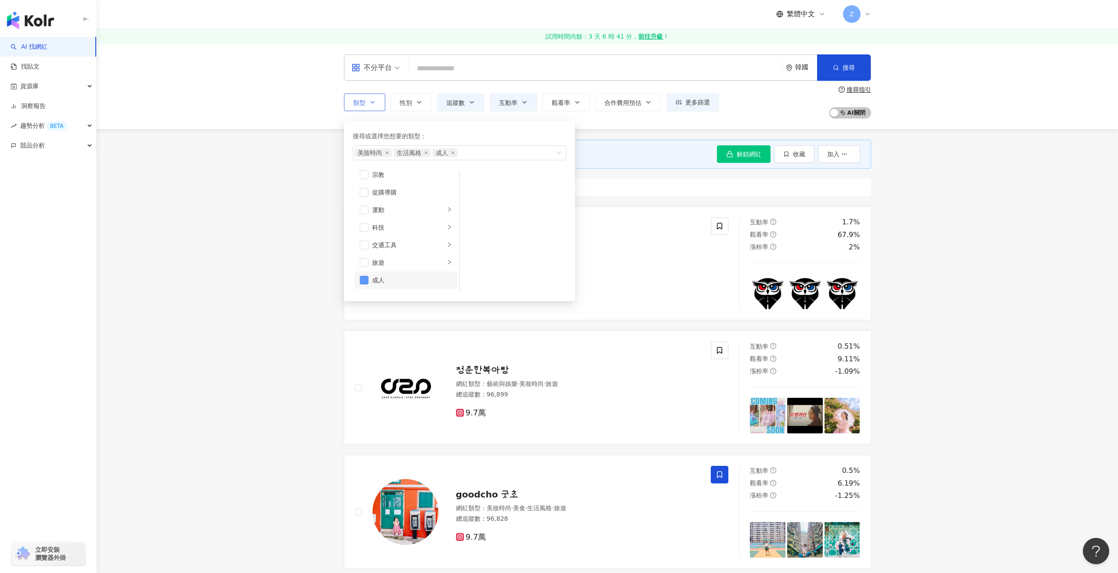
click at [363, 281] on span "button" at bounding box center [364, 280] width 9 height 9
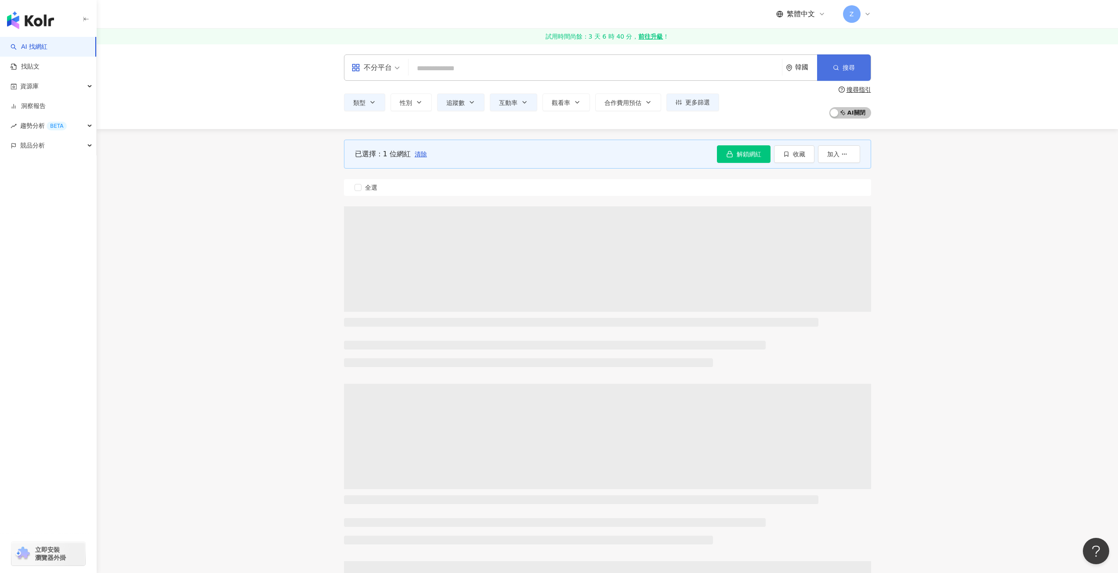
click at [840, 73] on button "搜尋" at bounding box center [844, 67] width 54 height 26
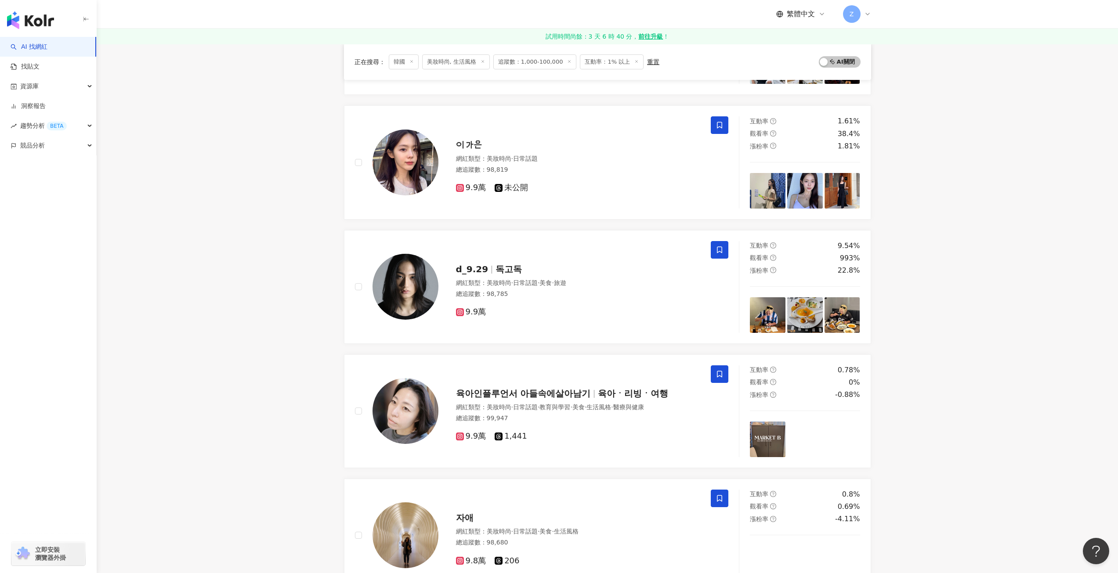
scroll to position [1274, 0]
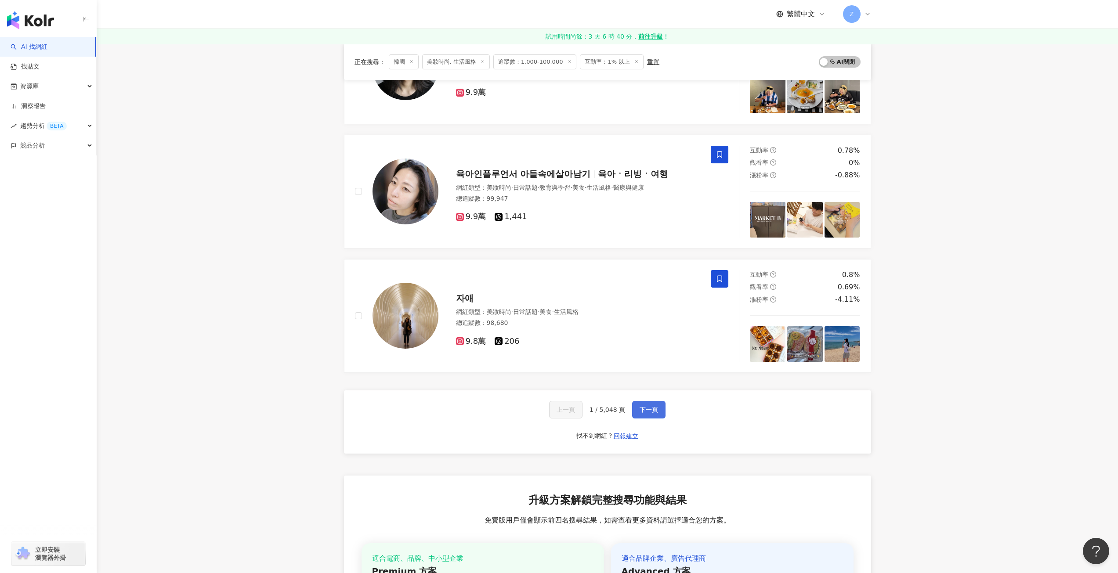
click at [653, 411] on span "下一頁" at bounding box center [649, 409] width 18 height 7
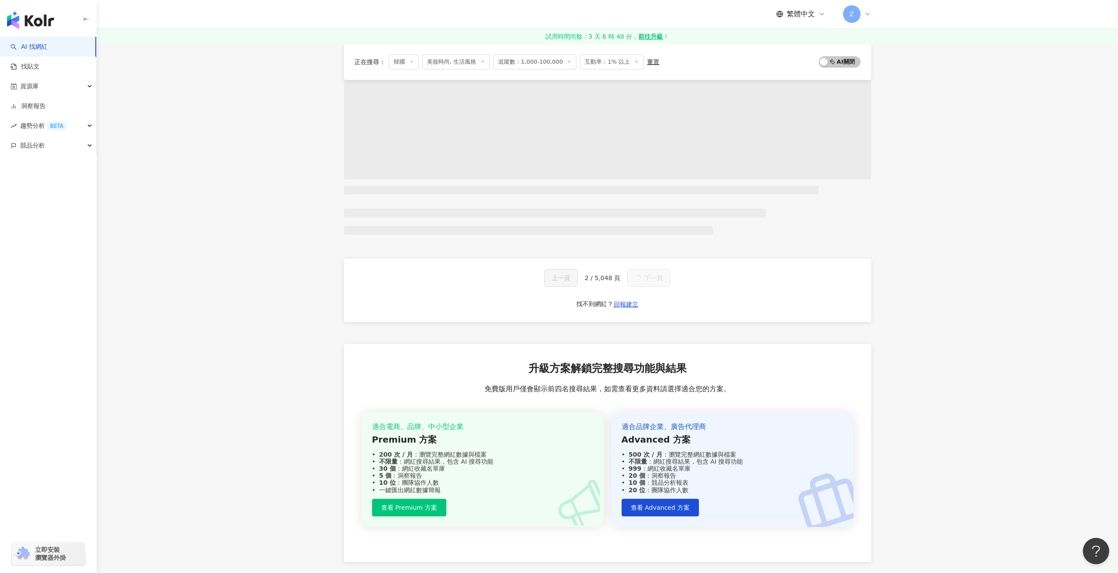
scroll to position [490, 0]
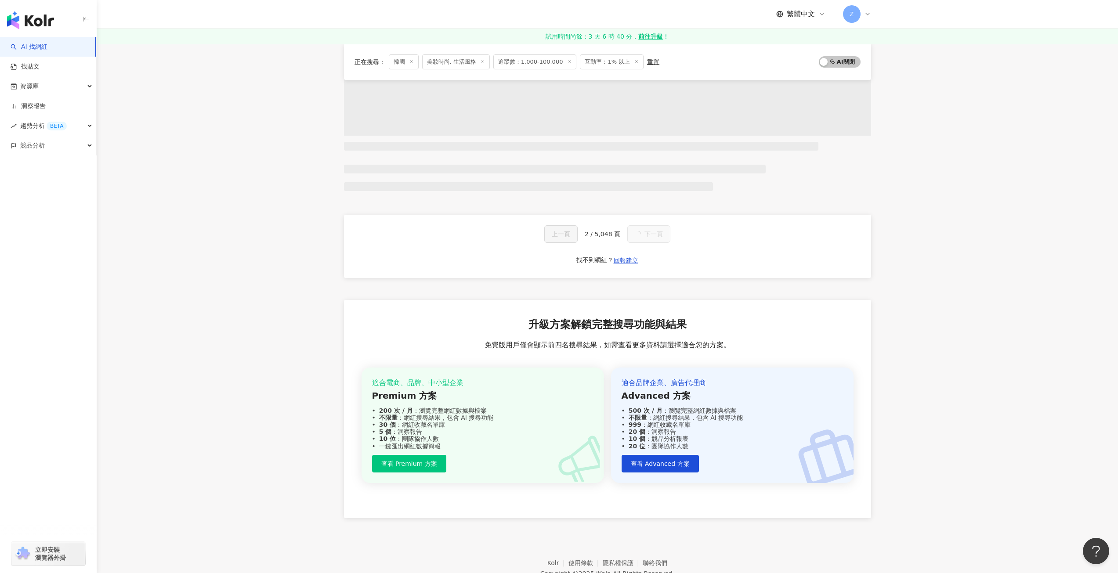
click at [652, 245] on div "上一頁 2 / 5,048 頁 下一頁 找不到網紅？ 回報建立" at bounding box center [607, 246] width 527 height 63
click at [645, 239] on button "下一頁" at bounding box center [648, 234] width 43 height 18
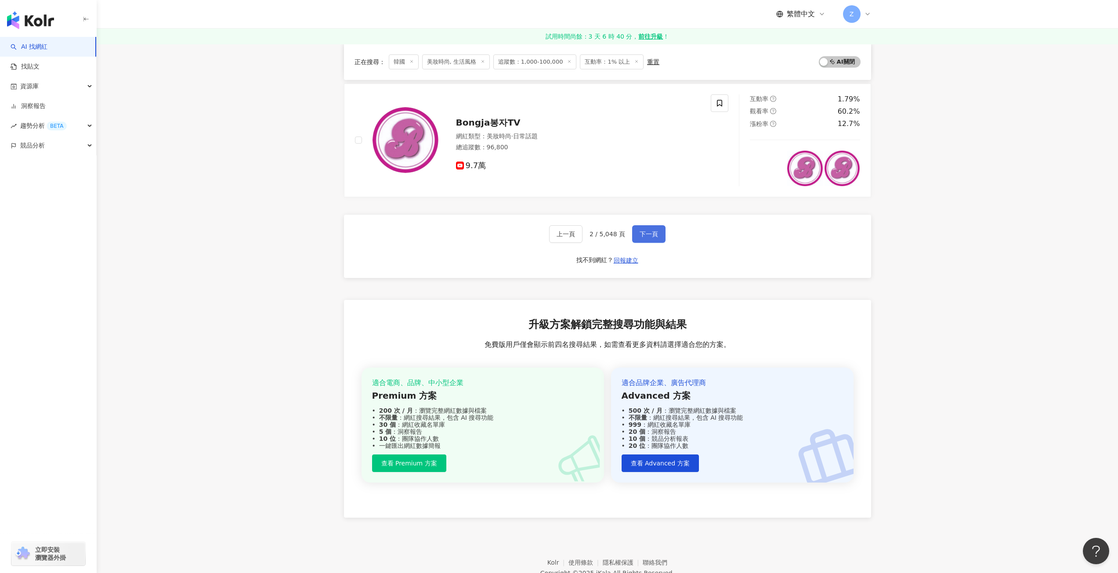
click at [645, 242] on button "下一頁" at bounding box center [648, 234] width 33 height 18
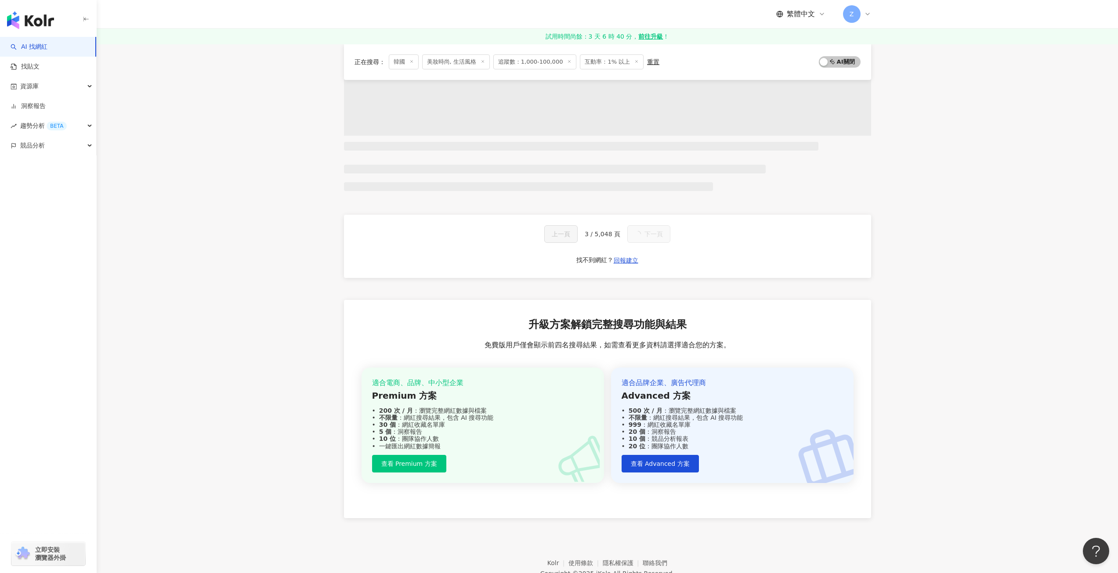
click at [644, 239] on button "下一頁" at bounding box center [648, 234] width 43 height 18
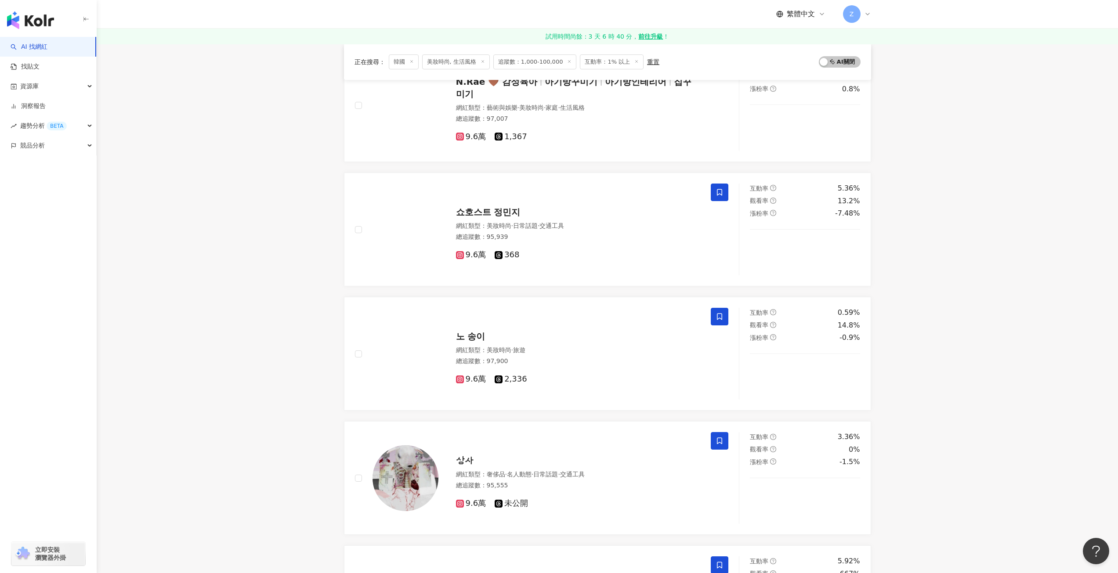
scroll to position [1450, 0]
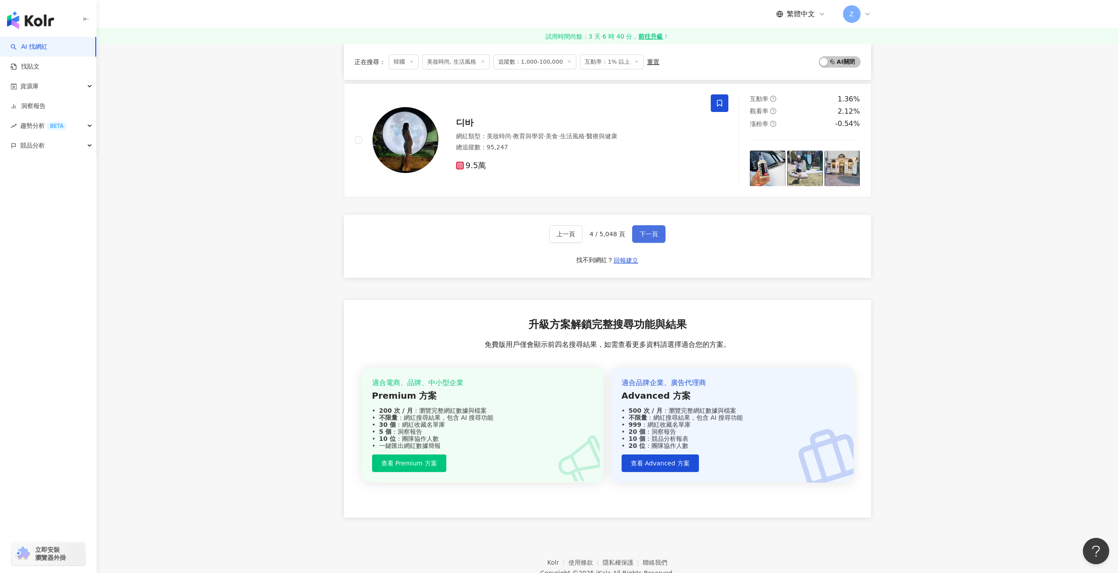
click at [648, 232] on span "下一頁" at bounding box center [649, 234] width 18 height 7
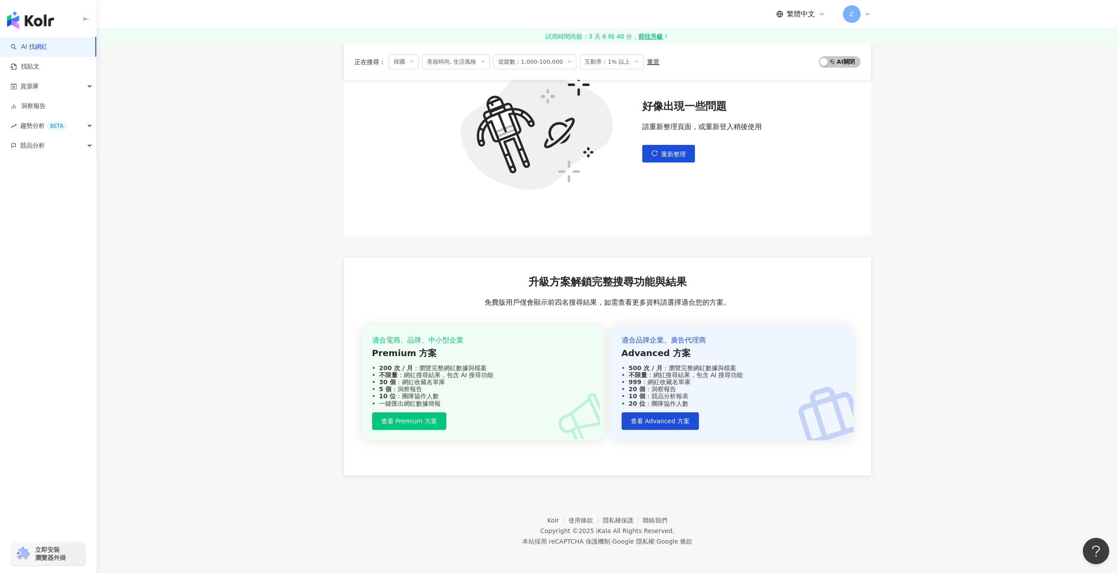
scroll to position [18, 0]
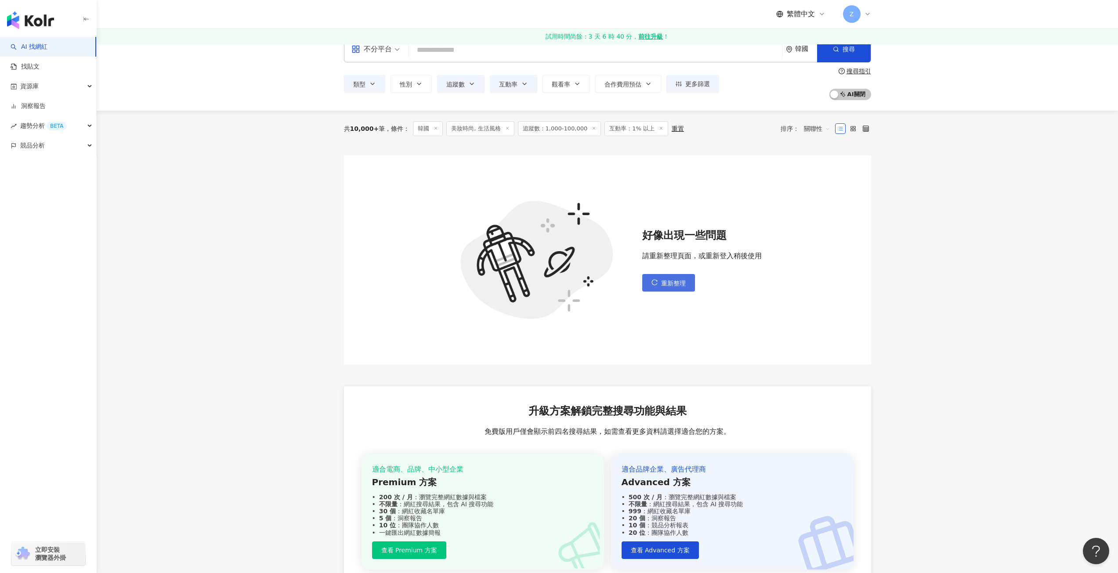
click at [680, 282] on span "重新整理" at bounding box center [673, 283] width 25 height 7
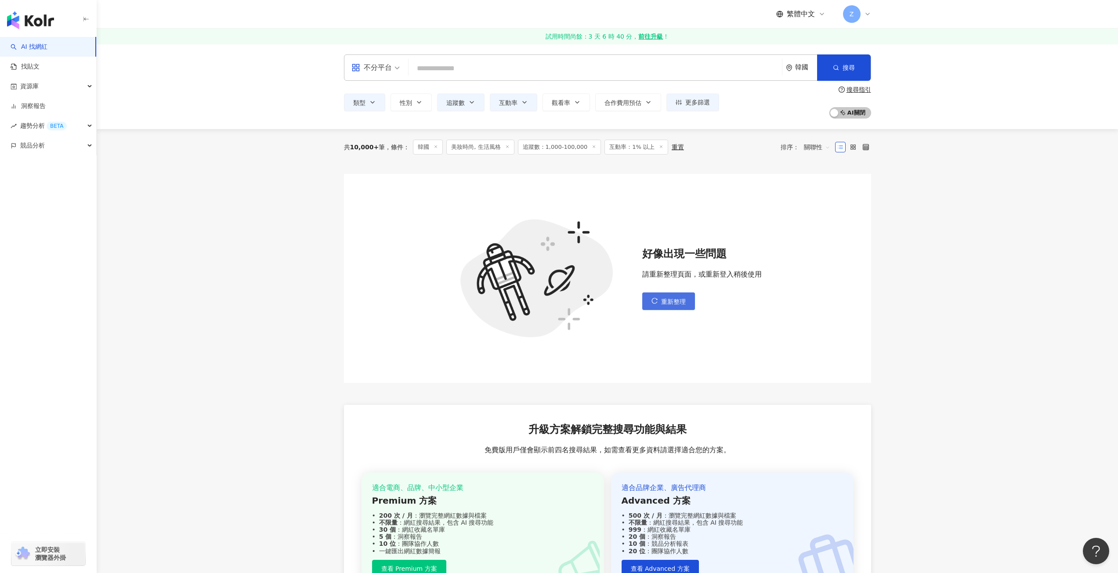
click at [671, 301] on span "重新整理" at bounding box center [673, 301] width 25 height 7
click at [682, 303] on span "重新整理" at bounding box center [673, 301] width 25 height 7
click at [680, 303] on span "重新整理" at bounding box center [673, 301] width 25 height 7
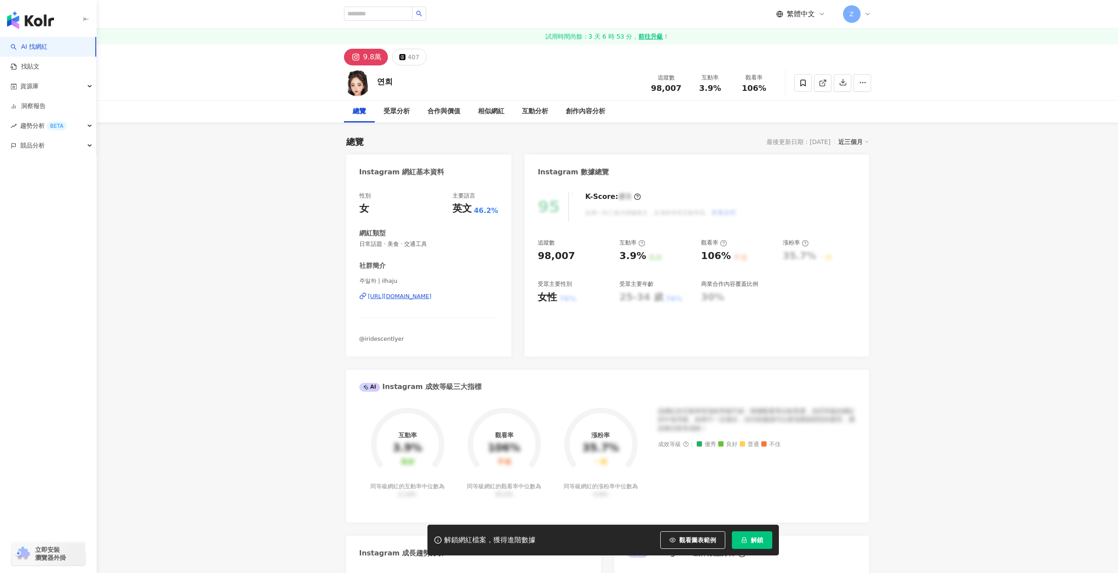
click at [422, 297] on div "[URL][DOMAIN_NAME]" at bounding box center [400, 297] width 64 height 8
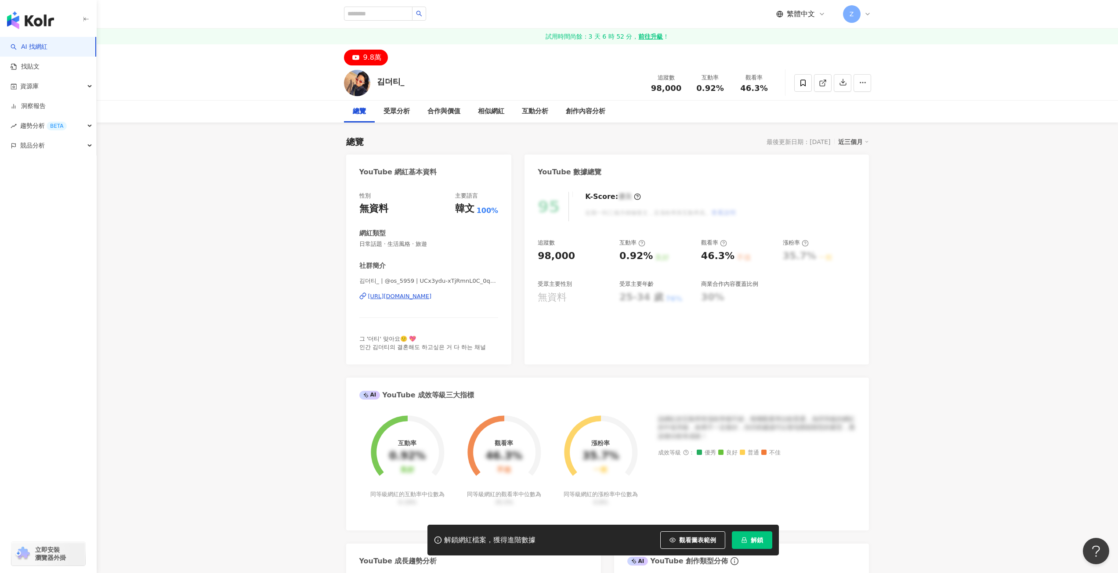
click at [427, 297] on div "[URL][DOMAIN_NAME]" at bounding box center [400, 297] width 64 height 8
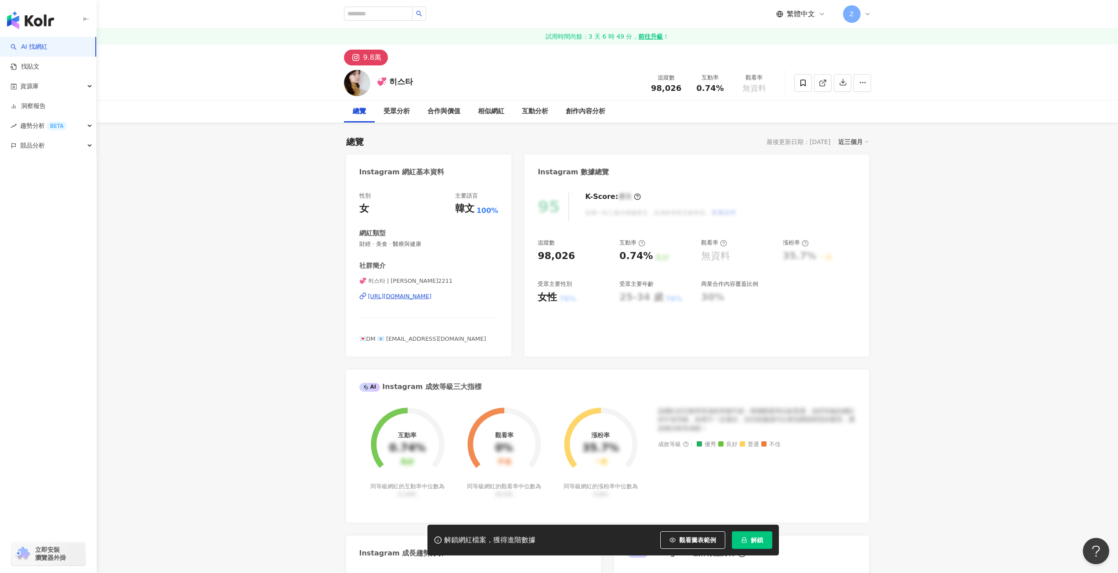
scroll to position [44, 0]
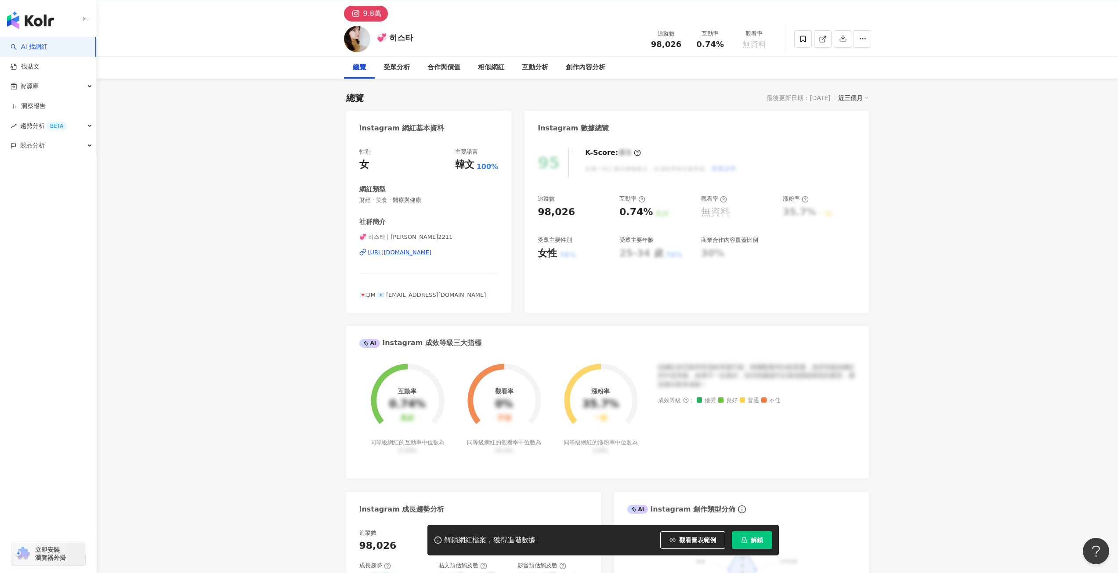
click at [423, 256] on div "[URL][DOMAIN_NAME]" at bounding box center [400, 253] width 64 height 8
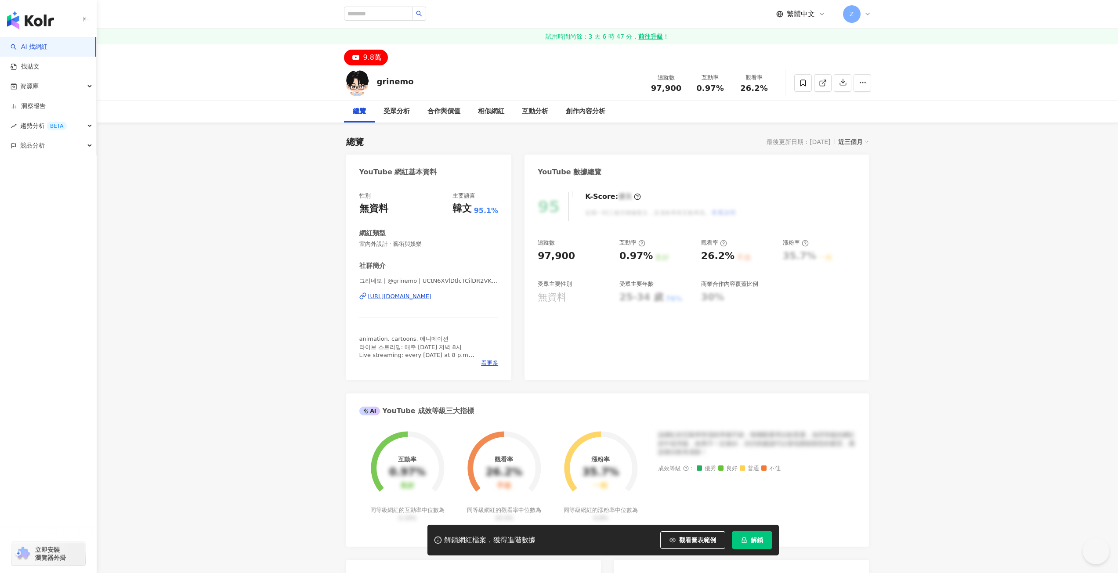
click at [406, 295] on div "https://www.youtube.com/channel/UCtN6XVlDtlcTCilDR2VKsZQ" at bounding box center [400, 297] width 64 height 8
click at [432, 298] on div "[URL][DOMAIN_NAME]" at bounding box center [400, 297] width 64 height 8
click at [432, 297] on div "[URL][DOMAIN_NAME]" at bounding box center [400, 297] width 64 height 8
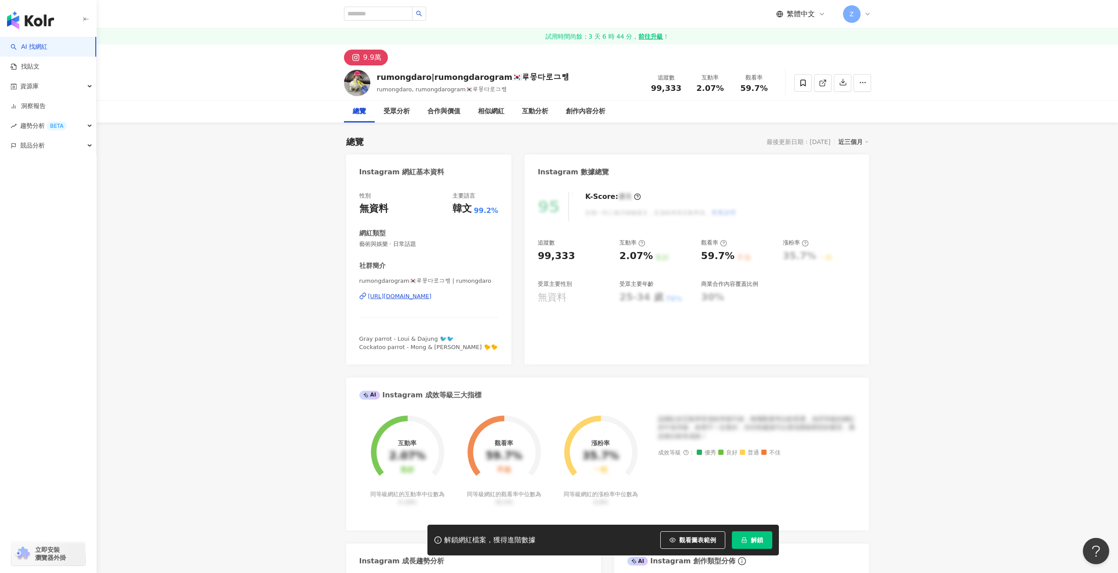
click at [432, 300] on div "https://www.instagram.com/rumongdaro/" at bounding box center [400, 297] width 64 height 8
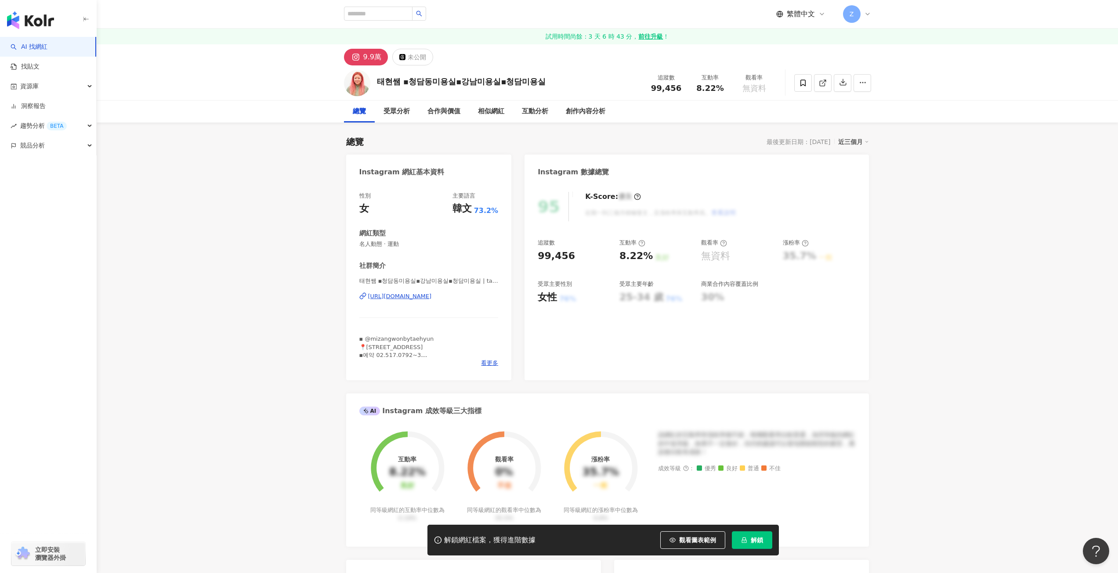
click at [432, 298] on div "https://www.instagram.com/taehyun0217/" at bounding box center [400, 297] width 64 height 8
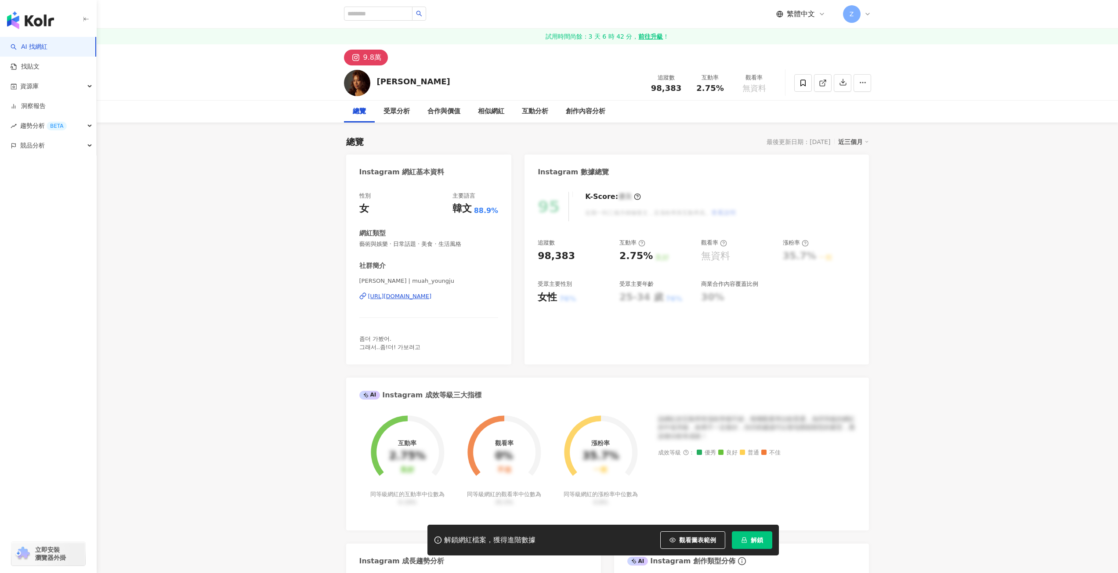
click at [430, 297] on div "[URL][DOMAIN_NAME]" at bounding box center [400, 297] width 64 height 8
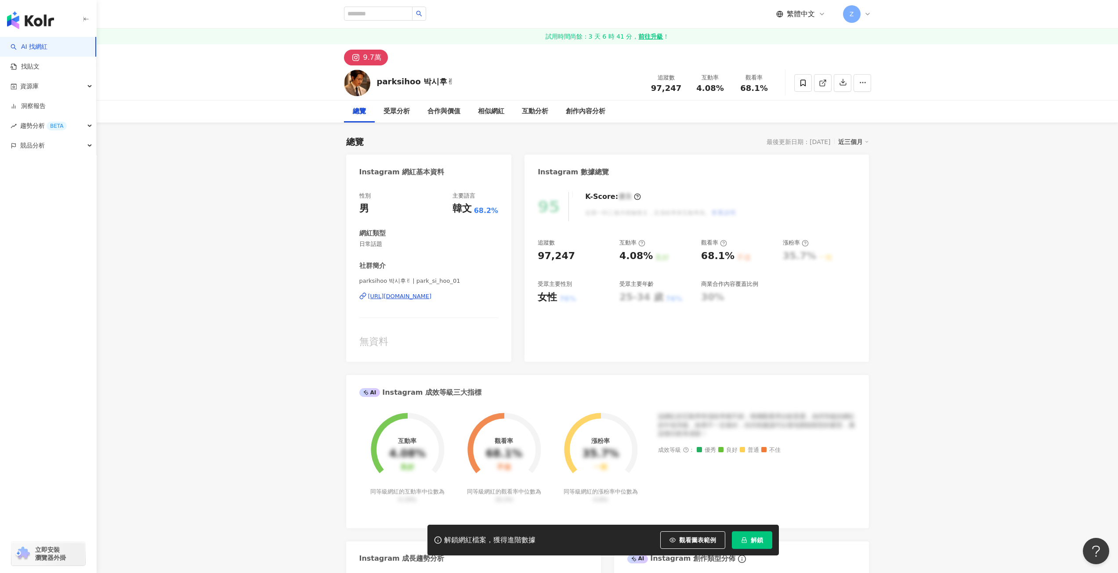
click at [432, 297] on div "[URL][DOMAIN_NAME]" at bounding box center [400, 297] width 64 height 8
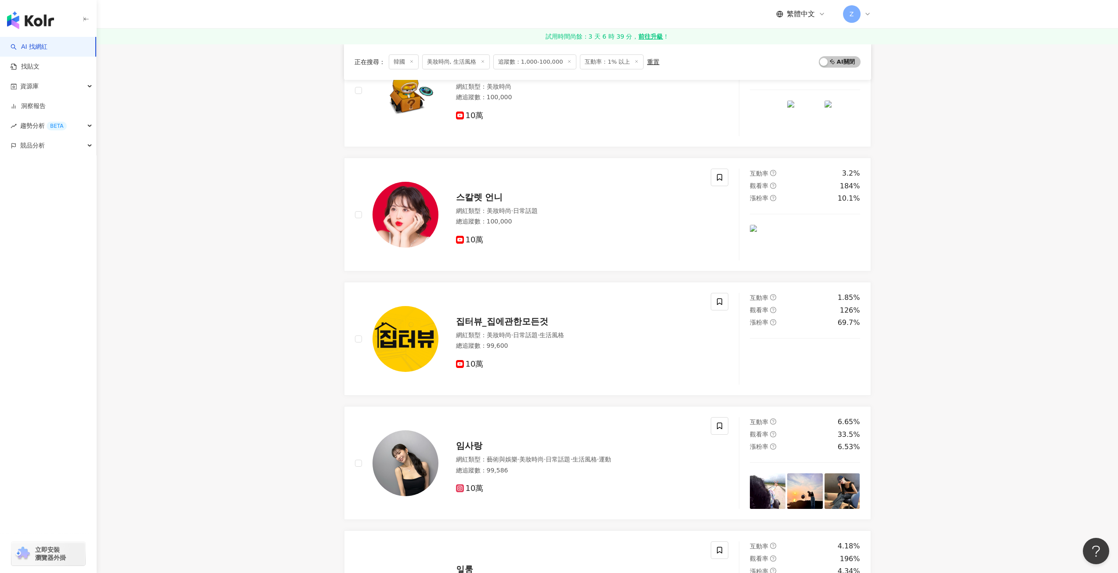
scroll to position [1268, 0]
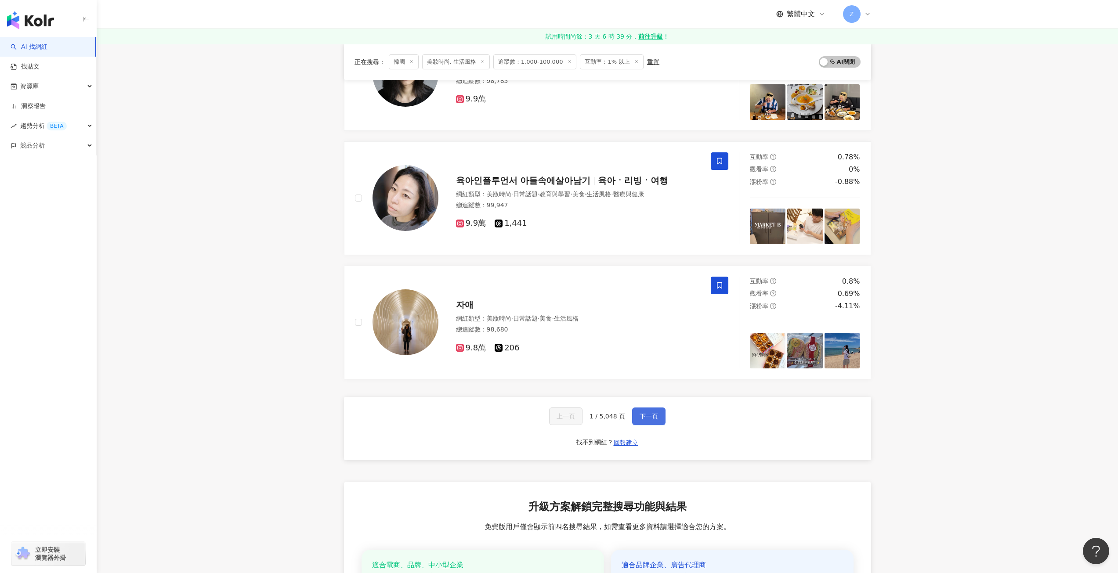
click at [643, 416] on span "下一頁" at bounding box center [649, 416] width 18 height 7
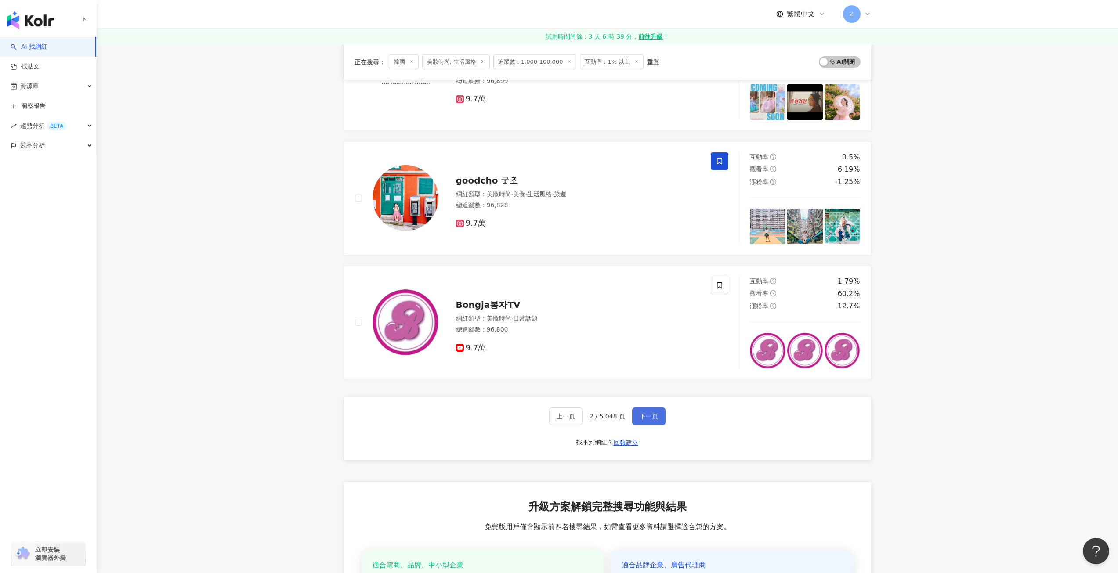
click at [650, 413] on span "下一頁" at bounding box center [649, 416] width 18 height 7
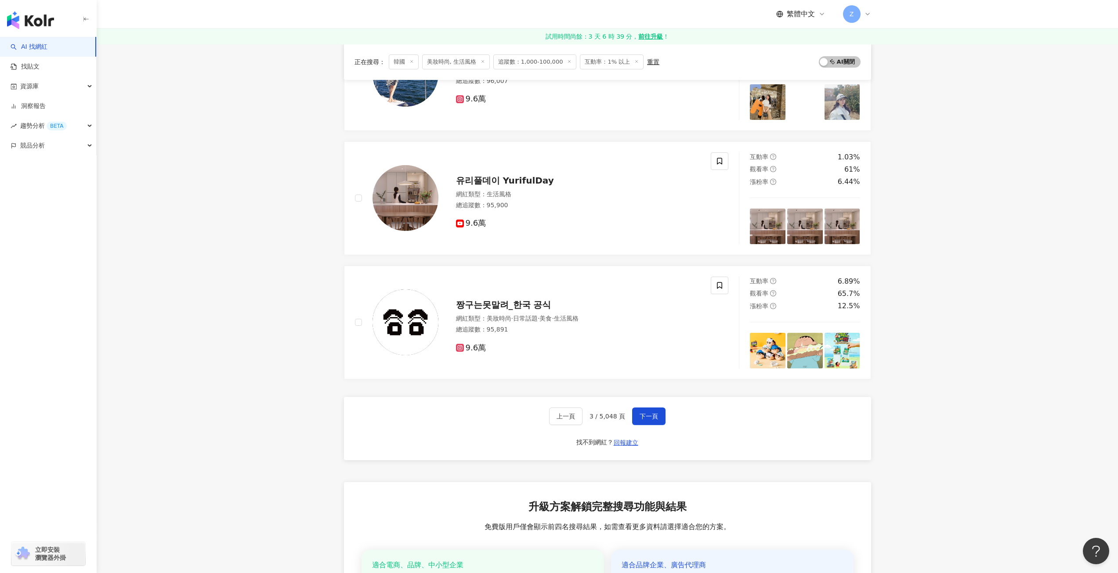
click at [547, 64] on span "追蹤數：1,000-100,000" at bounding box center [534, 61] width 83 height 15
click at [546, 62] on span "追蹤數：1,000-100,000" at bounding box center [534, 61] width 83 height 15
click at [654, 422] on button "下一頁" at bounding box center [648, 417] width 33 height 18
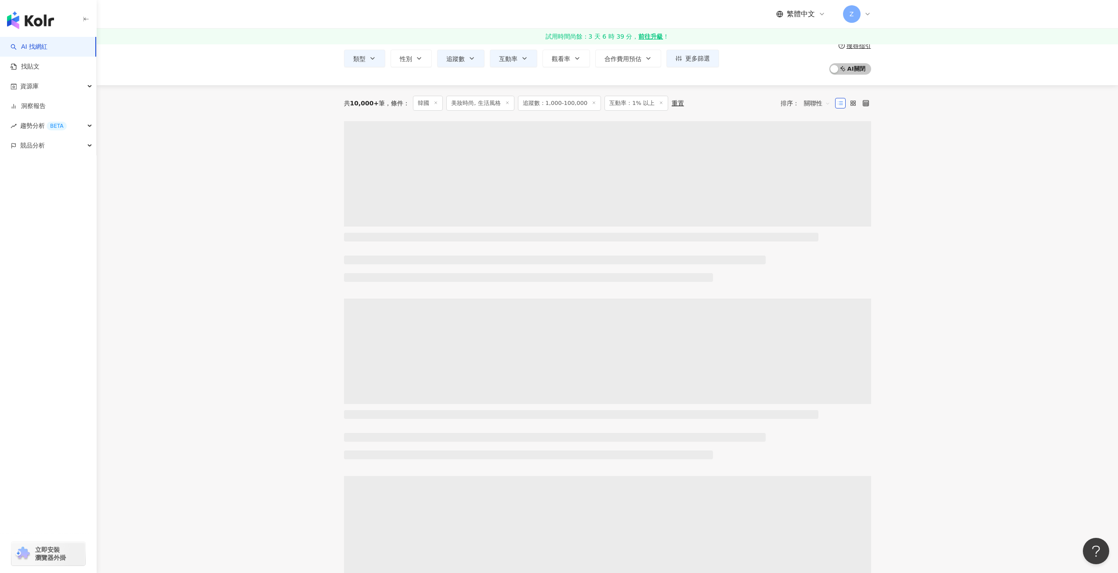
scroll to position [0, 0]
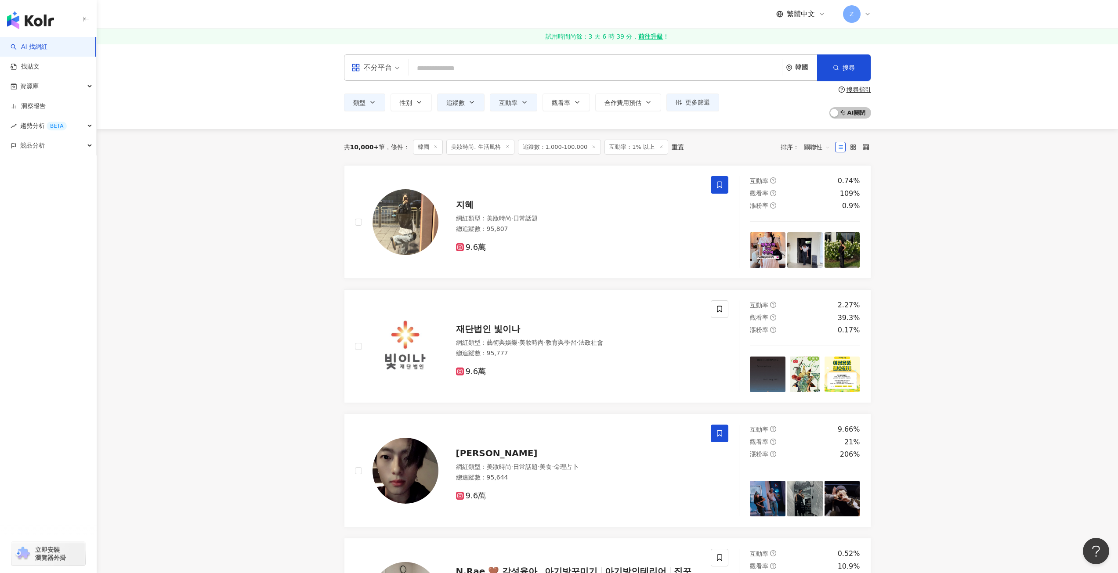
click at [562, 145] on span "追蹤數：1,000-100,000" at bounding box center [559, 147] width 83 height 15
click at [565, 150] on span "追蹤數：1,000-100,000" at bounding box center [559, 147] width 83 height 15
click at [470, 101] on icon "button" at bounding box center [471, 102] width 7 height 7
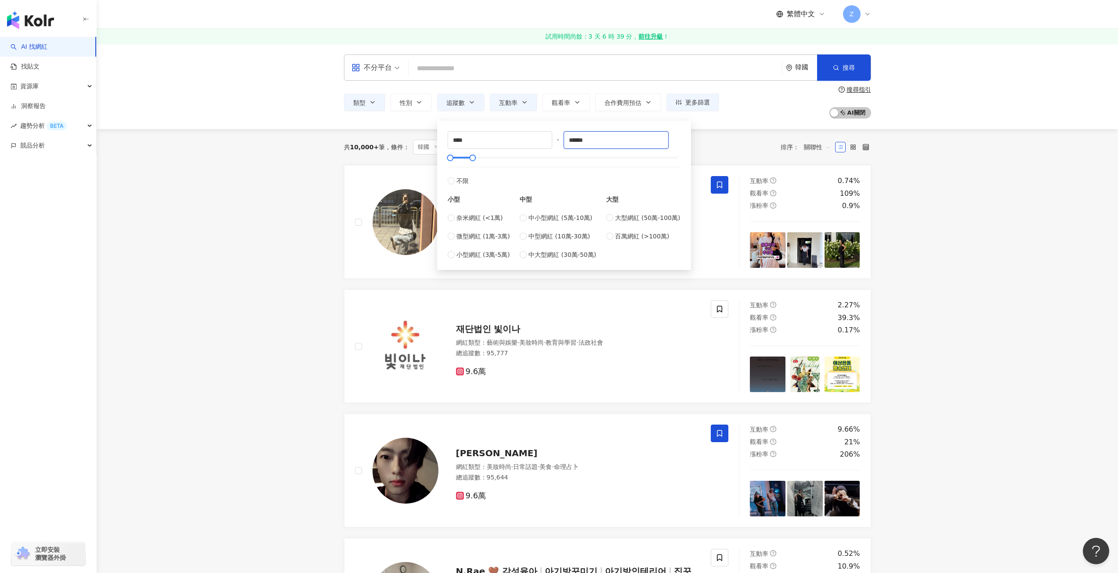
drag, startPoint x: 600, startPoint y: 139, endPoint x: 556, endPoint y: 133, distance: 44.4
click at [544, 129] on div "**** - ****** 不限 小型 奈米網紅 (<1萬) 微型網紅 (1萬-3萬) 小型網紅 (3萬-5萬) 中型 中小型網紅 (5萬-10萬) 中型網紅…" at bounding box center [563, 195] width 243 height 139
type input "*****"
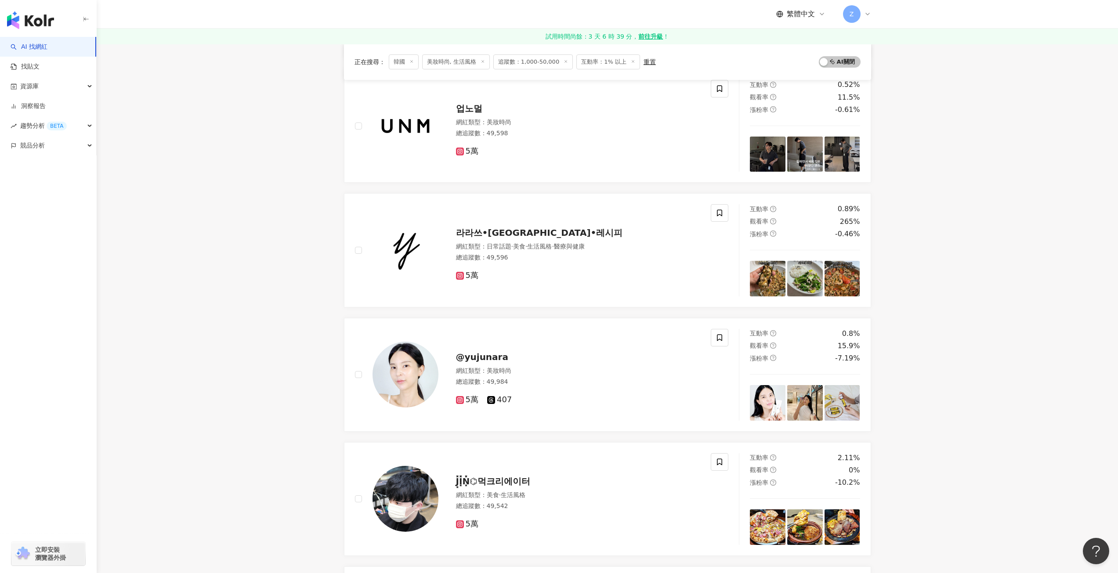
scroll to position [1142, 0]
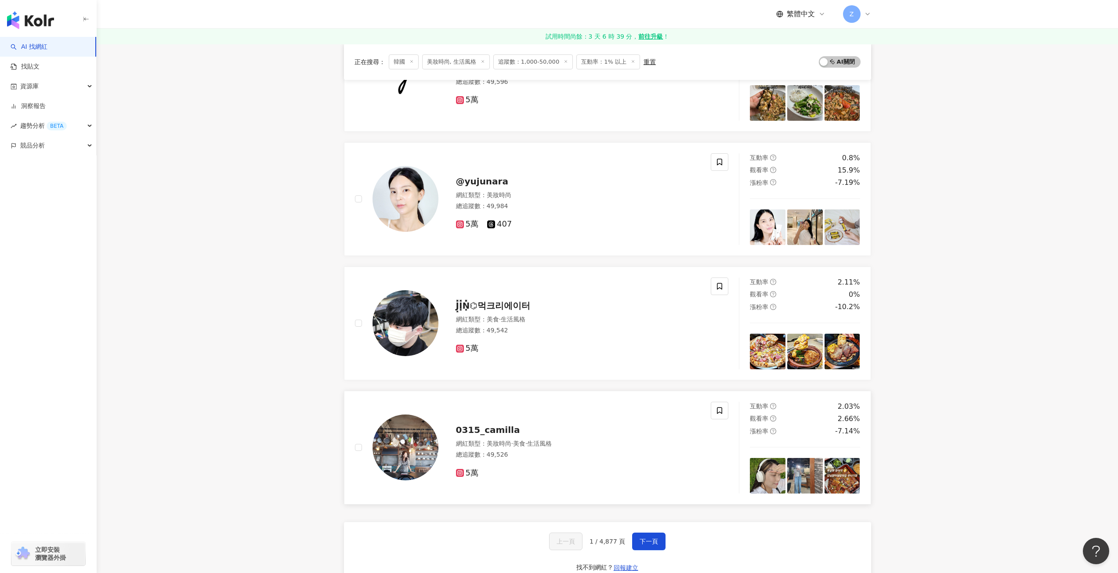
click at [427, 453] on img at bounding box center [406, 448] width 66 height 66
click at [510, 199] on span "美妝時尚" at bounding box center [499, 195] width 25 height 7
click at [652, 169] on div "@yujunara 網紅類型 ： 美妝時尚 總追蹤數 ： 49,984 5萬 407" at bounding box center [569, 199] width 262 height 62
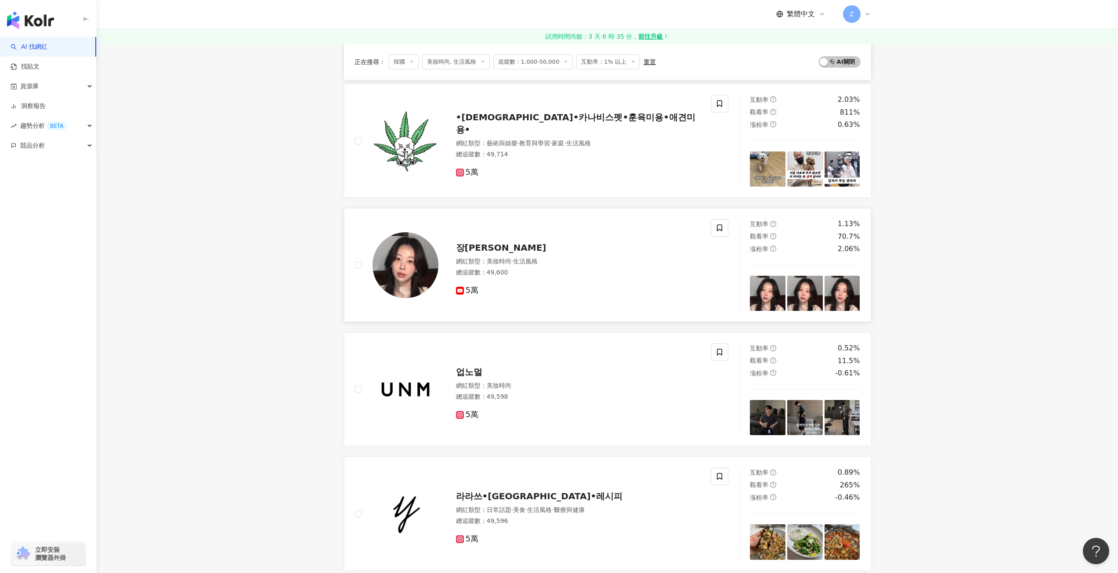
scroll to position [659, 0]
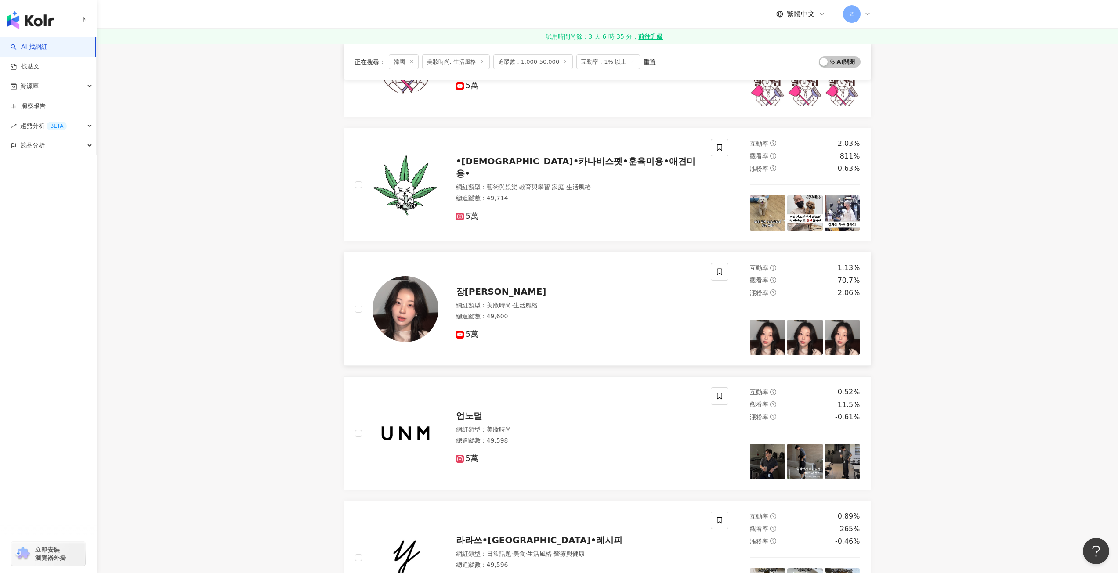
click at [509, 302] on span "美妝時尚" at bounding box center [499, 305] width 25 height 7
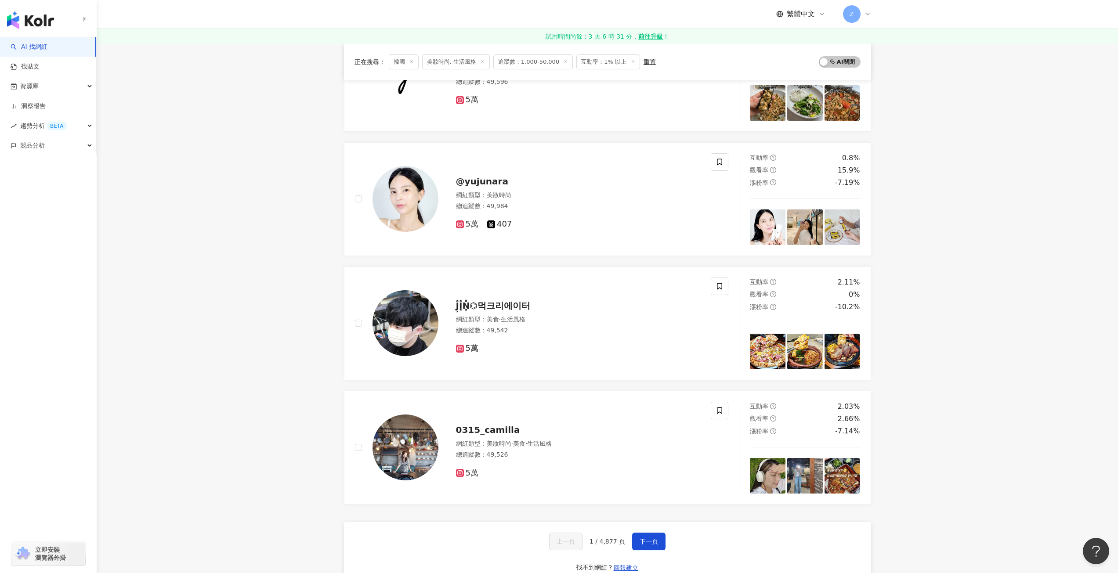
scroll to position [1362, 0]
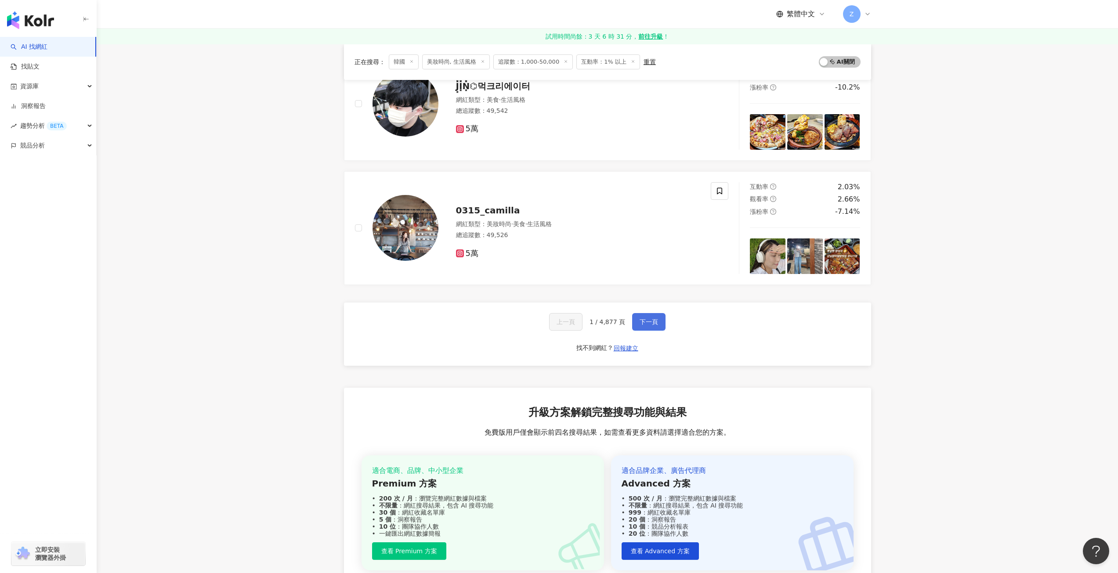
click at [642, 324] on span "下一頁" at bounding box center [649, 322] width 18 height 7
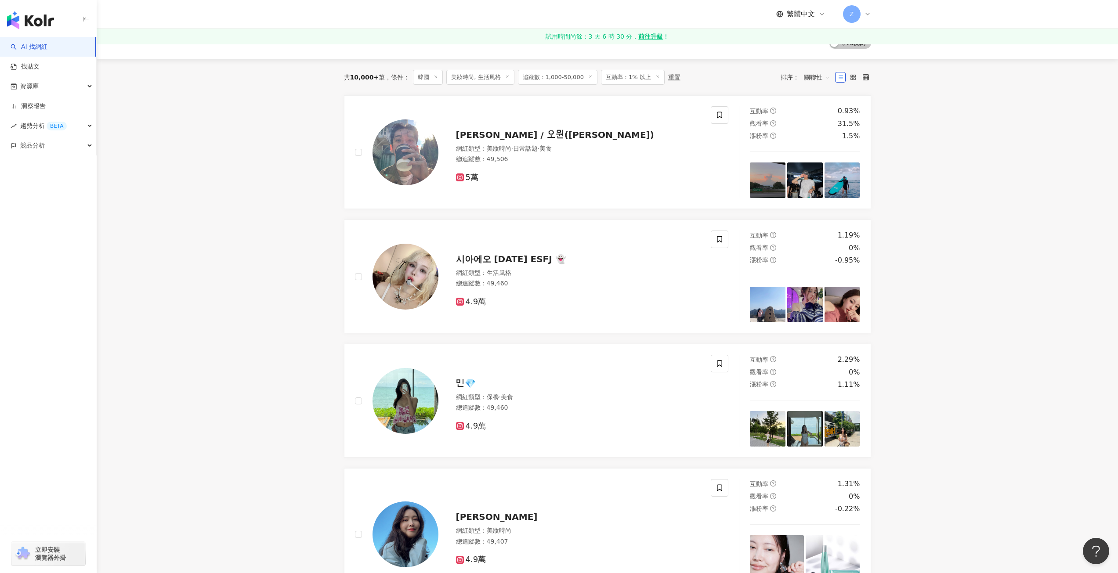
scroll to position [0, 0]
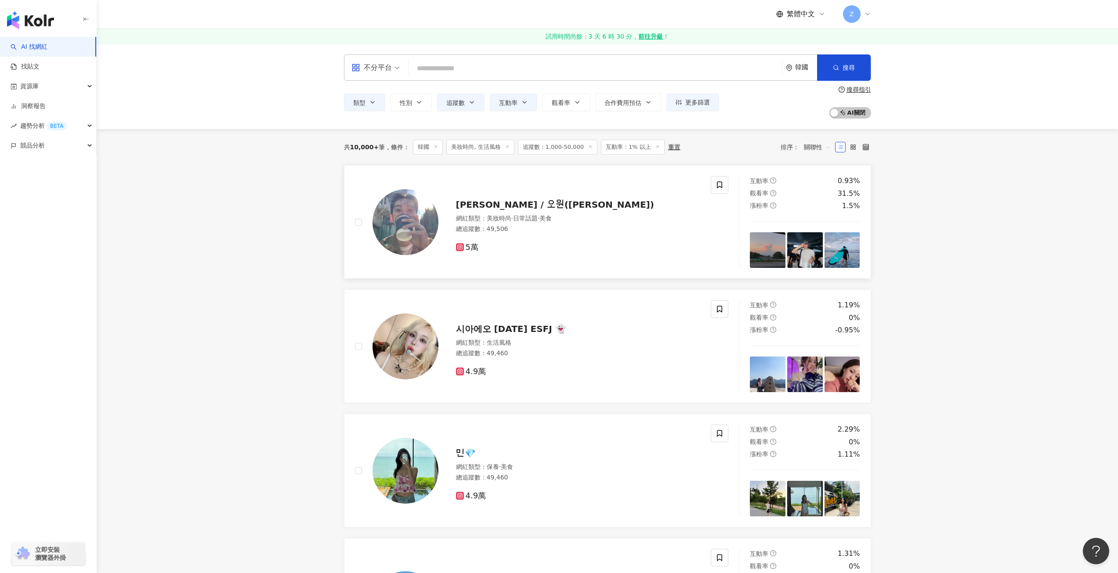
drag, startPoint x: 518, startPoint y: 203, endPoint x: 510, endPoint y: 205, distance: 8.5
click at [510, 205] on span "박주원 / 오원(owon)" at bounding box center [555, 204] width 198 height 11
click at [529, 332] on span "시아에오 95.10.26 ESFJ 👻" at bounding box center [511, 329] width 110 height 11
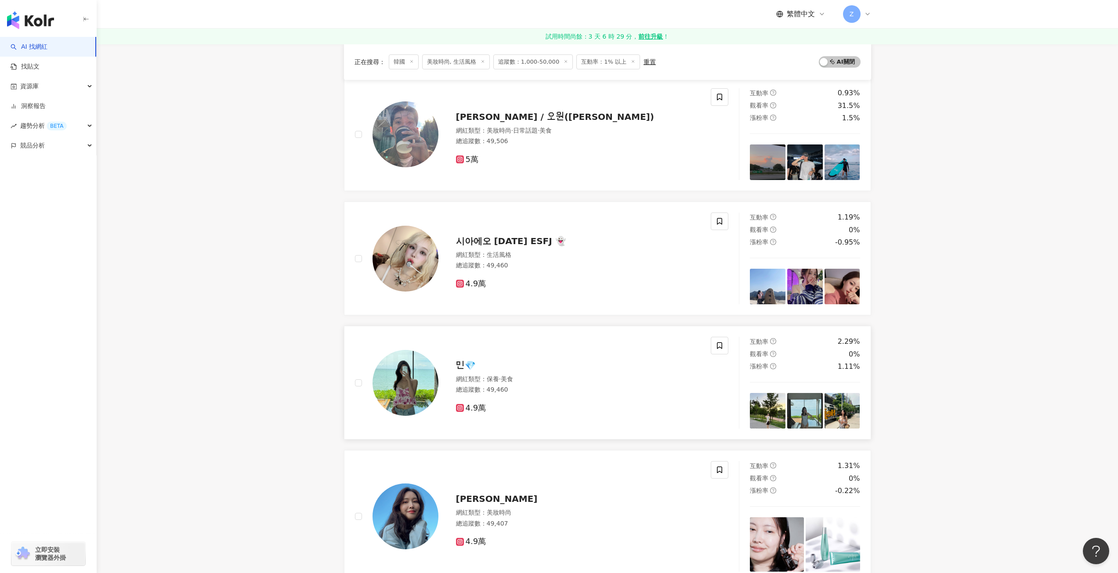
click at [520, 368] on div "민💎" at bounding box center [578, 365] width 245 height 12
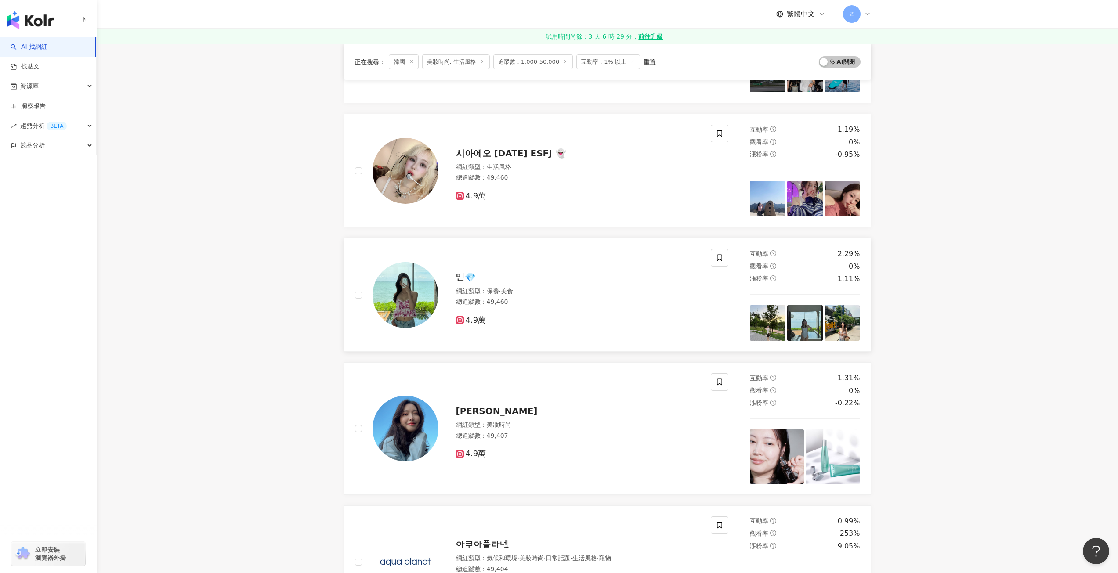
scroll to position [308, 0]
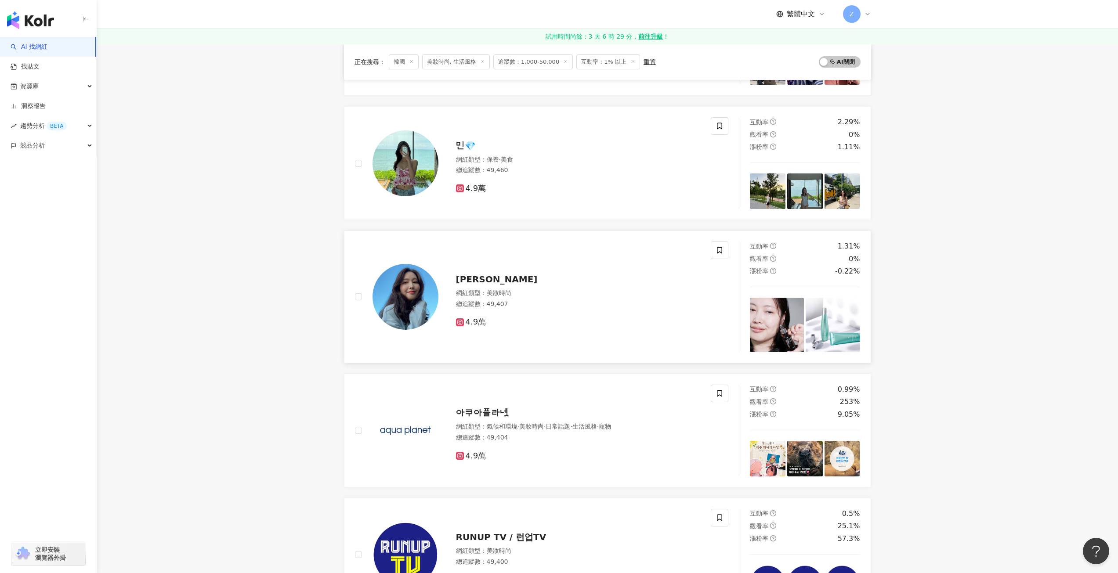
click at [508, 282] on div "이승은" at bounding box center [578, 279] width 245 height 12
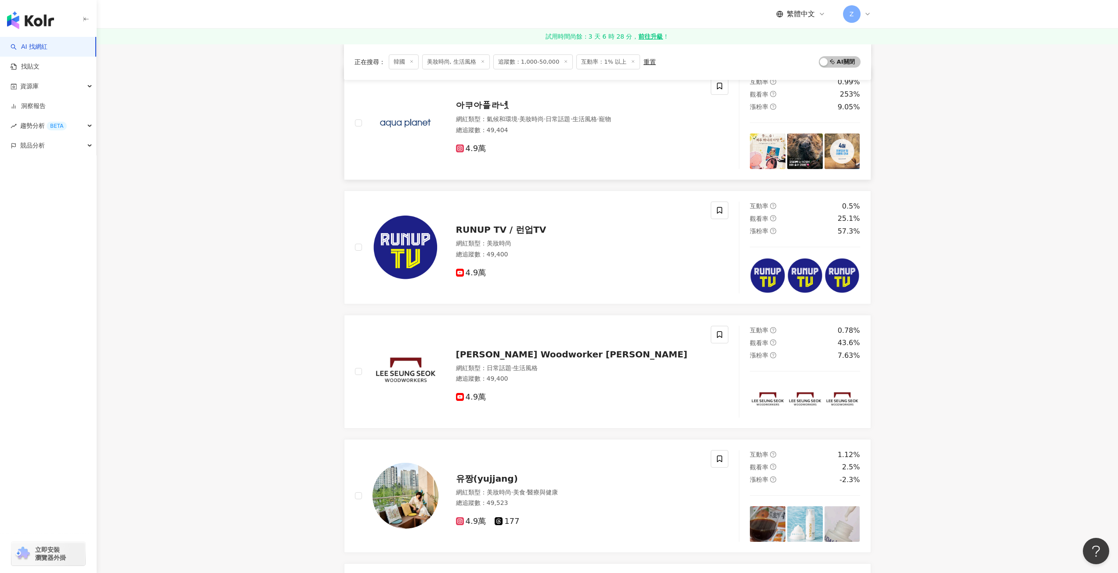
scroll to position [791, 0]
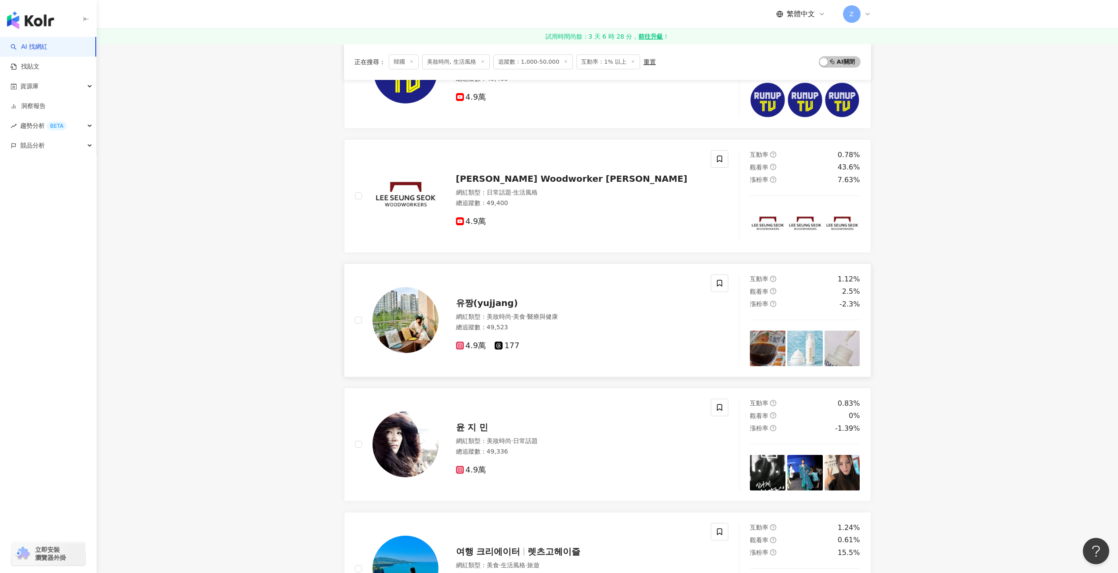
click at [568, 304] on div "유짱(yujjang)" at bounding box center [578, 303] width 245 height 12
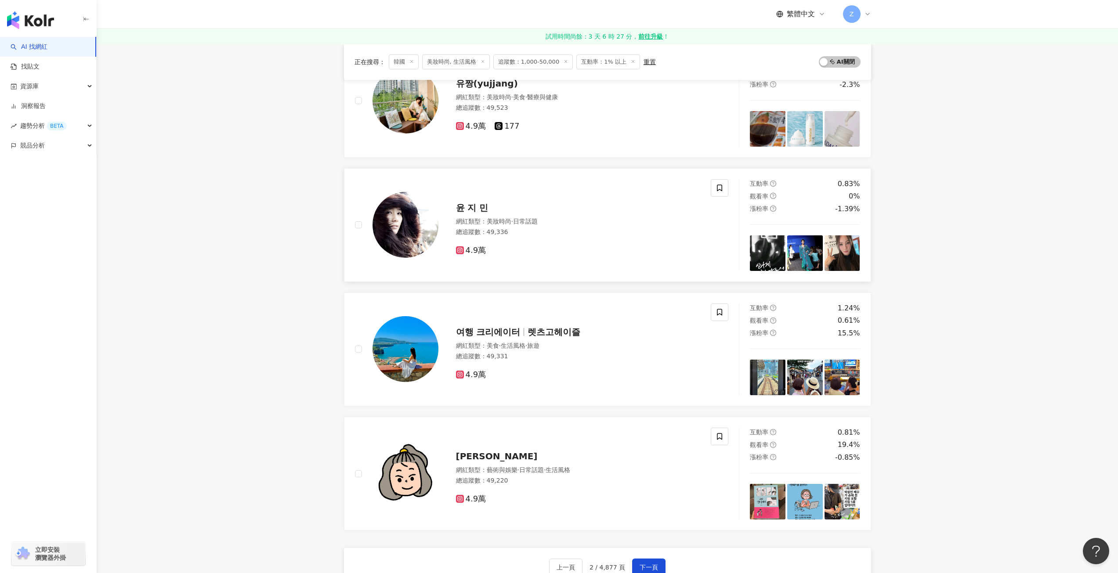
click at [525, 250] on div "4.9萬" at bounding box center [578, 251] width 245 height 10
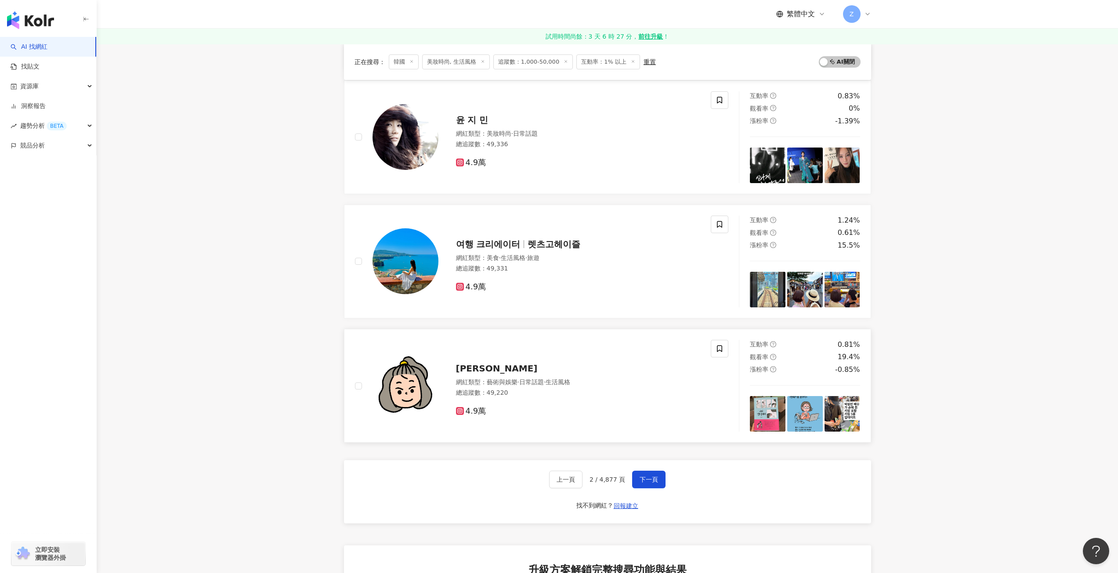
scroll to position [1142, 0]
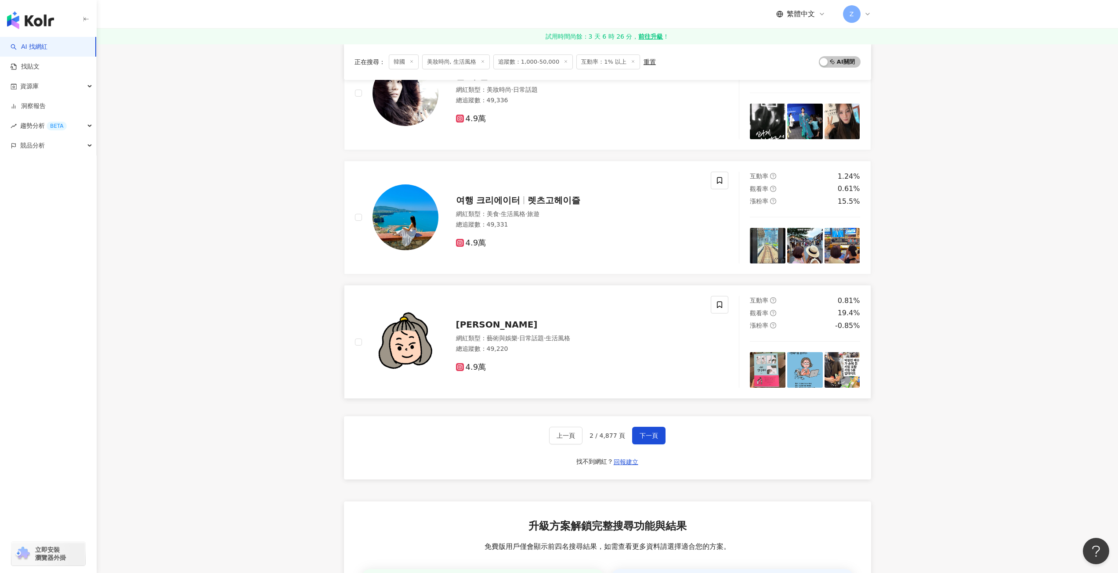
click at [516, 354] on div "網紅類型 ： 藝術與娛樂 · 日常話題 · 生活風格 總追蹤數 ： 49,220" at bounding box center [578, 345] width 245 height 22
click at [644, 435] on span "下一頁" at bounding box center [649, 435] width 18 height 7
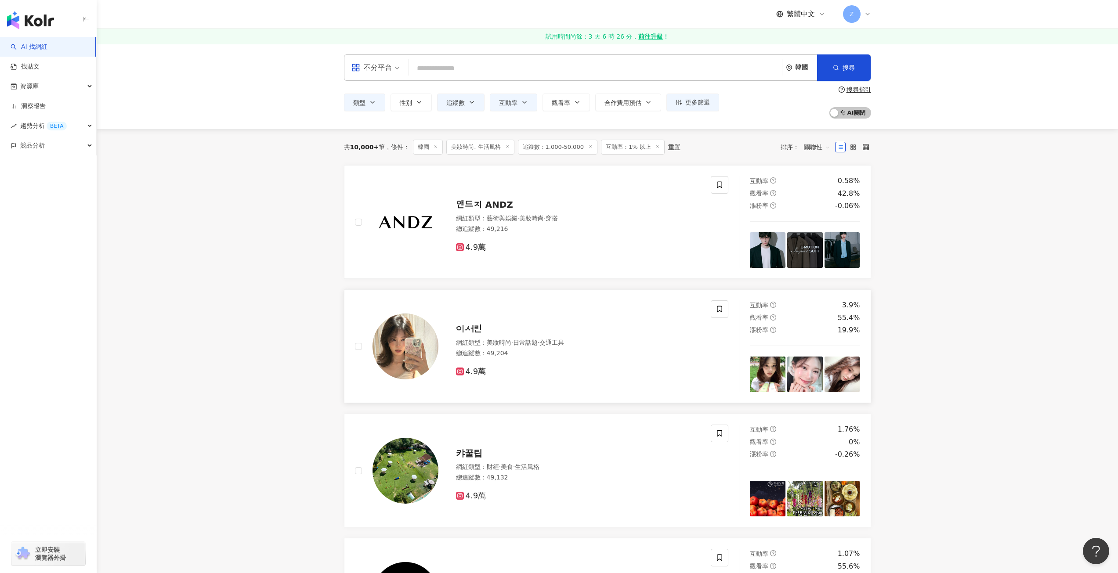
scroll to position [44, 0]
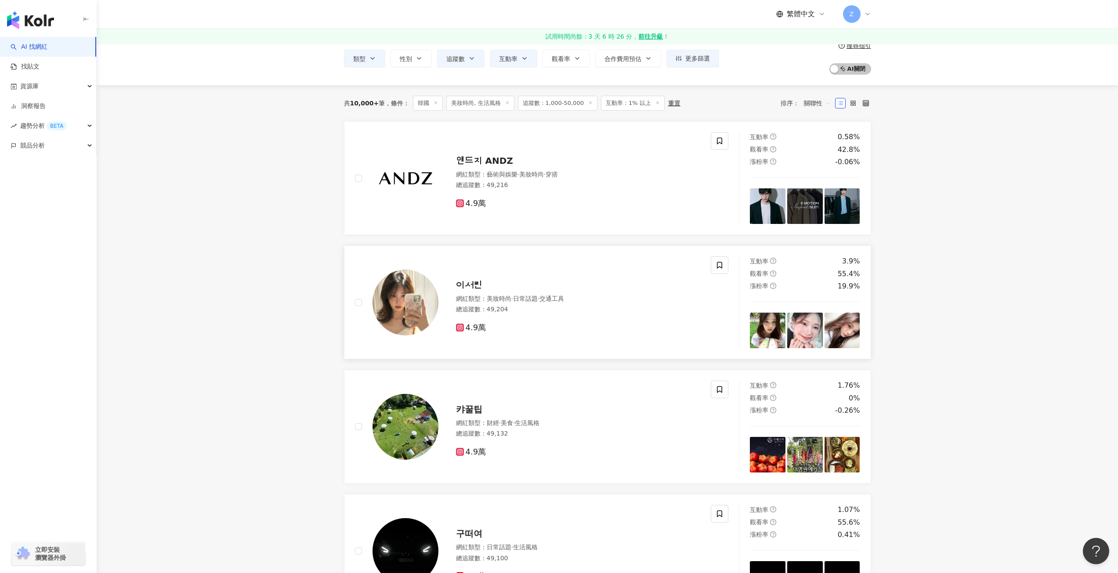
click at [520, 284] on div "이서린" at bounding box center [578, 285] width 245 height 12
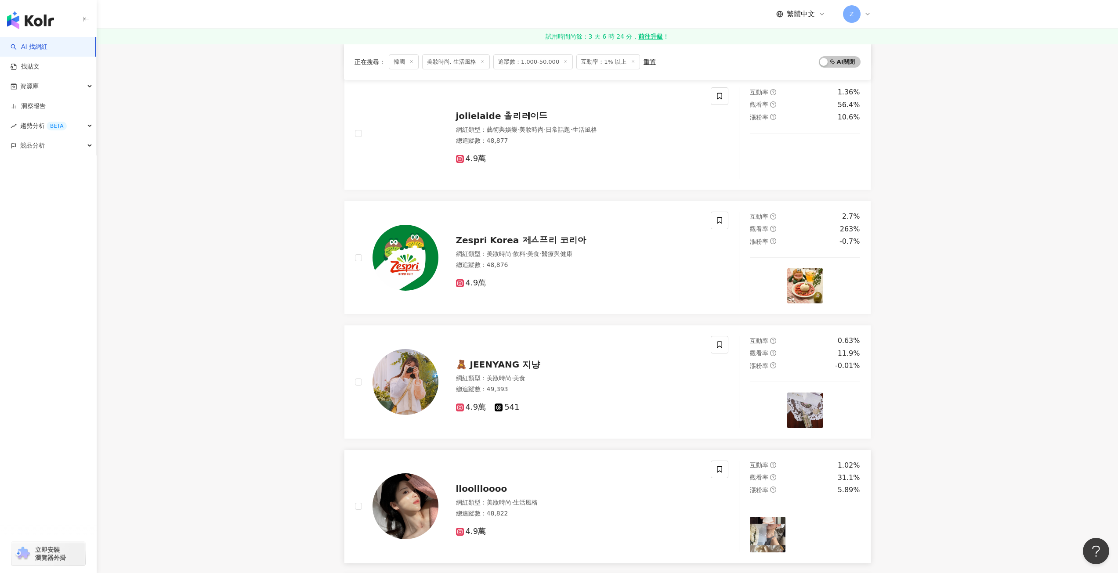
scroll to position [967, 0]
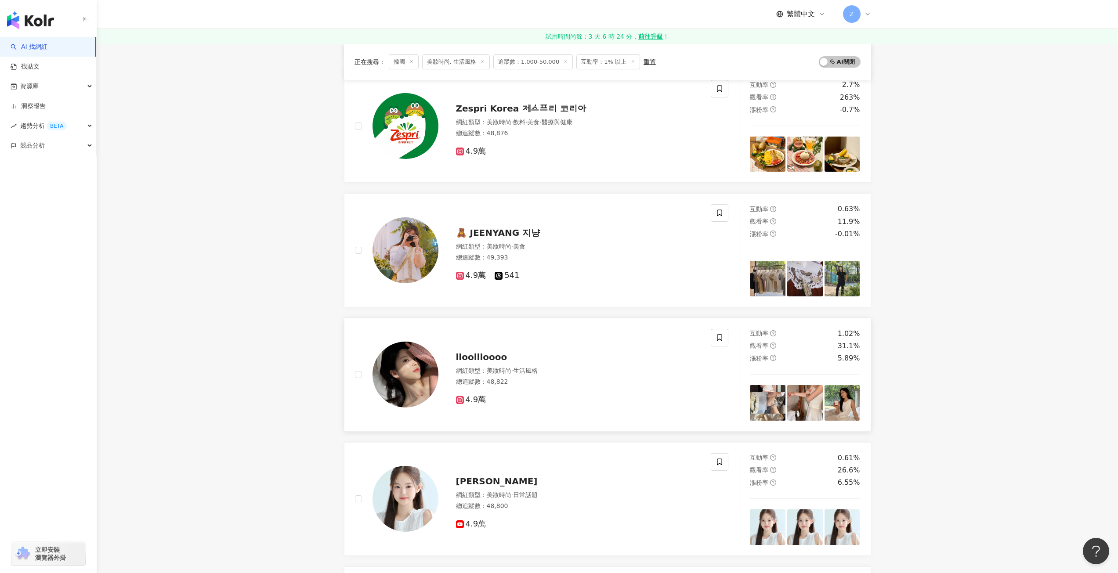
click at [507, 362] on div "lloollloooo" at bounding box center [578, 357] width 245 height 12
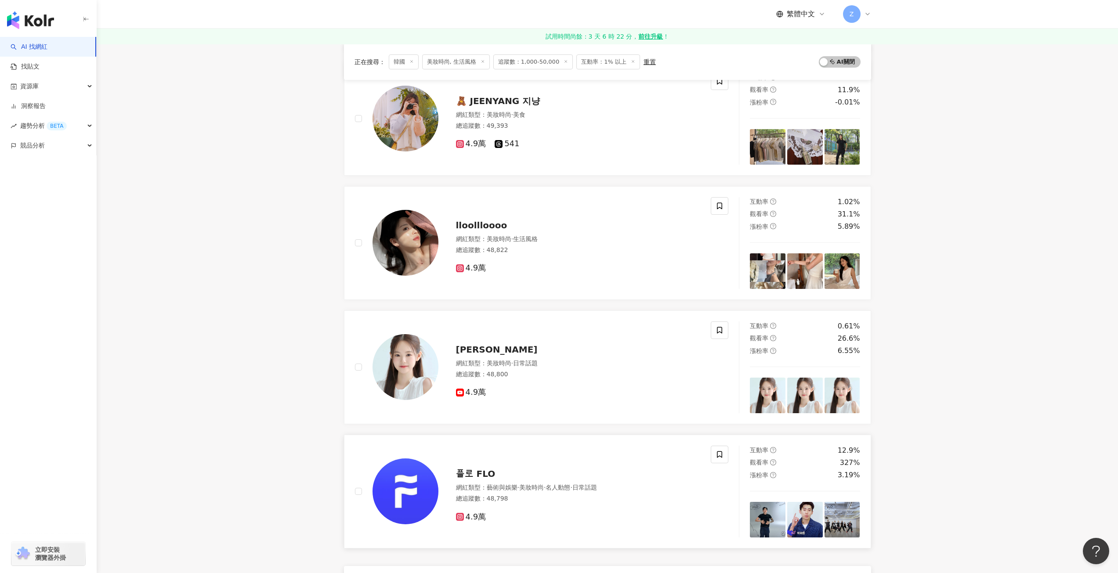
scroll to position [1230, 0]
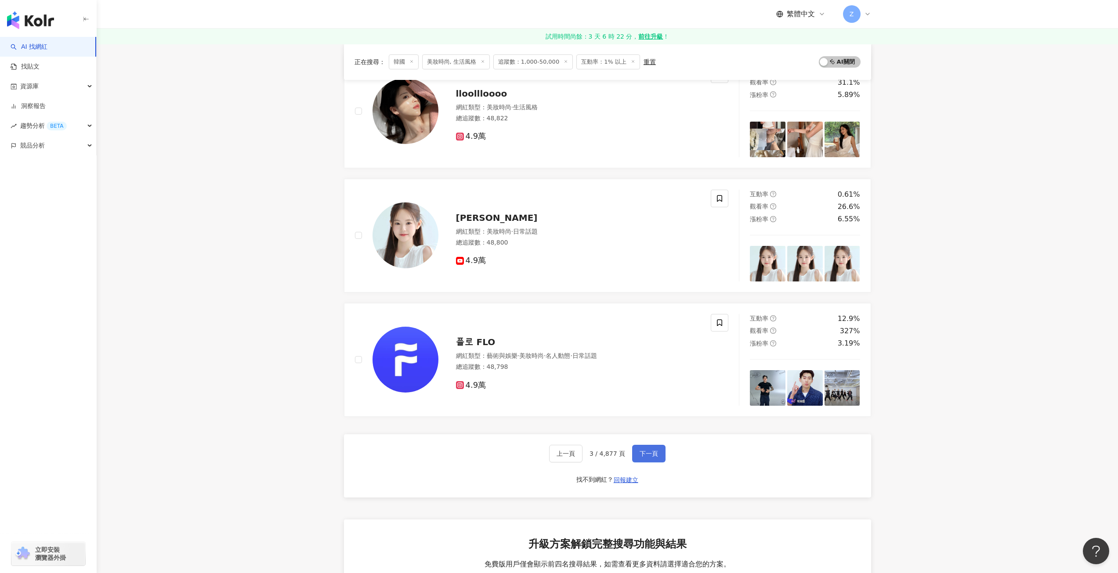
click at [645, 454] on span "下一頁" at bounding box center [649, 453] width 18 height 7
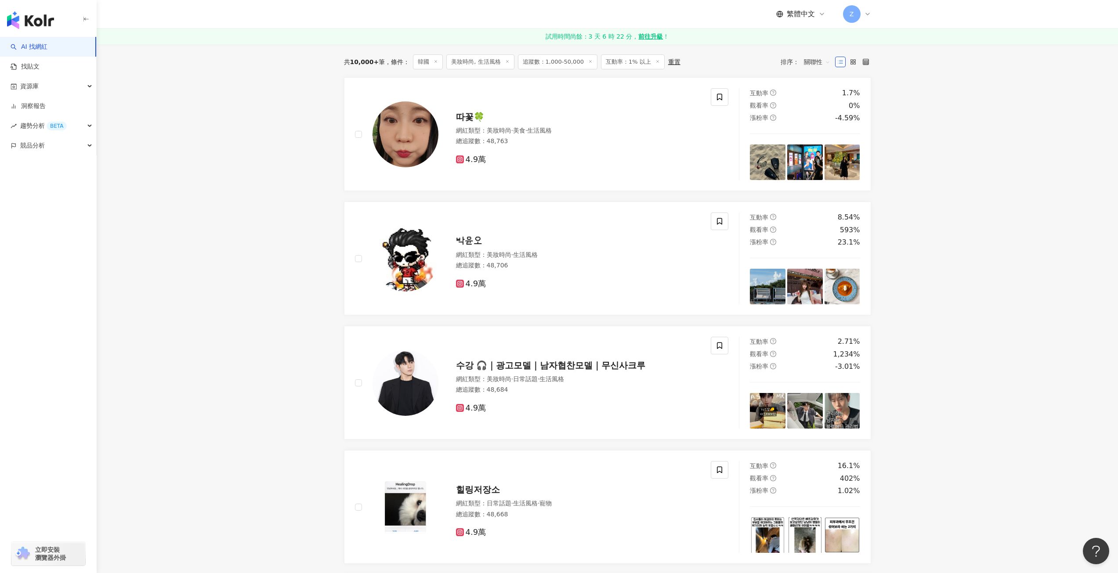
scroll to position [0, 0]
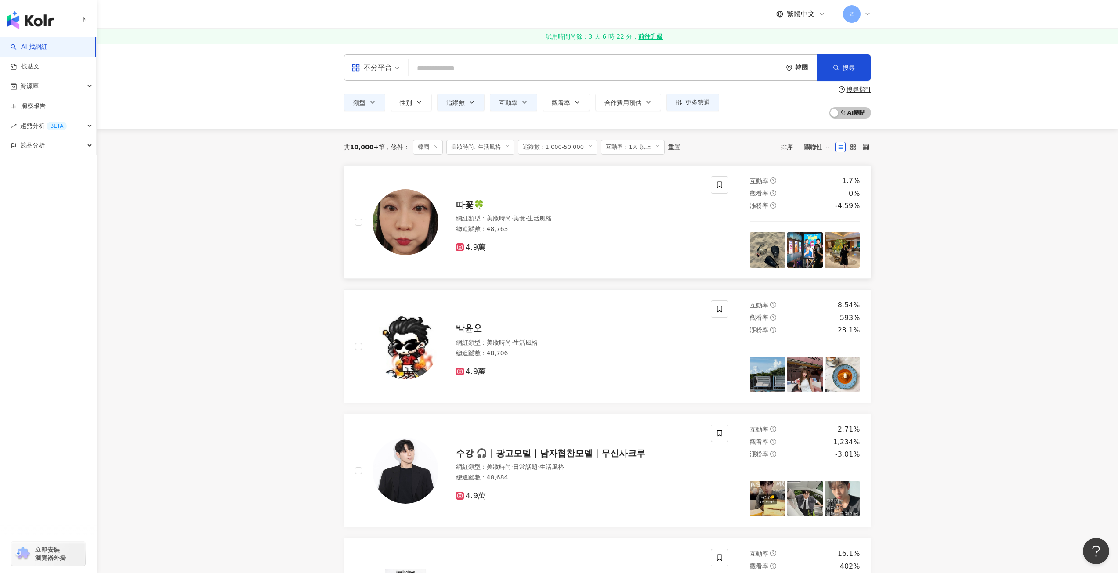
click at [576, 235] on div "網紅類型 ： 美妝時尚 · 美食 · 生活風格 總追蹤數 ： 48,763" at bounding box center [578, 225] width 245 height 22
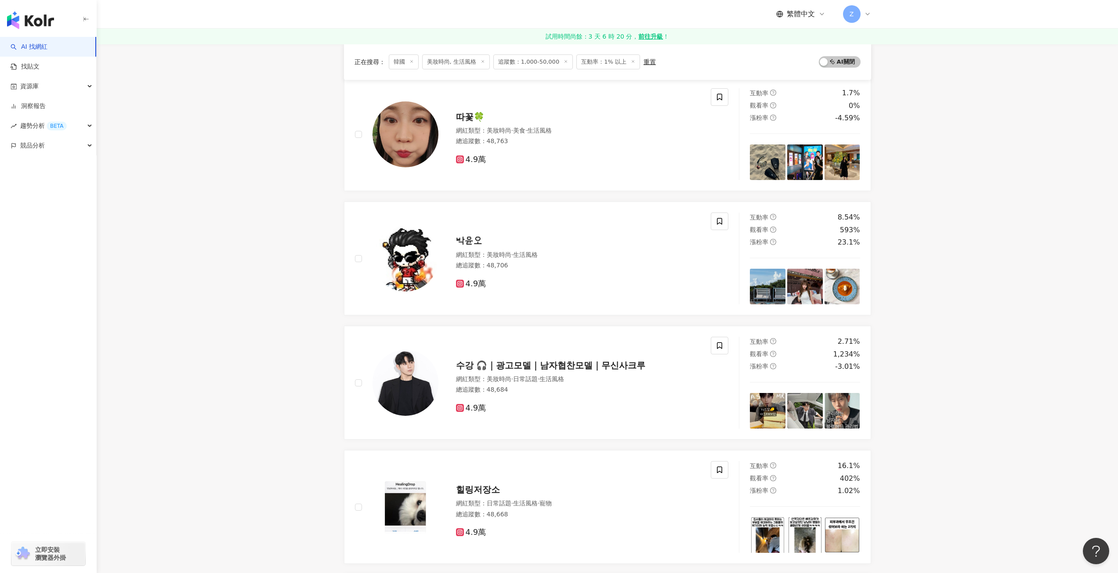
scroll to position [132, 0]
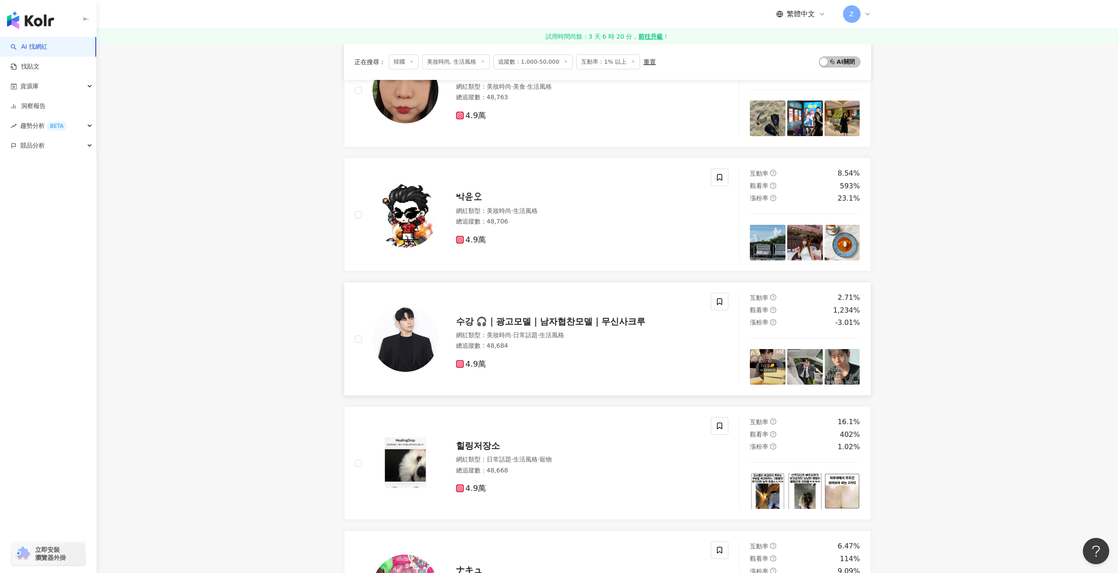
click at [573, 352] on div "網紅類型 ： 美妝時尚 · 日常話題 · 生活風格 總追蹤數 ： 48,684" at bounding box center [578, 342] width 245 height 22
click at [564, 218] on div "總追蹤數 ： 48,706" at bounding box center [578, 221] width 245 height 9
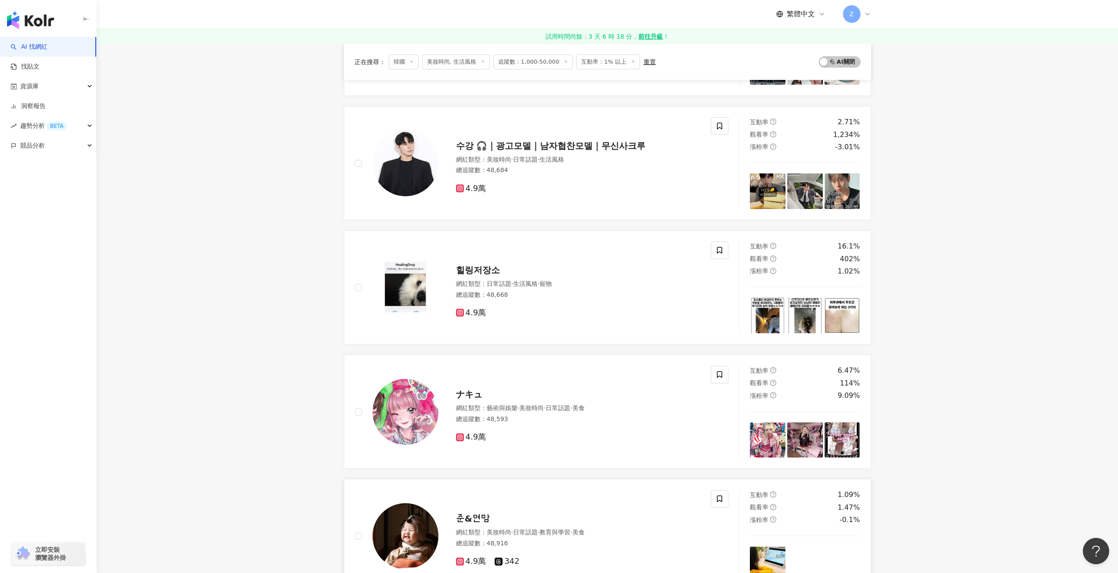
scroll to position [395, 0]
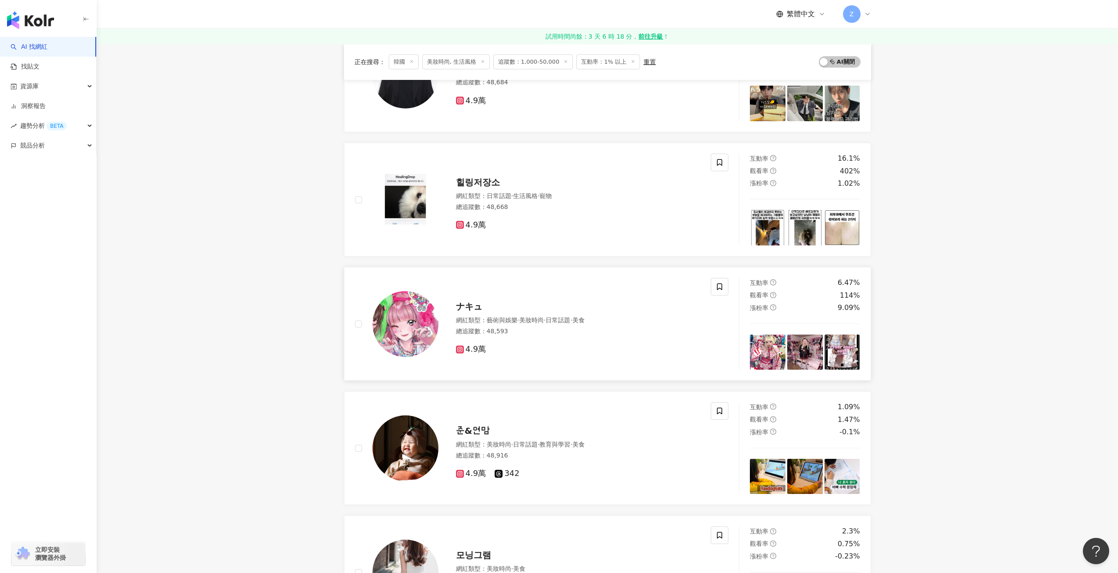
click at [519, 333] on div "總追蹤數 ： 48,593" at bounding box center [578, 331] width 245 height 9
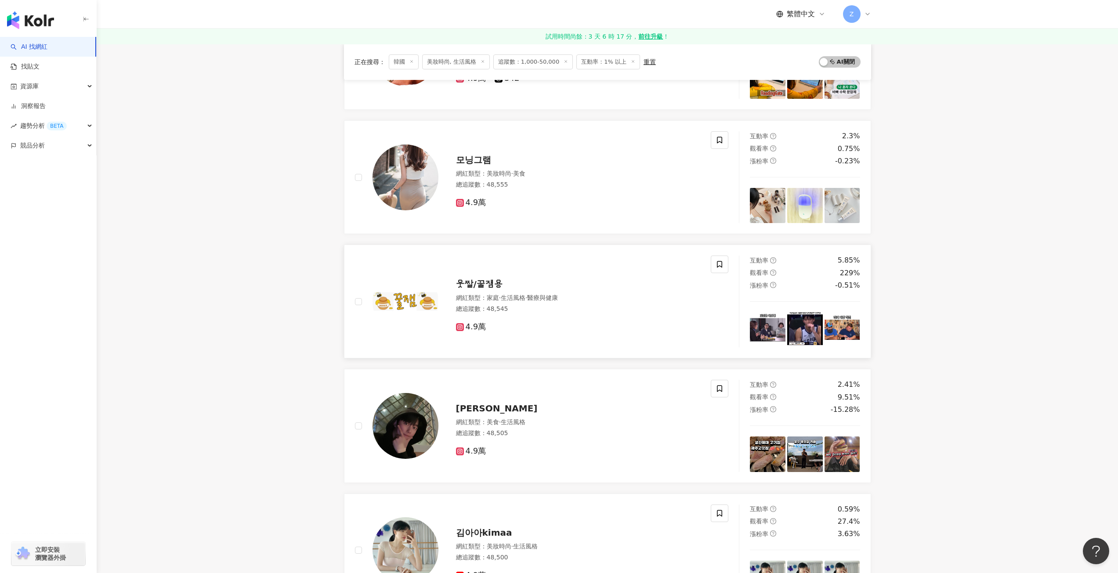
scroll to position [703, 0]
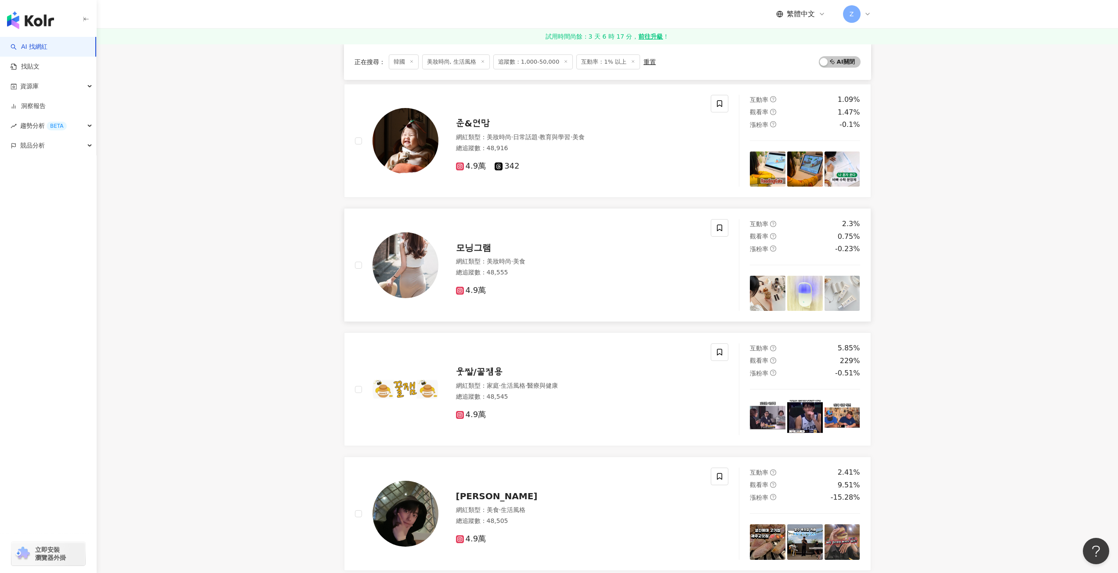
click at [543, 258] on div "網紅類型 ： 美妝時尚 · 美食" at bounding box center [578, 261] width 245 height 9
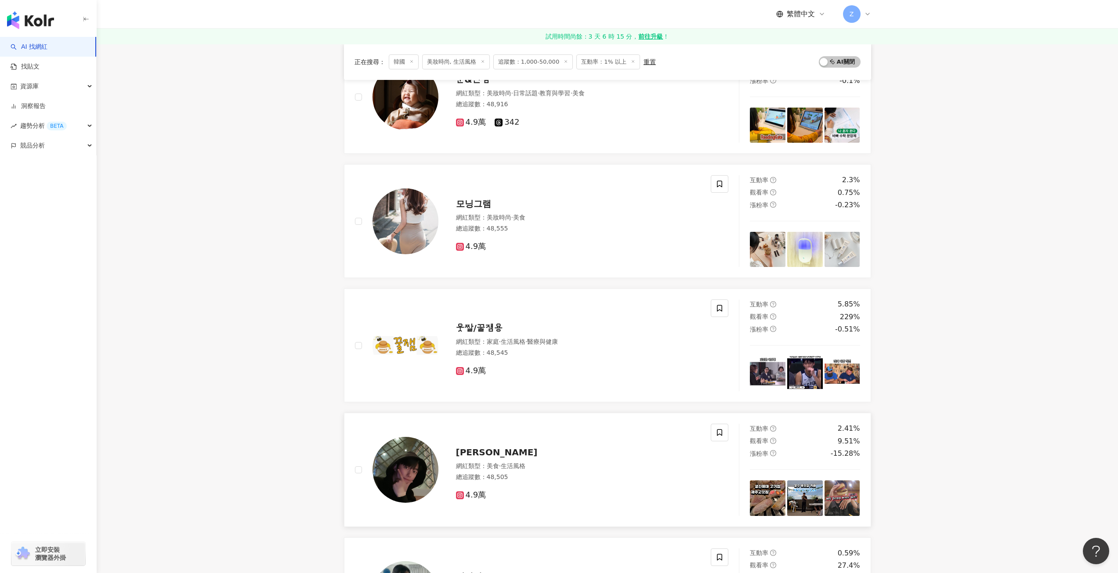
scroll to position [791, 0]
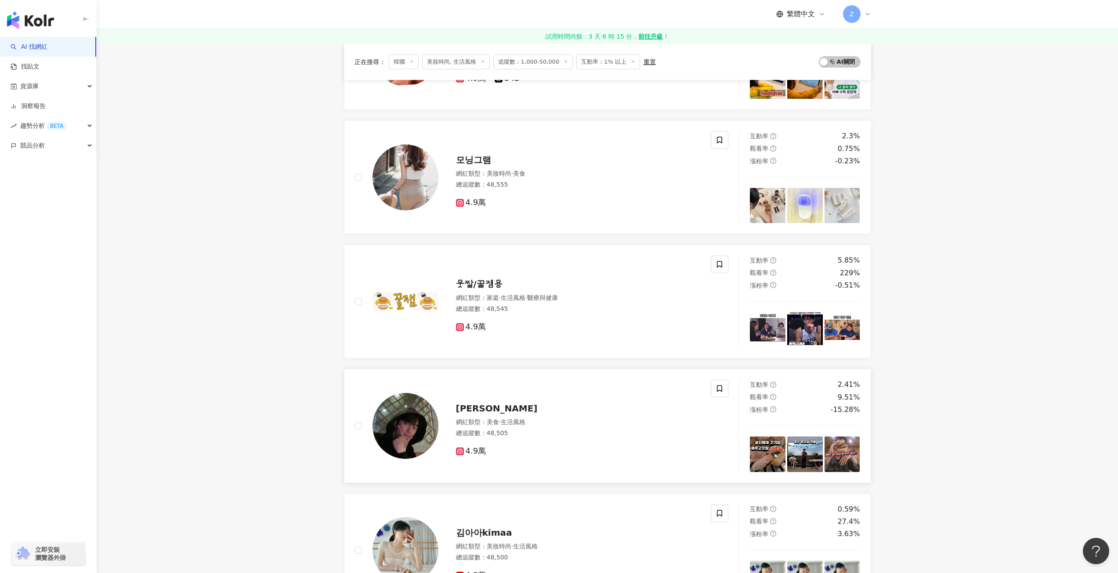
click at [562, 434] on div "總追蹤數 ： 48,505" at bounding box center [578, 433] width 245 height 9
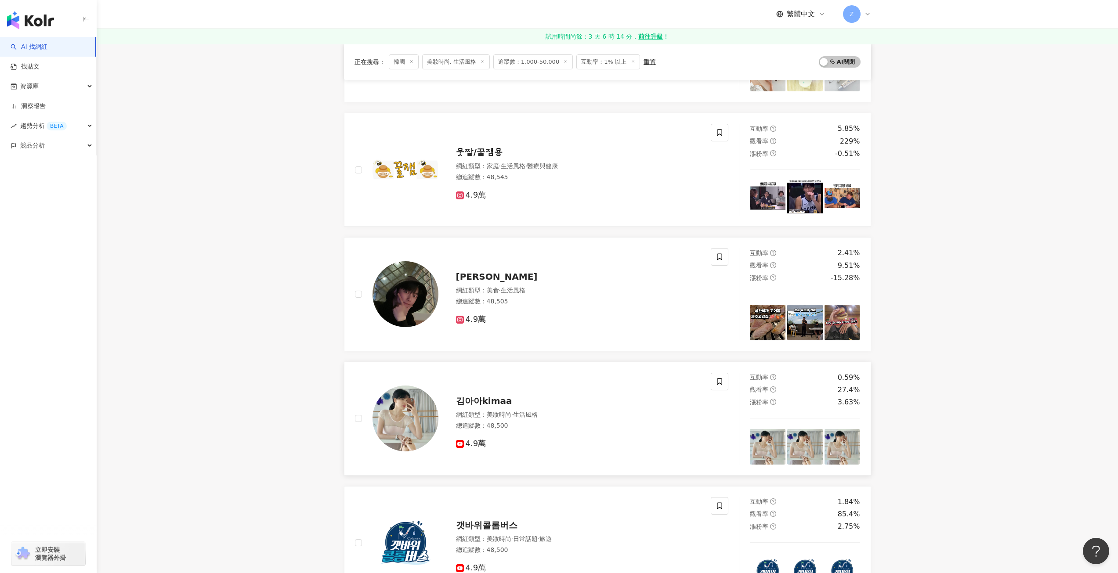
click at [547, 424] on div "總追蹤數 ： 48,500" at bounding box center [578, 426] width 245 height 9
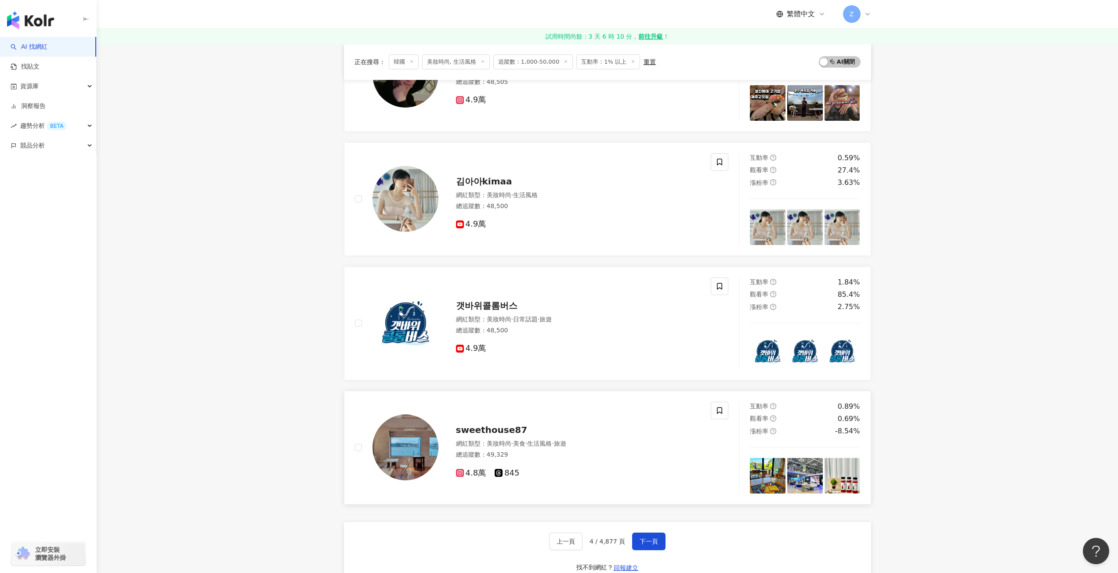
scroll to position [1186, 0]
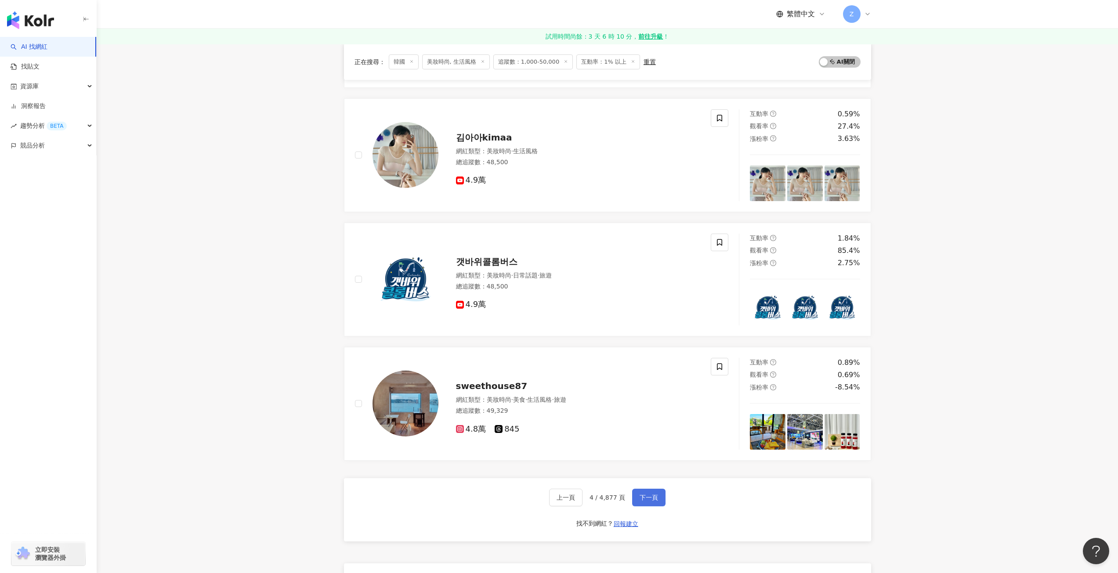
click at [641, 498] on span "下一頁" at bounding box center [649, 497] width 18 height 7
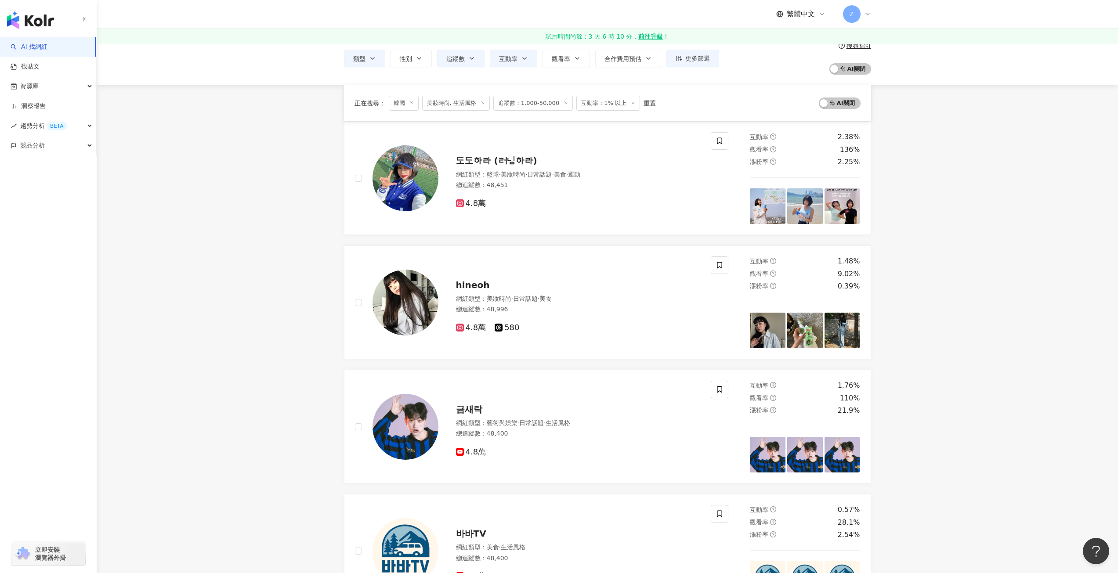
scroll to position [0, 0]
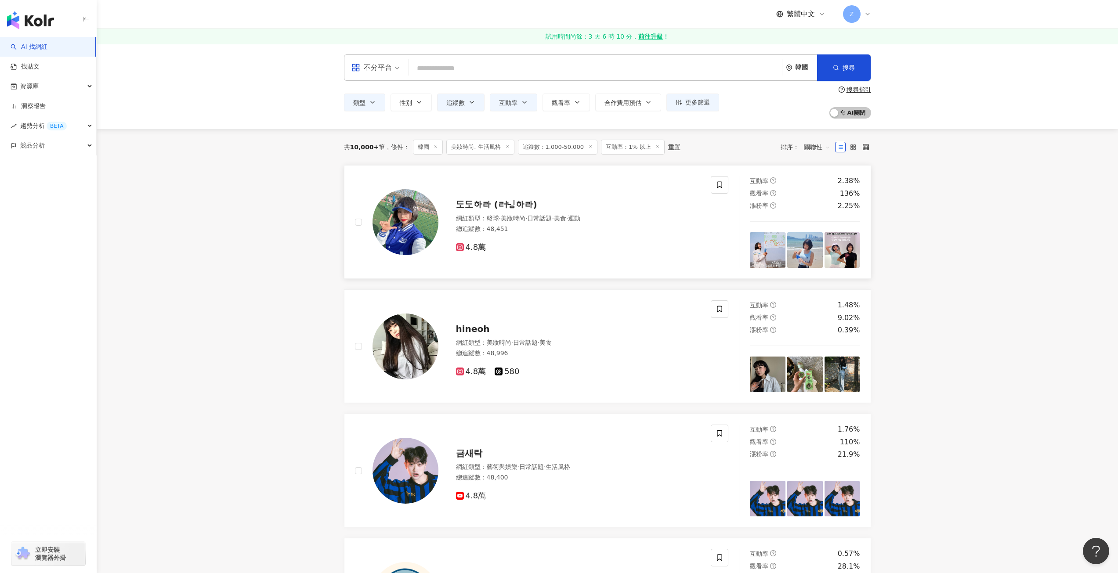
click at [583, 232] on div "總追蹤數 ： 48,451" at bounding box center [578, 229] width 245 height 9
click at [588, 474] on div "總追蹤數 ： 48,400" at bounding box center [578, 478] width 245 height 9
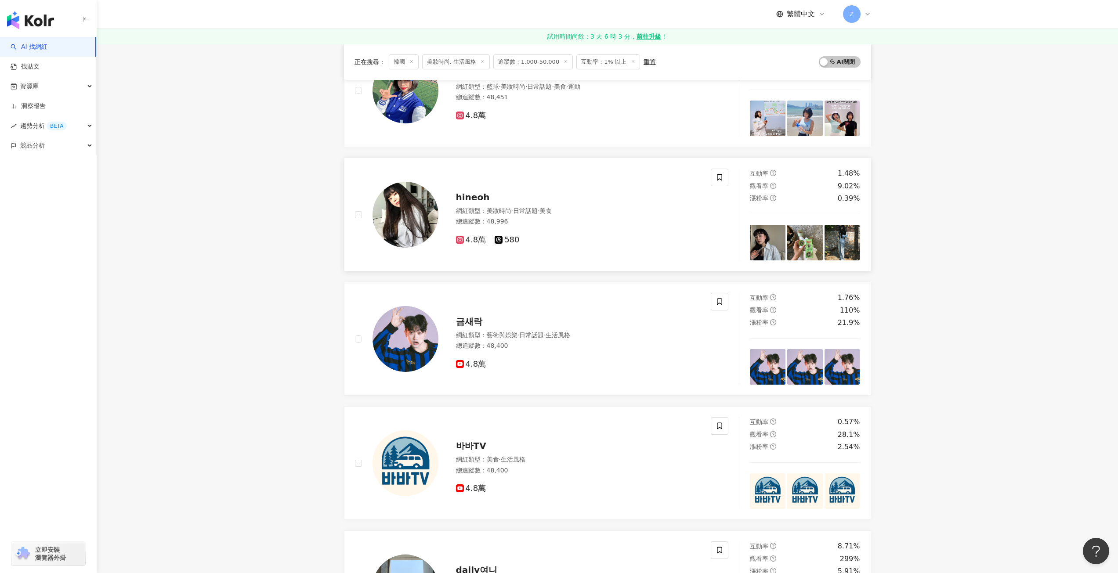
click at [574, 216] on div "網紅類型 ： 美妝時尚 · 日常話題 · 美食 總追蹤數 ： 48,996" at bounding box center [578, 218] width 245 height 22
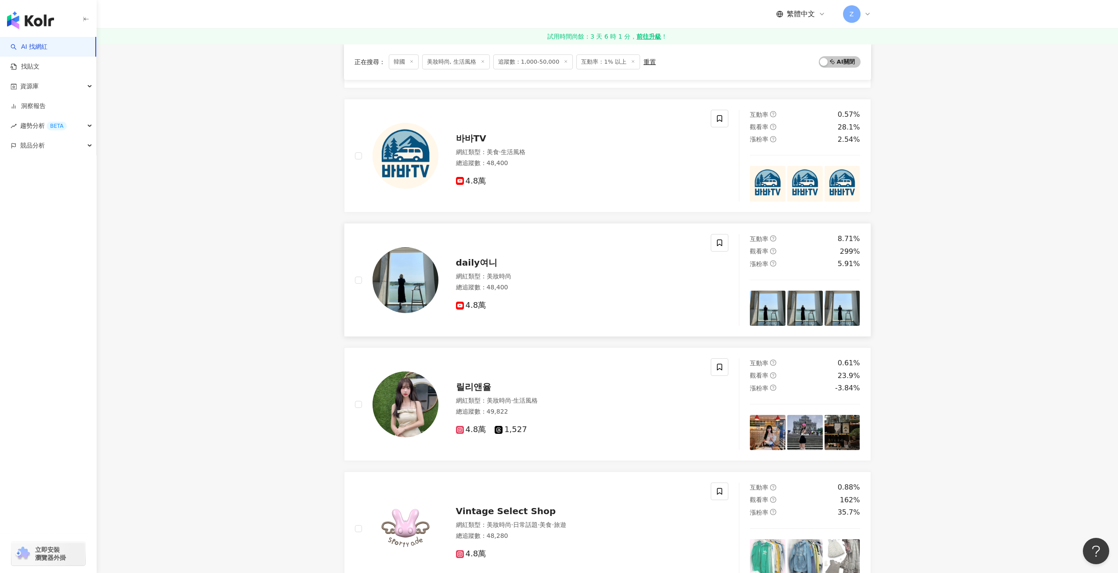
scroll to position [527, 0]
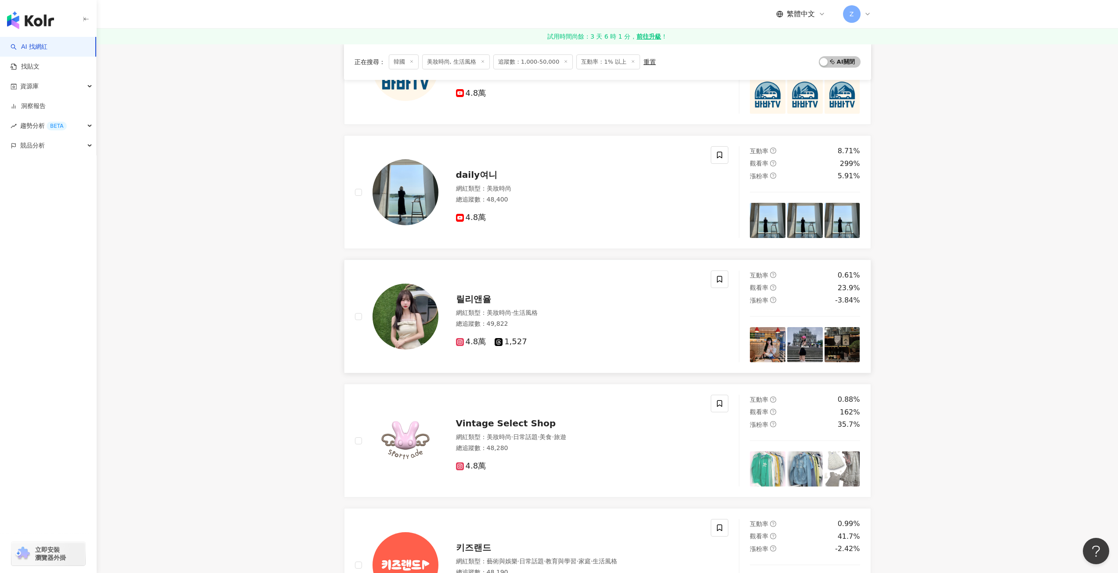
click at [590, 319] on div "網紅類型 ： 美妝時尚 · 生活風格 總追蹤數 ： 49,822" at bounding box center [578, 320] width 245 height 22
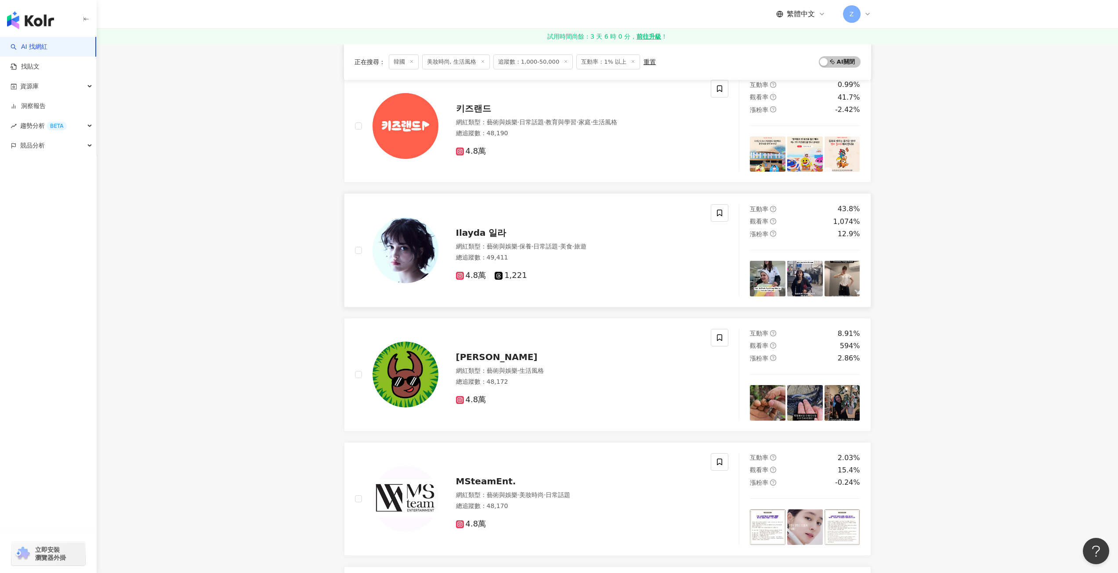
scroll to position [1142, 0]
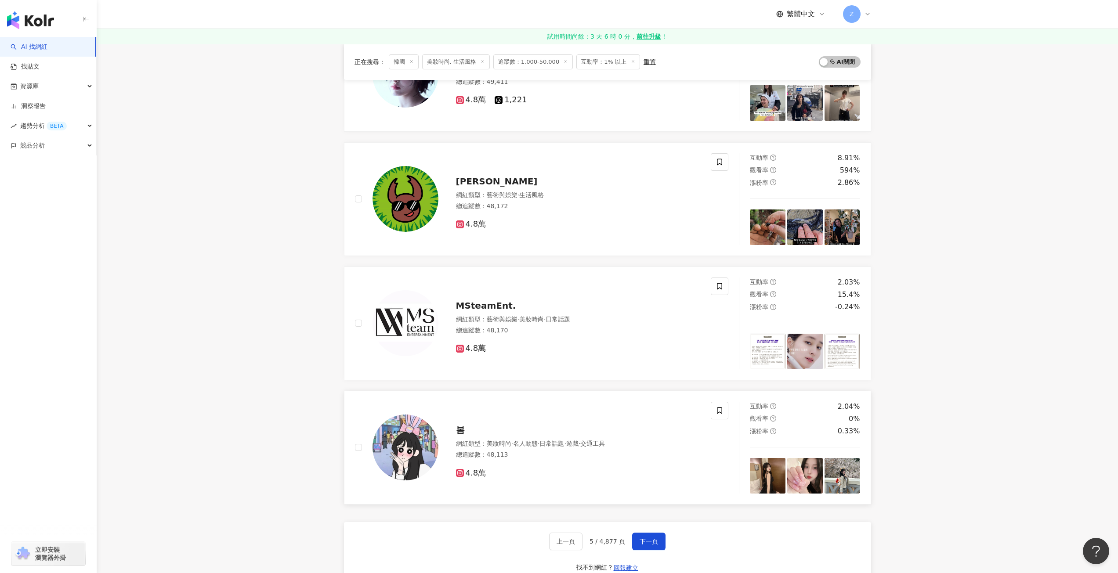
click at [558, 459] on div "總追蹤數 ： 48,113" at bounding box center [578, 455] width 245 height 9
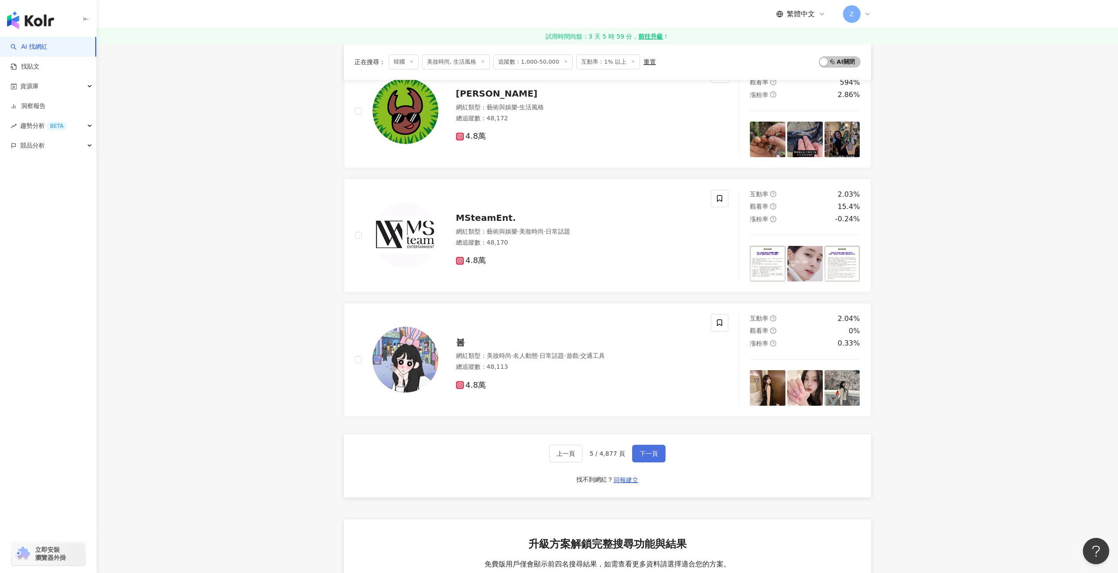
click at [638, 460] on button "下一頁" at bounding box center [648, 454] width 33 height 18
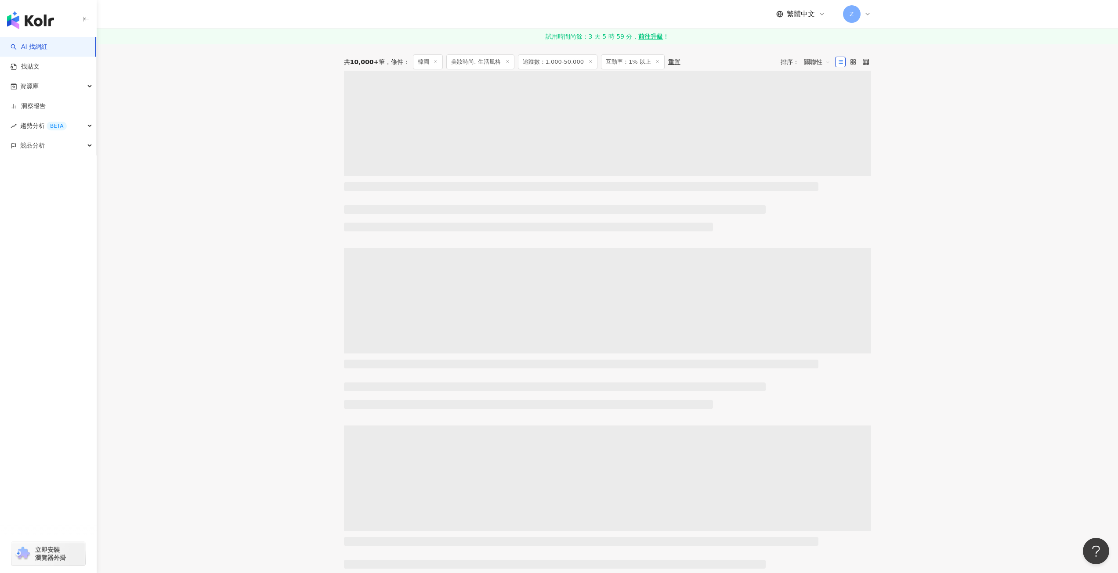
scroll to position [0, 0]
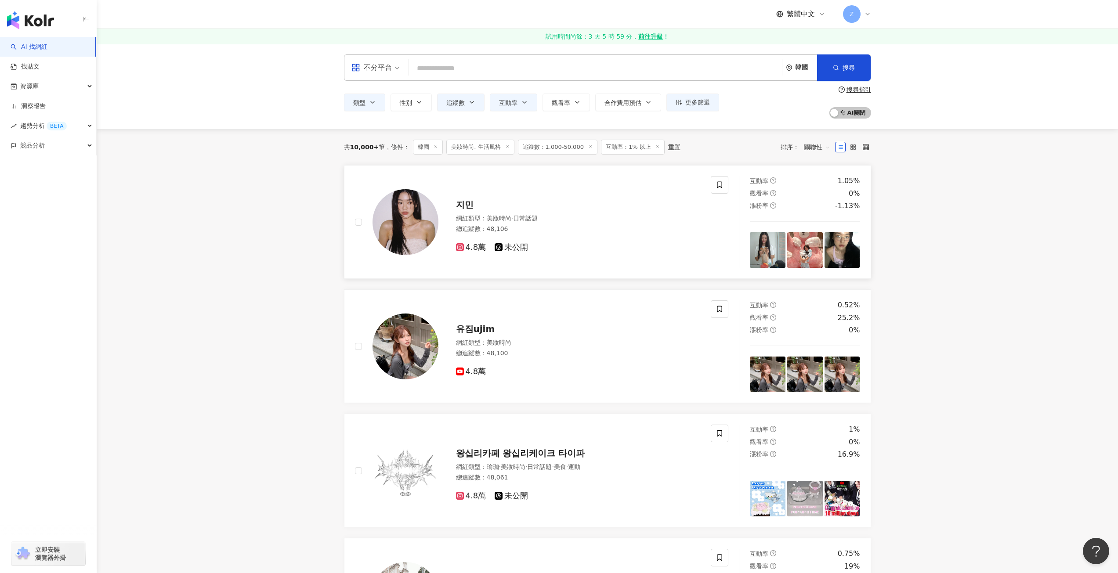
drag, startPoint x: 588, startPoint y: 227, endPoint x: 538, endPoint y: 224, distance: 50.2
click at [538, 224] on div "網紅類型 ： 美妝時尚 · 日常話題 總追蹤數 ： 48,106" at bounding box center [578, 225] width 245 height 22
click at [508, 333] on div "유짐ujim" at bounding box center [578, 329] width 245 height 12
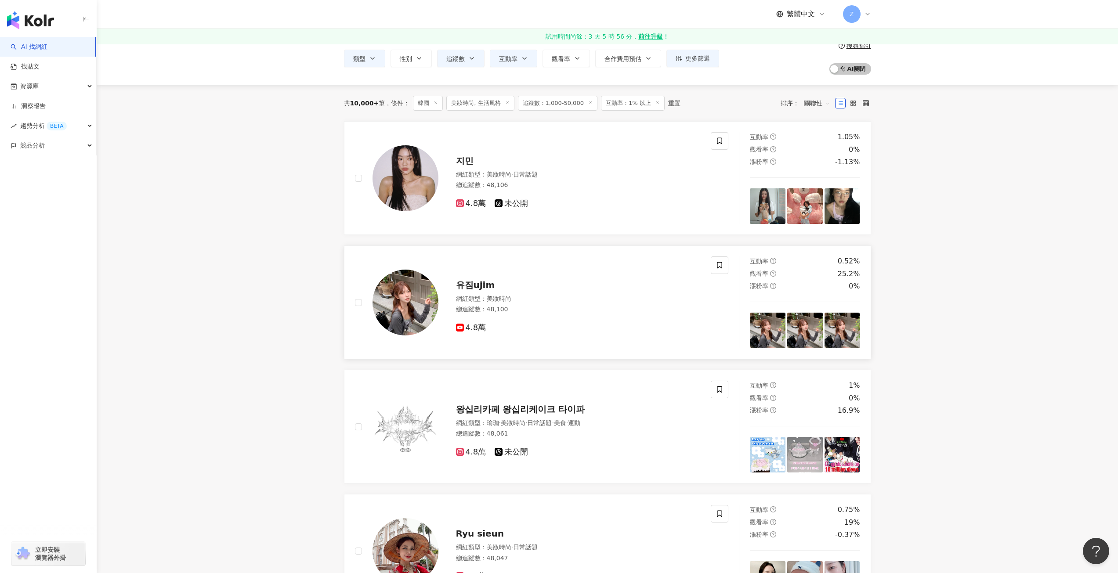
scroll to position [220, 0]
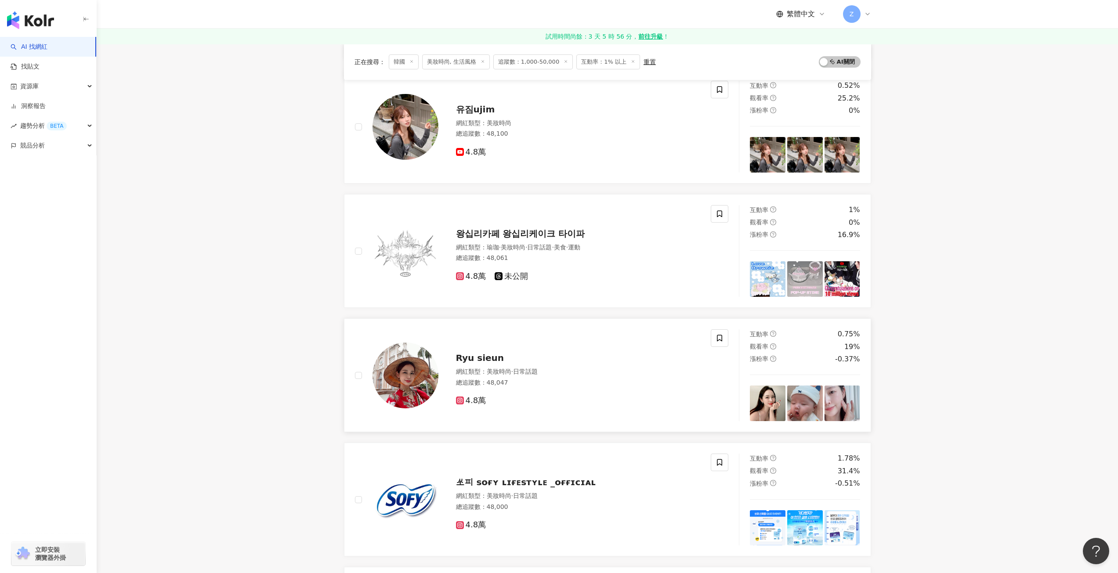
click at [578, 377] on div "網紅類型 ： 美妝時尚 · 日常話題 總追蹤數 ： 48,047" at bounding box center [578, 379] width 245 height 22
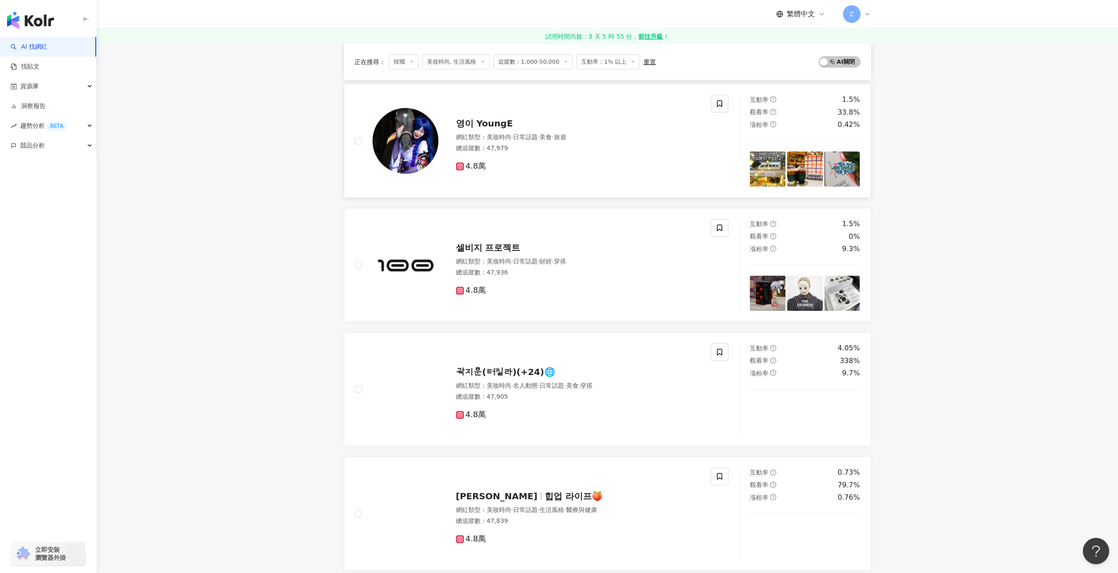
scroll to position [879, 0]
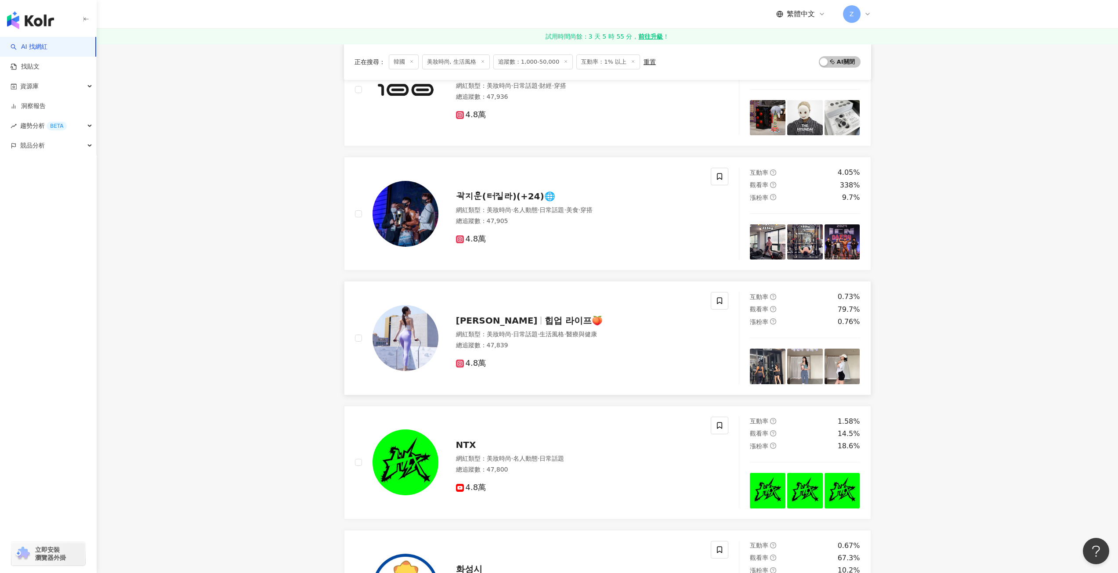
click at [537, 348] on div "總追蹤數 ： 47,839" at bounding box center [578, 345] width 245 height 9
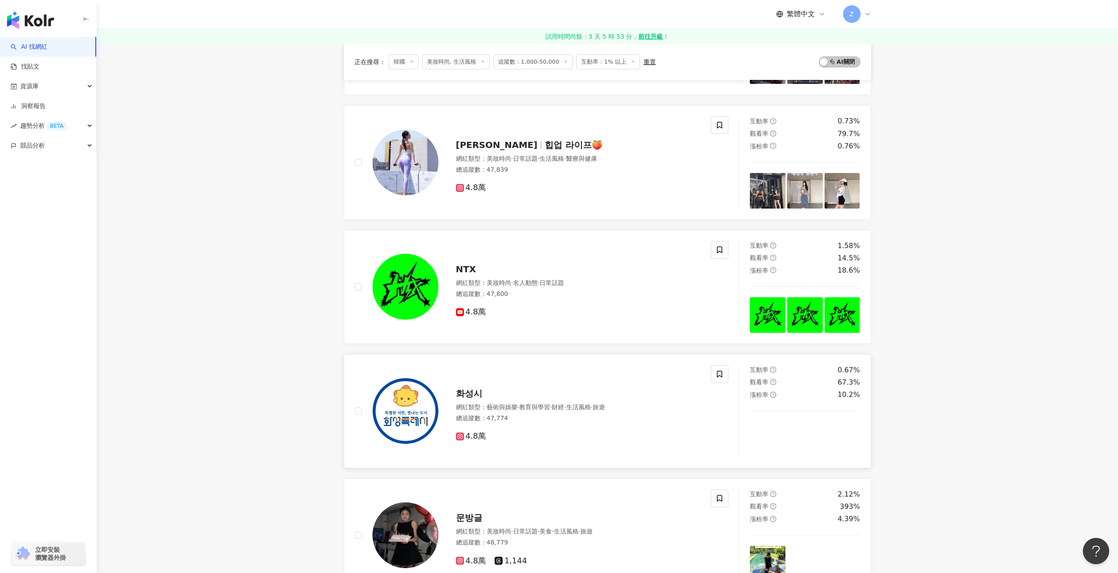
scroll to position [1186, 0]
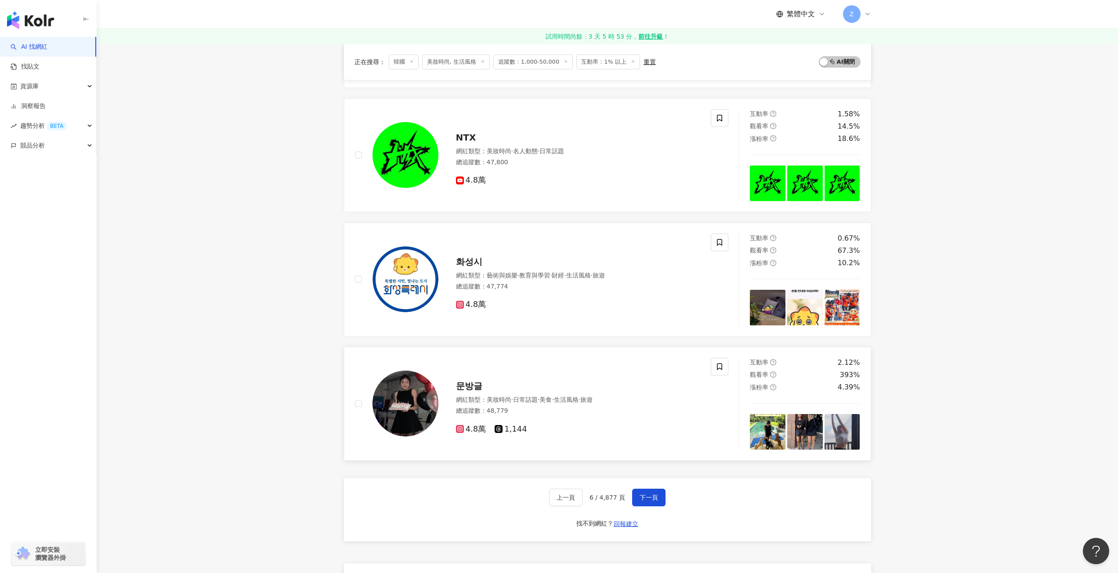
click at [530, 389] on div "문방글" at bounding box center [578, 386] width 245 height 12
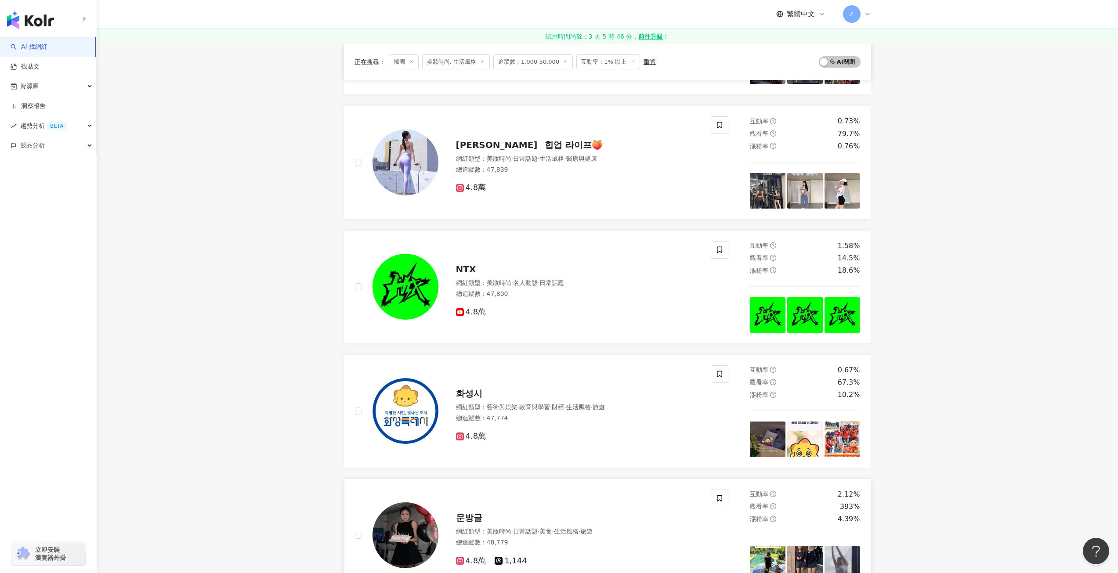
scroll to position [1230, 0]
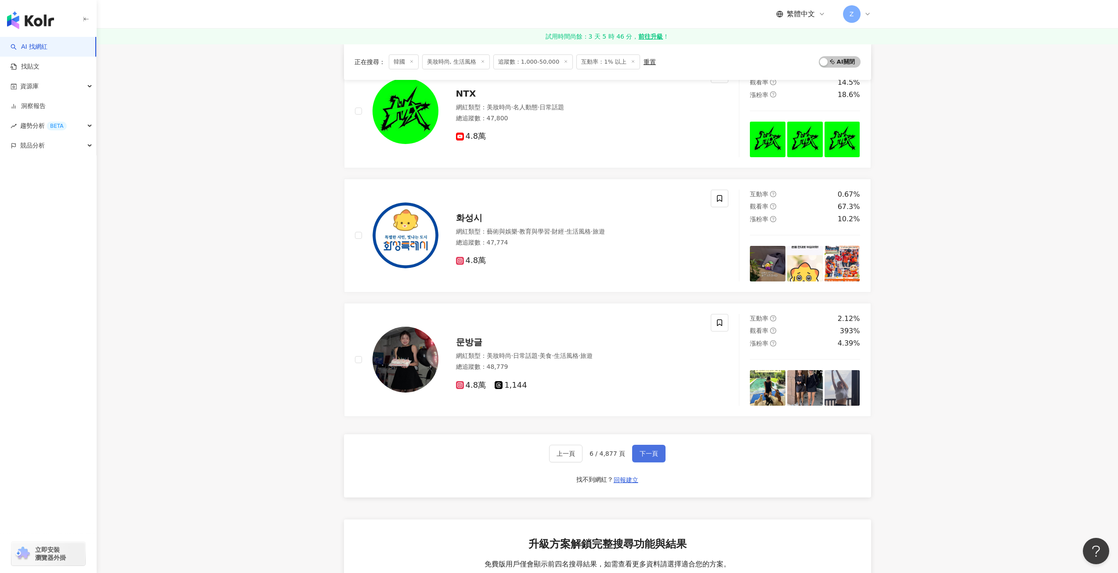
click at [645, 453] on span "下一頁" at bounding box center [649, 453] width 18 height 7
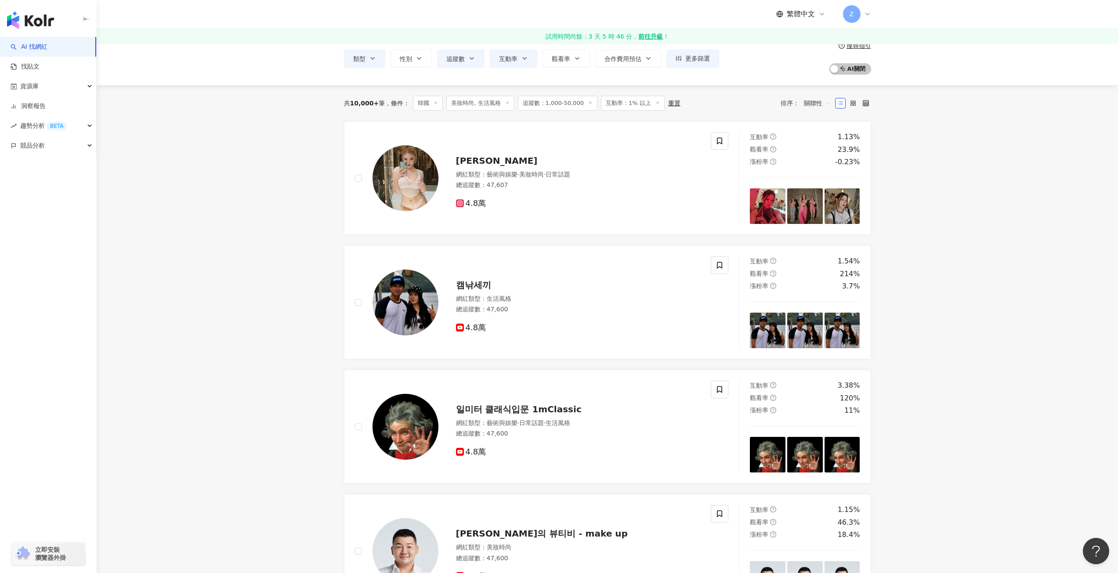
scroll to position [0, 0]
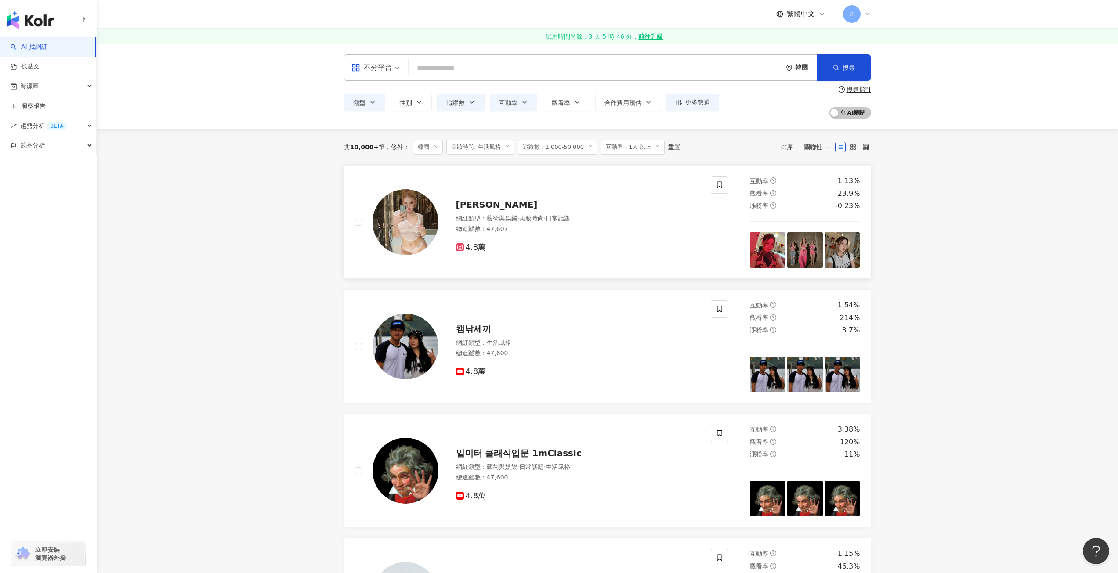
click at [610, 229] on div "總追蹤數 ： 47,607" at bounding box center [578, 229] width 245 height 9
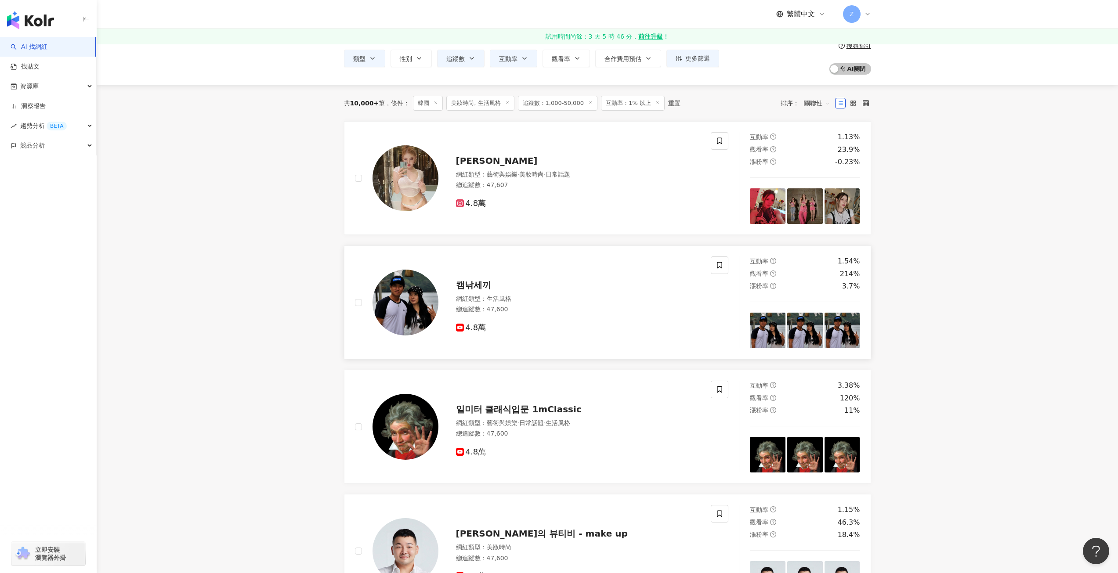
click at [483, 283] on span "캠낚세끼" at bounding box center [473, 285] width 35 height 11
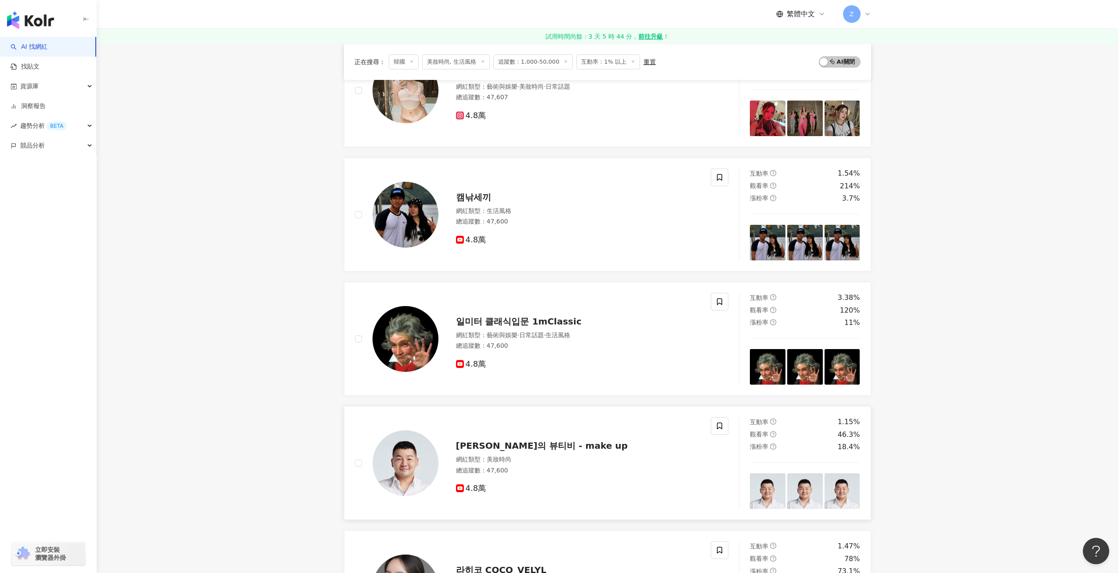
scroll to position [264, 0]
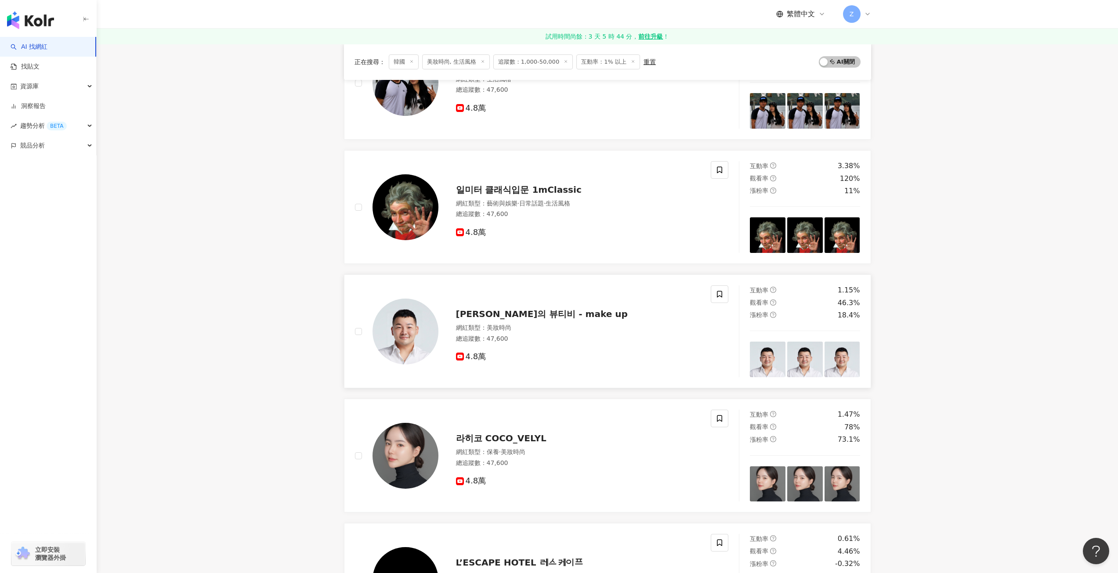
click at [525, 317] on span "신지훈의 뷰티비 - make up" at bounding box center [542, 314] width 172 height 11
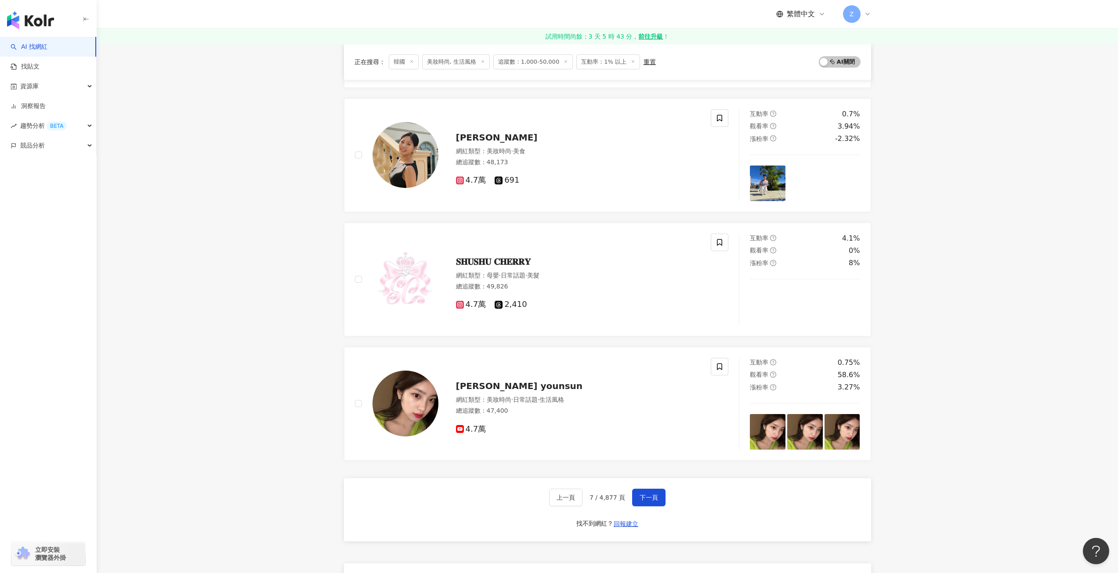
scroll to position [1318, 0]
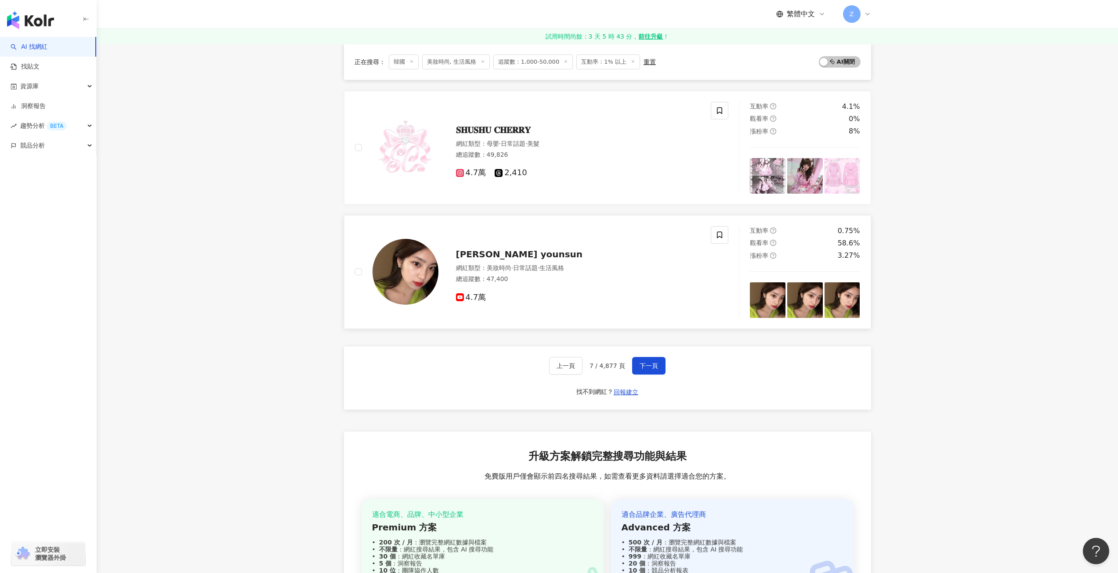
click at [554, 268] on span "生活風格" at bounding box center [552, 268] width 25 height 7
click at [638, 367] on button "下一頁" at bounding box center [648, 366] width 33 height 18
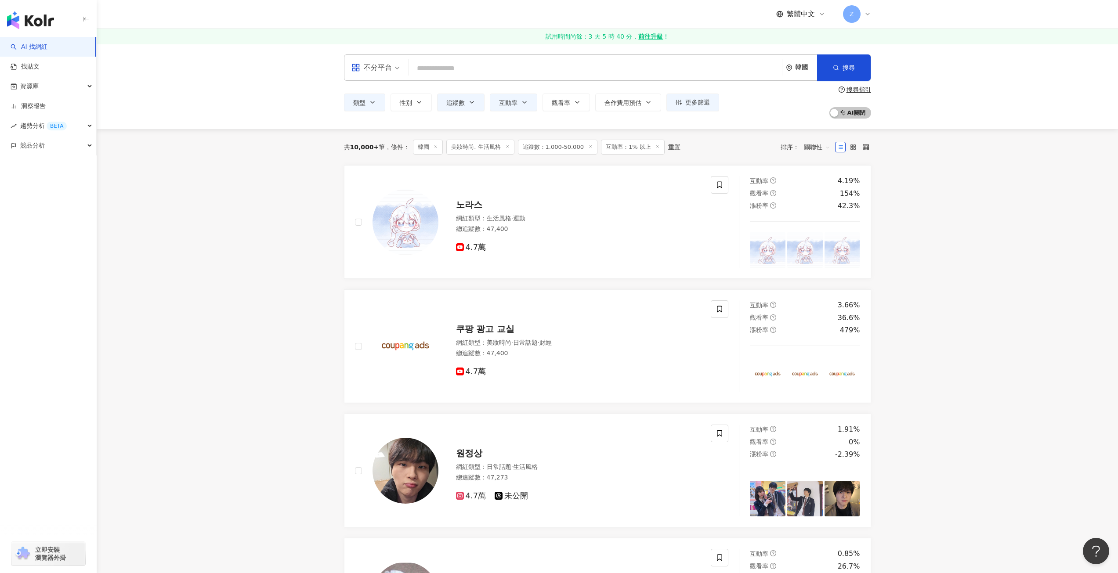
scroll to position [44, 0]
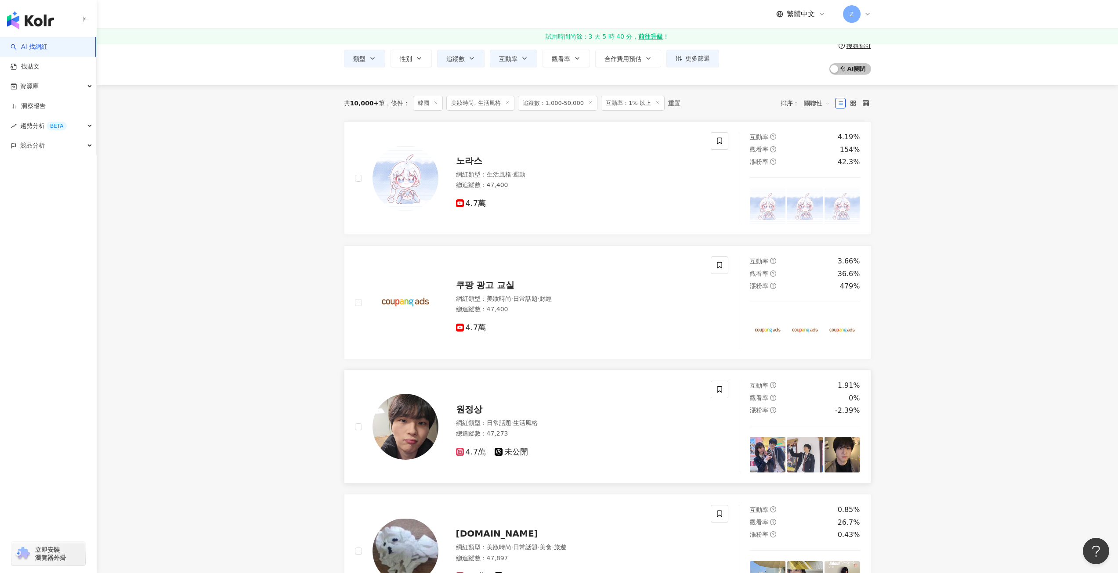
click at [571, 432] on div "總追蹤數 ： 47,273" at bounding box center [578, 434] width 245 height 9
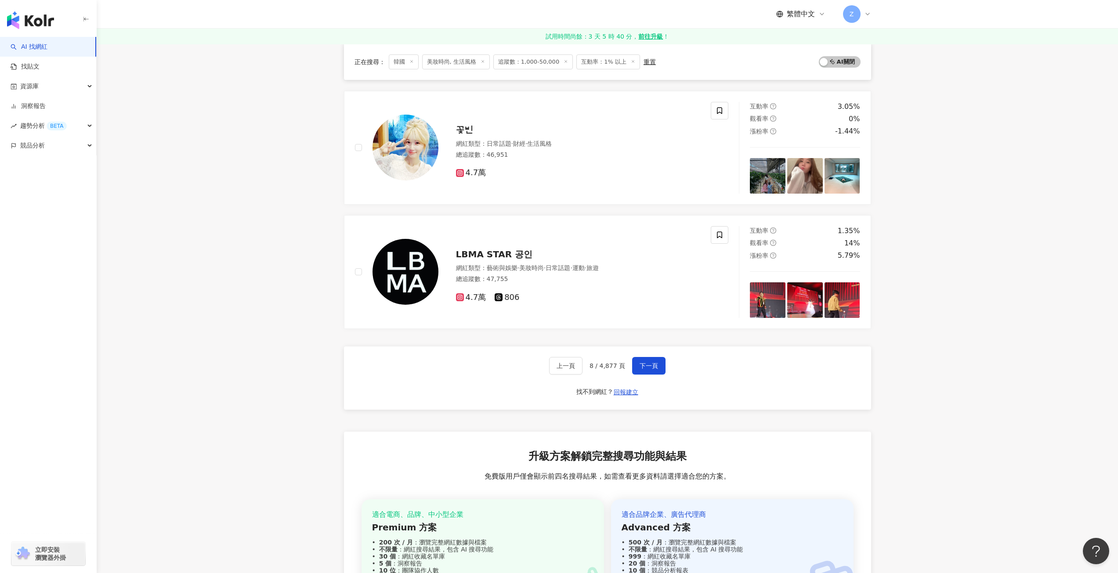
scroll to position [1494, 0]
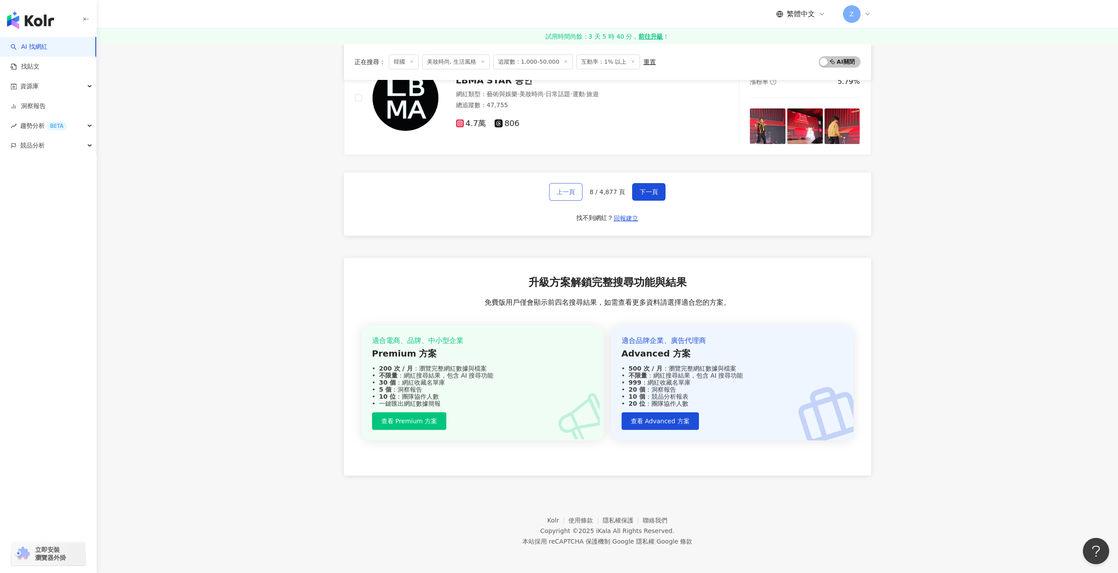
click at [568, 190] on span "上一頁" at bounding box center [566, 191] width 18 height 7
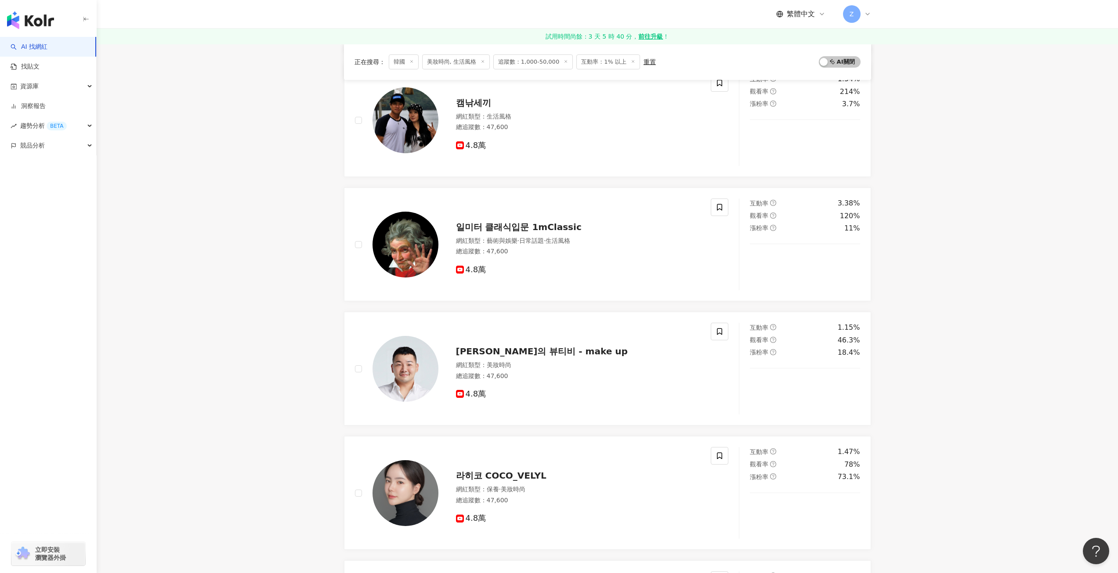
scroll to position [1186, 0]
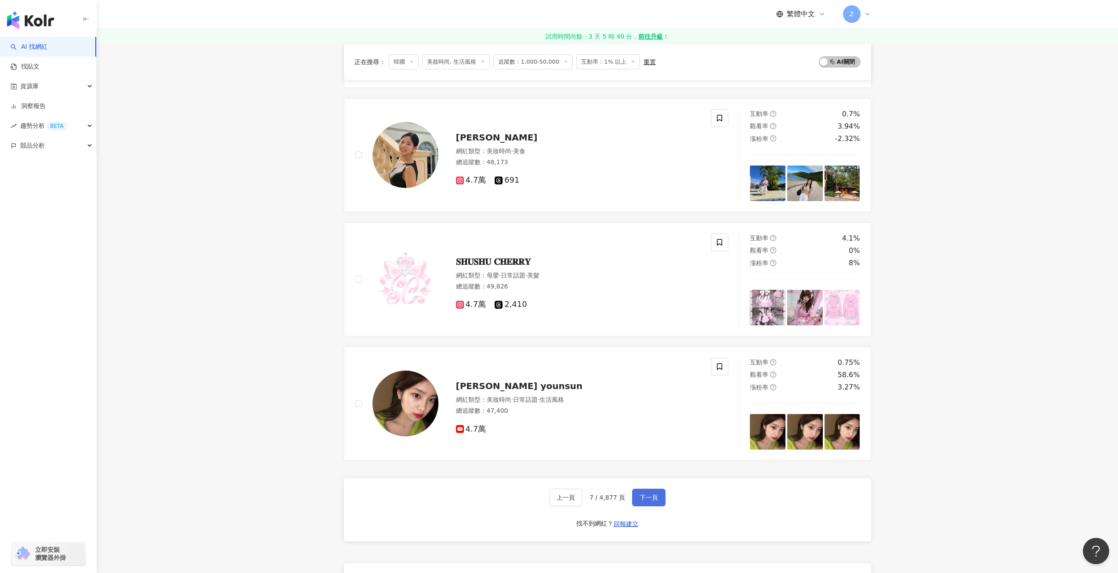
click at [651, 495] on span "下一頁" at bounding box center [649, 497] width 18 height 7
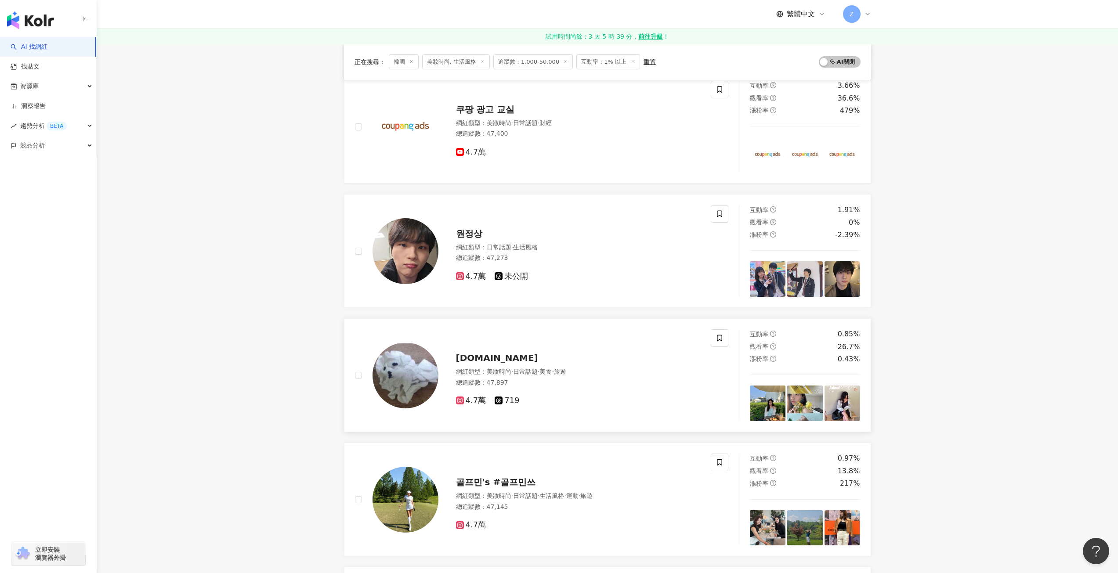
scroll to position [352, 0]
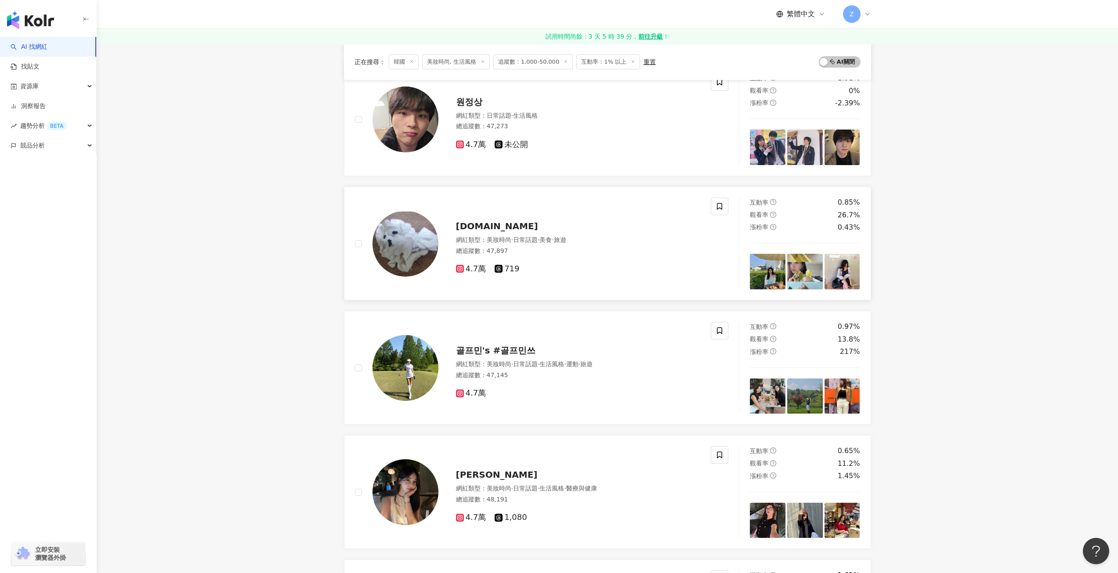
click at [587, 249] on div "總追蹤數 ： 47,897" at bounding box center [578, 251] width 245 height 9
click at [500, 352] on span "골프민's #골프민쓰" at bounding box center [496, 350] width 80 height 11
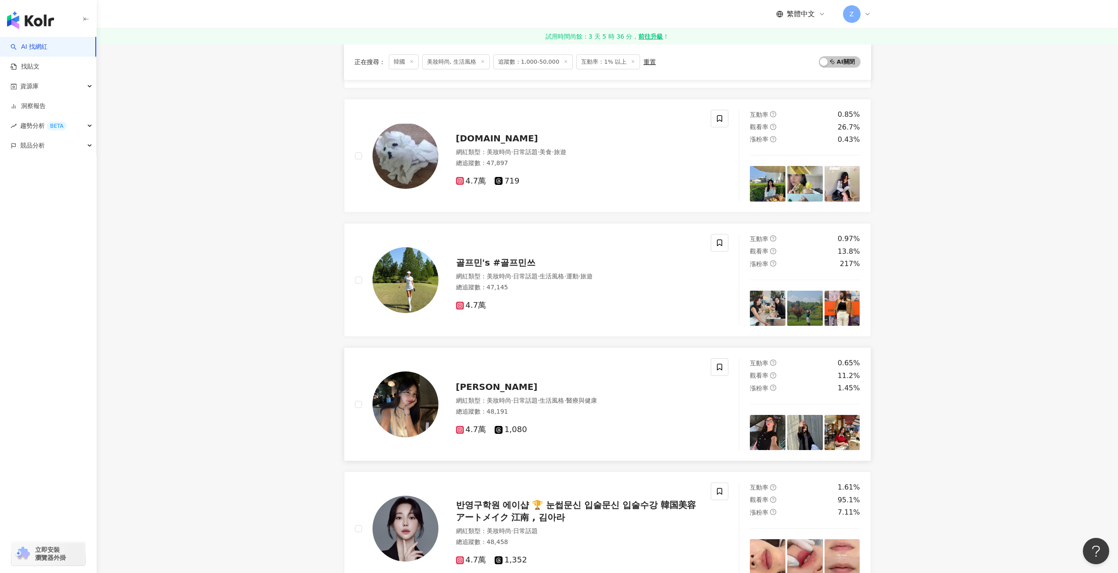
click at [530, 381] on div "이진미" at bounding box center [578, 387] width 245 height 12
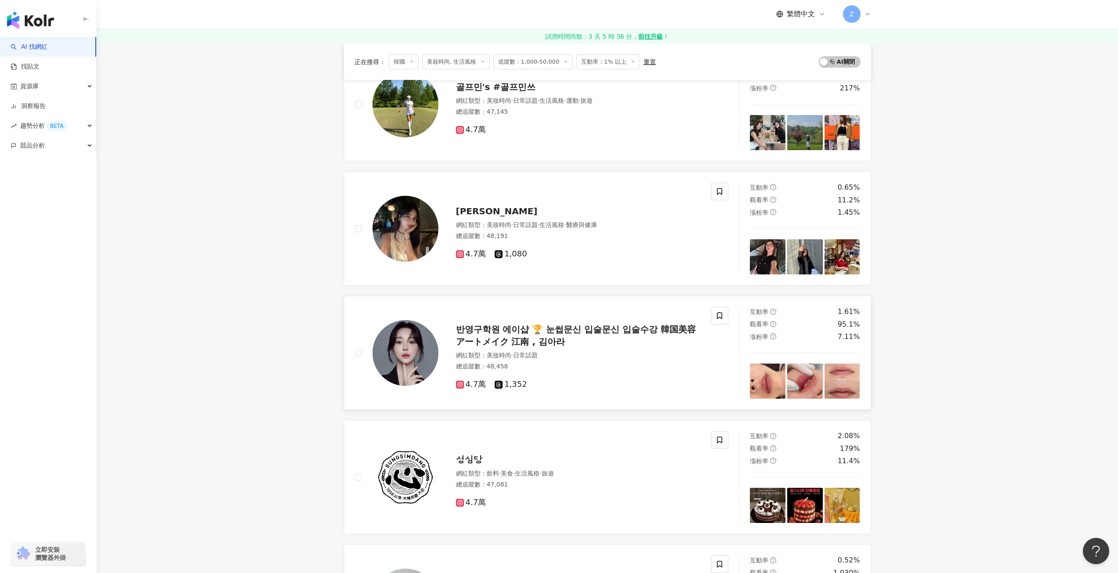
scroll to position [703, 0]
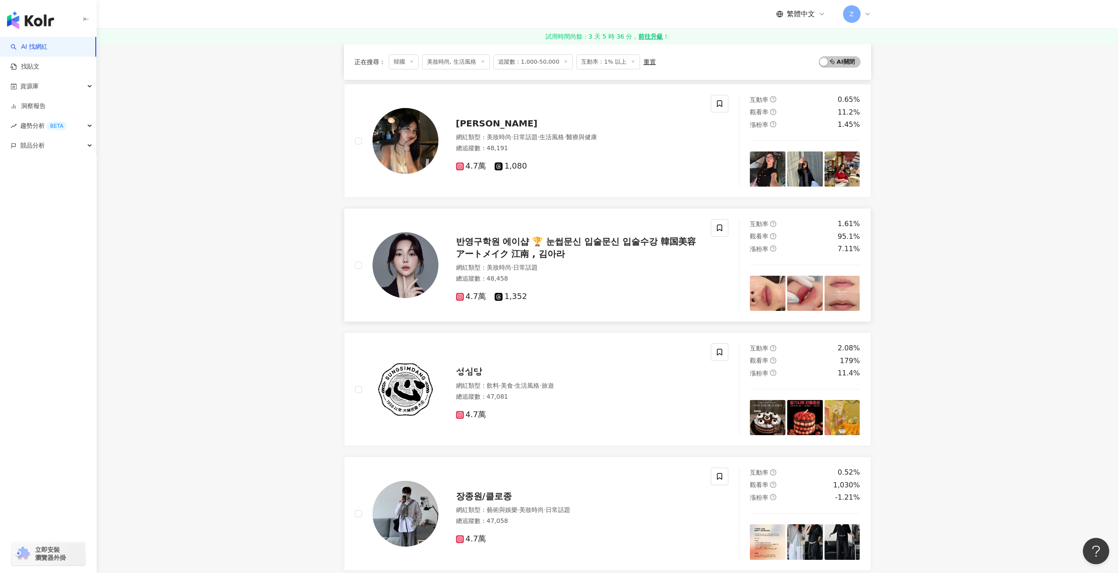
click at [530, 256] on span "반영구학원 에이샵 🏆 눈썹문신 입술문신 입술수강 韓国美容 アートメイク 江南 , 김아라" at bounding box center [576, 247] width 240 height 23
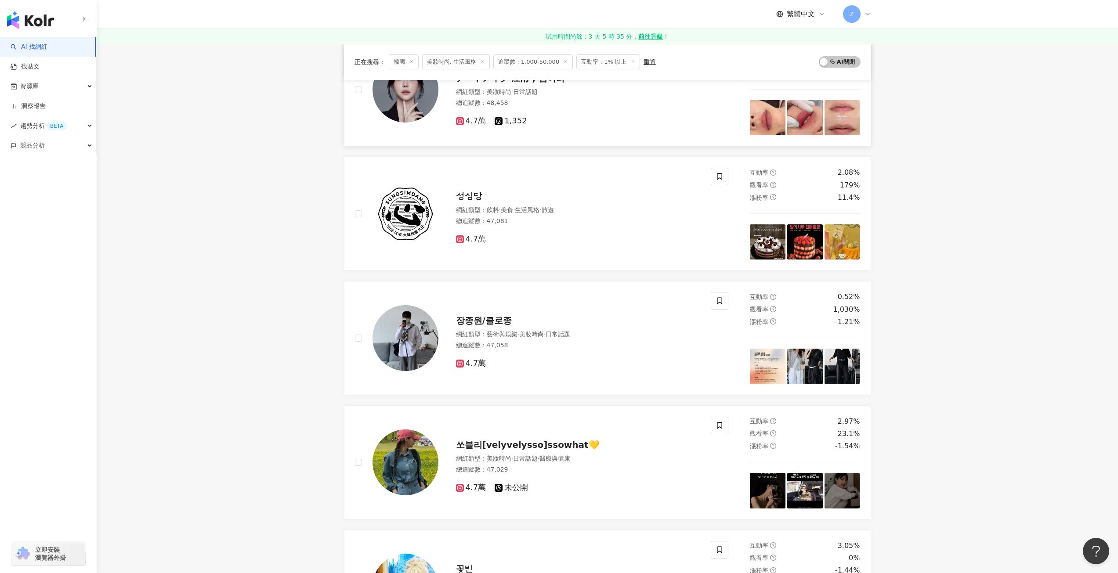
scroll to position [923, 0]
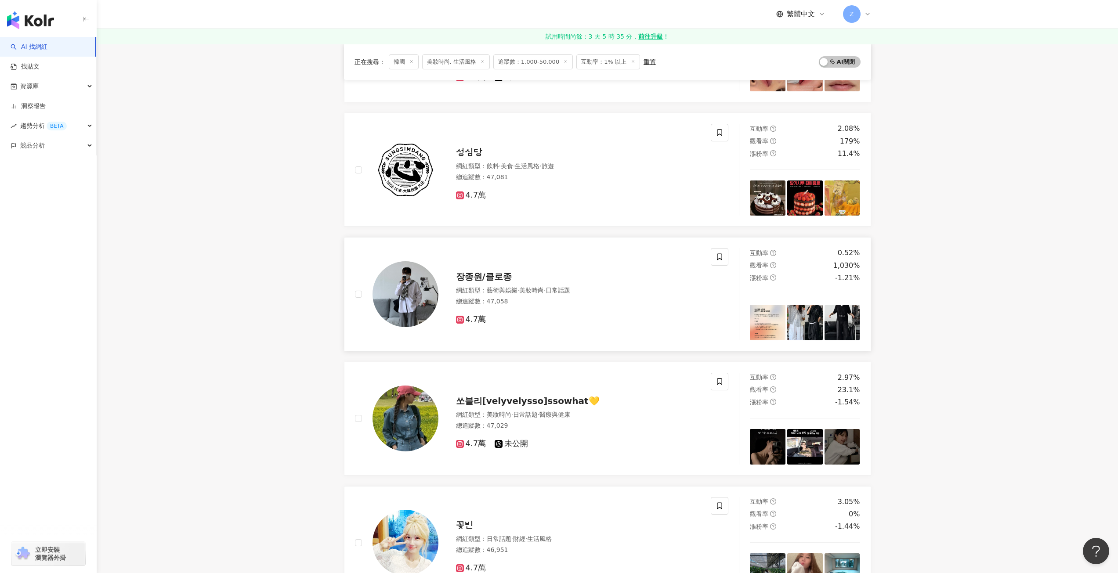
click at [544, 305] on div "總追蹤數 ： 47,058" at bounding box center [578, 301] width 245 height 9
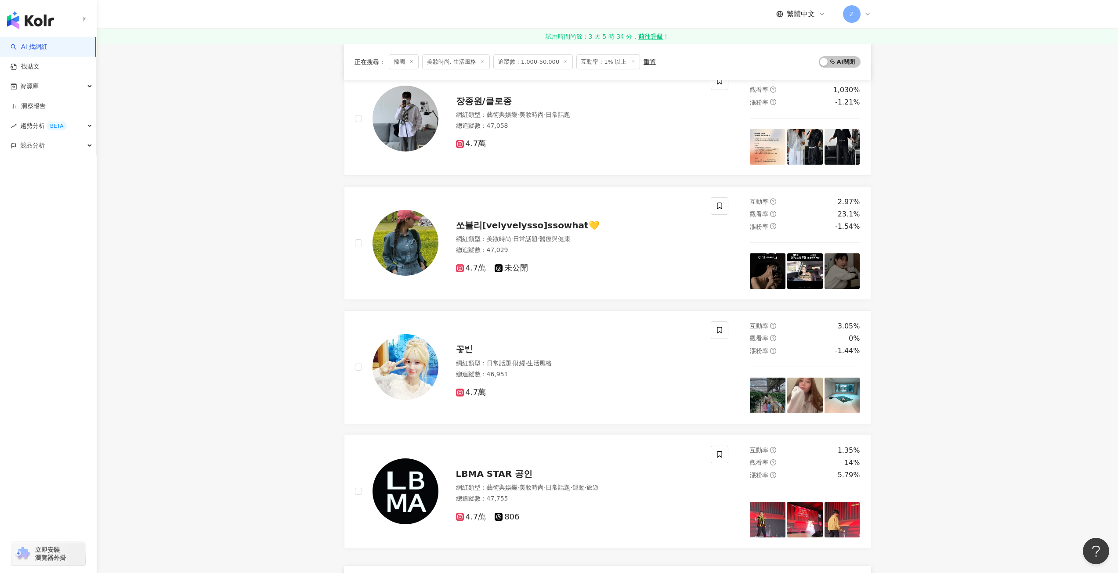
scroll to position [1230, 0]
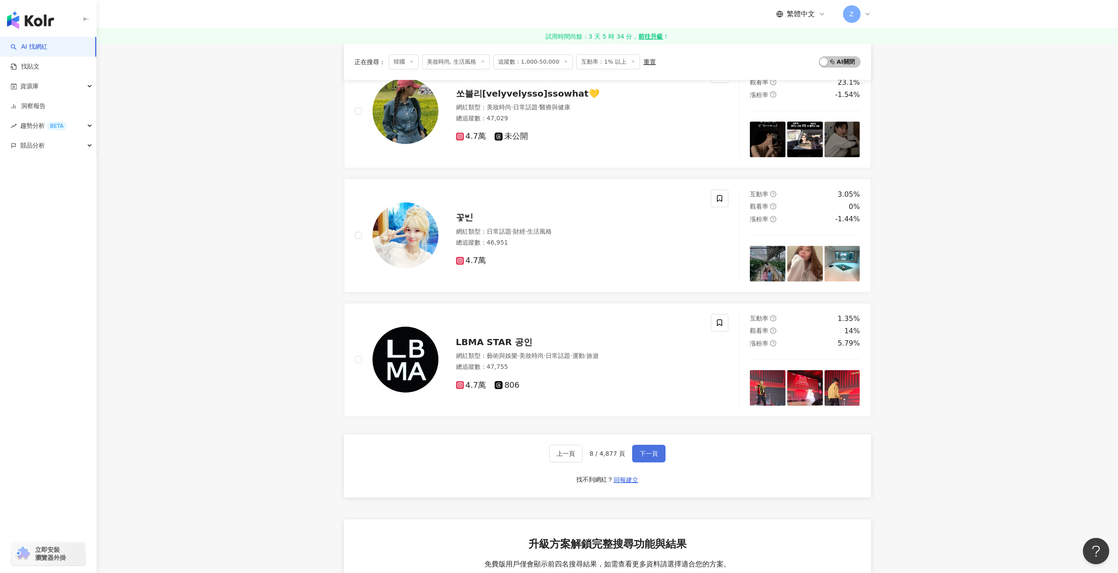
click at [647, 462] on button "下一頁" at bounding box center [648, 454] width 33 height 18
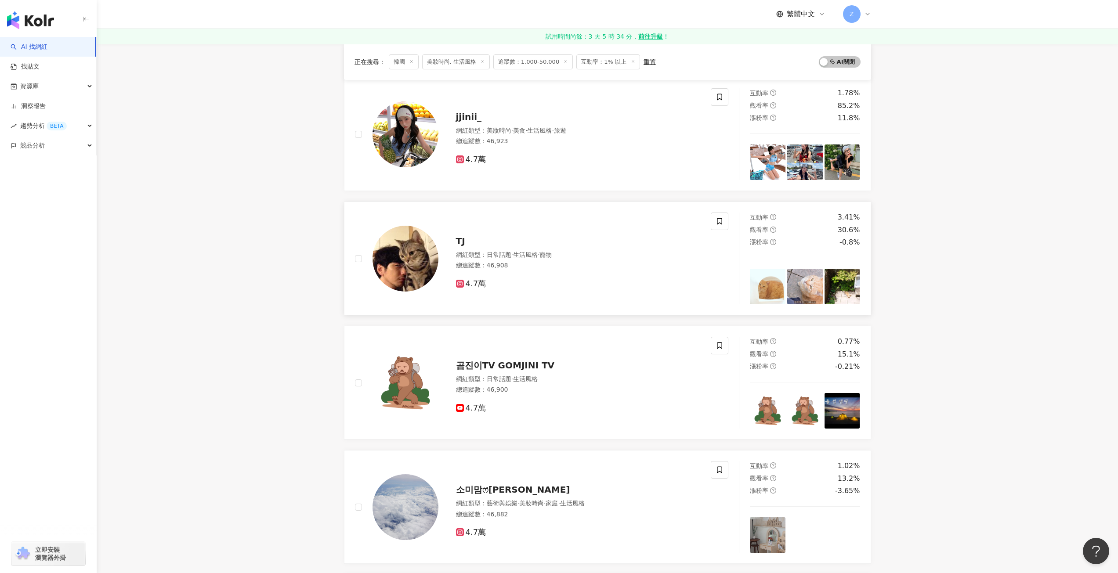
scroll to position [0, 0]
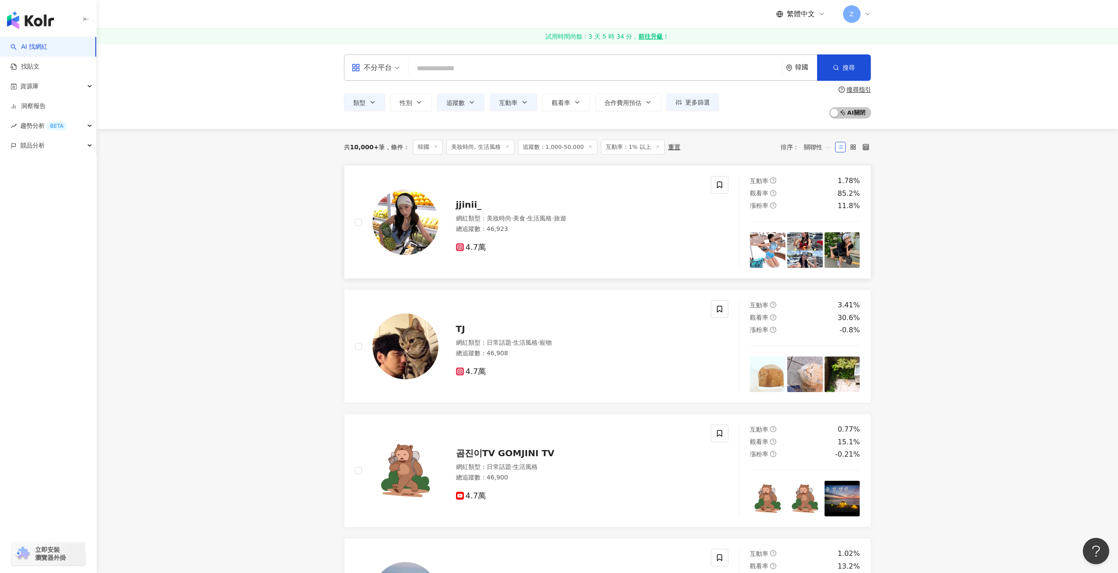
click at [566, 232] on div "總追蹤數 ： 46,923" at bounding box center [578, 229] width 245 height 9
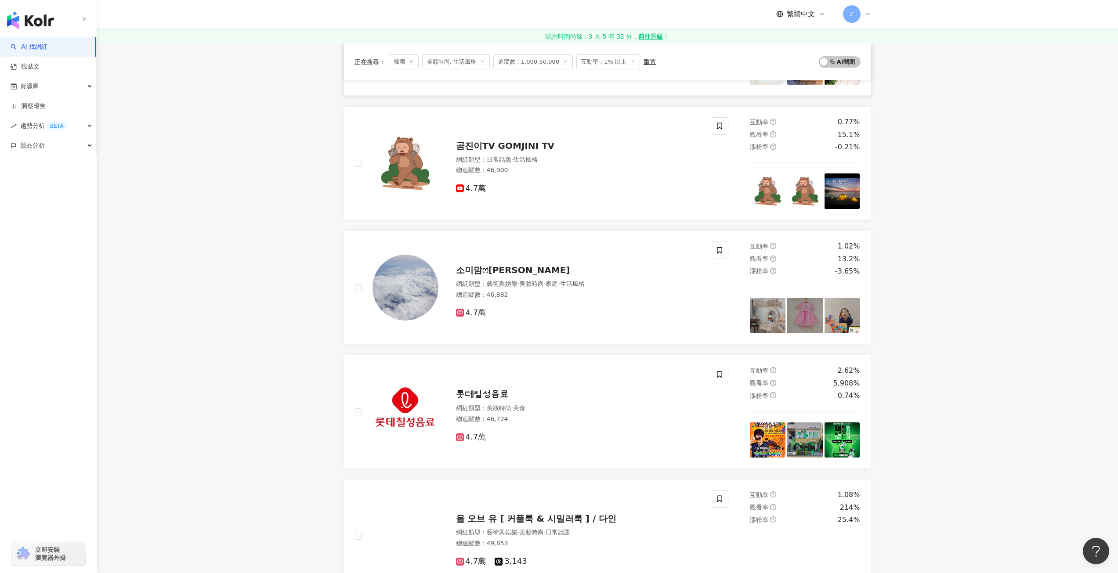
scroll to position [527, 0]
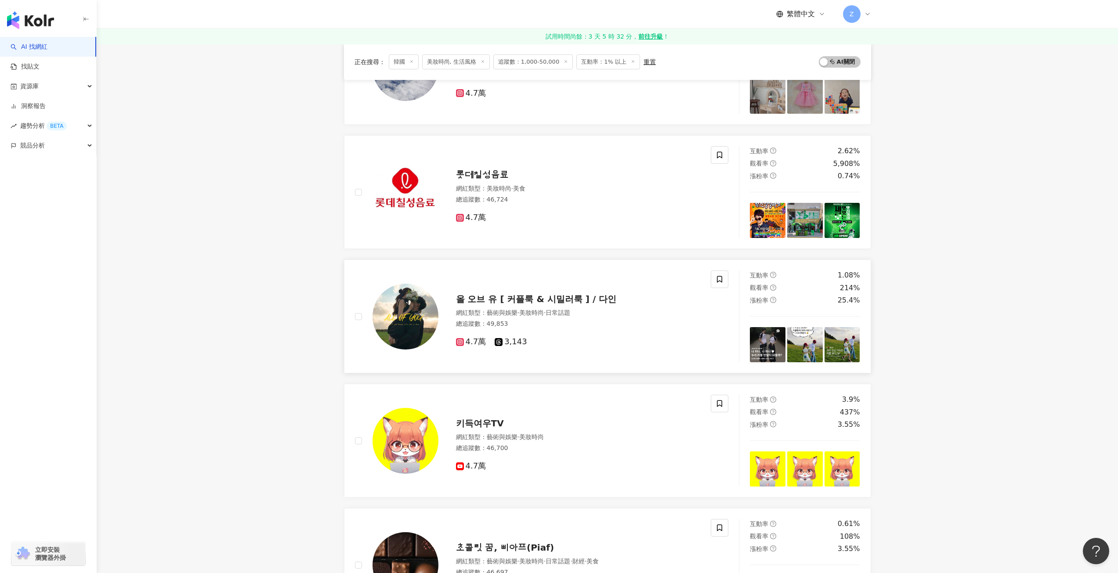
click at [555, 303] on span "올 오브 유 [ 커플룩 & 시밀러룩 ] / 다인" at bounding box center [536, 299] width 161 height 11
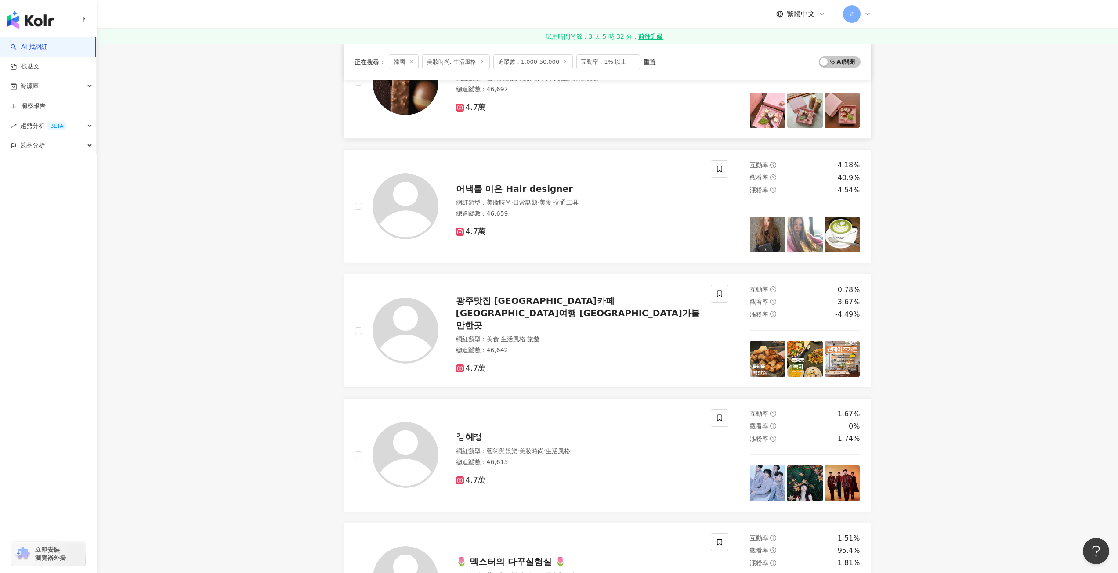
scroll to position [879, 0]
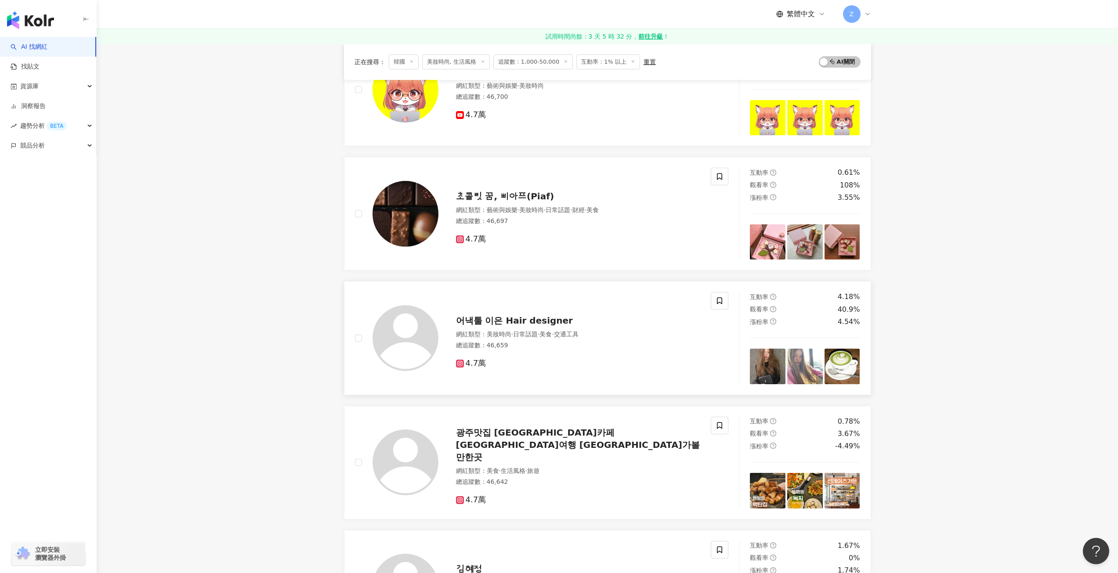
click at [499, 319] on span "어낵툴 이은 Hair designer" at bounding box center [514, 320] width 117 height 11
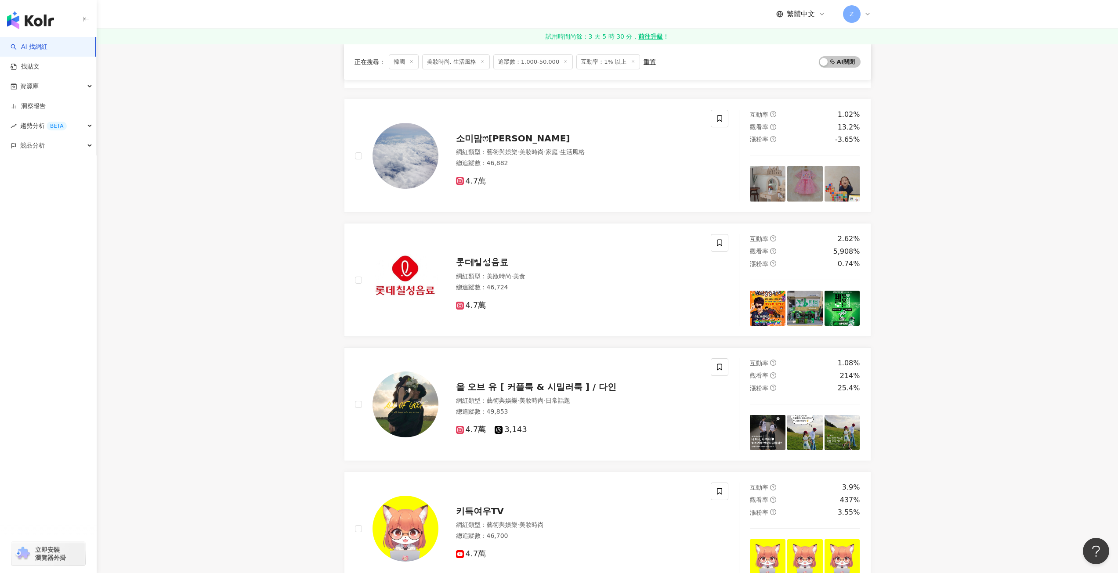
scroll to position [352, 0]
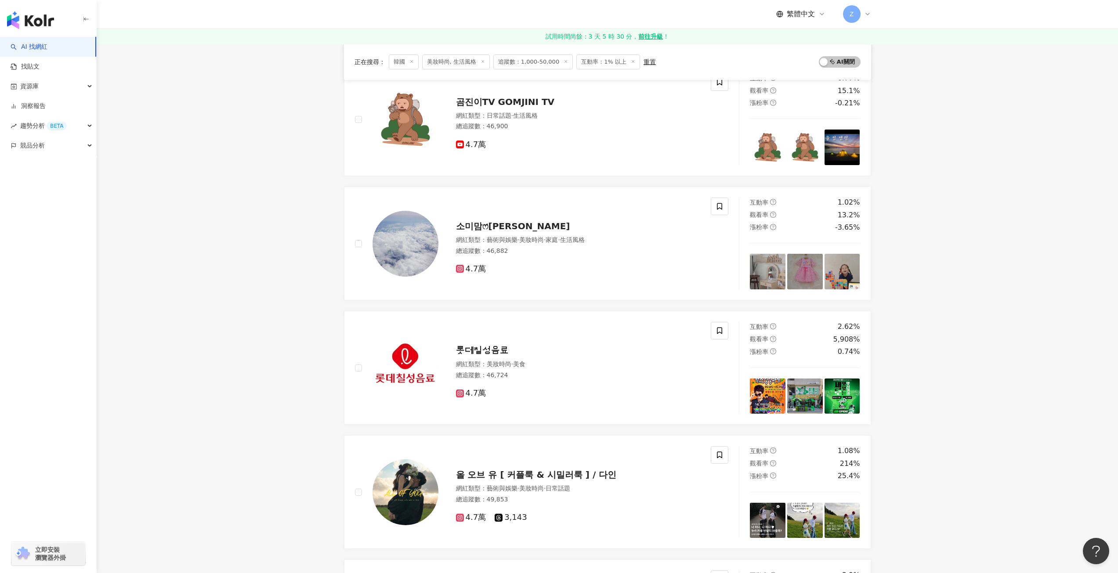
click at [479, 63] on span "美妝時尚, 生活風格" at bounding box center [456, 61] width 68 height 15
click at [481, 63] on icon at bounding box center [483, 61] width 4 height 4
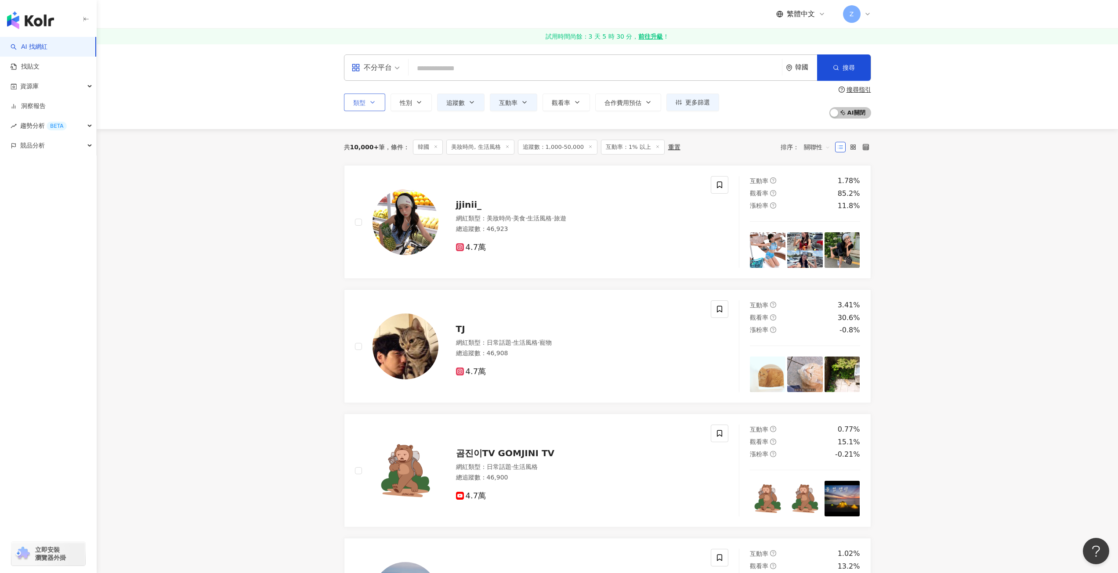
click at [379, 101] on button "類型" at bounding box center [364, 103] width 41 height 18
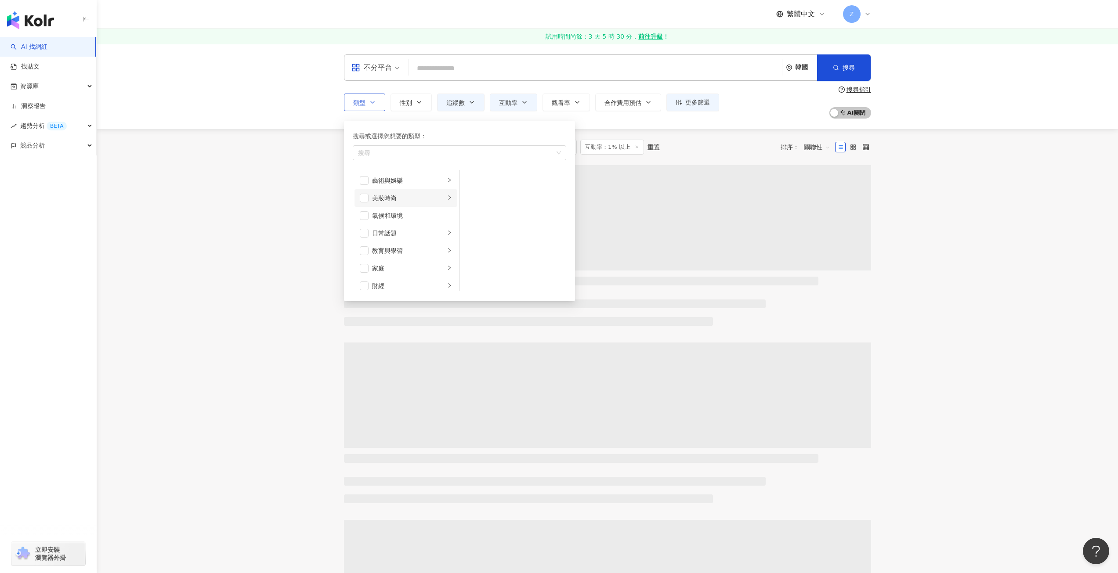
click at [447, 198] on icon "right" at bounding box center [449, 197] width 5 height 5
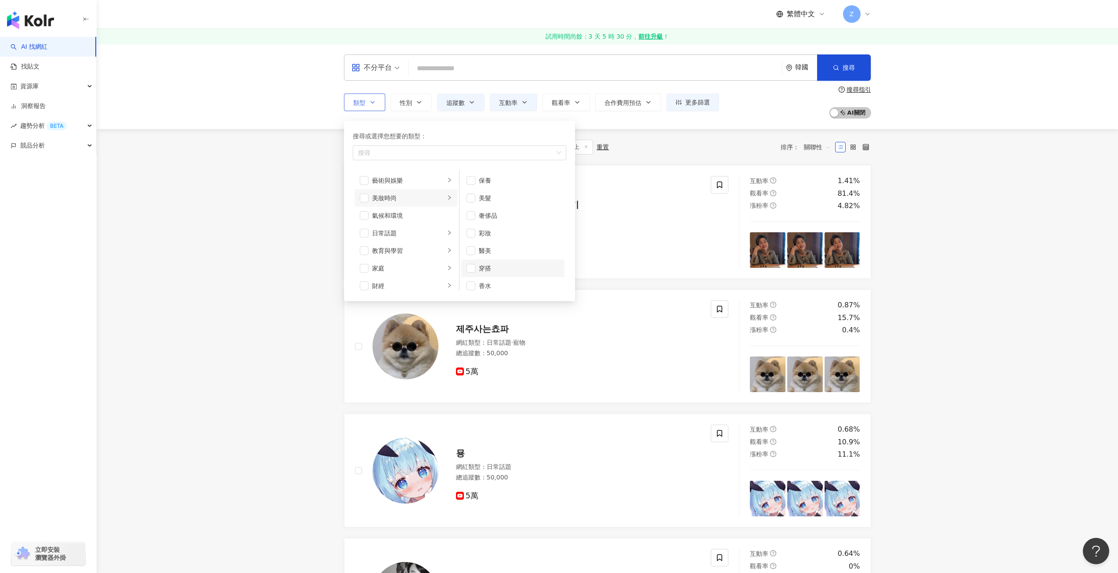
scroll to position [6, 0]
click at [471, 261] on span "button" at bounding box center [471, 262] width 9 height 9
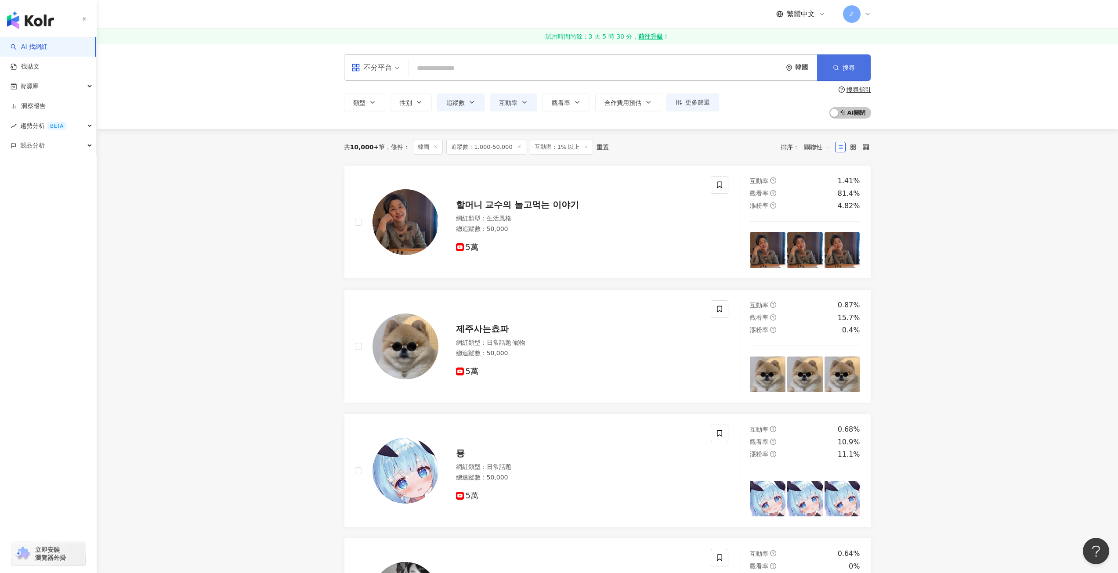
click at [847, 67] on span "搜尋" at bounding box center [849, 67] width 12 height 7
click at [370, 101] on icon "button" at bounding box center [372, 102] width 7 height 7
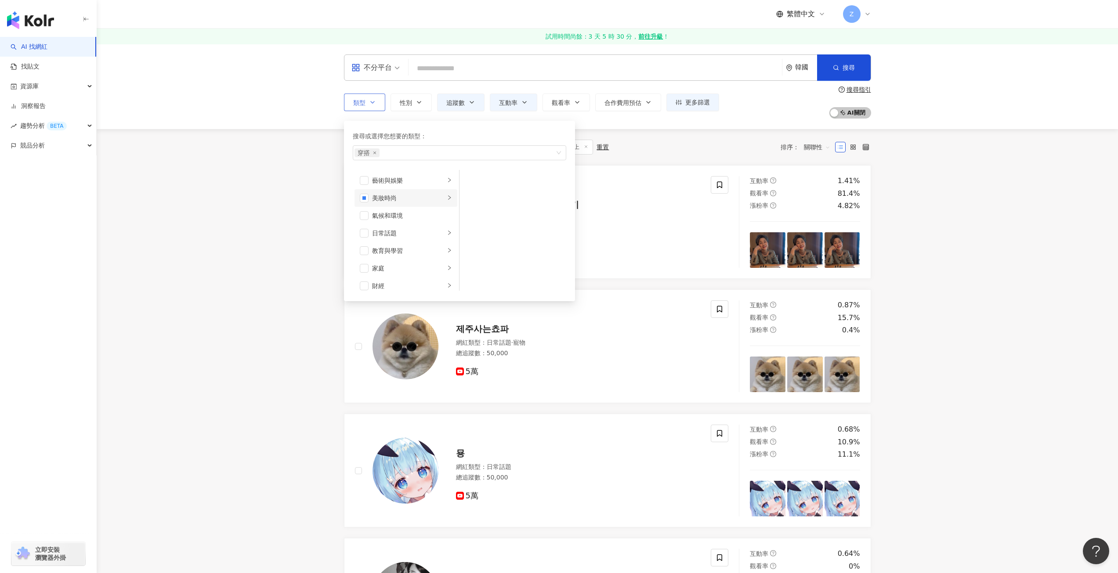
click at [417, 197] on div "美妝時尚" at bounding box center [408, 198] width 73 height 10
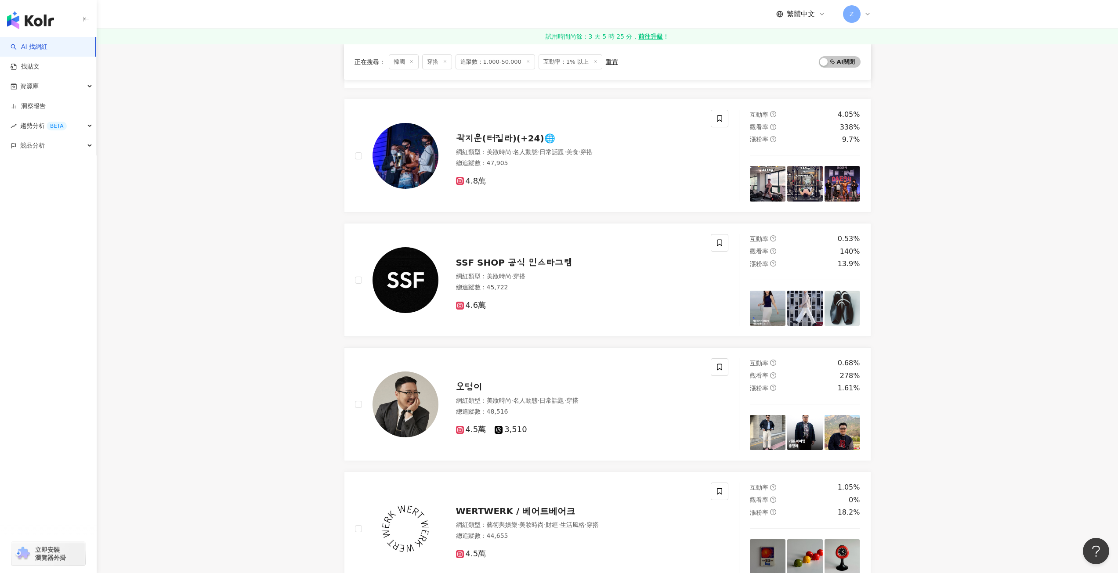
scroll to position [483, 0]
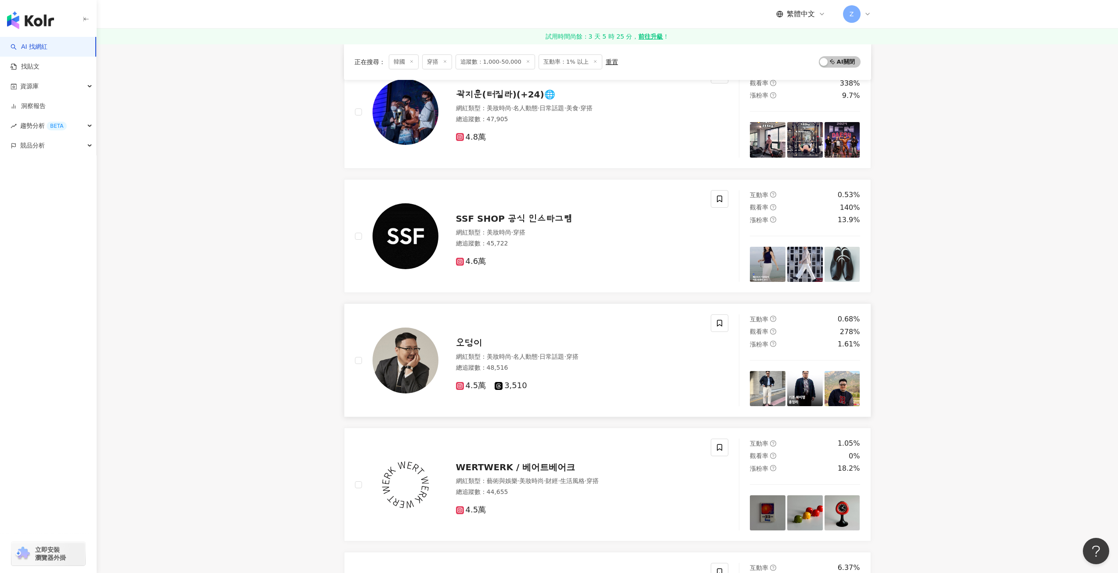
click at [540, 340] on div "오덩이" at bounding box center [578, 343] width 245 height 12
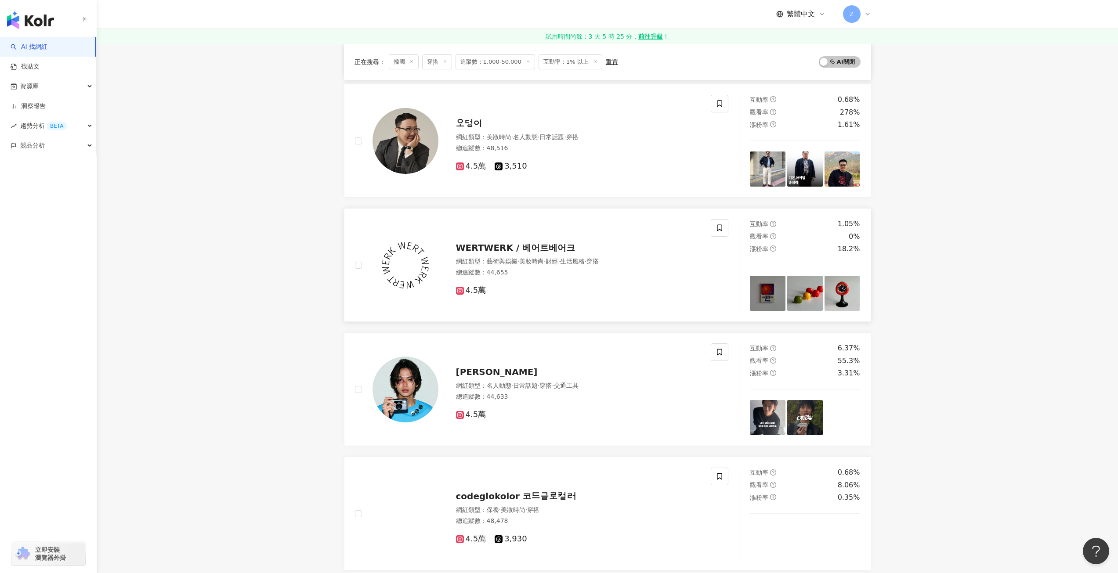
scroll to position [791, 0]
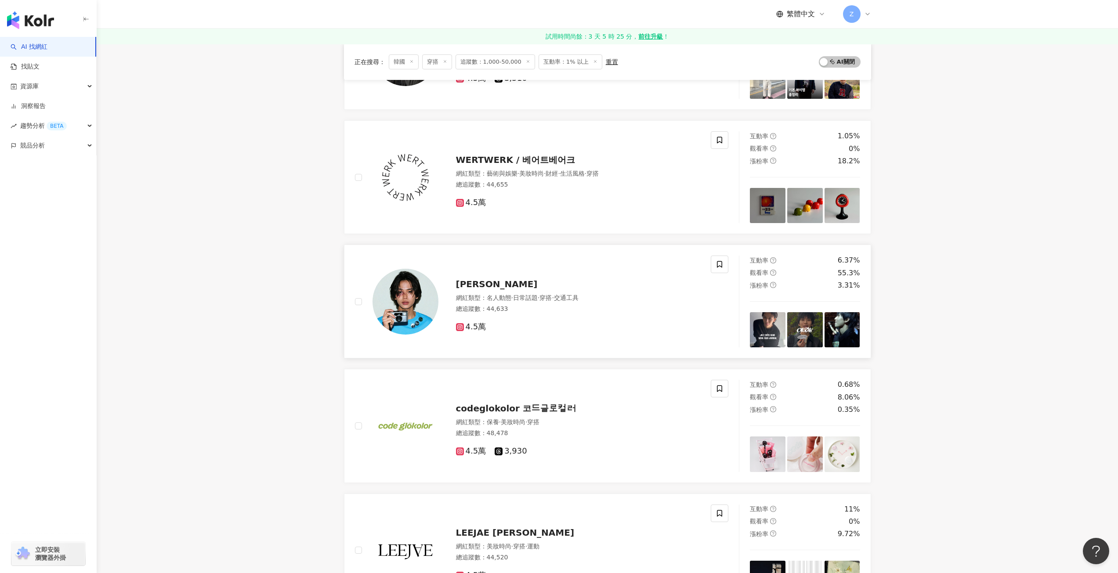
click at [573, 313] on div "總追蹤數 ： 44,633" at bounding box center [578, 309] width 245 height 9
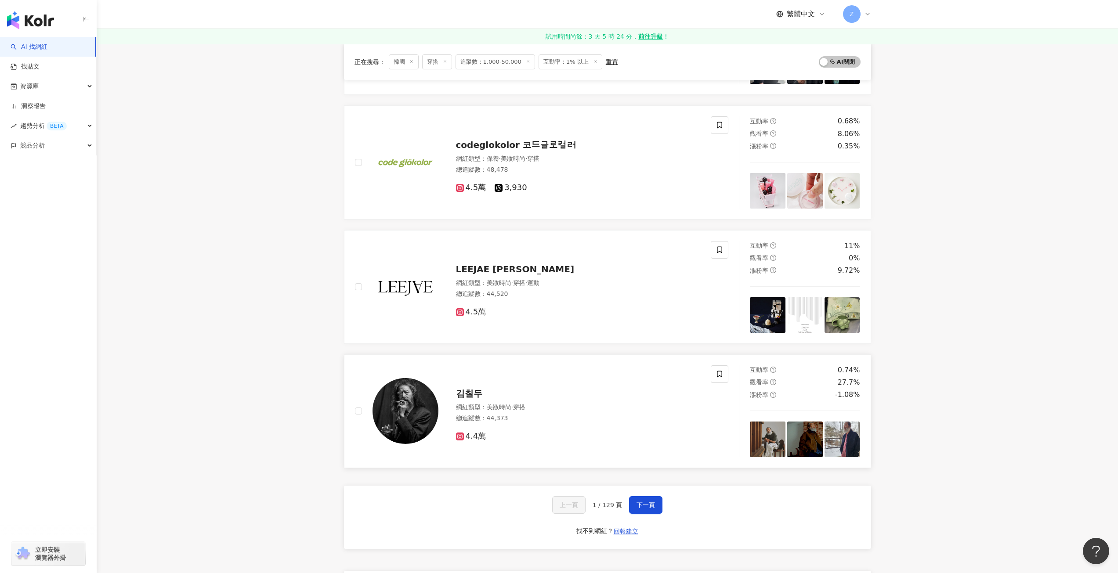
scroll to position [1098, 0]
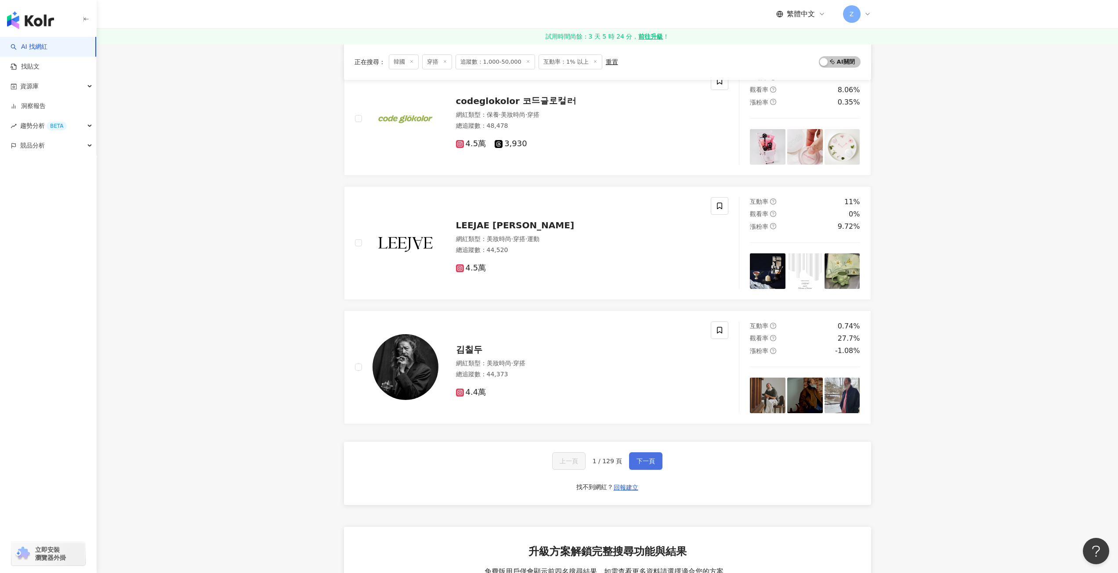
click at [654, 460] on span "下一頁" at bounding box center [646, 461] width 18 height 7
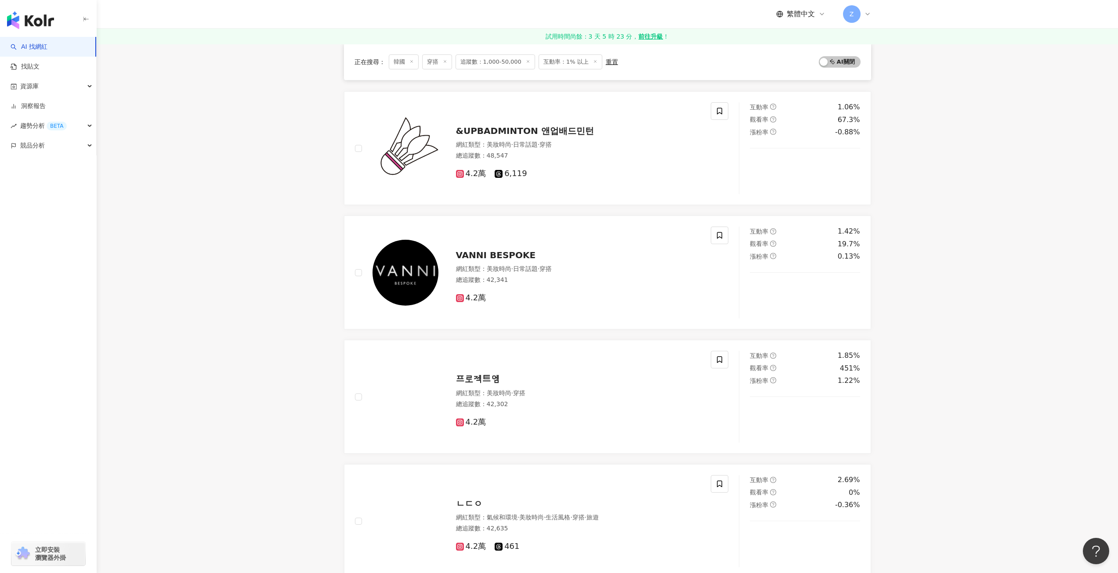
scroll to position [915, 0]
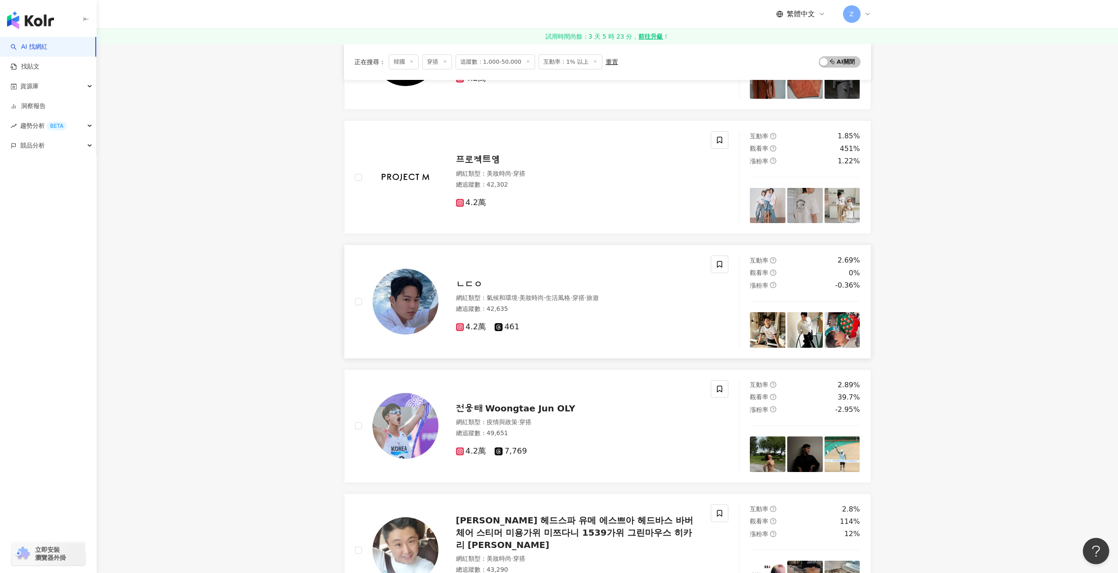
click at [549, 308] on div "總追蹤數 ： 42,635" at bounding box center [578, 309] width 245 height 9
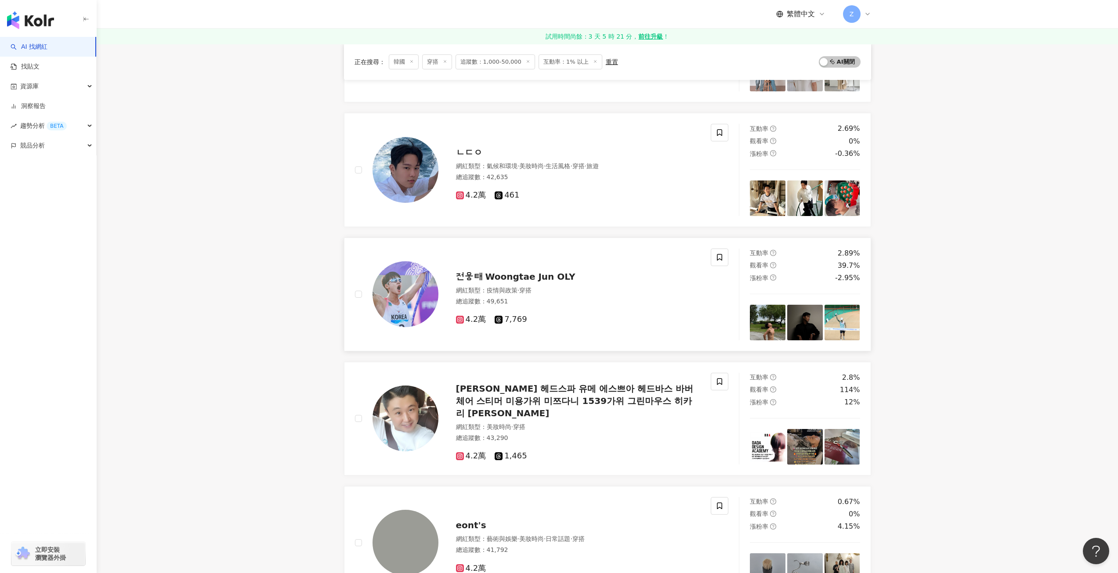
scroll to position [1135, 0]
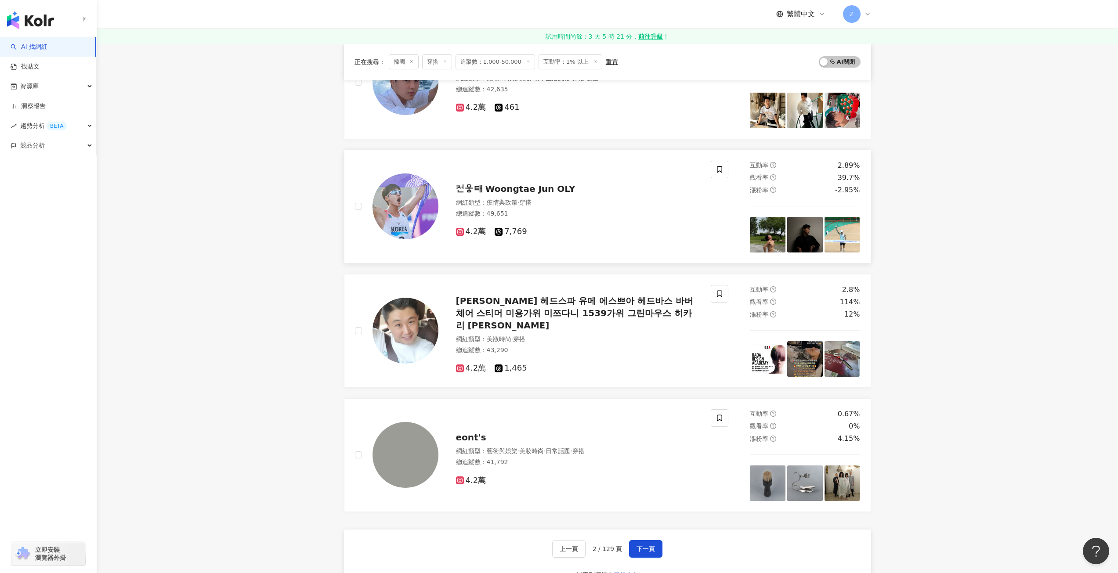
click at [526, 190] on span "전웅태 Woongtae Jun OLY" at bounding box center [516, 189] width 120 height 11
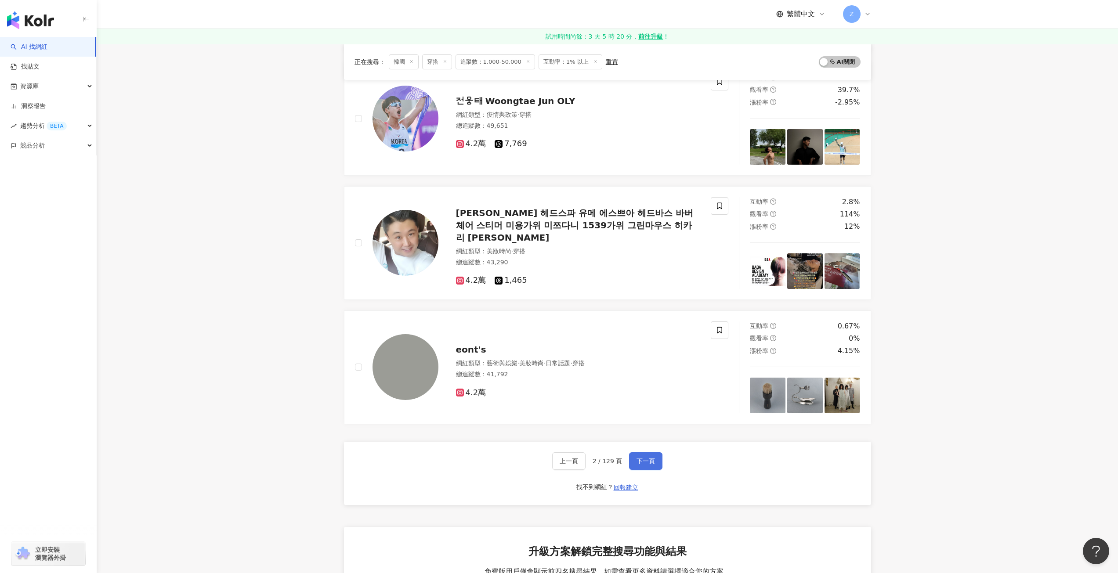
click at [642, 468] on button "下一頁" at bounding box center [645, 462] width 33 height 18
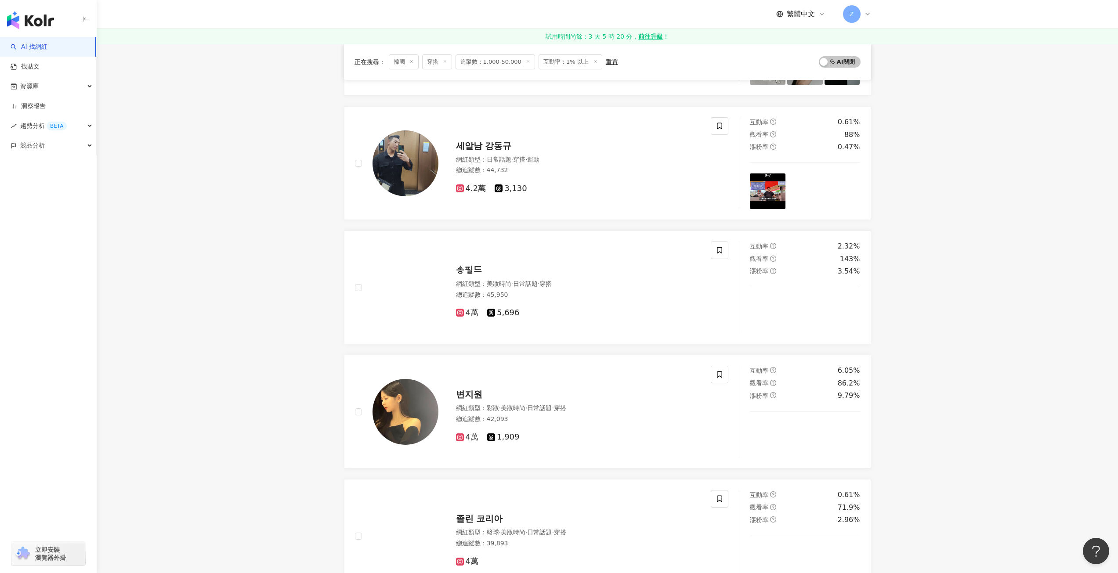
scroll to position [395, 0]
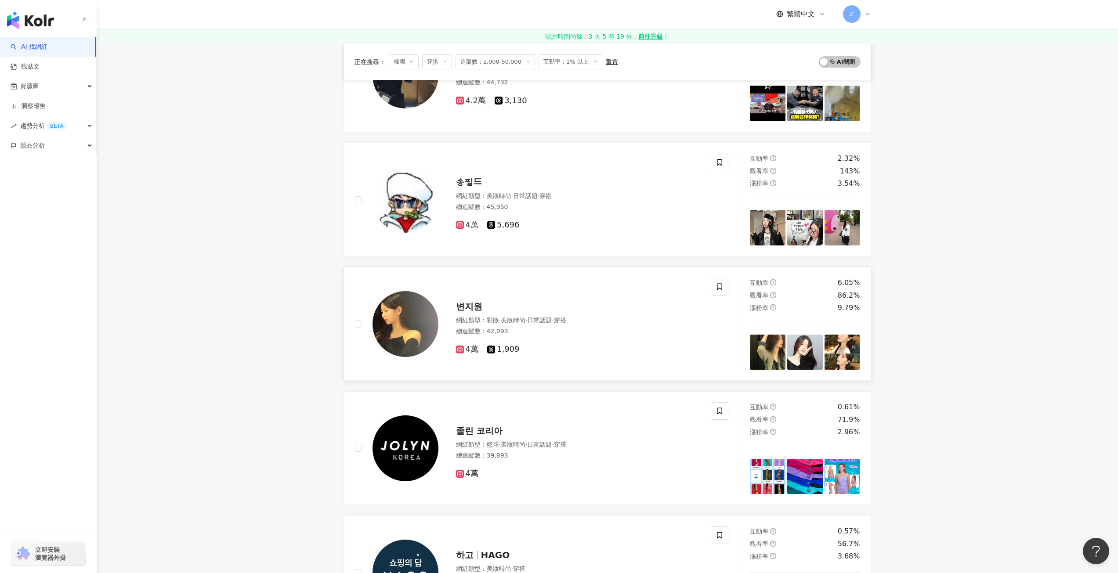
click at [550, 337] on div "網紅類型 ： 彩妝 · 美妝時尚 · 日常話題 · 穿搭 總追蹤數 ： 42,093" at bounding box center [578, 327] width 245 height 22
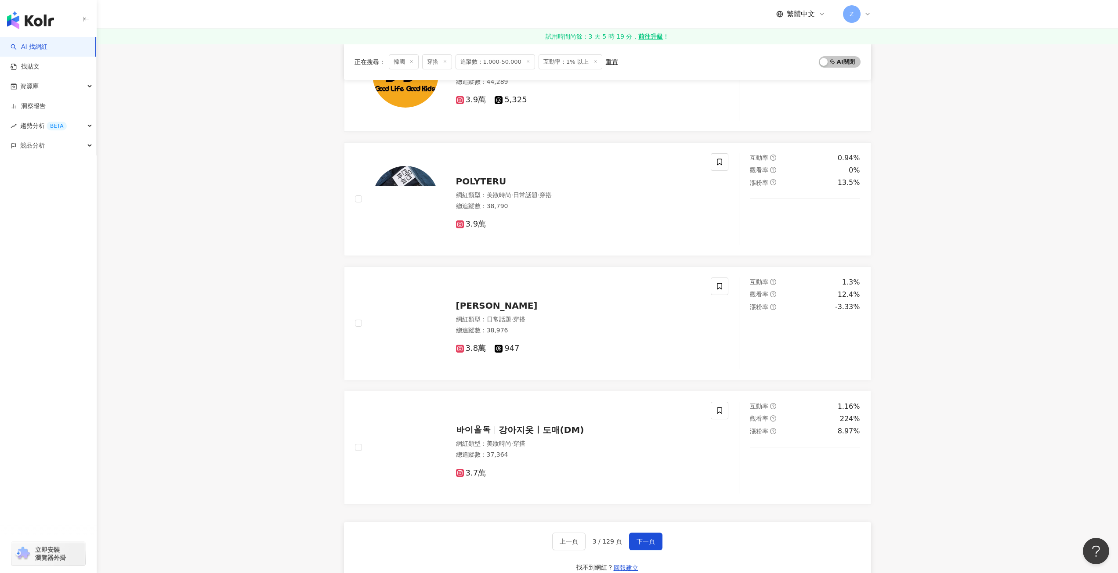
scroll to position [1186, 0]
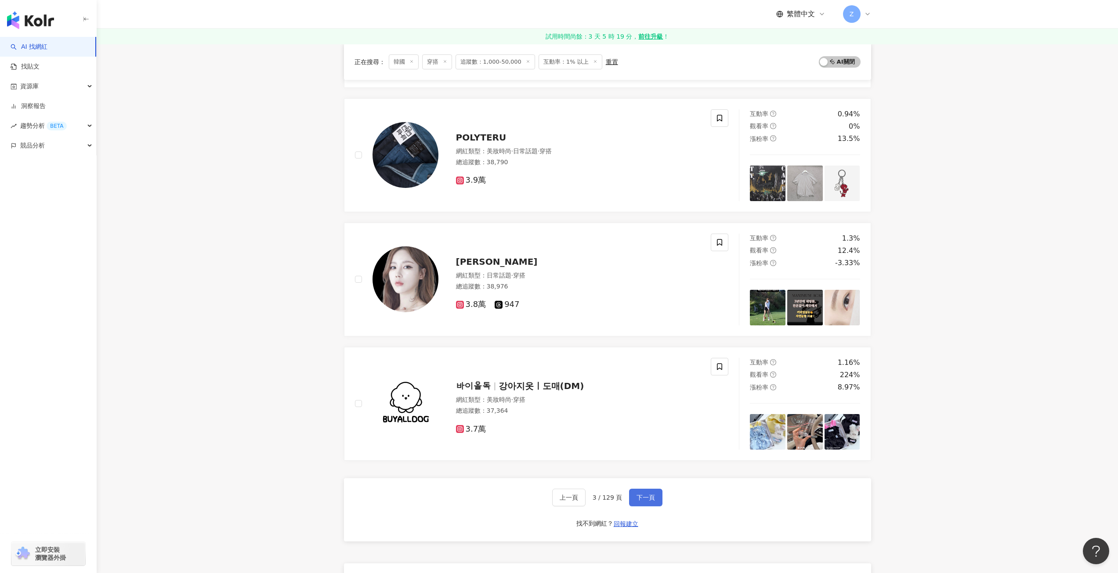
click at [653, 499] on span "下一頁" at bounding box center [646, 497] width 18 height 7
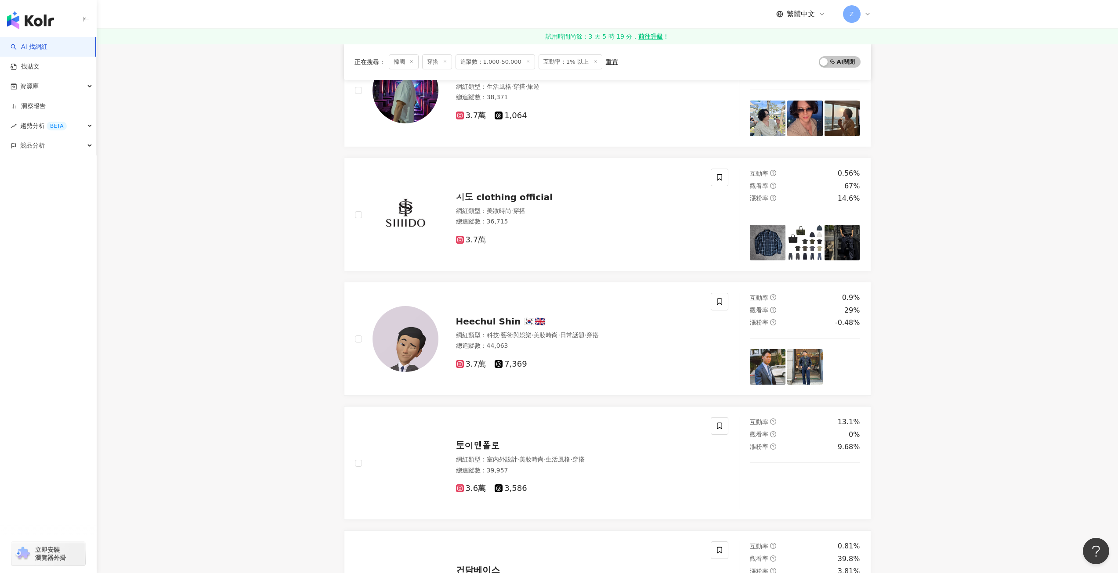
scroll to position [0, 0]
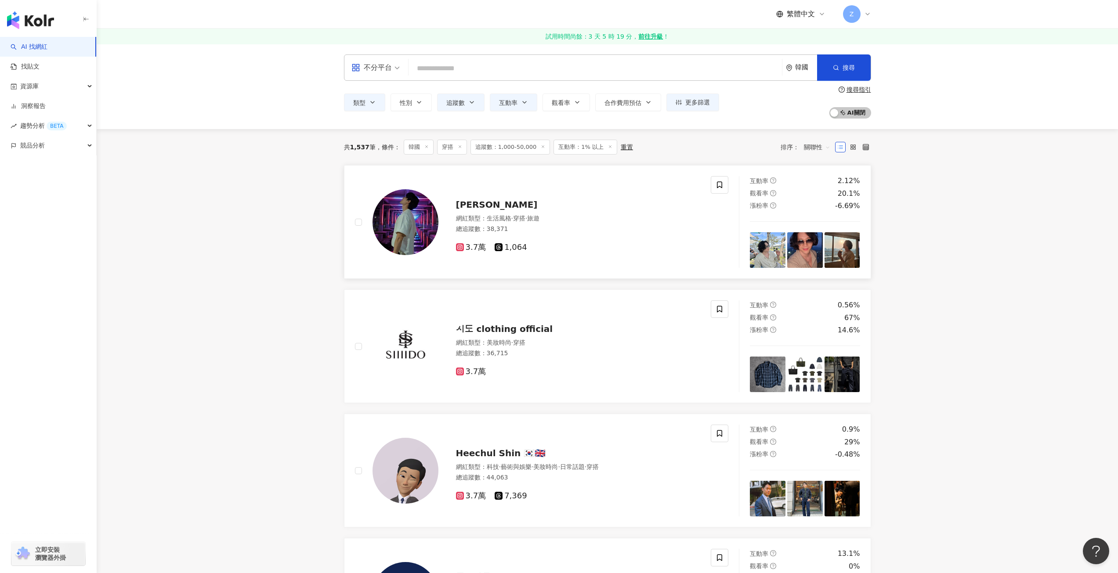
click at [591, 225] on div "總追蹤數 ： 38,371" at bounding box center [578, 229] width 245 height 9
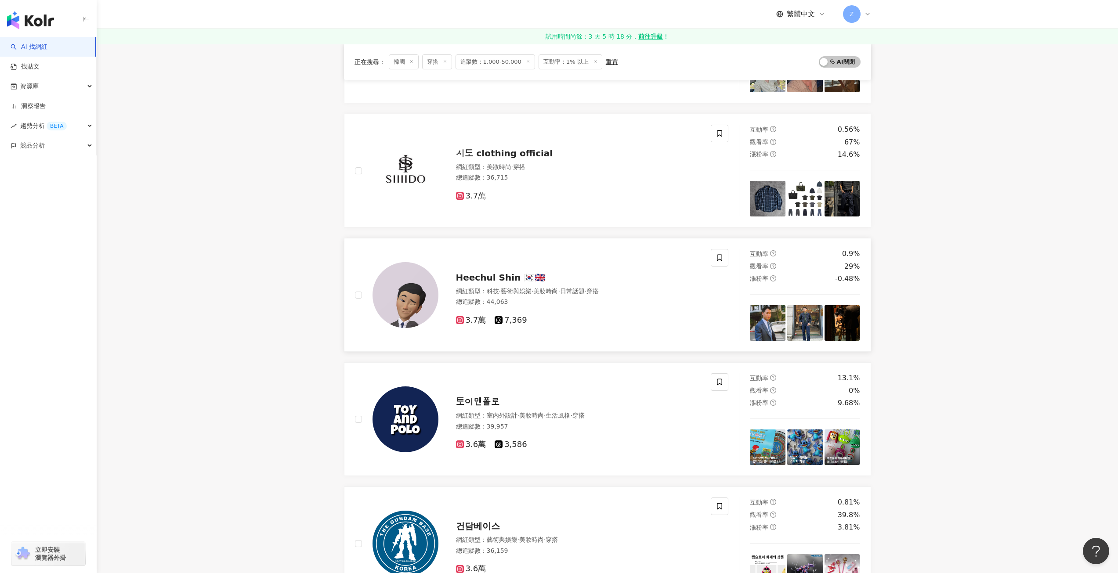
click at [522, 279] on span "Heechul Shin 🇰🇷🇬🇧" at bounding box center [501, 277] width 90 height 11
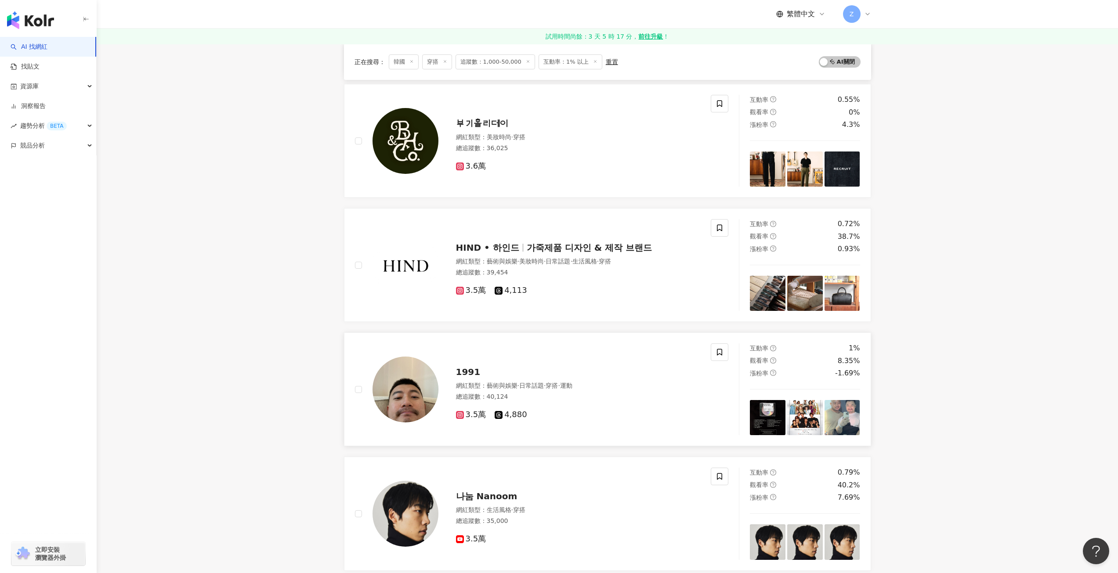
scroll to position [747, 0]
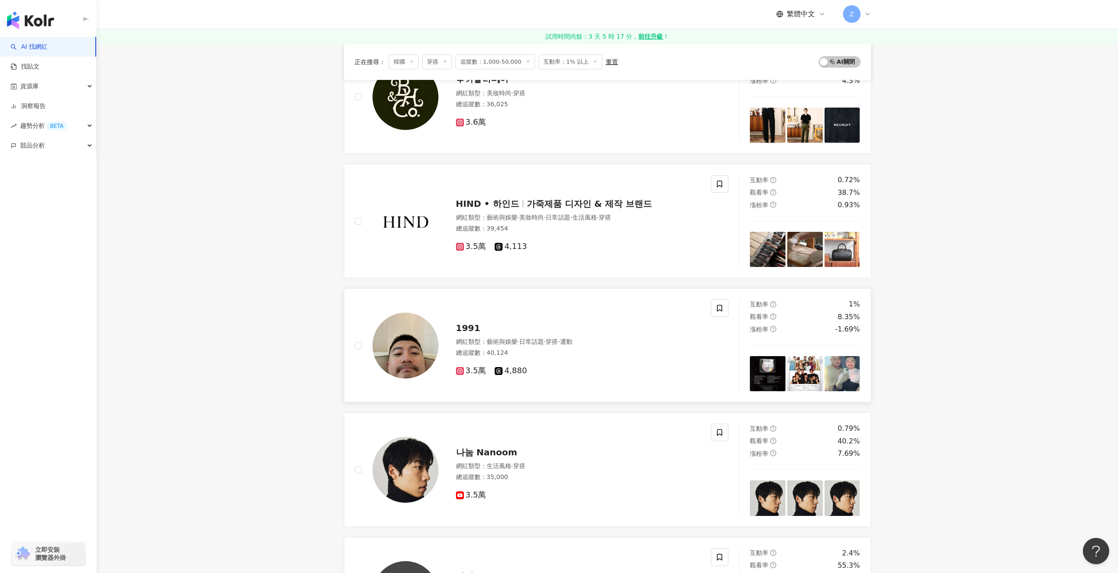
click at [492, 328] on div "1991" at bounding box center [578, 328] width 245 height 12
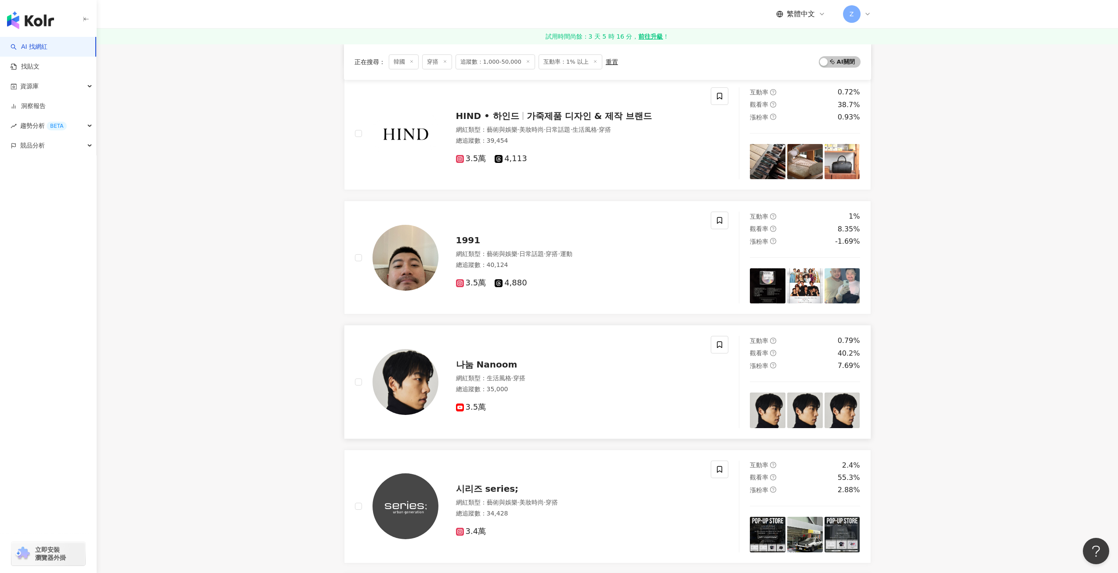
click at [495, 370] on span "나눔 Nanoom" at bounding box center [487, 364] width 62 height 11
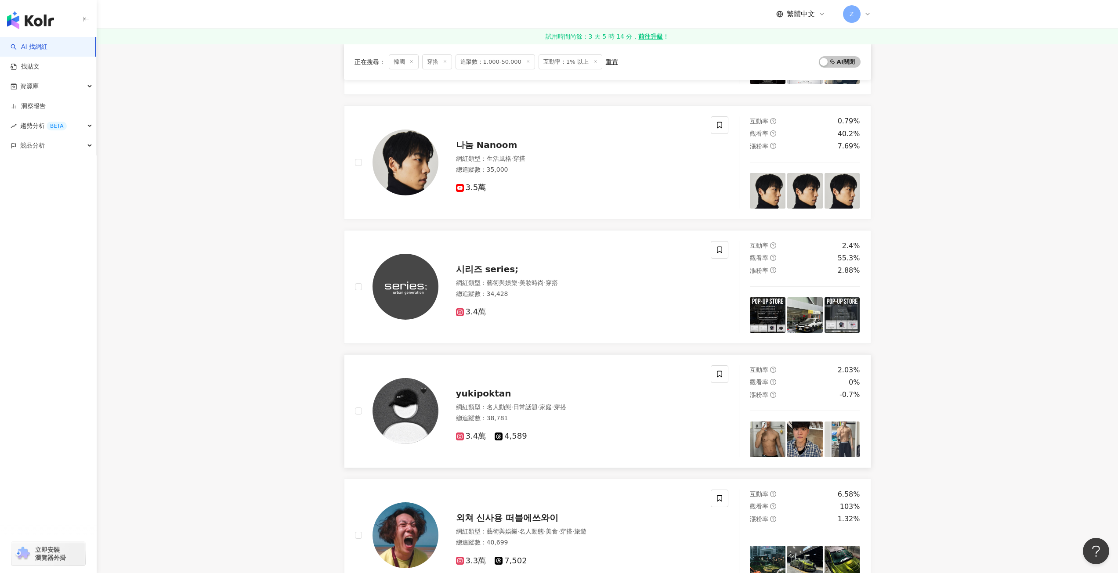
scroll to position [1142, 0]
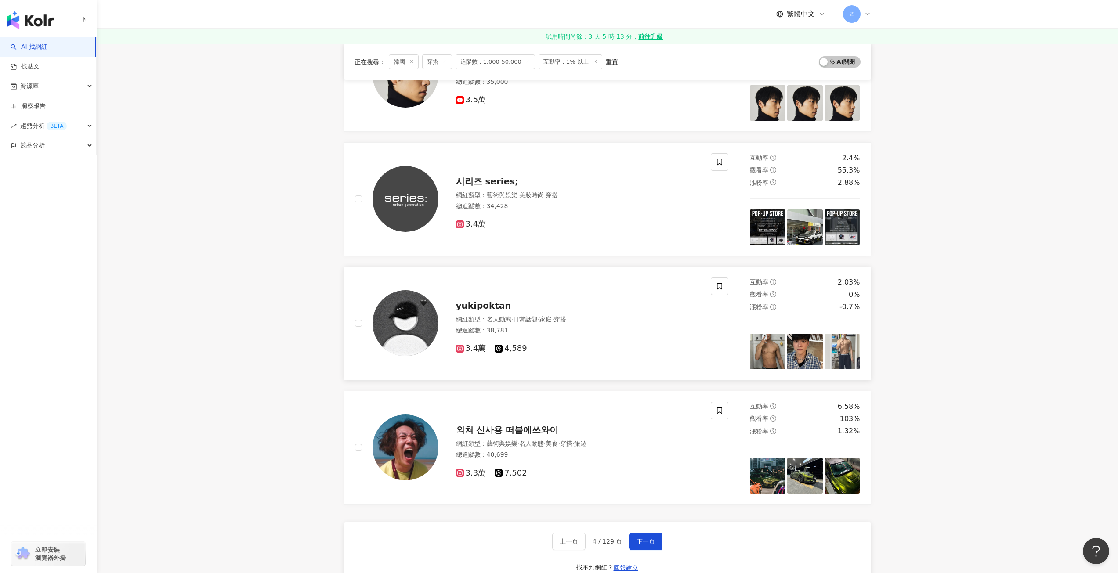
click at [500, 313] on div "yukipoktan 網紅類型 ： 名人動態 · 日常話題 · 家庭 · 穿搭 總追蹤數 ： 38,781 3.4萬 4,589" at bounding box center [569, 324] width 262 height 62
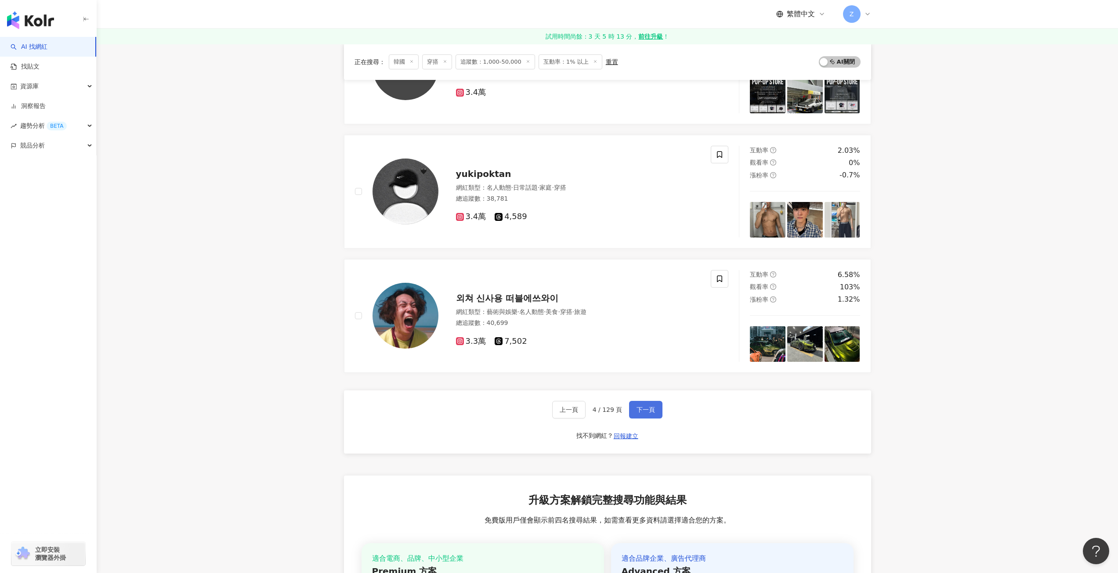
click at [647, 409] on span "下一頁" at bounding box center [646, 409] width 18 height 7
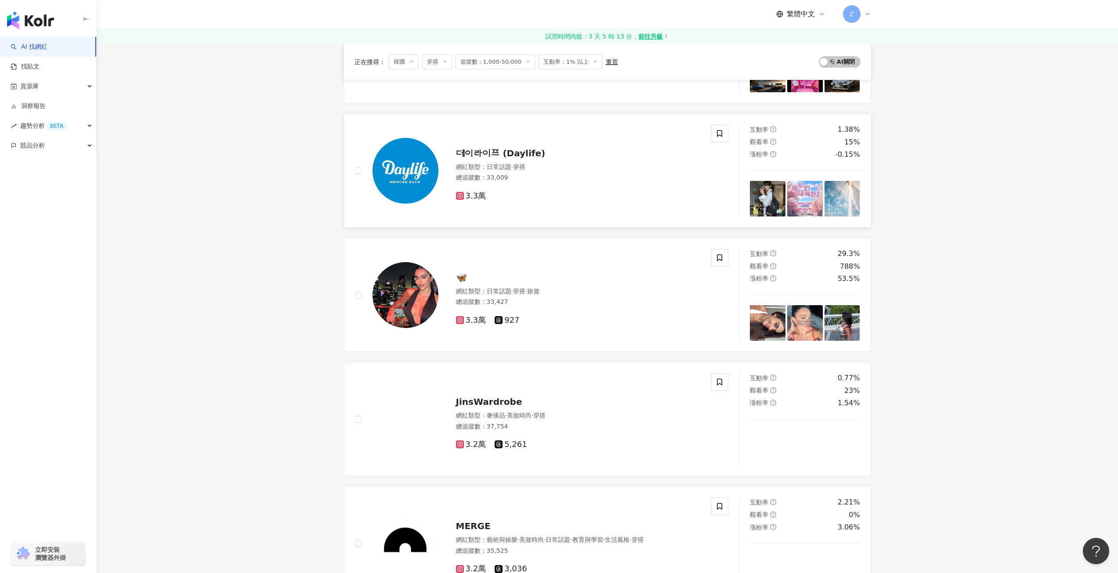
scroll to position [308, 0]
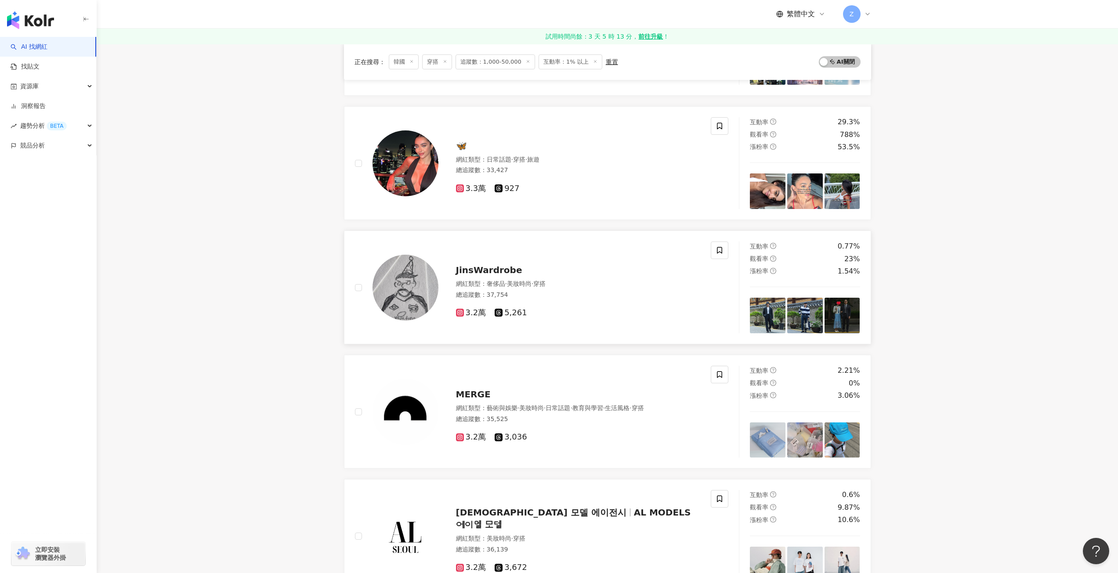
click at [505, 267] on span "JinsWardrobe" at bounding box center [489, 270] width 66 height 11
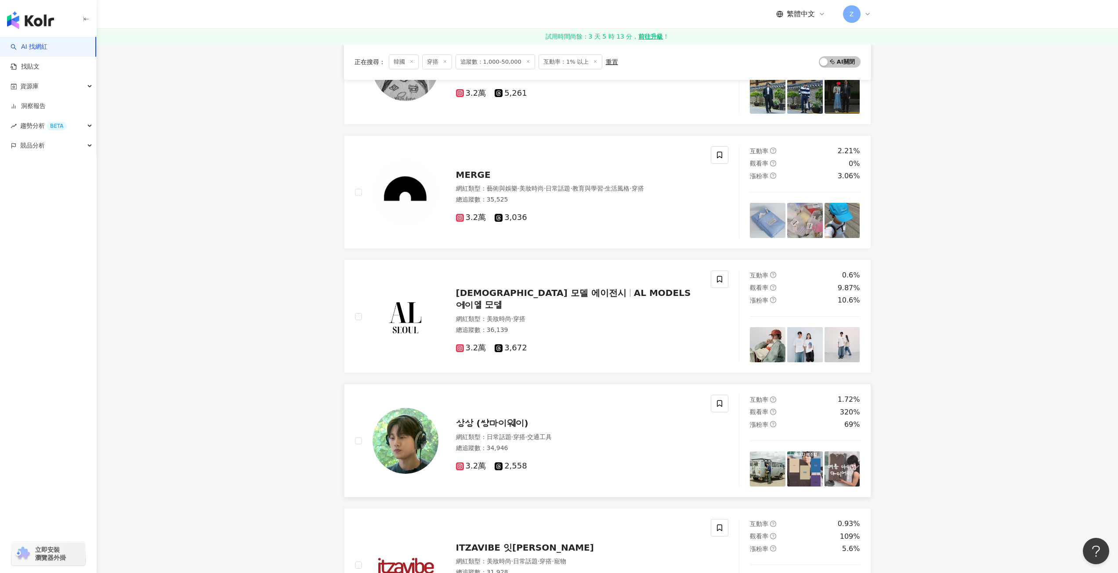
click at [506, 426] on span "상상 (썅마이웨이)" at bounding box center [492, 423] width 72 height 11
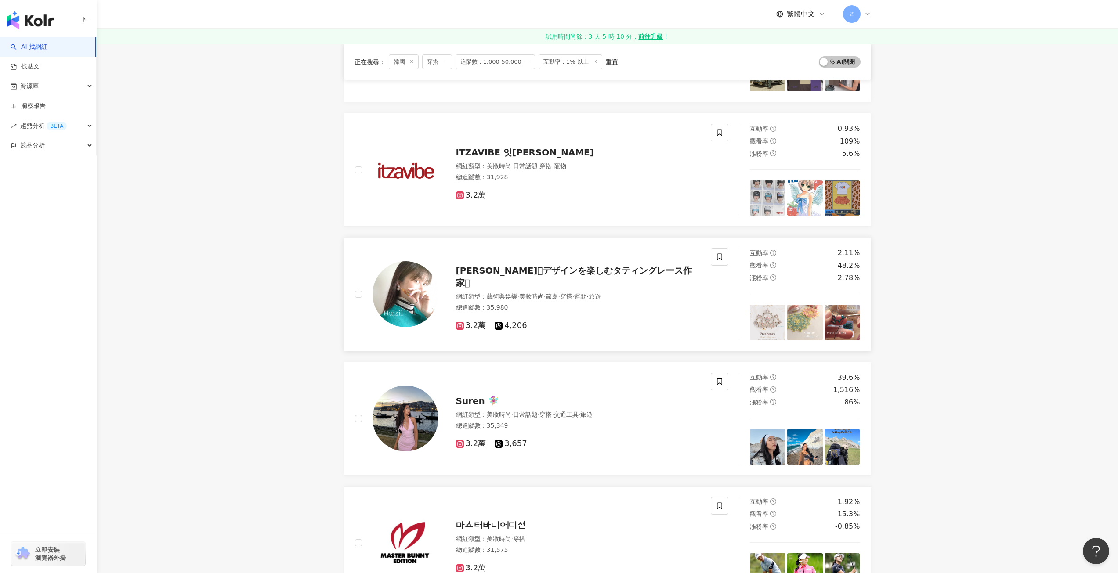
scroll to position [967, 0]
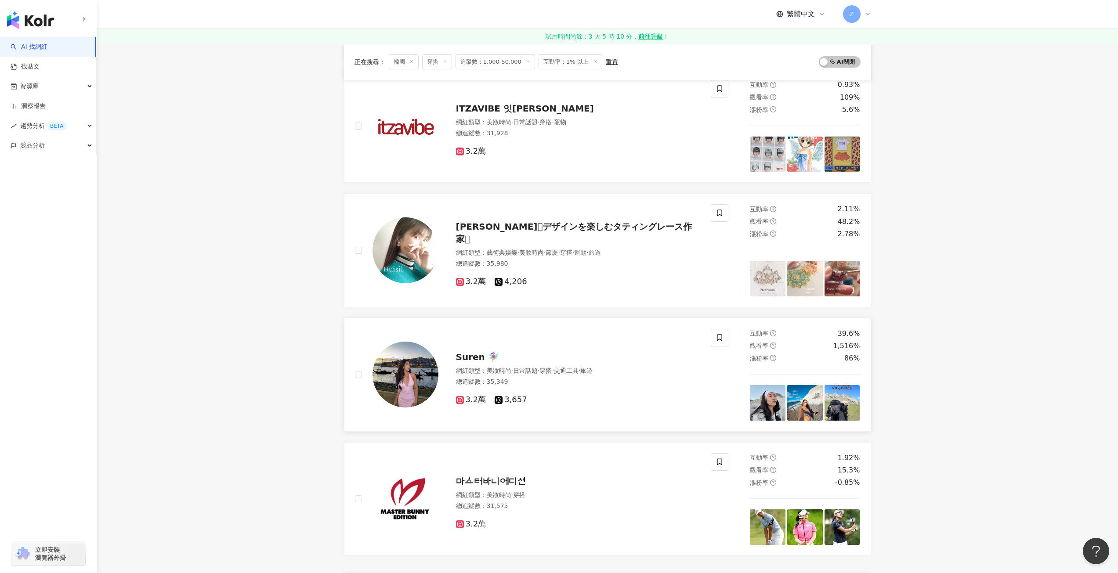
click at [464, 357] on span "Suren 🧚🏼‍♀️" at bounding box center [477, 357] width 43 height 11
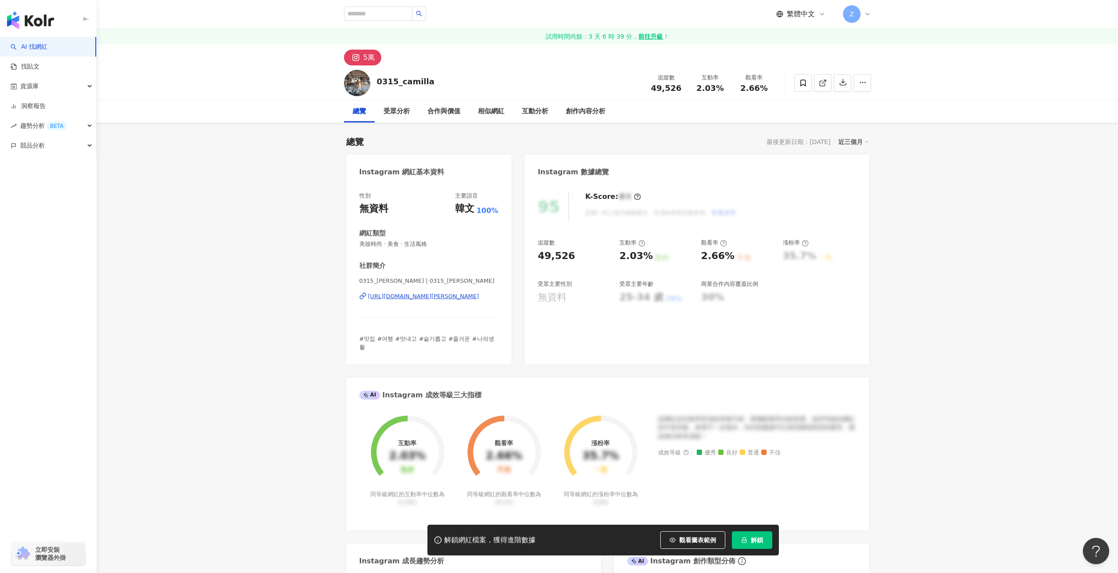
click at [449, 296] on div "https://www.instagram.com/0315_camilla/" at bounding box center [423, 297] width 111 height 8
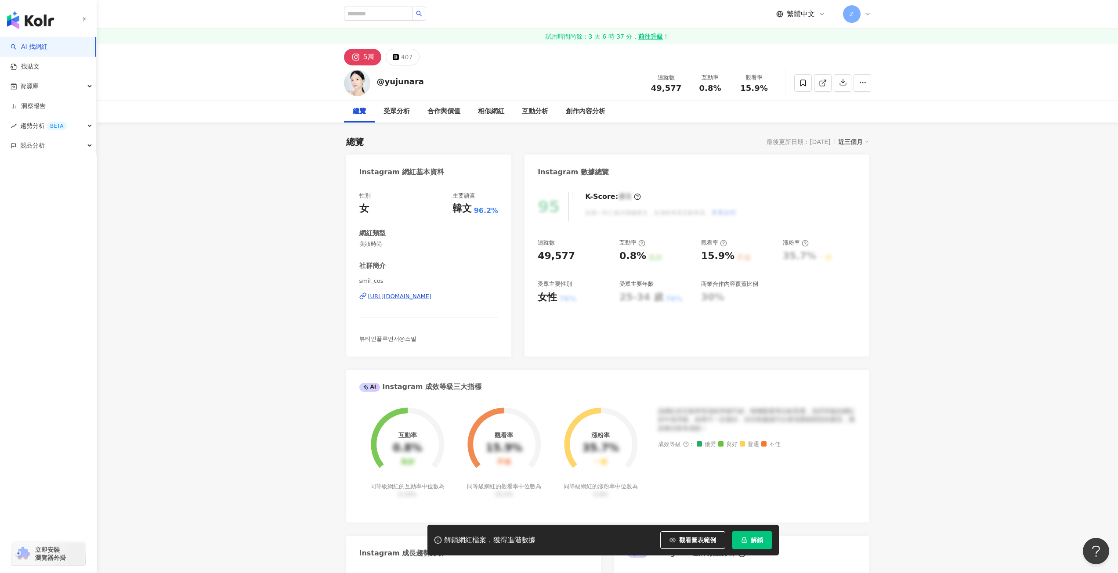
click at [432, 295] on div "https://www.instagram.com/smil_cos/" at bounding box center [400, 297] width 64 height 8
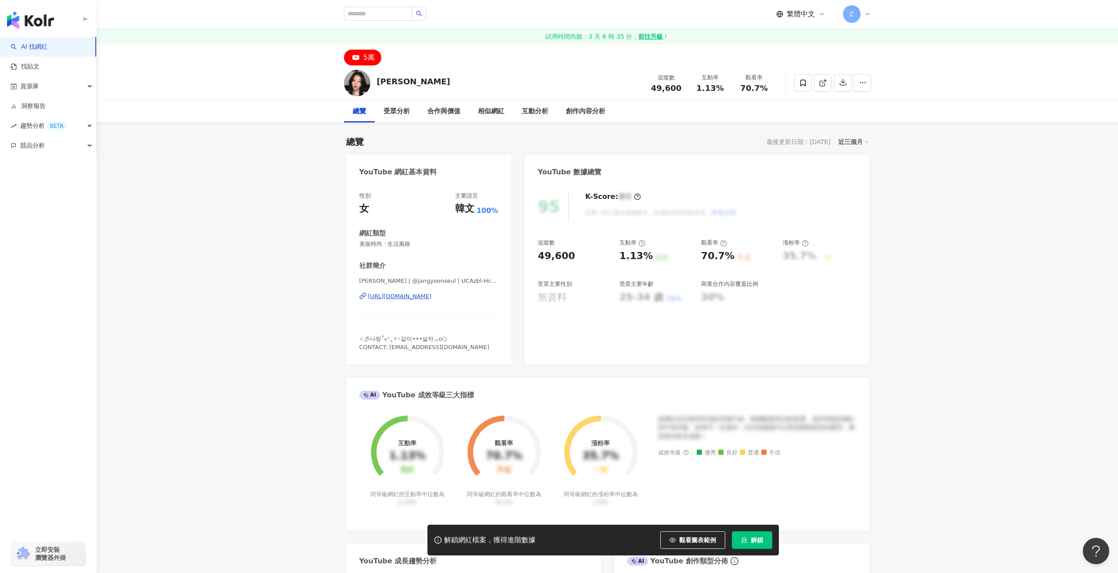
click at [432, 297] on div "[URL][DOMAIN_NAME]" at bounding box center [400, 297] width 64 height 8
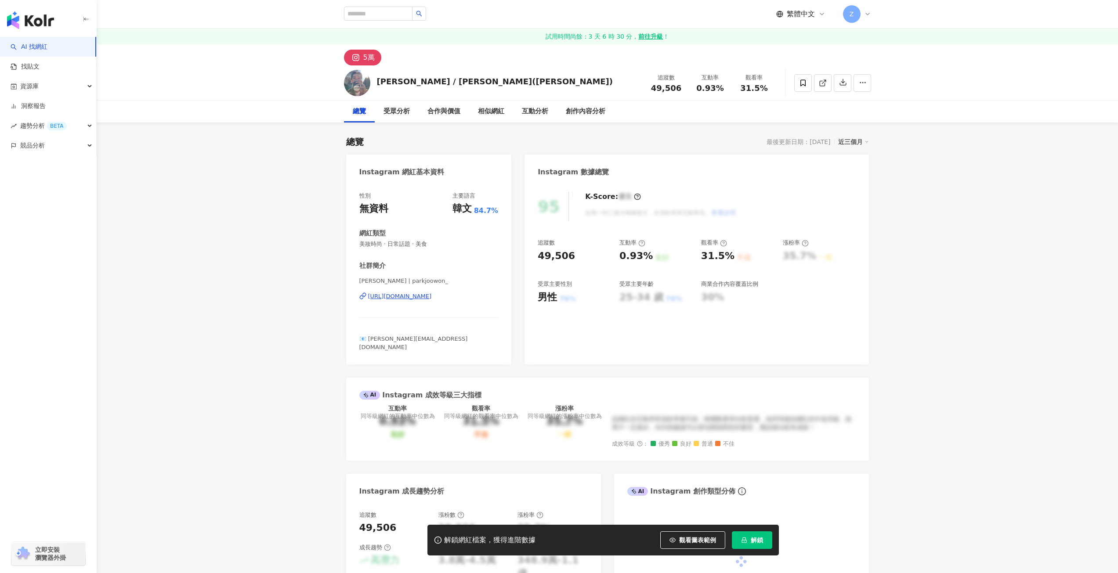
click at [432, 299] on div "[URL][DOMAIN_NAME]" at bounding box center [400, 297] width 64 height 8
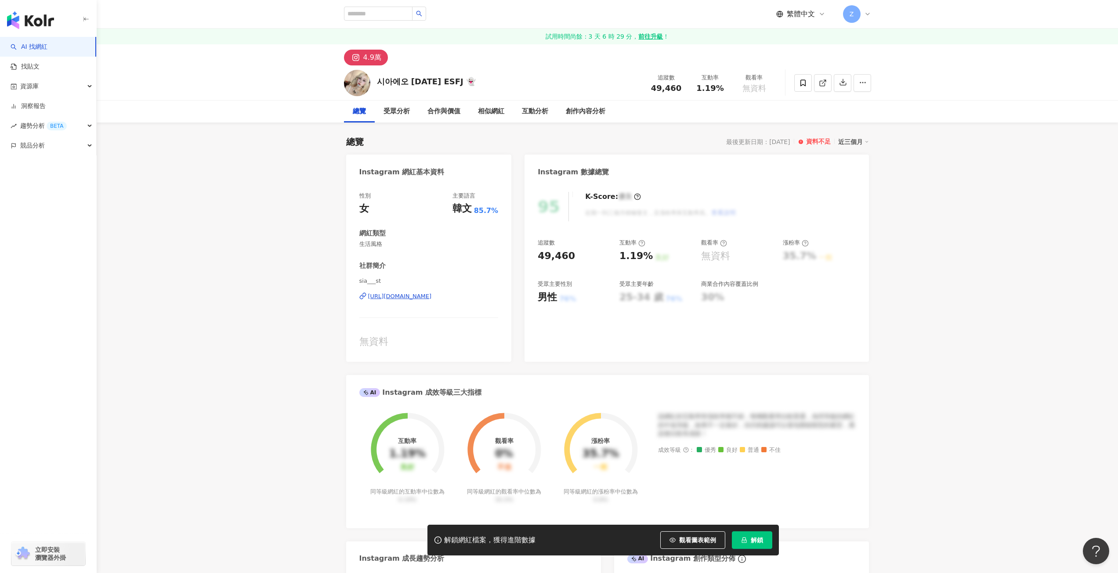
click at [432, 293] on div "[URL][DOMAIN_NAME]" at bounding box center [400, 297] width 64 height 8
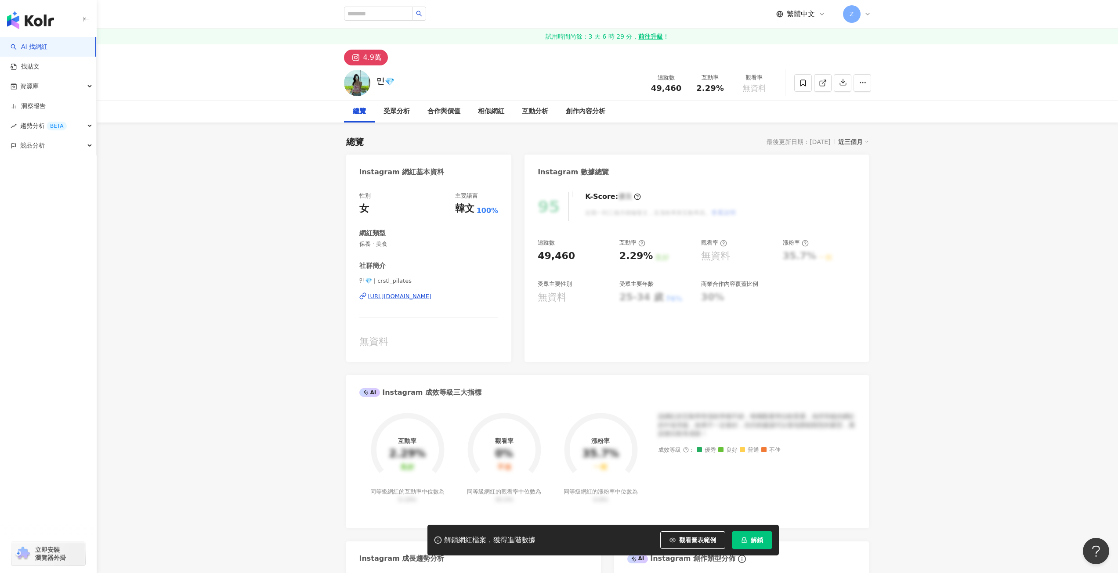
click at [420, 295] on div "https://www.instagram.com/crstl_pilates/" at bounding box center [400, 297] width 64 height 8
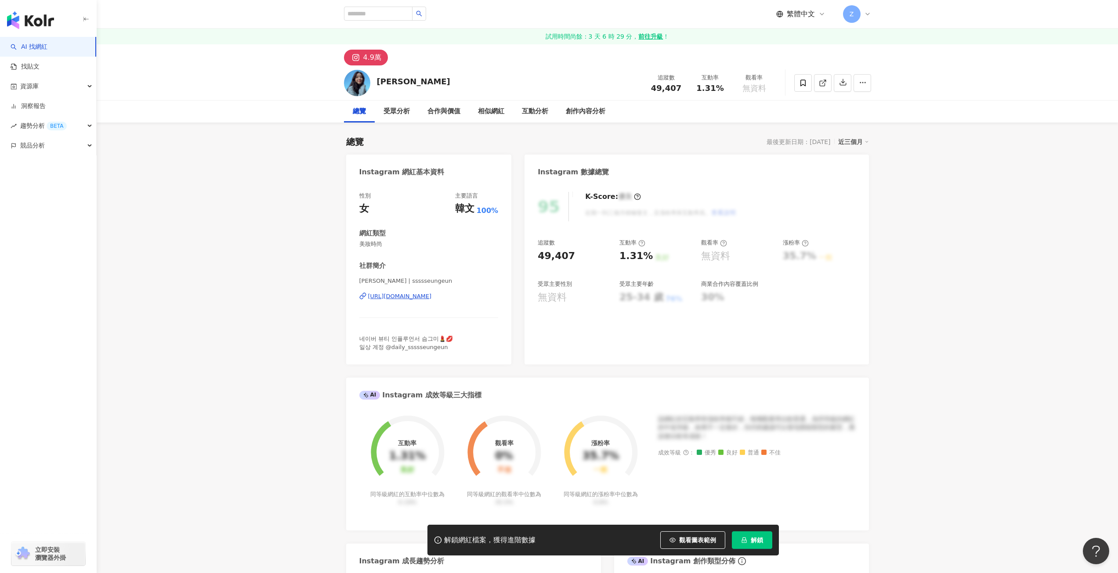
click at [432, 296] on div "[URL][DOMAIN_NAME]" at bounding box center [400, 297] width 64 height 8
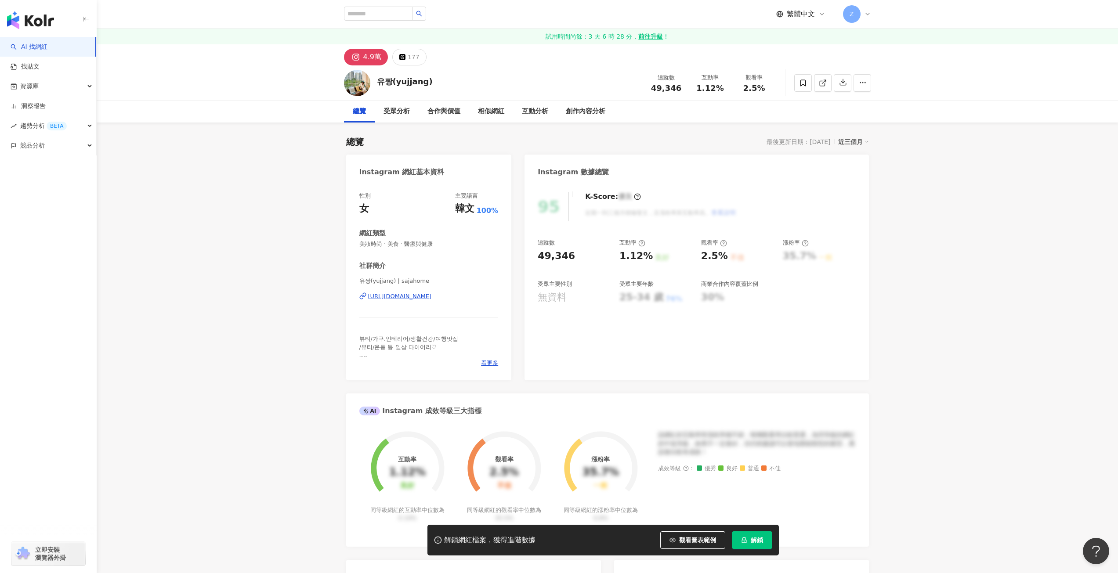
click at [422, 294] on div "[URL][DOMAIN_NAME]" at bounding box center [400, 297] width 64 height 8
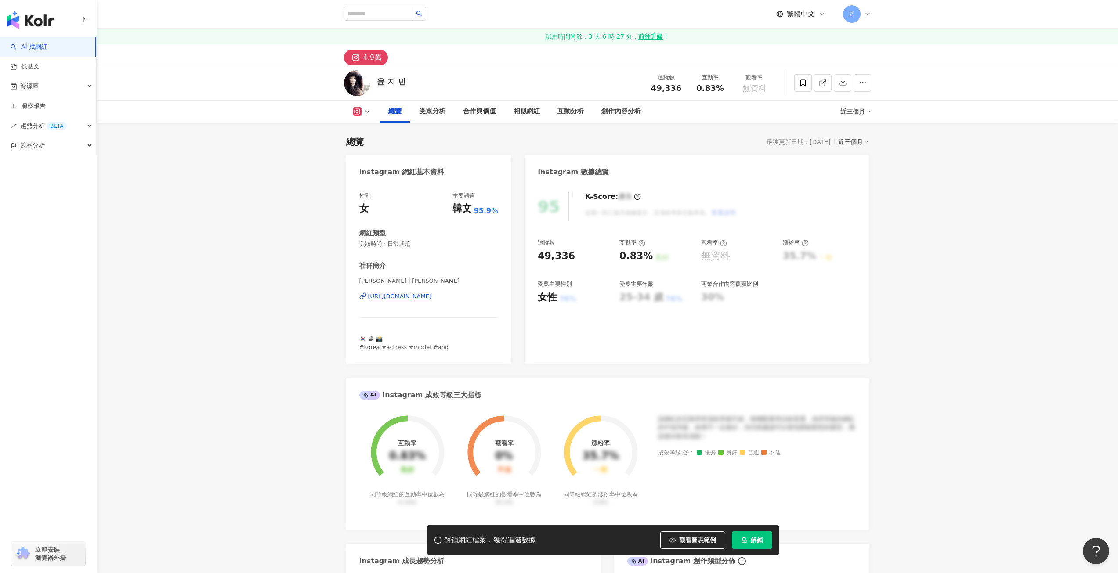
click at [427, 297] on div "https://www.instagram.com/yoonjiminhi/" at bounding box center [400, 297] width 64 height 8
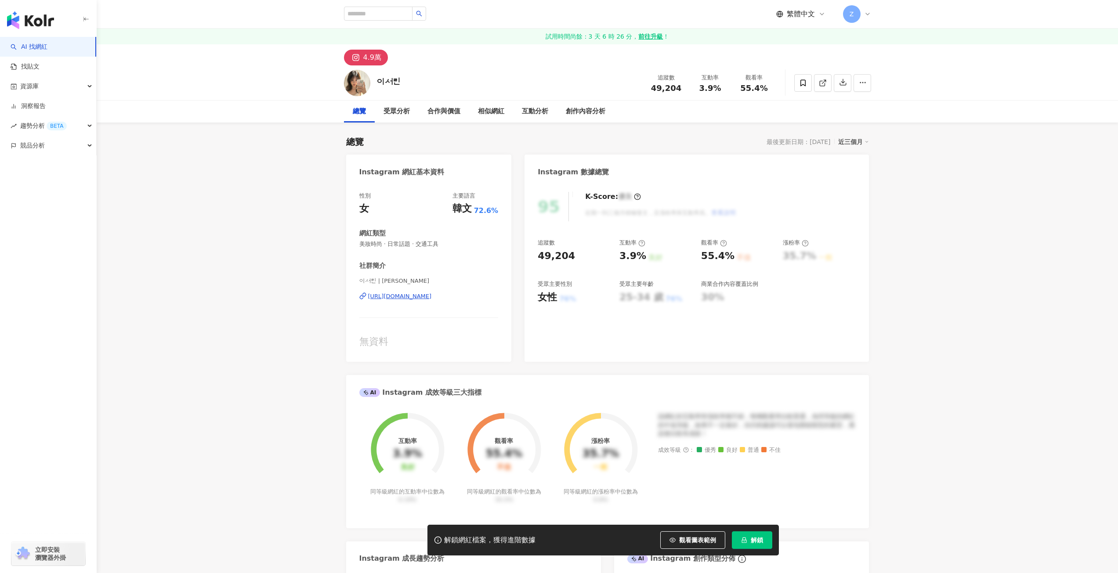
click at [430, 297] on div "[URL][DOMAIN_NAME]" at bounding box center [400, 297] width 64 height 8
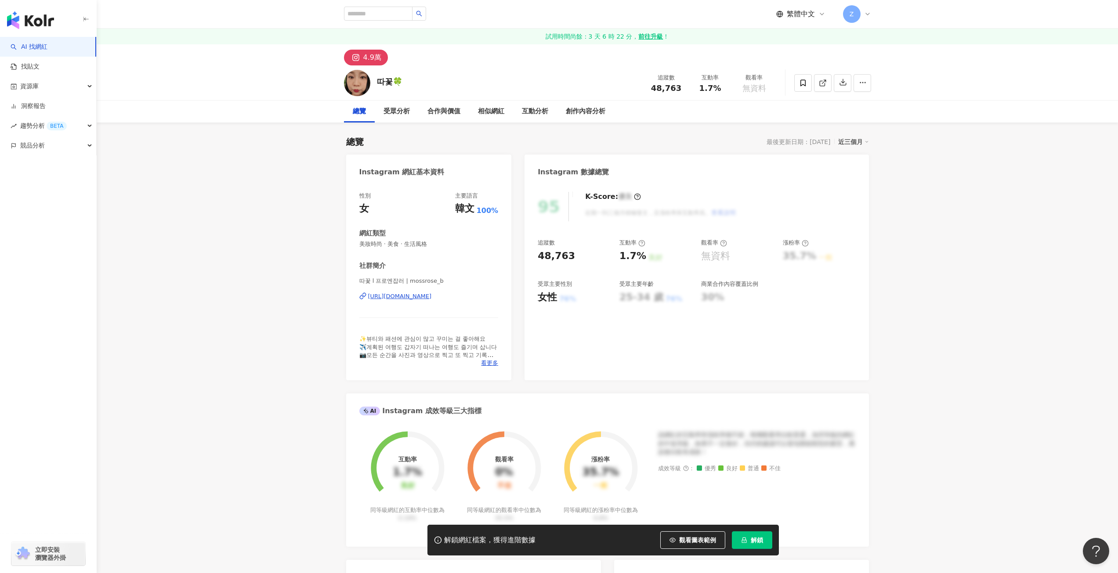
click at [432, 299] on div "[URL][DOMAIN_NAME]" at bounding box center [400, 297] width 64 height 8
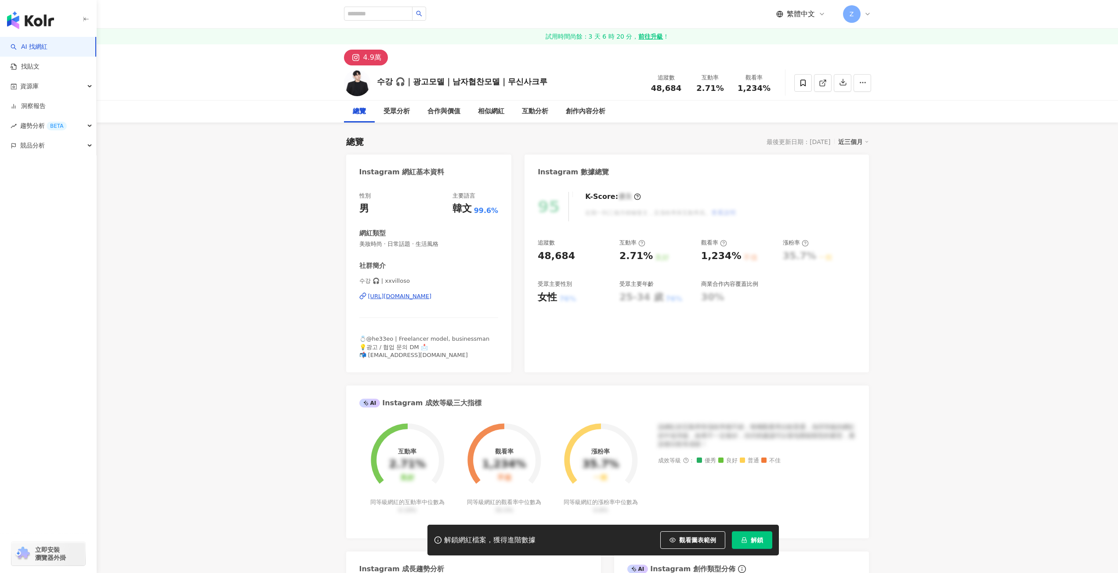
click at [432, 297] on div "https://www.instagram.com/xxvilloso/" at bounding box center [400, 297] width 64 height 8
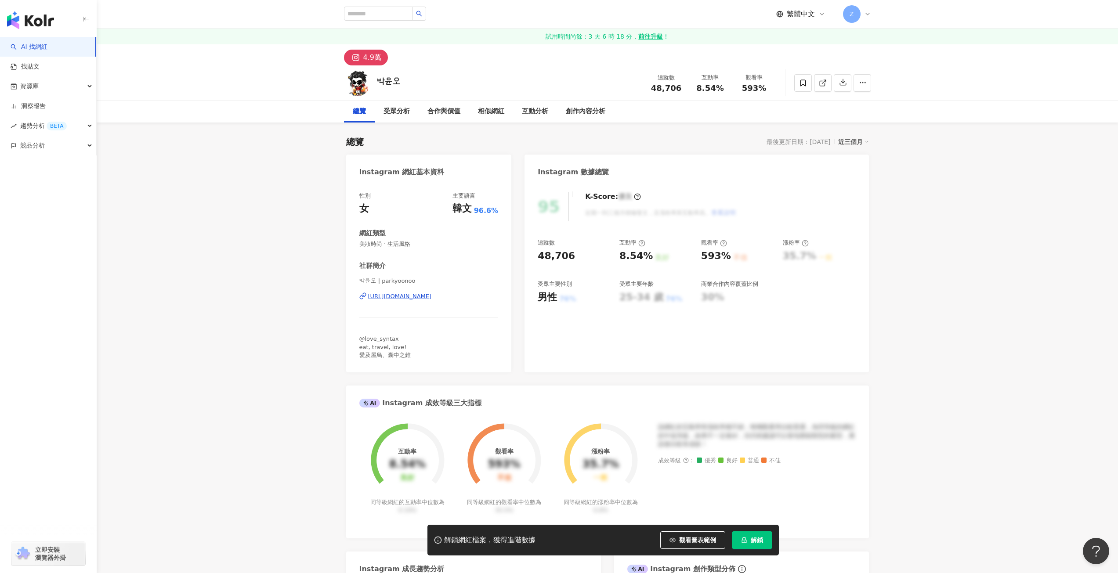
click at [432, 299] on div "[URL][DOMAIN_NAME]" at bounding box center [400, 297] width 64 height 8
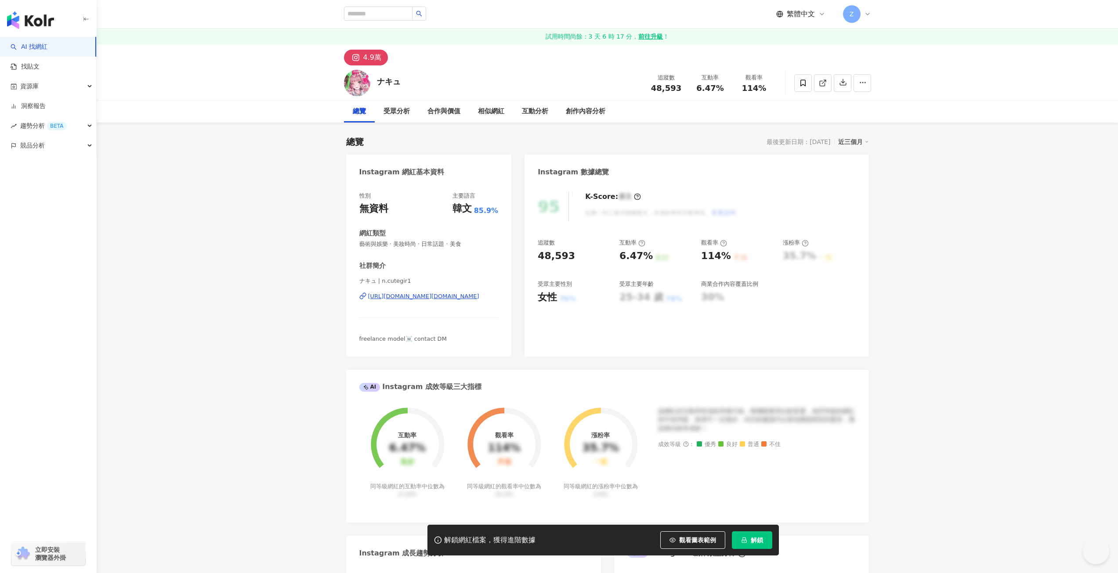
drag, startPoint x: 456, startPoint y: 301, endPoint x: 444, endPoint y: 295, distance: 13.2
click at [444, 295] on div "https://www.instagram.com/n.cutegir1/" at bounding box center [423, 297] width 111 height 8
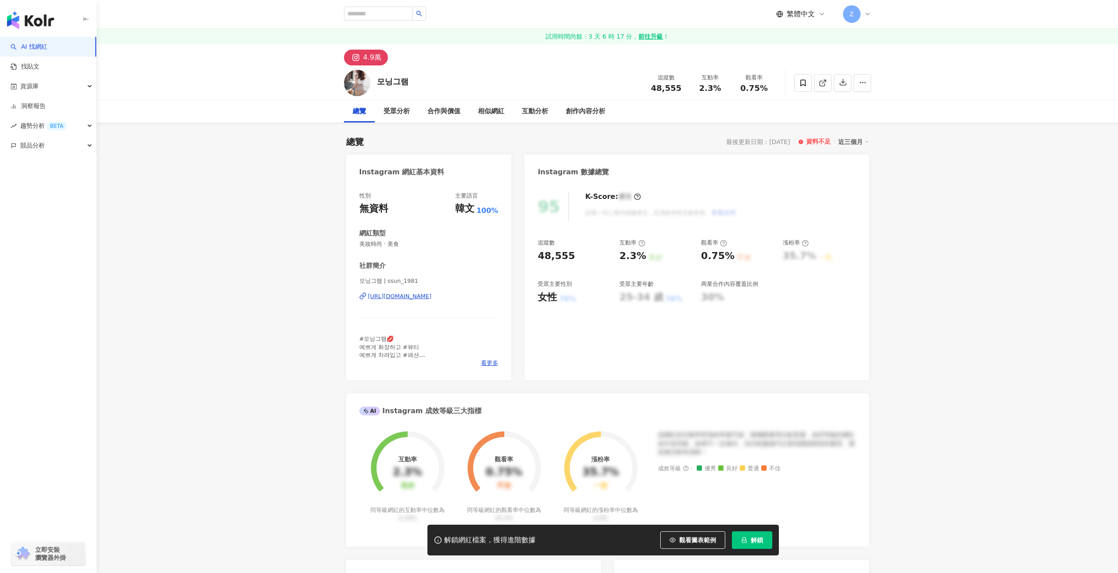
click at [413, 297] on div "[URL][DOMAIN_NAME]" at bounding box center [400, 297] width 64 height 8
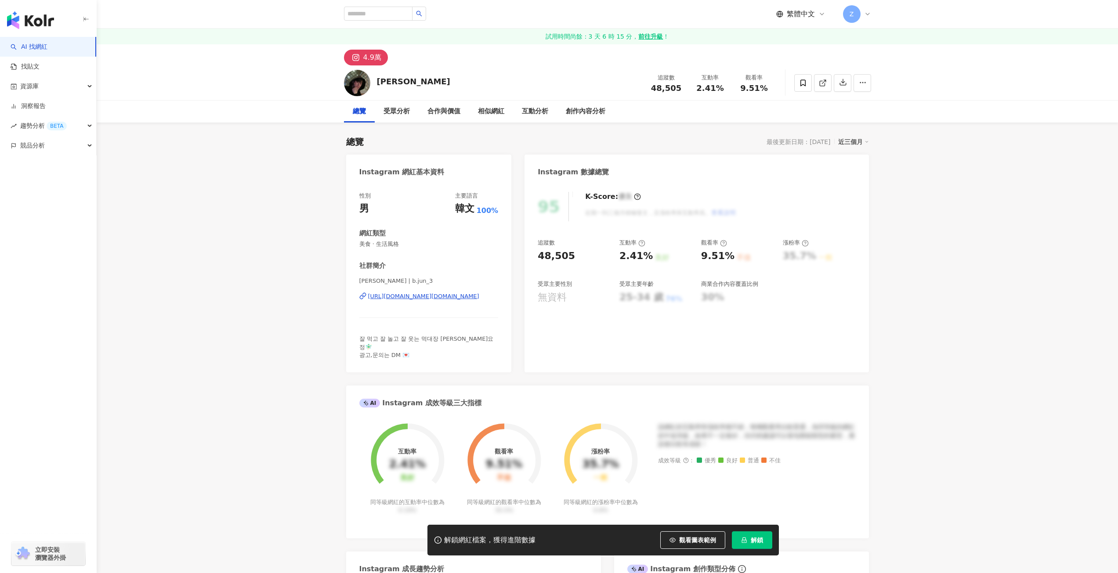
click at [440, 296] on div "https://www.instagram.com/b.jun_3/" at bounding box center [423, 297] width 111 height 8
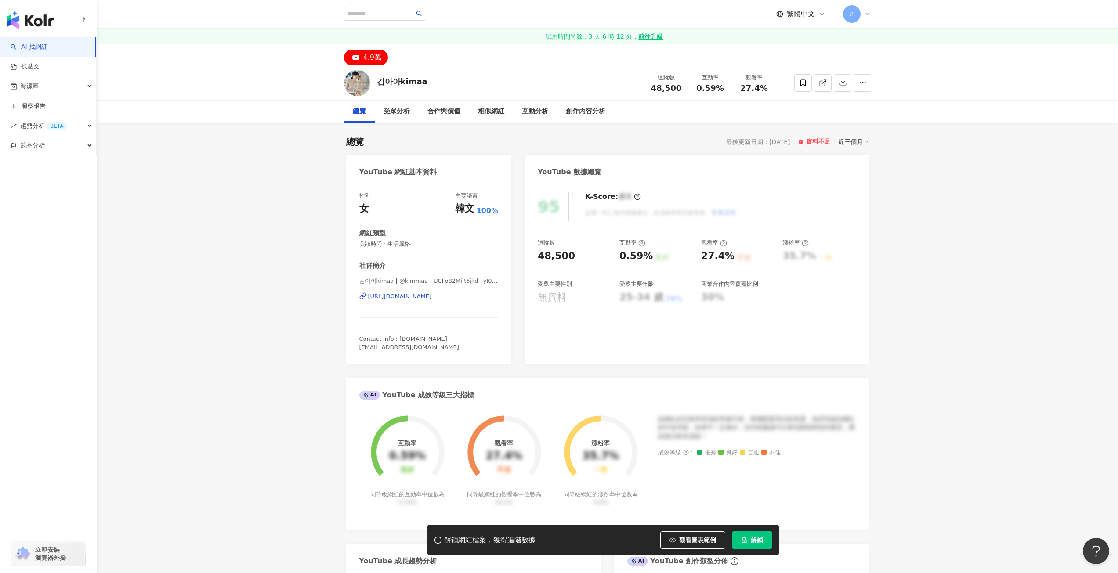
click at [423, 298] on div "[URL][DOMAIN_NAME]" at bounding box center [400, 297] width 64 height 8
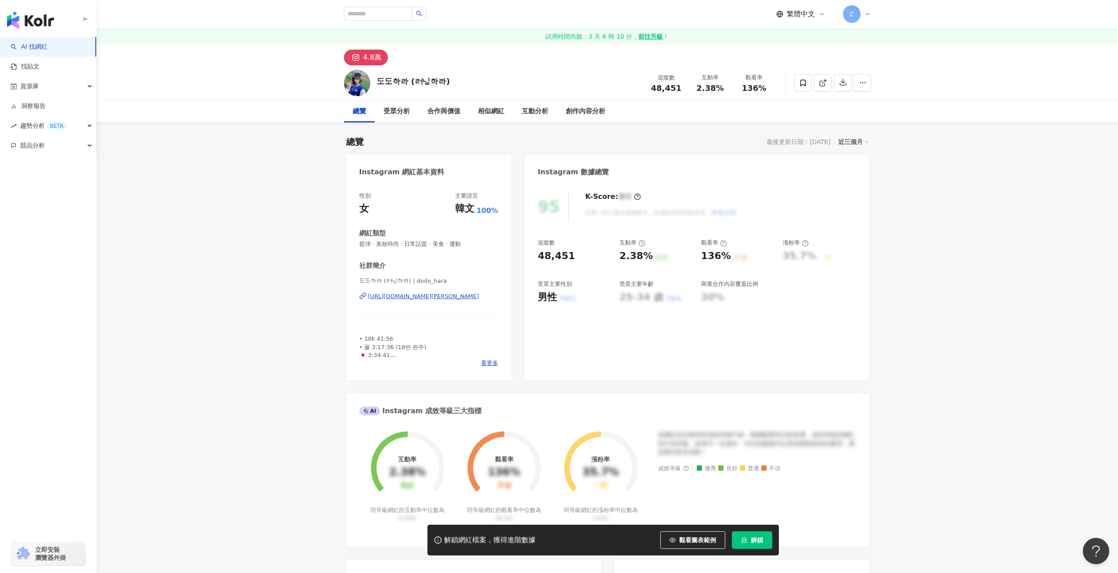
click at [464, 298] on div "[URL][DOMAIN_NAME][PERSON_NAME]" at bounding box center [423, 297] width 111 height 8
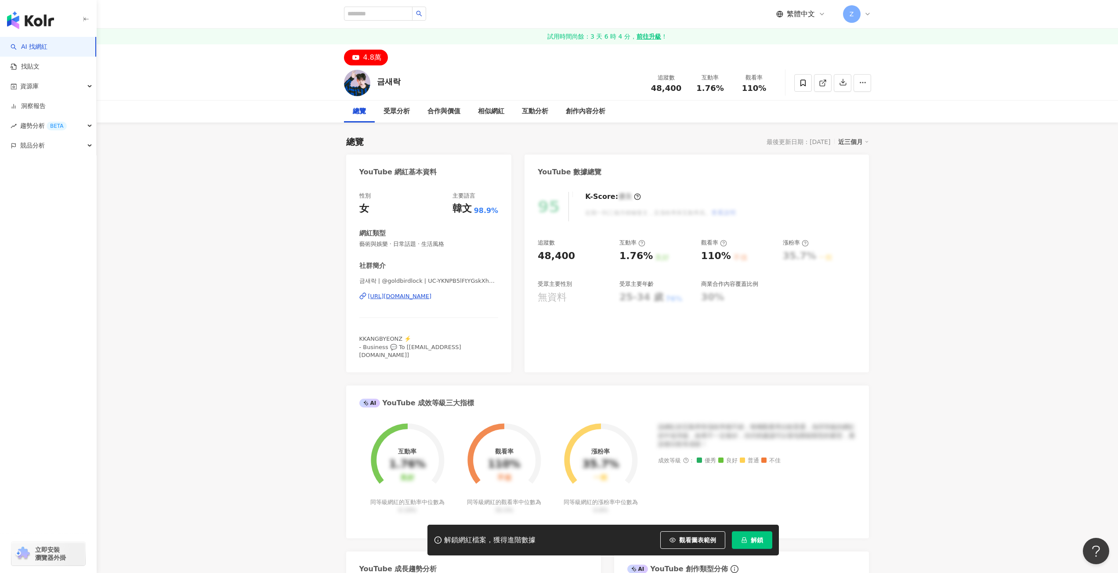
click at [432, 295] on div "[URL][DOMAIN_NAME]" at bounding box center [400, 297] width 64 height 8
click at [432, 296] on div "[URL][DOMAIN_NAME]" at bounding box center [400, 297] width 64 height 8
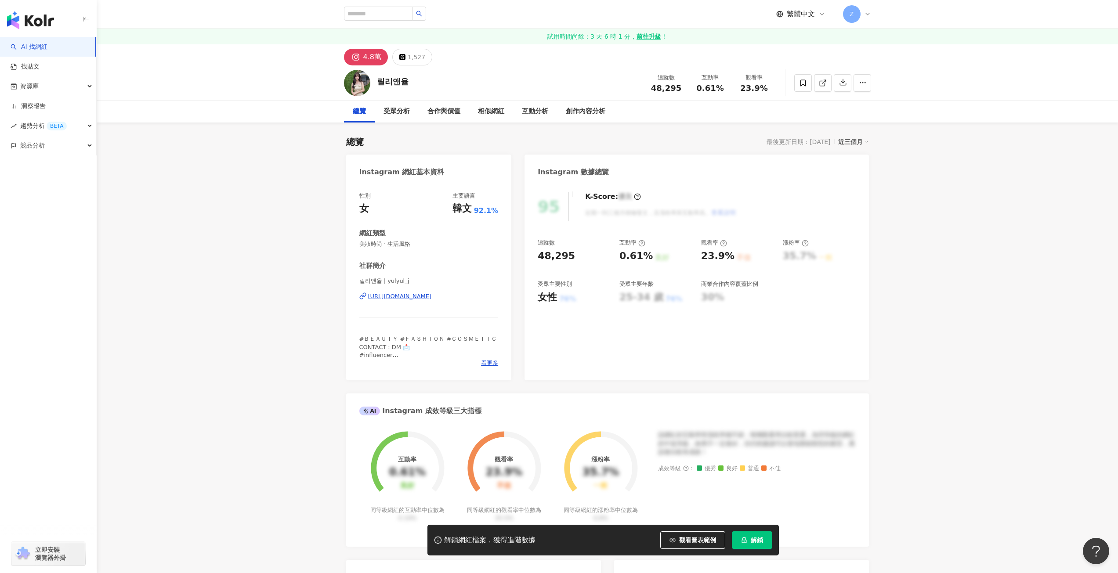
click at [432, 295] on div "[URL][DOMAIN_NAME]" at bounding box center [400, 297] width 64 height 8
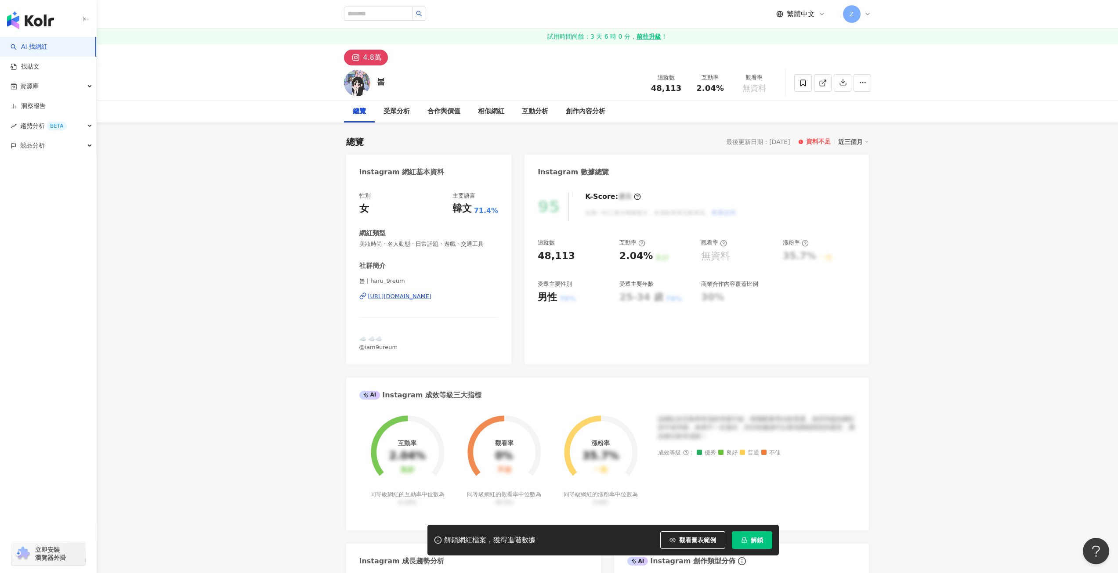
click at [432, 298] on div "[URL][DOMAIN_NAME]" at bounding box center [400, 297] width 64 height 8
click at [396, 279] on span "봄 | haru_9reum" at bounding box center [428, 281] width 139 height 8
click at [418, 297] on div "[URL][DOMAIN_NAME]" at bounding box center [400, 297] width 64 height 8
click at [437, 301] on div "riverjimiin https://www.instagram.com/riverjimiin/" at bounding box center [428, 302] width 139 height 51
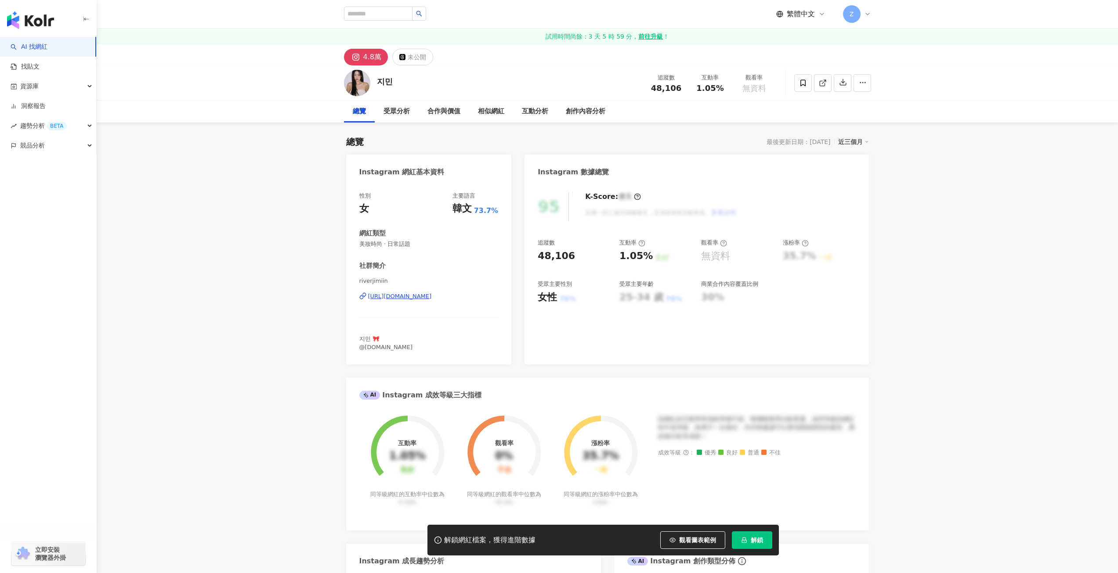
click at [432, 295] on div "https://www.instagram.com/riverjimiin/" at bounding box center [400, 297] width 64 height 8
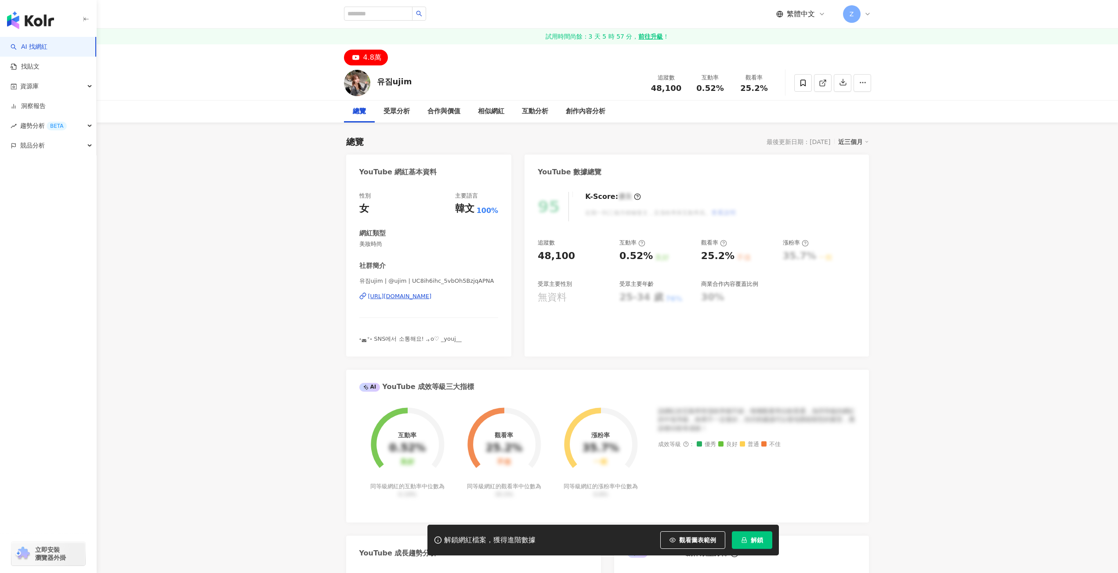
click at [432, 297] on div "[URL][DOMAIN_NAME]" at bounding box center [400, 297] width 64 height 8
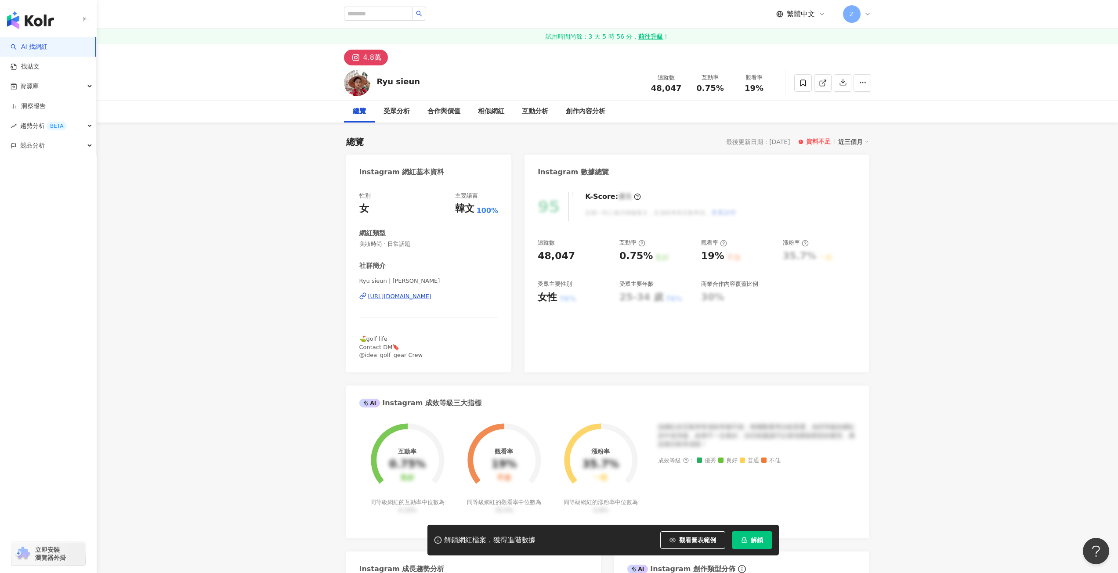
click at [432, 297] on div "[URL][DOMAIN_NAME]" at bounding box center [400, 297] width 64 height 8
click at [428, 295] on div "https://www.instagram.com/octopus__h/" at bounding box center [400, 297] width 64 height 8
click at [464, 297] on div "[URL][DOMAIN_NAME][PERSON_NAME]" at bounding box center [423, 297] width 111 height 8
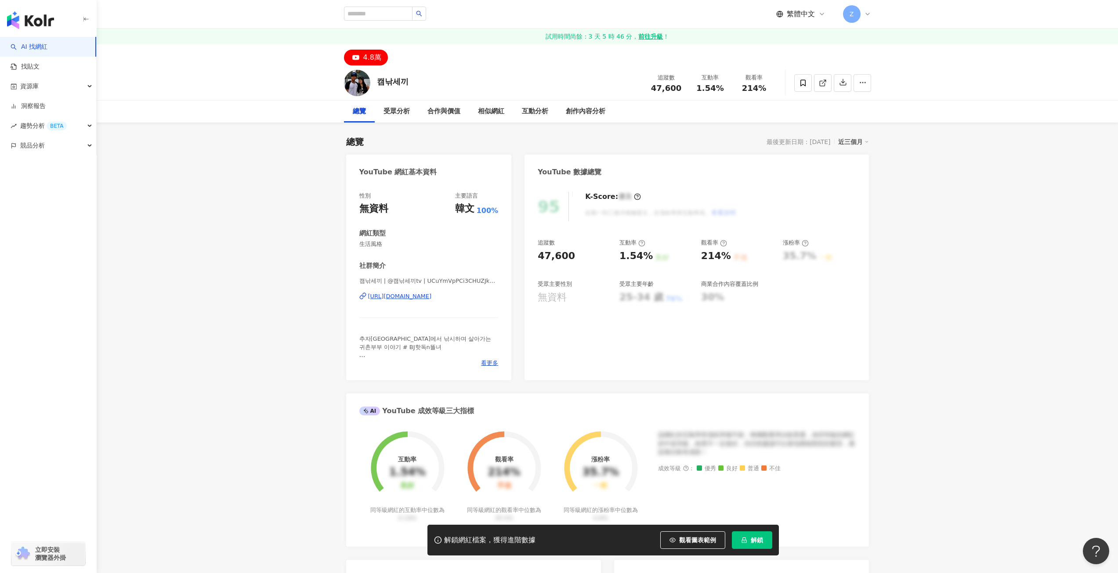
click at [432, 294] on div "[URL][DOMAIN_NAME]" at bounding box center [400, 297] width 64 height 8
click at [488, 362] on span "看更多" at bounding box center [489, 363] width 17 height 8
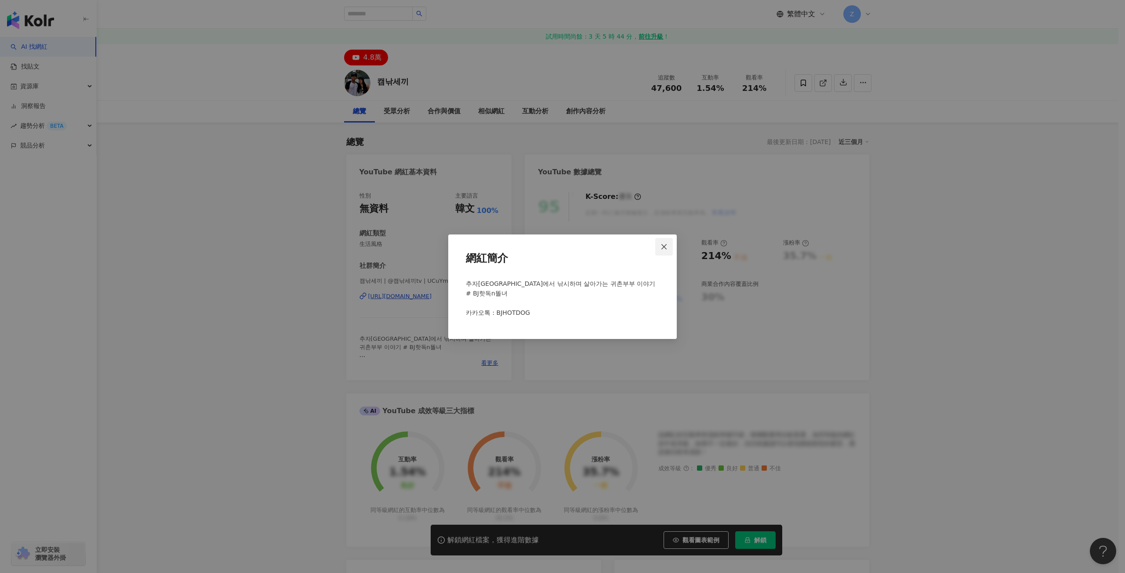
click at [663, 247] on button "Close" at bounding box center [664, 247] width 18 height 18
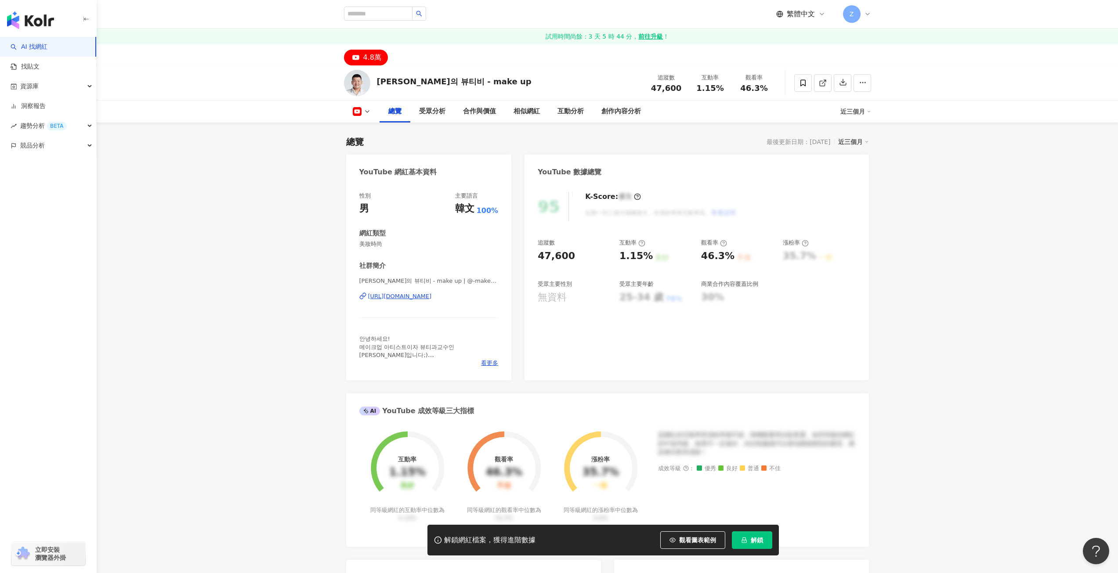
click at [432, 297] on div "https://www.youtube.com/channel/UC8ztEunx83lflUWENoMdAuA" at bounding box center [400, 297] width 64 height 8
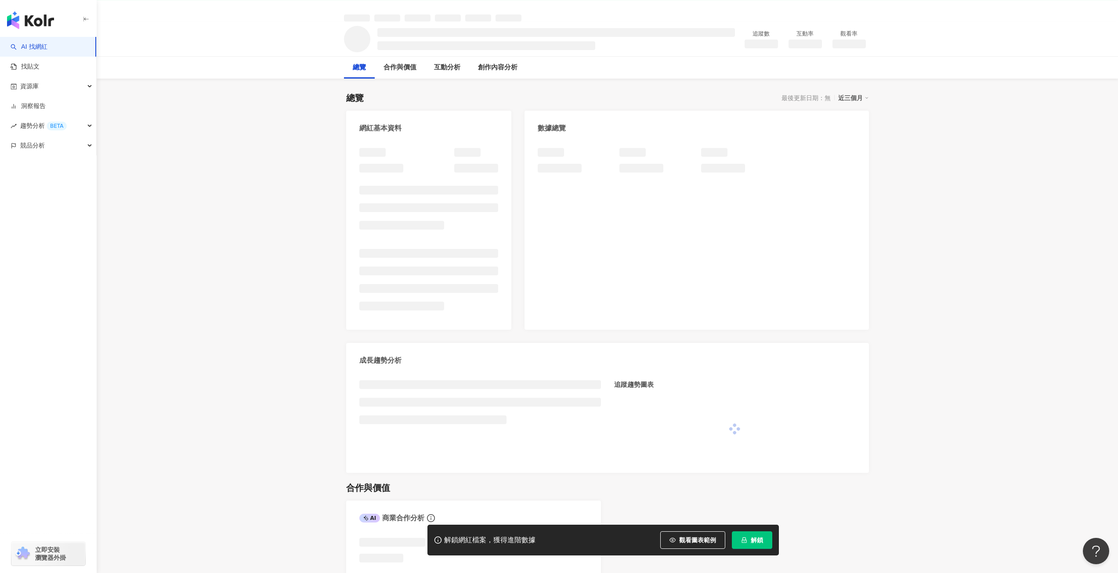
scroll to position [88, 0]
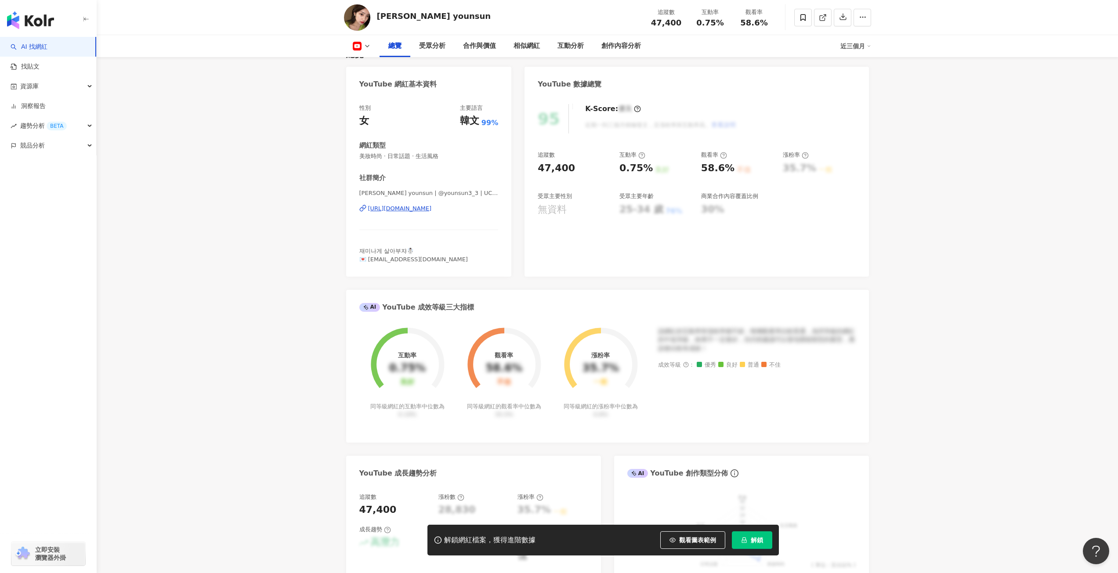
click at [432, 209] on div "https://www.youtube.com/channel/UCyfn9jekWst1Ly37tfSVKrA" at bounding box center [400, 209] width 64 height 8
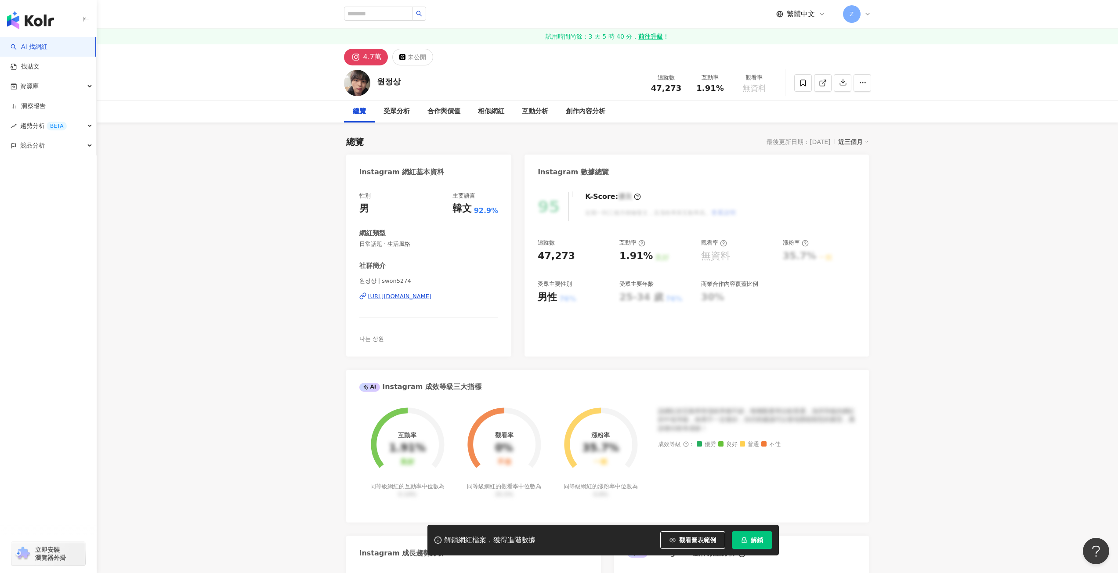
click at [432, 296] on div "https://www.instagram.com/swon5274/" at bounding box center [400, 297] width 64 height 8
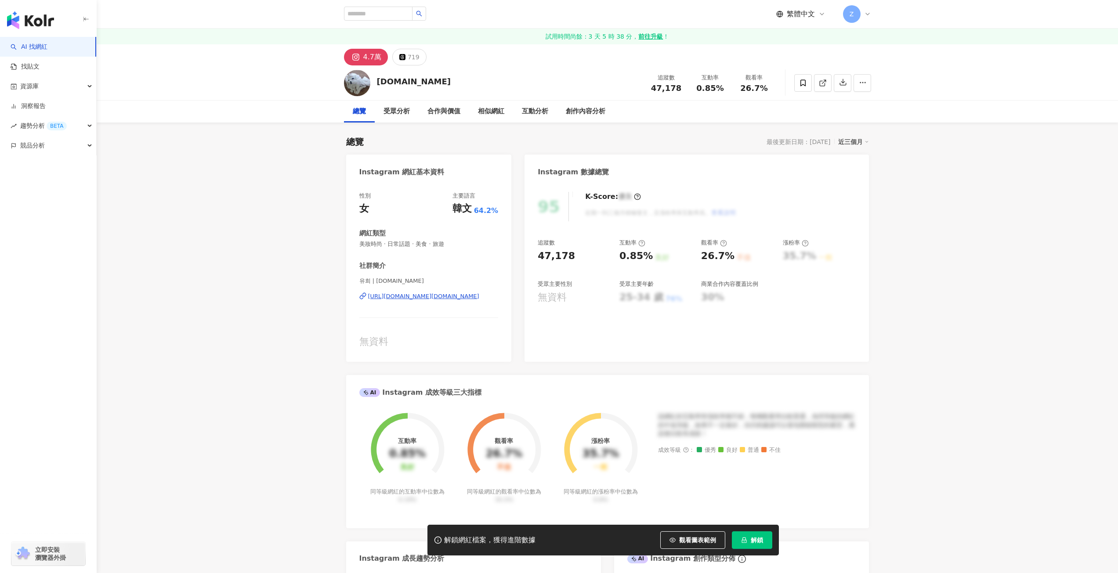
click at [391, 297] on div "[URL][DOMAIN_NAME][DOMAIN_NAME]" at bounding box center [423, 297] width 111 height 8
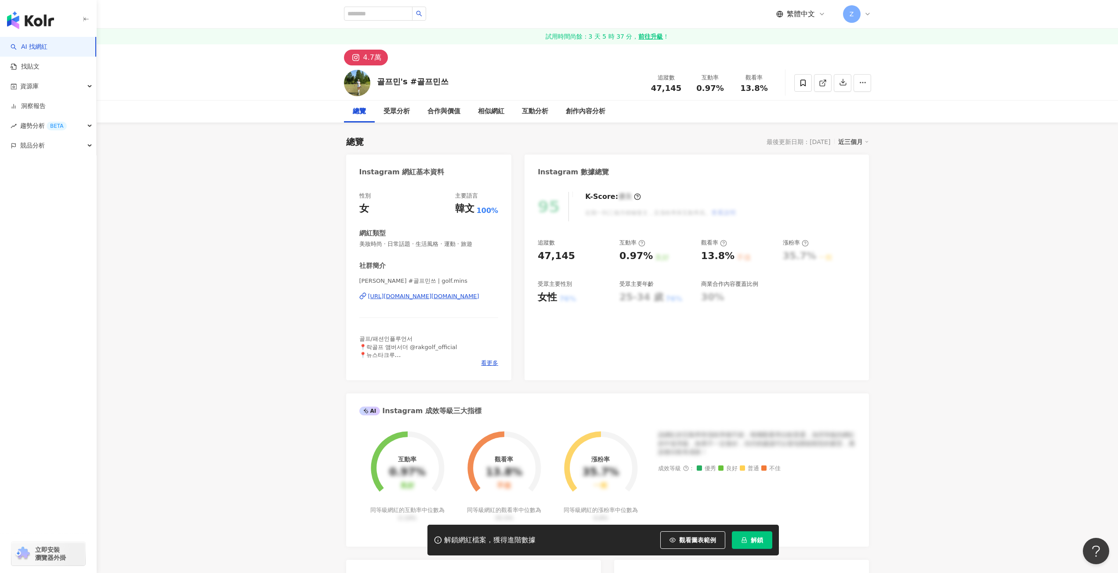
click at [422, 296] on div "[URL][DOMAIN_NAME][DOMAIN_NAME]" at bounding box center [423, 297] width 111 height 8
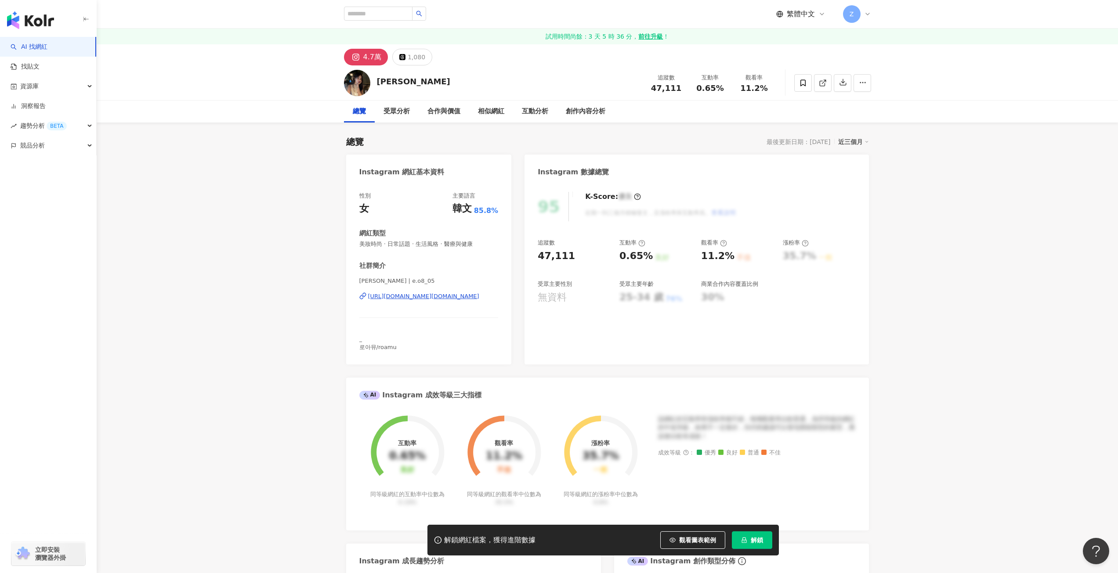
click at [462, 298] on div "[URL][DOMAIN_NAME][DOMAIN_NAME]" at bounding box center [423, 297] width 111 height 8
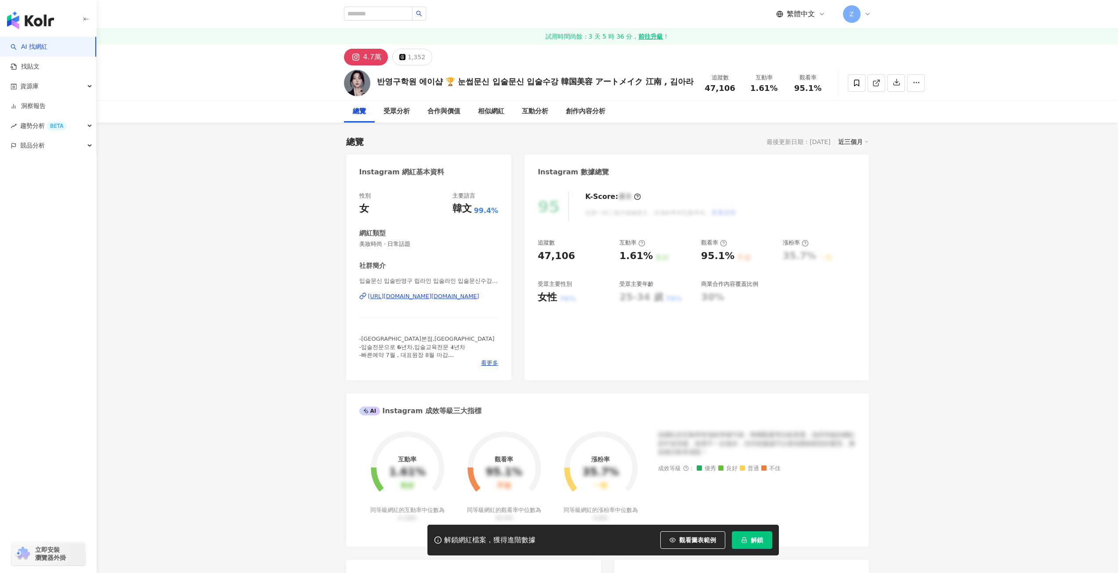
click at [438, 294] on div "[URL][DOMAIN_NAME][DOMAIN_NAME]" at bounding box center [423, 297] width 111 height 8
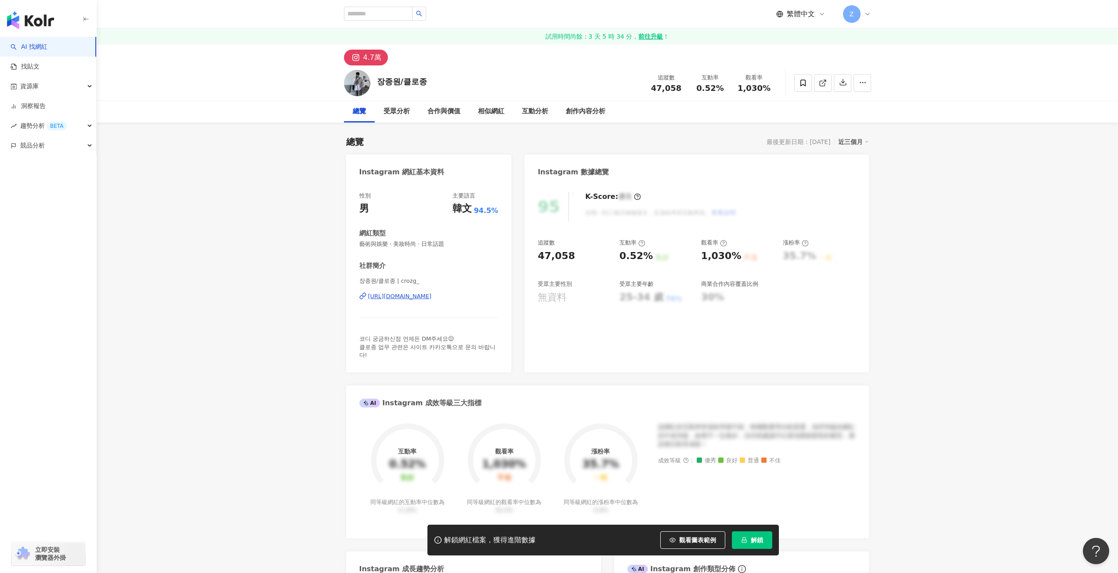
click at [432, 297] on div "[URL][DOMAIN_NAME]" at bounding box center [400, 297] width 64 height 8
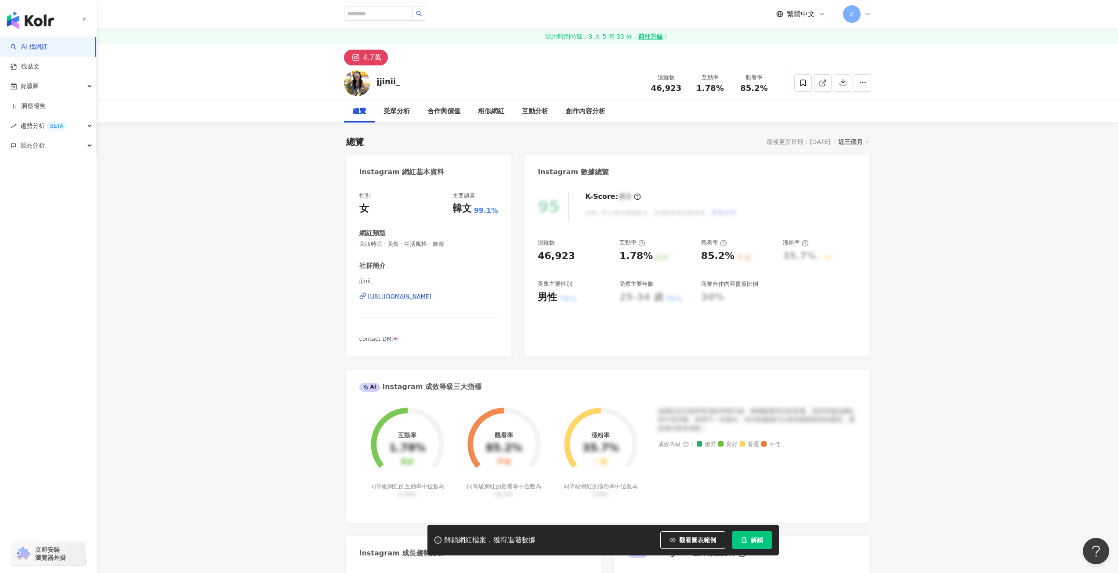
click at [429, 299] on div "https://www.instagram.com/jjinii_/" at bounding box center [400, 297] width 64 height 8
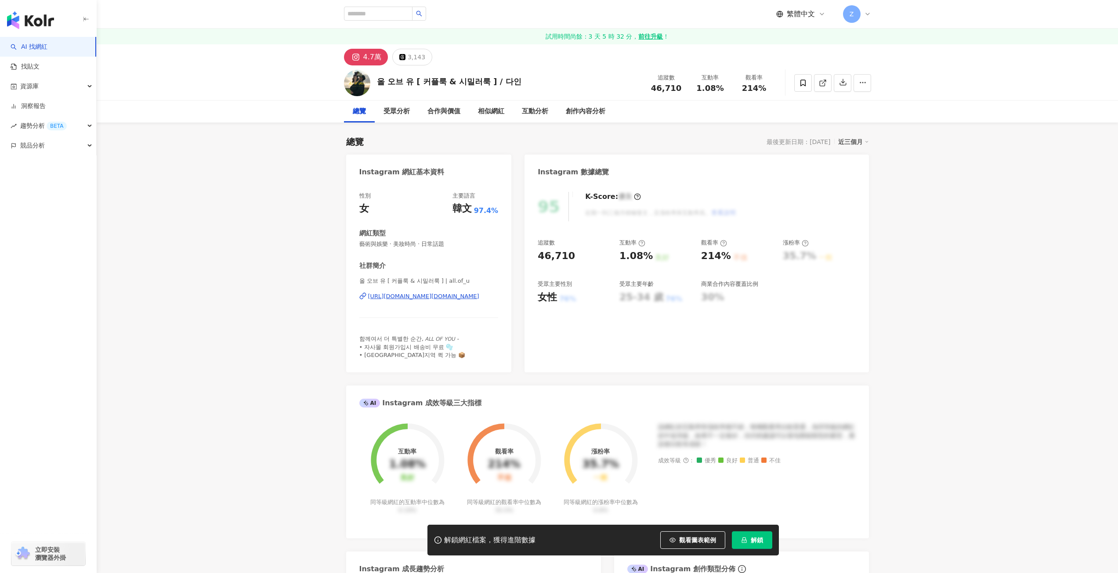
click at [458, 291] on div "올 오브 유 [ 커플룩 & 시밀러룩 ] | all.of_u [URL][DOMAIN_NAME][DOMAIN_NAME]" at bounding box center [428, 302] width 139 height 51
click at [457, 298] on div "[URL][DOMAIN_NAME][DOMAIN_NAME]" at bounding box center [423, 297] width 111 height 8
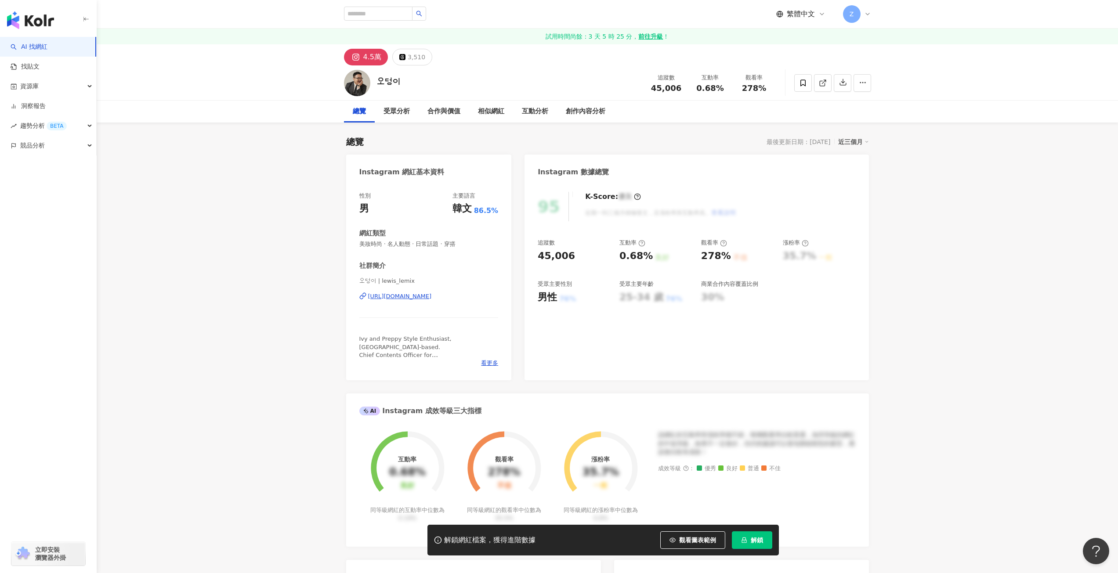
click at [432, 297] on div "[URL][DOMAIN_NAME]" at bounding box center [400, 297] width 64 height 8
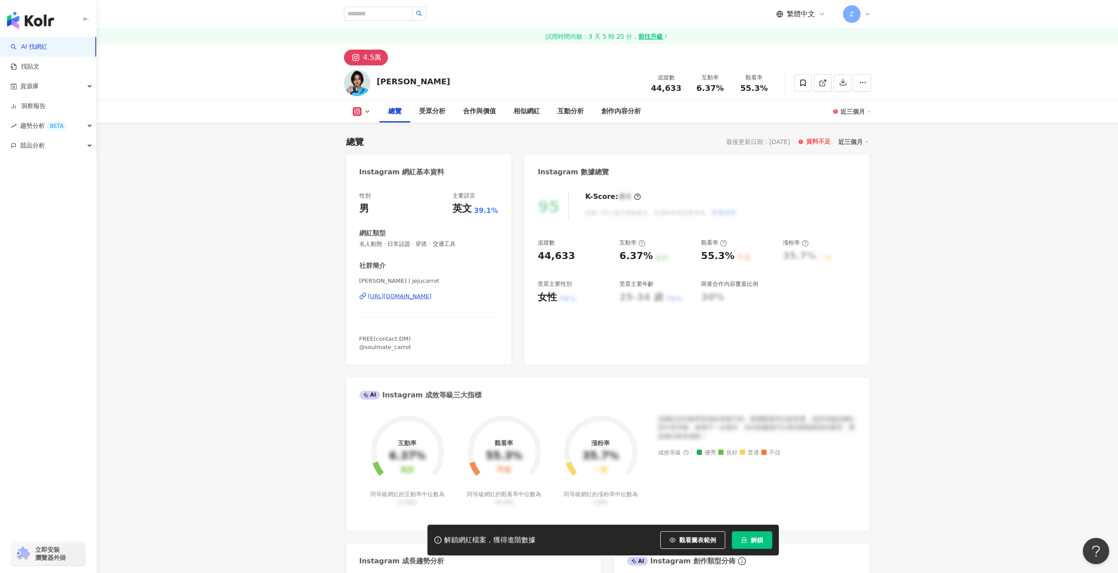
scroll to position [88, 0]
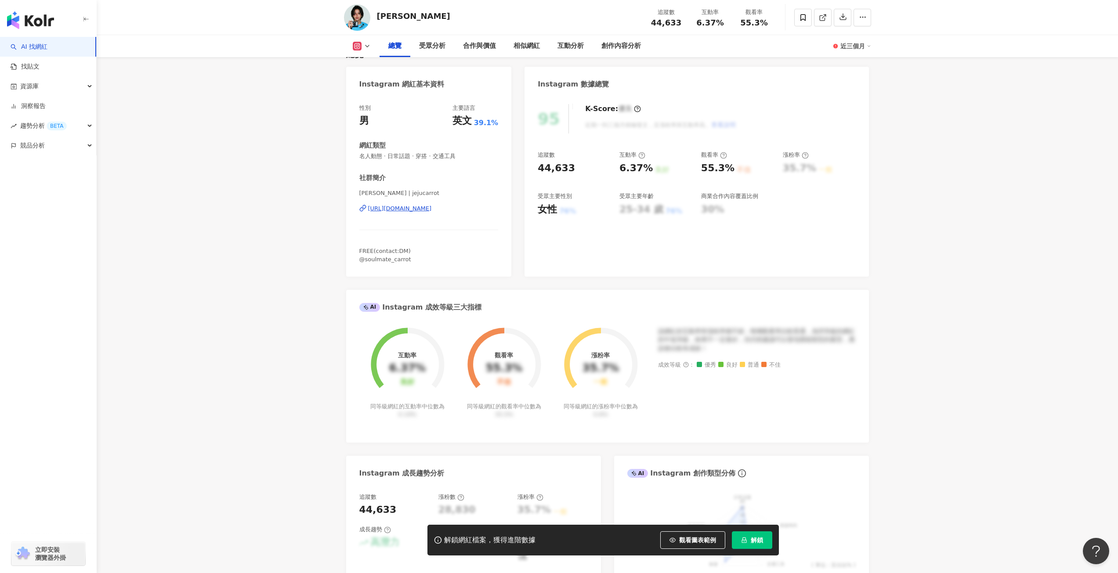
click at [398, 211] on div "[URL][DOMAIN_NAME]" at bounding box center [400, 209] width 64 height 8
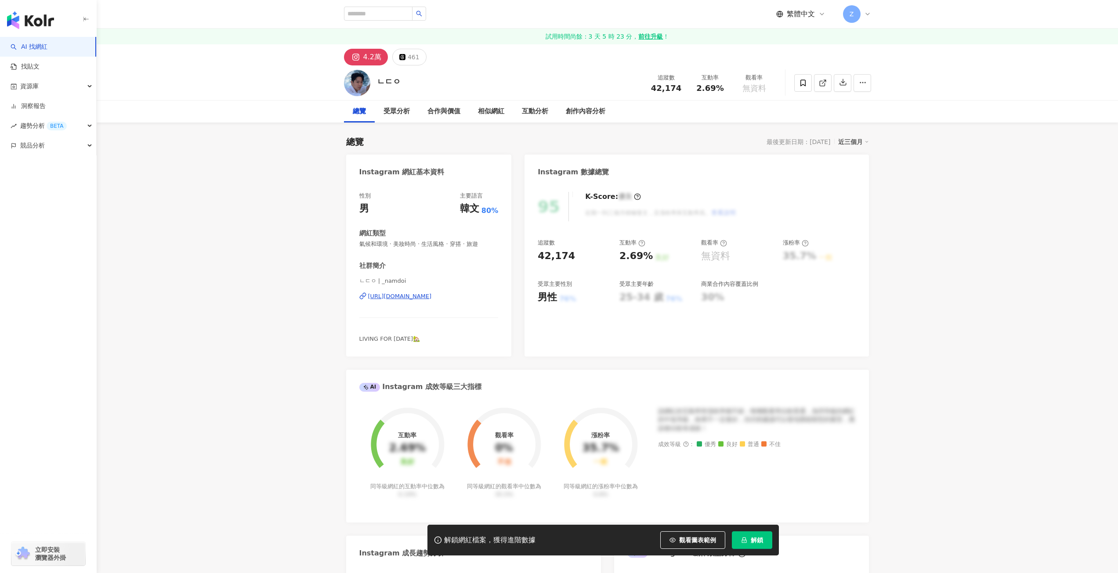
click at [432, 297] on div "[URL][DOMAIN_NAME]" at bounding box center [400, 297] width 64 height 8
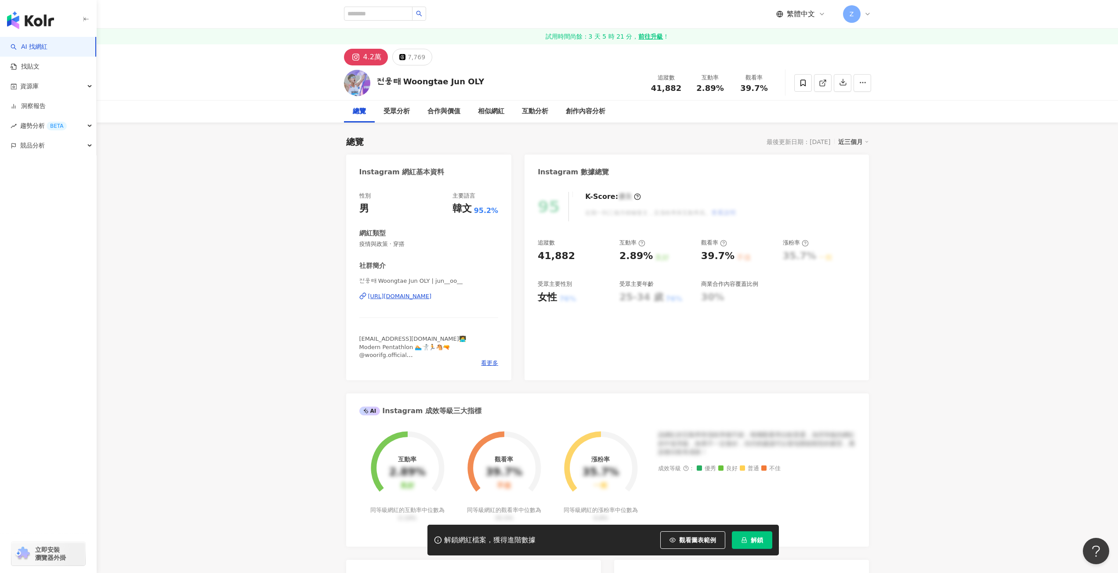
click at [432, 297] on div "[URL][DOMAIN_NAME]" at bounding box center [400, 297] width 64 height 8
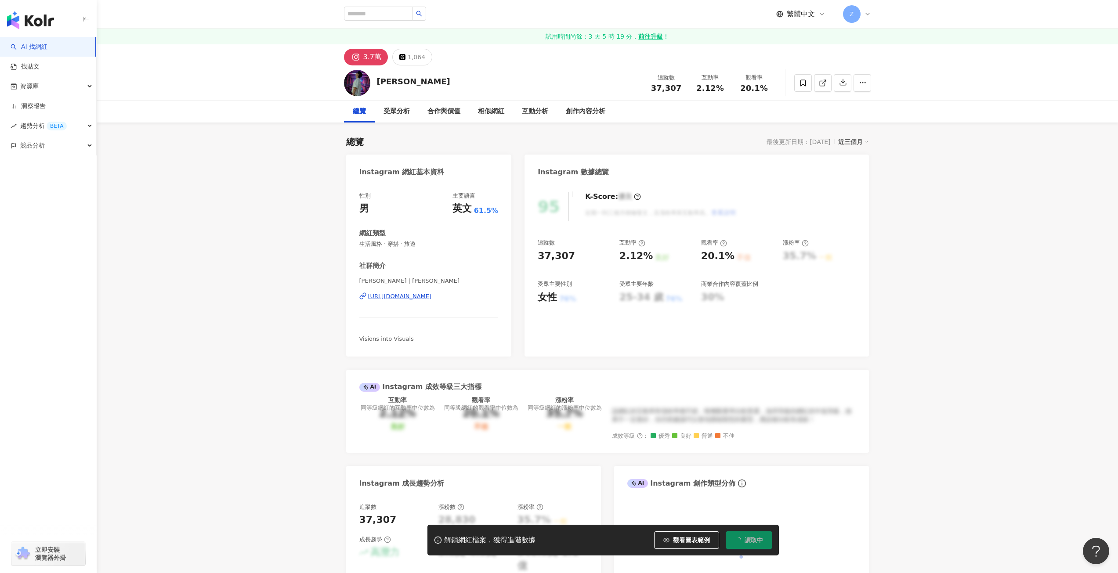
click at [419, 297] on div "[URL][DOMAIN_NAME]" at bounding box center [400, 297] width 64 height 8
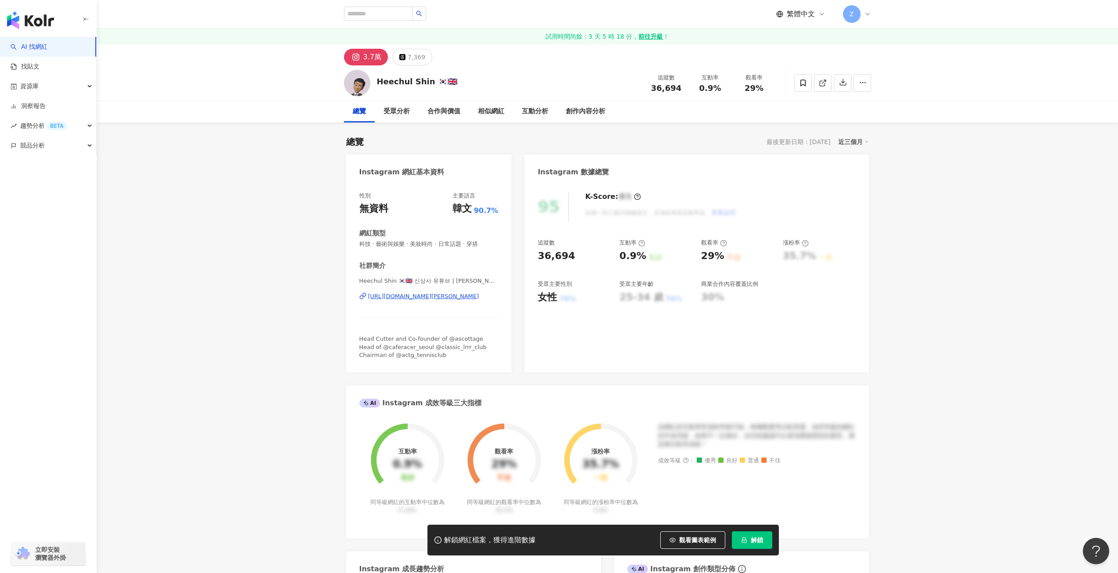
click at [438, 297] on div "https://www.instagram.com/geoffrey__shin/" at bounding box center [423, 297] width 111 height 8
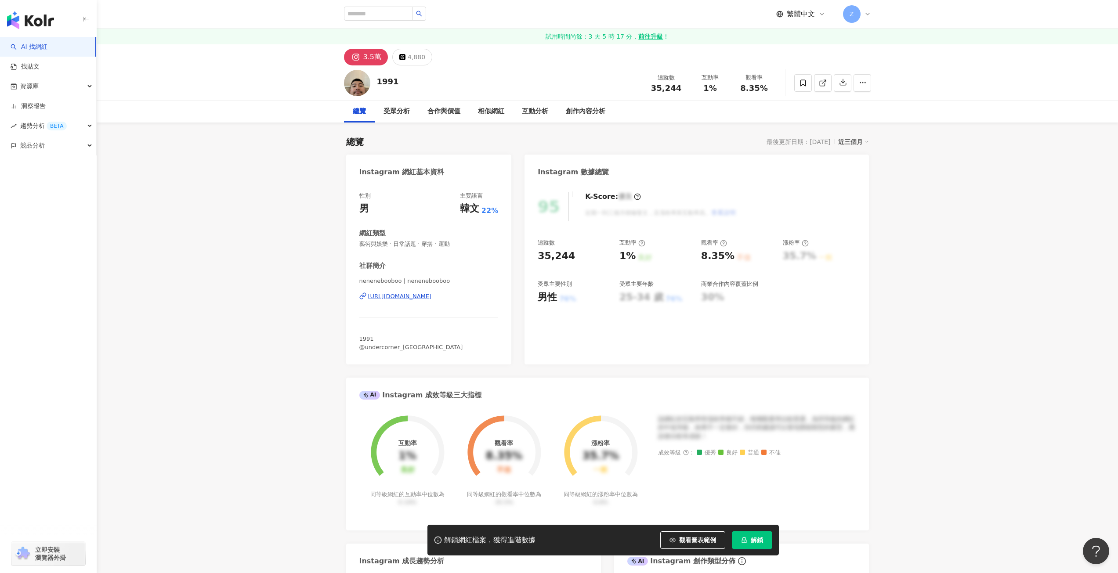
click at [420, 296] on div "[URL][DOMAIN_NAME]" at bounding box center [400, 297] width 64 height 8
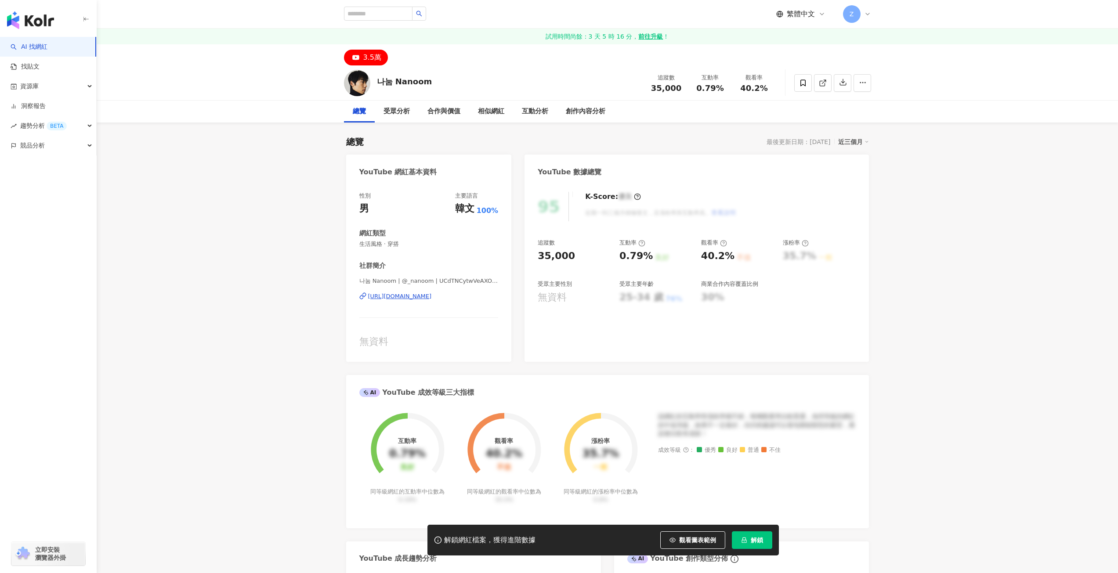
click at [417, 293] on div "[URL][DOMAIN_NAME]" at bounding box center [400, 297] width 64 height 8
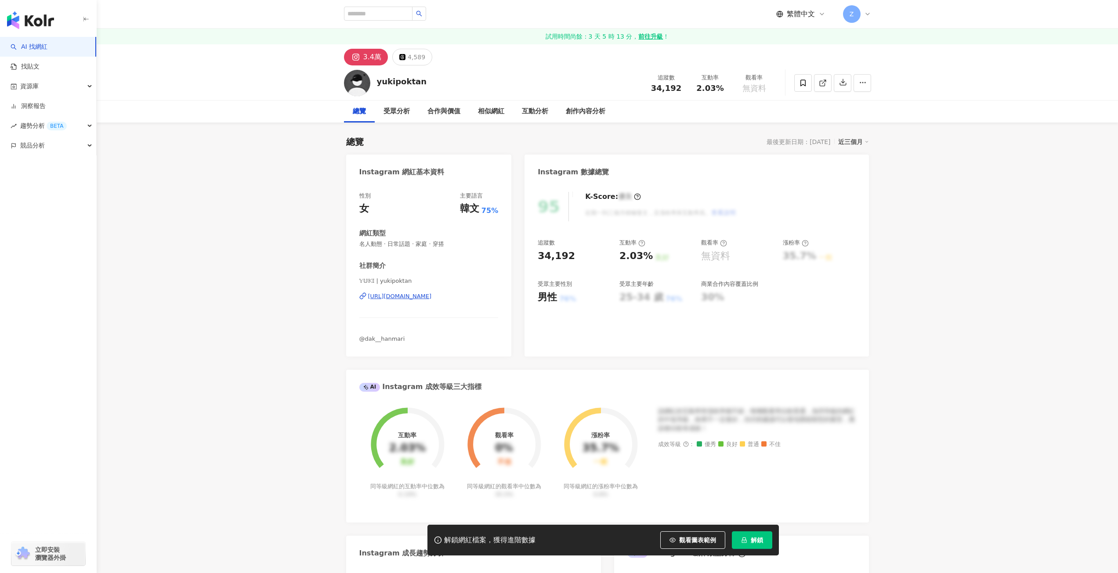
click at [432, 297] on div "https://www.instagram.com/yukipoktan/" at bounding box center [400, 297] width 64 height 8
click at [403, 296] on div "https://www.instagram.com/yukipoktan/" at bounding box center [400, 297] width 64 height 8
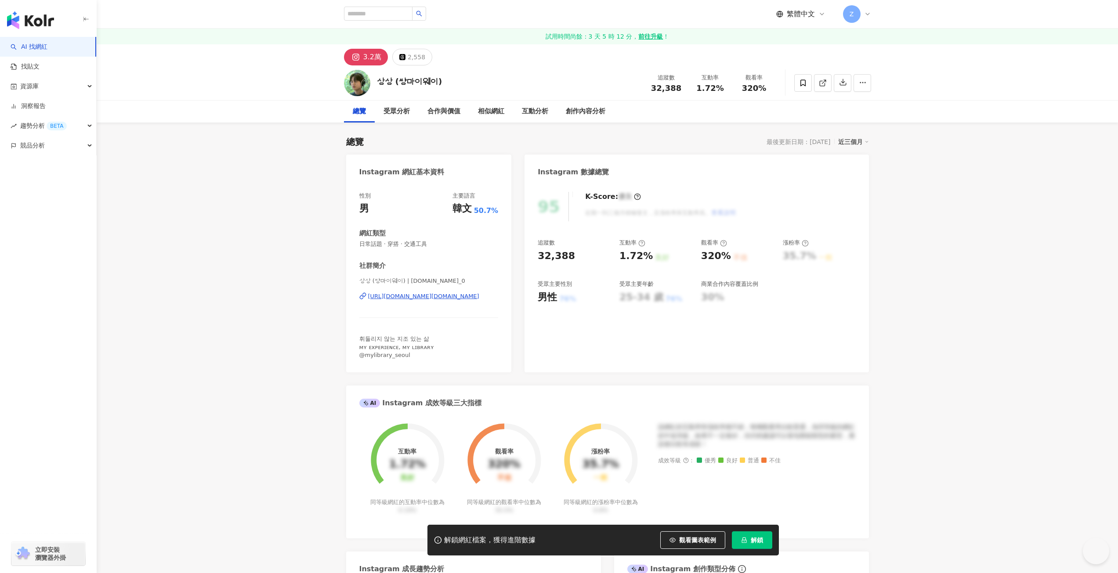
click at [399, 297] on div "https://www.instagram.com/so.you_0/" at bounding box center [423, 297] width 111 height 8
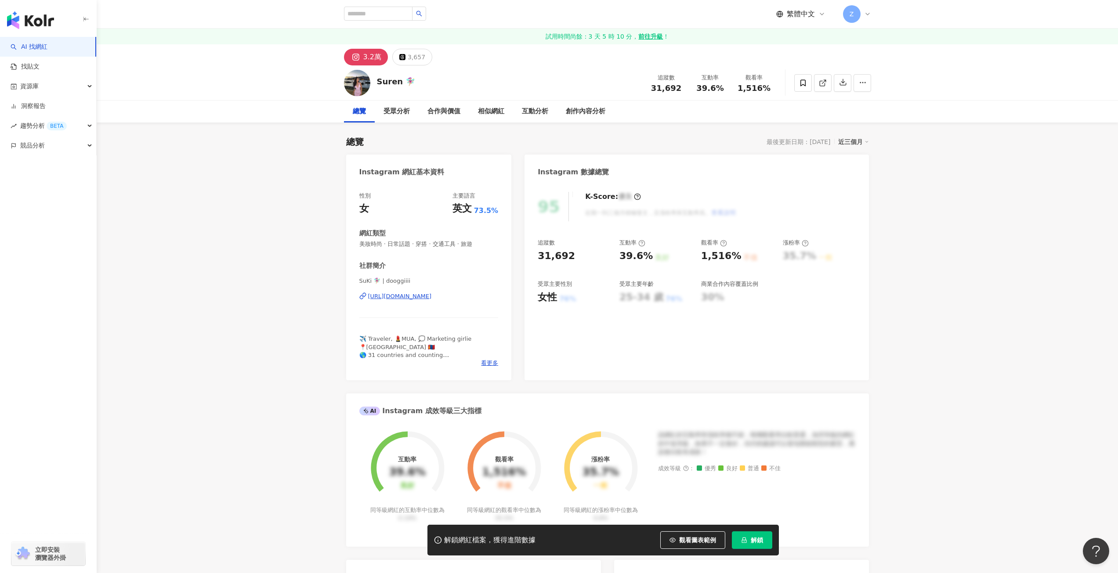
click at [432, 294] on div "[URL][DOMAIN_NAME]" at bounding box center [400, 297] width 64 height 8
